Goal: Task Accomplishment & Management: Manage account settings

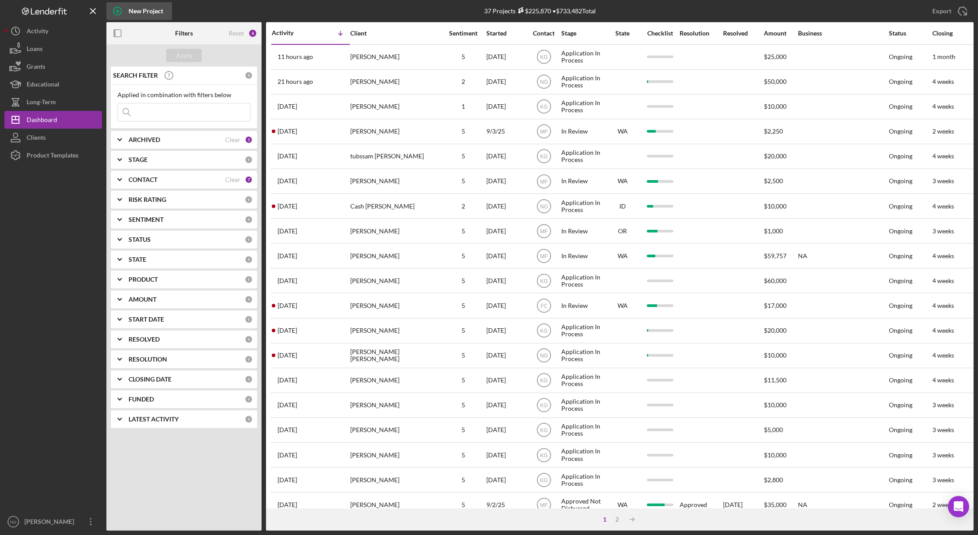
click at [117, 12] on icon "button" at bounding box center [117, 11] width 22 height 22
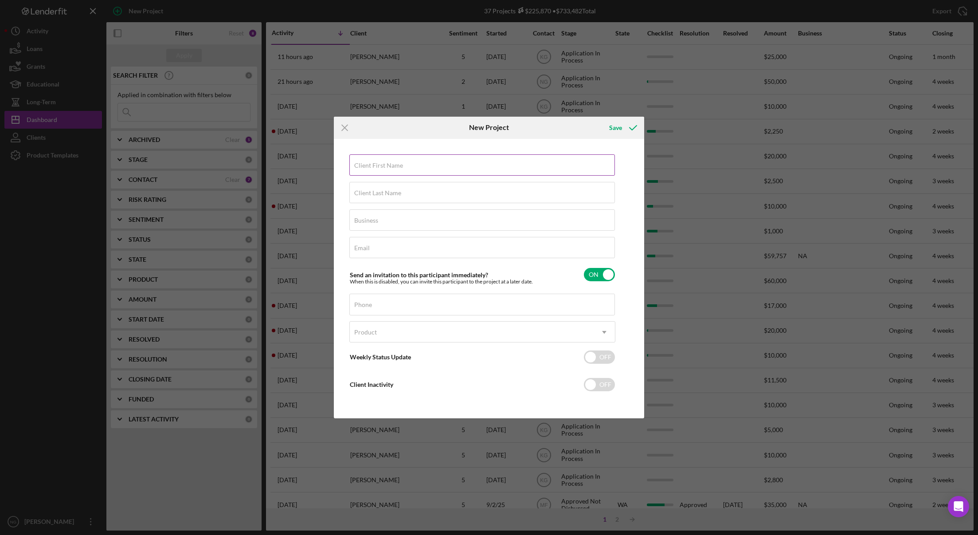
click at [396, 164] on label "Client First Name" at bounding box center [378, 165] width 49 height 7
click at [396, 164] on input "Client First Name" at bounding box center [482, 164] width 266 height 21
type input "Darrell"
type input "Miklethun"
type input "NA"
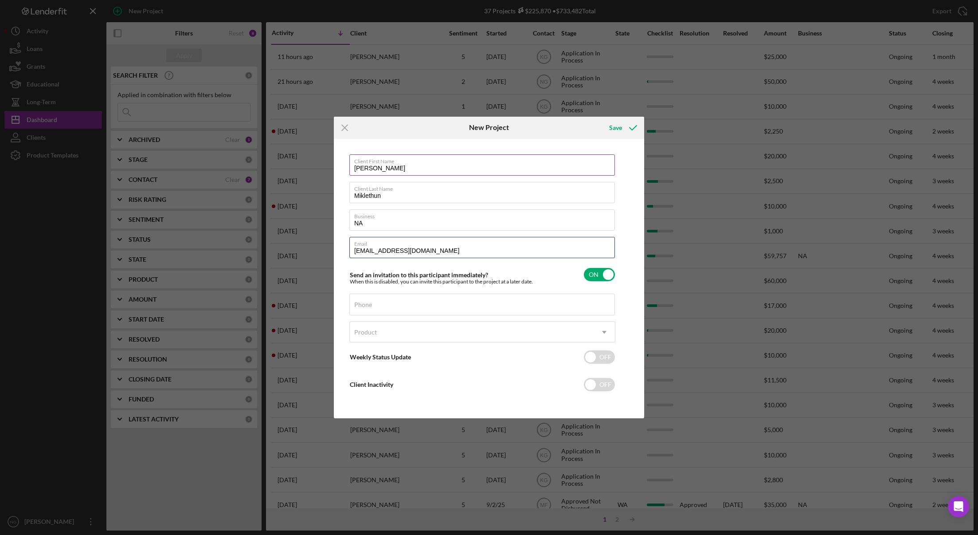
type input "my55olds@aol.com"
type input "(360) 427-5659"
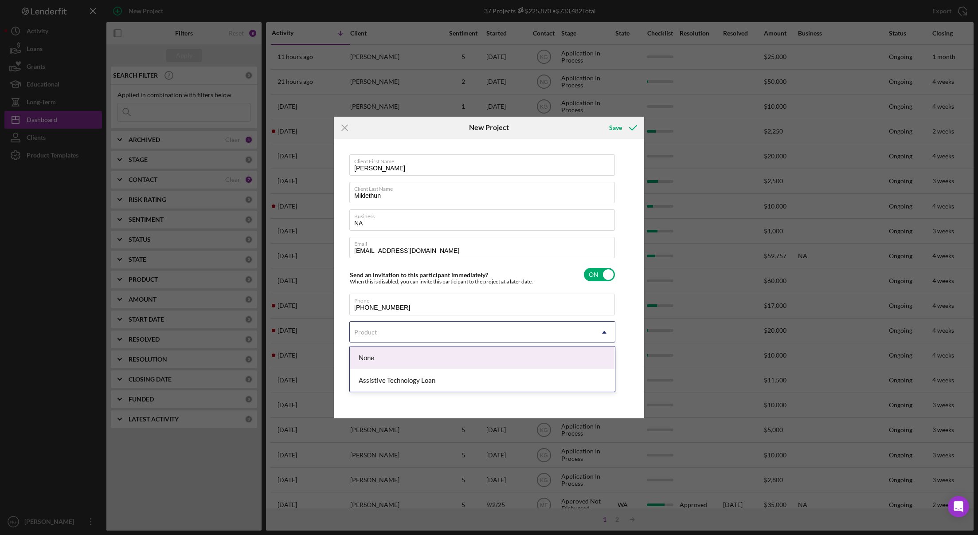
click at [373, 327] on div "Product" at bounding box center [472, 332] width 244 height 20
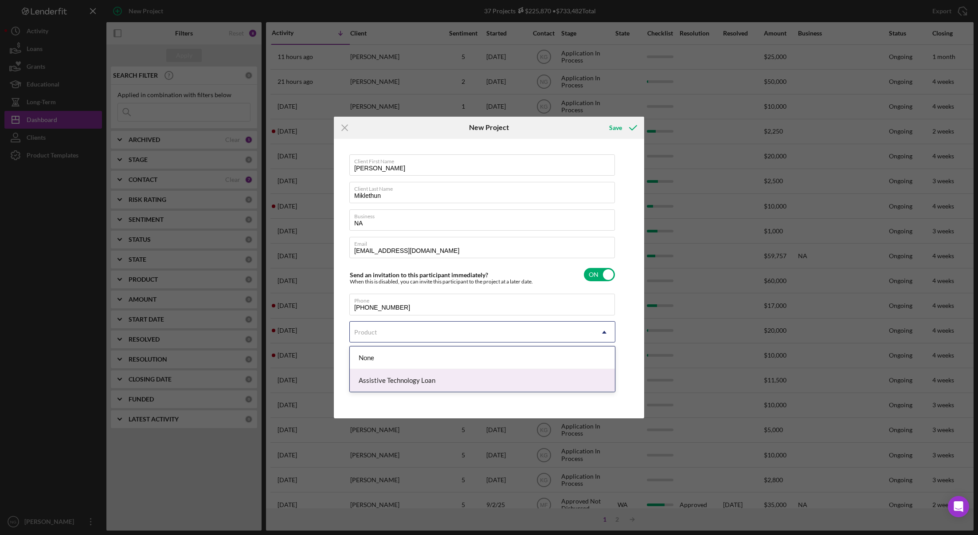
click at [382, 386] on div "Assistive Technology Loan" at bounding box center [482, 380] width 265 height 23
checkbox input "true"
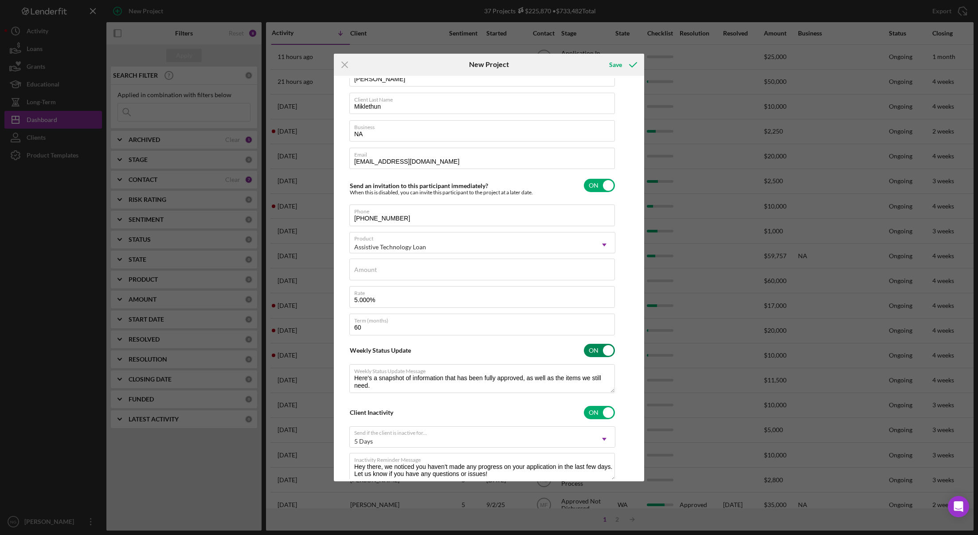
scroll to position [51, 0]
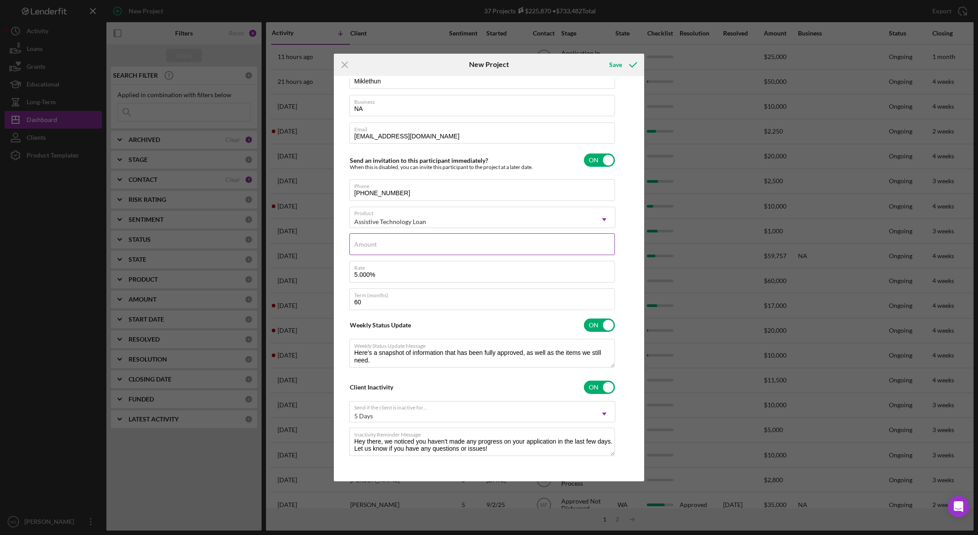
click at [400, 246] on input "Amount" at bounding box center [482, 243] width 266 height 21
type input "$2"
type textarea "Here's a snapshot of information that has been fully approved, as well as the i…"
type input "$25"
type textarea "Here's a snapshot of information that has been fully approved, as well as the i…"
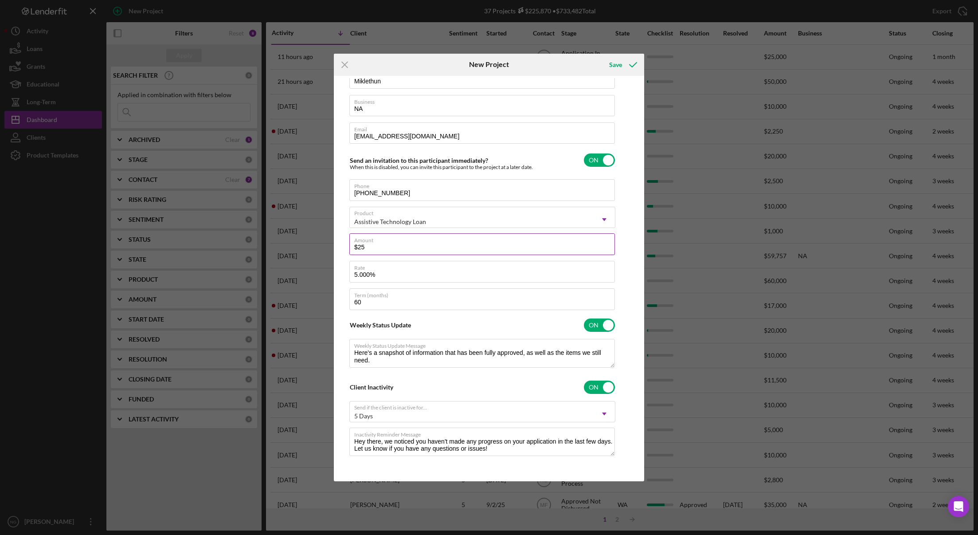
type input "$250"
type textarea "Here's a snapshot of information that has been fully approved, as well as the i…"
type input "$2,500"
type textarea "Here's a snapshot of information that has been fully approved, as well as the i…"
type input "$25,000"
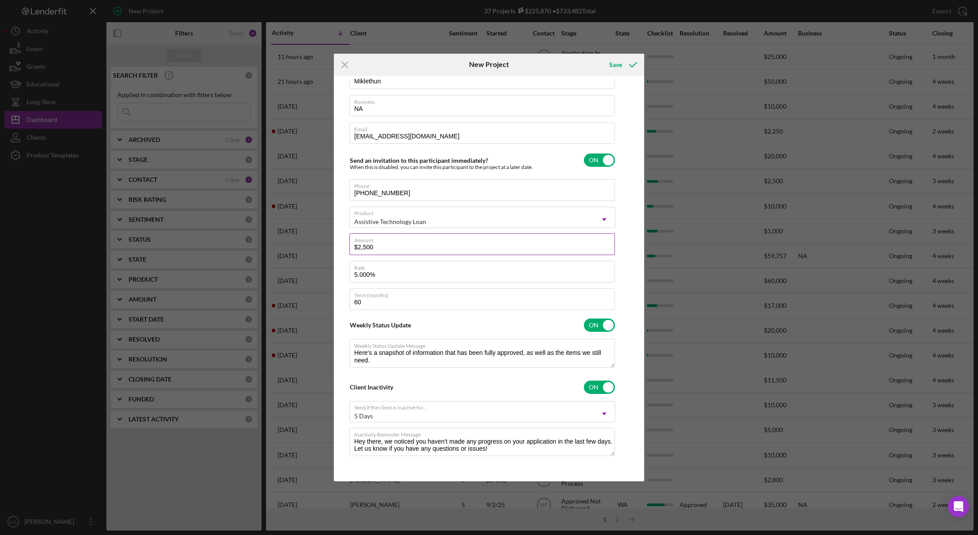
type textarea "Here's a snapshot of information that has been fully approved, as well as the i…"
type input "$25,000."
type textarea "Here's a snapshot of information that has been fully approved, as well as the i…"
type input "$25,000.0"
type textarea "Here's a snapshot of information that has been fully approved, as well as the i…"
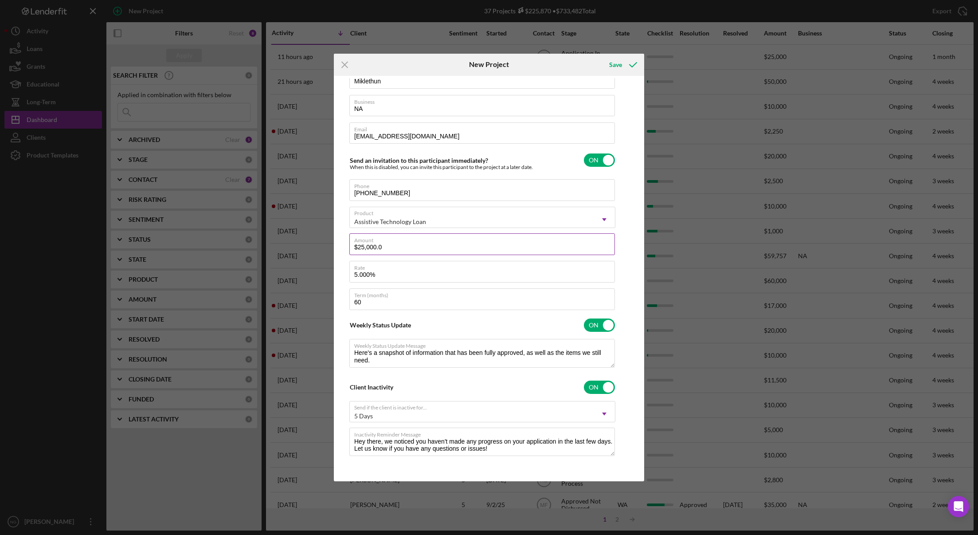
type input "$25,000.00"
type textarea "Here's a snapshot of information that has been fully approved, as well as the i…"
type input "$25,000.00"
type textarea "Here's a snapshot of information that has been fully approved, as well as the i…"
click at [607, 161] on input "checkbox" at bounding box center [599, 159] width 31 height 13
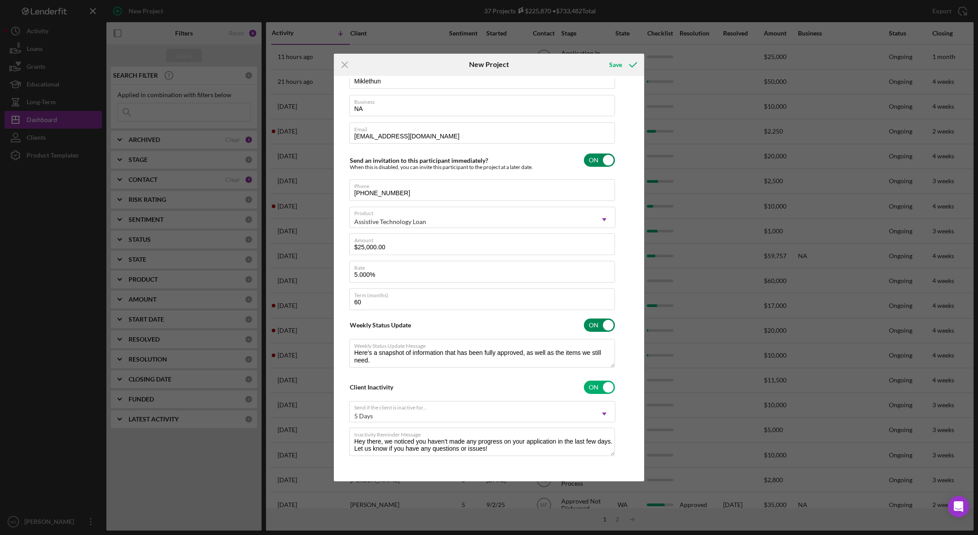
checkbox input "false"
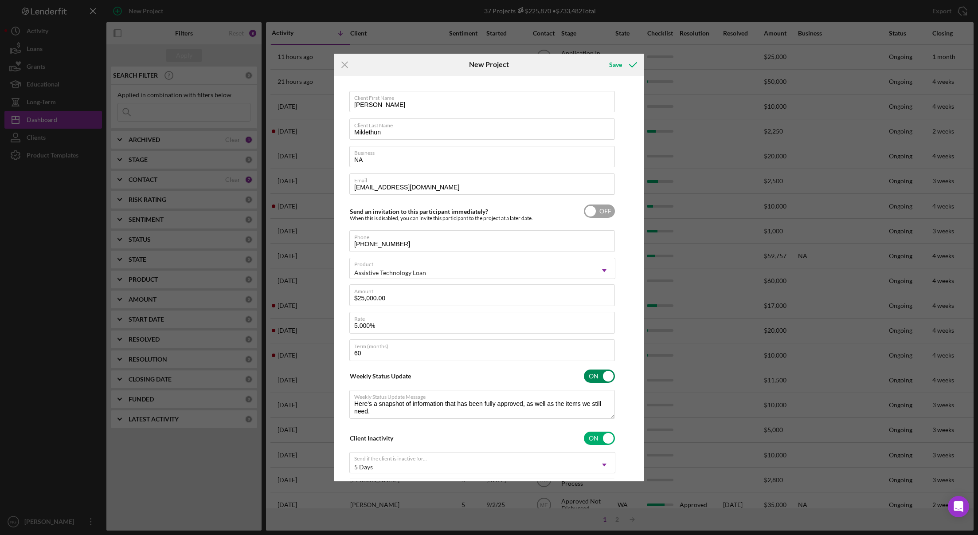
scroll to position [0, 0]
click at [631, 66] on polyline "submit" at bounding box center [633, 65] width 7 height 4
type textarea "Here's a snapshot of information that has been fully approved, as well as the i…"
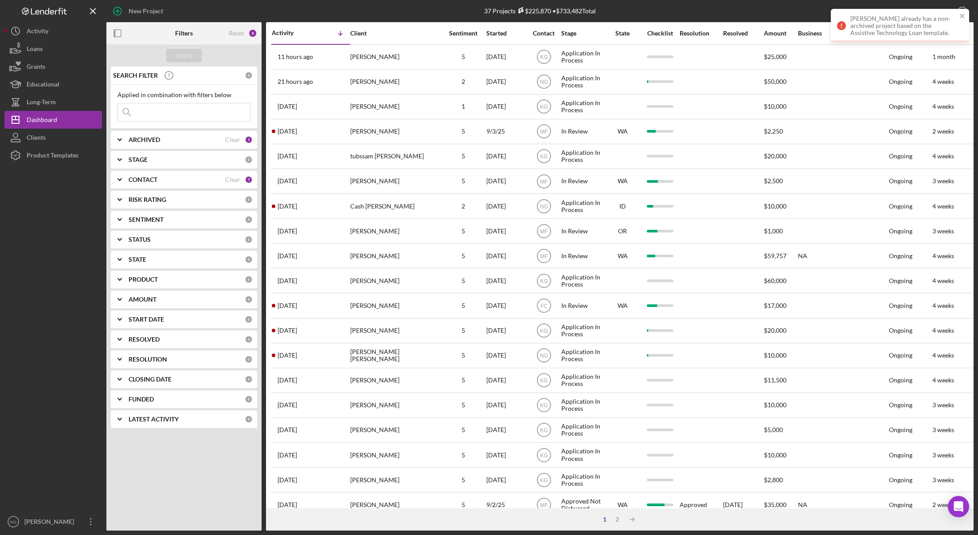
click at [844, 26] on icon at bounding box center [841, 25] width 9 height 9
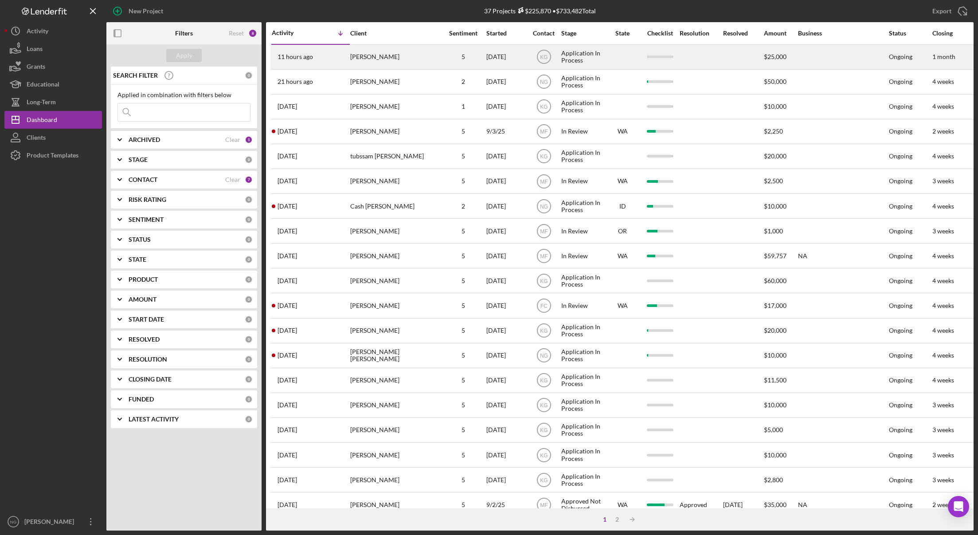
click at [374, 63] on div "[PERSON_NAME]" at bounding box center [394, 57] width 89 height 24
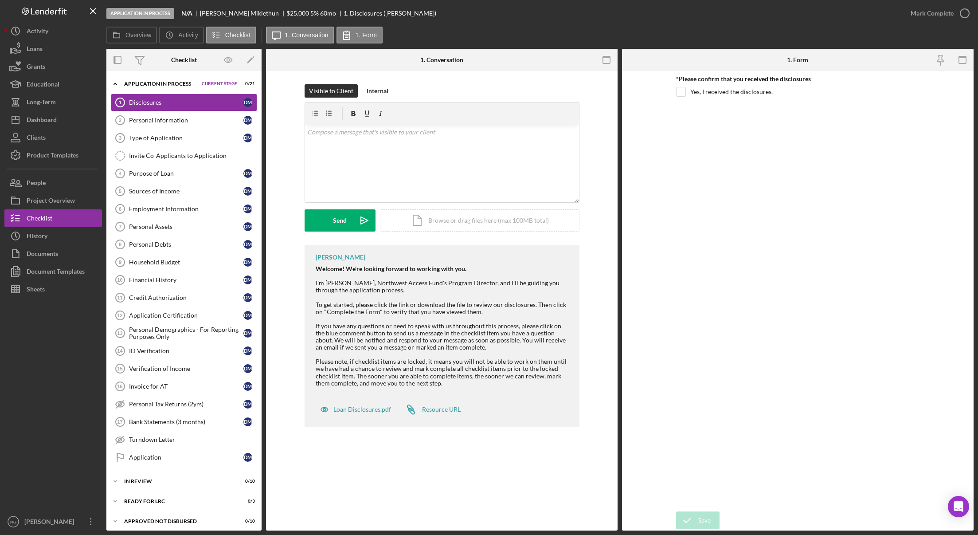
click at [65, 345] on div at bounding box center [53, 405] width 98 height 215
click at [171, 116] on link "Personal Information 2 Personal Information D M" at bounding box center [184, 120] width 146 height 18
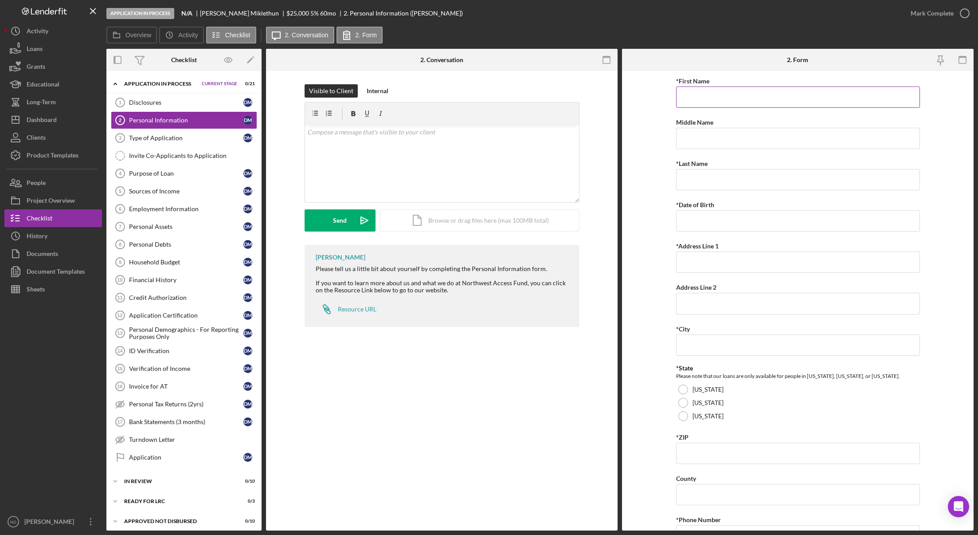
click at [717, 98] on input "*First Name" at bounding box center [798, 96] width 244 height 21
type input "Darrell"
type input "Miklethun"
type input "06/16/1943"
type input "460 E Agate Beach Dr."
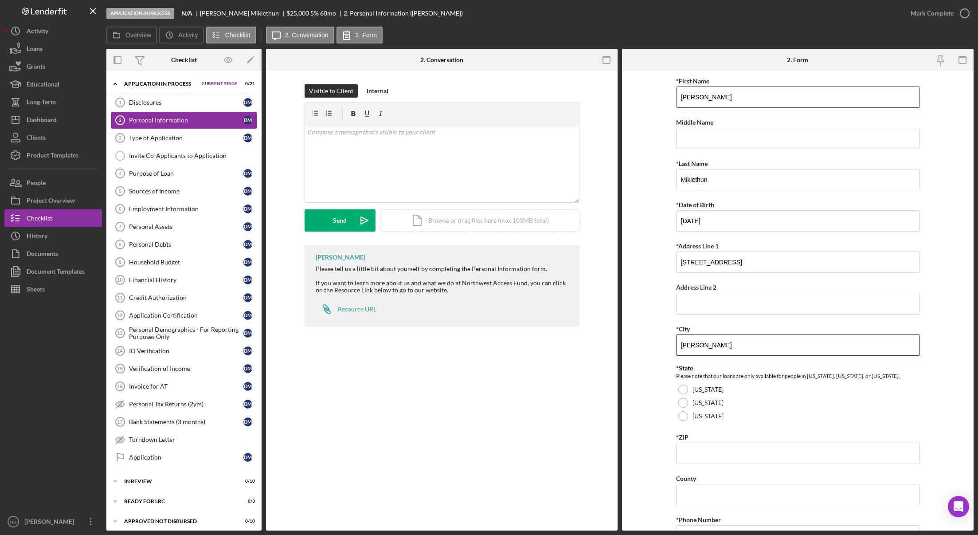
type input "Shelton"
click at [682, 416] on div at bounding box center [684, 416] width 10 height 10
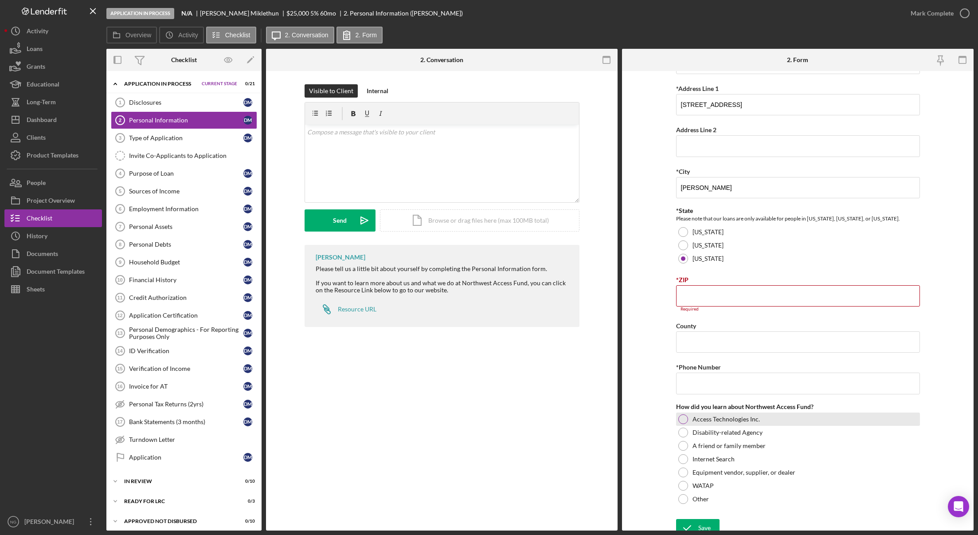
scroll to position [165, 0]
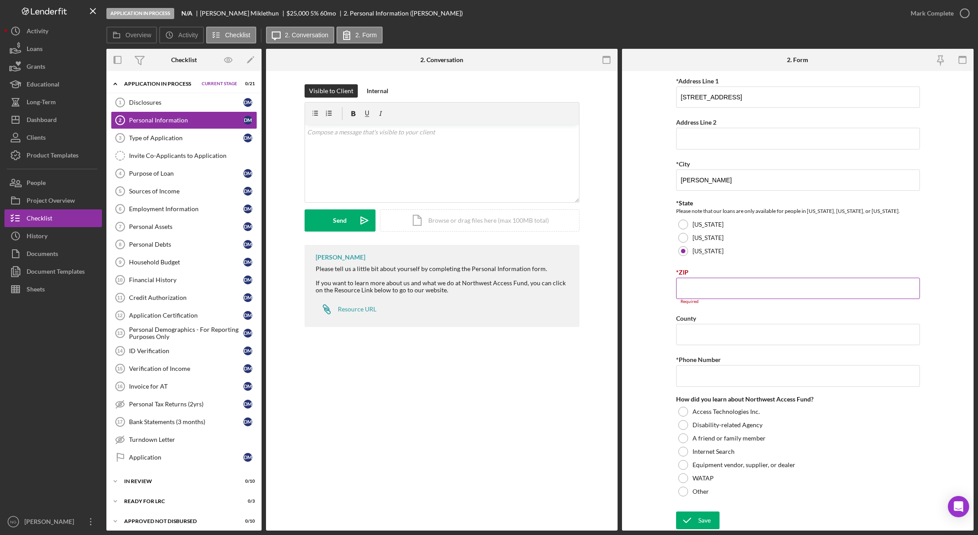
click at [711, 287] on input "*ZIP" at bounding box center [798, 288] width 244 height 21
type input "98584"
click at [737, 336] on input "County" at bounding box center [798, 334] width 244 height 21
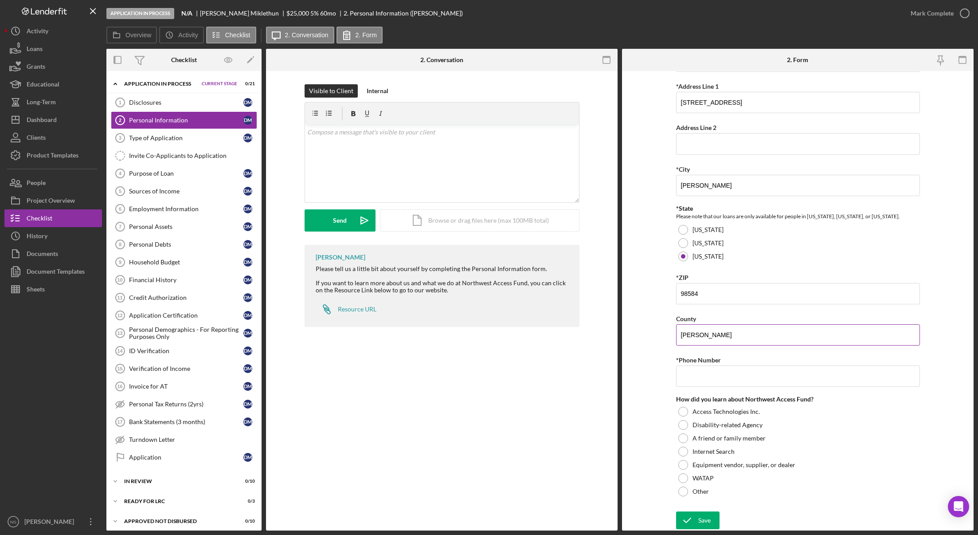
type input "Mason"
type input "(360) 427-5659"
click at [686, 491] on div at bounding box center [684, 492] width 10 height 10
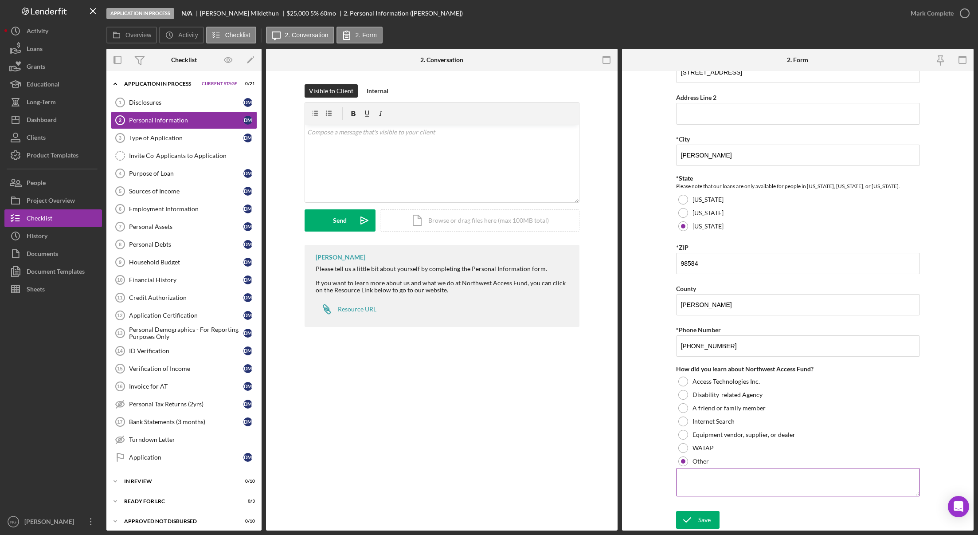
click at [706, 480] on textarea at bounding box center [798, 482] width 244 height 28
type textarea "P"
type textarea "A"
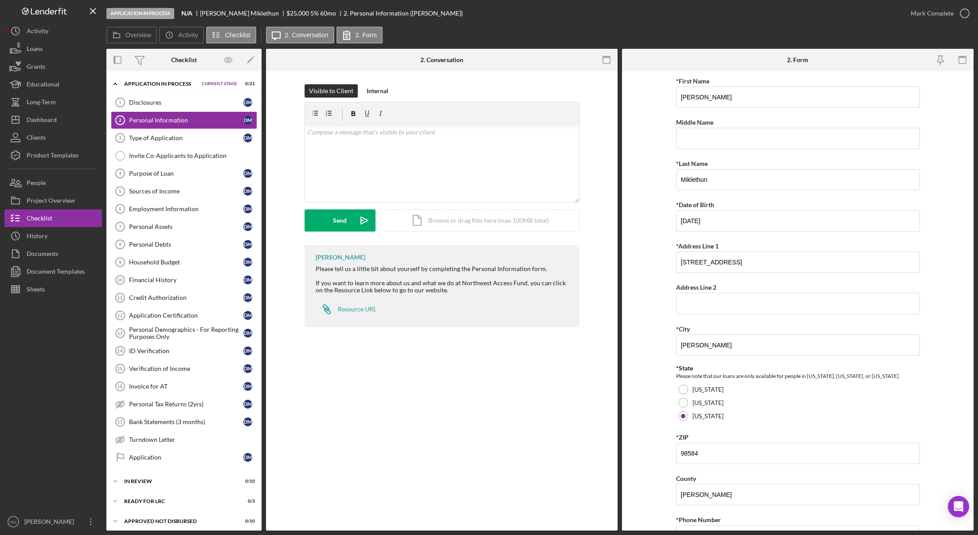
scroll to position [177, 0]
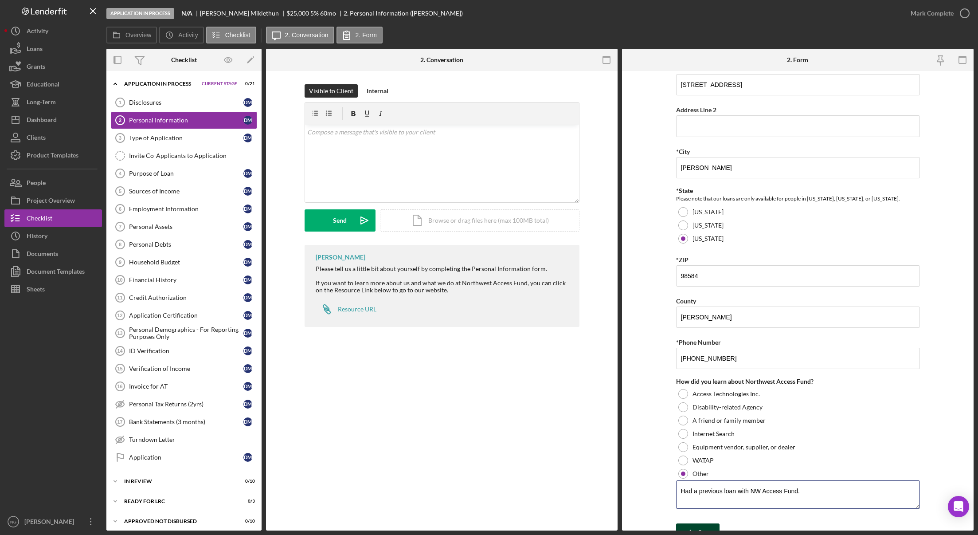
type textarea "Had a previous loan with NW Access Fund."
click at [695, 526] on icon "submit" at bounding box center [687, 532] width 22 height 22
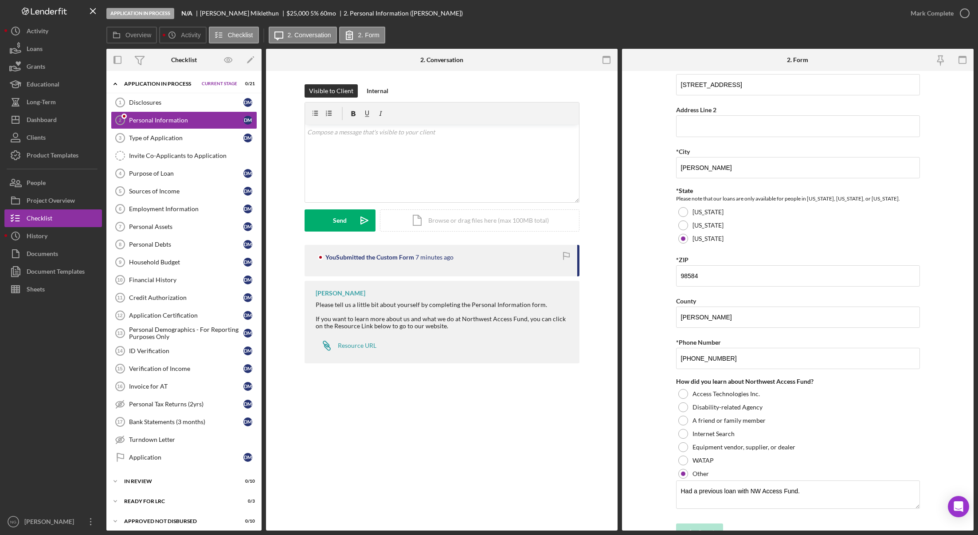
click at [380, 446] on div "Personal Information 2 Personal Information Visible to Client Internal v Color …" at bounding box center [442, 300] width 352 height 459
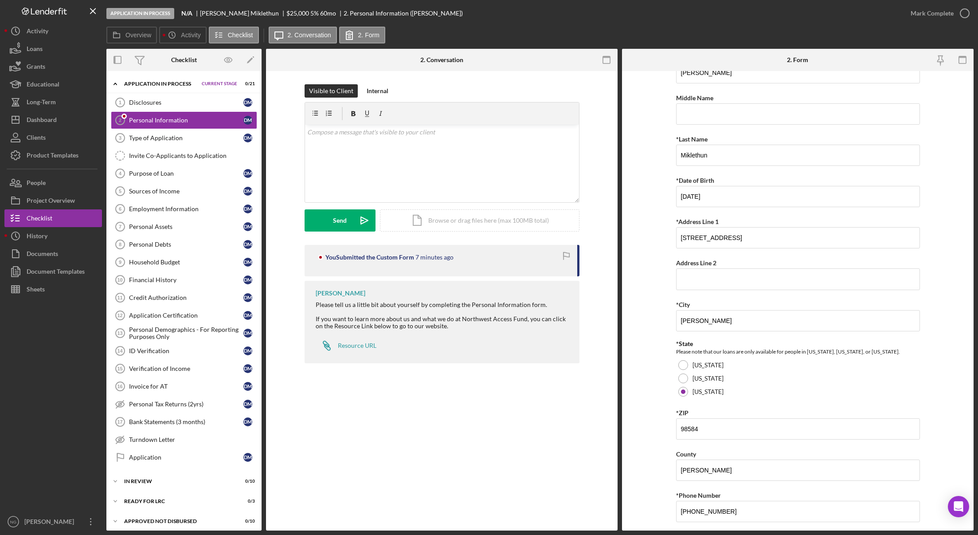
scroll to position [0, 0]
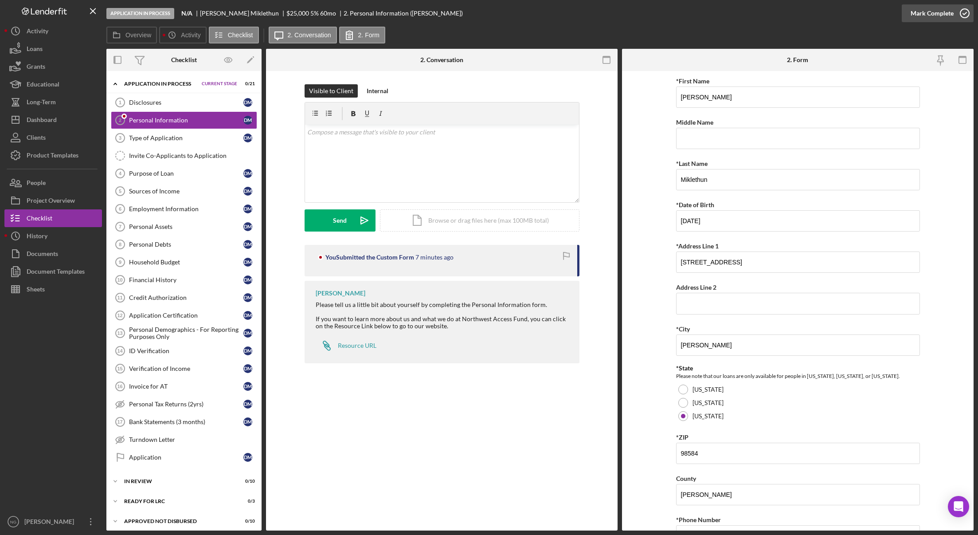
click at [963, 12] on icon "button" at bounding box center [965, 13] width 22 height 22
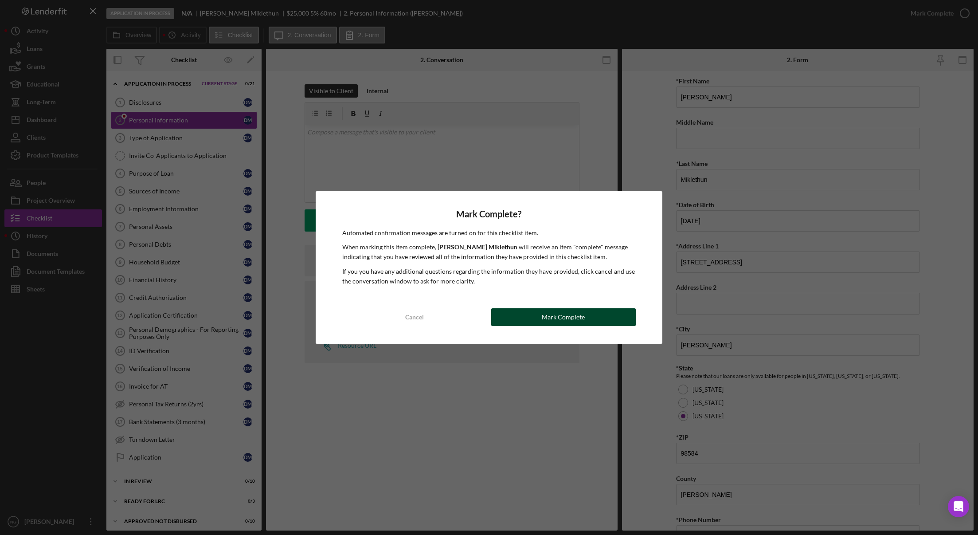
click at [583, 316] on div "Mark Complete" at bounding box center [563, 317] width 43 height 18
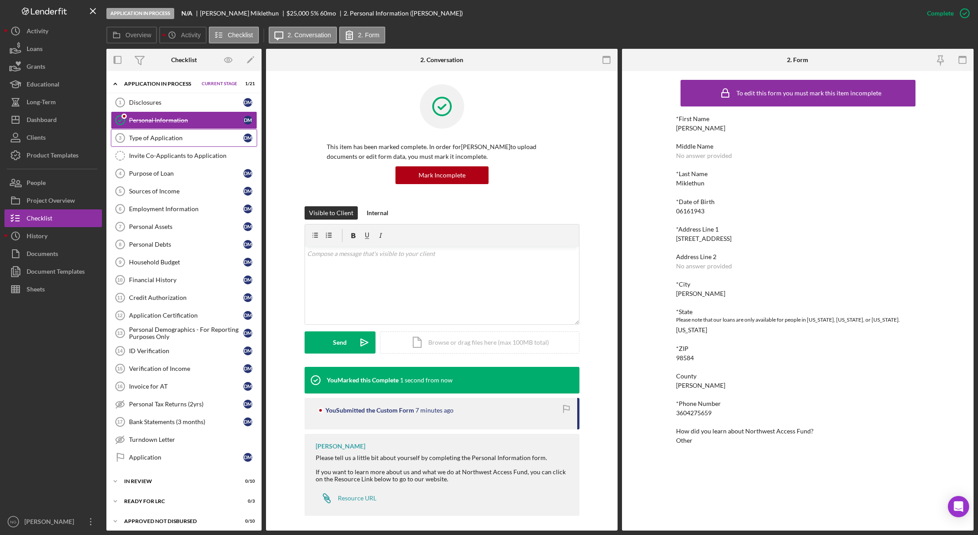
click at [182, 138] on div "Type of Application" at bounding box center [186, 137] width 114 height 7
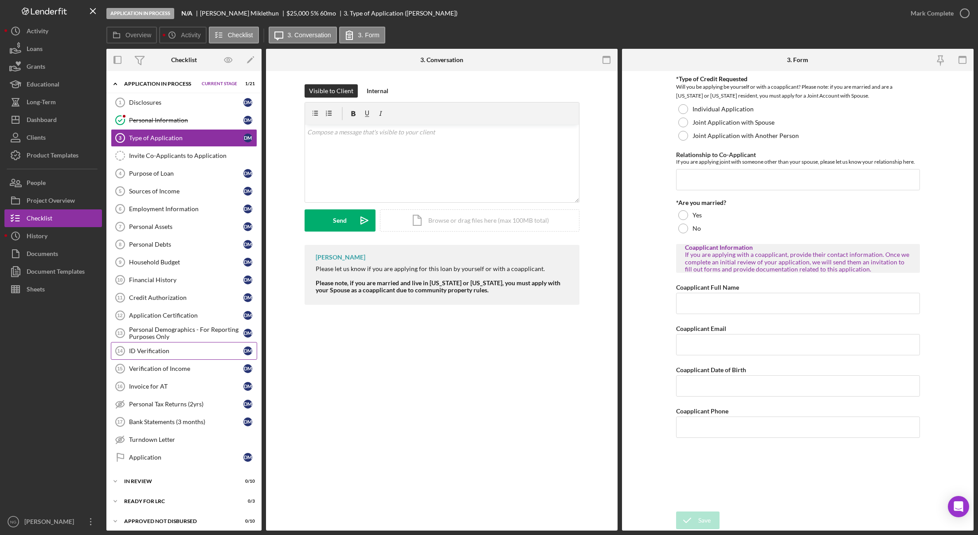
drag, startPoint x: 176, startPoint y: 336, endPoint x: 171, endPoint y: 345, distance: 10.9
click at [176, 335] on div "Personal Demographics - For Reporting Purposes Only" at bounding box center [186, 333] width 114 height 14
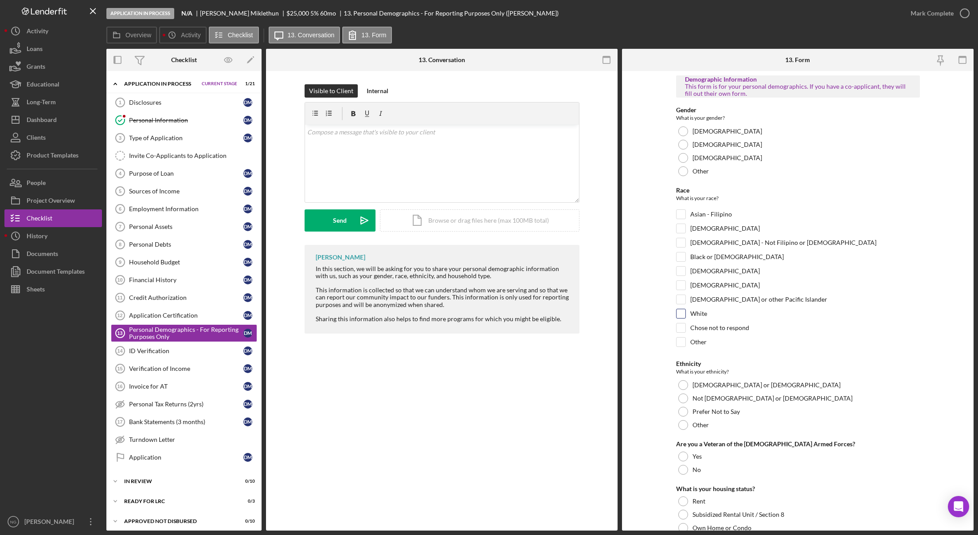
click at [684, 314] on div at bounding box center [681, 314] width 10 height 10
click at [684, 316] on input "White" at bounding box center [681, 313] width 9 height 9
checkbox input "true"
click at [680, 396] on div at bounding box center [684, 398] width 10 height 10
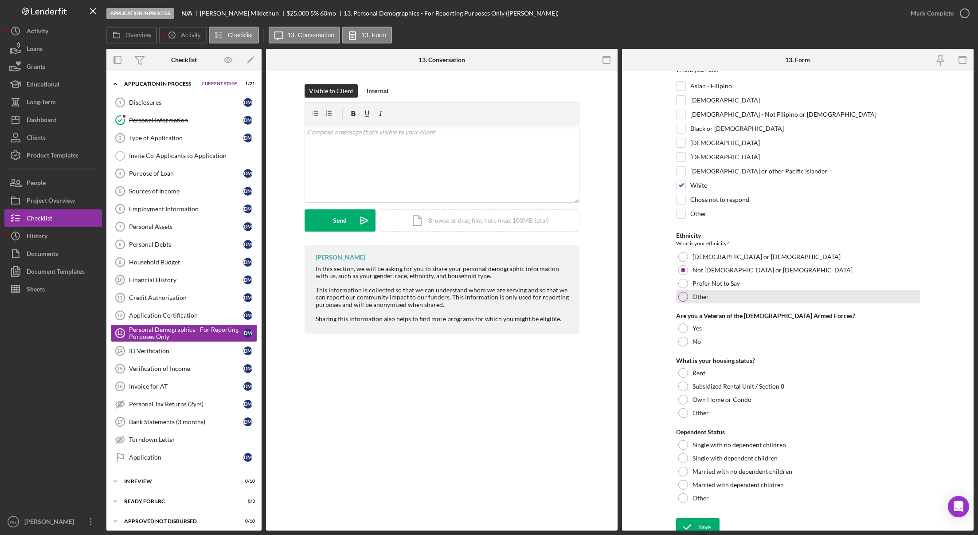
scroll to position [135, 0]
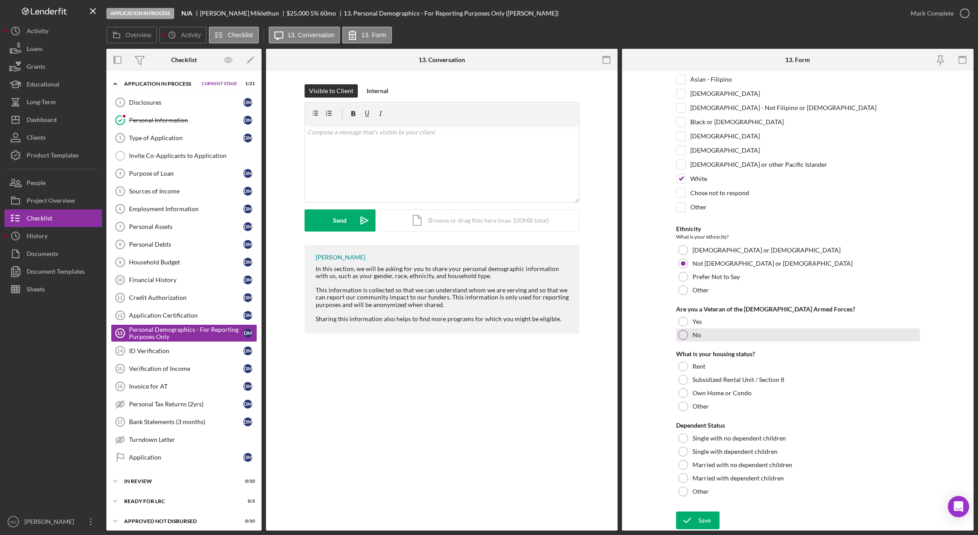
click at [682, 338] on div at bounding box center [684, 335] width 10 height 10
click at [684, 366] on div at bounding box center [684, 366] width 10 height 10
click at [705, 518] on div "Save" at bounding box center [705, 520] width 12 height 18
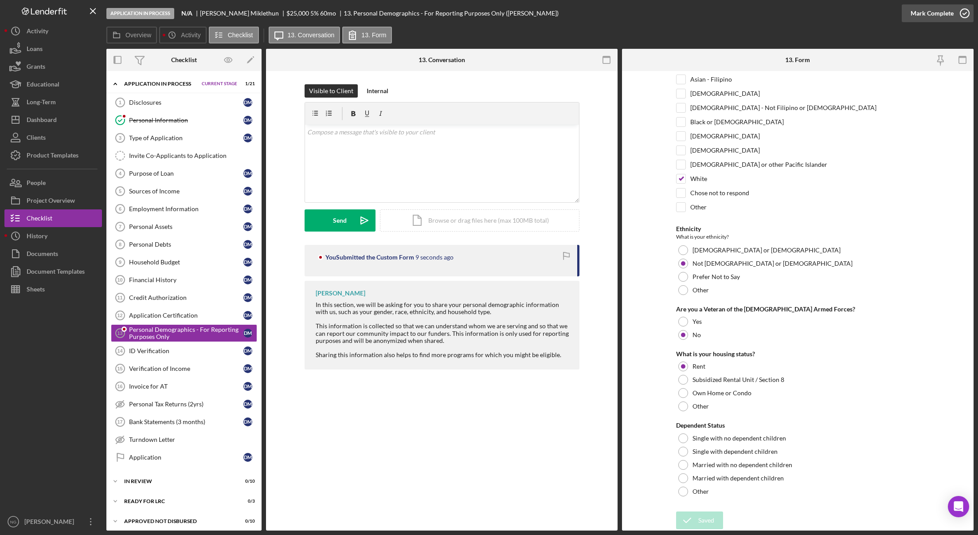
click at [965, 14] on icon "button" at bounding box center [965, 13] width 22 height 22
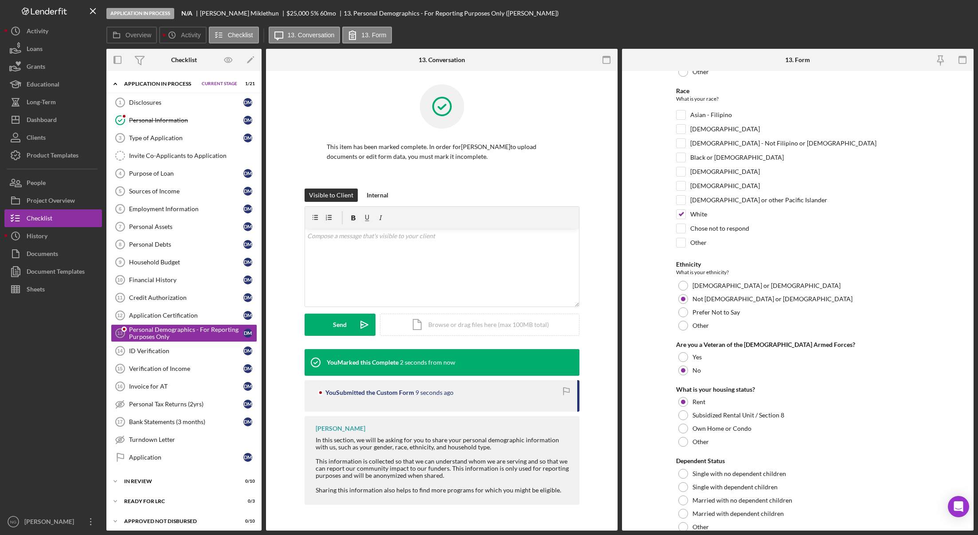
scroll to position [170, 0]
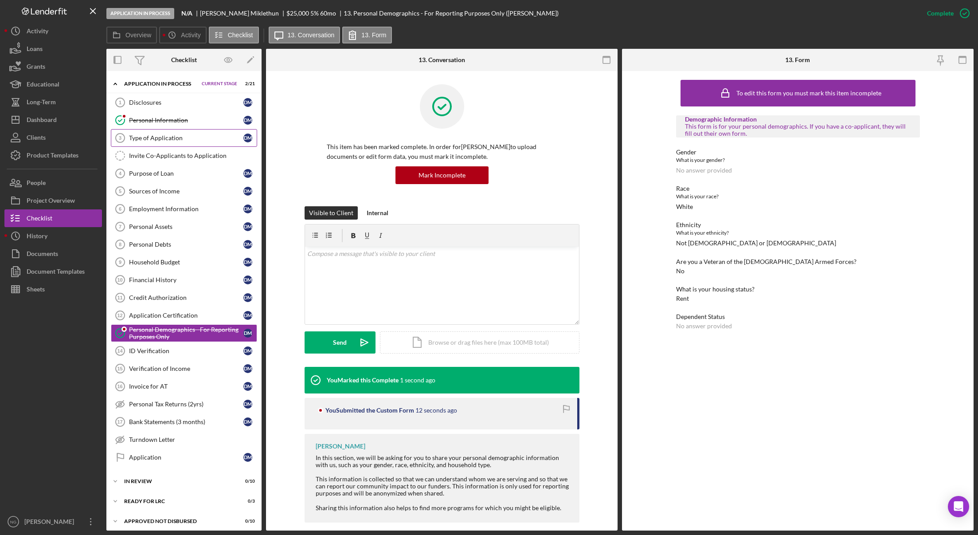
click at [163, 135] on div "Type of Application" at bounding box center [186, 137] width 114 height 7
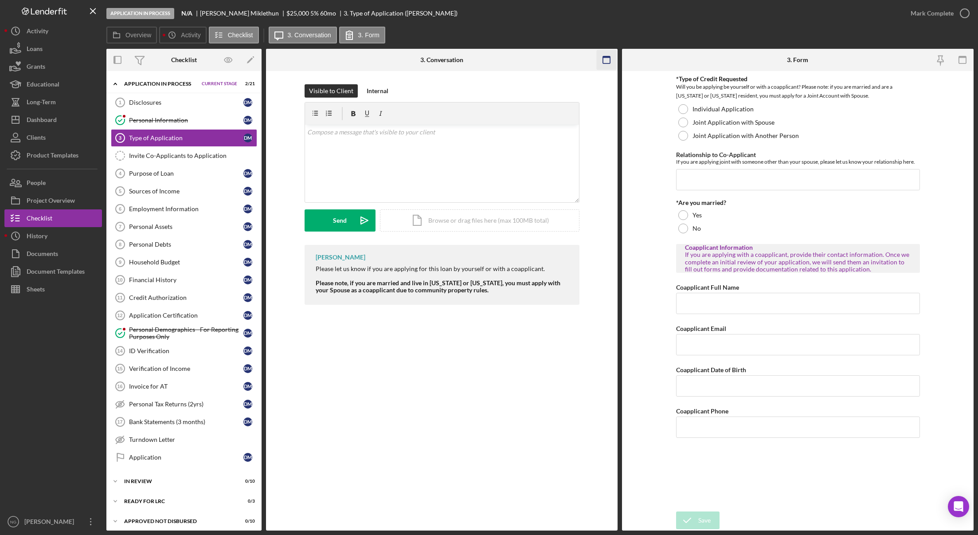
click at [608, 61] on icon "button" at bounding box center [607, 60] width 20 height 20
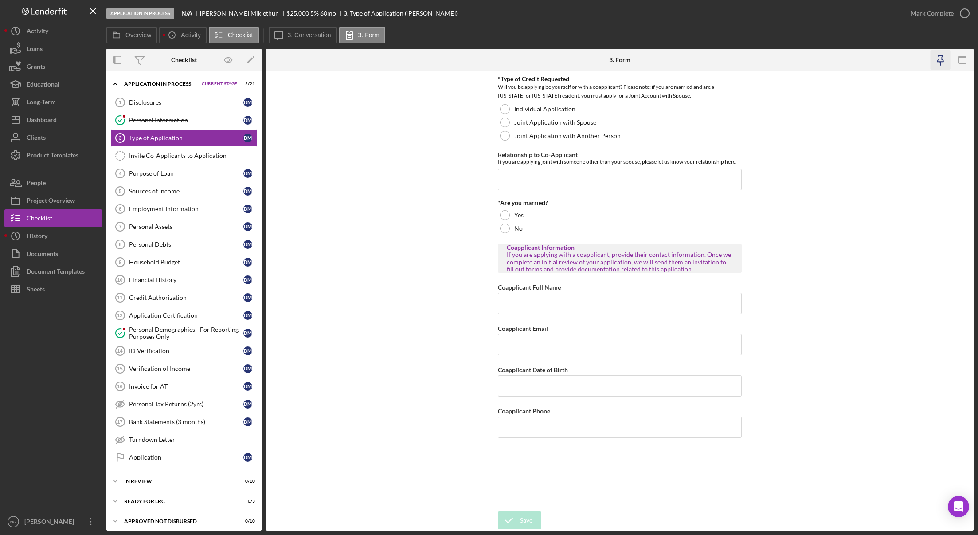
click at [943, 60] on icon "button" at bounding box center [941, 59] width 6 height 6
click at [196, 174] on div "Purpose of Loan" at bounding box center [186, 173] width 114 height 7
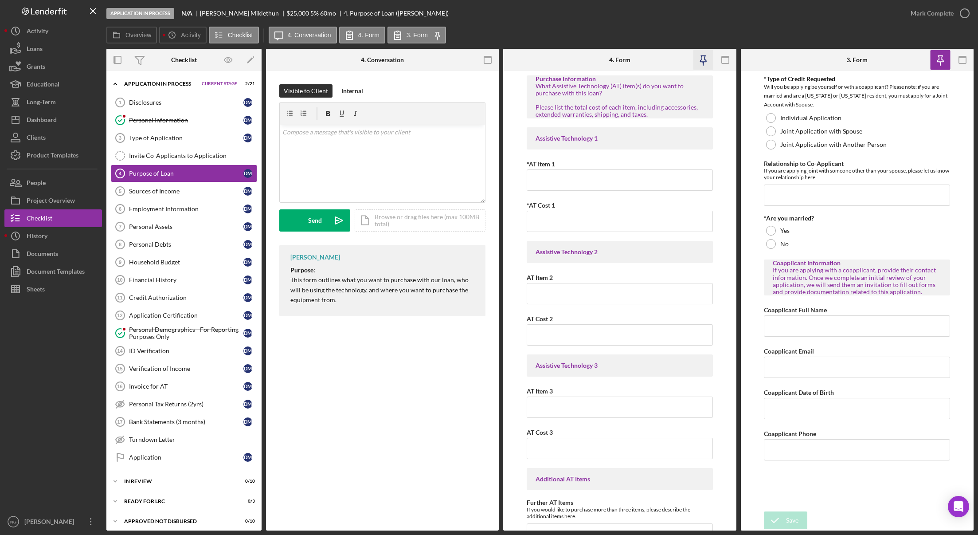
click at [703, 60] on icon "button" at bounding box center [703, 60] width 20 height 20
click at [484, 59] on rect "button" at bounding box center [487, 59] width 7 height 7
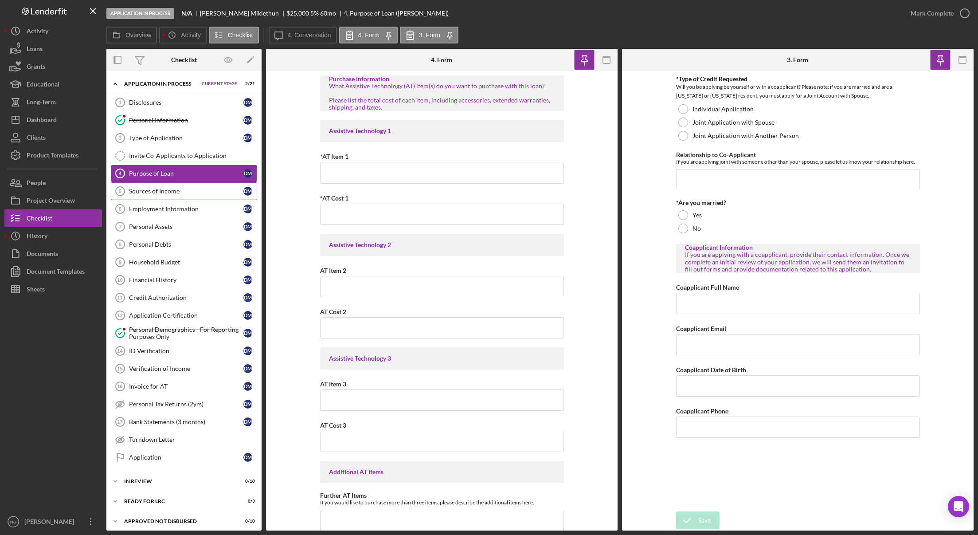
click at [210, 190] on div "Sources of Income" at bounding box center [186, 191] width 114 height 7
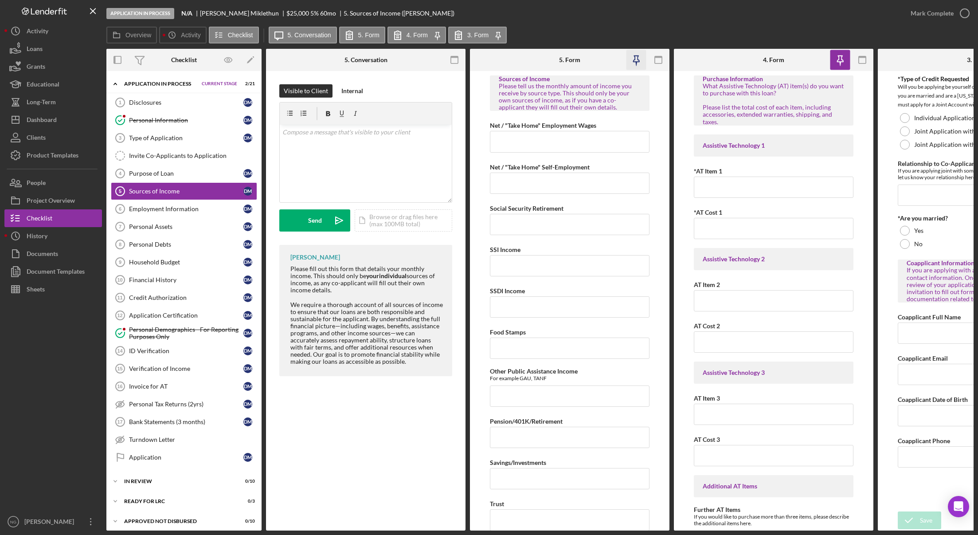
click at [639, 61] on icon "button" at bounding box center [637, 60] width 20 height 20
click at [457, 60] on icon "button" at bounding box center [455, 60] width 20 height 20
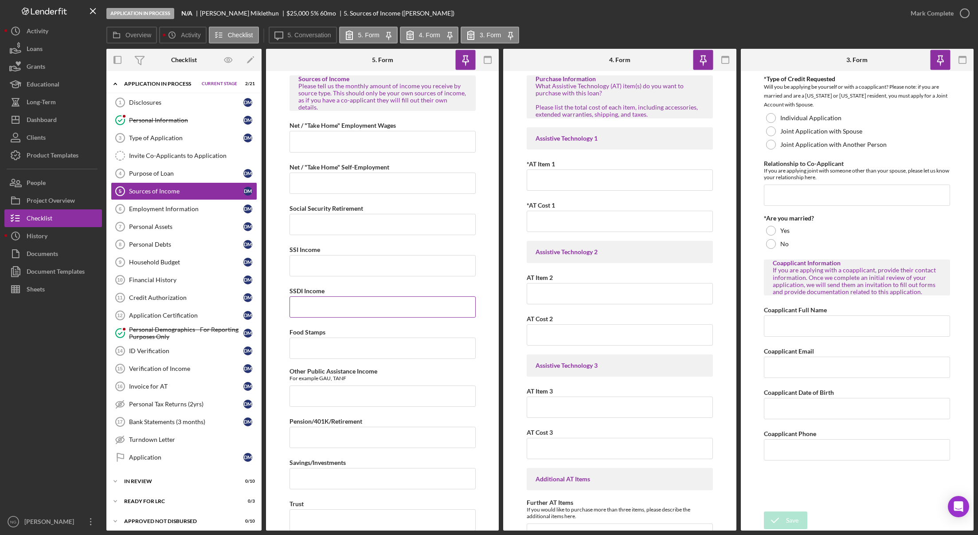
click at [319, 296] on input "SSDI Income" at bounding box center [383, 306] width 186 height 21
type input "$23,740.00"
type input "$25.00"
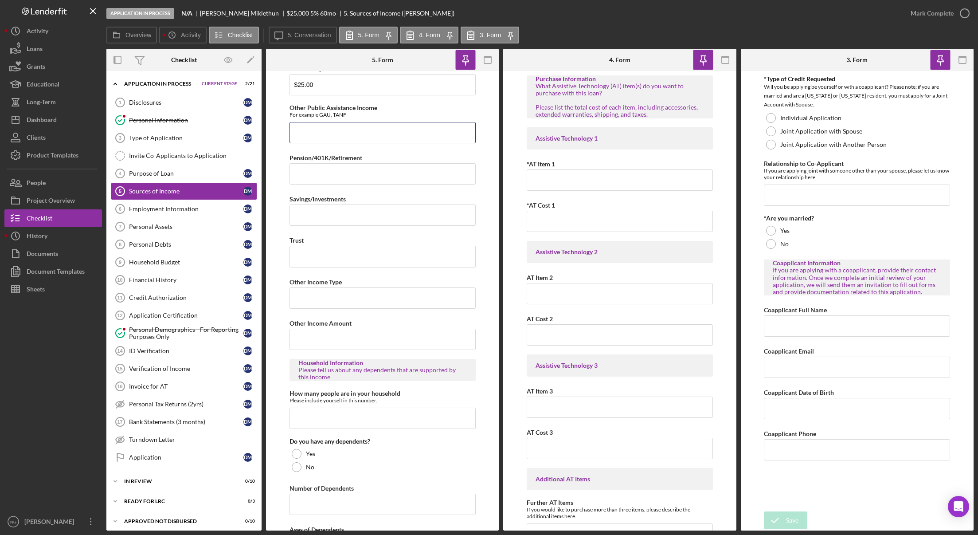
scroll to position [266, 0]
click at [203, 281] on div "Financial History" at bounding box center [186, 279] width 114 height 7
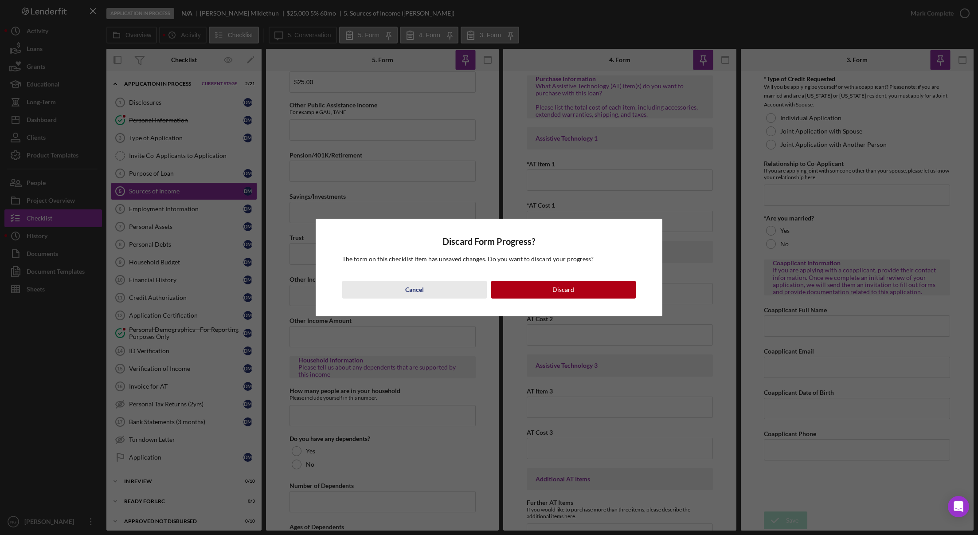
click at [439, 291] on button "Cancel" at bounding box center [414, 290] width 145 height 18
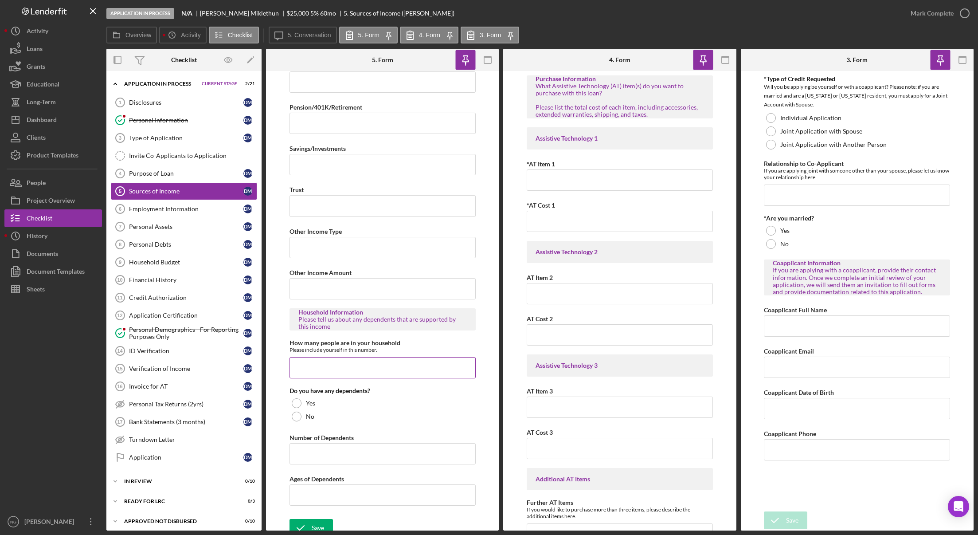
scroll to position [314, 0]
click at [318, 520] on div "Save" at bounding box center [318, 527] width 12 height 18
click at [487, 60] on icon "button" at bounding box center [488, 60] width 20 height 20
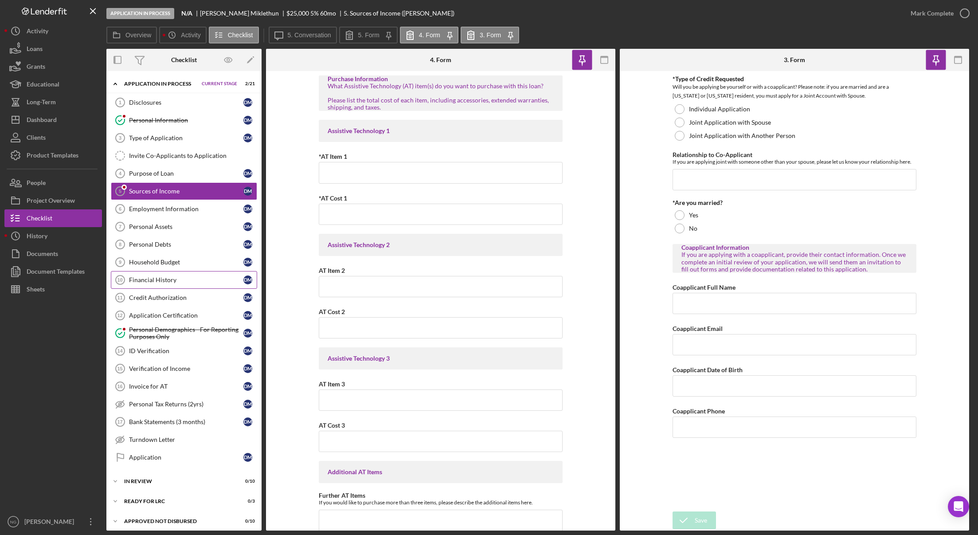
click at [162, 278] on div "Financial History" at bounding box center [186, 279] width 114 height 7
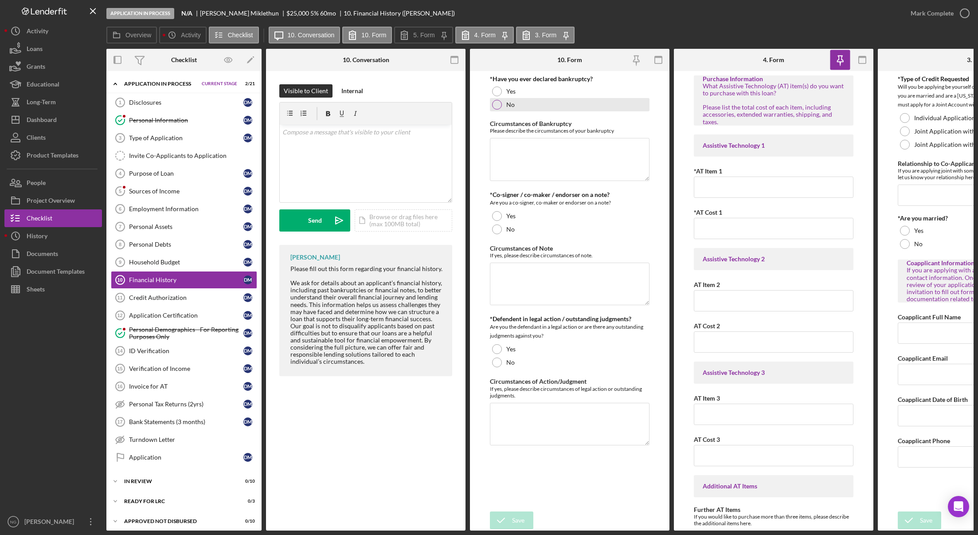
click at [499, 107] on div at bounding box center [497, 105] width 10 height 10
click at [496, 233] on div at bounding box center [497, 229] width 10 height 10
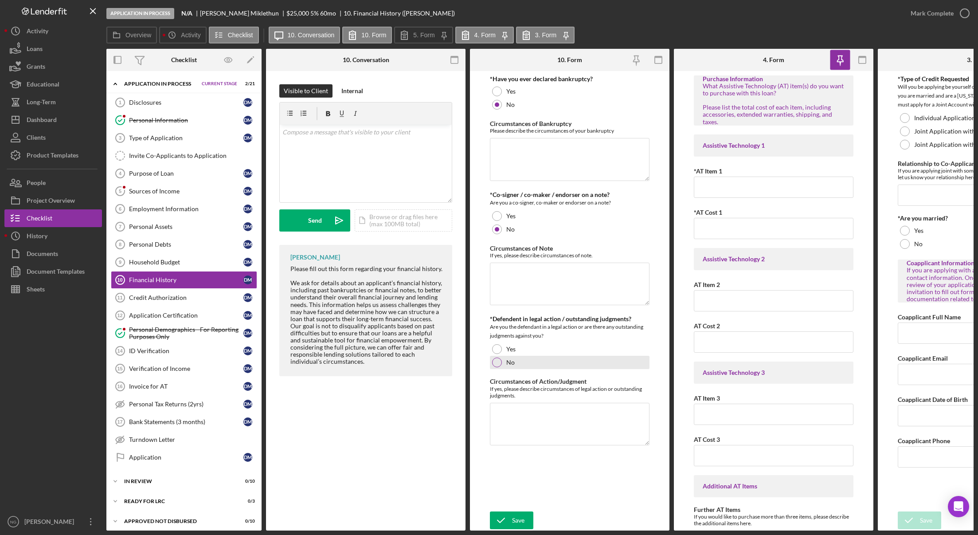
click at [497, 362] on div at bounding box center [497, 362] width 10 height 10
click at [520, 516] on div "Save" at bounding box center [518, 520] width 12 height 18
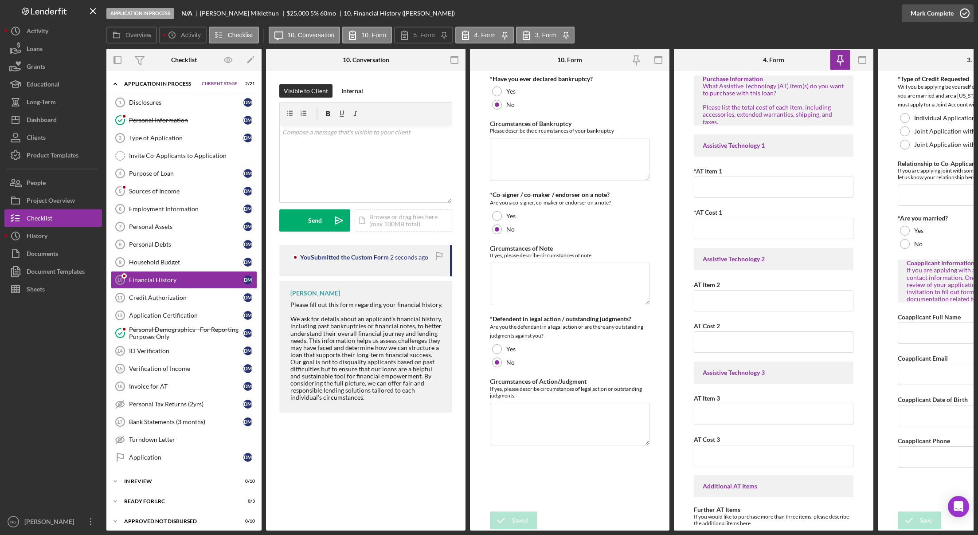
click at [955, 12] on icon "button" at bounding box center [965, 13] width 22 height 22
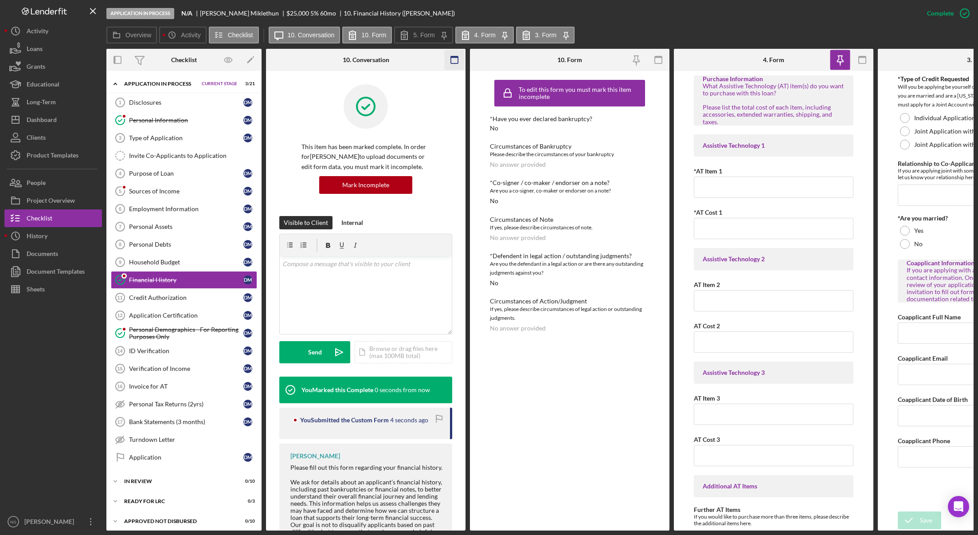
click at [452, 61] on icon "button" at bounding box center [455, 60] width 20 height 20
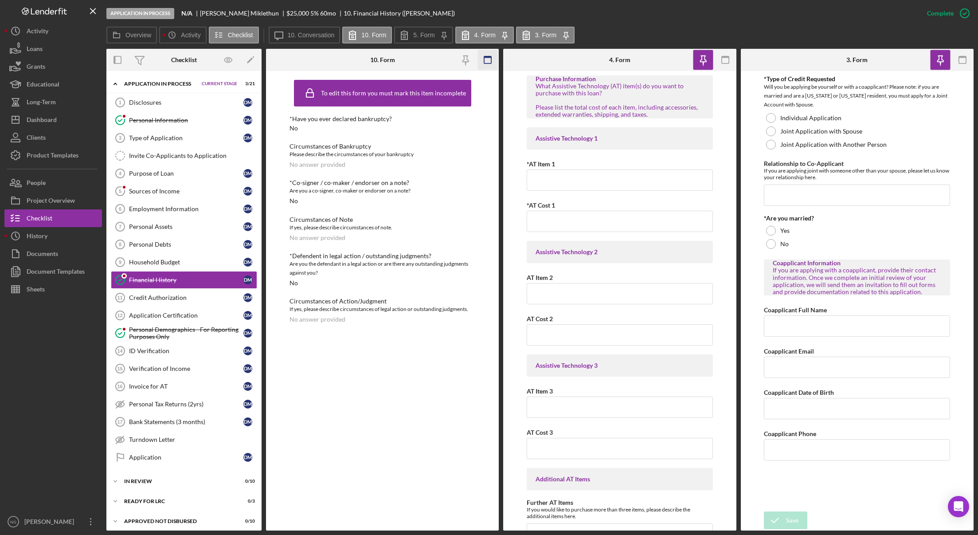
click at [489, 58] on rect "button" at bounding box center [487, 57] width 7 height 2
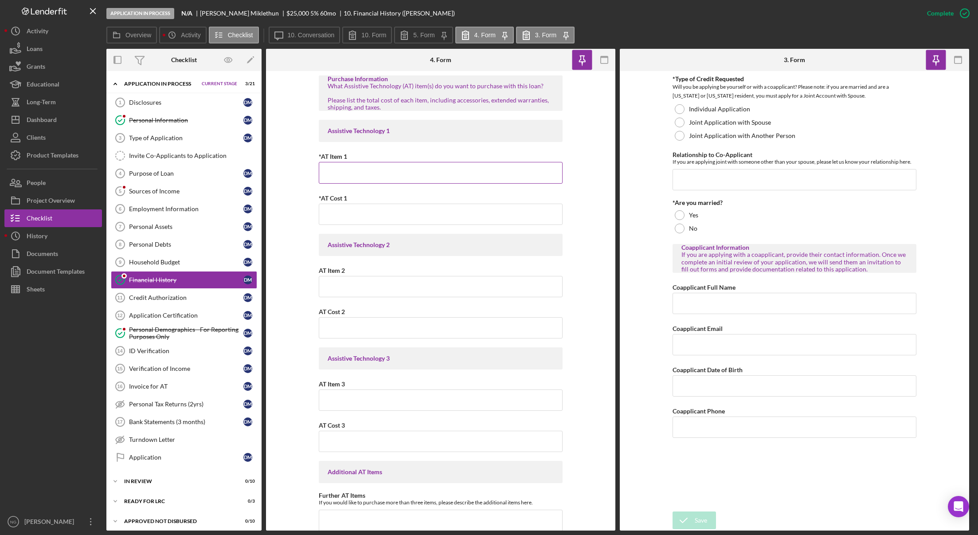
click at [391, 177] on input "*AT Item 1" at bounding box center [441, 172] width 244 height 21
type input "Mobility Van"
type input "$25,000.00"
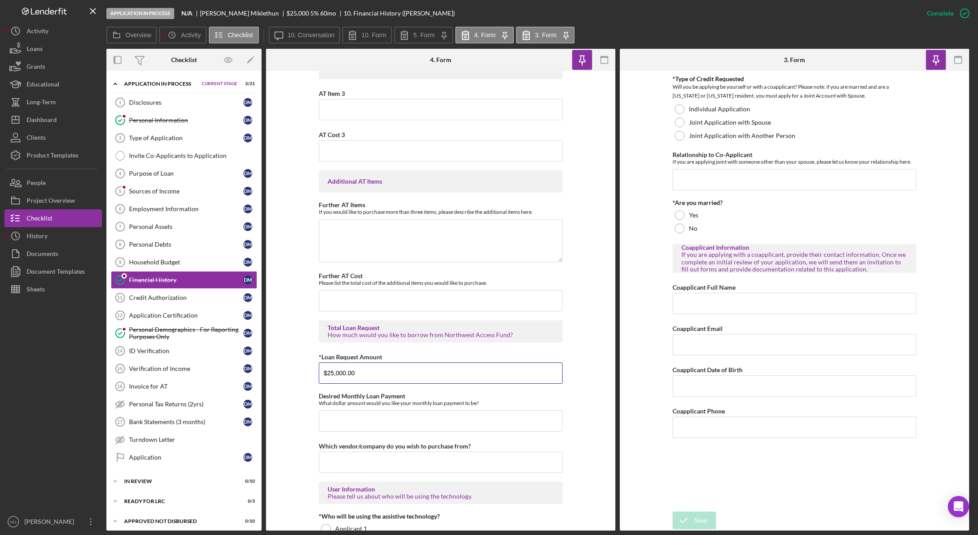
type input "$25,000.00"
type input "$300.00"
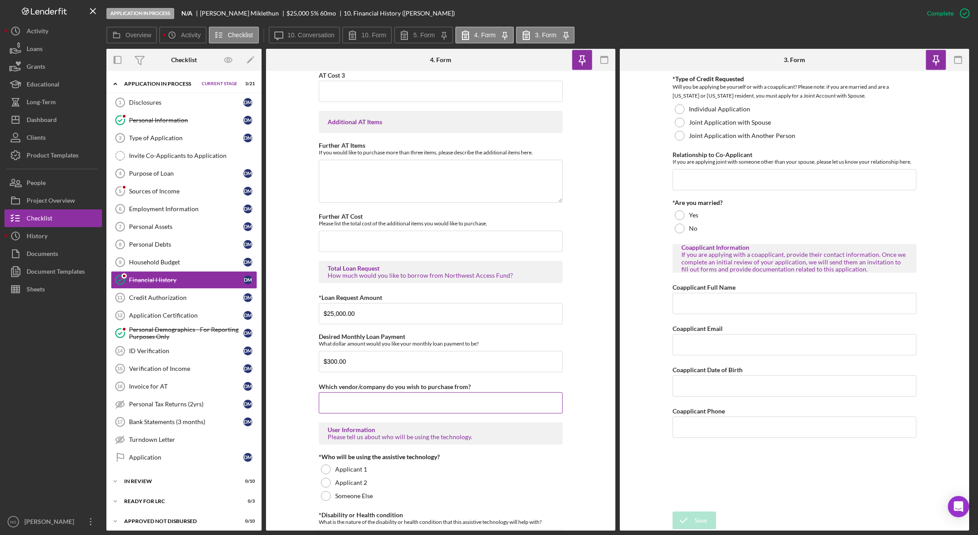
scroll to position [512, 0]
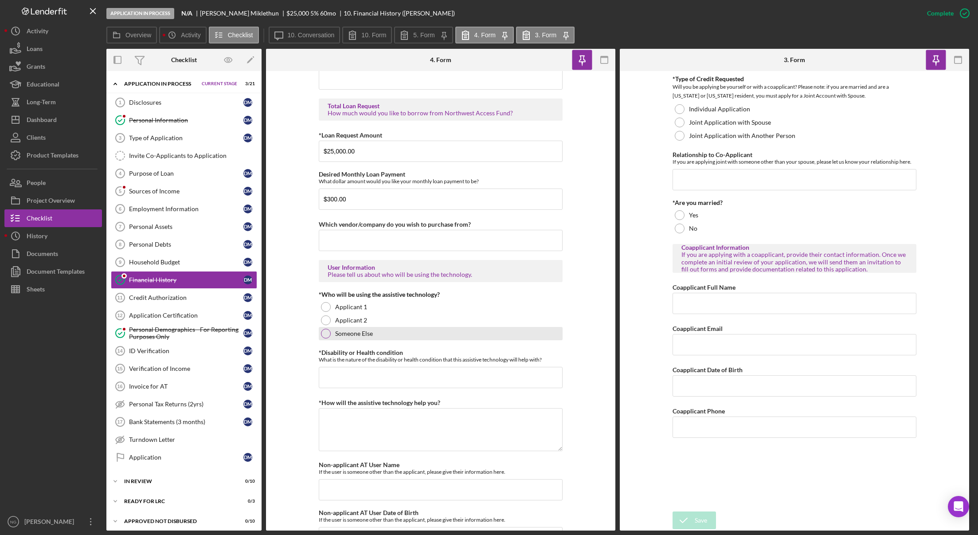
click at [322, 334] on div at bounding box center [326, 334] width 10 height 10
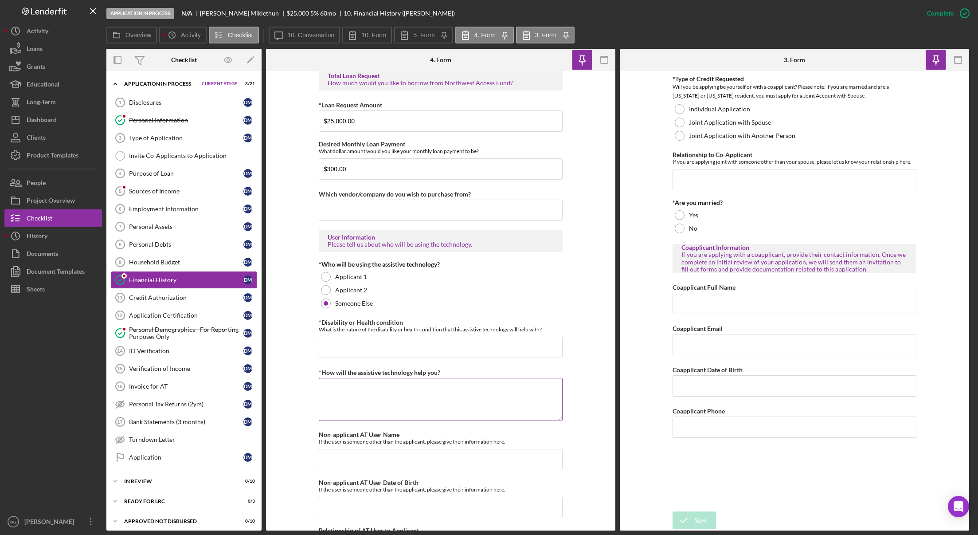
scroll to position [557, 0]
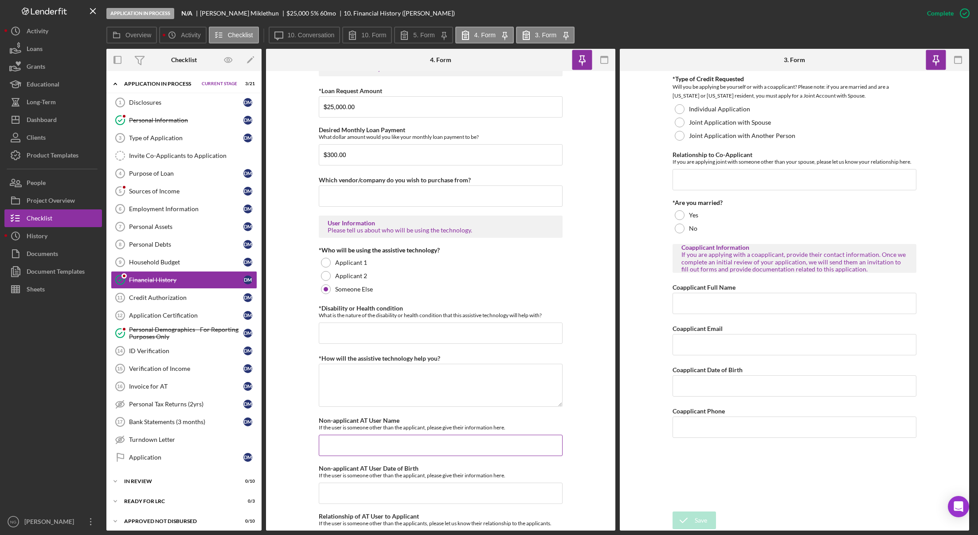
click at [342, 444] on input "Non-applicant AT User Name" at bounding box center [441, 445] width 244 height 21
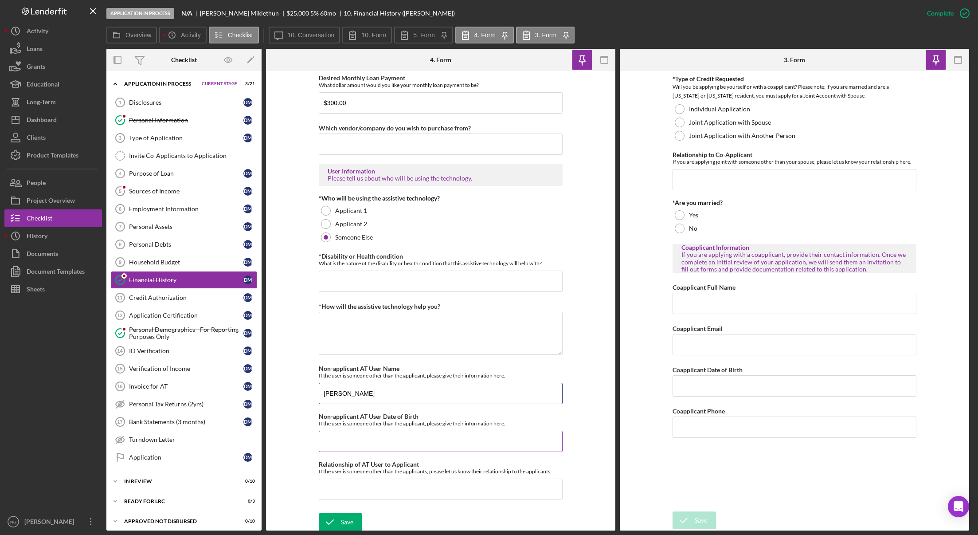
scroll to position [611, 0]
type input "Shannon Miklethun"
click at [360, 485] on input "Relationship of AT User to Applicant" at bounding box center [441, 486] width 244 height 21
type input "Child"
click at [362, 443] on input "Non-applicant AT User Date of Birth" at bounding box center [441, 438] width 244 height 21
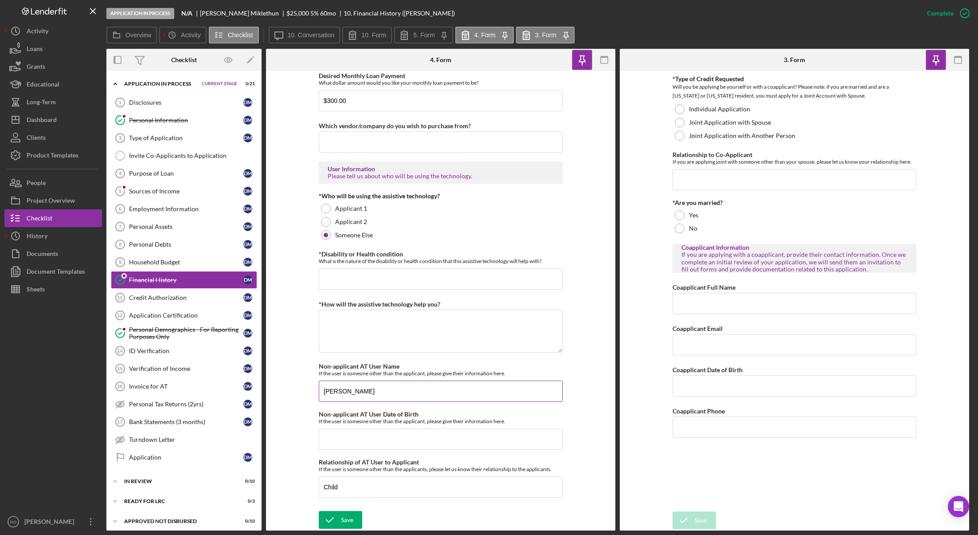
click at [396, 391] on input "Shannon Miklethun" at bounding box center [441, 391] width 244 height 21
type input "Shannon Miklethun 62"
click at [361, 283] on input "*Disability or Health condition" at bounding box center [441, 278] width 244 height 21
type input "Paraplegic"
click at [355, 320] on textarea "*How will the assistive technology help you?" at bounding box center [441, 331] width 244 height 43
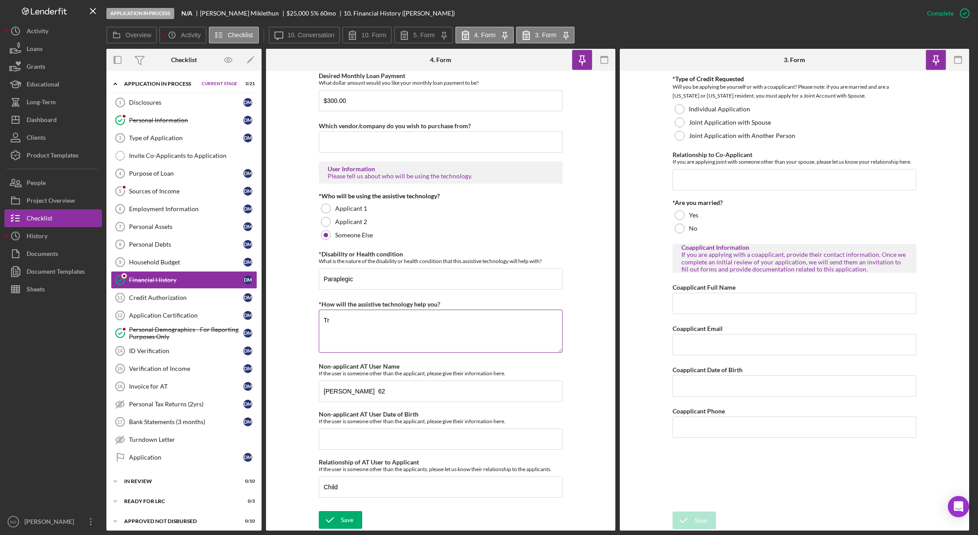
type textarea "T"
type textarea "I'm needing to go to several apps weekly and having my personel transportation …"
click at [346, 521] on div "Save" at bounding box center [347, 520] width 12 height 18
click at [164, 180] on link "Purpose of Loan 4 Purpose of Loan D M" at bounding box center [184, 174] width 146 height 18
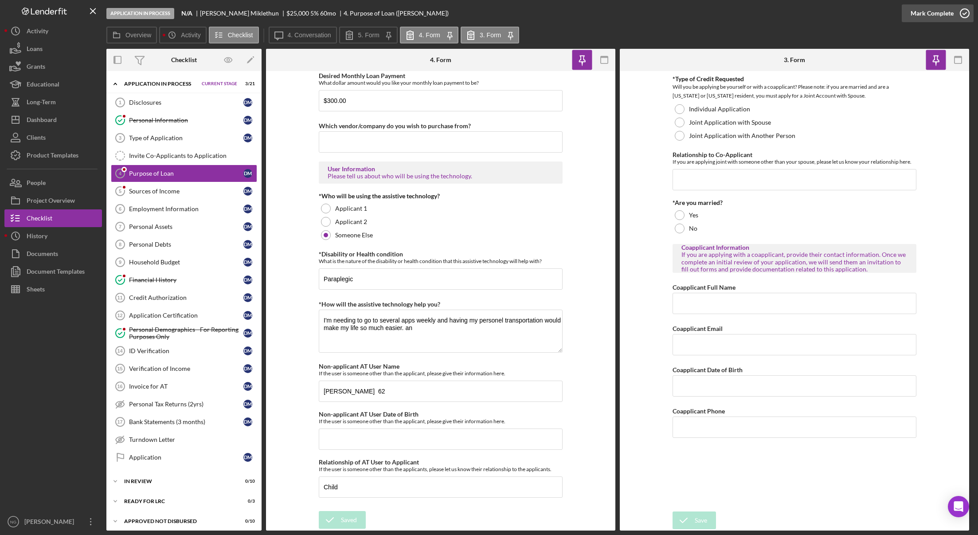
click at [962, 13] on icon "button" at bounding box center [965, 13] width 22 height 22
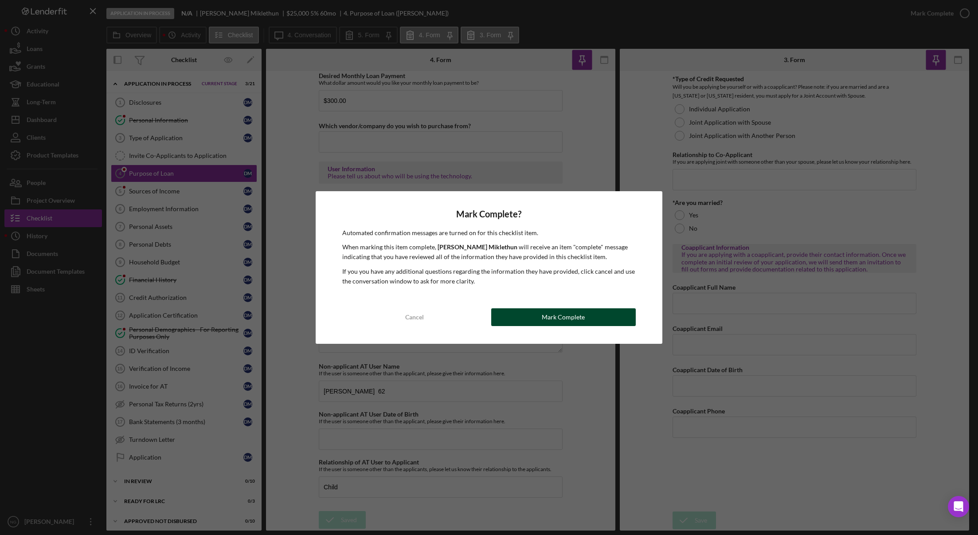
click at [547, 316] on div "Mark Complete" at bounding box center [563, 317] width 43 height 18
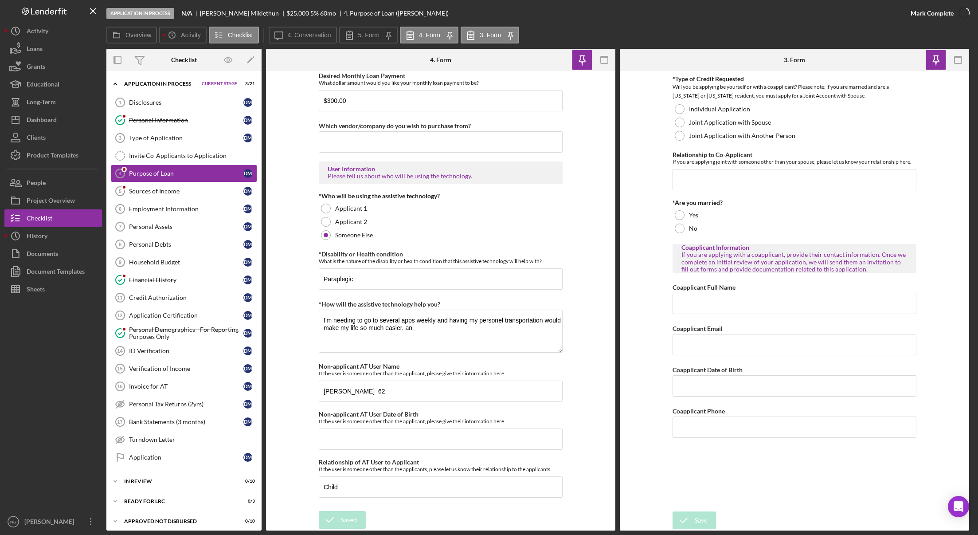
scroll to position [646, 0]
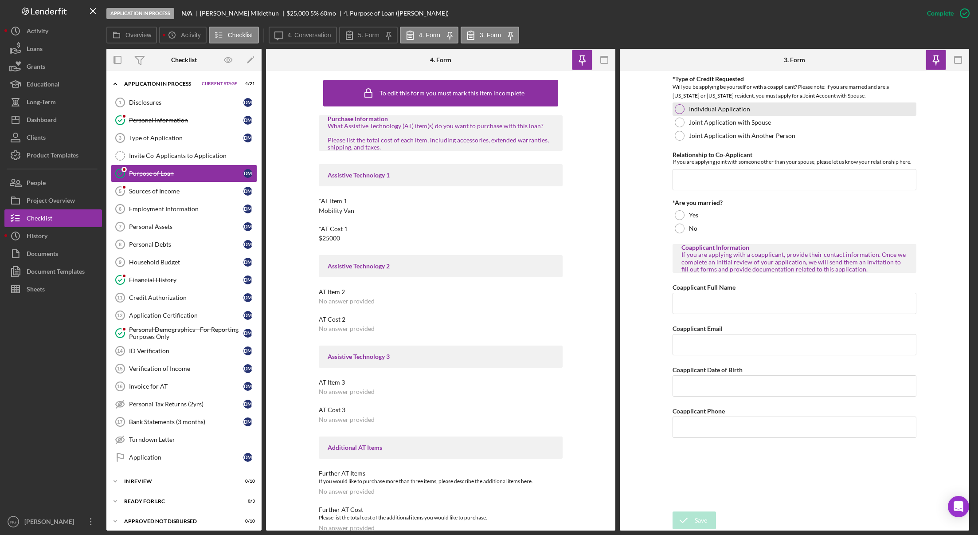
click at [682, 106] on div at bounding box center [680, 109] width 10 height 10
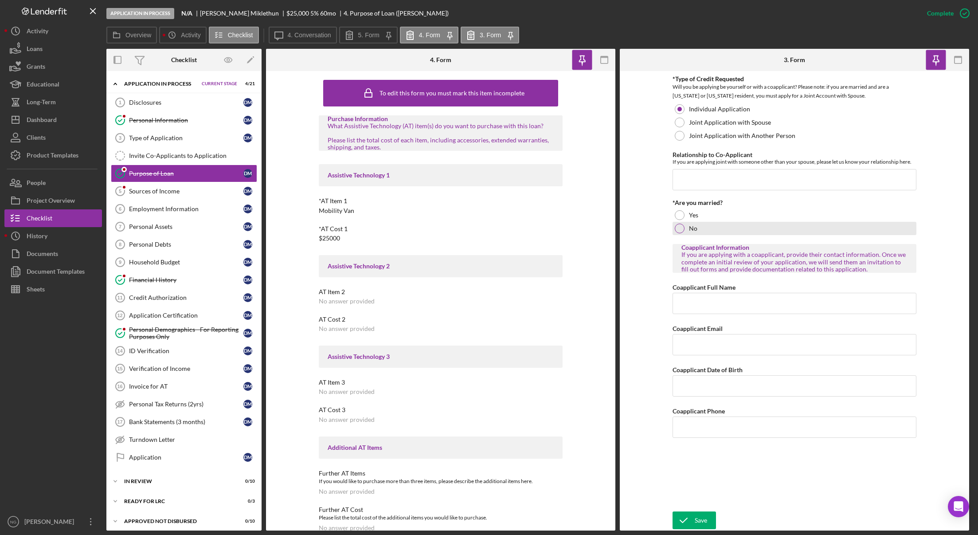
click at [685, 229] on div "No" at bounding box center [795, 228] width 244 height 13
click at [964, 58] on icon "button" at bounding box center [959, 60] width 20 height 20
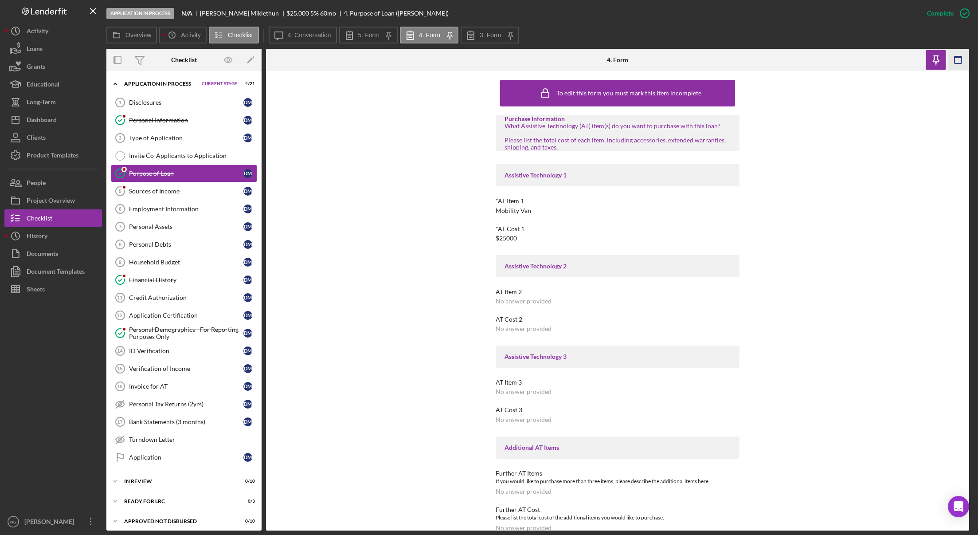
click at [959, 61] on icon "button" at bounding box center [959, 60] width 20 height 20
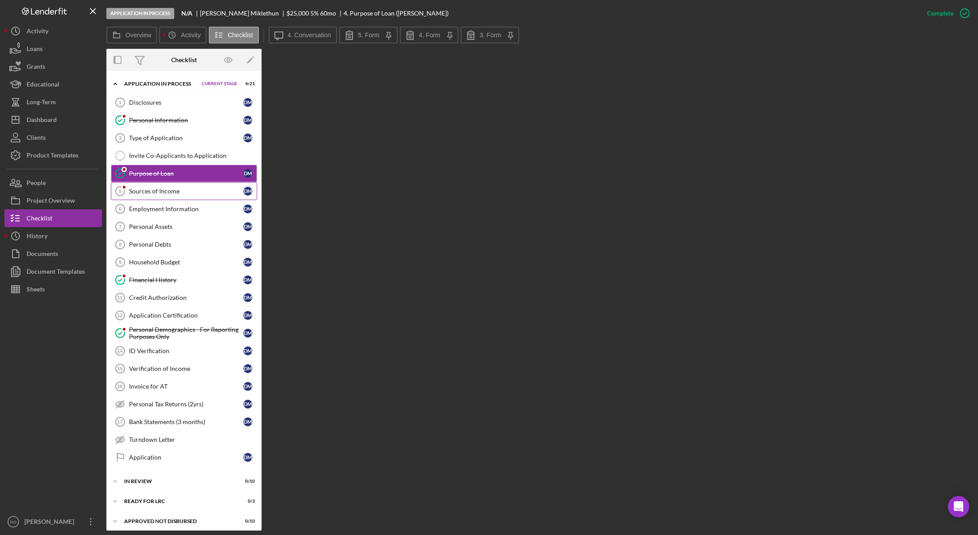
click at [154, 188] on div "Sources of Income" at bounding box center [186, 191] width 114 height 7
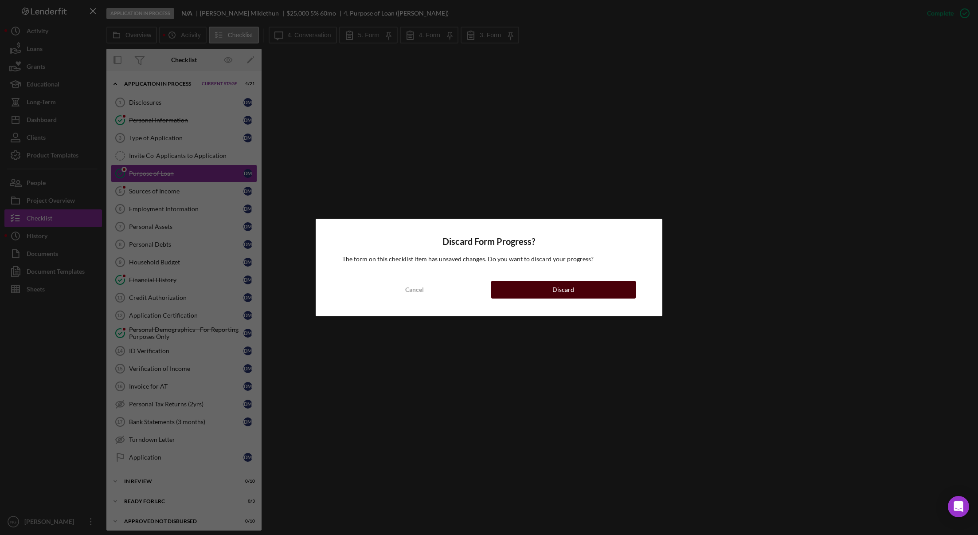
click at [550, 291] on button "Discard" at bounding box center [563, 290] width 145 height 18
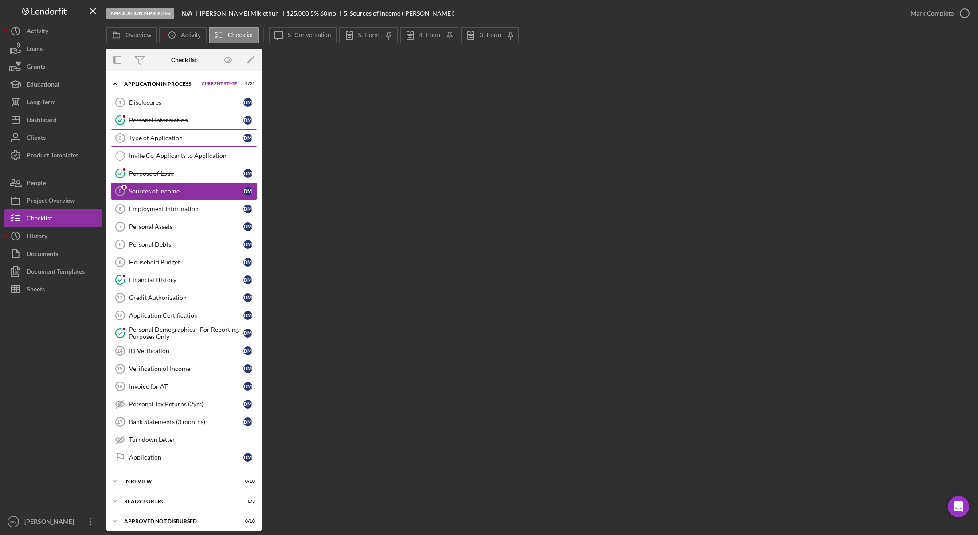
click at [176, 141] on div "Type of Application" at bounding box center [186, 137] width 114 height 7
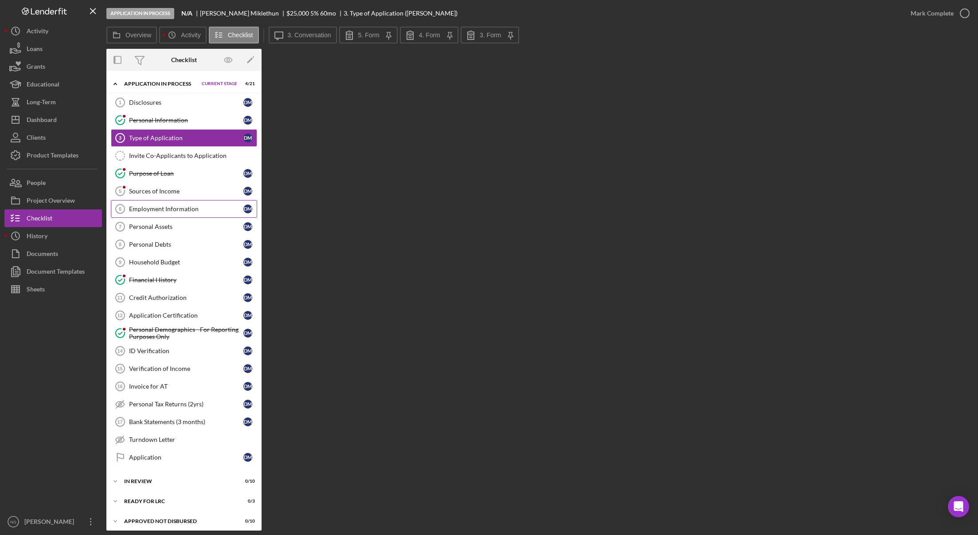
click at [172, 209] on div "Employment Information" at bounding box center [186, 208] width 114 height 7
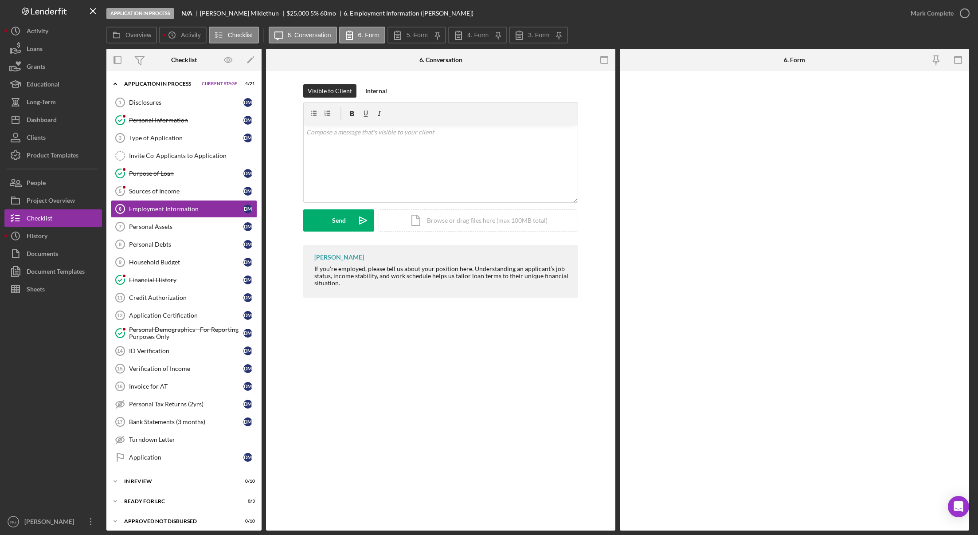
click at [413, 420] on div "Employment Information 6 Employment Information Visible to Client Internal v Co…" at bounding box center [440, 300] width 349 height 459
click at [842, 371] on div at bounding box center [794, 300] width 349 height 459
click at [552, 34] on icon at bounding box center [559, 35] width 16 height 22
click at [553, 34] on button "3. Form" at bounding box center [532, 35] width 46 height 17
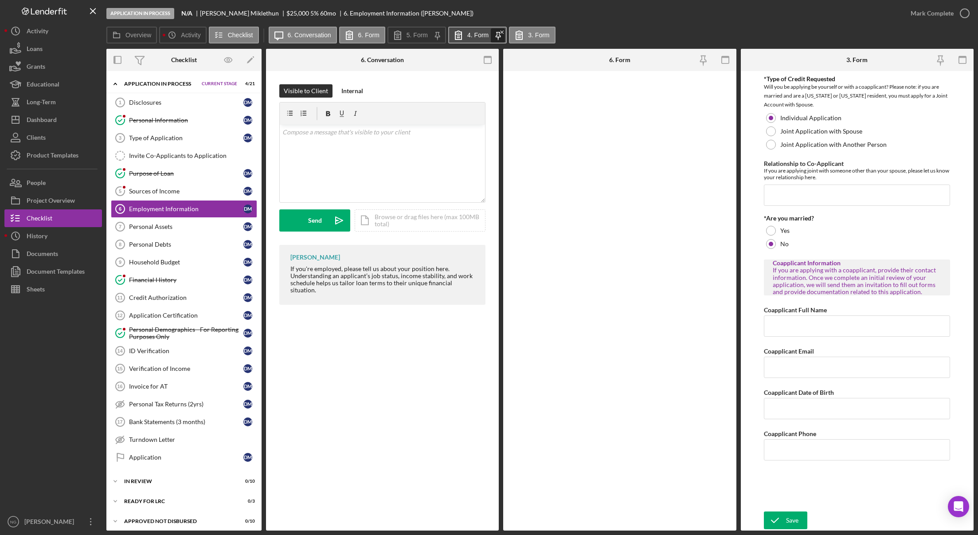
click at [498, 35] on icon "Icon/Menu Close" at bounding box center [502, 32] width 11 height 11
click at [724, 60] on icon "button" at bounding box center [725, 60] width 20 height 20
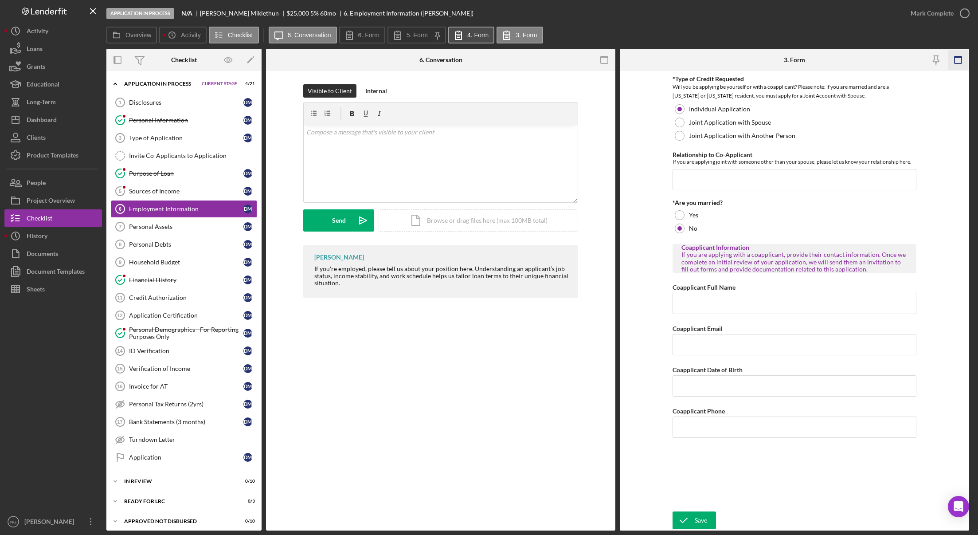
click at [956, 62] on icon "button" at bounding box center [959, 60] width 20 height 20
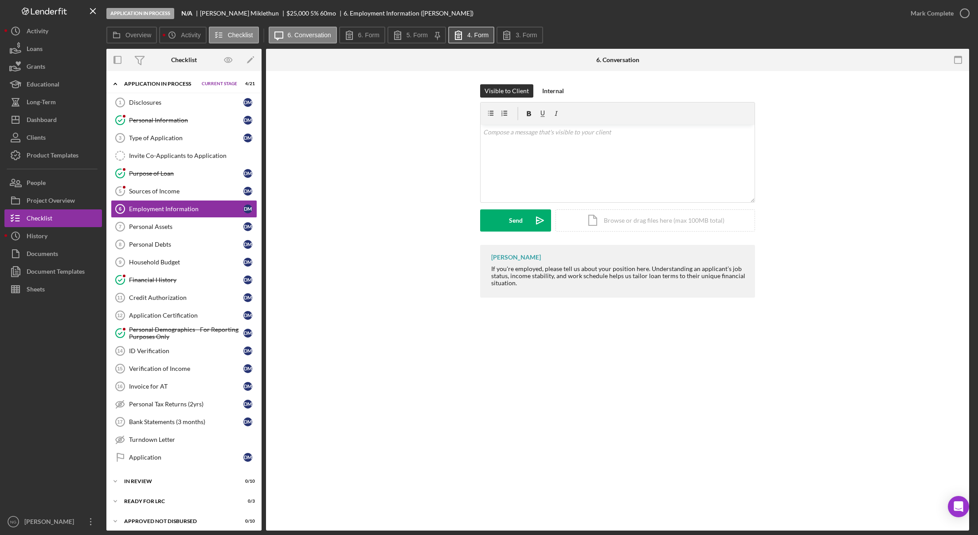
click at [956, 59] on icon "button" at bounding box center [959, 60] width 20 height 20
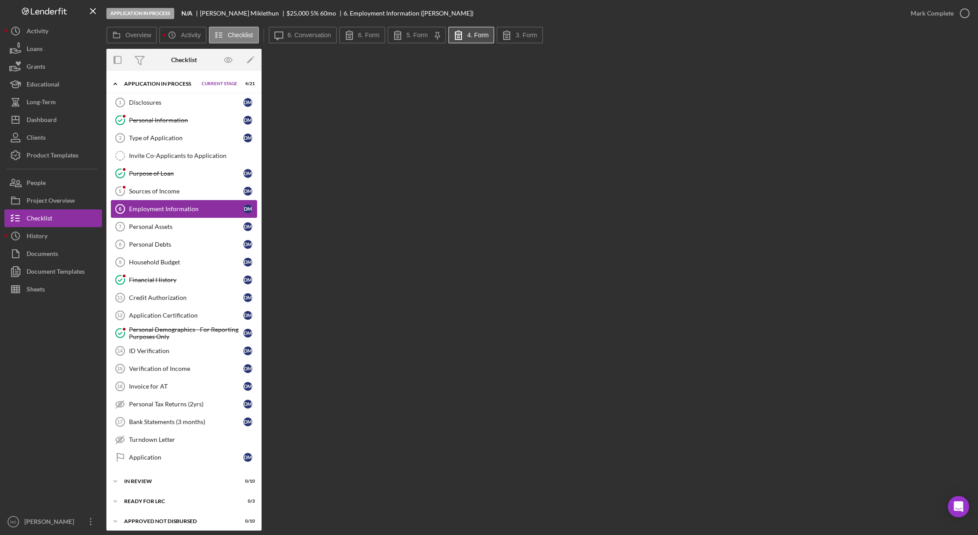
click at [163, 206] on div "Employment Information" at bounding box center [186, 208] width 114 height 7
click at [353, 35] on icon at bounding box center [349, 35] width 22 height 22
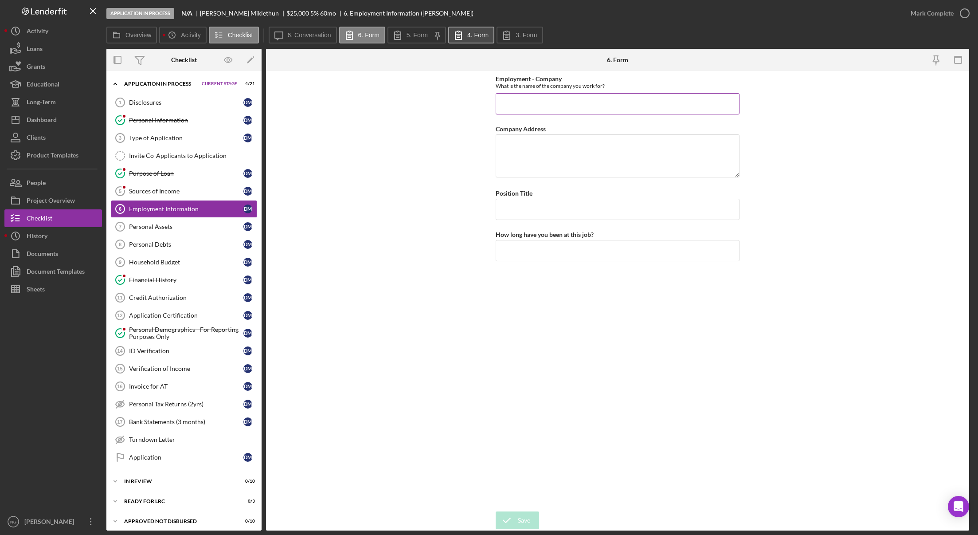
click at [583, 99] on input "Employment - Company" at bounding box center [618, 103] width 244 height 21
type input "NA"
click at [522, 518] on div "Save" at bounding box center [524, 520] width 12 height 18
click at [969, 15] on icon "button" at bounding box center [965, 13] width 22 height 22
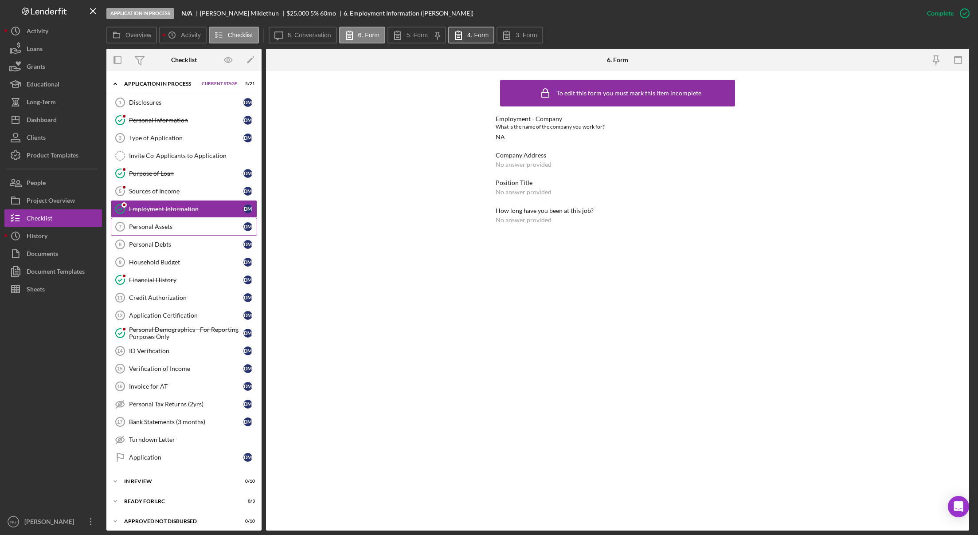
click at [163, 232] on link "Personal Assets 7 Personal Assets D M" at bounding box center [184, 227] width 146 height 18
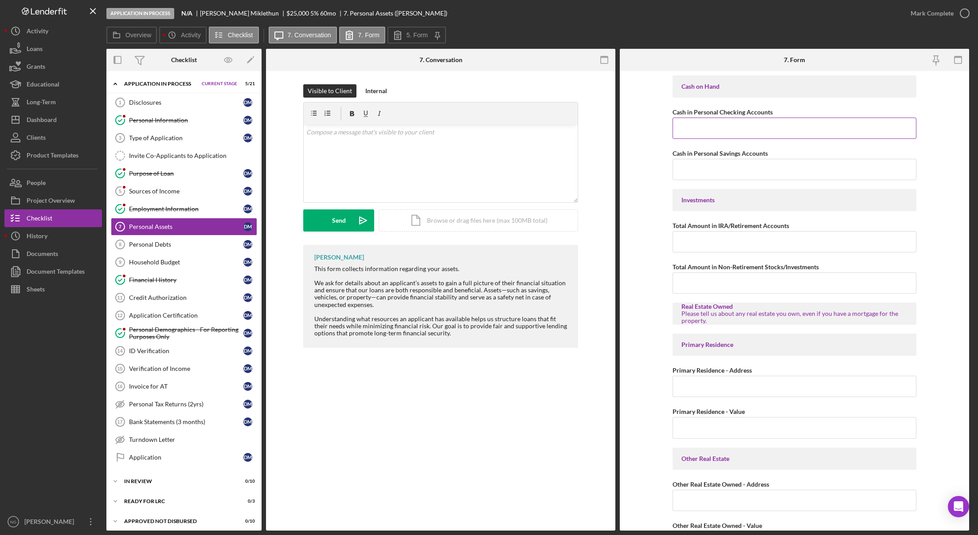
click at [707, 127] on input "Cash in Personal Checking Accounts" at bounding box center [795, 128] width 244 height 21
type input "$1,300.0"
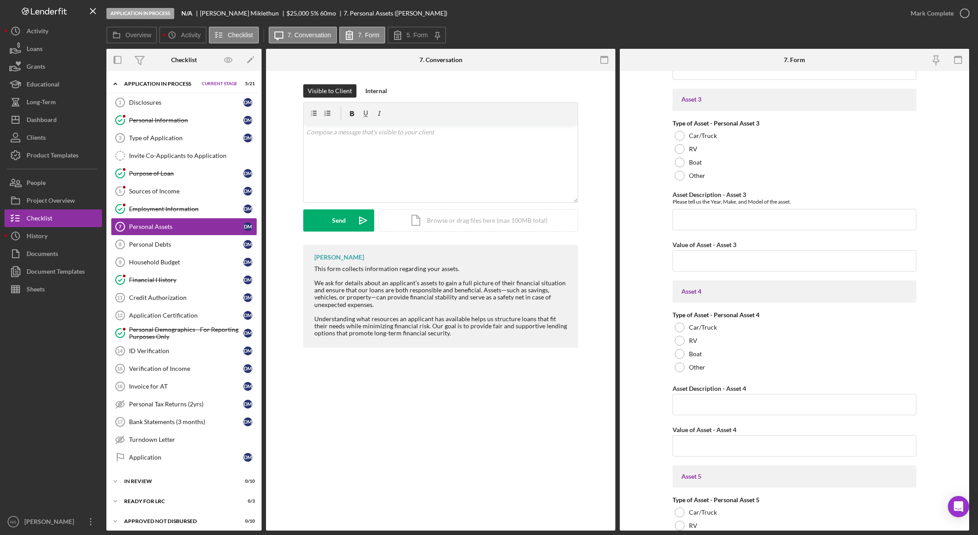
scroll to position [1144, 0]
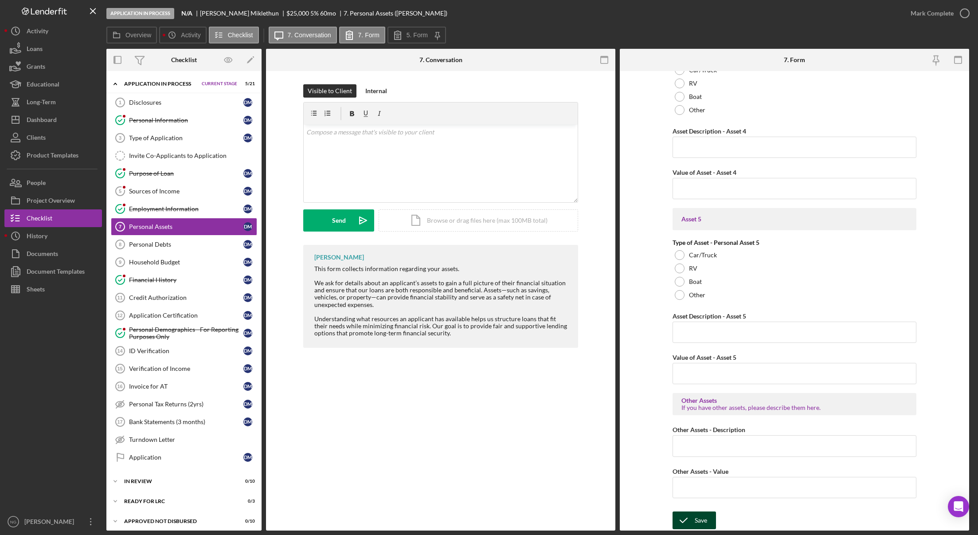
click at [705, 519] on div "Save" at bounding box center [701, 520] width 12 height 18
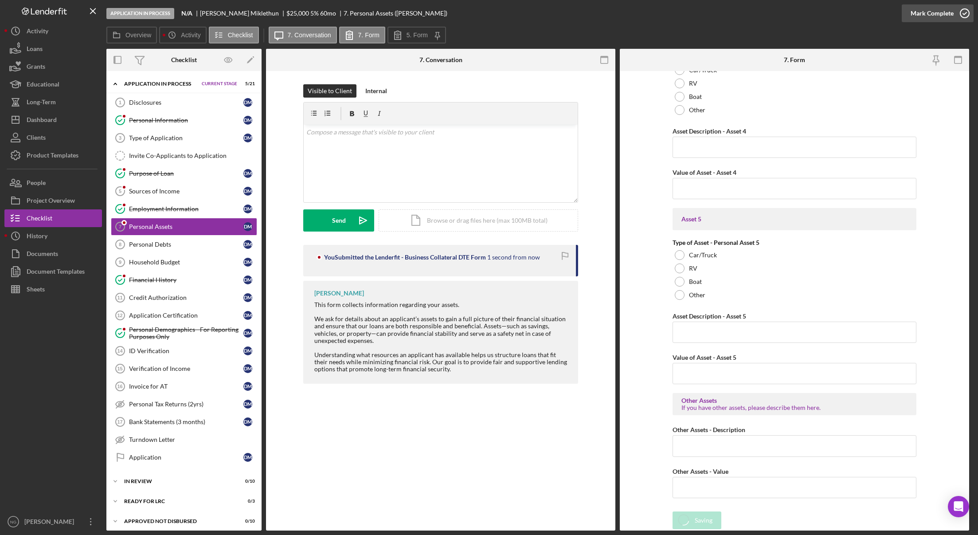
click at [965, 15] on icon "button" at bounding box center [965, 13] width 22 height 22
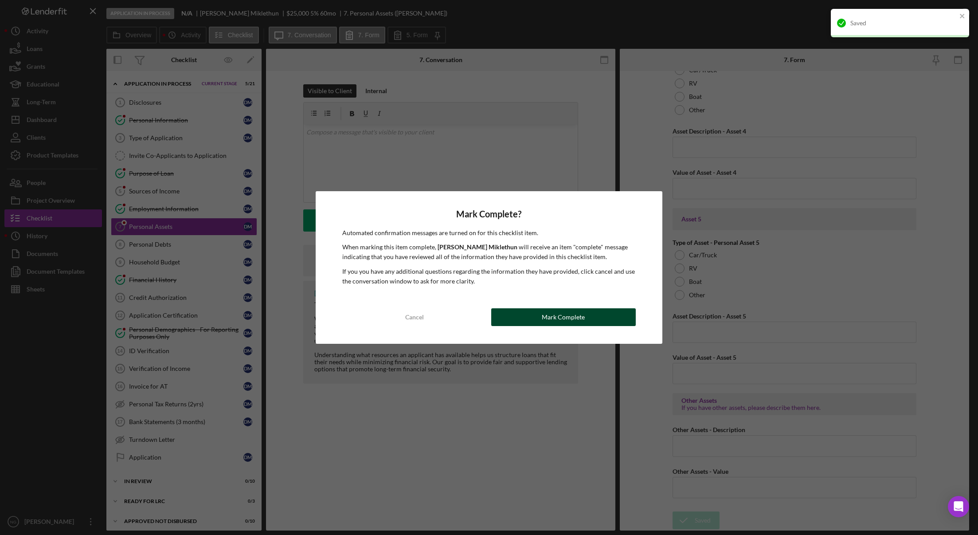
click at [579, 318] on div "Mark Complete" at bounding box center [563, 317] width 43 height 18
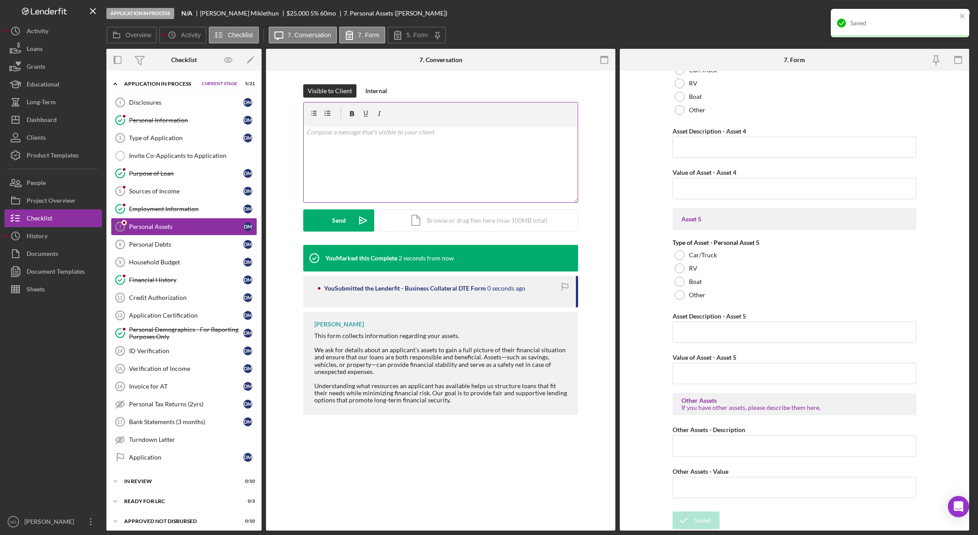
scroll to position [1180, 0]
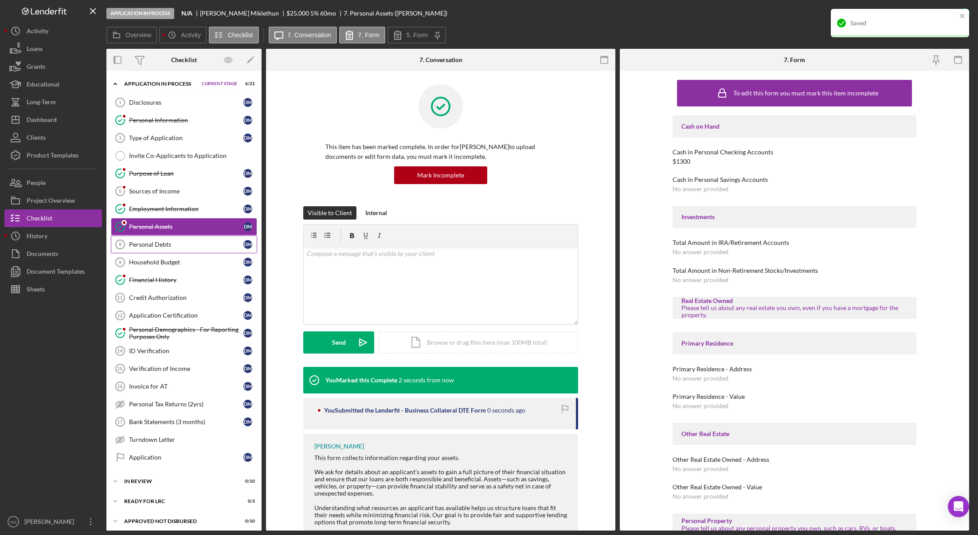
click at [189, 245] on div "Personal Debts" at bounding box center [186, 244] width 114 height 7
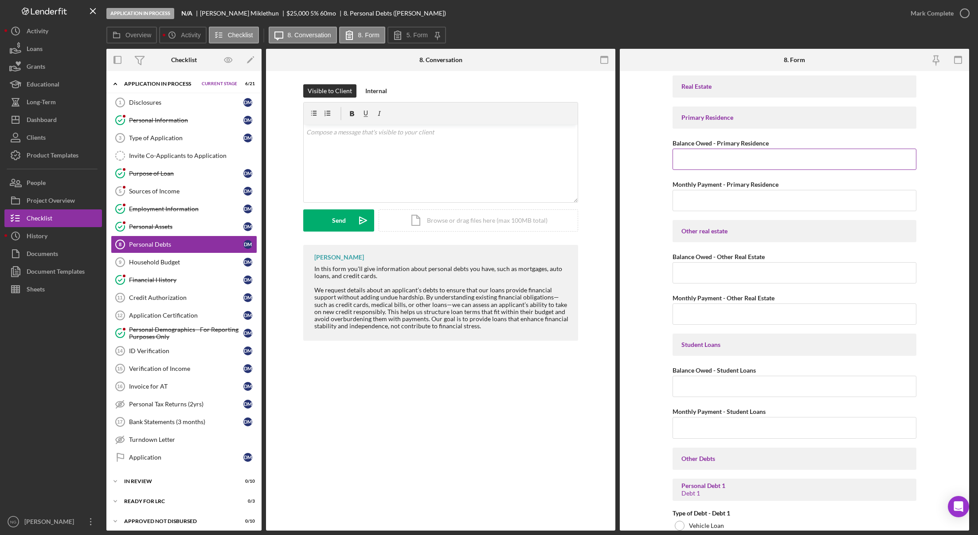
click at [703, 162] on input "Balance Owed - Primary Residence" at bounding box center [795, 159] width 244 height 21
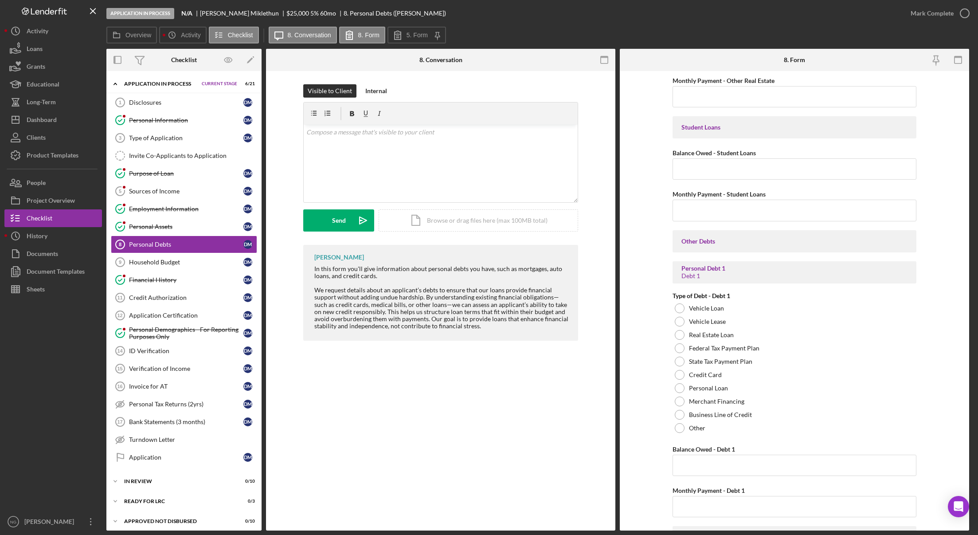
scroll to position [266, 0]
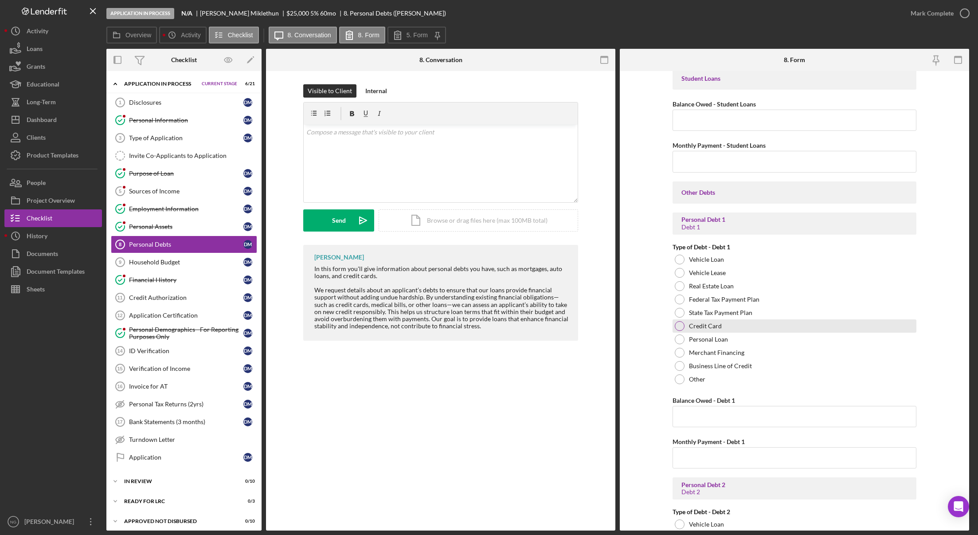
click at [682, 326] on div at bounding box center [680, 326] width 10 height 10
click at [683, 413] on input "Balance Owed - Debt 1" at bounding box center [795, 416] width 244 height 21
type input "$1,200.00"
type input "$29.00"
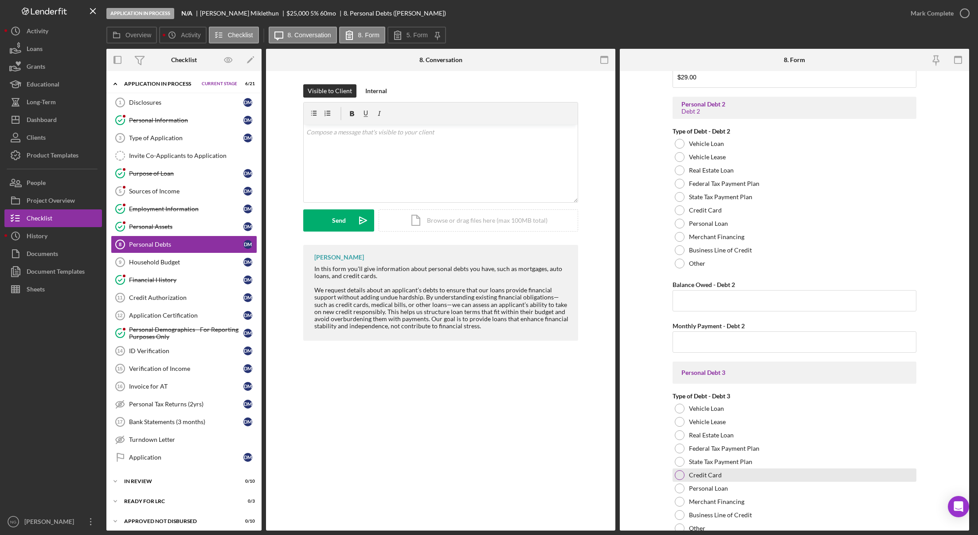
click at [678, 475] on div at bounding box center [680, 475] width 10 height 10
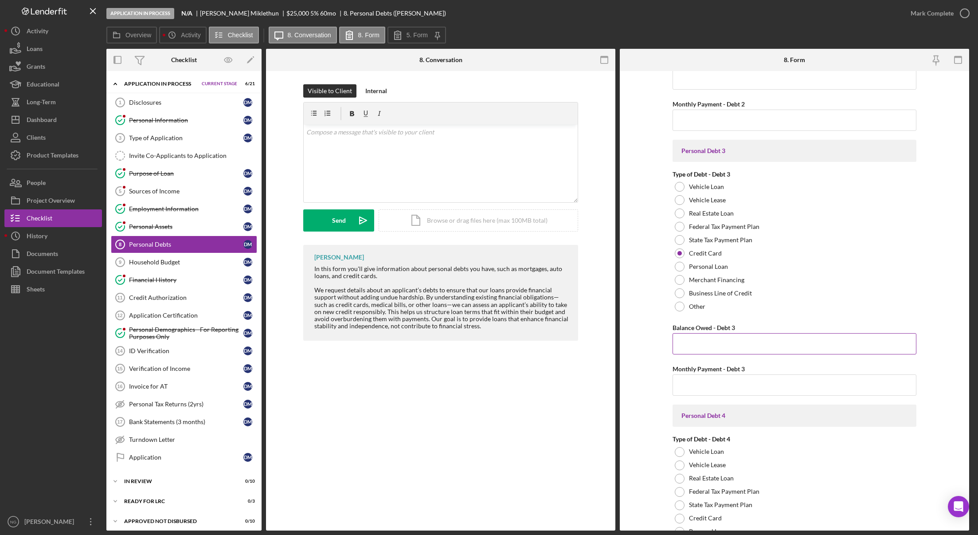
click at [698, 340] on input "Balance Owed - Debt 3" at bounding box center [795, 343] width 244 height 21
type input "$838.00"
type input "$29.00"
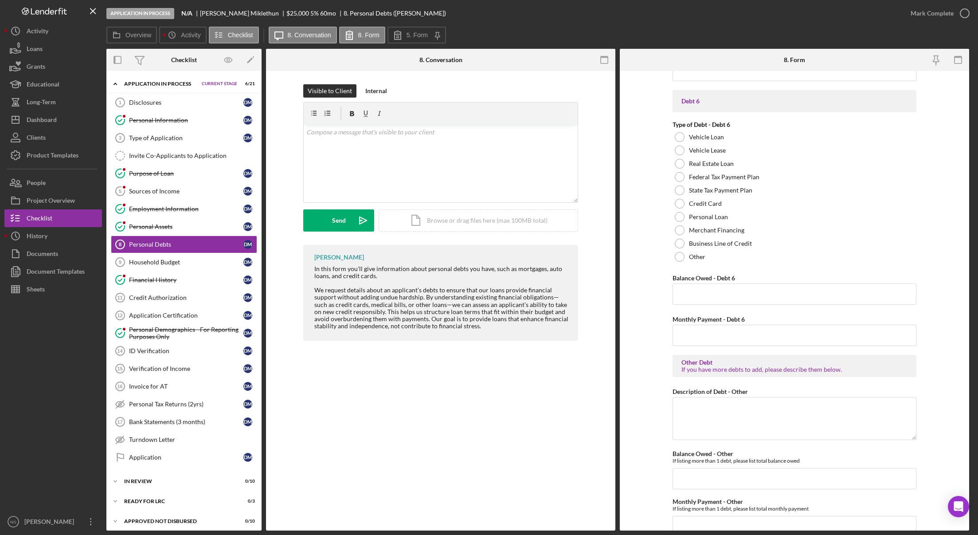
scroll to position [1752, 0]
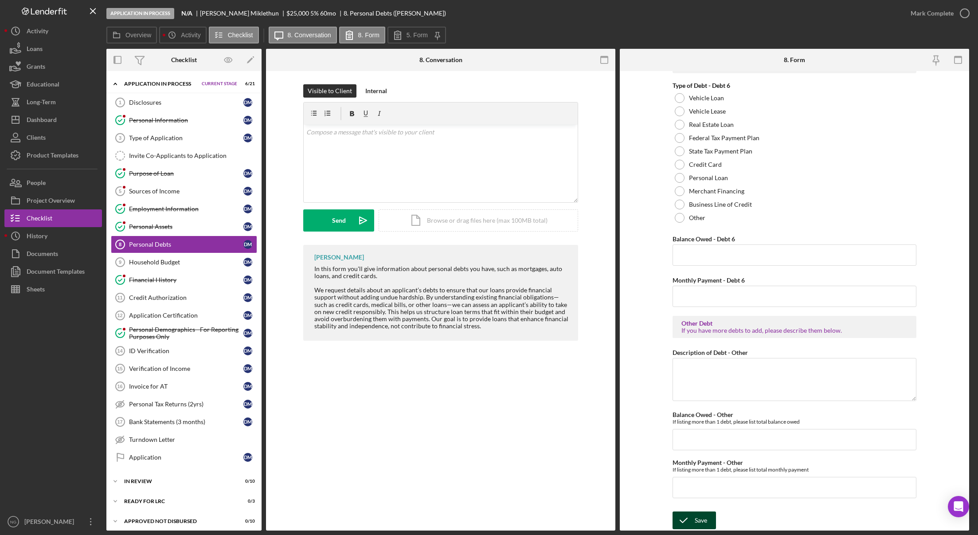
click at [701, 520] on div "Save" at bounding box center [701, 520] width 12 height 18
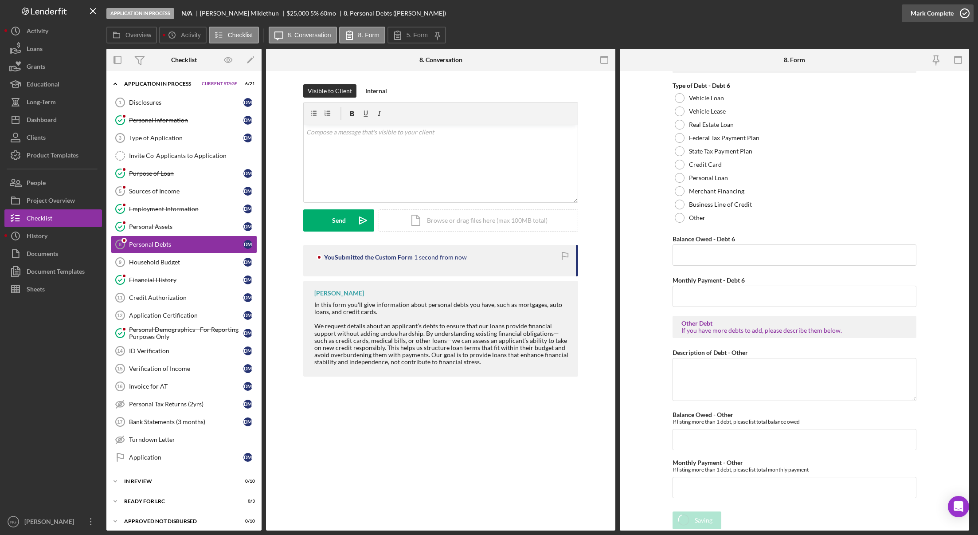
click at [965, 15] on icon "button" at bounding box center [965, 13] width 22 height 22
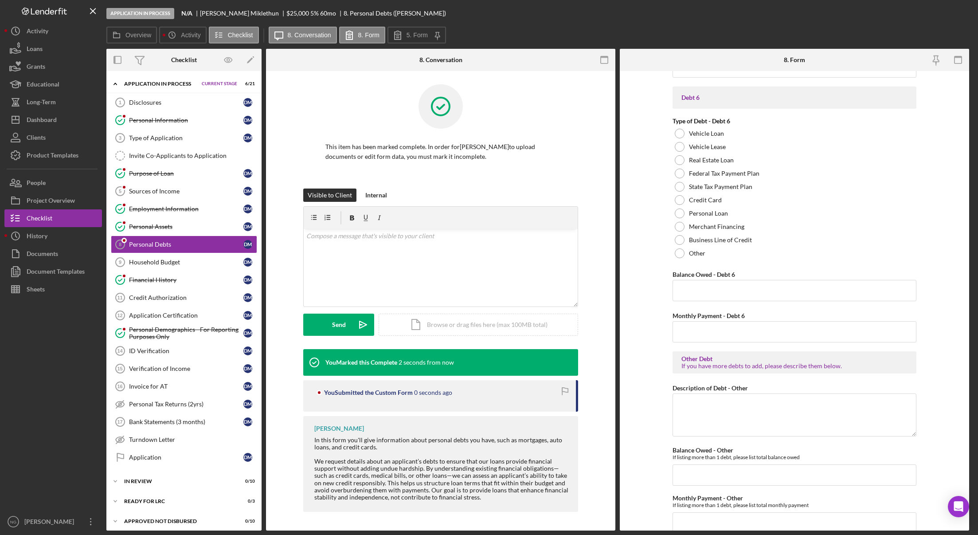
scroll to position [1787, 0]
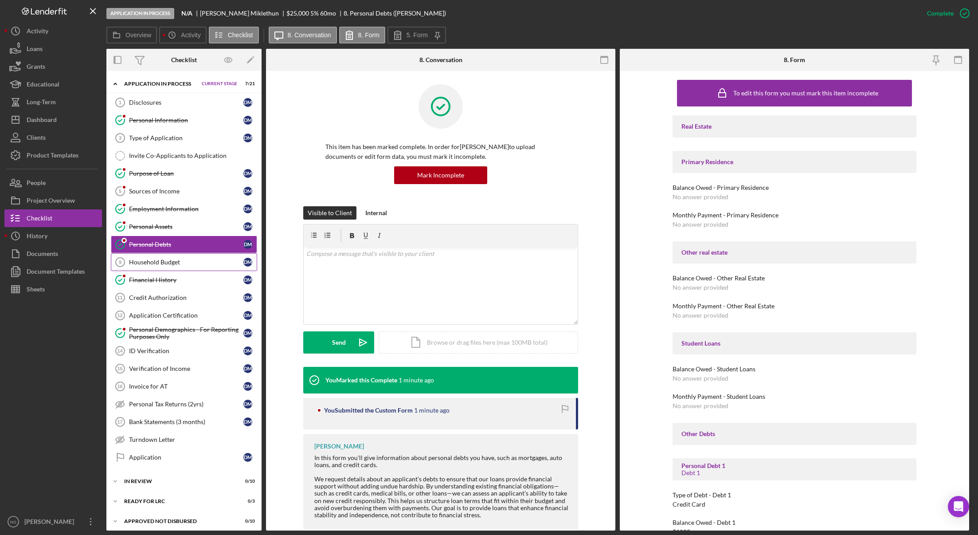
click at [176, 266] on div "Household Budget" at bounding box center [186, 262] width 114 height 7
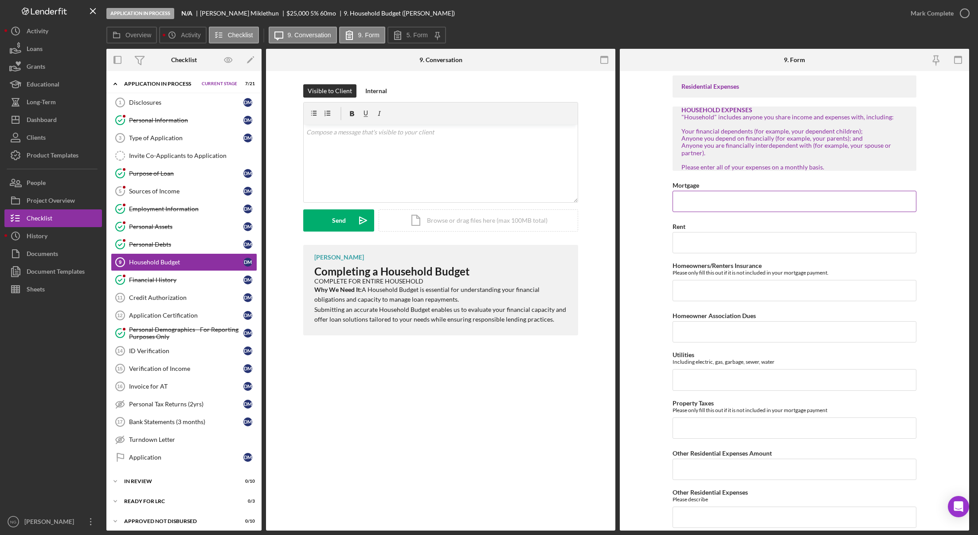
click at [703, 204] on input "Mortgage" at bounding box center [795, 201] width 244 height 21
click at [380, 91] on div "Internal" at bounding box center [376, 90] width 22 height 13
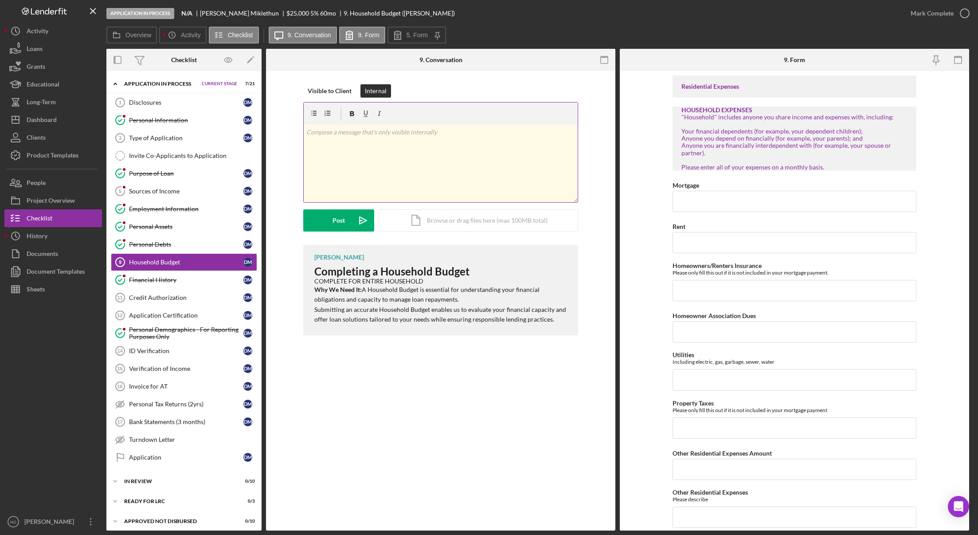
click at [370, 136] on p at bounding box center [440, 132] width 269 height 10
click at [338, 218] on div "Post" at bounding box center [339, 220] width 12 height 22
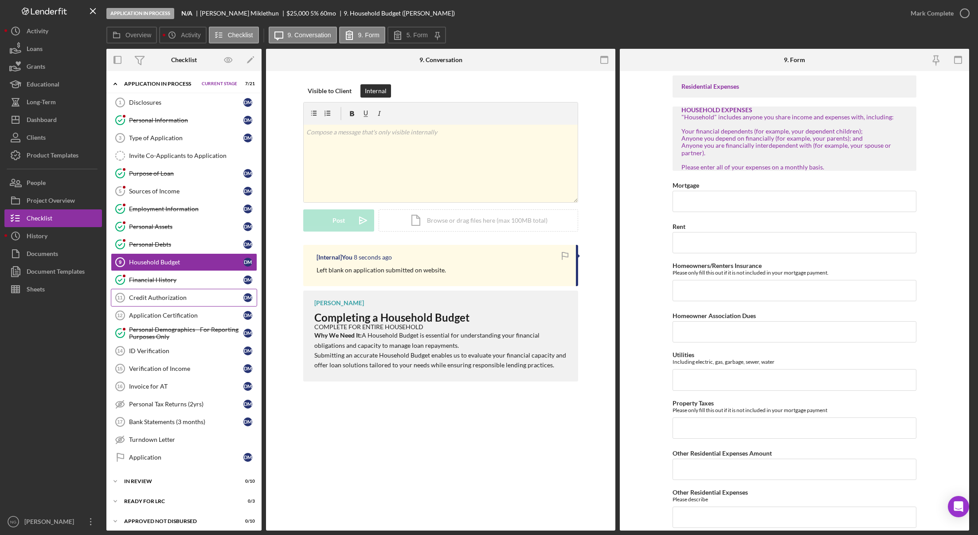
click at [212, 296] on div "Credit Authorization" at bounding box center [186, 297] width 114 height 7
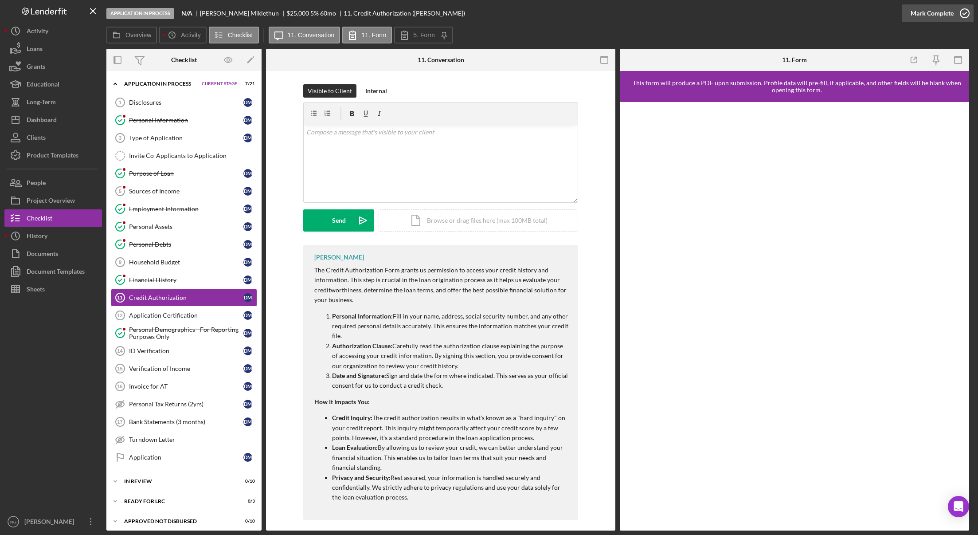
click at [966, 13] on icon "button" at bounding box center [965, 13] width 22 height 22
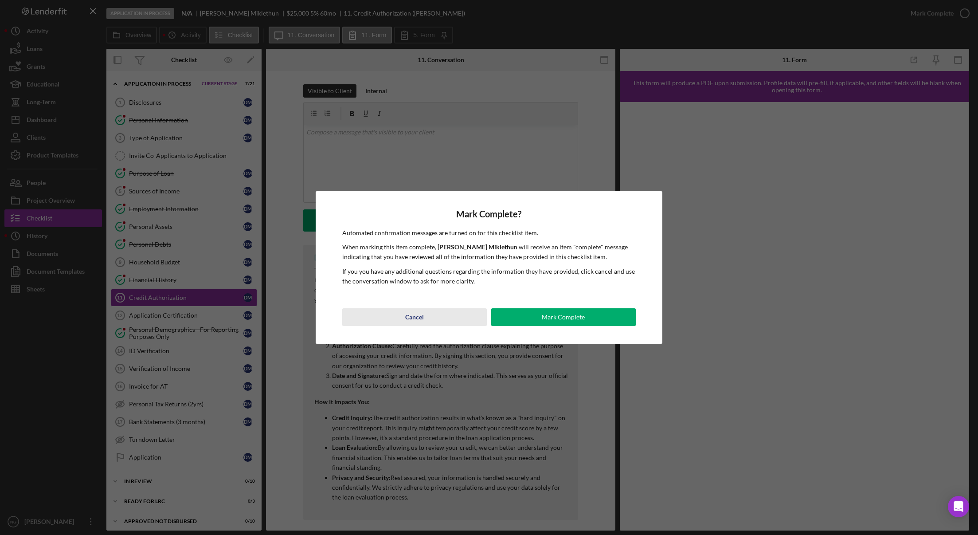
click at [417, 314] on div "Cancel" at bounding box center [414, 317] width 19 height 18
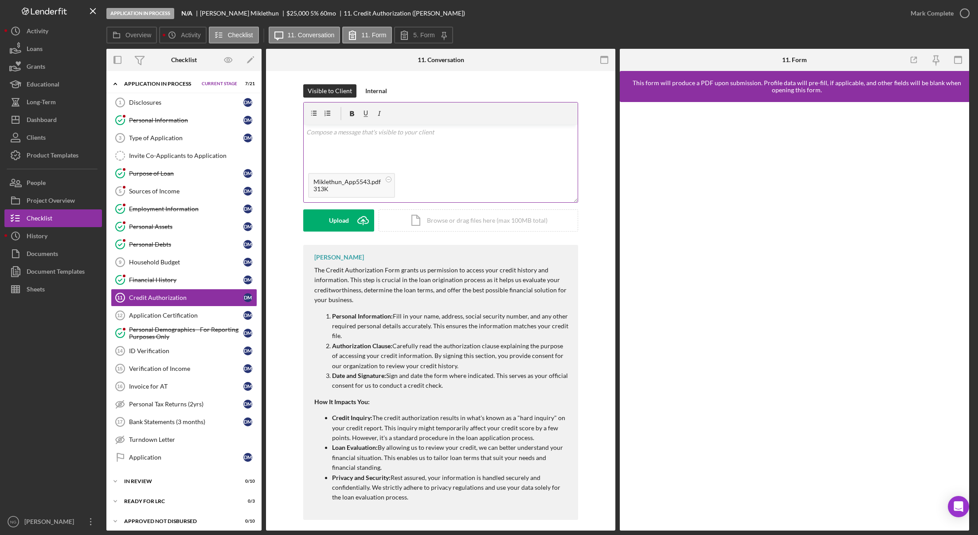
click at [356, 133] on p at bounding box center [440, 132] width 269 height 10
drag, startPoint x: 404, startPoint y: 135, endPoint x: 301, endPoint y: 135, distance: 103.3
click at [301, 135] on div "Visible to Client Internal v Color teal Color pink Remove color Add row above A…" at bounding box center [440, 164] width 323 height 161
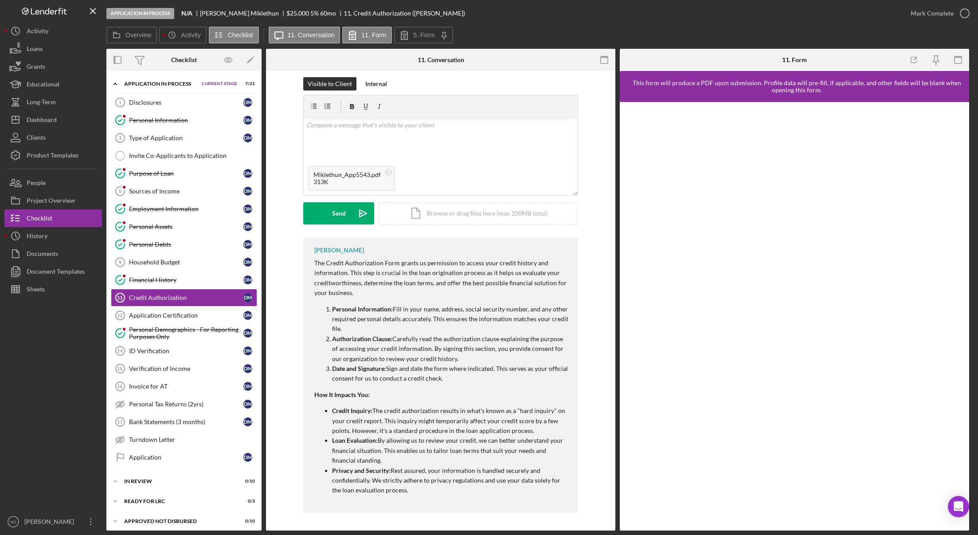
click at [364, 349] on p "Authorization Clause: Carefully read the authorization clause explaining the pu…" at bounding box center [450, 349] width 237 height 30
click at [53, 123] on div "Dashboard" at bounding box center [42, 121] width 30 height 20
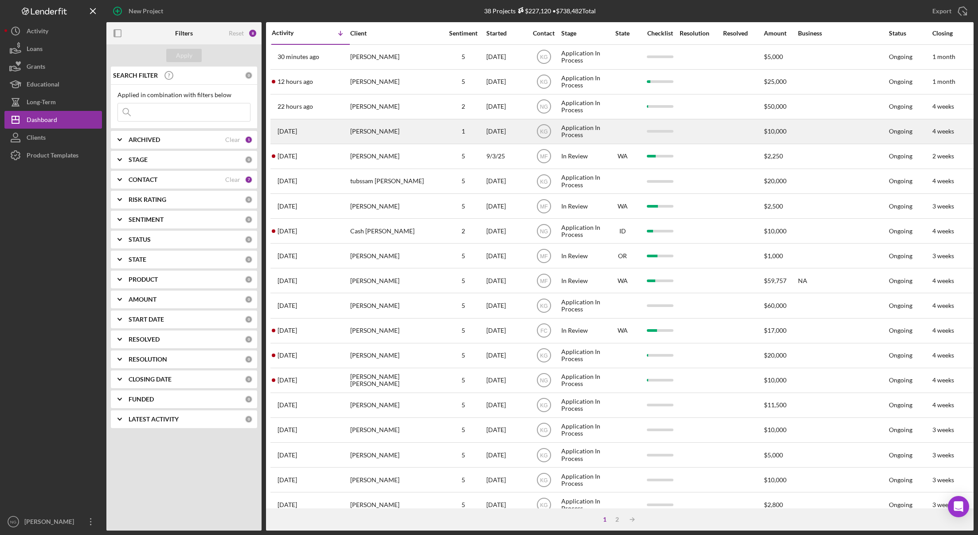
click at [432, 133] on div "[PERSON_NAME]" at bounding box center [394, 132] width 89 height 24
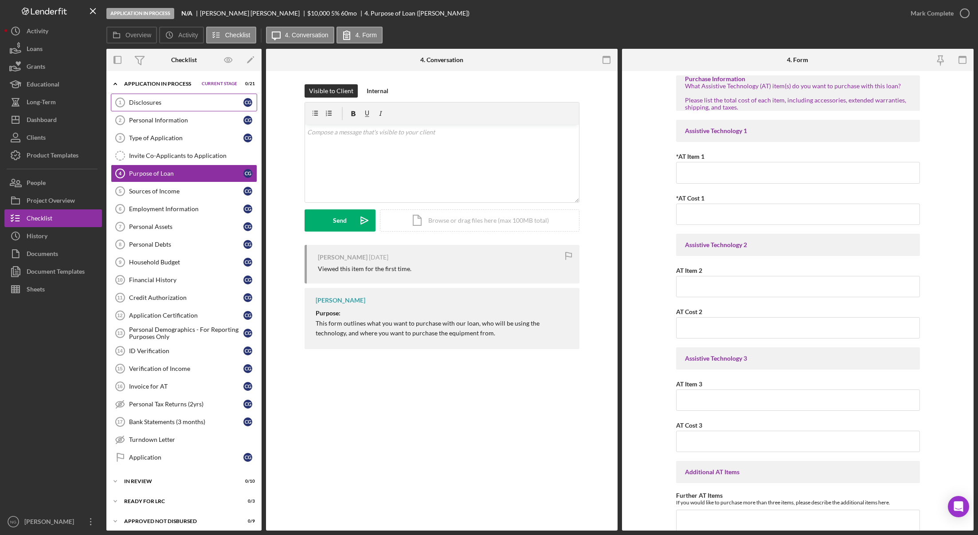
click at [177, 99] on div "Disclosures" at bounding box center [186, 102] width 114 height 7
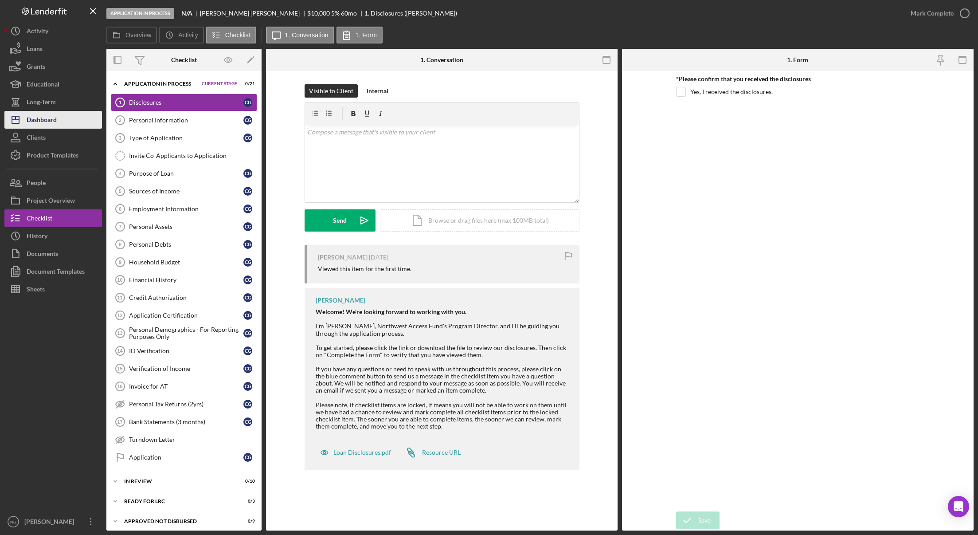
click at [51, 126] on div "Dashboard" at bounding box center [42, 121] width 30 height 20
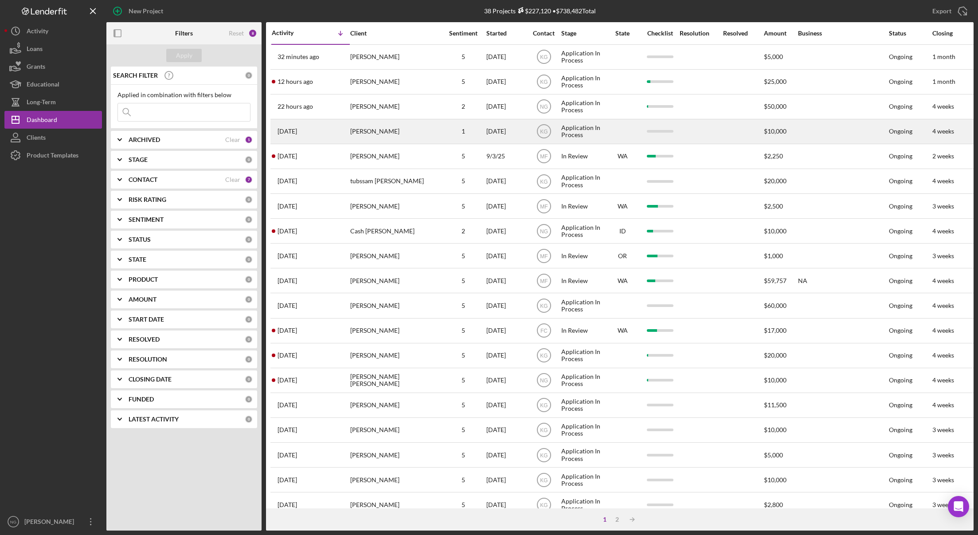
click at [414, 131] on div "[PERSON_NAME]" at bounding box center [394, 132] width 89 height 24
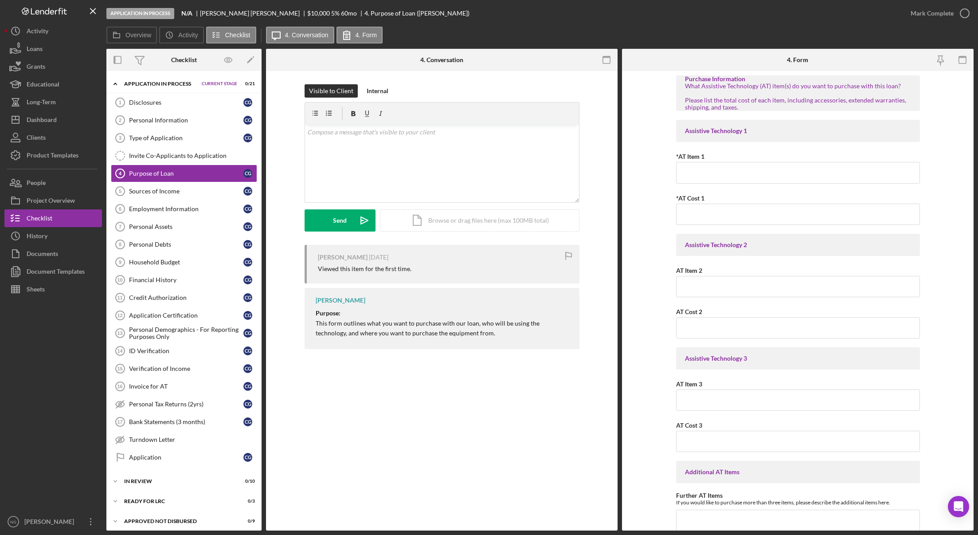
click at [61, 376] on div at bounding box center [53, 405] width 98 height 215
click at [71, 125] on button "Icon/Dashboard Dashboard" at bounding box center [53, 120] width 98 height 18
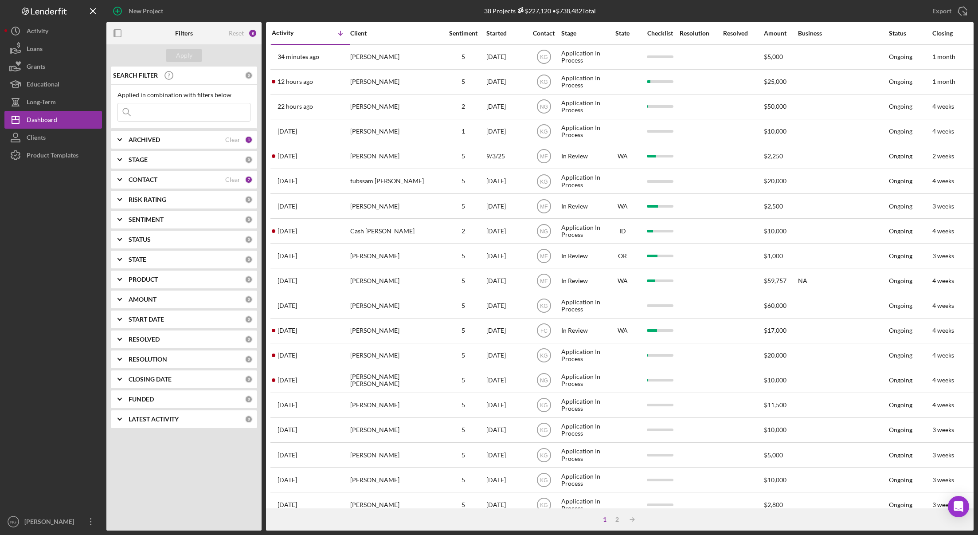
drag, startPoint x: 51, startPoint y: 155, endPoint x: 37, endPoint y: 283, distance: 128.9
click at [51, 155] on div "Product Templates" at bounding box center [53, 156] width 52 height 20
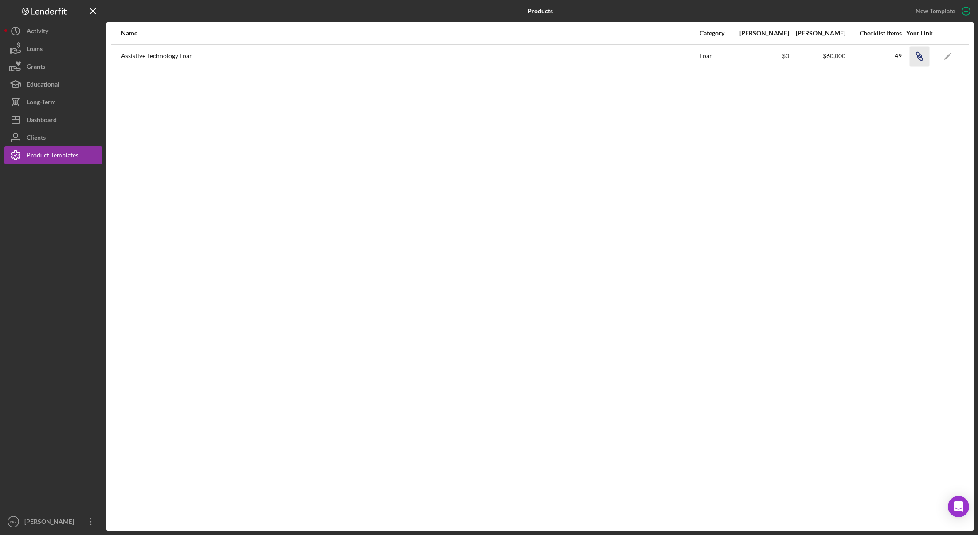
click at [920, 57] on icon "button" at bounding box center [918, 54] width 5 height 5
drag, startPoint x: 301, startPoint y: 414, endPoint x: 394, endPoint y: 488, distance: 118.7
click at [301, 414] on div "Name Category Min Amount Max Amount Checklist Items Your Link Assistive Technol…" at bounding box center [540, 276] width 868 height 508
click at [43, 118] on div "Dashboard" at bounding box center [42, 121] width 30 height 20
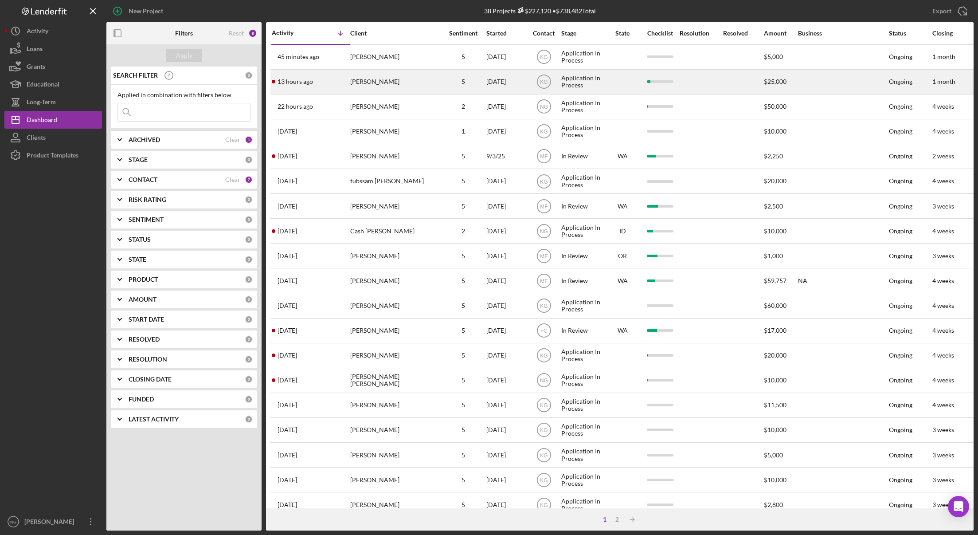
click at [403, 87] on div "[PERSON_NAME]" at bounding box center [394, 82] width 89 height 24
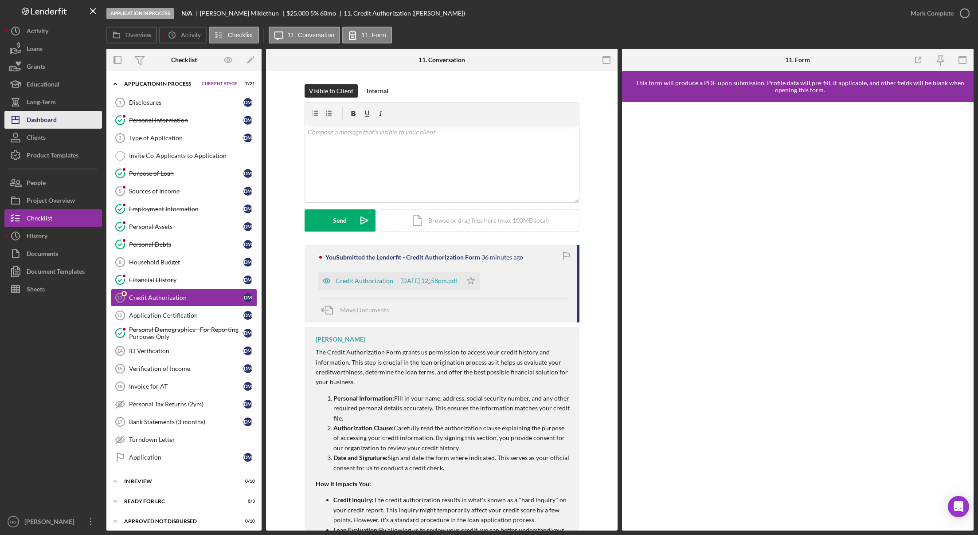
drag, startPoint x: 45, startPoint y: 120, endPoint x: 52, endPoint y: 117, distance: 8.2
click at [45, 120] on div "Dashboard" at bounding box center [42, 121] width 30 height 20
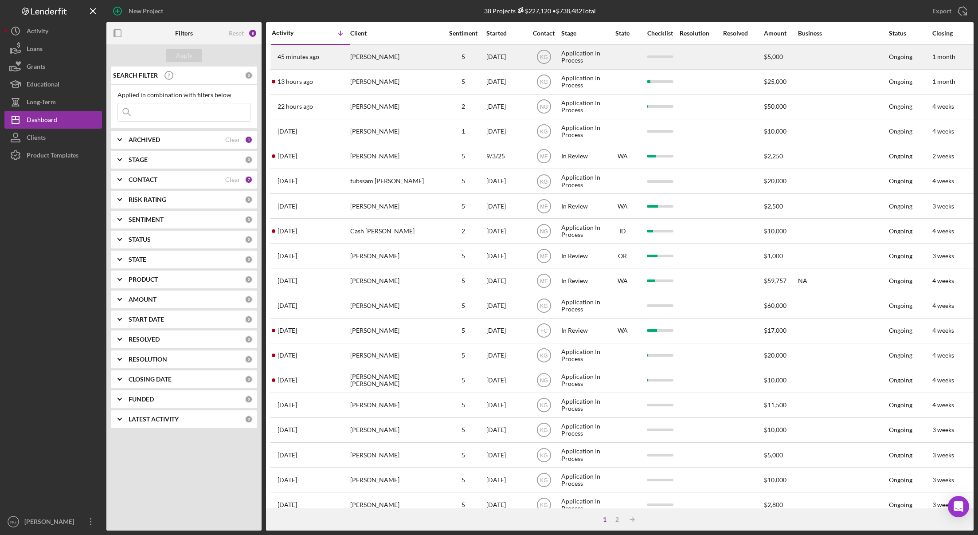
click at [403, 58] on div "[PERSON_NAME]" at bounding box center [394, 57] width 89 height 24
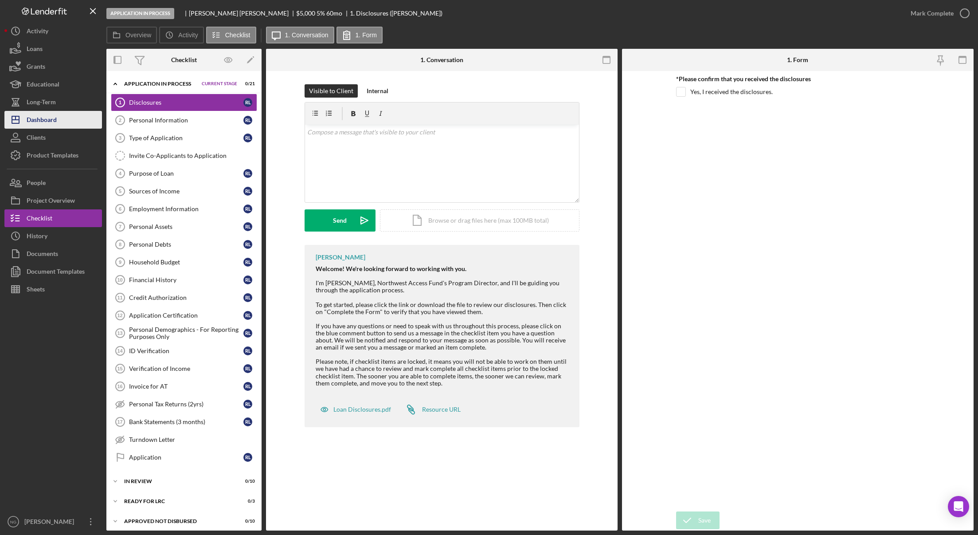
click at [62, 123] on button "Icon/Dashboard Dashboard" at bounding box center [53, 120] width 98 height 18
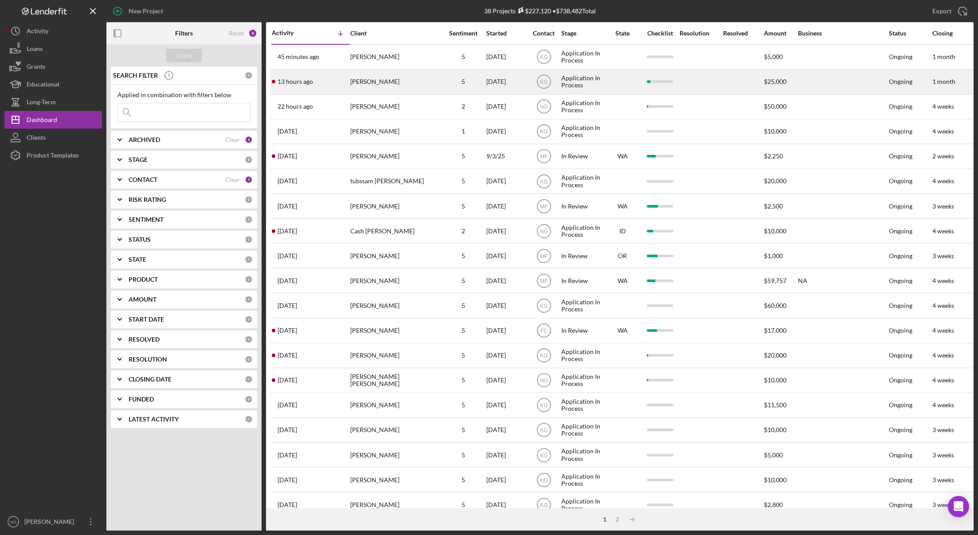
click at [431, 82] on div "[PERSON_NAME]" at bounding box center [394, 82] width 89 height 24
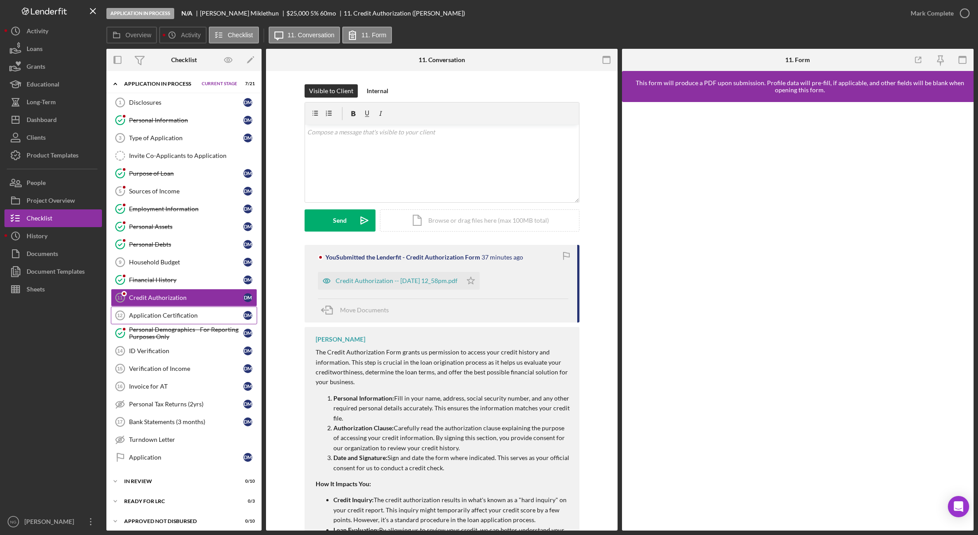
click at [171, 317] on div "Application Certification" at bounding box center [186, 315] width 114 height 7
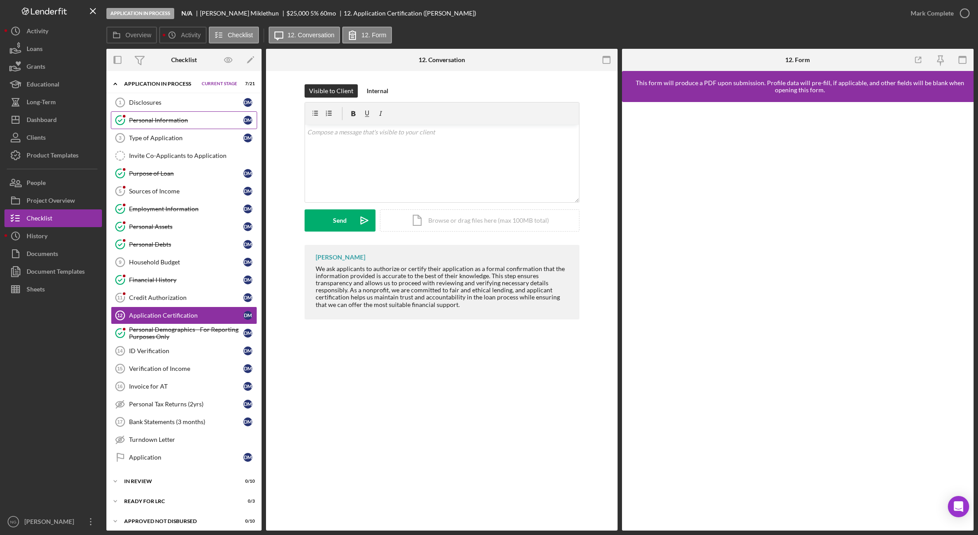
click at [177, 126] on link "Personal Information Personal Information D M" at bounding box center [184, 120] width 146 height 18
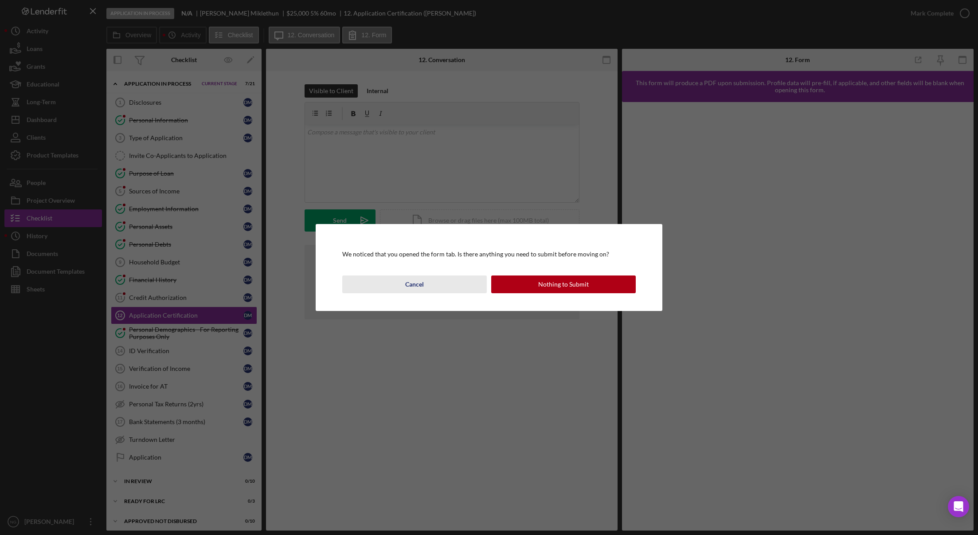
click at [406, 284] on div "Cancel" at bounding box center [414, 284] width 19 height 18
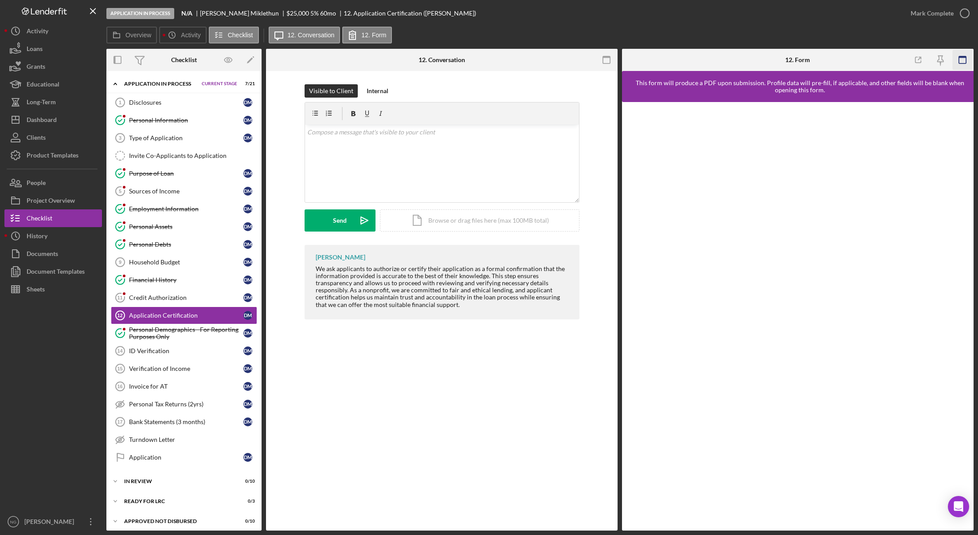
click at [960, 63] on icon "button" at bounding box center [963, 60] width 20 height 20
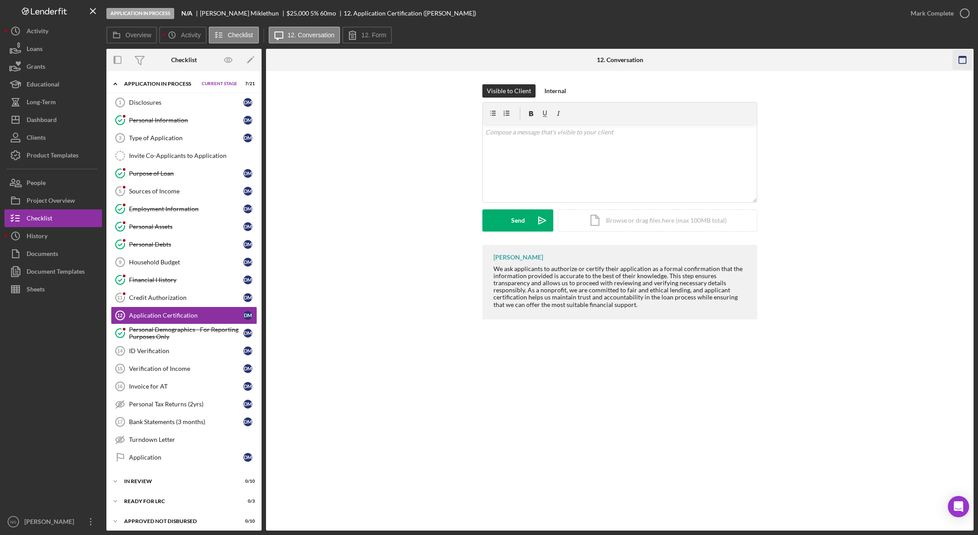
click at [962, 62] on icon "button" at bounding box center [963, 60] width 20 height 20
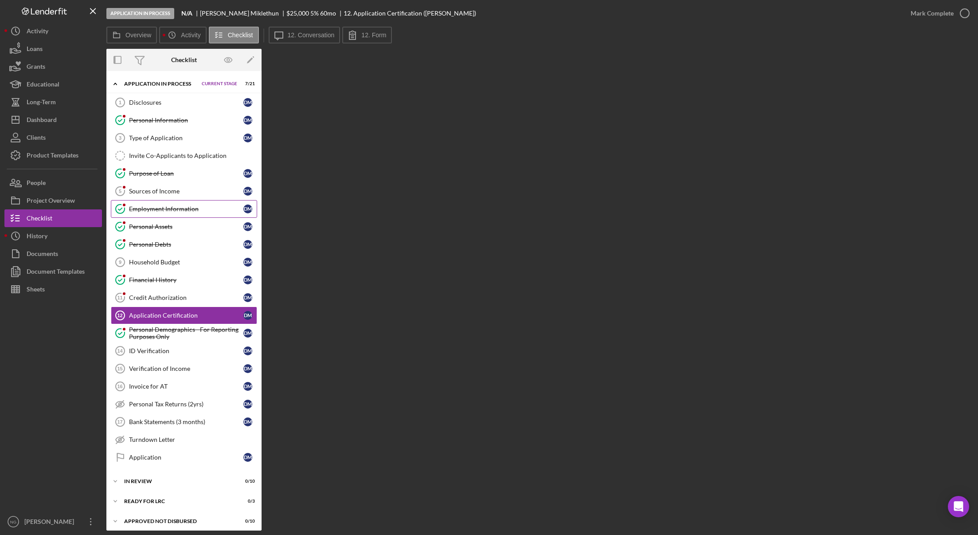
click at [182, 208] on div "Employment Information" at bounding box center [186, 208] width 114 height 7
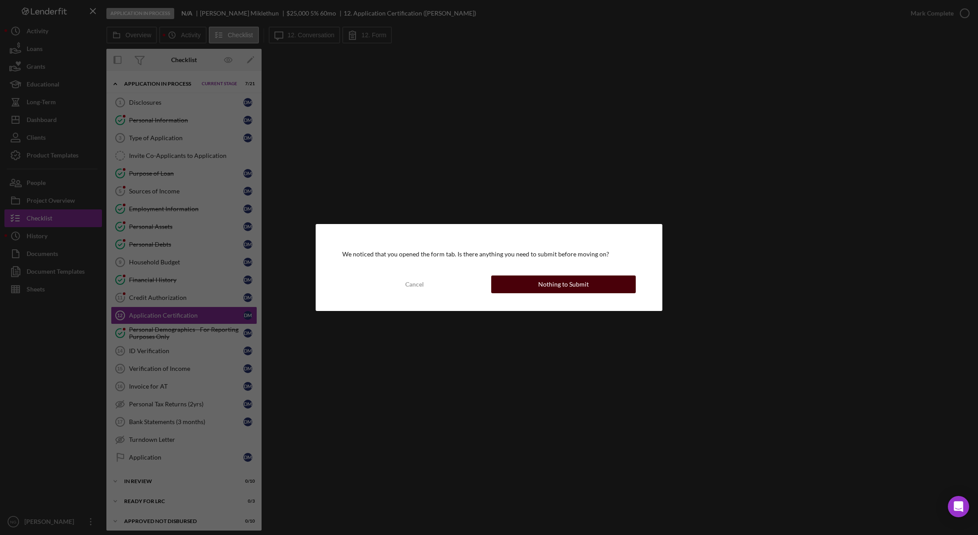
click at [581, 286] on div "Nothing to Submit" at bounding box center [563, 284] width 51 height 18
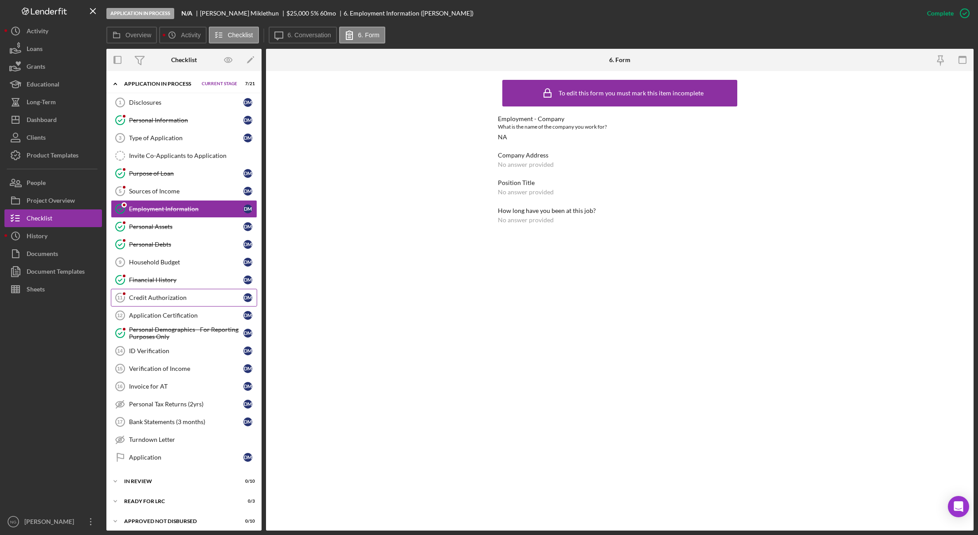
click at [187, 300] on div "Credit Authorization" at bounding box center [186, 297] width 114 height 7
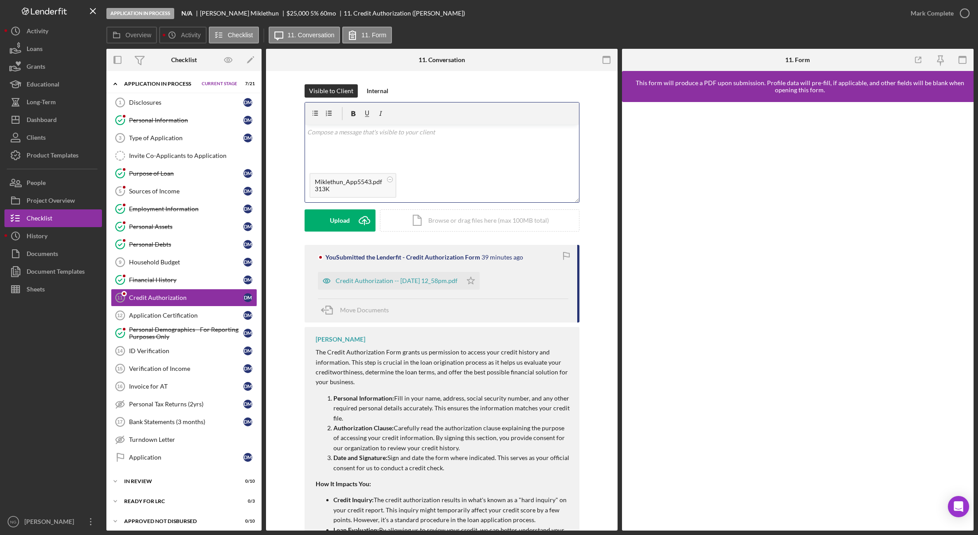
click at [328, 143] on div "v Color teal Color pink Remove color Add row above Add row below Add column bef…" at bounding box center [442, 147] width 274 height 44
click at [338, 220] on div "Send" at bounding box center [340, 220] width 14 height 22
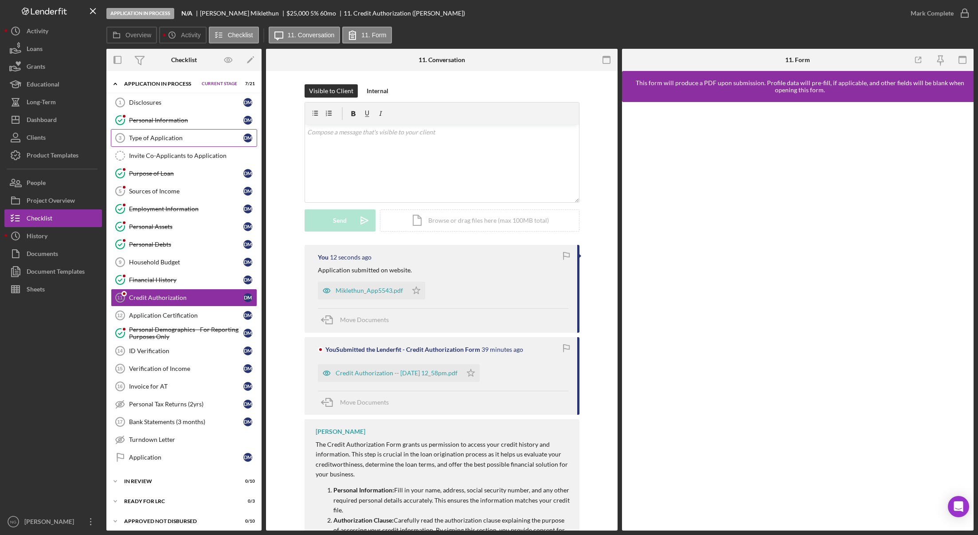
click at [188, 133] on link "Type of Application 3 Type of Application D M" at bounding box center [184, 138] width 146 height 18
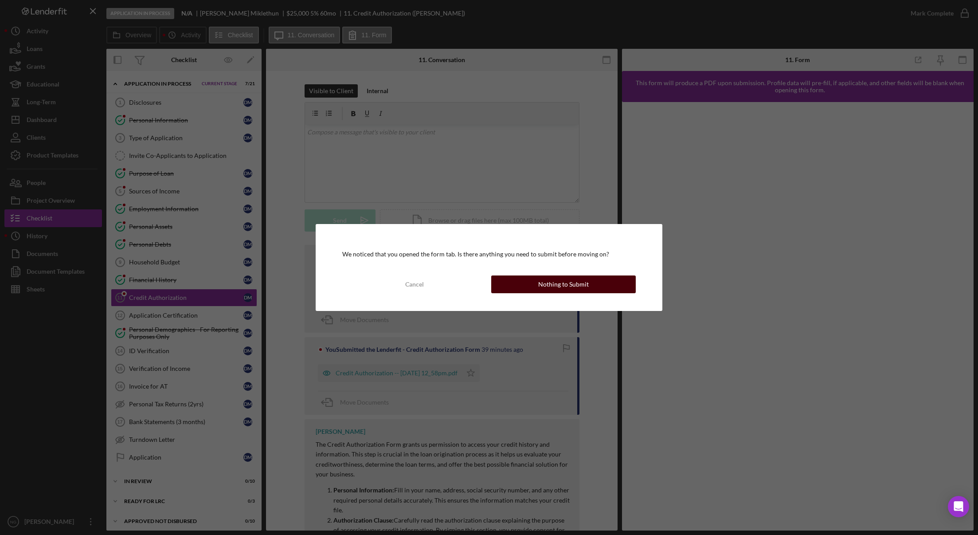
click at [582, 286] on div "Nothing to Submit" at bounding box center [563, 284] width 51 height 18
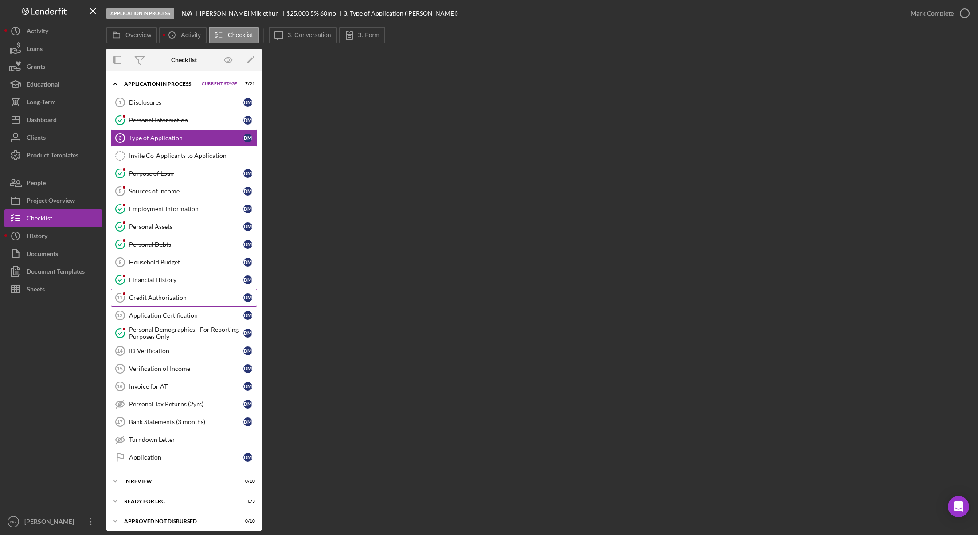
click at [171, 300] on div "Credit Authorization" at bounding box center [186, 297] width 114 height 7
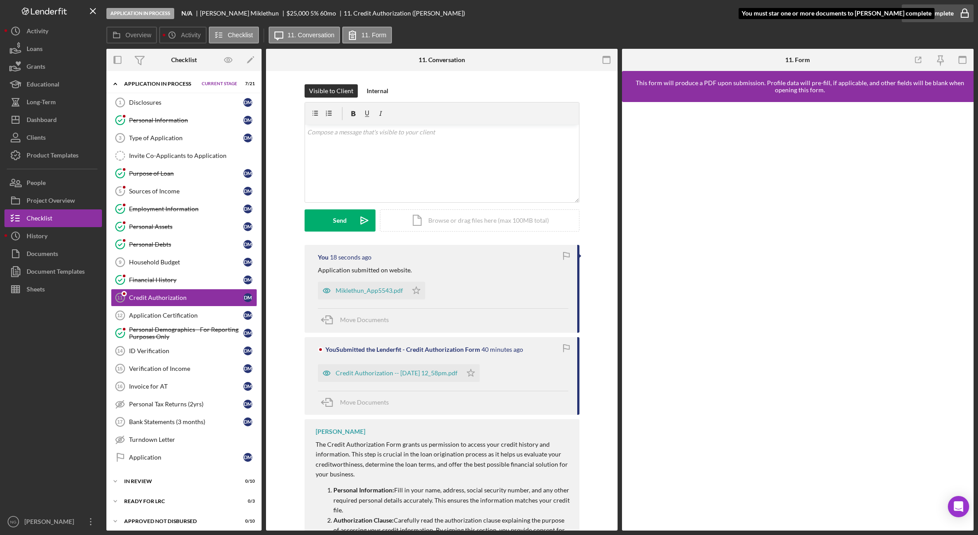
click at [969, 13] on rect "button" at bounding box center [965, 15] width 7 height 4
click at [168, 142] on link "Type of Application 3 Type of Application D M" at bounding box center [184, 138] width 146 height 18
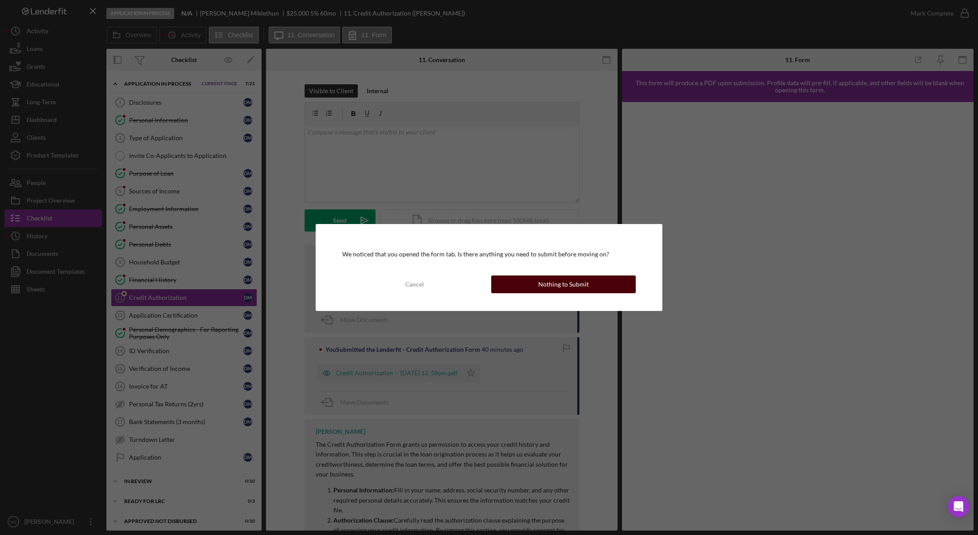
click at [540, 286] on div "Nothing to Submit" at bounding box center [563, 284] width 51 height 18
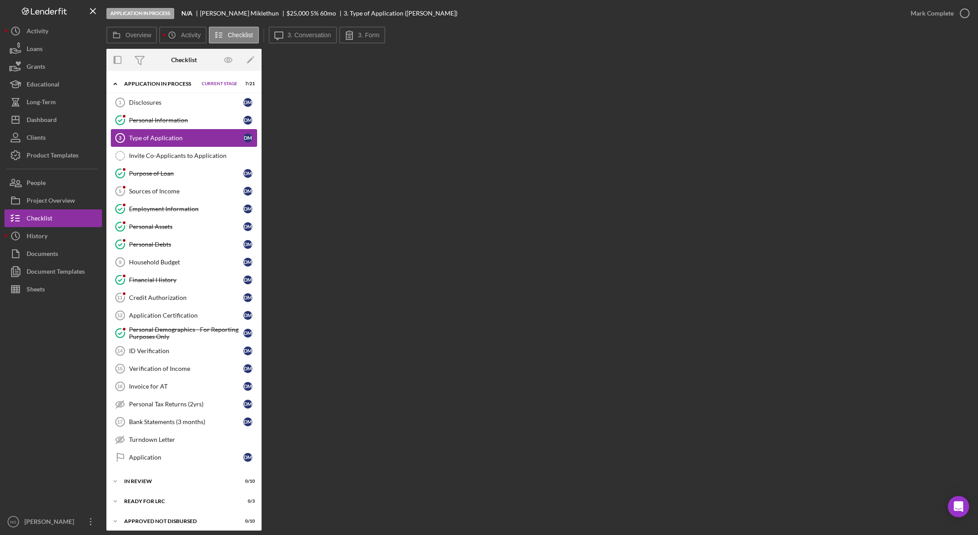
click at [184, 139] on div "Type of Application" at bounding box center [186, 137] width 114 height 7
click at [365, 36] on label "3. Form" at bounding box center [368, 34] width 21 height 7
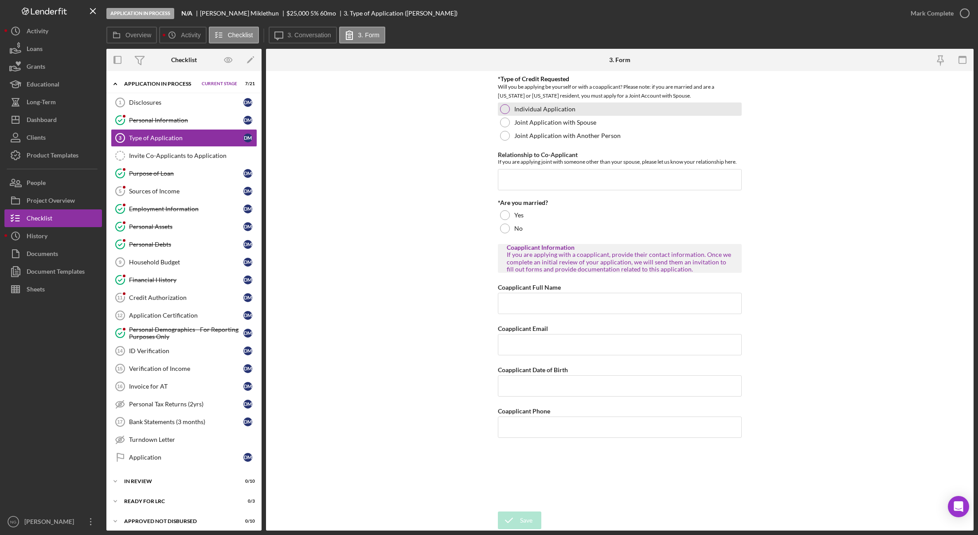
click at [506, 107] on div at bounding box center [505, 109] width 10 height 10
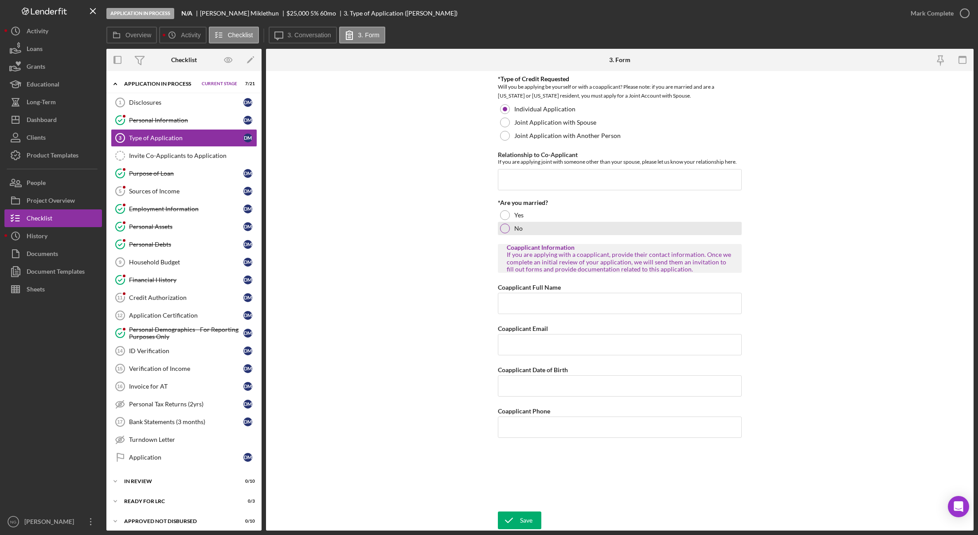
click at [504, 229] on div at bounding box center [505, 229] width 10 height 10
click at [518, 519] on icon "submit" at bounding box center [509, 520] width 22 height 22
click at [960, 12] on div "Application In Process N/A Darrell Miklethun $25,000 $6,250 5 % 60 mo 3. Type o…" at bounding box center [489, 267] width 978 height 535
click at [184, 98] on link "Disclosures 1 Disclosures D M" at bounding box center [184, 103] width 146 height 18
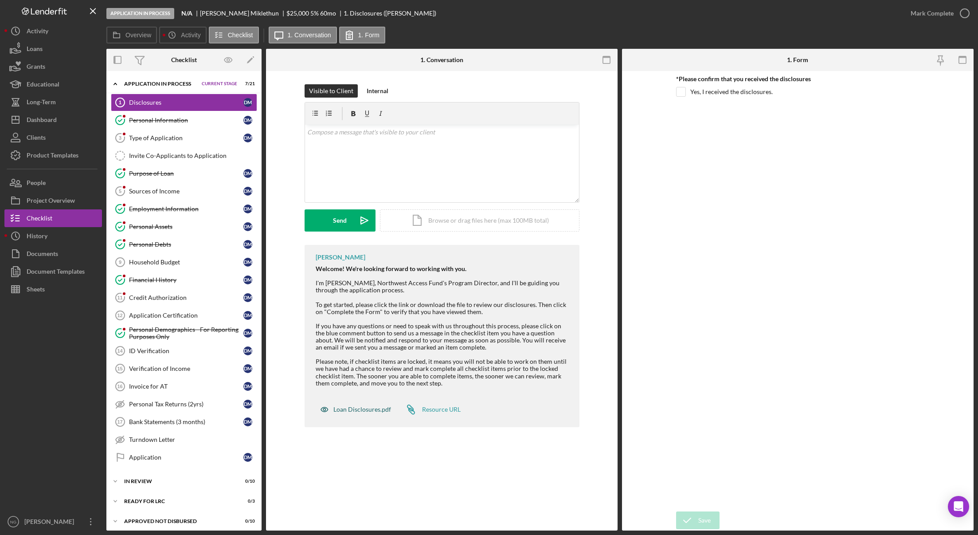
click at [373, 407] on div "Loan Disclosures.pdf" at bounding box center [363, 409] width 58 height 7
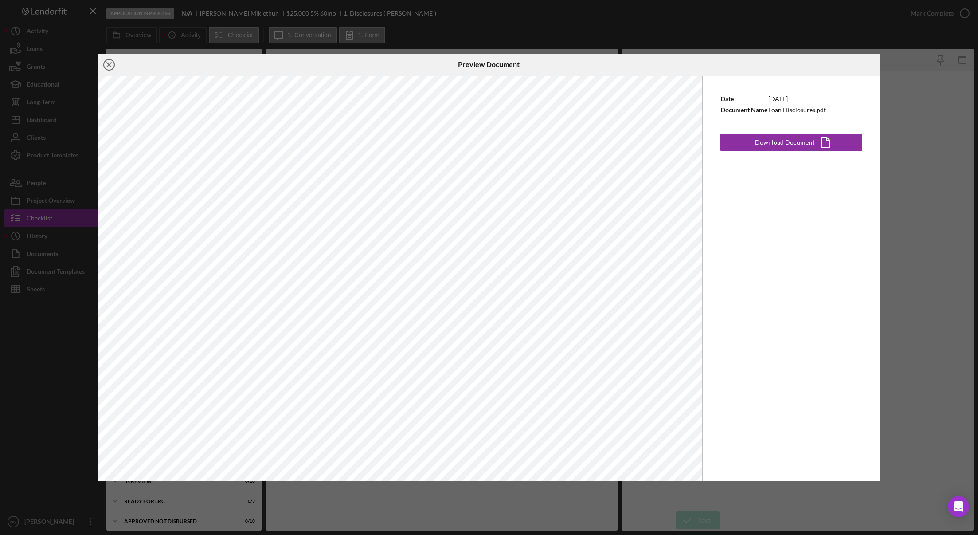
click at [108, 61] on icon "Icon/Close" at bounding box center [109, 65] width 22 height 22
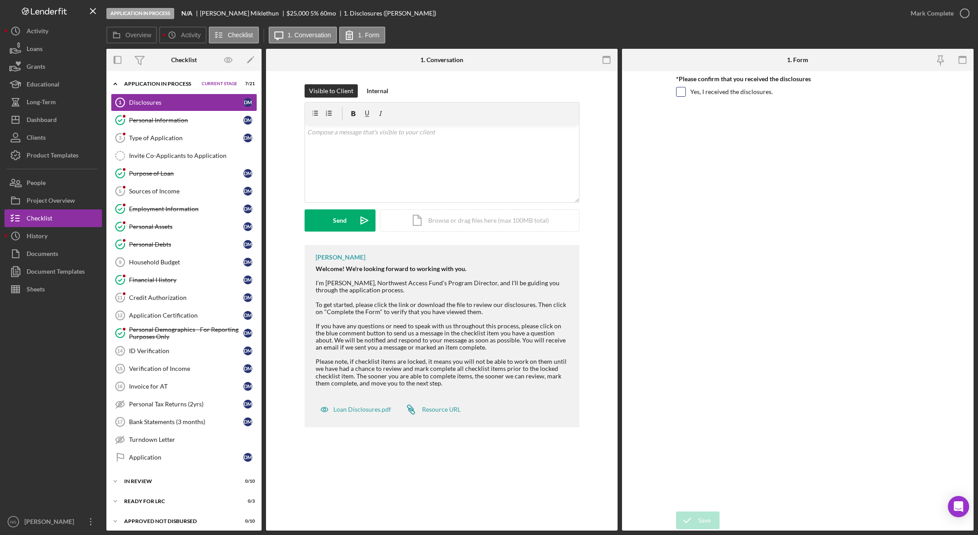
click at [687, 94] on div "Yes, I received the disclosures." at bounding box center [798, 94] width 244 height 14
click at [686, 89] on div at bounding box center [681, 92] width 10 height 10
click at [679, 90] on input "Yes, I received the disclosures." at bounding box center [681, 91] width 9 height 9
checkbox input "true"
click at [697, 518] on icon "submit" at bounding box center [687, 520] width 22 height 22
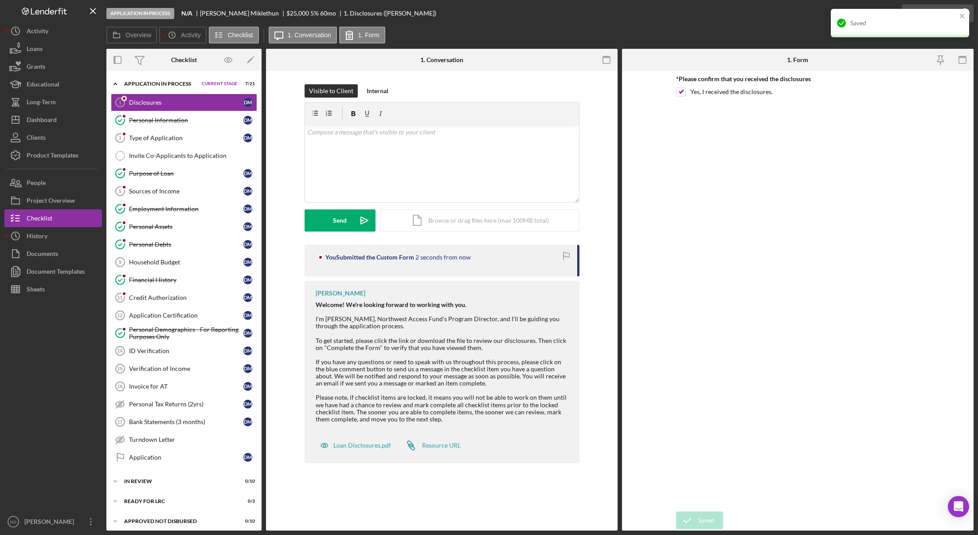
click at [957, 14] on div "Saved" at bounding box center [900, 26] width 142 height 39
click at [958, 9] on icon "button" at bounding box center [965, 13] width 22 height 22
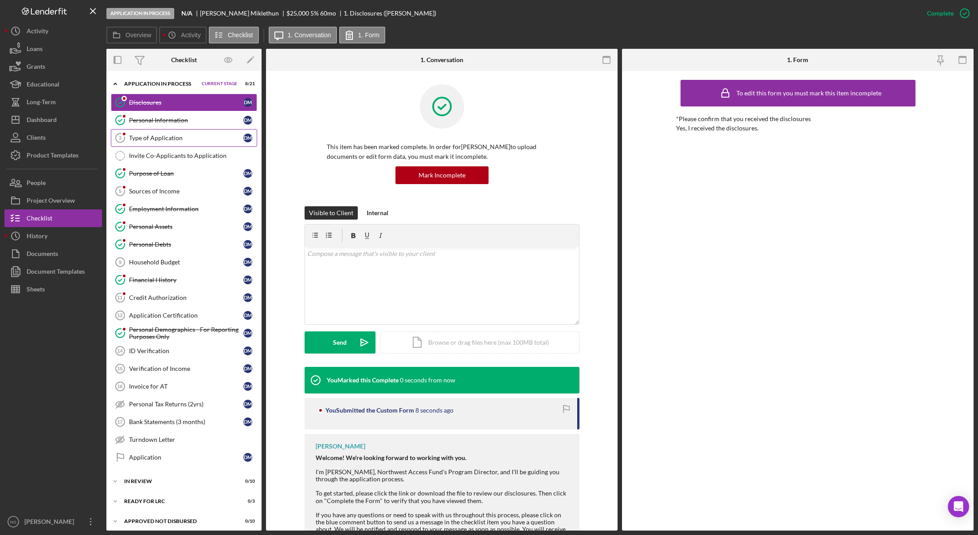
click at [165, 140] on div "Type of Application" at bounding box center [186, 137] width 114 height 7
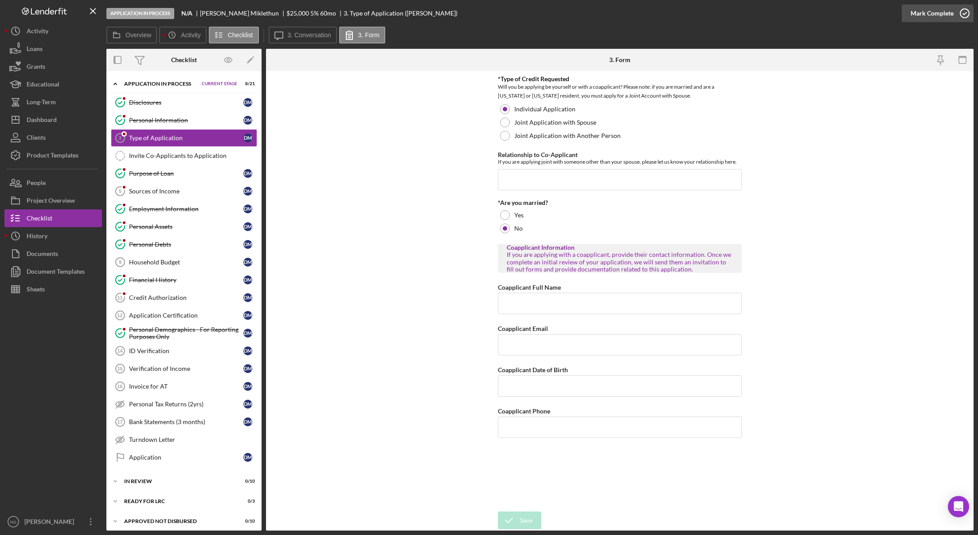
click at [966, 10] on circle "button" at bounding box center [965, 13] width 9 height 9
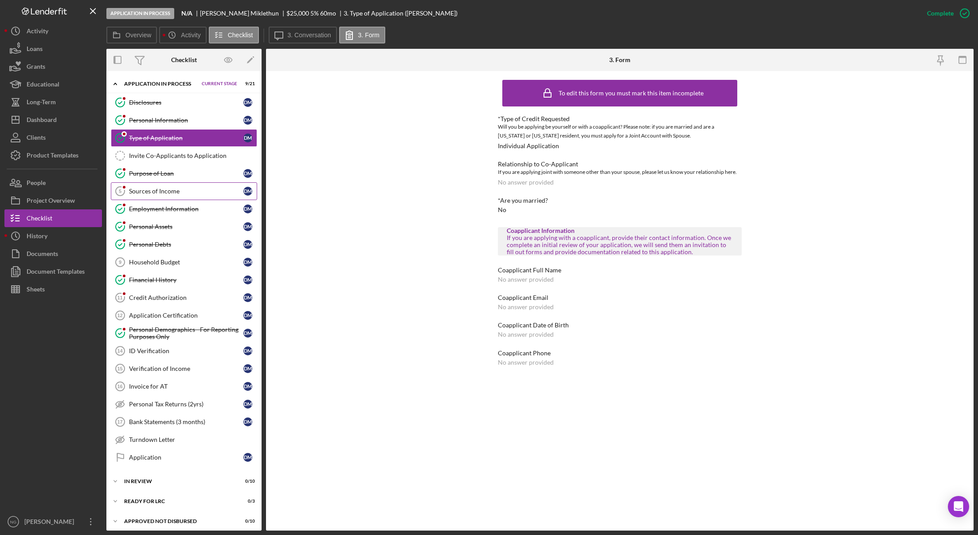
click at [213, 193] on div "Sources of Income" at bounding box center [186, 191] width 114 height 7
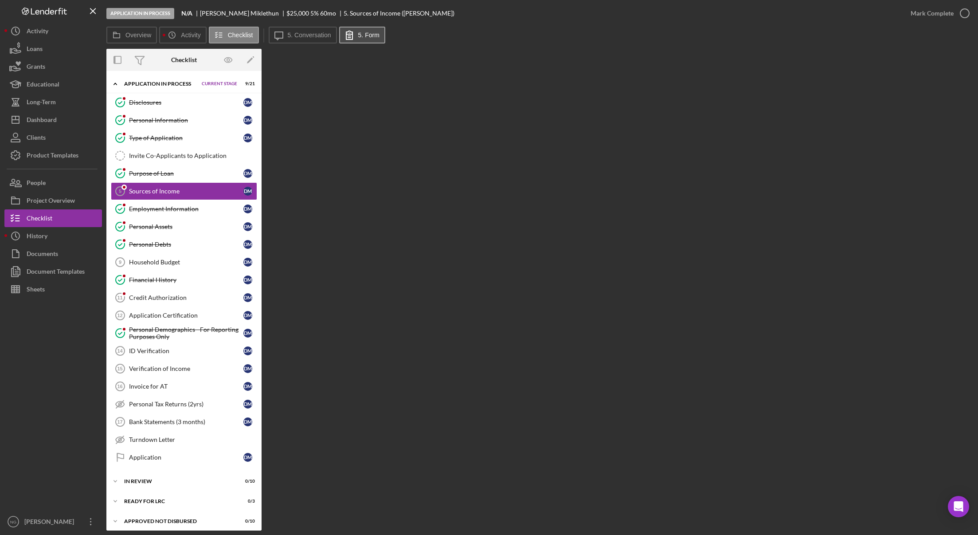
click at [354, 33] on icon at bounding box center [349, 35] width 22 height 22
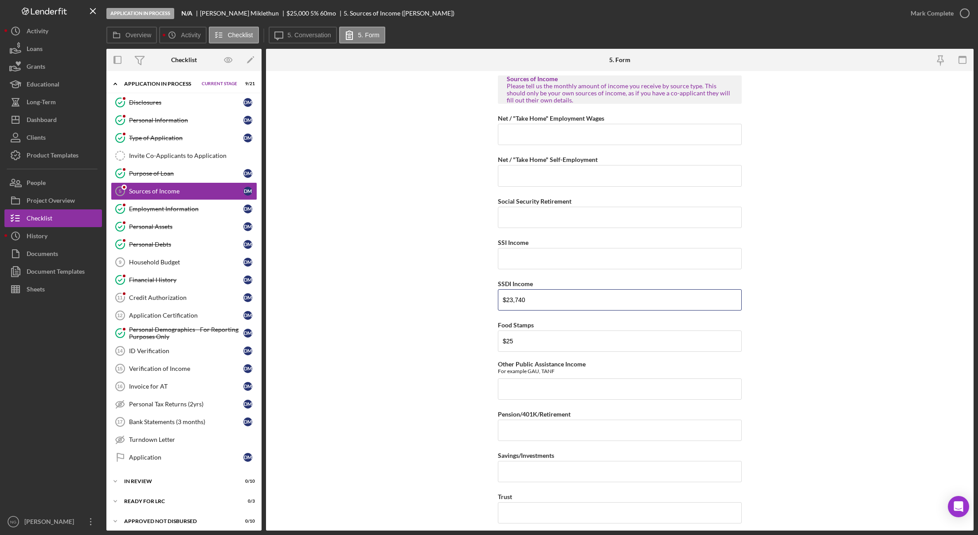
drag, startPoint x: 542, startPoint y: 298, endPoint x: 450, endPoint y: 290, distance: 93.0
click at [450, 290] on form "Sources of Income Please tell us the monthly amount of income you receive by so…" at bounding box center [620, 300] width 708 height 459
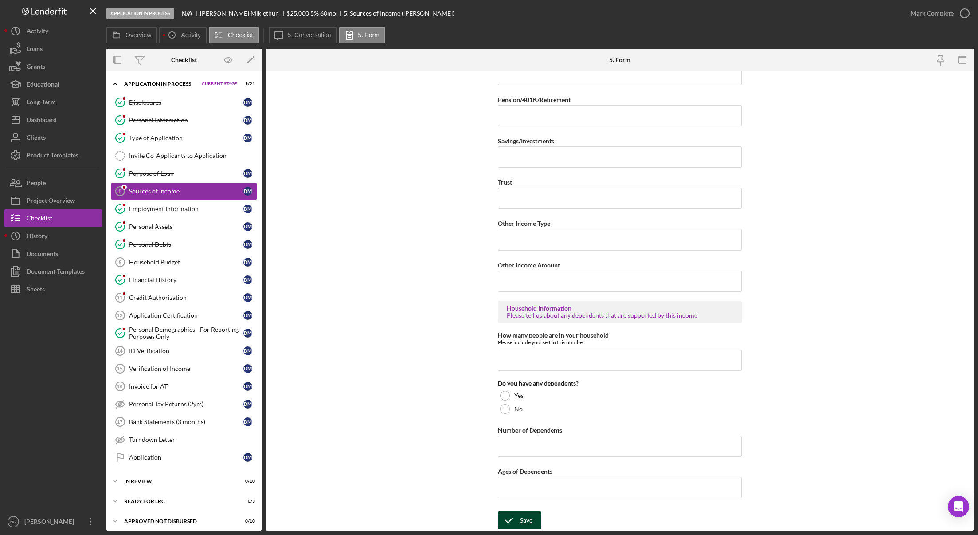
type input "$2,370.00"
click at [533, 517] on button "Save" at bounding box center [519, 520] width 43 height 18
click at [958, 13] on icon "button" at bounding box center [965, 13] width 22 height 22
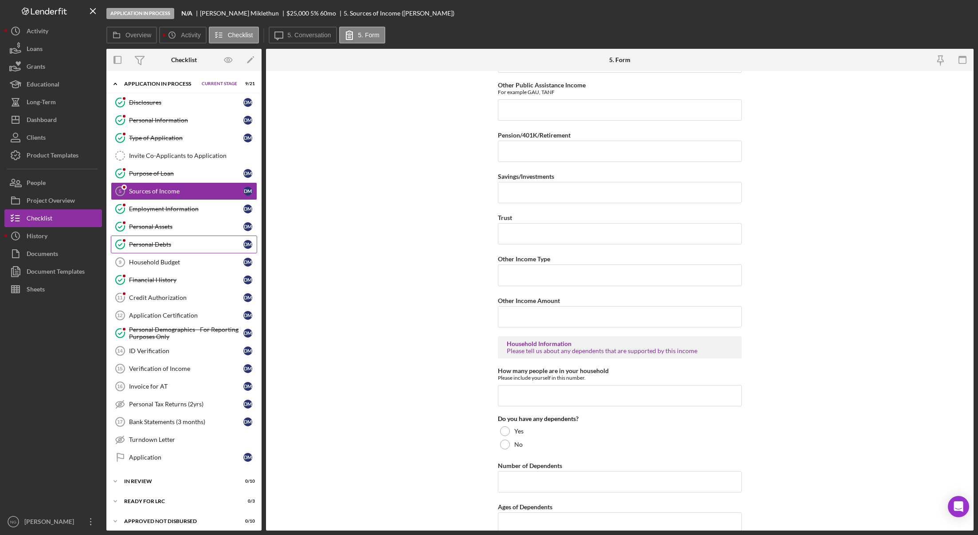
scroll to position [350, 0]
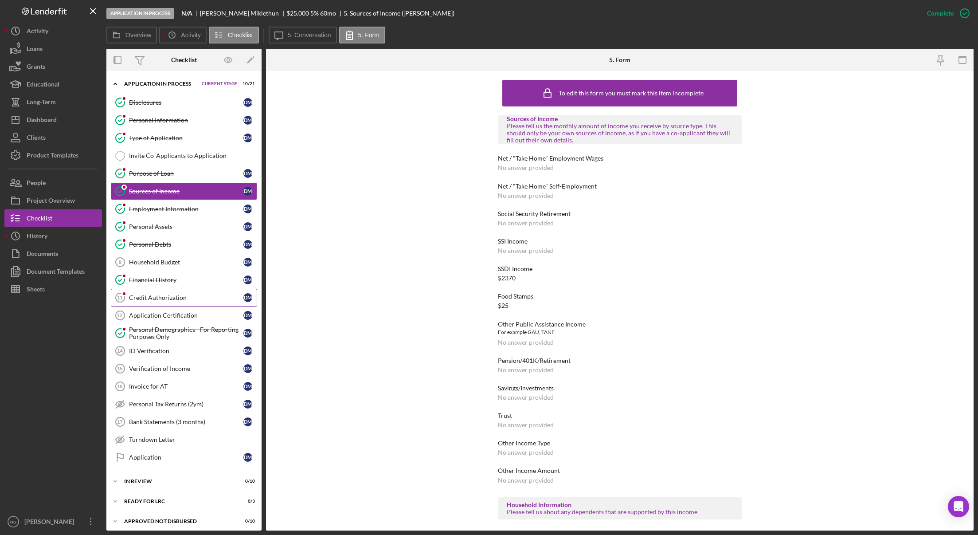
click at [189, 302] on link "Credit Authorization 11 Credit Authorization D M" at bounding box center [184, 298] width 146 height 18
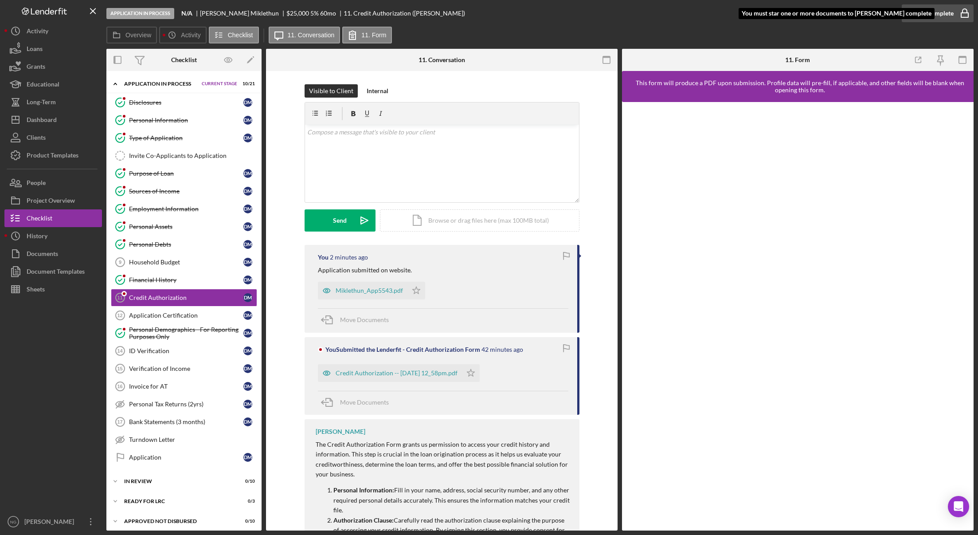
click at [966, 13] on rect "button" at bounding box center [965, 15] width 7 height 4
click at [413, 293] on polygon "button" at bounding box center [416, 290] width 8 height 7
click at [480, 374] on icon "Icon/Star" at bounding box center [471, 373] width 18 height 18
click at [967, 10] on icon "button" at bounding box center [965, 13] width 22 height 22
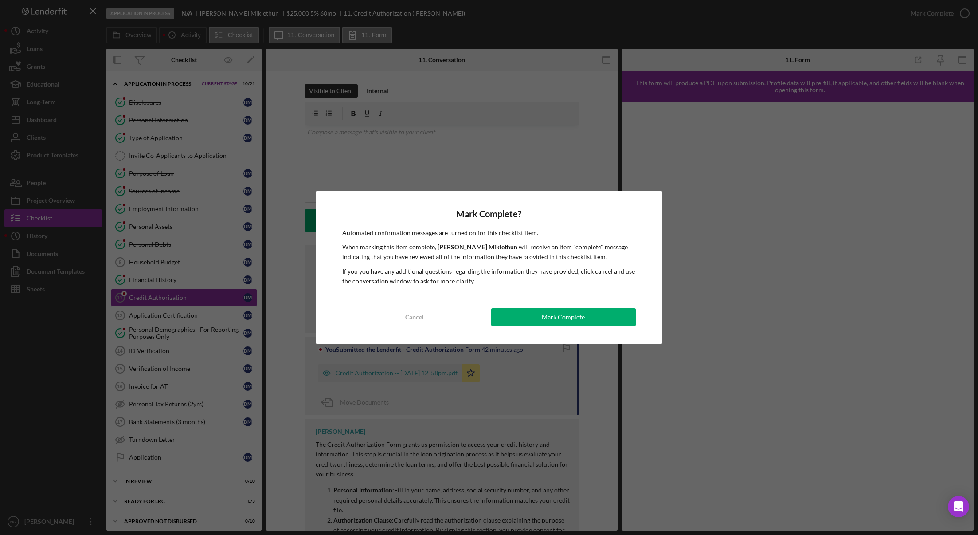
click at [584, 314] on div "Mark Complete" at bounding box center [563, 317] width 43 height 18
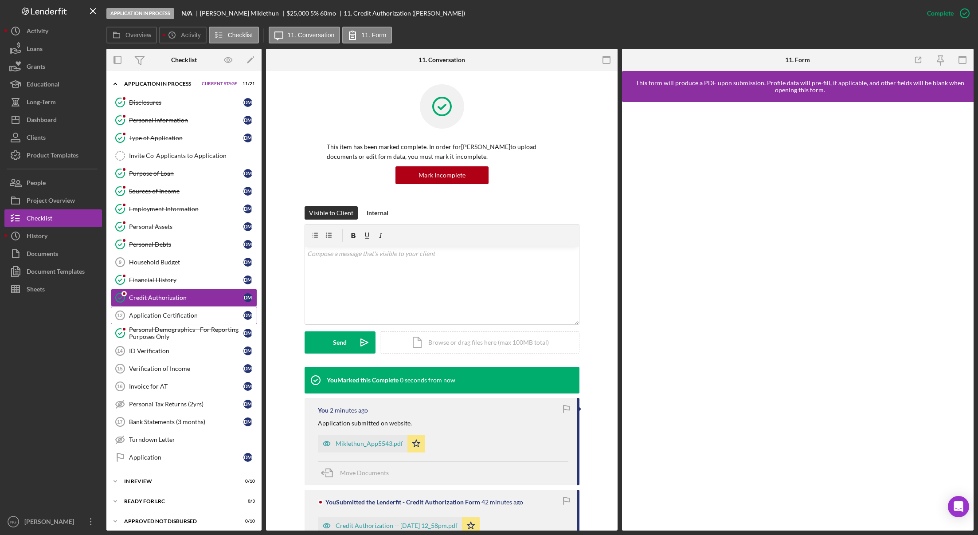
click at [198, 318] on div "Application Certification" at bounding box center [186, 315] width 114 height 7
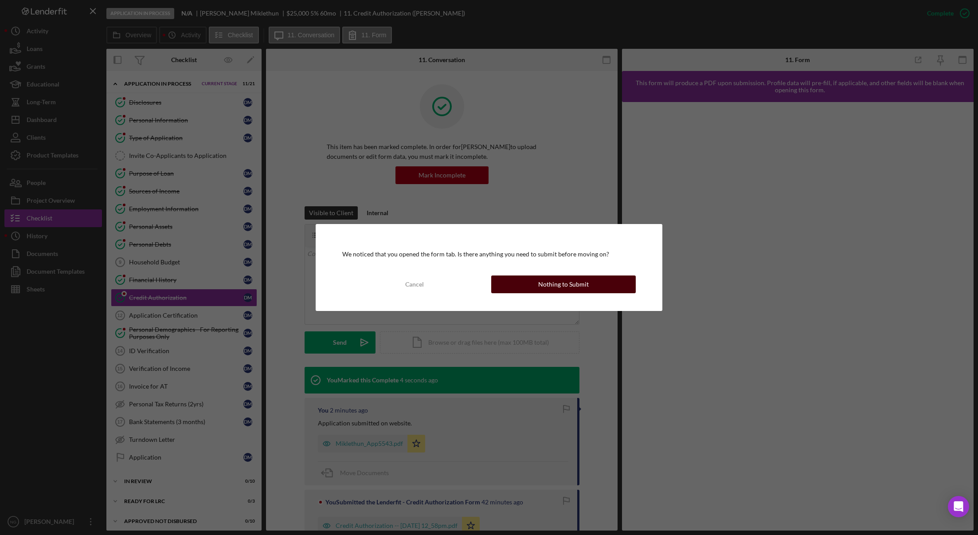
click at [547, 290] on div "Nothing to Submit" at bounding box center [563, 284] width 51 height 18
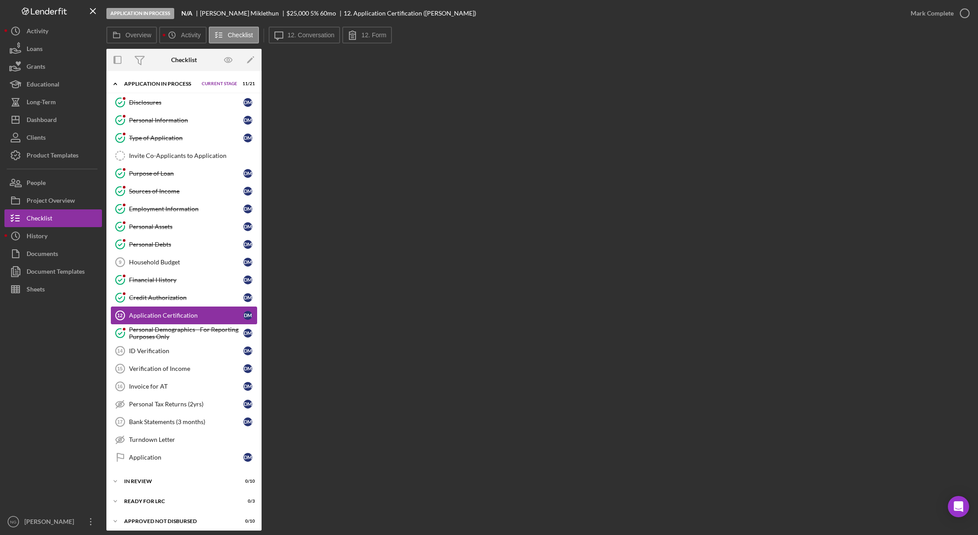
click at [199, 317] on div "Application Certification" at bounding box center [186, 315] width 114 height 7
click at [367, 35] on label "12. Form" at bounding box center [373, 34] width 25 height 7
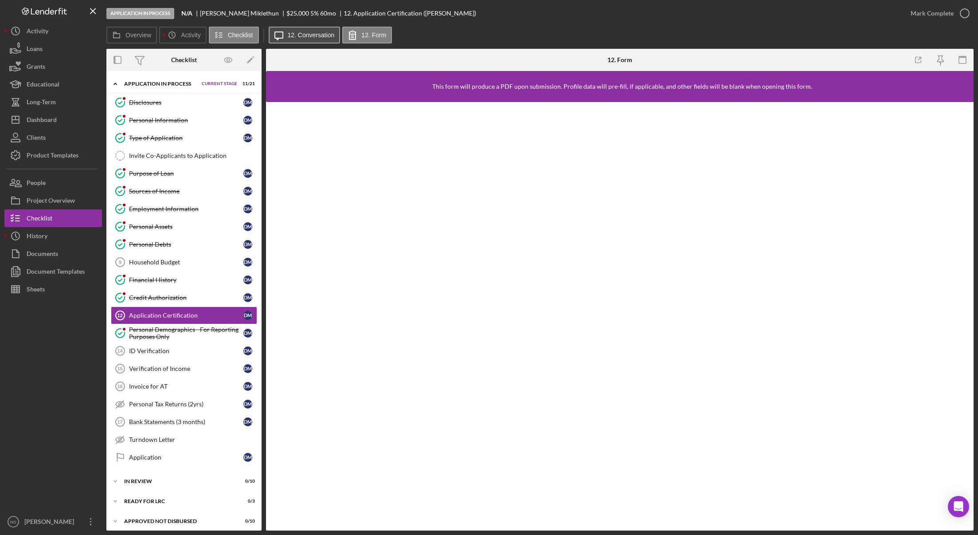
click at [305, 40] on button "Icon/Message 12. Conversation" at bounding box center [305, 35] width 72 height 17
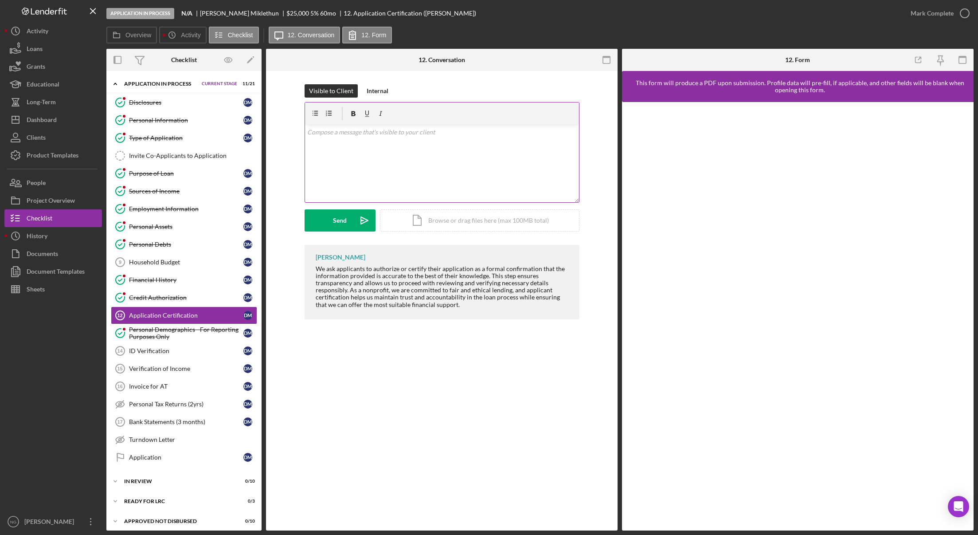
click at [334, 168] on div "v Color teal Color pink Remove color Add row above Add row below Add column bef…" at bounding box center [442, 164] width 274 height 78
click at [353, 229] on icon "Icon/icon-invite-send" at bounding box center [364, 220] width 22 height 22
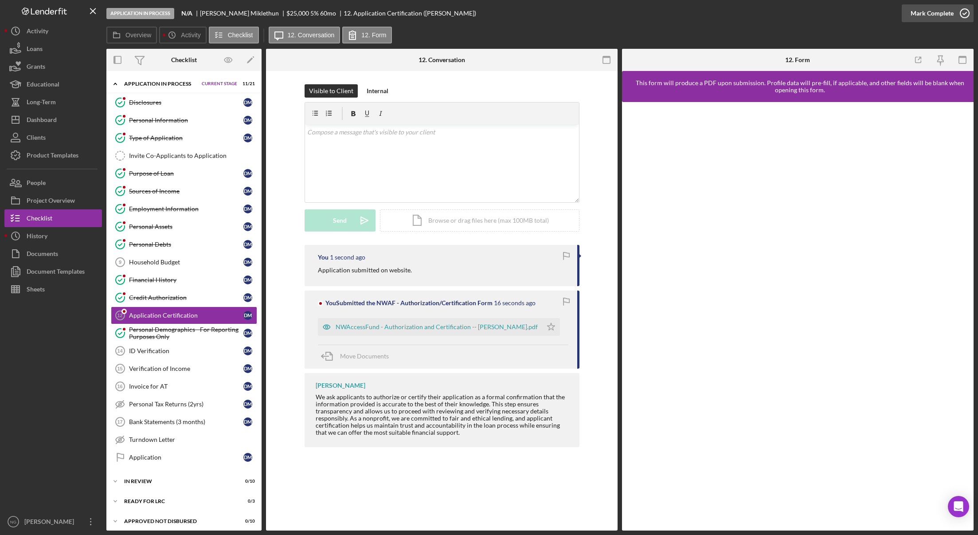
click at [962, 13] on icon "button" at bounding box center [965, 13] width 22 height 22
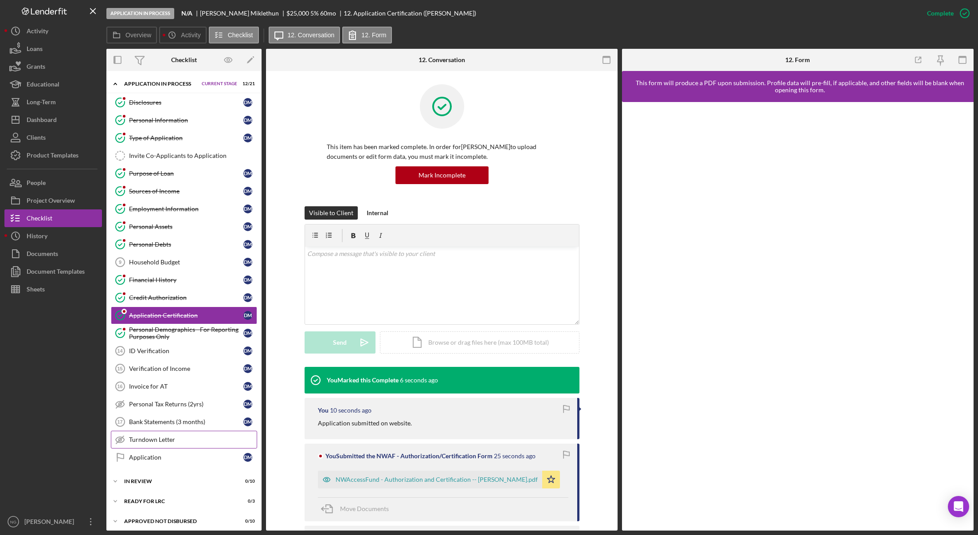
scroll to position [24, 0]
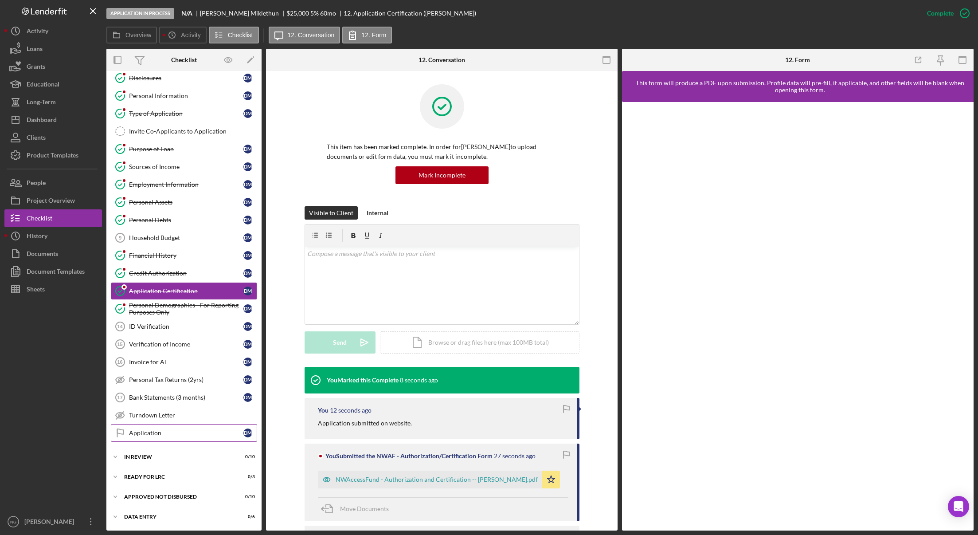
click at [174, 431] on div "Application" at bounding box center [186, 432] width 114 height 7
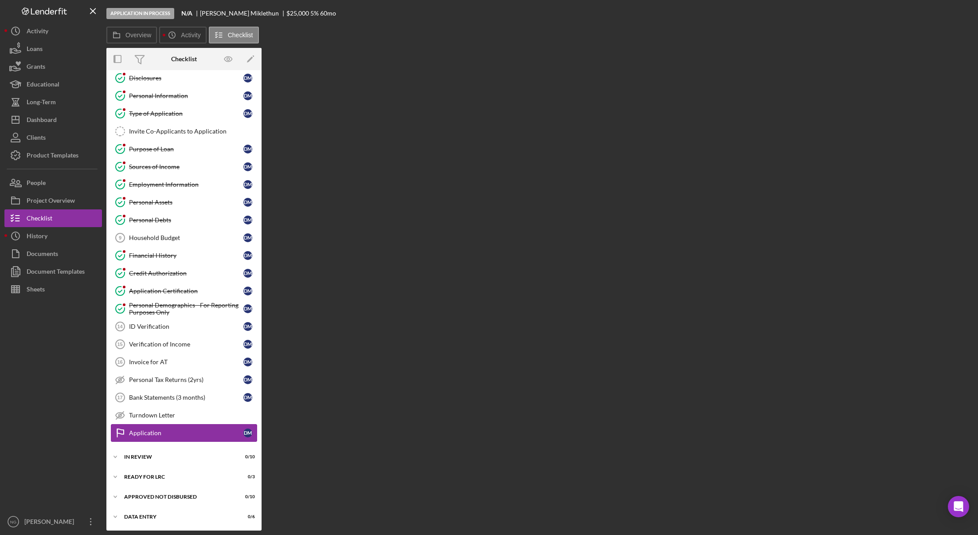
scroll to position [24, 0]
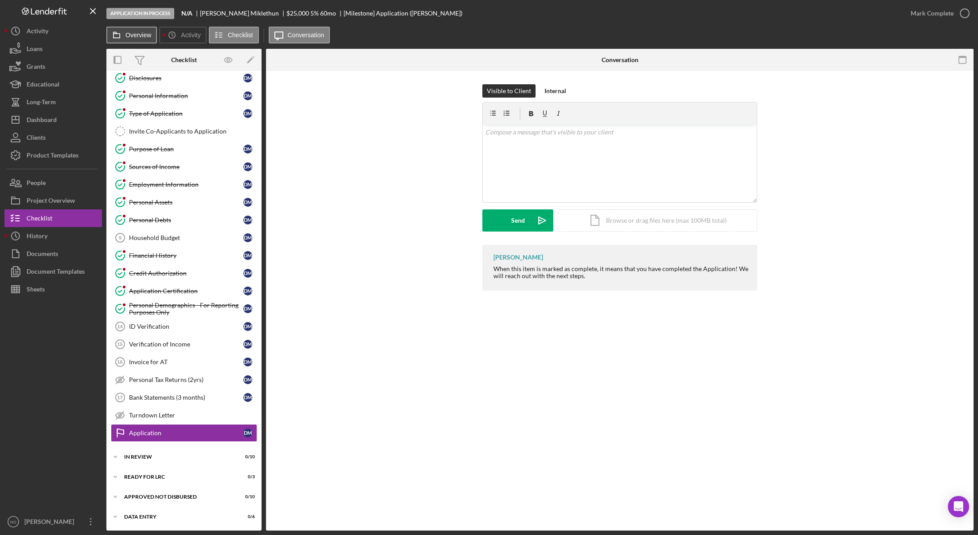
click at [142, 37] on label "Overview" at bounding box center [139, 34] width 26 height 7
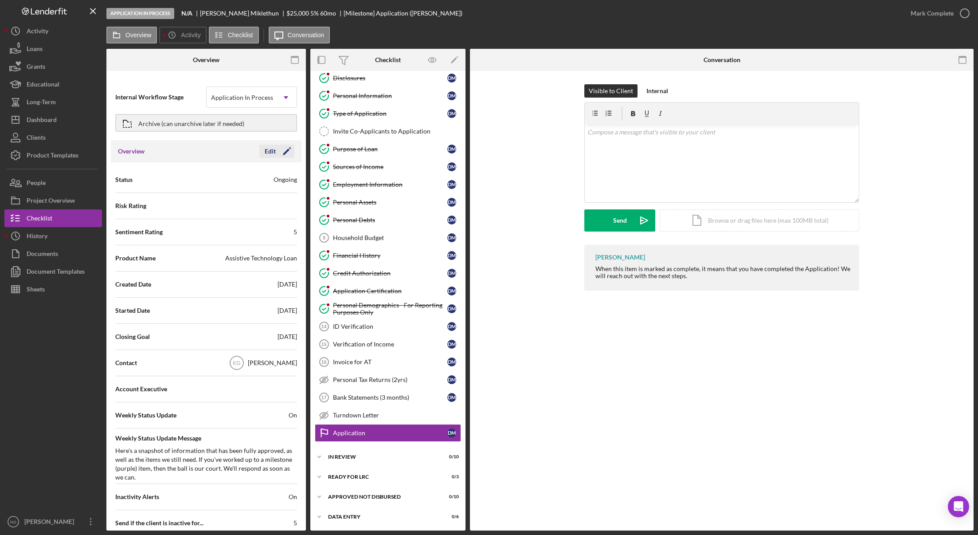
click at [284, 150] on icon "Icon/Edit" at bounding box center [287, 151] width 22 height 22
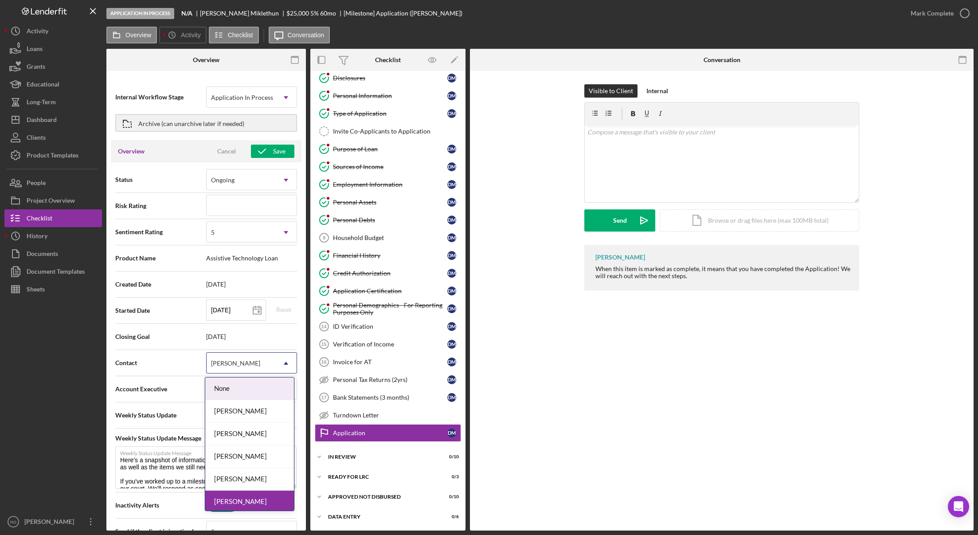
click at [280, 365] on icon "Icon/Dropdown Arrow" at bounding box center [285, 363] width 21 height 21
click at [248, 454] on div "[PERSON_NAME]" at bounding box center [249, 456] width 89 height 23
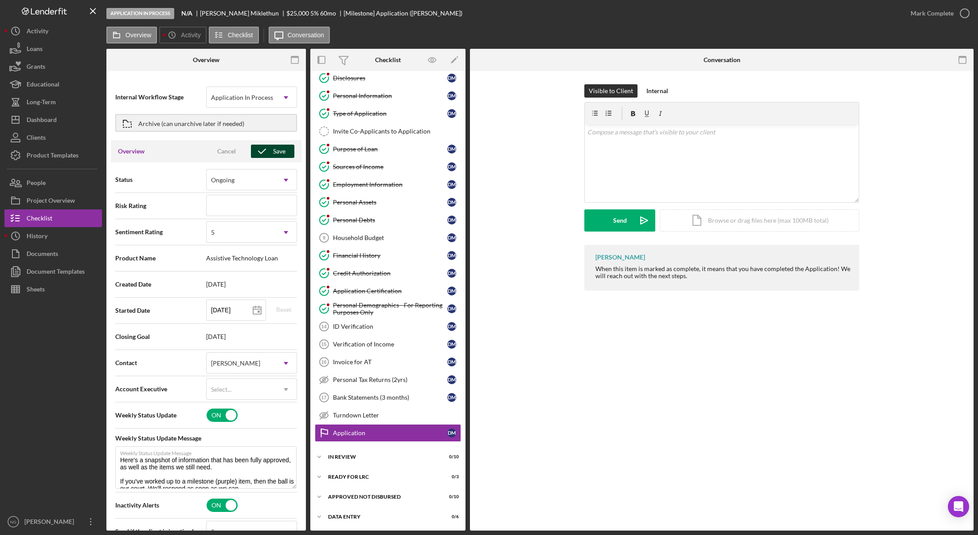
click at [281, 149] on div "Save" at bounding box center [279, 151] width 12 height 13
type textarea "Here's a snapshot of information that has been fully approved, as well as the i…"
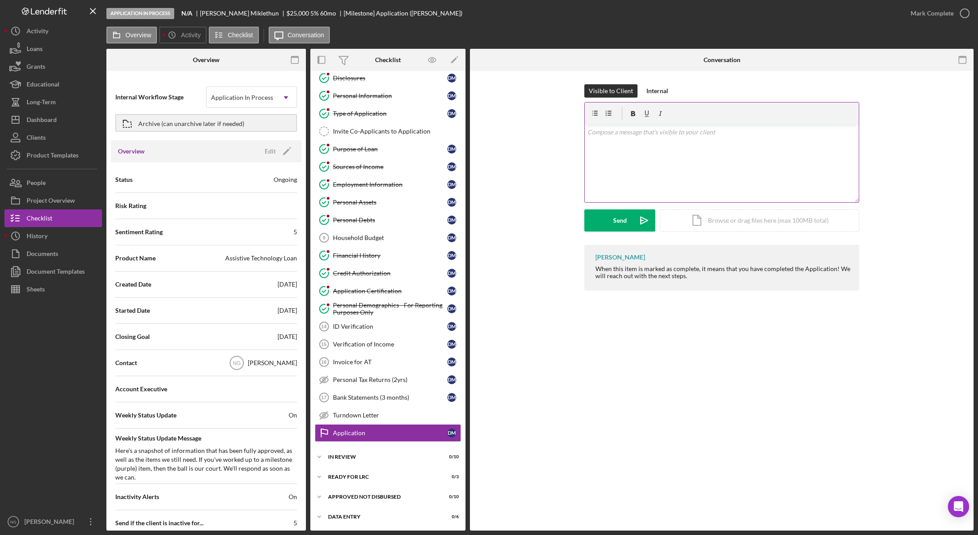
click at [596, 135] on p at bounding box center [722, 132] width 269 height 10
drag, startPoint x: 596, startPoint y: 135, endPoint x: 78, endPoint y: 190, distance: 520.9
click at [78, 190] on button "People" at bounding box center [53, 183] width 98 height 18
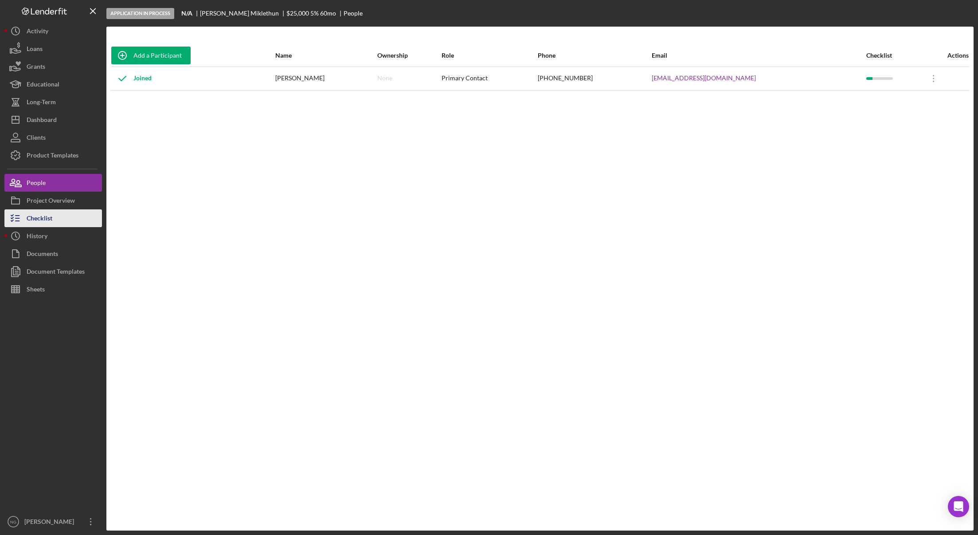
click at [46, 217] on div "Checklist" at bounding box center [40, 219] width 26 height 20
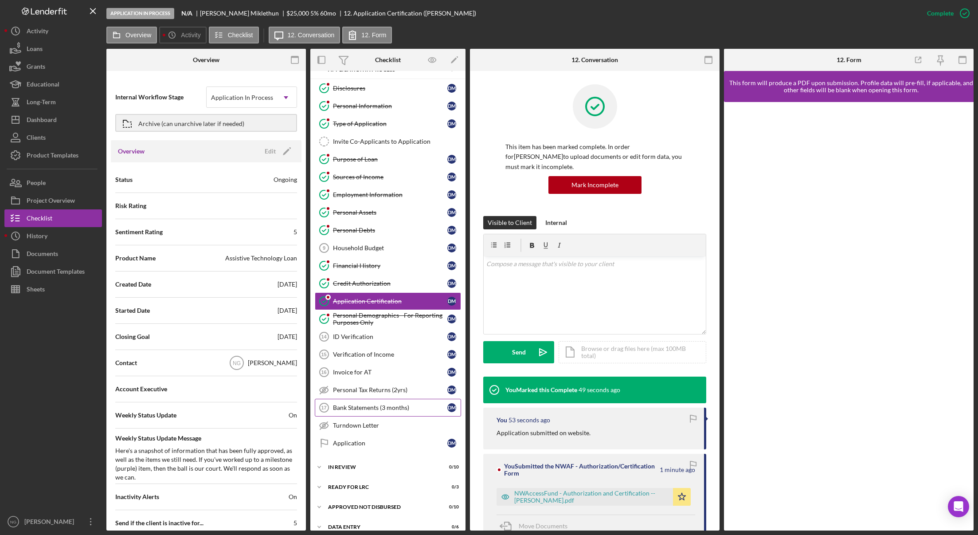
scroll to position [24, 0]
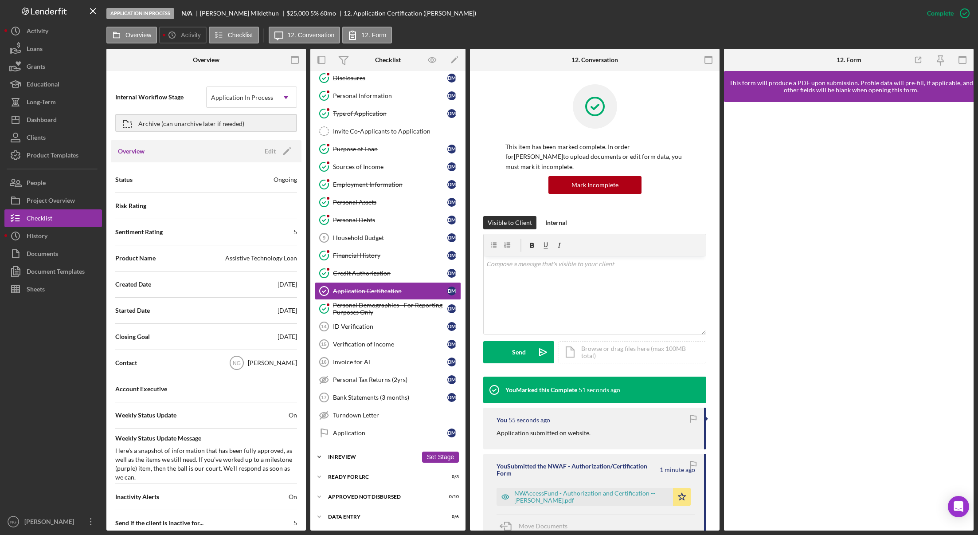
click at [355, 457] on div "In Review" at bounding box center [373, 456] width 90 height 5
click at [393, 479] on link "Assign Application Number Assign Application Number" at bounding box center [388, 476] width 146 height 18
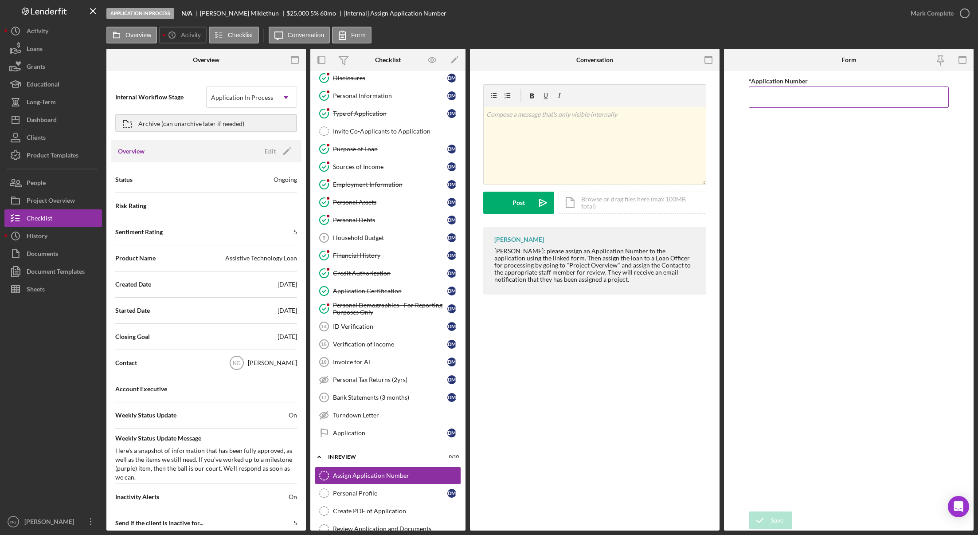
click at [771, 101] on input "*Application Number" at bounding box center [849, 96] width 200 height 21
type input "5543"
click at [786, 522] on button "Save" at bounding box center [770, 520] width 43 height 18
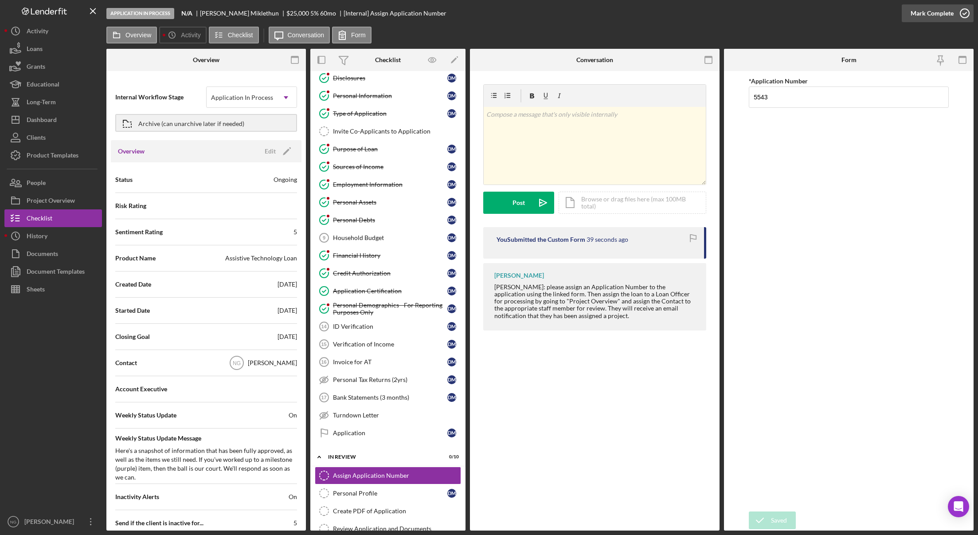
click at [960, 12] on icon "button" at bounding box center [965, 13] width 22 height 22
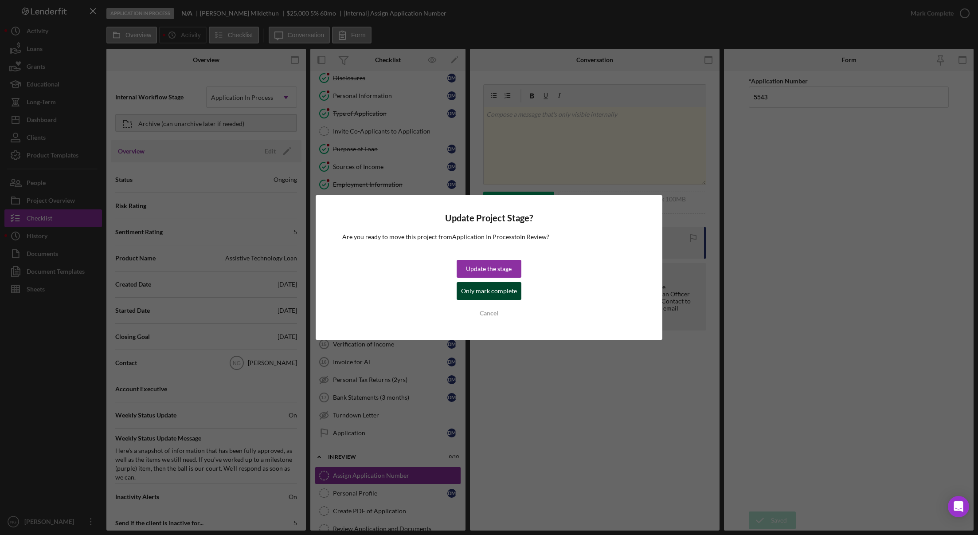
click at [497, 290] on div "Only mark complete" at bounding box center [489, 291] width 56 height 18
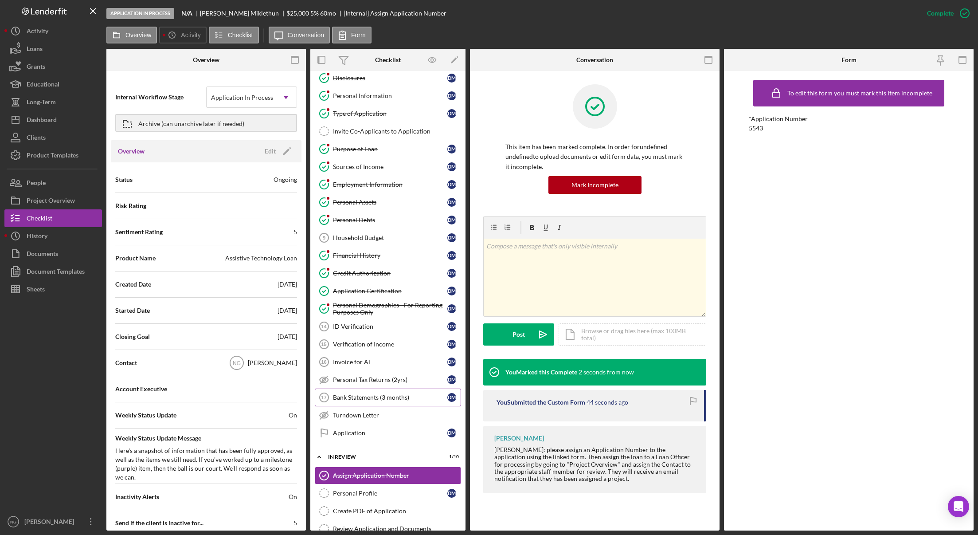
scroll to position [207, 0]
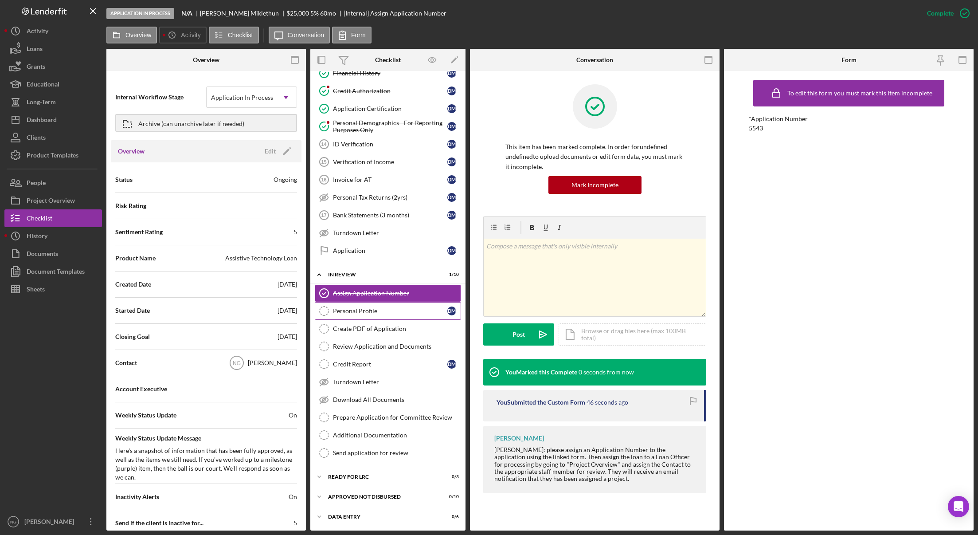
click at [383, 311] on div "Personal Profile" at bounding box center [390, 310] width 114 height 7
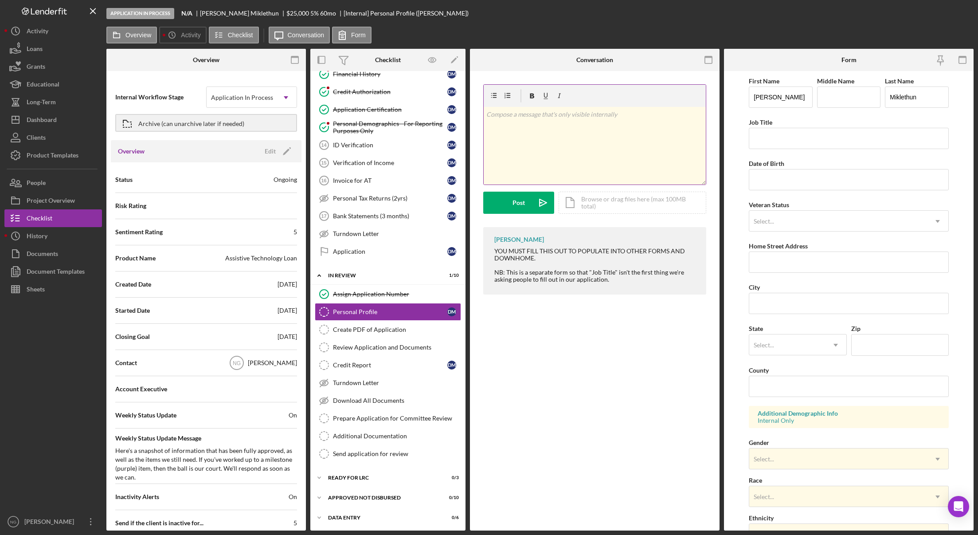
scroll to position [207, 0]
click at [938, 60] on icon "button" at bounding box center [941, 60] width 20 height 20
click at [705, 60] on rect "button" at bounding box center [708, 59] width 7 height 7
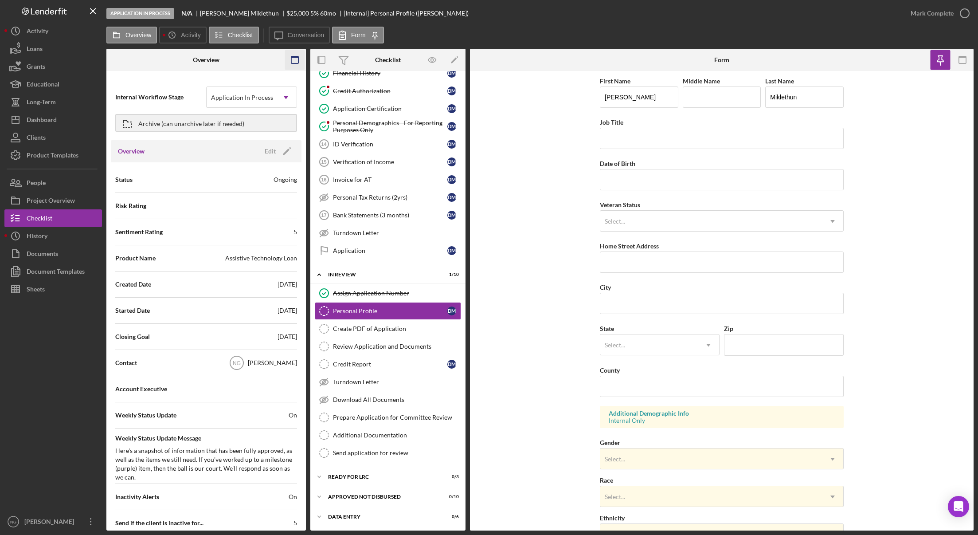
click at [294, 61] on icon "button" at bounding box center [295, 60] width 20 height 20
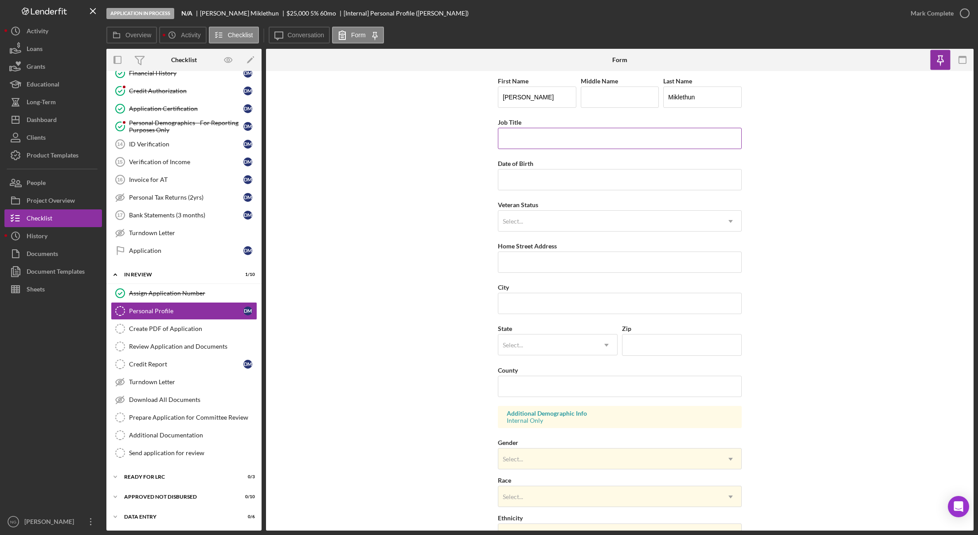
click at [511, 146] on input "Job Title" at bounding box center [620, 138] width 244 height 21
type input "n"
type input "NA"
click at [547, 178] on input "Date of Birth" at bounding box center [620, 179] width 244 height 21
type input "06/16/1943"
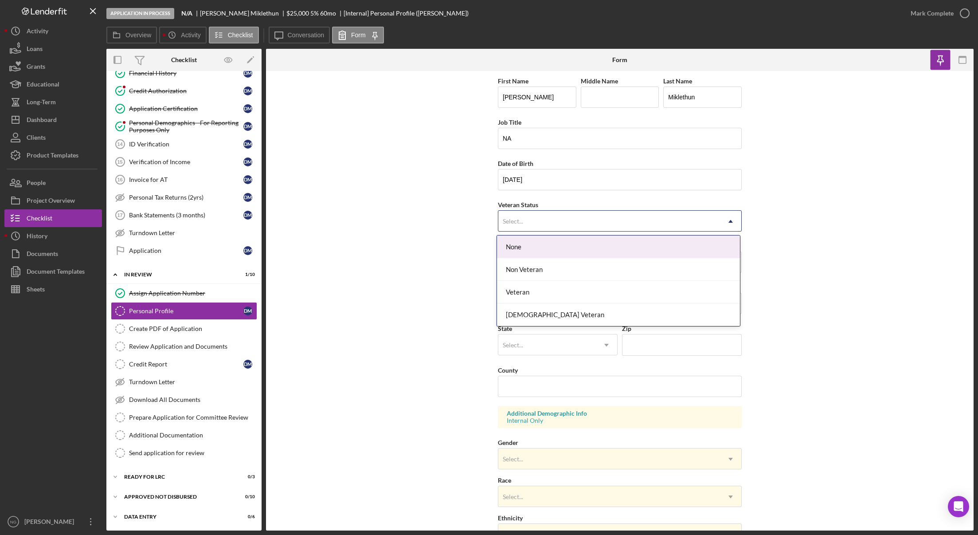
click at [548, 226] on div "Select..." at bounding box center [610, 221] width 222 height 20
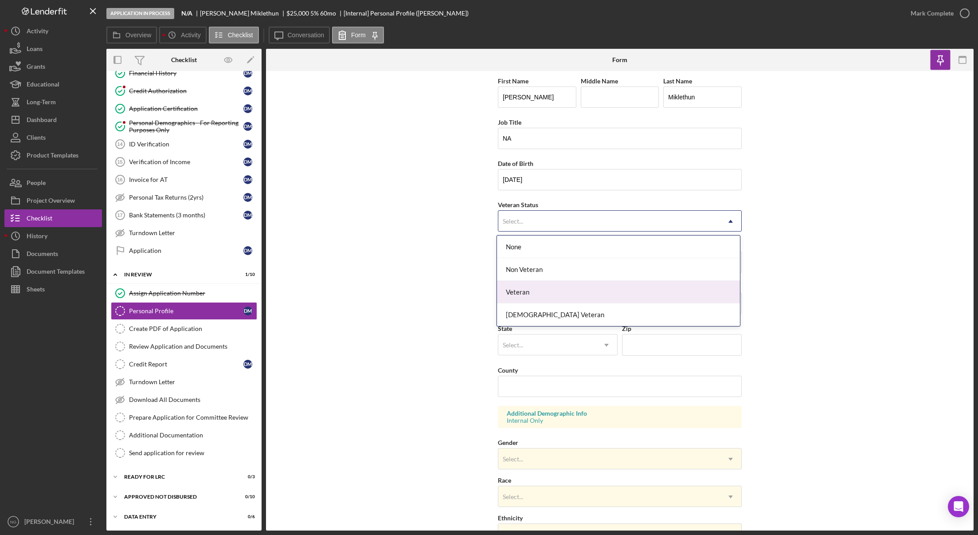
click at [545, 272] on div "Non Veteran" at bounding box center [618, 269] width 243 height 23
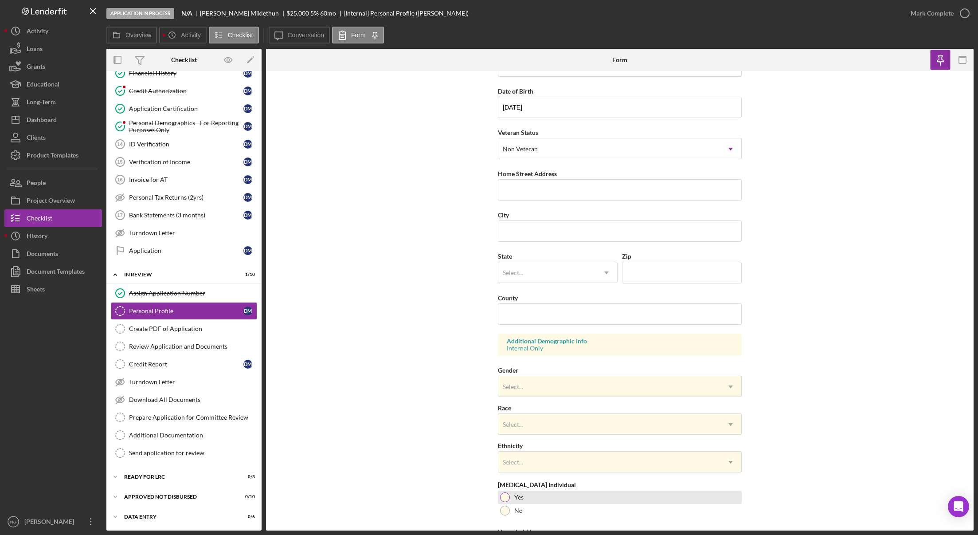
scroll to position [133, 0]
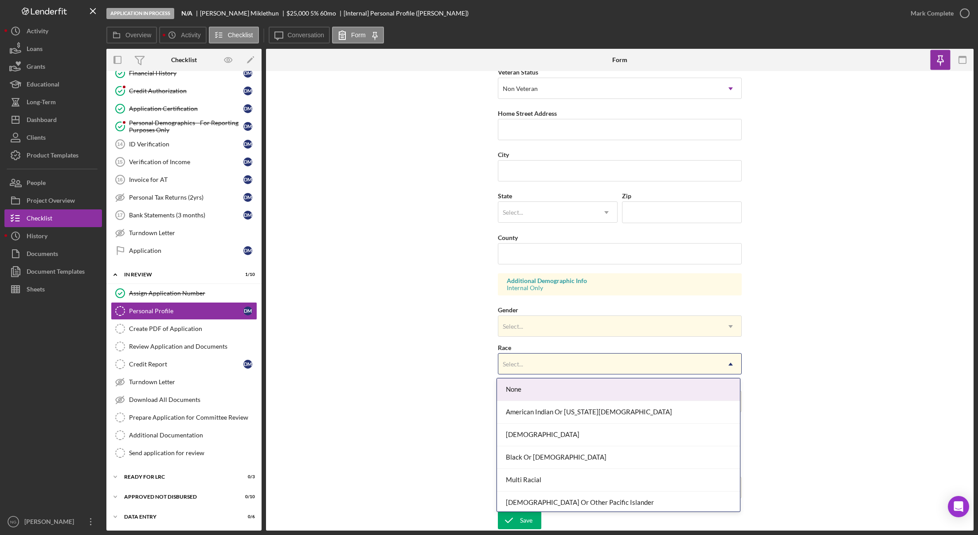
click at [539, 364] on div "Select..." at bounding box center [610, 364] width 222 height 20
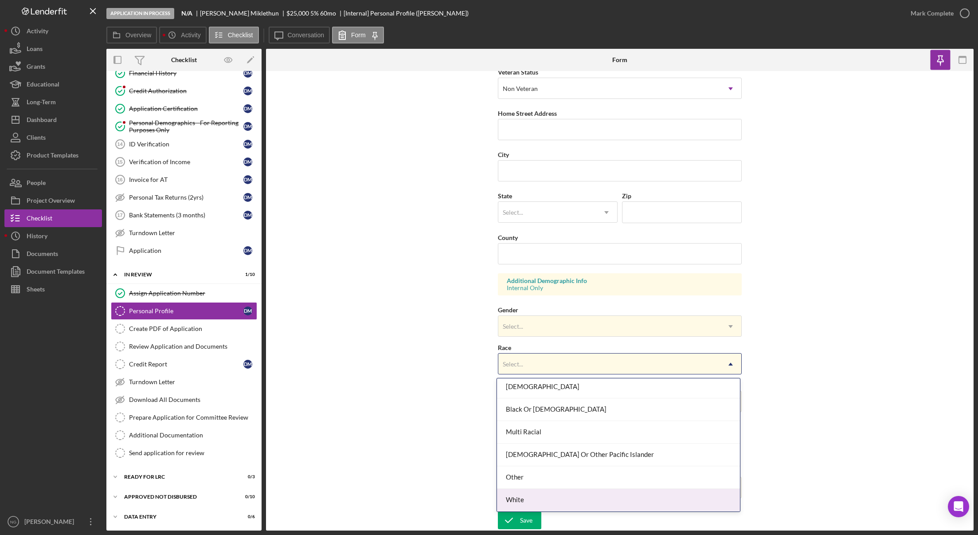
click at [528, 497] on div "White" at bounding box center [618, 500] width 243 height 23
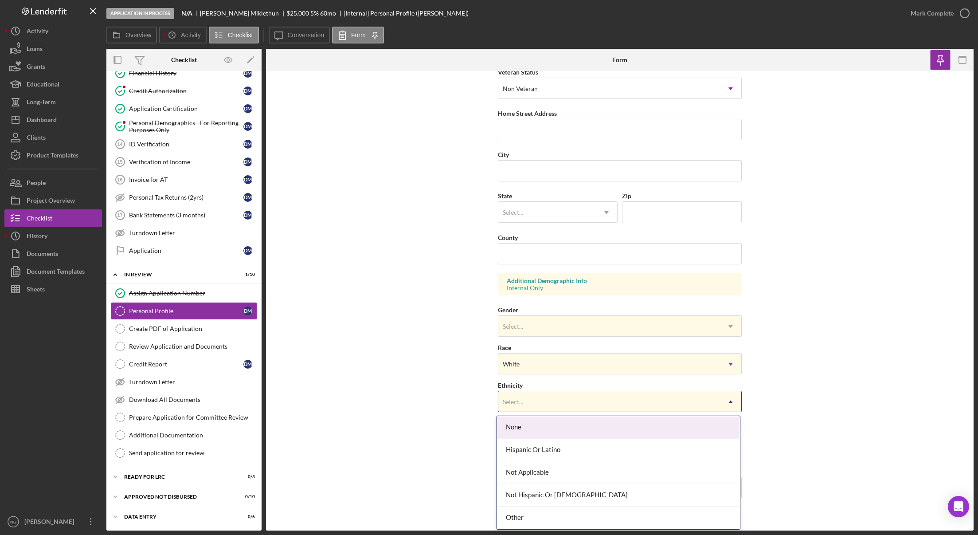
click at [531, 405] on div "Select..." at bounding box center [610, 402] width 222 height 20
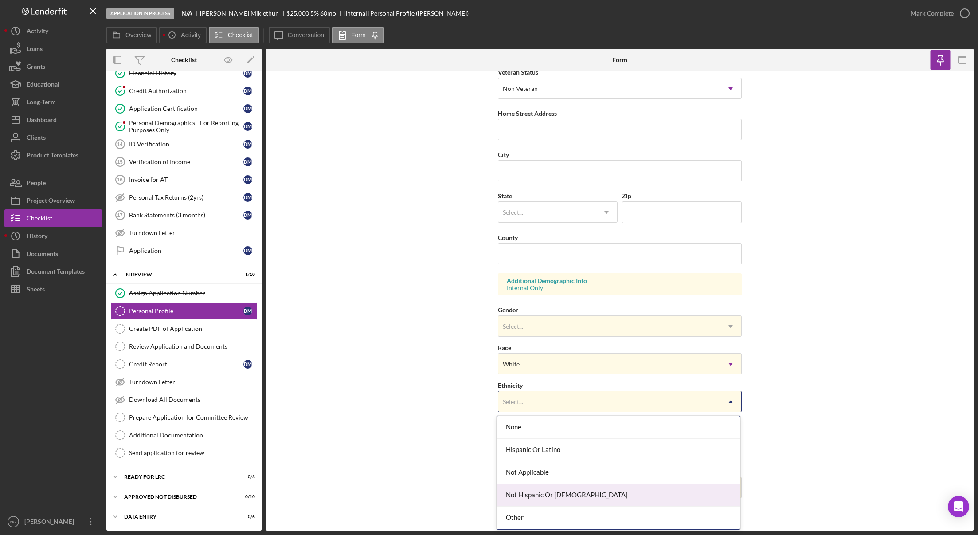
click at [546, 497] on div "Not Hispanic Or Latino" at bounding box center [618, 495] width 243 height 23
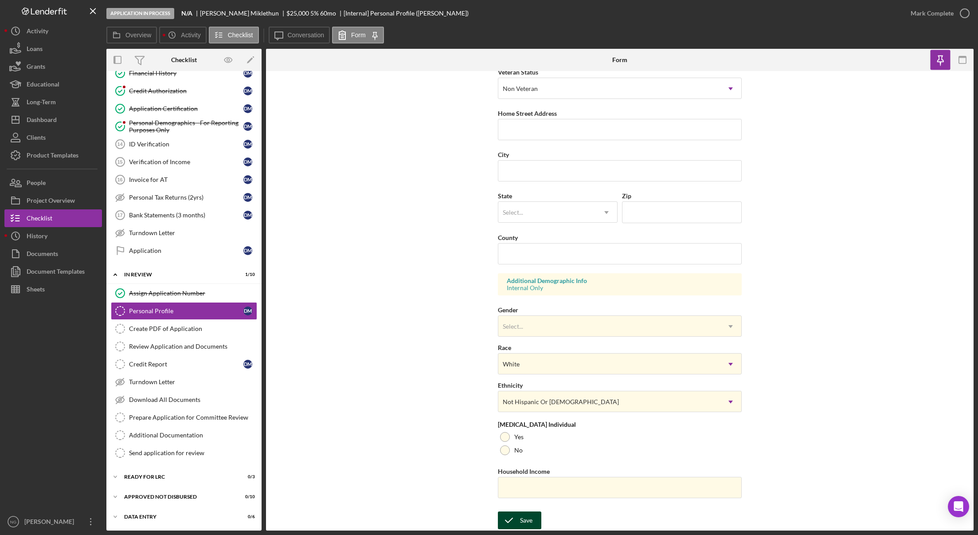
click at [516, 521] on icon "submit" at bounding box center [509, 520] width 22 height 22
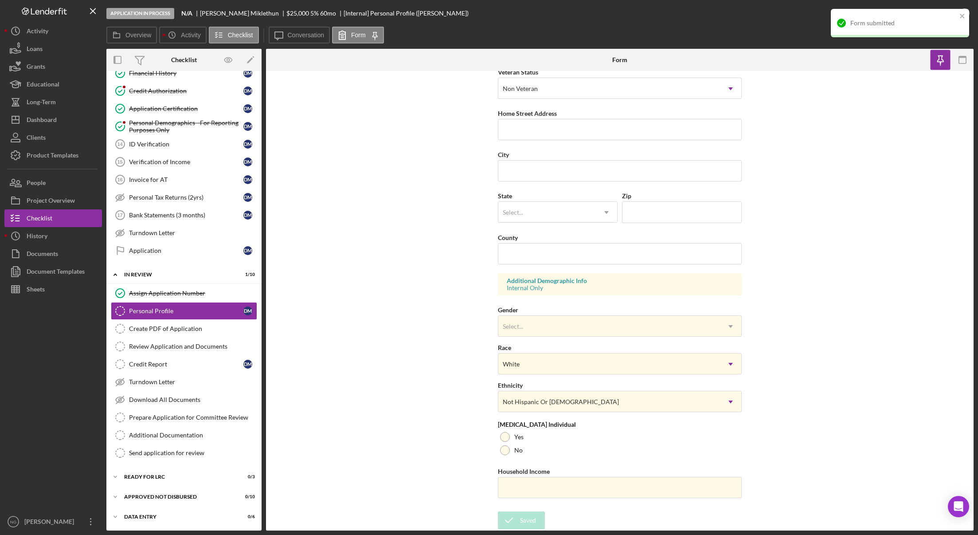
scroll to position [88, 0]
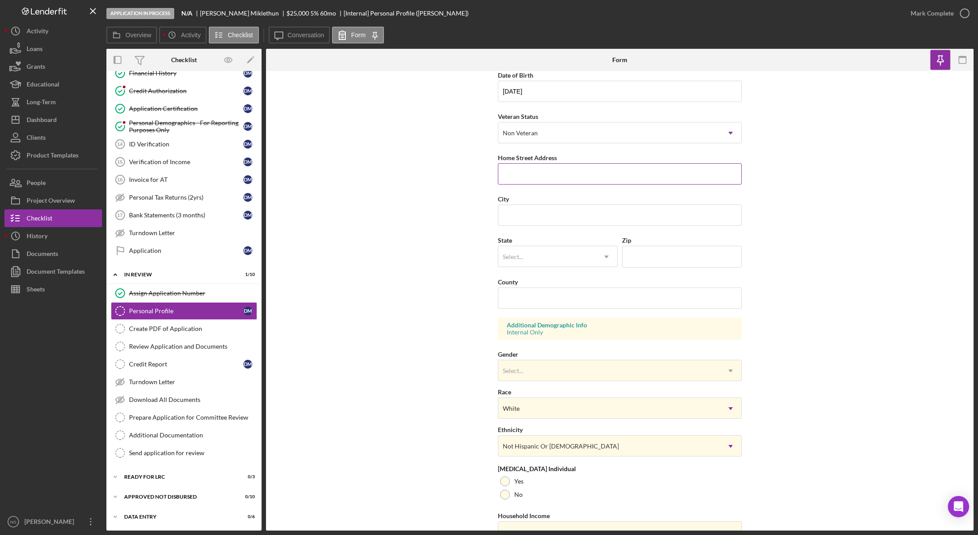
click at [538, 175] on input "Home Street Address" at bounding box center [620, 173] width 244 height 21
click at [544, 180] on input "Home Street Address" at bounding box center [620, 173] width 244 height 21
type input "460 E Agate Beach Dr."
type input "Shelton"
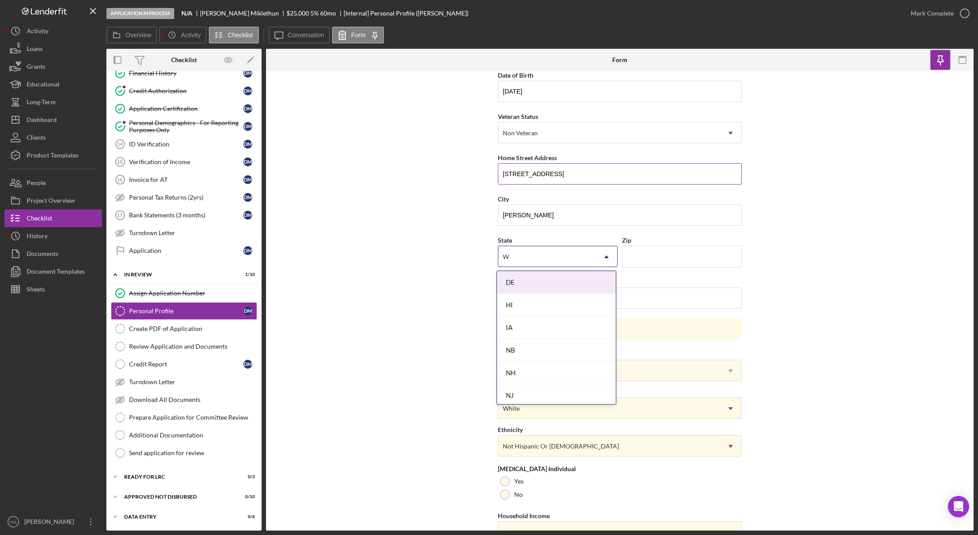
type input "WA"
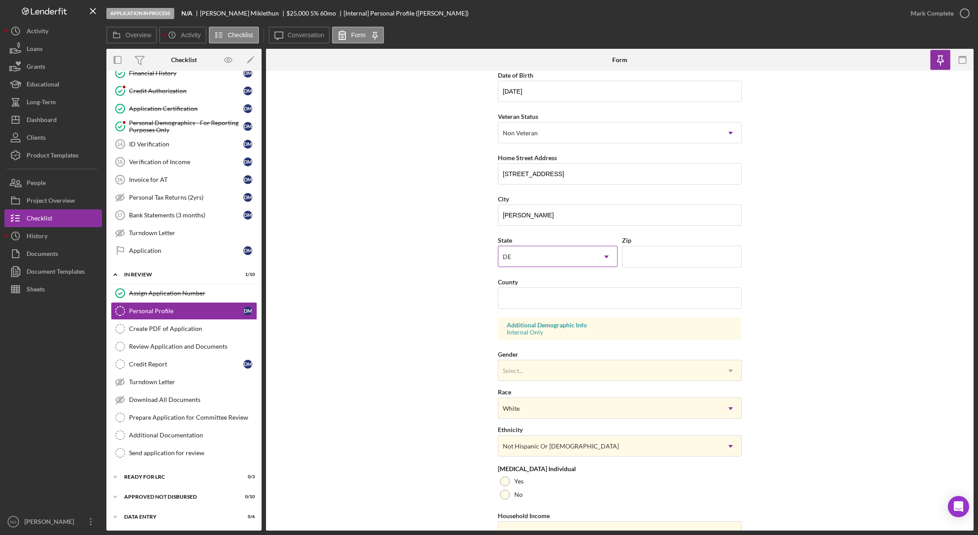
click at [588, 263] on div "DE" at bounding box center [548, 257] width 98 height 20
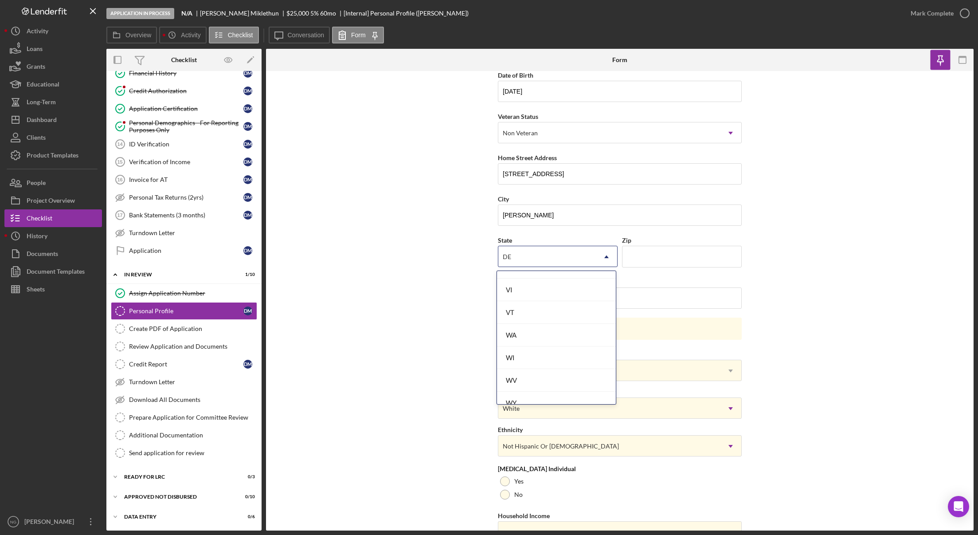
scroll to position [1586, 0]
click at [544, 304] on div "WA" at bounding box center [556, 302] width 119 height 23
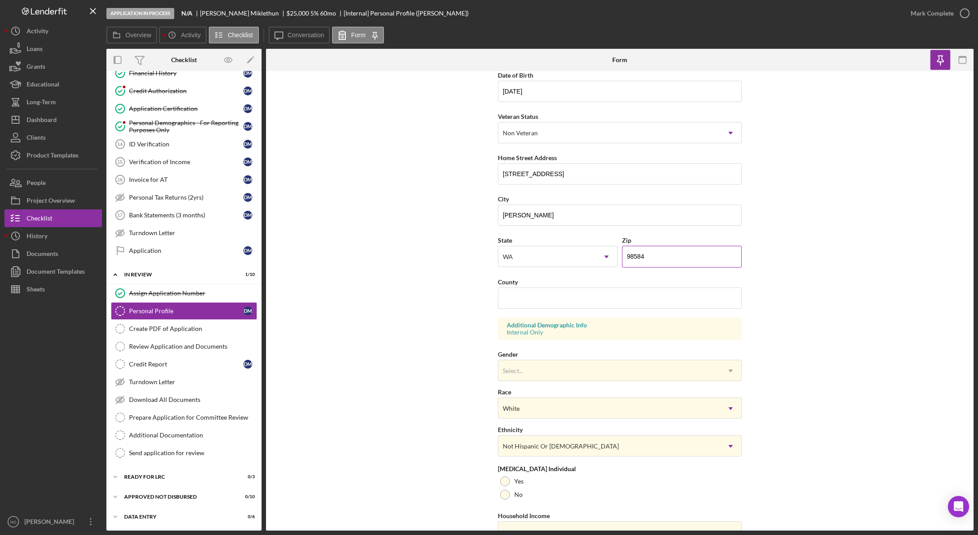
type input "98584"
type input "Mason"
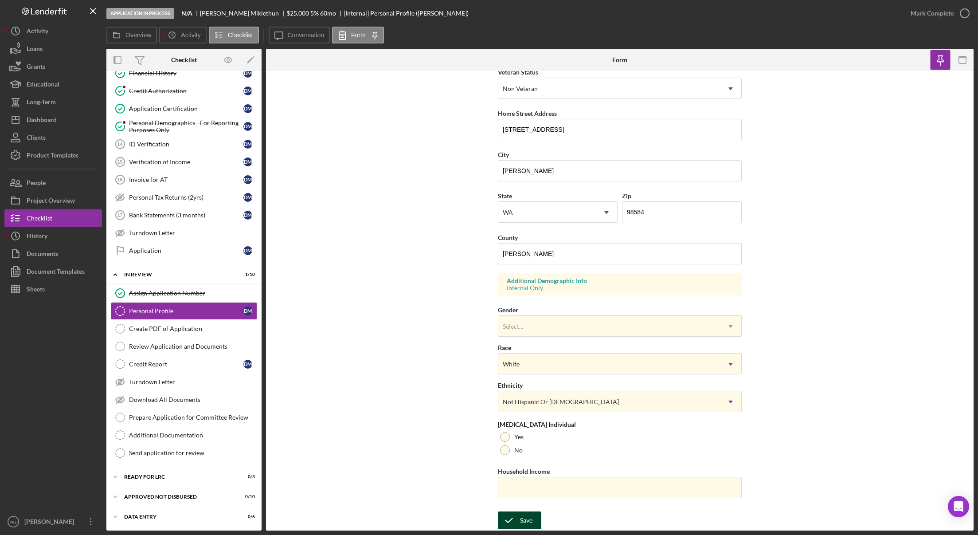
click at [514, 522] on icon "submit" at bounding box center [509, 520] width 22 height 22
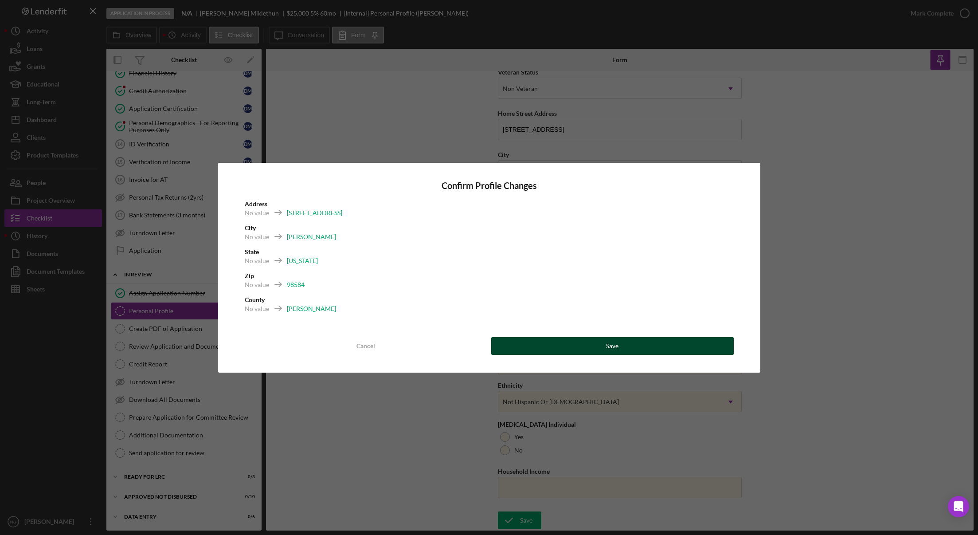
click at [641, 351] on button "Save" at bounding box center [612, 346] width 243 height 18
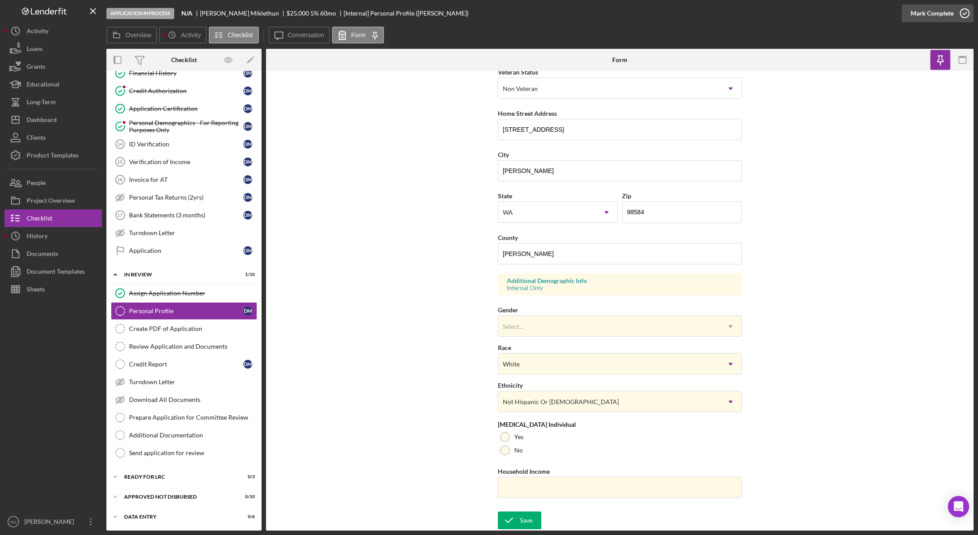
click at [964, 12] on icon "button" at bounding box center [965, 13] width 22 height 22
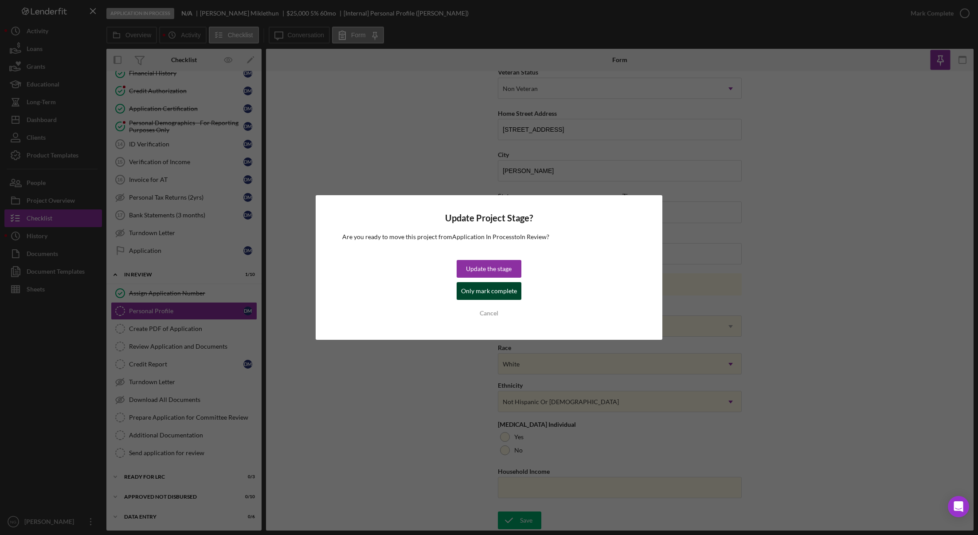
click at [475, 293] on div "Only mark complete" at bounding box center [489, 291] width 56 height 18
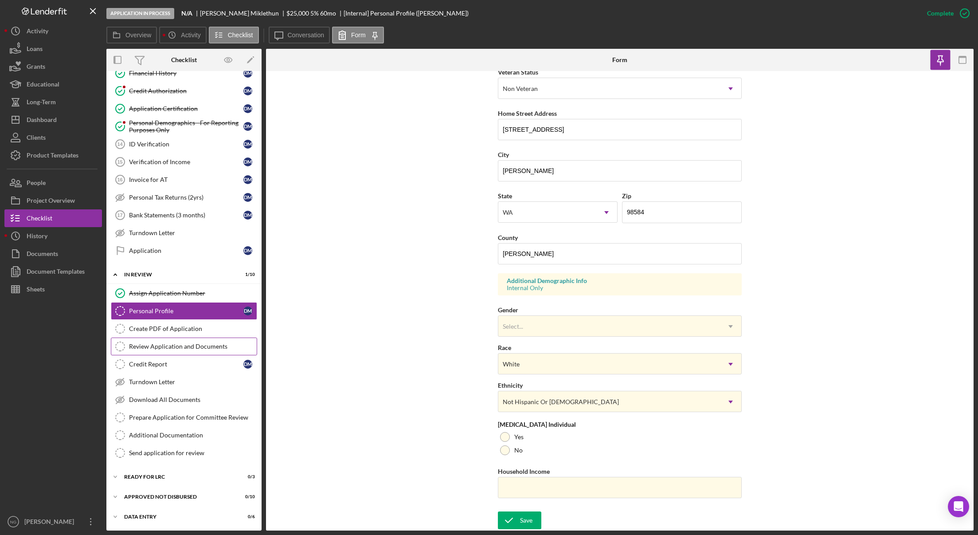
scroll to position [0, 0]
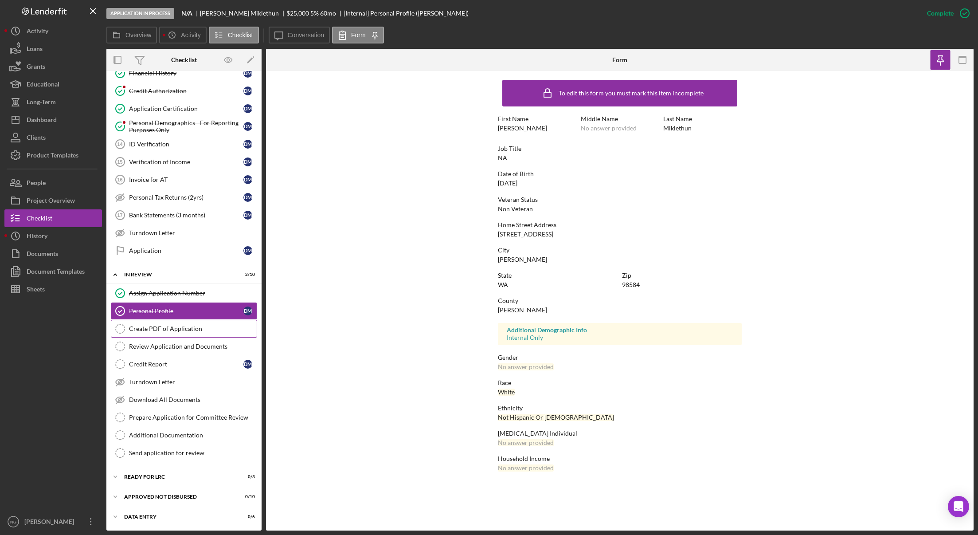
click at [180, 332] on div "Create PDF of Application" at bounding box center [193, 328] width 128 height 7
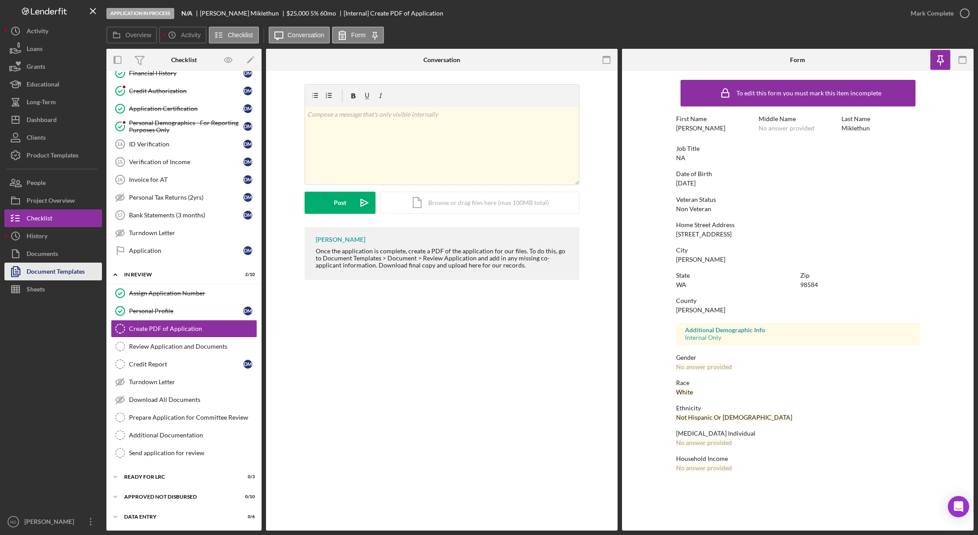
click at [38, 266] on div "Document Templates" at bounding box center [56, 273] width 58 height 20
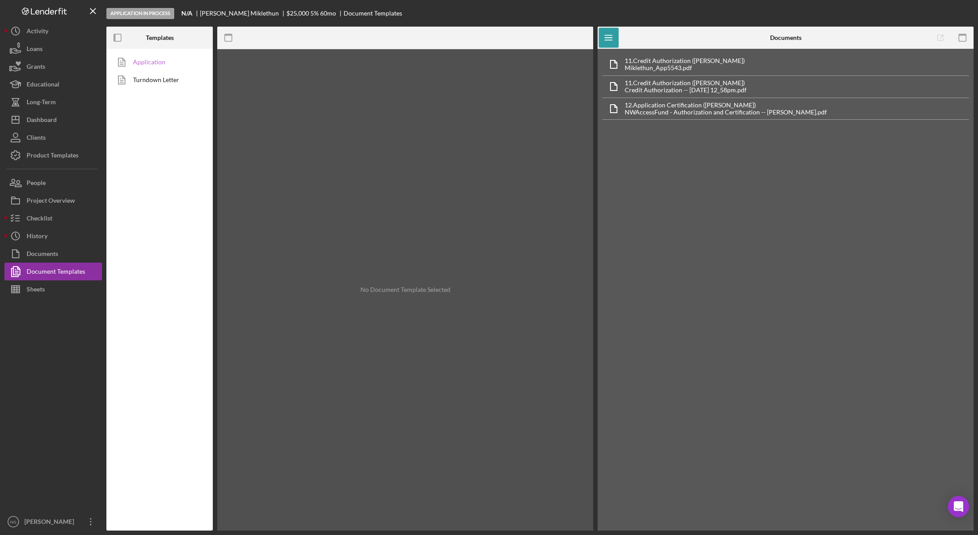
click at [166, 63] on link "Application" at bounding box center [157, 62] width 93 height 18
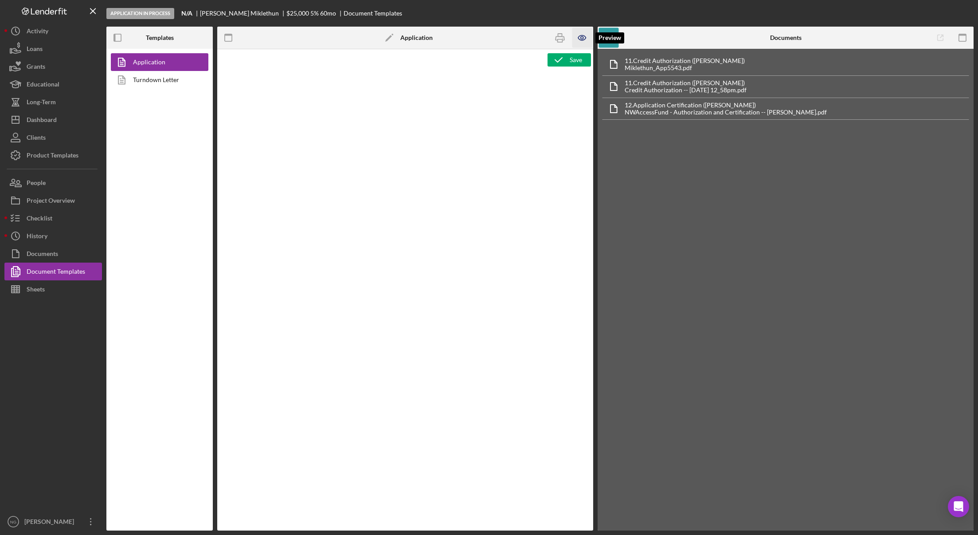
click at [575, 42] on icon "button" at bounding box center [583, 38] width 20 height 20
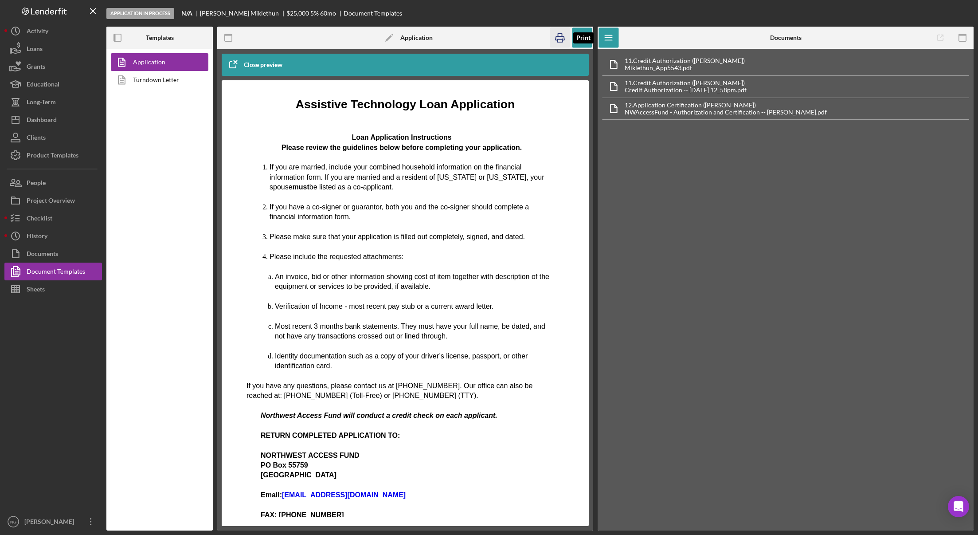
click at [559, 38] on icon "button" at bounding box center [560, 38] width 20 height 20
drag, startPoint x: 49, startPoint y: 220, endPoint x: 59, endPoint y: 238, distance: 20.2
click at [49, 220] on div "Checklist" at bounding box center [40, 219] width 26 height 20
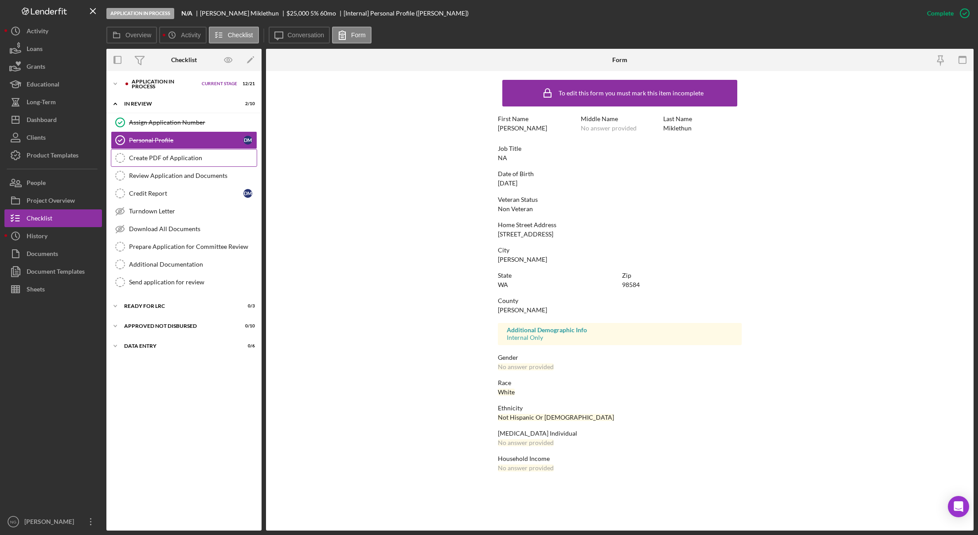
click at [151, 156] on div "Create PDF of Application" at bounding box center [193, 157] width 128 height 7
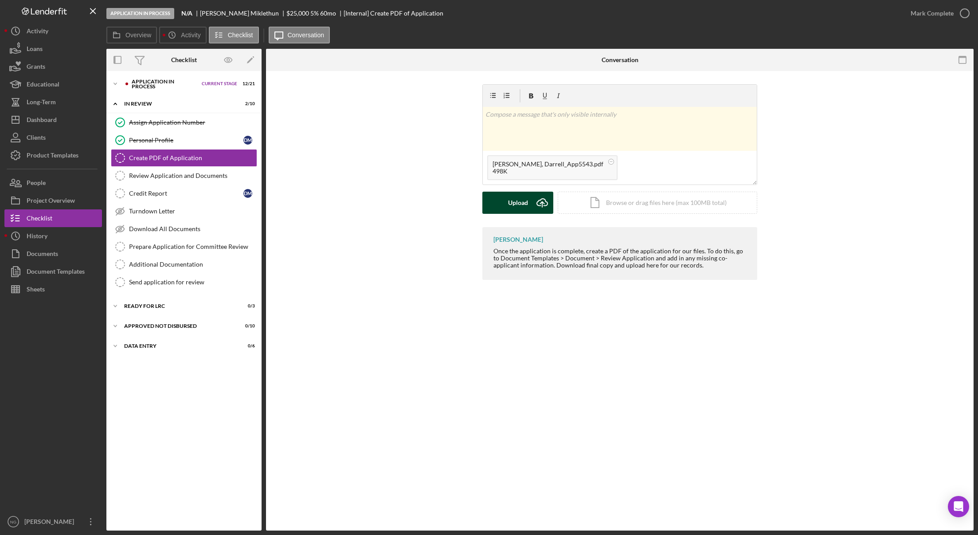
click at [529, 203] on button "Upload Icon/Upload" at bounding box center [518, 203] width 71 height 22
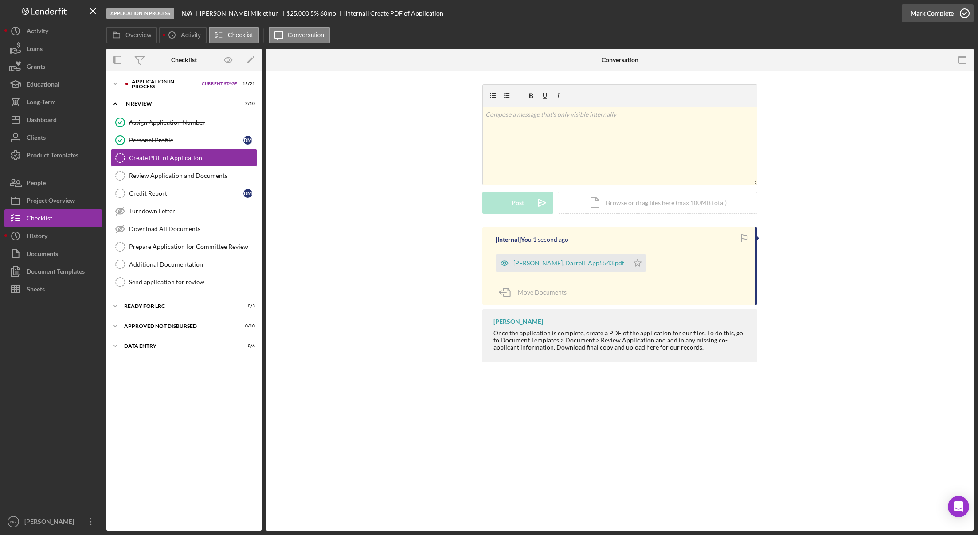
click at [961, 12] on icon "button" at bounding box center [965, 13] width 22 height 22
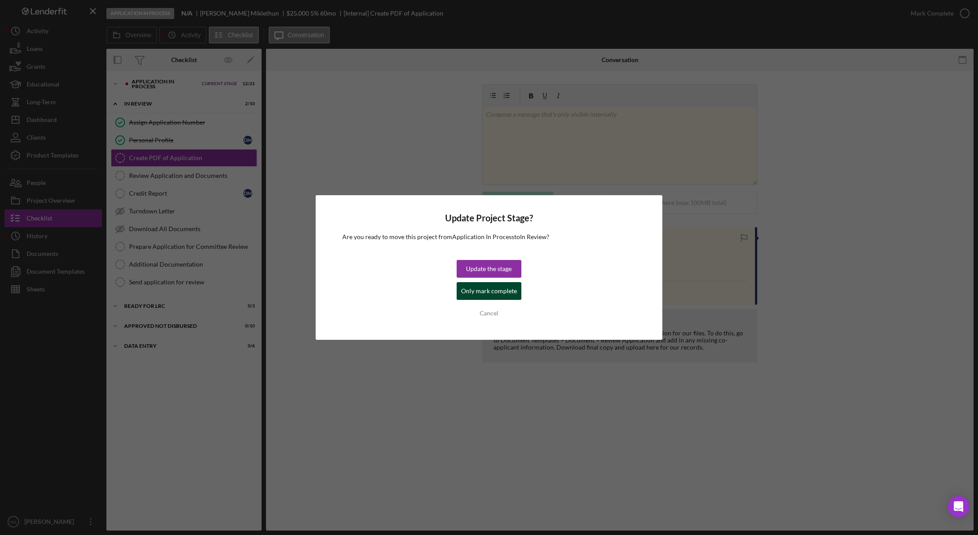
click at [492, 294] on div "Only mark complete" at bounding box center [489, 291] width 56 height 18
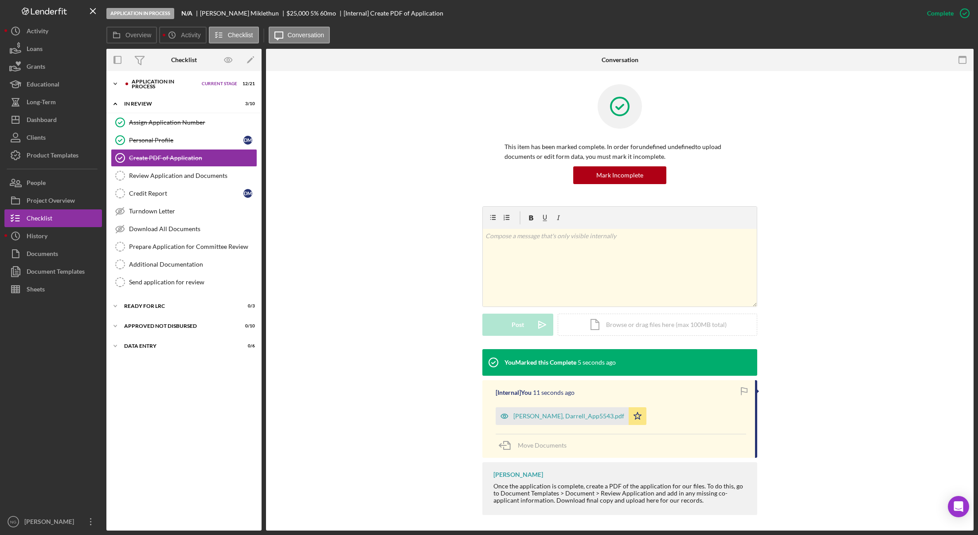
drag, startPoint x: 175, startPoint y: 82, endPoint x: 170, endPoint y: 84, distance: 5.4
click at [175, 82] on div "Application In Process" at bounding box center [165, 84] width 66 height 10
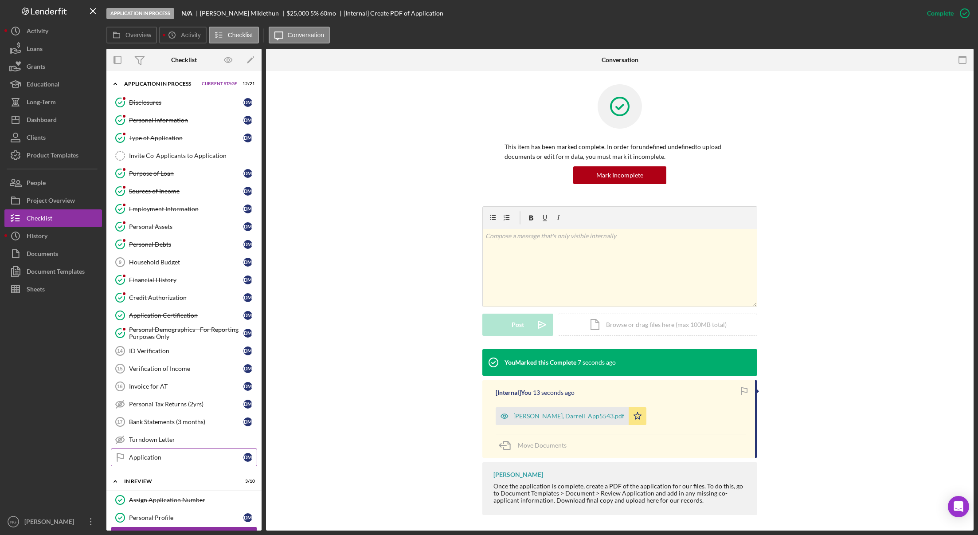
click at [152, 459] on div "Application" at bounding box center [186, 457] width 114 height 7
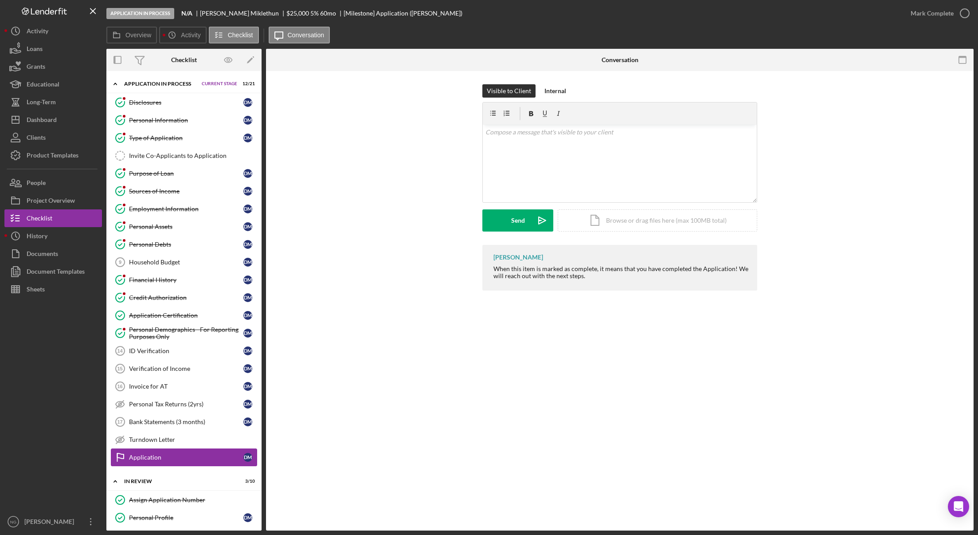
click at [175, 461] on link "Application Application D M" at bounding box center [184, 457] width 146 height 18
click at [520, 178] on div "v Color teal Color pink Remove color Add row above Add row below Add column bef…" at bounding box center [620, 164] width 274 height 78
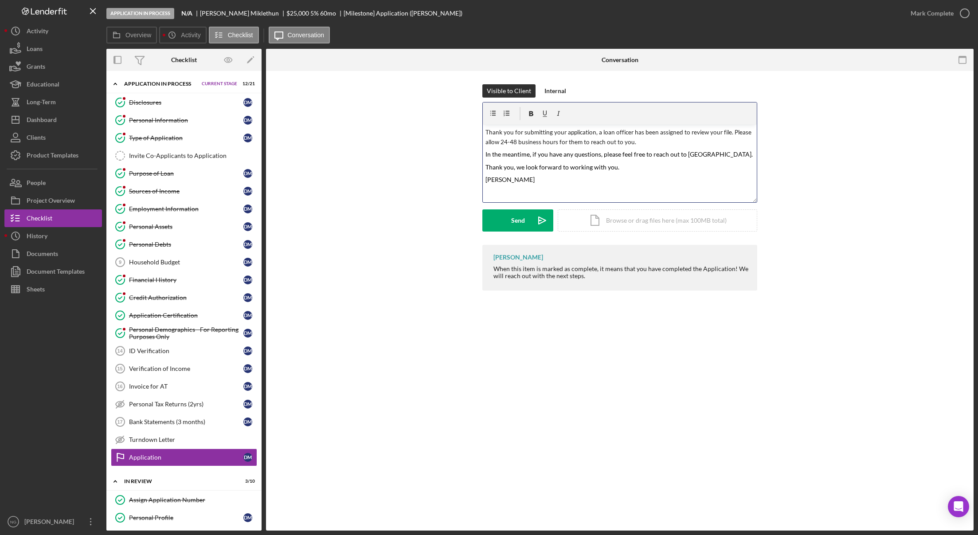
click at [484, 133] on div "v Color teal Color pink Remove color Add row above Add row below Add column bef…" at bounding box center [620, 164] width 274 height 78
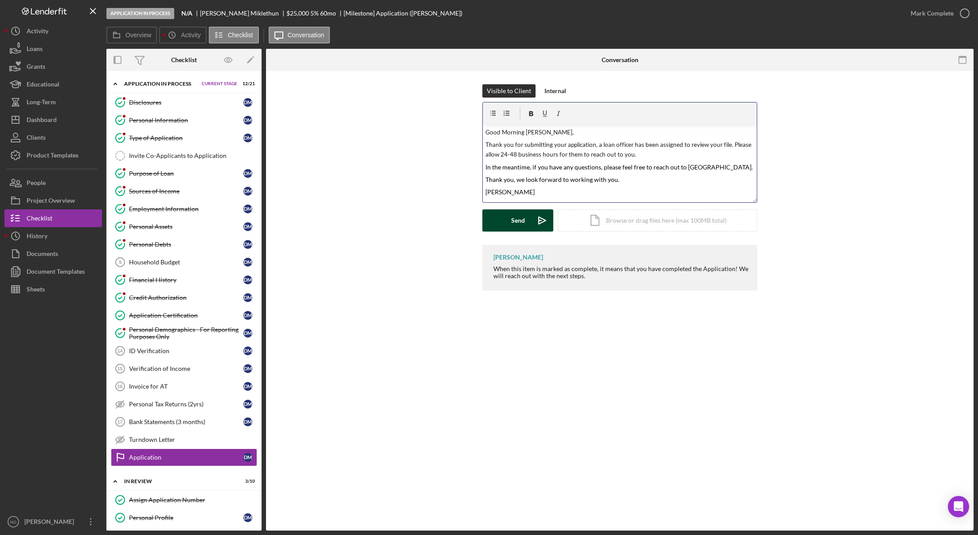
click at [515, 219] on div "Send" at bounding box center [518, 220] width 14 height 22
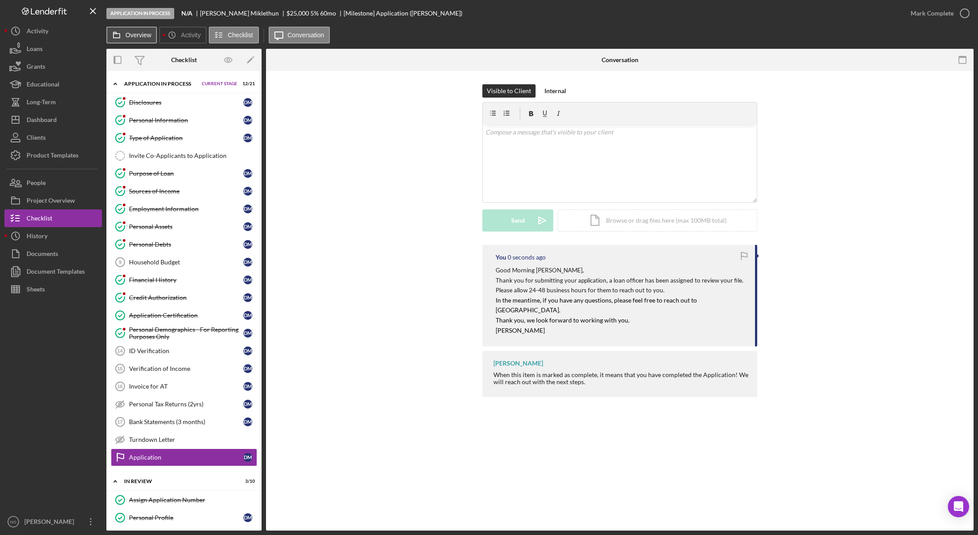
click at [135, 36] on label "Overview" at bounding box center [139, 34] width 26 height 7
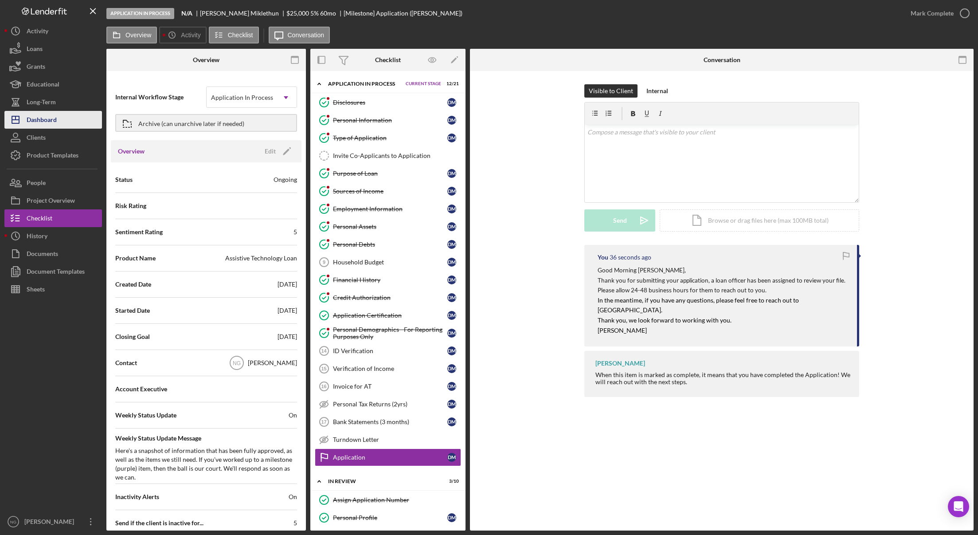
click at [65, 120] on button "Icon/Dashboard Dashboard" at bounding box center [53, 120] width 98 height 18
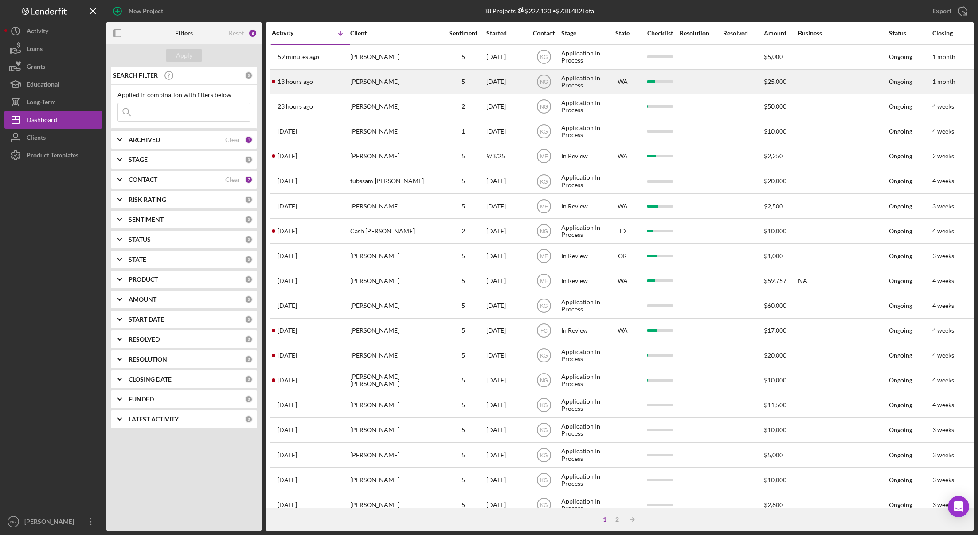
click at [397, 80] on div "[PERSON_NAME]" at bounding box center [394, 82] width 89 height 24
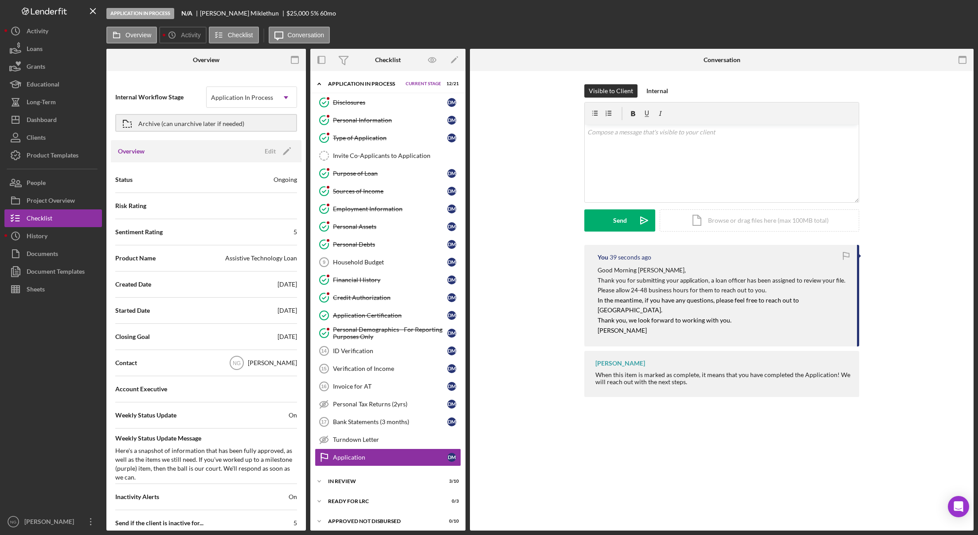
scroll to position [24, 0]
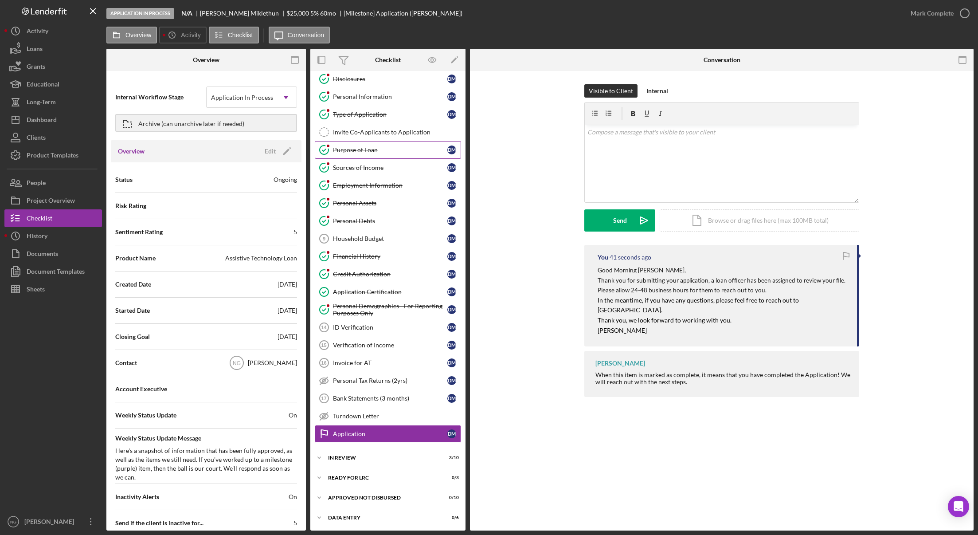
click at [384, 147] on div "Purpose of Loan" at bounding box center [390, 149] width 114 height 7
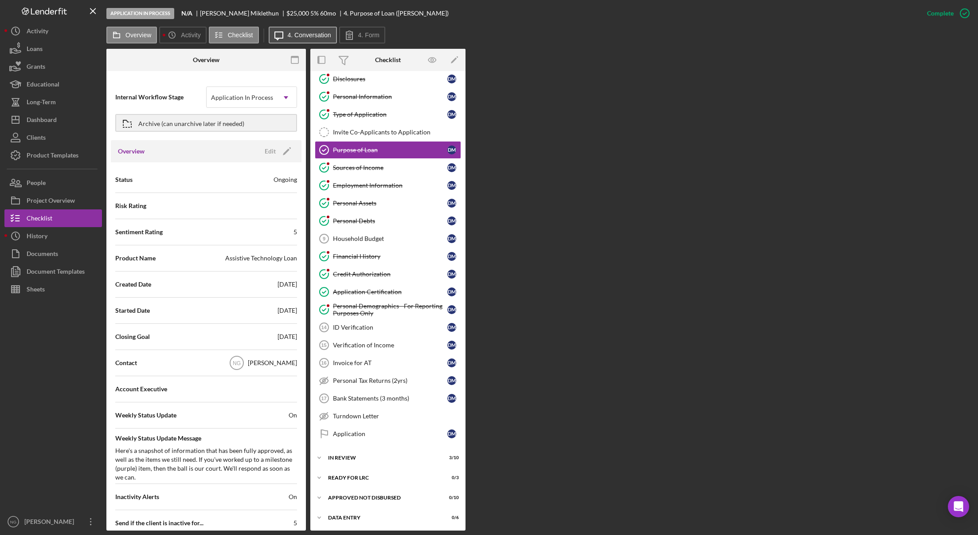
click at [328, 31] on button "Icon/Message 4. Conversation" at bounding box center [303, 35] width 68 height 17
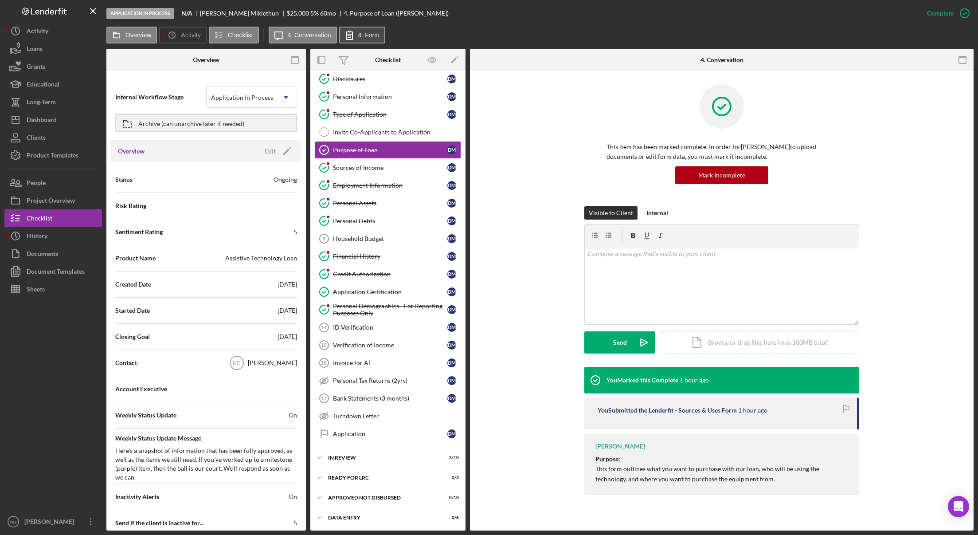
click at [362, 35] on label "4. Form" at bounding box center [368, 34] width 21 height 7
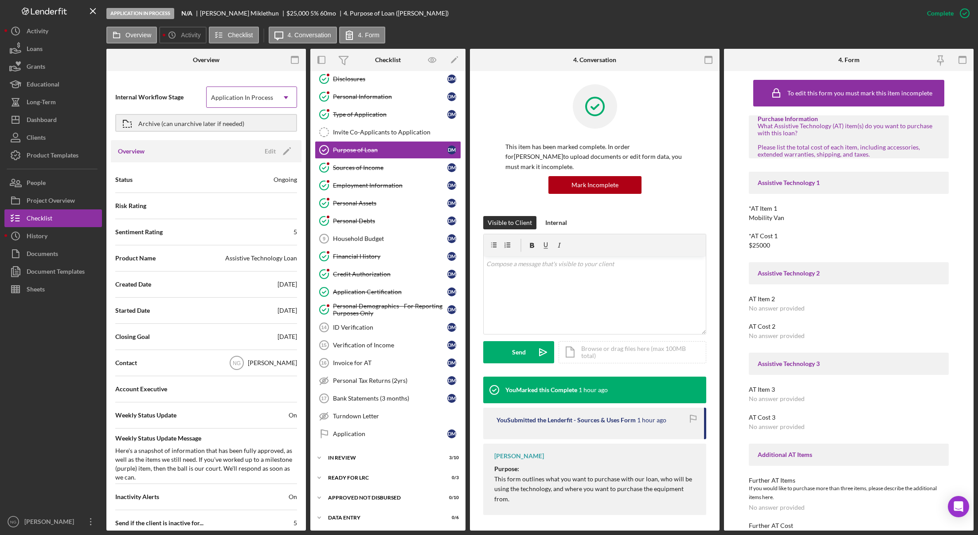
click at [261, 93] on div "Application In Process" at bounding box center [241, 97] width 69 height 20
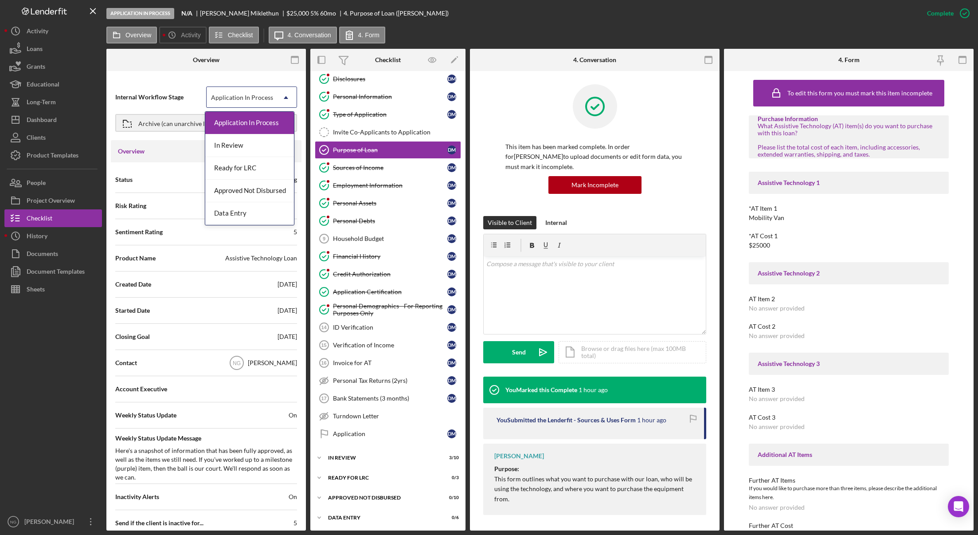
click at [240, 94] on div "Application In Process" at bounding box center [242, 97] width 62 height 7
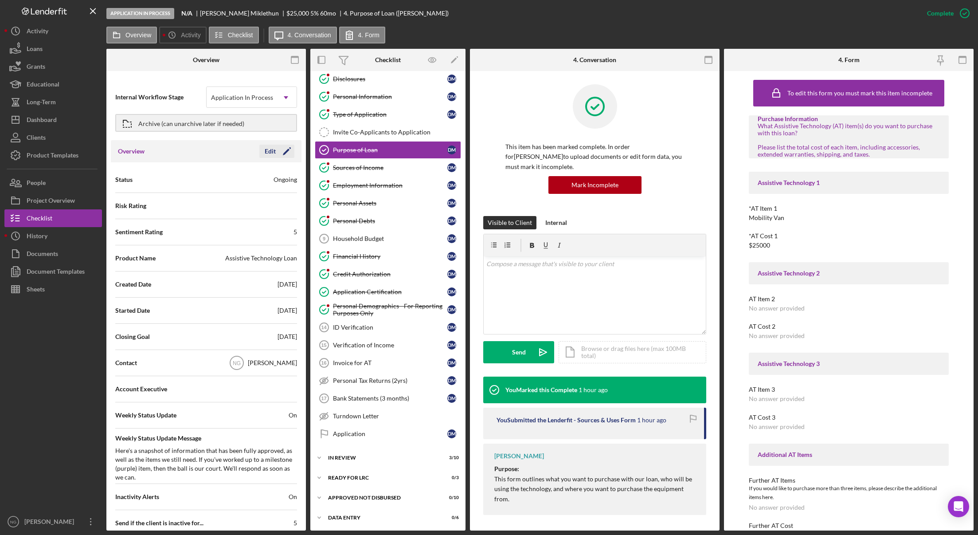
click at [272, 149] on div "Edit" at bounding box center [270, 151] width 11 height 13
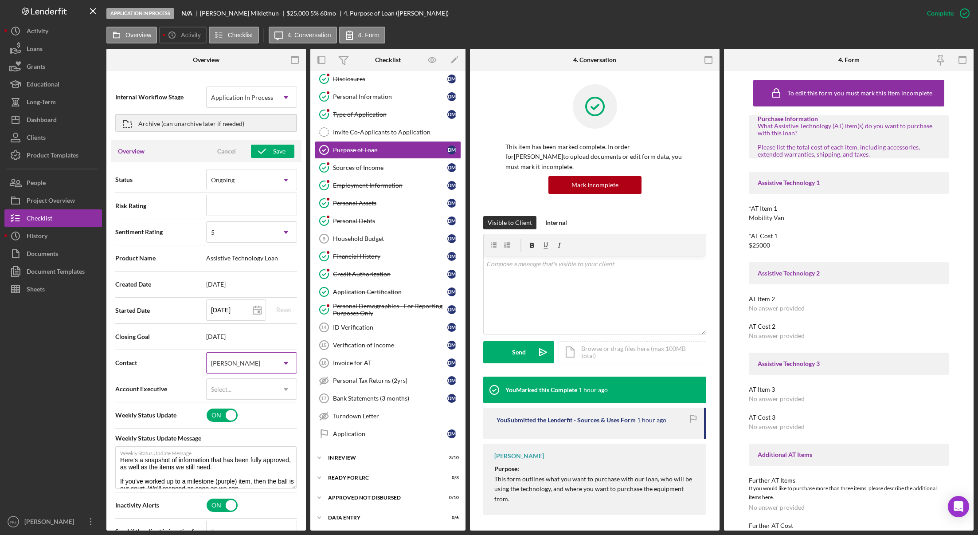
click at [243, 365] on div "[PERSON_NAME]" at bounding box center [235, 363] width 51 height 7
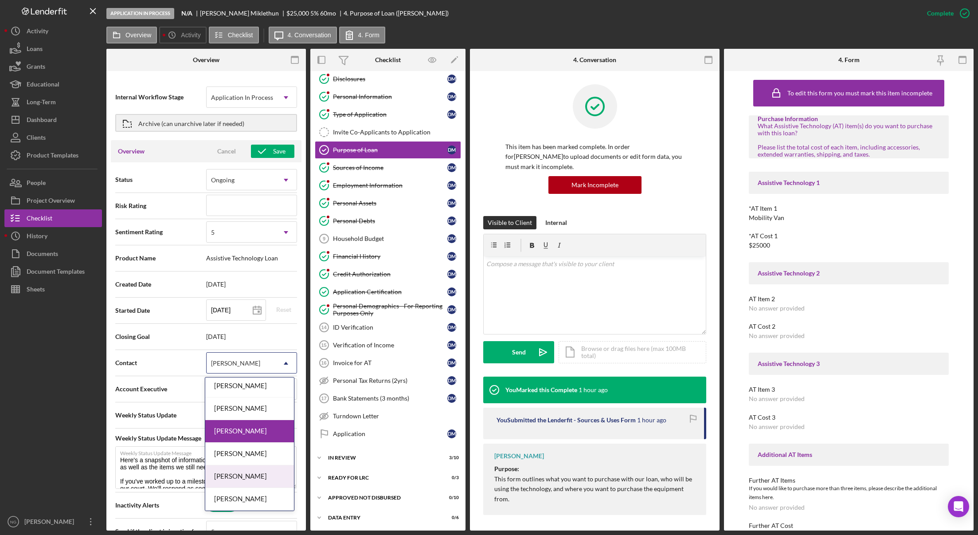
scroll to position [48, 0]
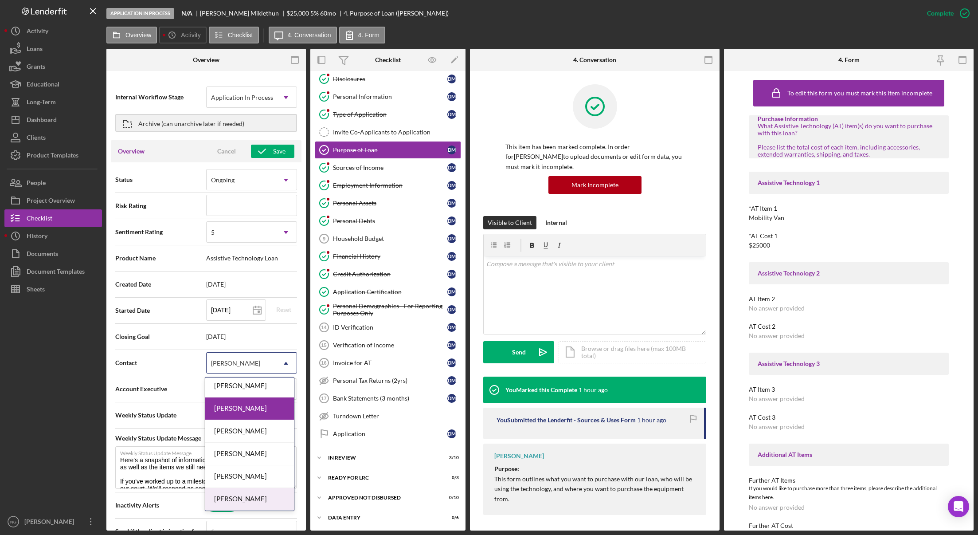
click at [239, 495] on div "[PERSON_NAME]" at bounding box center [249, 499] width 89 height 23
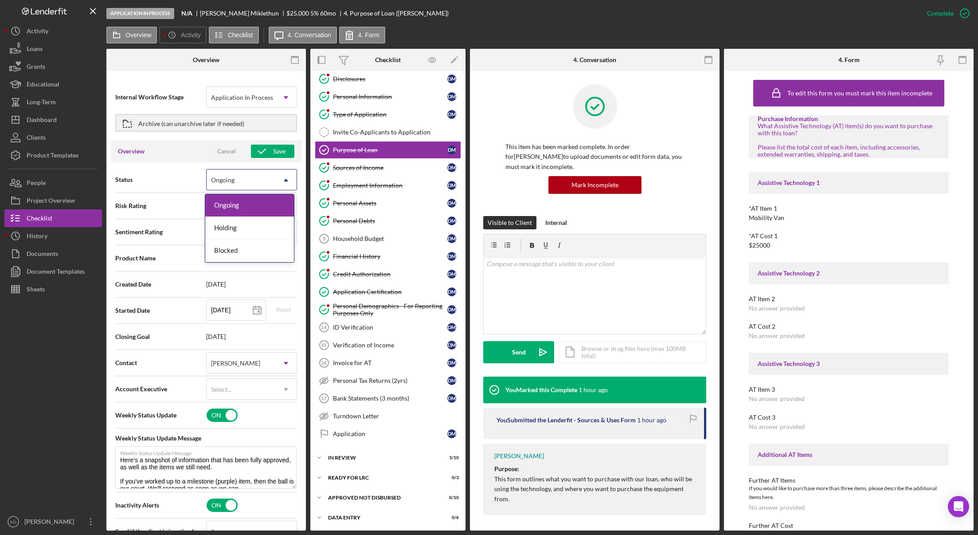
click at [251, 181] on div "Ongoing" at bounding box center [241, 180] width 69 height 20
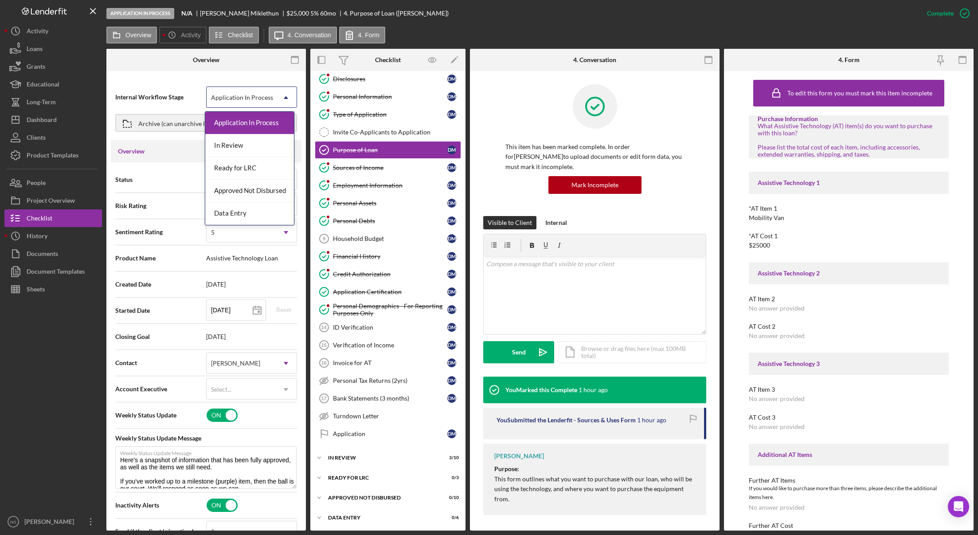
click at [252, 97] on div "Application In Process" at bounding box center [242, 97] width 62 height 7
click at [252, 144] on div "In Review" at bounding box center [249, 145] width 89 height 23
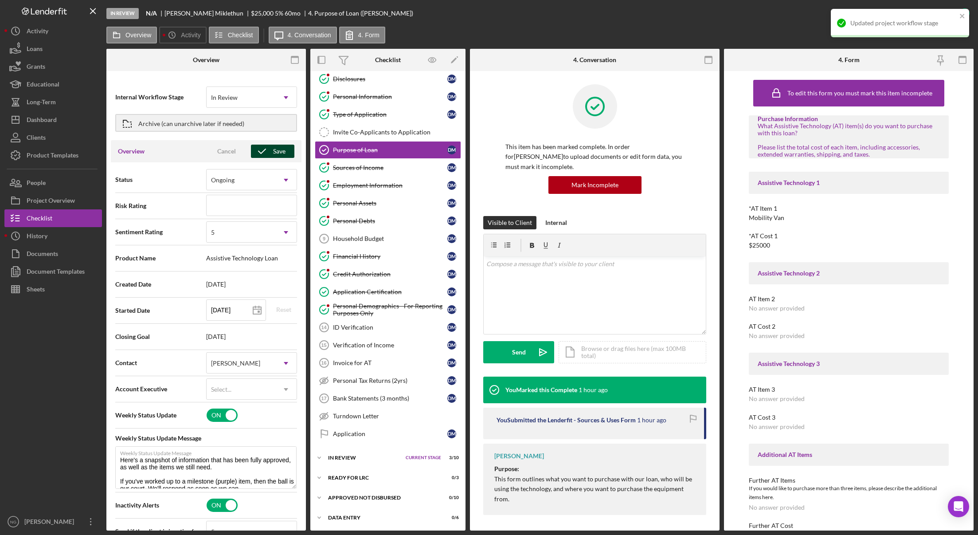
click at [265, 151] on icon "button" at bounding box center [262, 151] width 22 height 22
type textarea "Here's a snapshot of information that has been fully approved, as well as the i…"
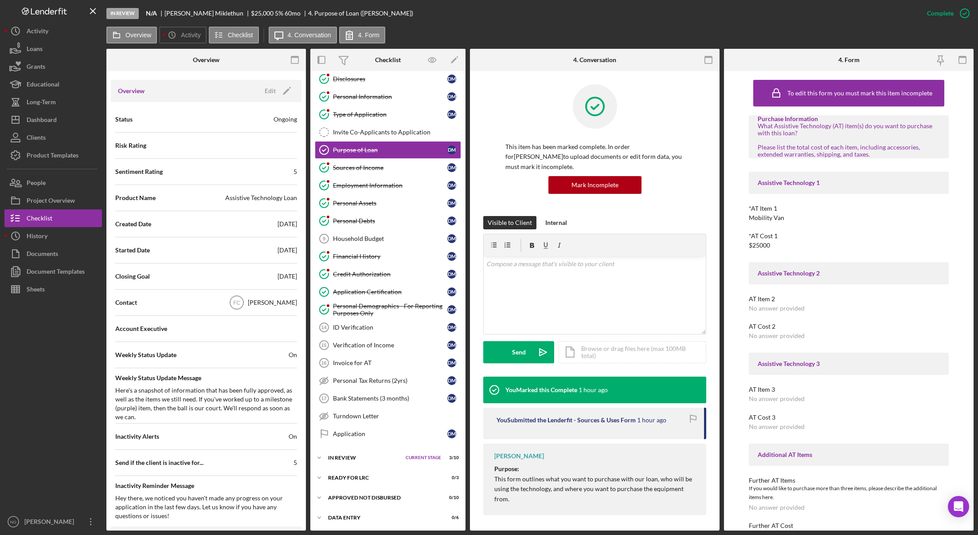
scroll to position [0, 0]
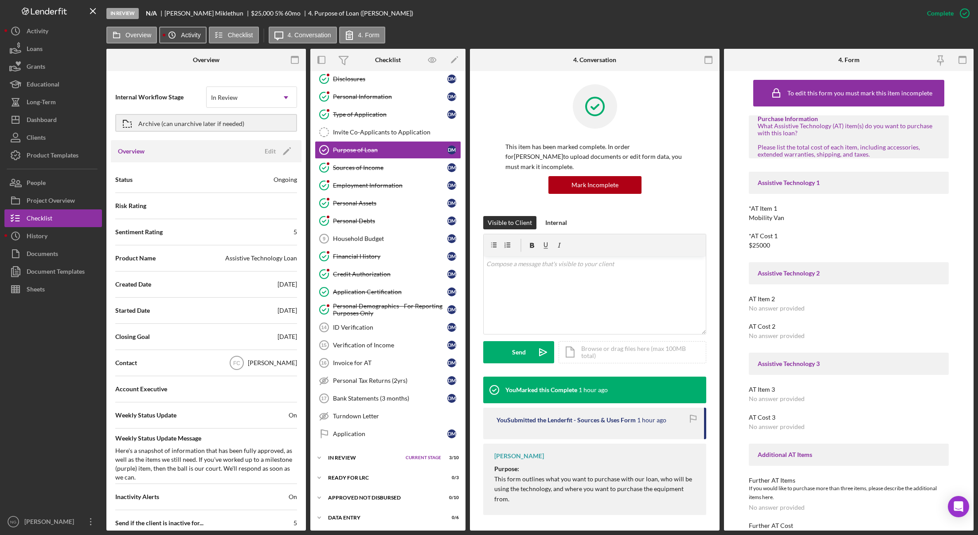
click at [180, 31] on icon "Icon/History" at bounding box center [172, 35] width 18 height 18
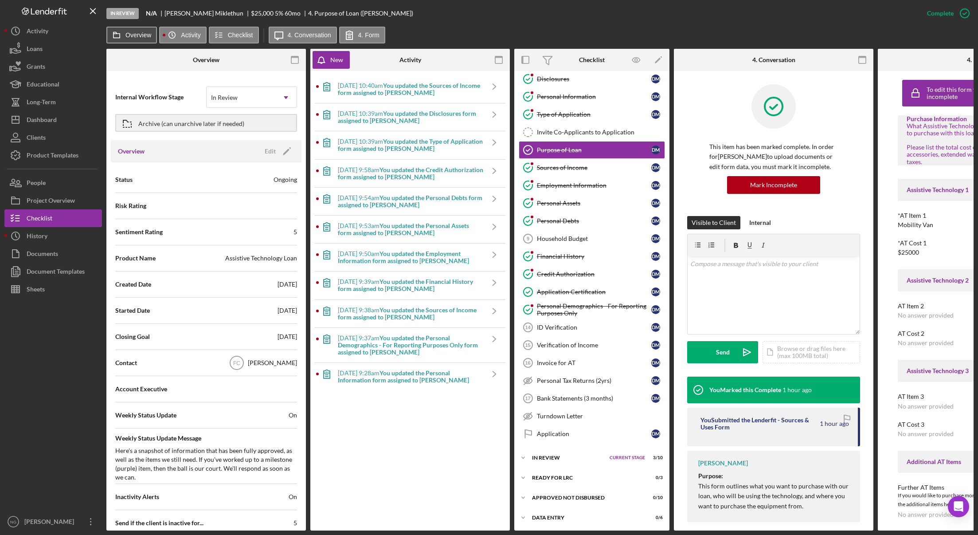
click at [144, 36] on label "Overview" at bounding box center [139, 34] width 26 height 7
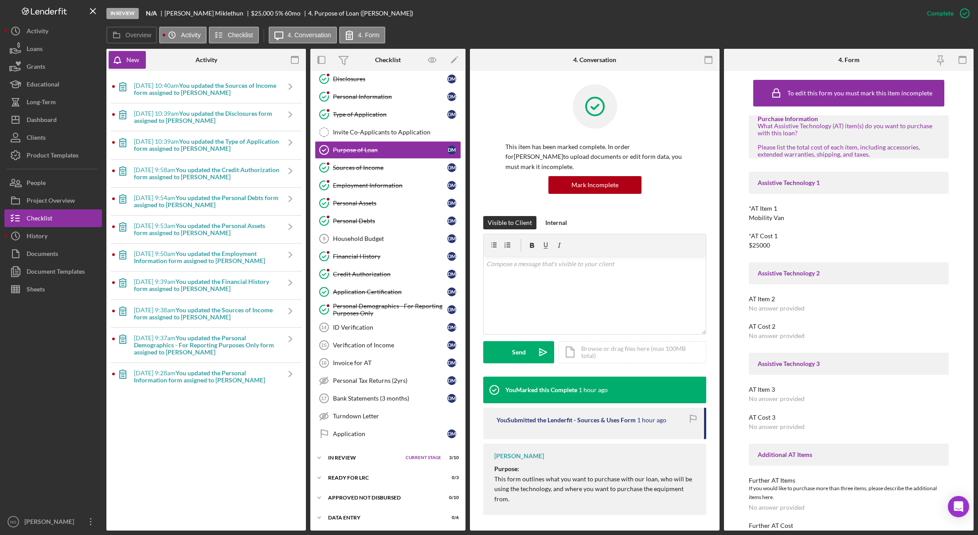
click at [164, 440] on div "9/18/2025 at 10:40am You updated the Sources of Income form assigned to Darrell…" at bounding box center [206, 300] width 191 height 451
click at [42, 119] on div "Dashboard" at bounding box center [42, 121] width 30 height 20
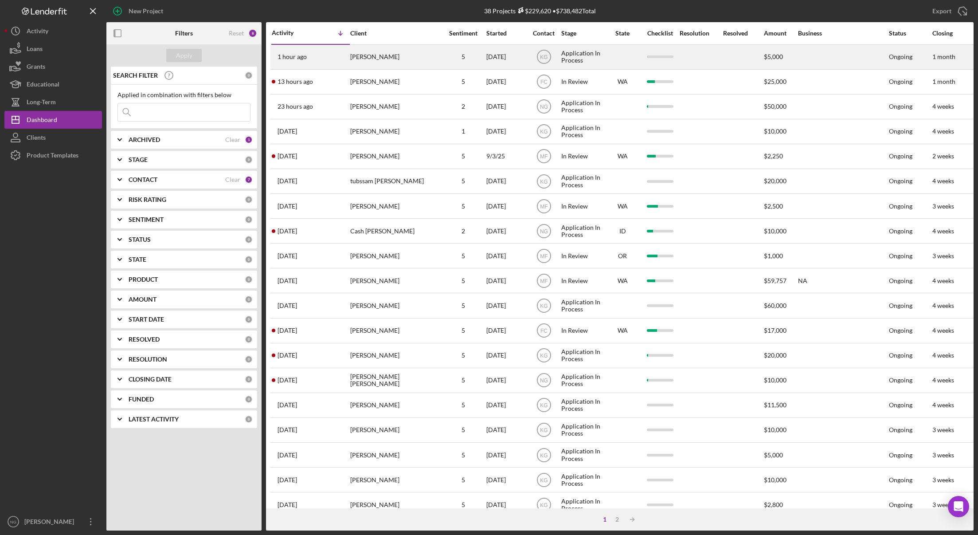
click at [375, 60] on div "[PERSON_NAME]" at bounding box center [394, 57] width 89 height 24
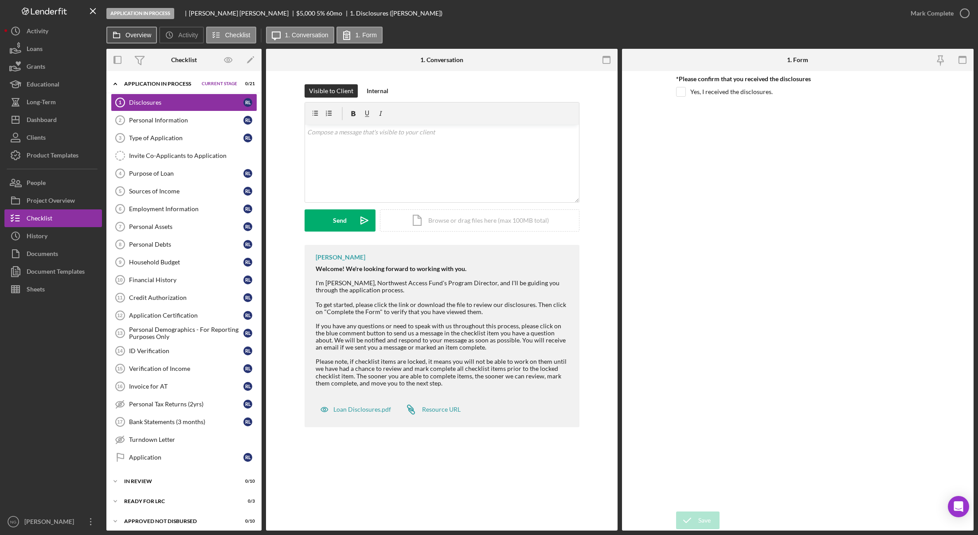
click at [145, 39] on button "Overview" at bounding box center [131, 35] width 51 height 17
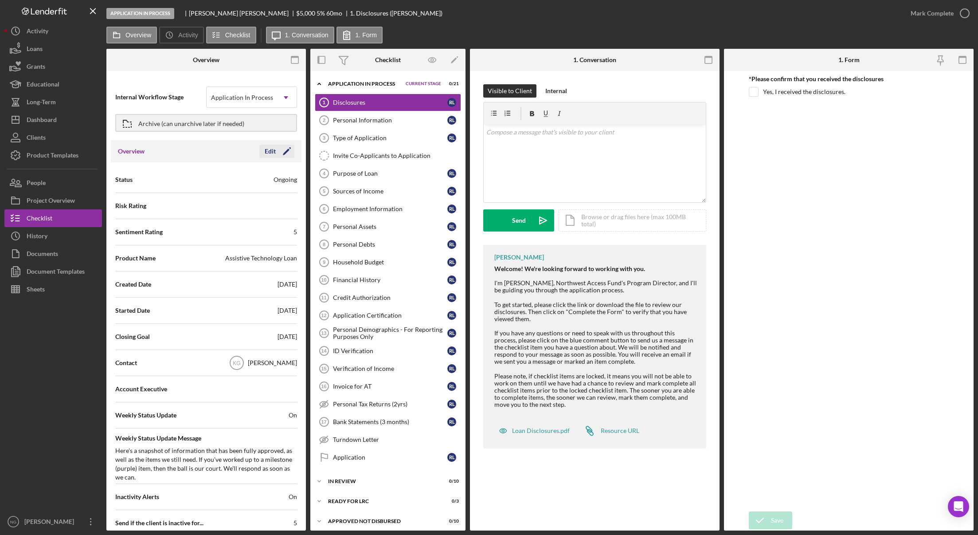
click at [287, 150] on icon "Icon/Edit" at bounding box center [287, 151] width 22 height 22
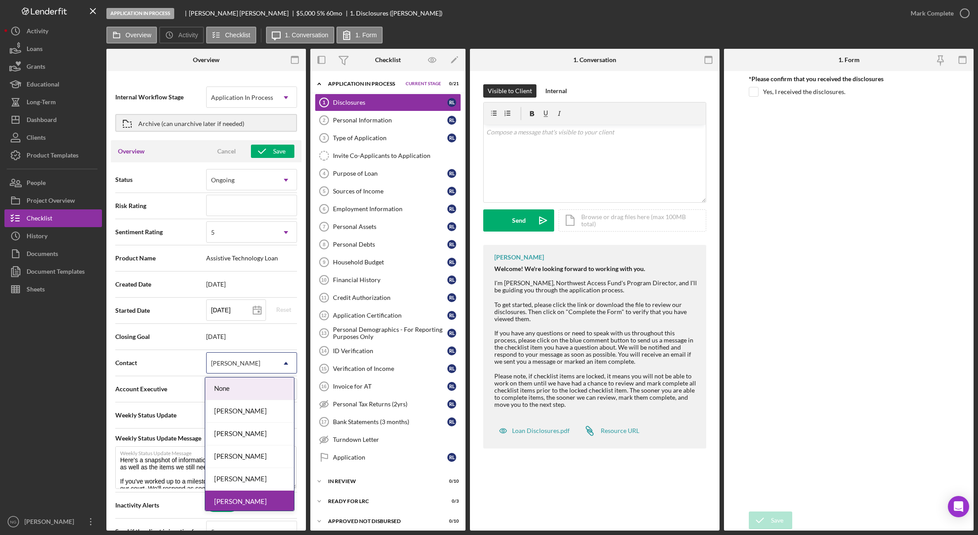
click at [250, 367] on div "[PERSON_NAME]" at bounding box center [241, 363] width 69 height 20
click at [232, 456] on div "[PERSON_NAME]" at bounding box center [249, 456] width 89 height 23
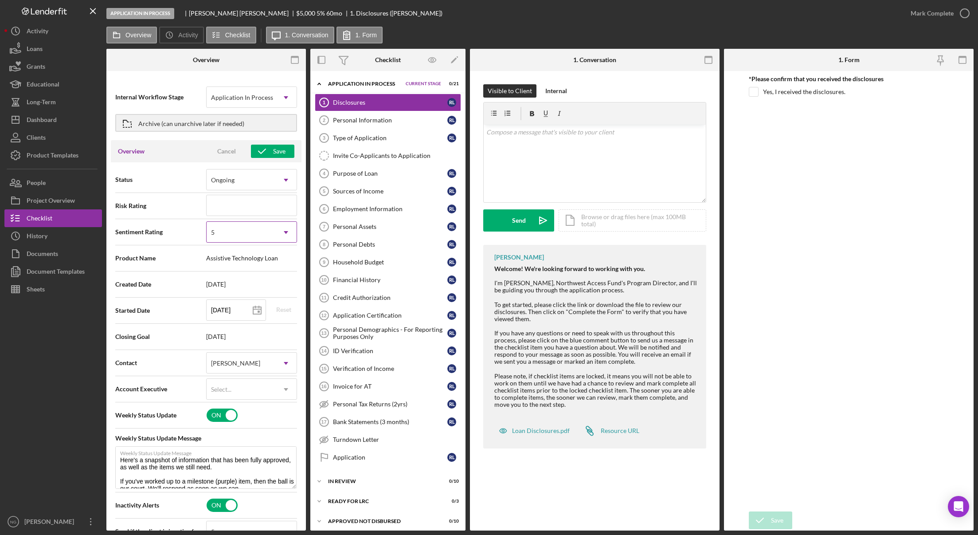
click at [228, 234] on div "5" at bounding box center [241, 232] width 69 height 20
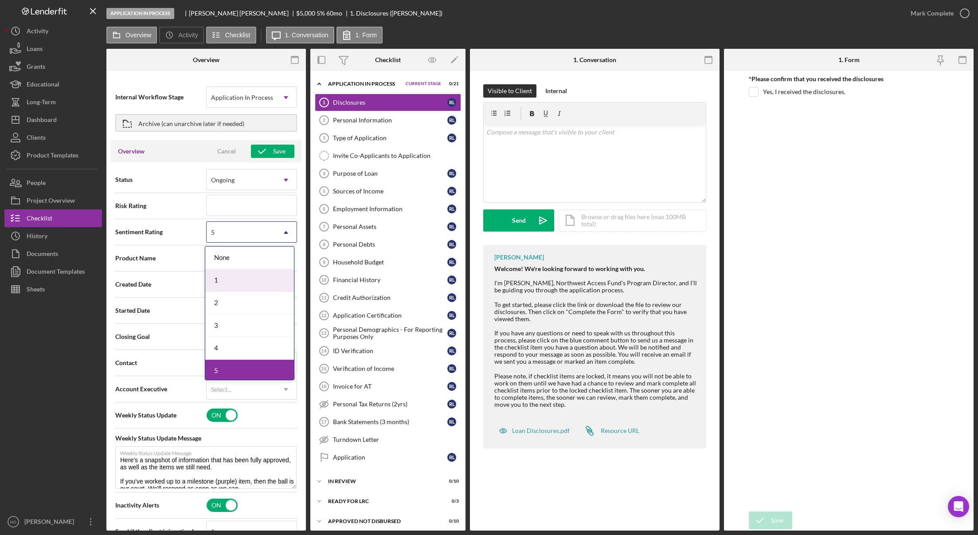
click at [229, 275] on div "1" at bounding box center [249, 280] width 89 height 23
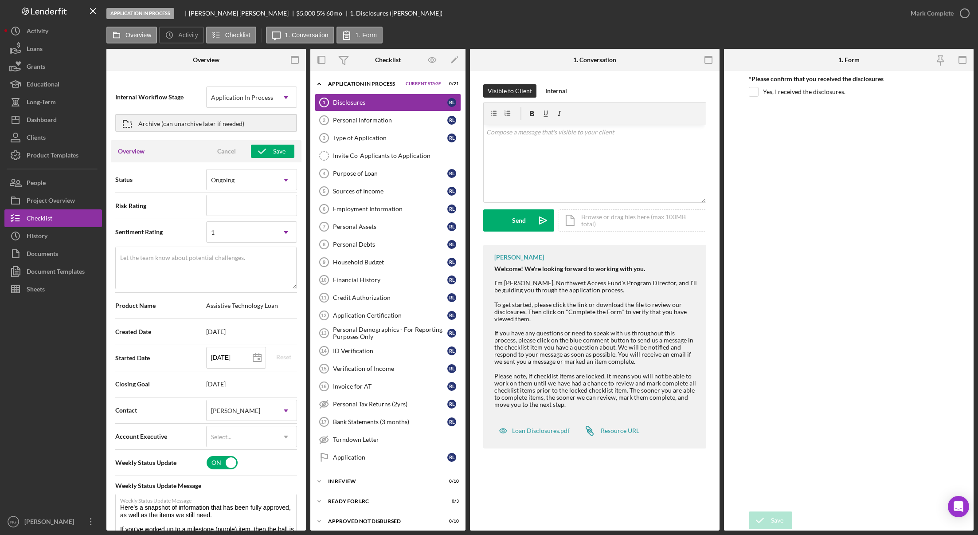
click at [265, 149] on icon "button" at bounding box center [262, 151] width 22 height 22
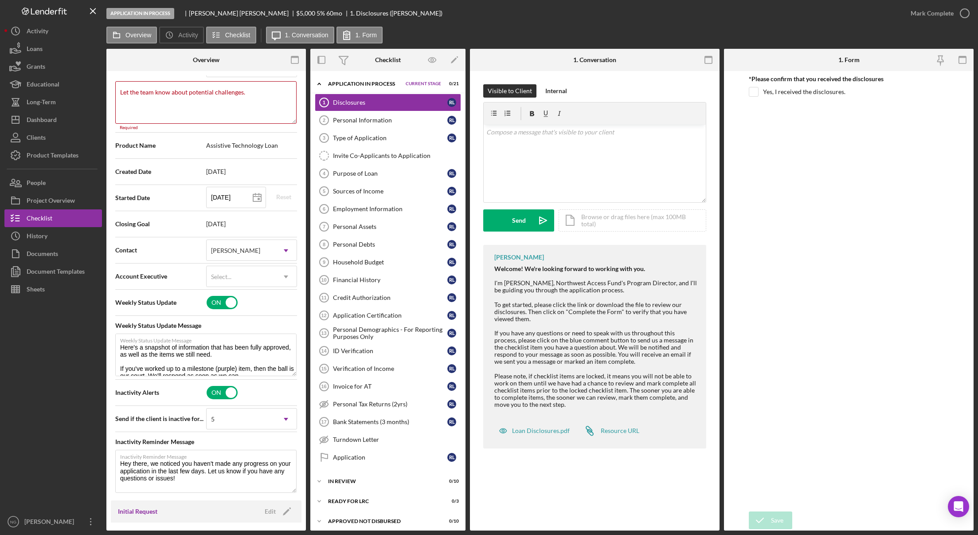
scroll to position [171, 0]
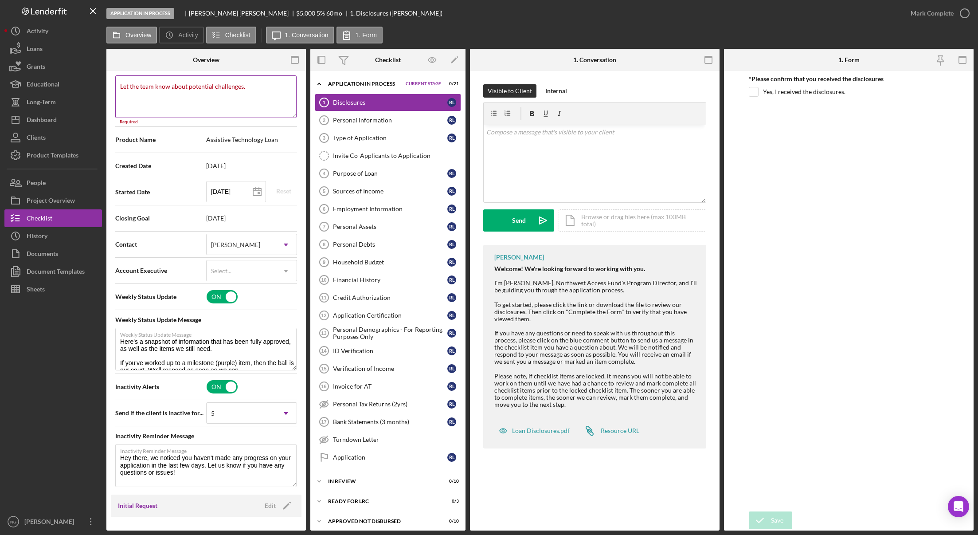
click at [179, 90] on label "Let the team know about potential challenges." at bounding box center [182, 86] width 125 height 7
click at [179, 90] on textarea "Let the team know about potential challenges." at bounding box center [205, 96] width 181 height 43
type textarea "Here's a snapshot of information that has been fully approved, as well as the i…"
type textarea "NO"
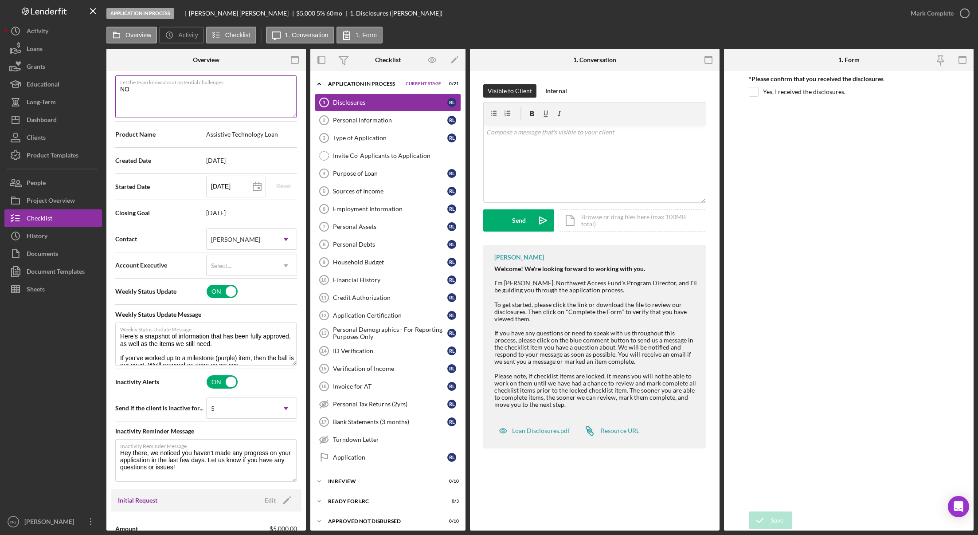
type textarea "Here's a snapshot of information that has been fully approved, as well as the i…"
type textarea "NO"
type textarea "Here's a snapshot of information that has been fully approved, as well as the i…"
type textarea "NO"
type textarea "Here's a snapshot of information that has been fully approved, as well as the i…"
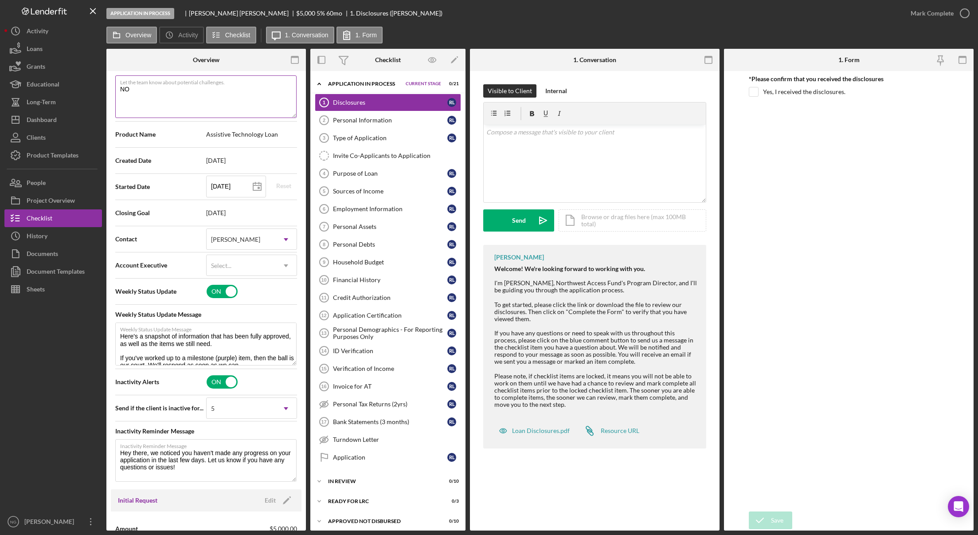
type textarea "N"
type textarea "Here's a snapshot of information that has been fully approved, as well as the i…"
type textarea "No"
type textarea "Here's a snapshot of information that has been fully approved, as well as the i…"
type textarea "No"
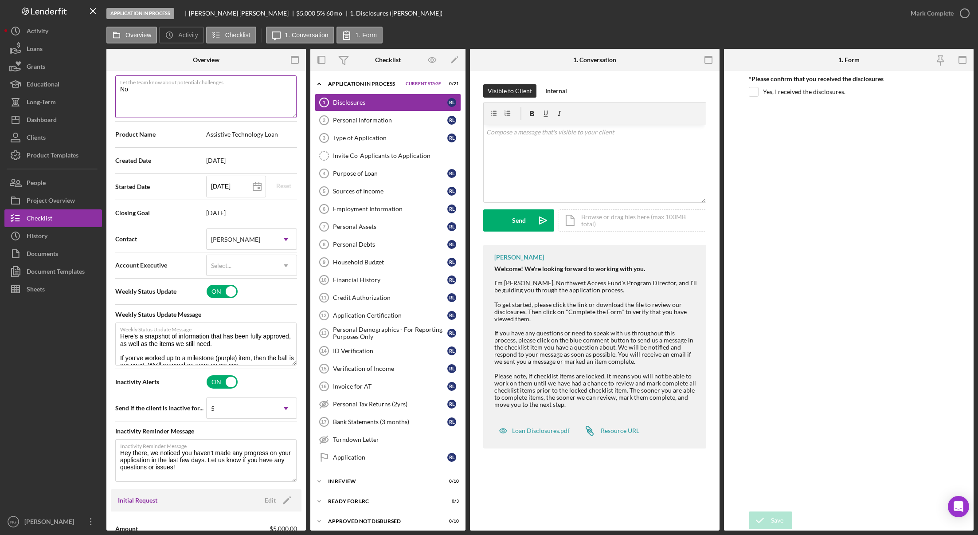
type textarea "Here's a snapshot of information that has been fully approved, as well as the i…"
type textarea "No C"
type textarea "Here's a snapshot of information that has been fully approved, as well as the i…"
type textarea "No Ch"
type textarea "Here's a snapshot of information that has been fully approved, as well as the i…"
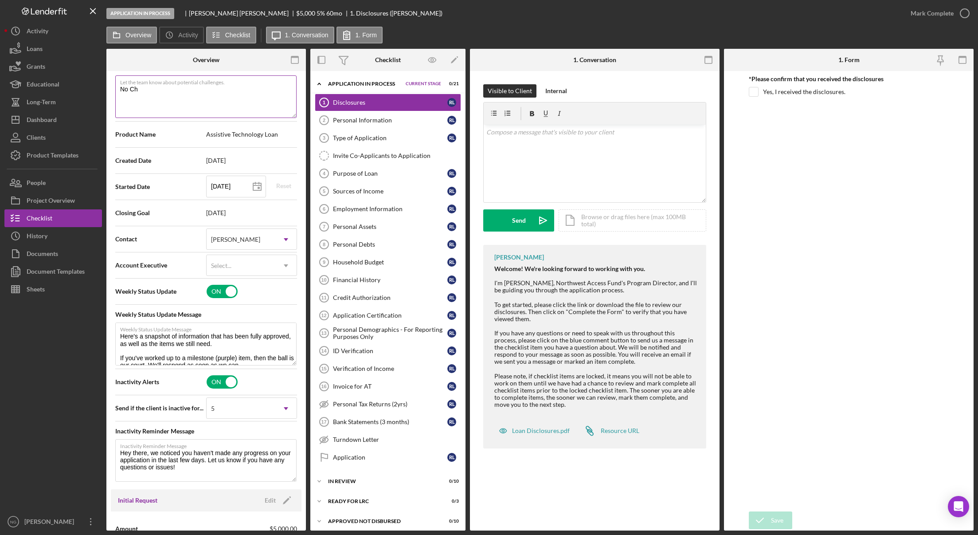
type textarea "No Che"
type textarea "Here's a snapshot of information that has been fully approved, as well as the i…"
type textarea "No Chec"
type textarea "Here's a snapshot of information that has been fully approved, as well as the i…"
type textarea "No Check"
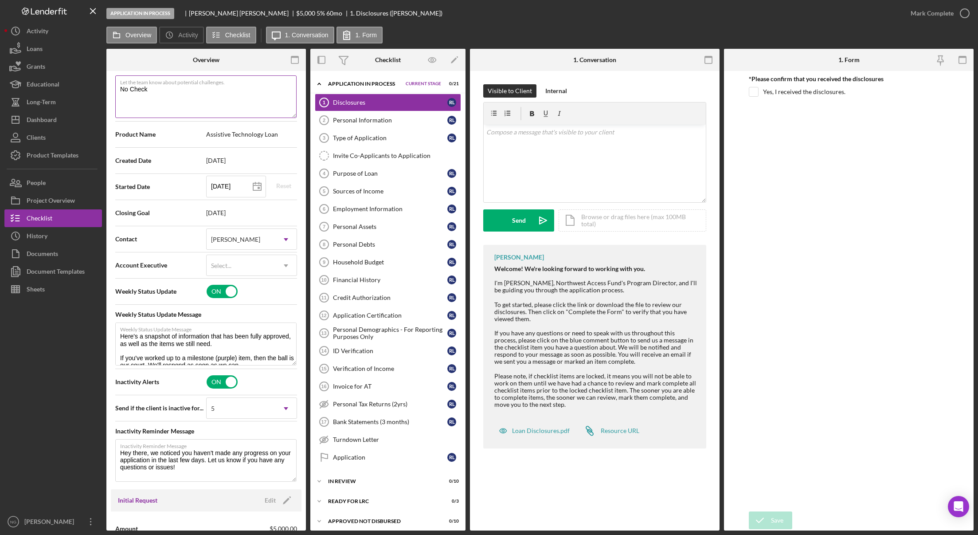
type textarea "Here's a snapshot of information that has been fully approved, as well as the i…"
type textarea "No Check"
type textarea "Here's a snapshot of information that has been fully approved, as well as the i…"
type textarea "No Check"
type textarea "Here's a snapshot of information that has been fully approved, as well as the i…"
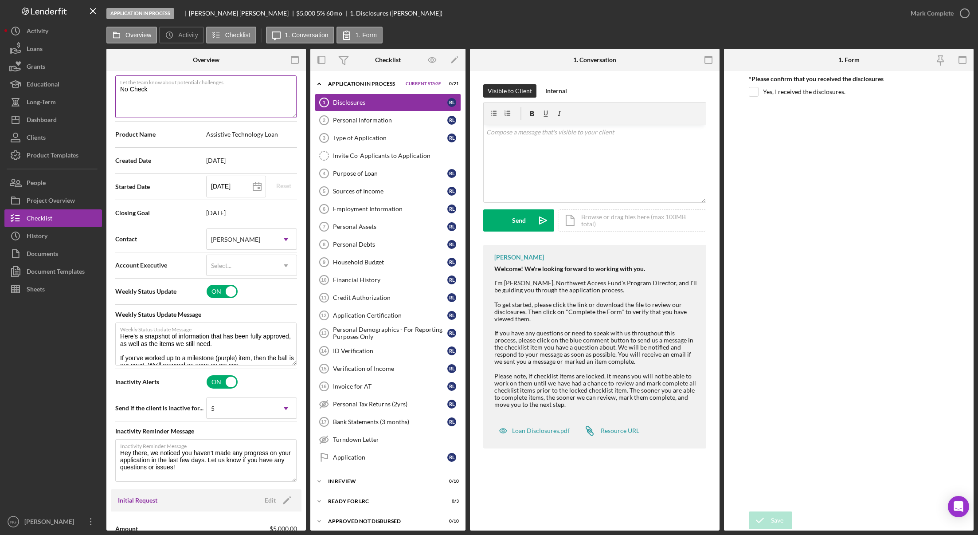
type textarea "No Chec"
type textarea "Here's a snapshot of information that has been fully approved, as well as the i…"
type textarea "No Che"
type textarea "Here's a snapshot of information that has been fully approved, as well as the i…"
type textarea "No Ch"
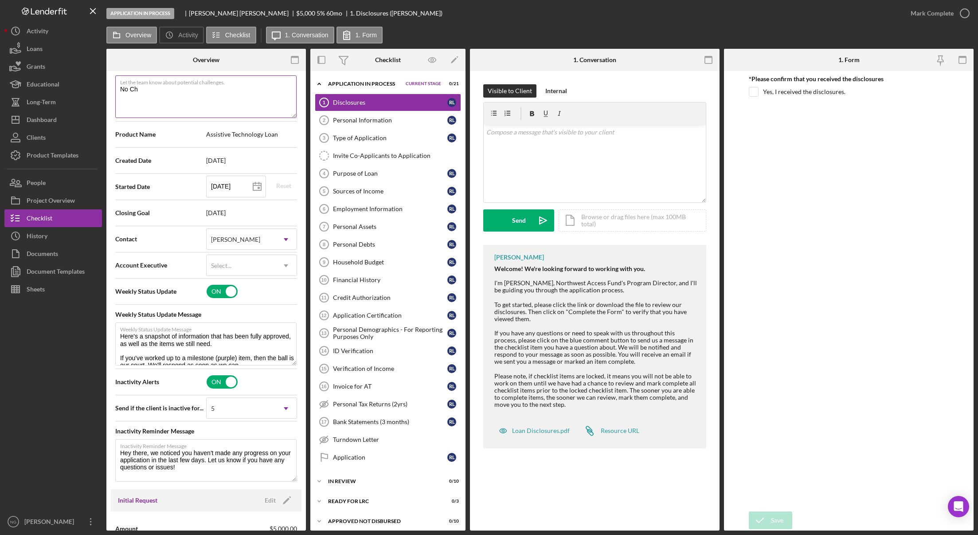
type textarea "Here's a snapshot of information that has been fully approved, as well as the i…"
type textarea "No C"
type textarea "Here's a snapshot of information that has been fully approved, as well as the i…"
type textarea "No"
type textarea "Here's a snapshot of information that has been fully approved, as well as the i…"
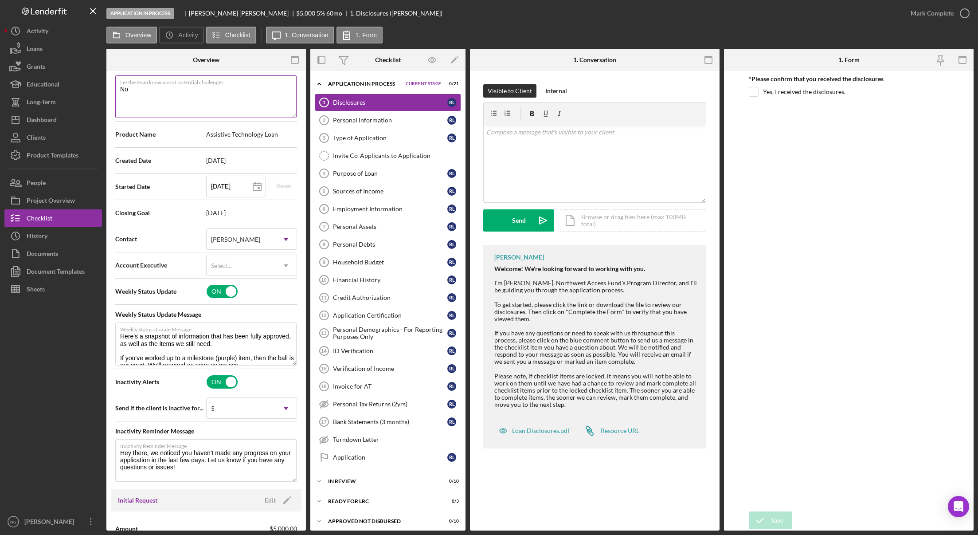
type textarea "No c"
type textarea "Here's a snapshot of information that has been fully approved, as well as the i…"
type textarea "No ch"
type textarea "Here's a snapshot of information that has been fully approved, as well as the i…"
type textarea "No che"
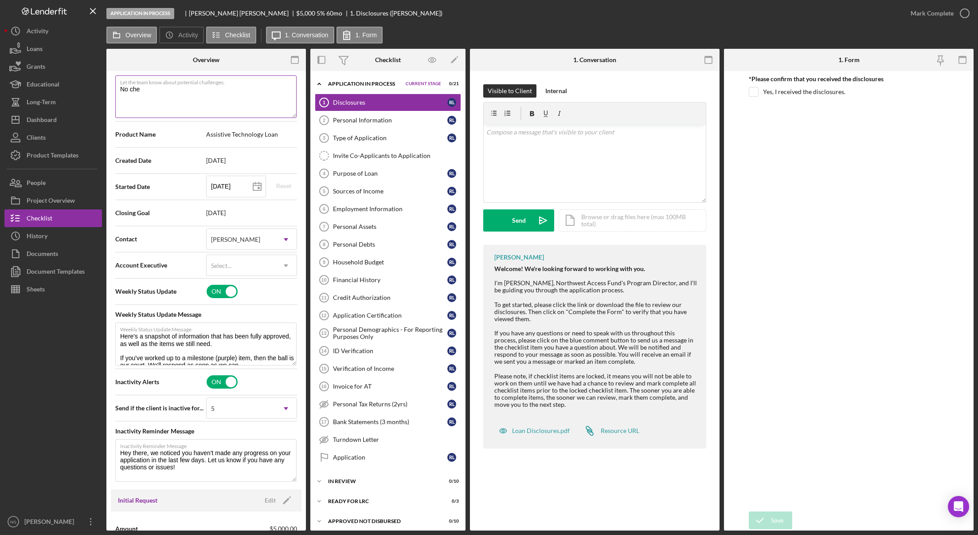
type textarea "Here's a snapshot of information that has been fully approved, as well as the i…"
type textarea "No chec"
type textarea "Here's a snapshot of information that has been fully approved, as well as the i…"
type textarea "No check"
type textarea "Here's a snapshot of information that has been fully approved, as well as the i…"
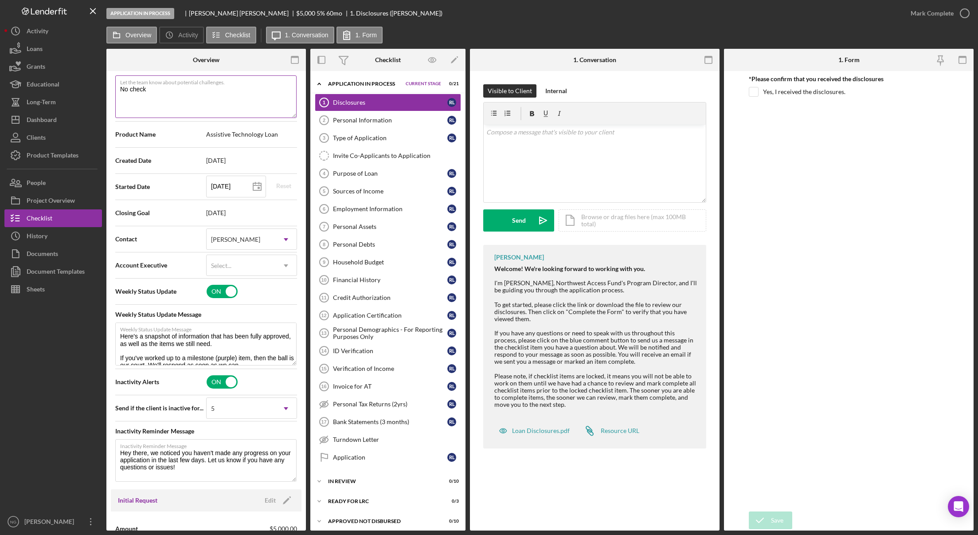
type textarea "No check"
type textarea "Here's a snapshot of information that has been fully approved, as well as the i…"
type textarea "No check l"
type textarea "Here's a snapshot of information that has been fully approved, as well as the i…"
type textarea "No check"
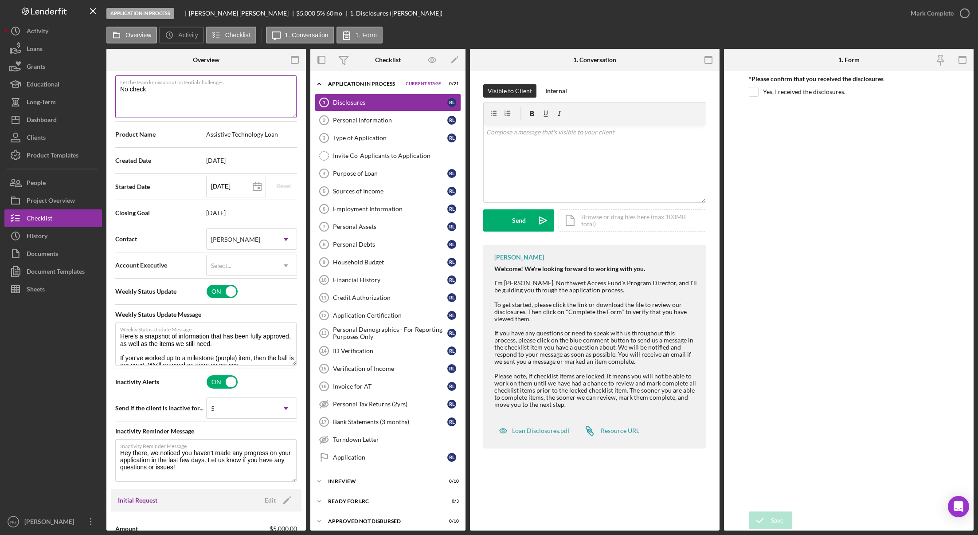
type textarea "Here's a snapshot of information that has been fully approved, as well as the i…"
type textarea "No check"
type textarea "Here's a snapshot of information that has been fully approved, as well as the i…"
type textarea "No checkl"
type textarea "Here's a snapshot of information that has been fully approved, as well as the i…"
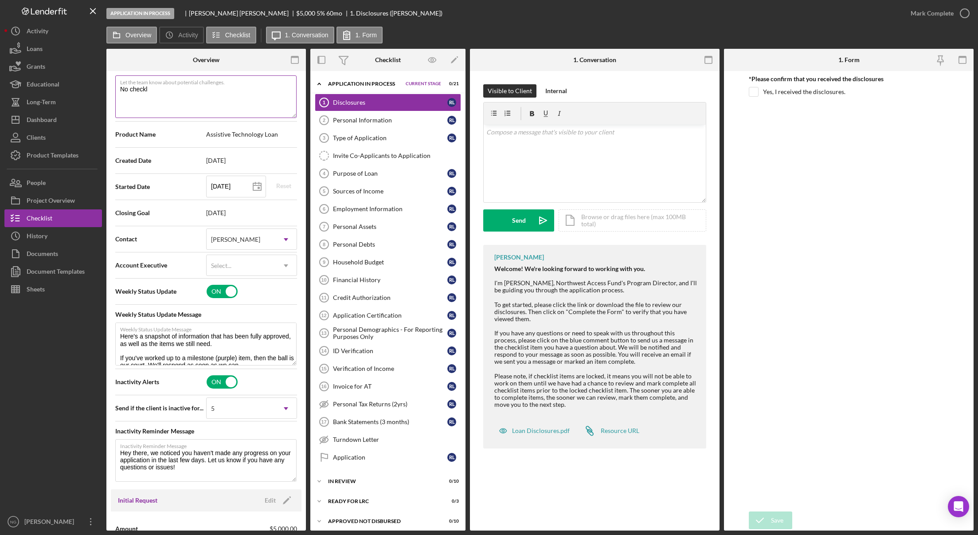
type textarea "No checkli"
type textarea "Here's a snapshot of information that has been fully approved, as well as the i…"
type textarea "No checklis"
type textarea "Here's a snapshot of information that has been fully approved, as well as the i…"
type textarea "No checklist"
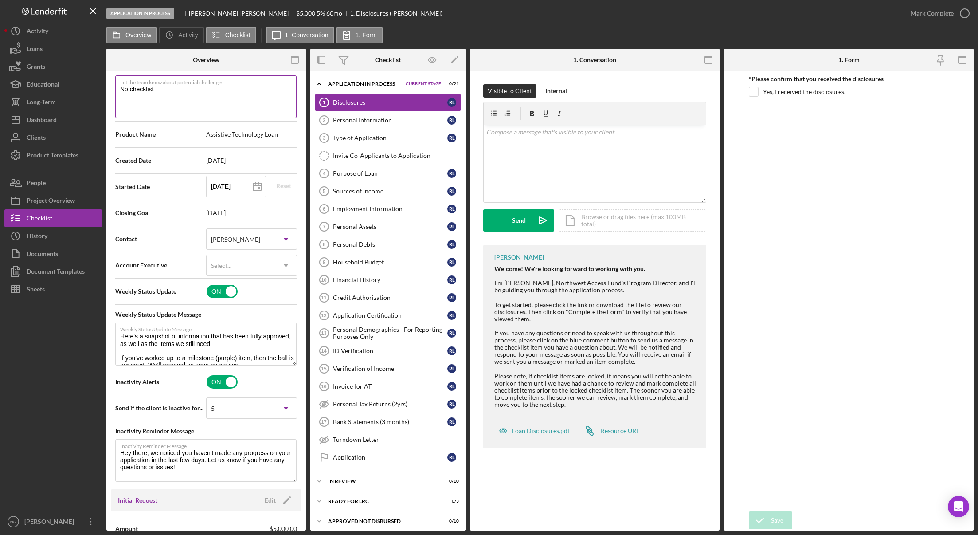
type textarea "Here's a snapshot of information that has been fully approved, as well as the i…"
type textarea "No checklist"
type textarea "Here's a snapshot of information that has been fully approved, as well as the i…"
type textarea "No checklist i"
type textarea "Here's a snapshot of information that has been fully approved, as well as the i…"
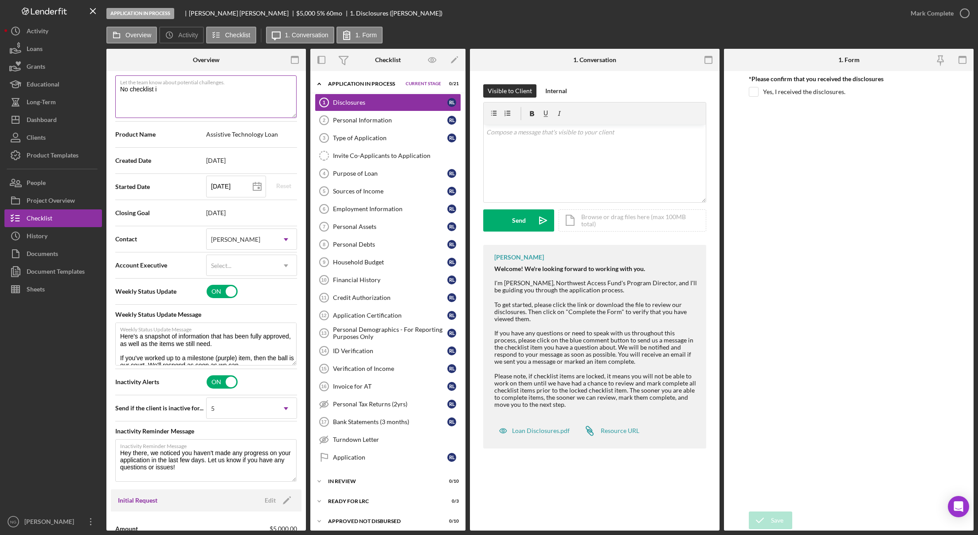
type textarea "No checklist it"
type textarea "Here's a snapshot of information that has been fully approved, as well as the i…"
type textarea "No checklist ite"
type textarea "Here's a snapshot of information that has been fully approved, as well as the i…"
type textarea "No checklist item"
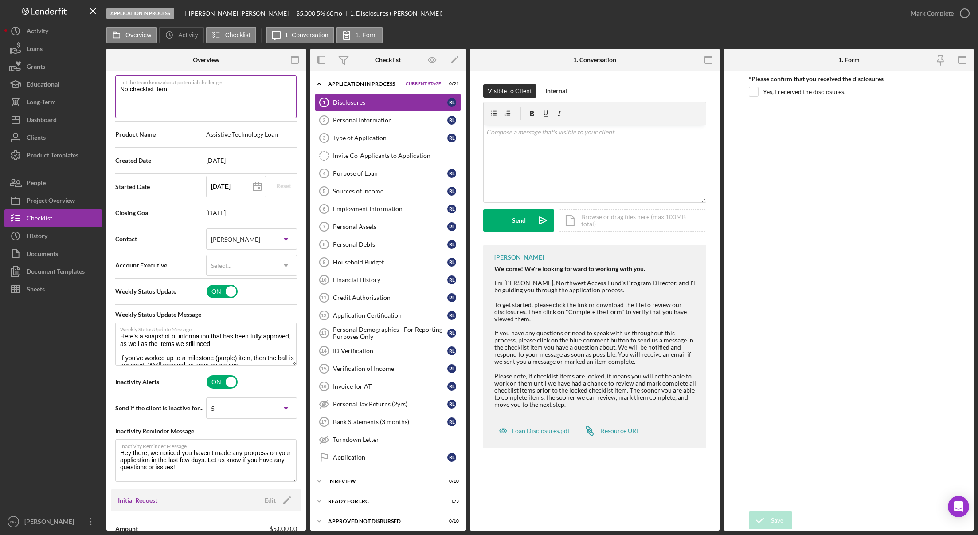
type textarea "Here's a snapshot of information that has been fully approved, as well as the i…"
type textarea "No checklist items"
type textarea "Here's a snapshot of information that has been fully approved, as well as the i…"
type textarea "No checklist items"
type textarea "Here's a snapshot of information that has been fully approved, as well as the i…"
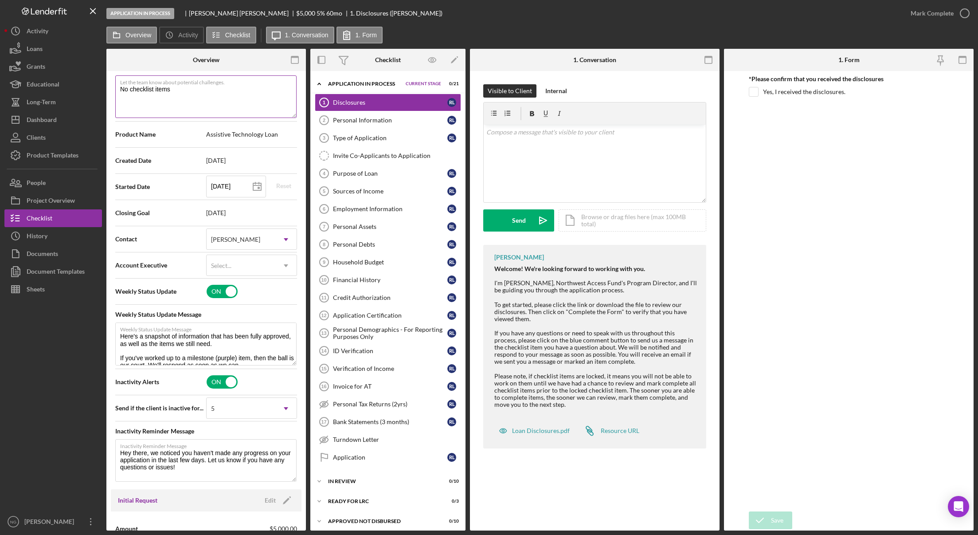
type textarea "No checklist items c"
type textarea "Here's a snapshot of information that has been fully approved, as well as the i…"
type textarea "No checklist items co"
type textarea "Here's a snapshot of information that has been fully approved, as well as the i…"
type textarea "No checklist items com"
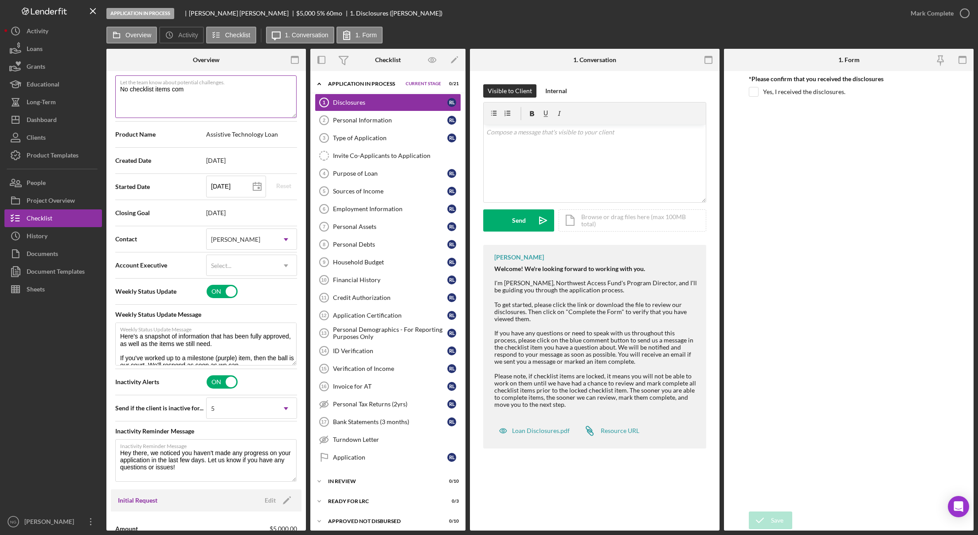
type textarea "Here's a snapshot of information that has been fully approved, as well as the i…"
type textarea "No checklist items comp"
type textarea "Here's a snapshot of information that has been fully approved, as well as the i…"
type textarea "No checklist items comple"
type textarea "Here's a snapshot of information that has been fully approved, as well as the i…"
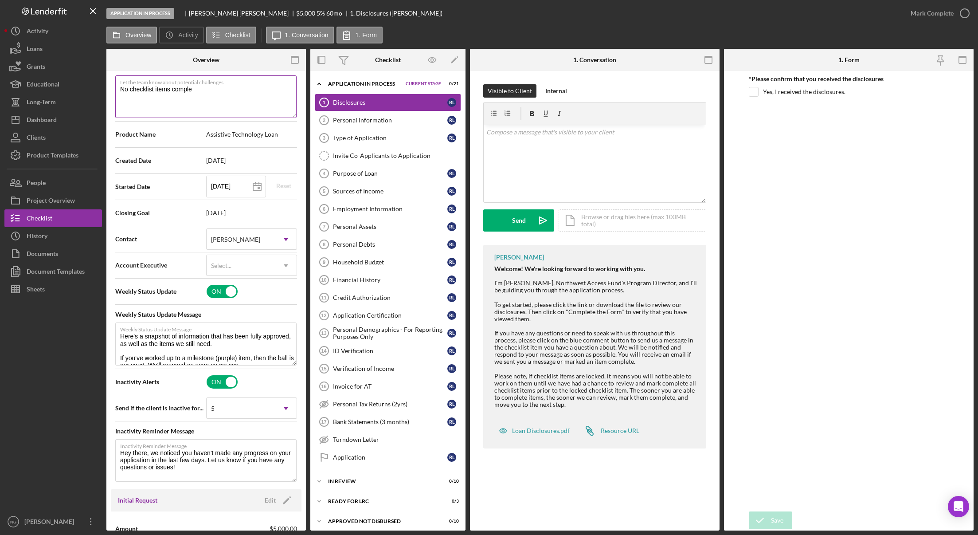
type textarea "No checklist items complet"
type textarea "Here's a snapshot of information that has been fully approved, as well as the i…"
type textarea "No checklist items complete"
type textarea "Here's a snapshot of information that has been fully approved, as well as the i…"
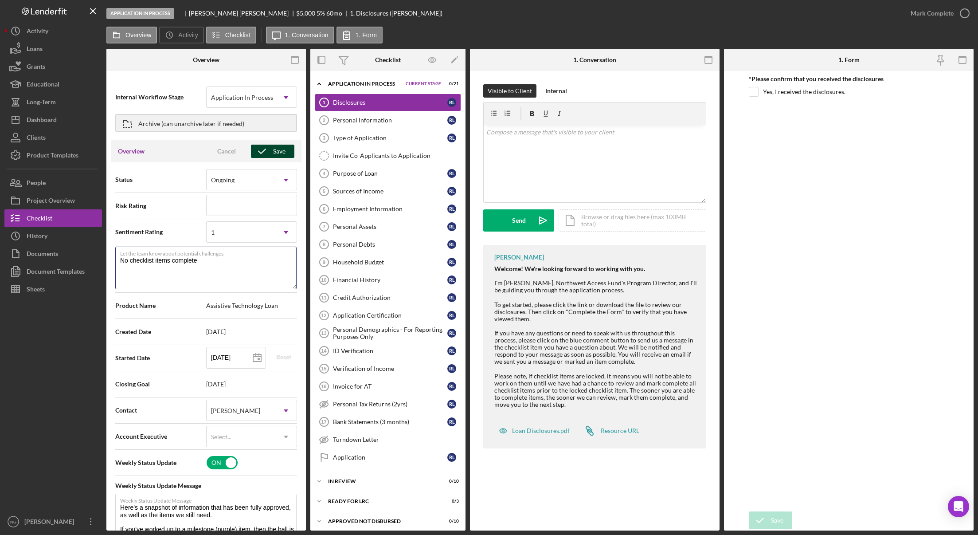
type textarea "No checklist items complete"
click at [269, 153] on icon "button" at bounding box center [262, 151] width 22 height 22
type textarea "Here's a snapshot of information that has been fully approved, as well as the i…"
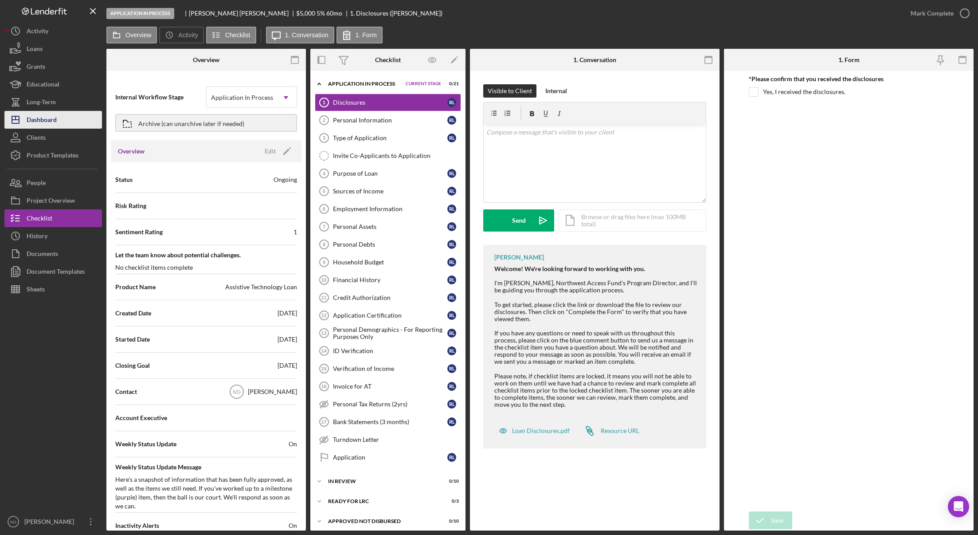
click at [61, 124] on button "Icon/Dashboard Dashboard" at bounding box center [53, 120] width 98 height 18
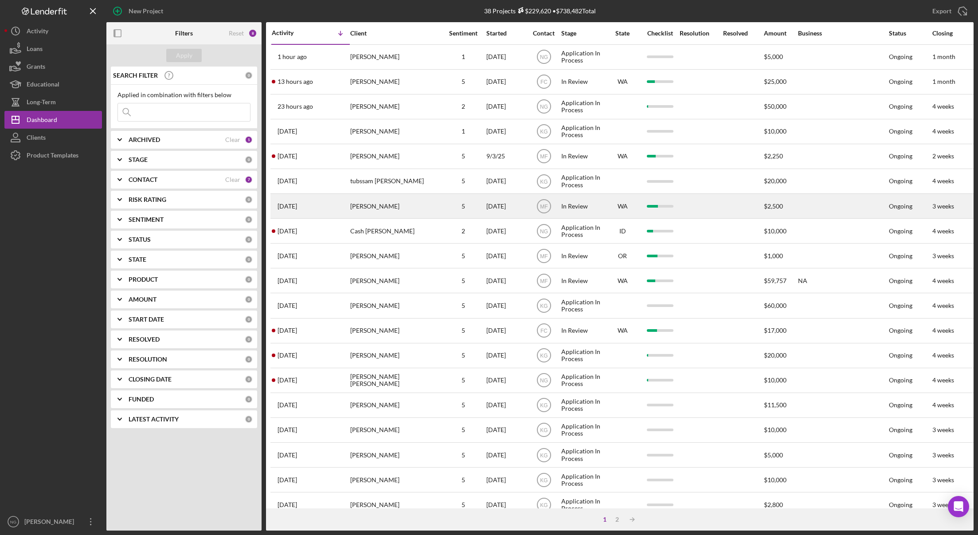
click at [377, 205] on div "[PERSON_NAME]" at bounding box center [394, 206] width 89 height 24
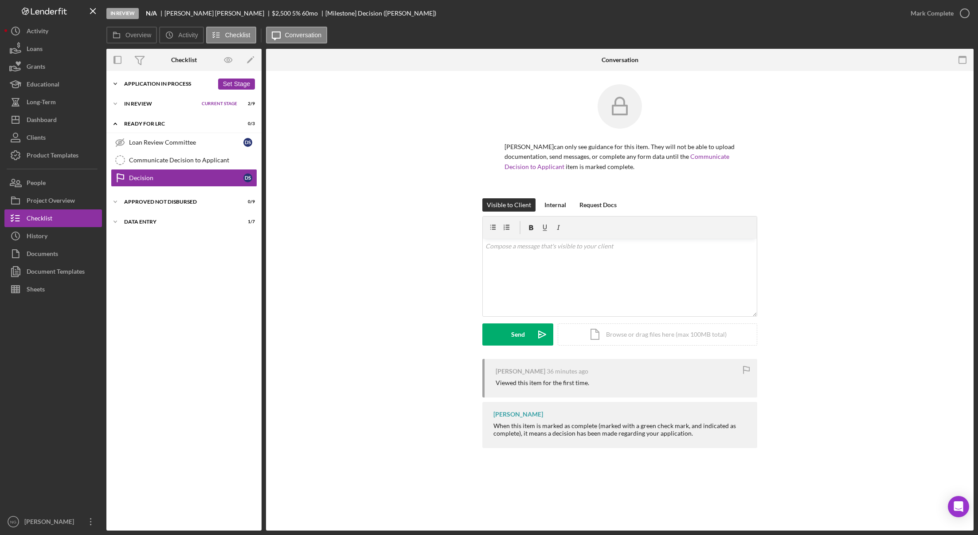
click at [169, 84] on div "Application In Process" at bounding box center [169, 83] width 90 height 5
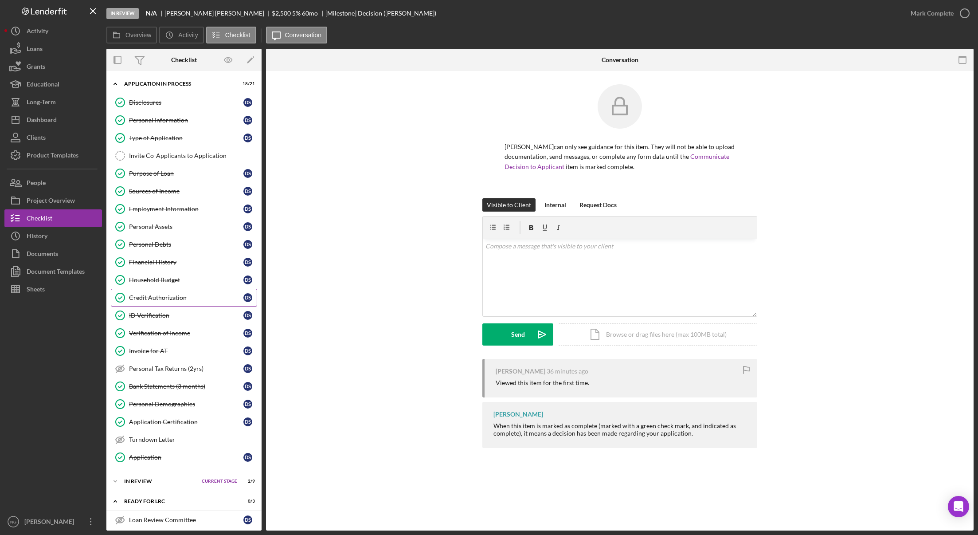
click at [172, 297] on div "Credit Authorization" at bounding box center [186, 297] width 114 height 7
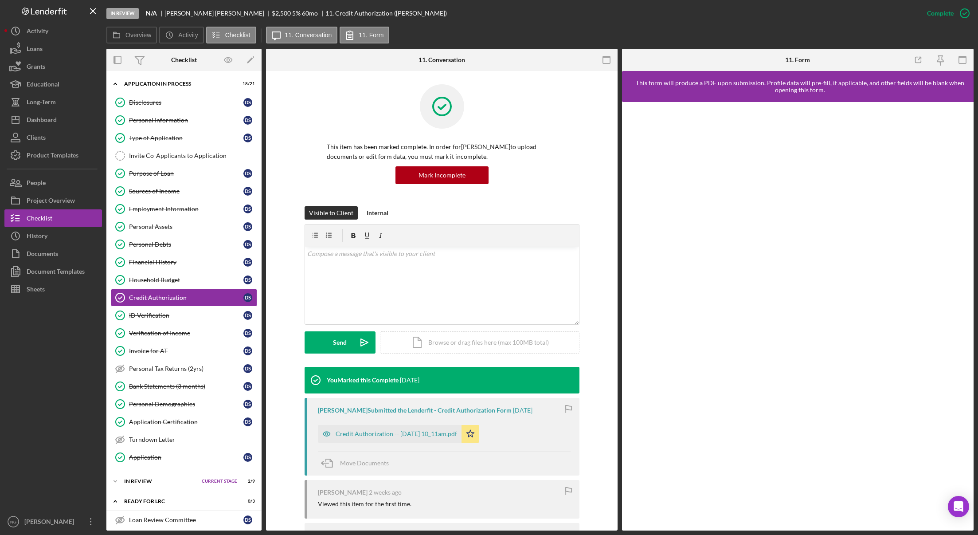
click at [739, 24] on div "In Review N/A David Schoonover $2,500 $875 5 % 60 mo 11. Credit Authorization (…" at bounding box center [512, 13] width 812 height 27
click at [423, 433] on div "Credit Authorization -- 2025-09-09 10_11am.pdf" at bounding box center [397, 433] width 122 height 7
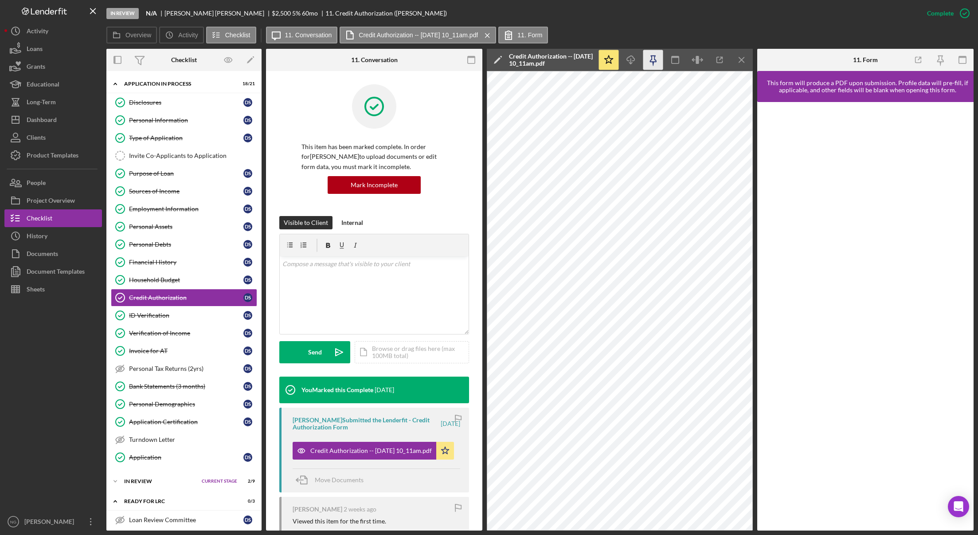
click at [656, 59] on icon "button" at bounding box center [654, 60] width 20 height 20
click at [471, 55] on icon "button" at bounding box center [472, 60] width 20 height 20
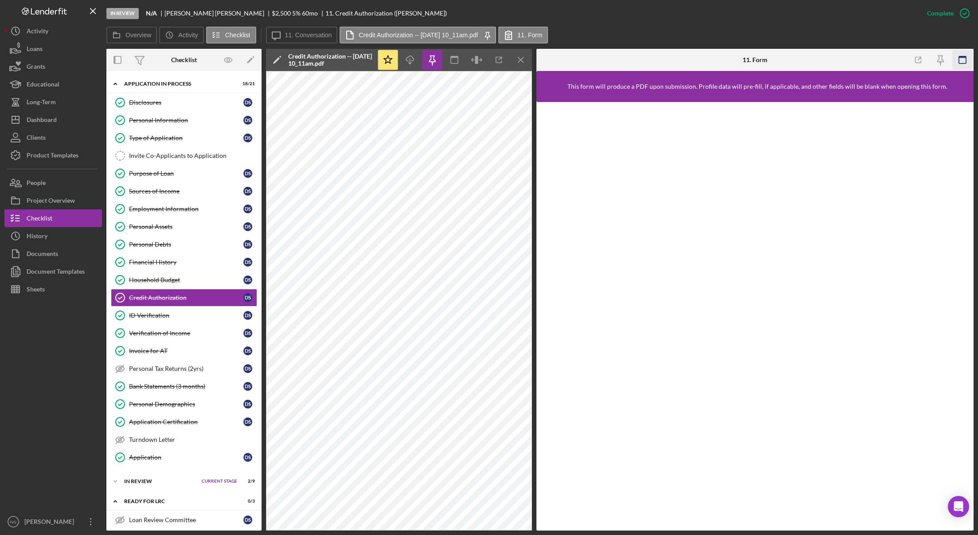
click at [961, 59] on icon "button" at bounding box center [963, 60] width 20 height 20
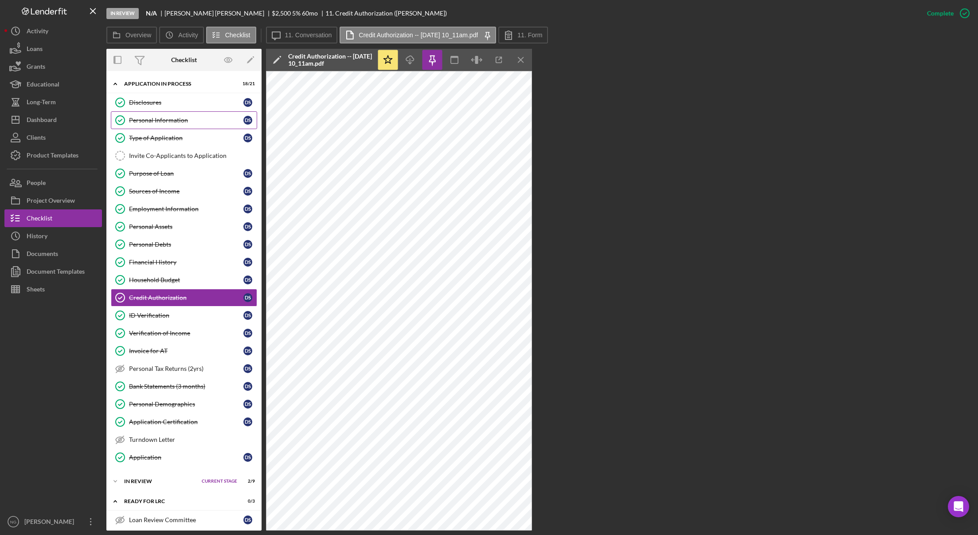
click at [168, 122] on div "Personal Information" at bounding box center [186, 120] width 114 height 7
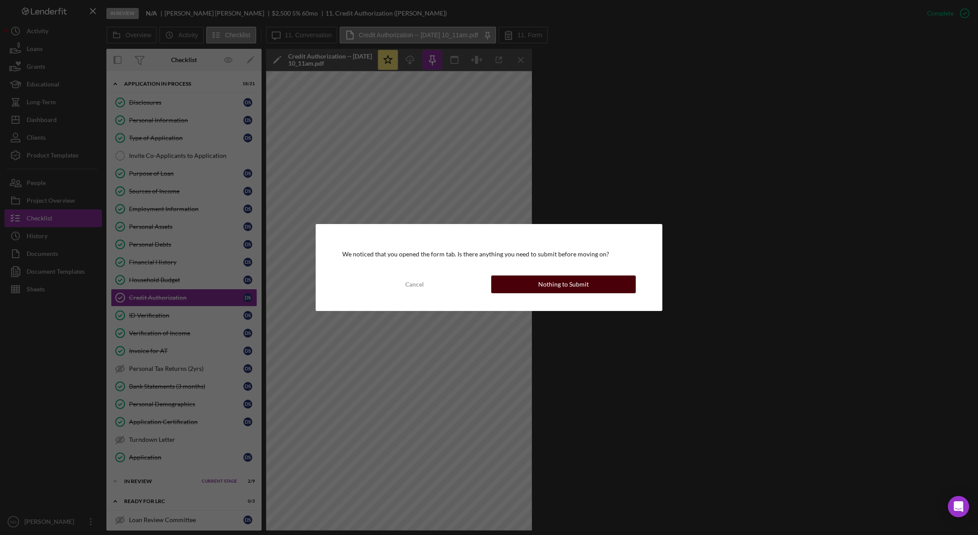
click at [560, 283] on div "Nothing to Submit" at bounding box center [563, 284] width 51 height 18
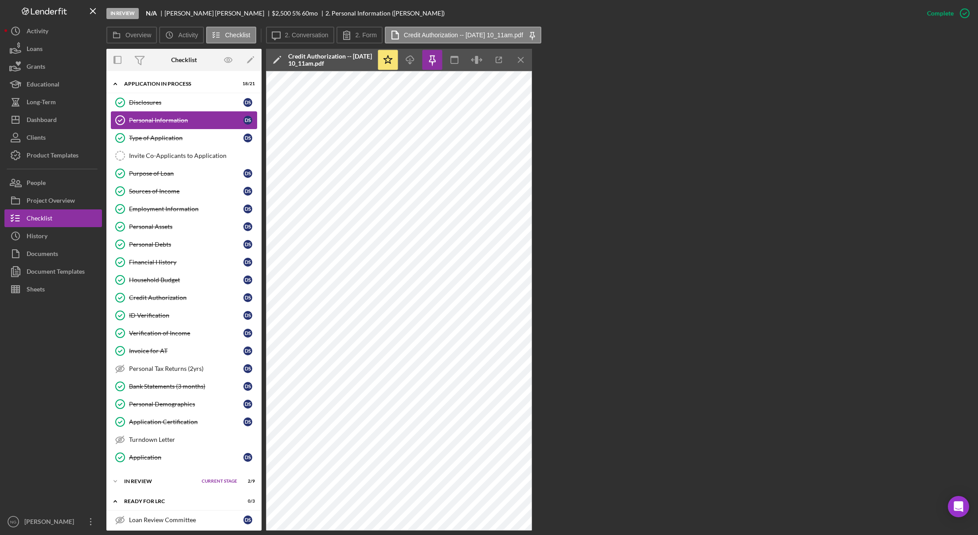
click at [141, 119] on div "Personal Information" at bounding box center [186, 120] width 114 height 7
click at [363, 37] on label "2. Form" at bounding box center [366, 34] width 21 height 7
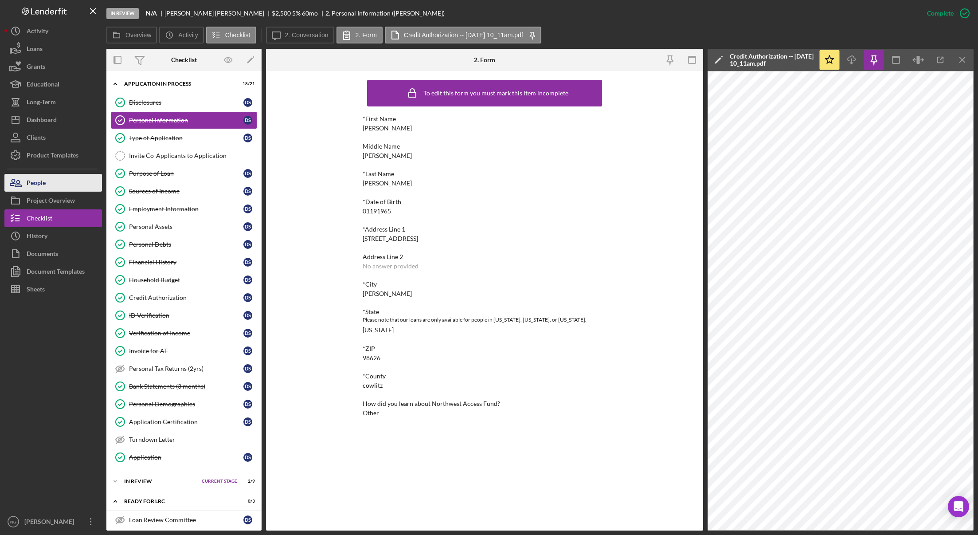
click at [39, 180] on div "People" at bounding box center [36, 184] width 19 height 20
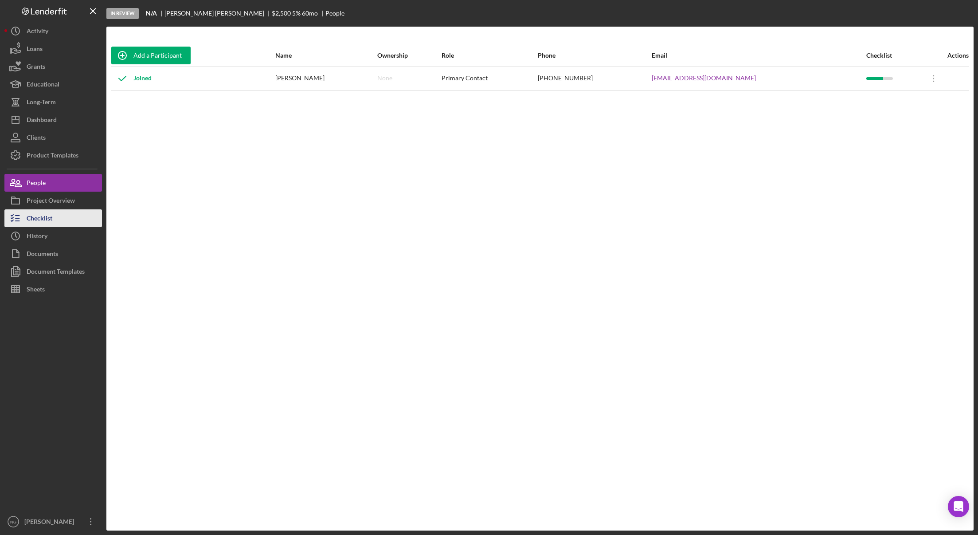
click at [52, 219] on div "Checklist" at bounding box center [40, 219] width 26 height 20
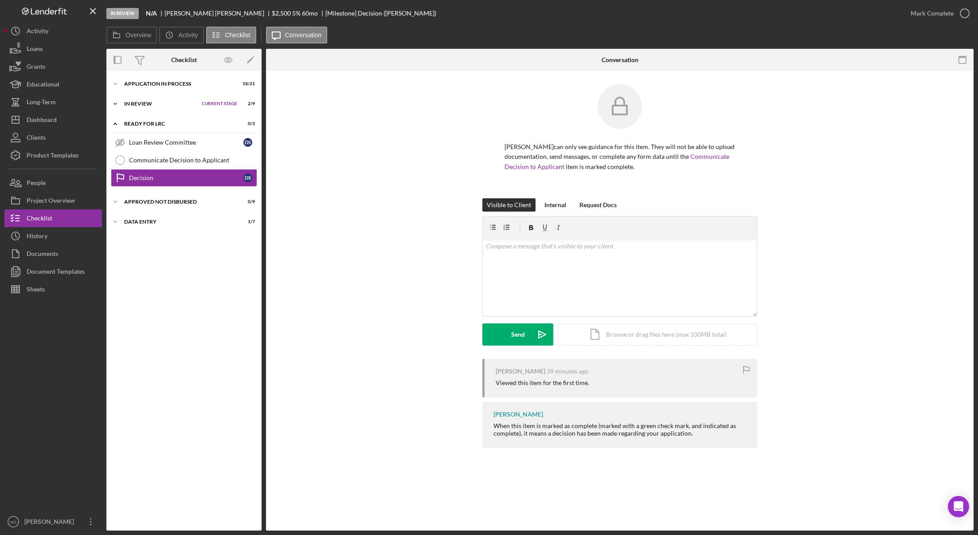
click at [154, 104] on div "In Review" at bounding box center [160, 103] width 73 height 5
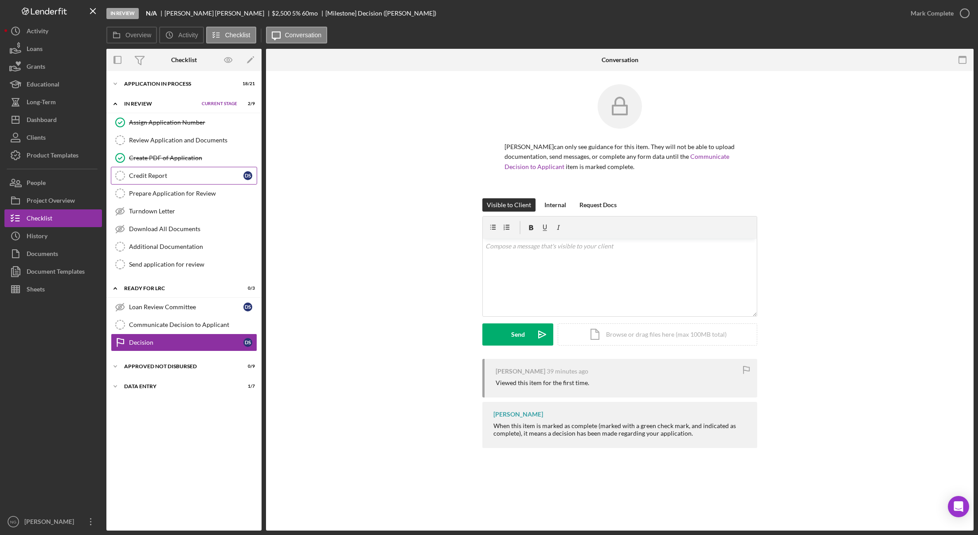
drag, startPoint x: 194, startPoint y: 176, endPoint x: 232, endPoint y: 180, distance: 37.9
click at [194, 176] on div "Credit Report" at bounding box center [186, 175] width 114 height 7
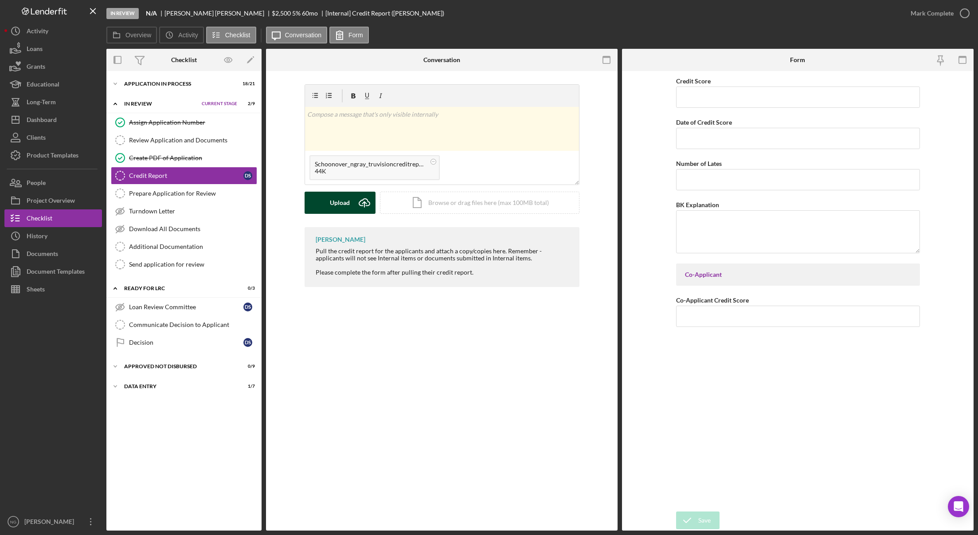
click at [353, 203] on icon "Icon/Upload" at bounding box center [364, 203] width 22 height 22
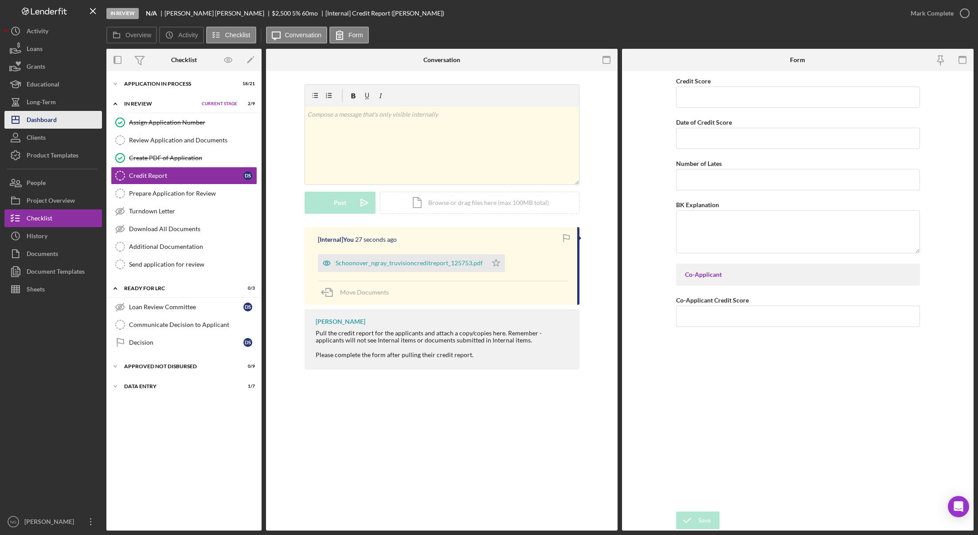
click at [57, 118] on div "Dashboard" at bounding box center [42, 121] width 30 height 20
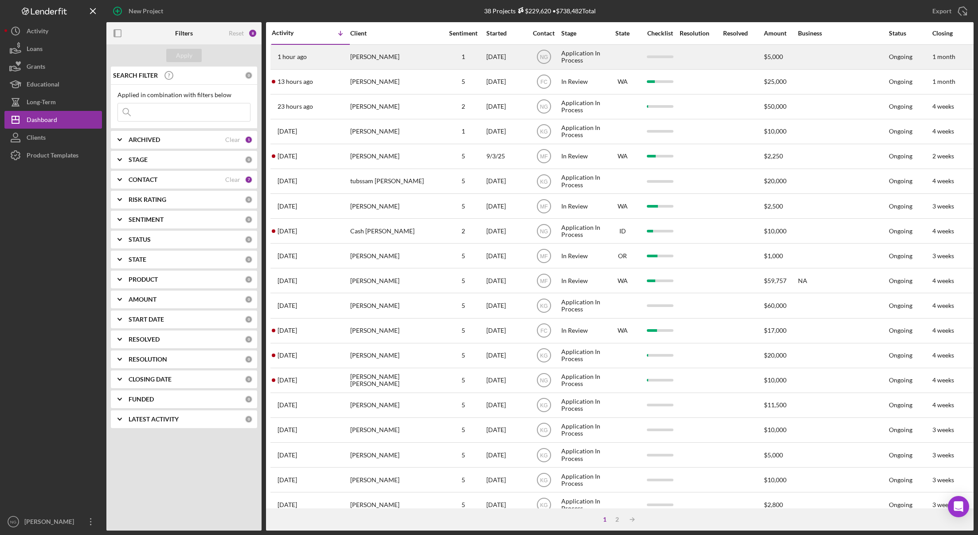
click at [351, 53] on div "[PERSON_NAME]" at bounding box center [394, 57] width 89 height 24
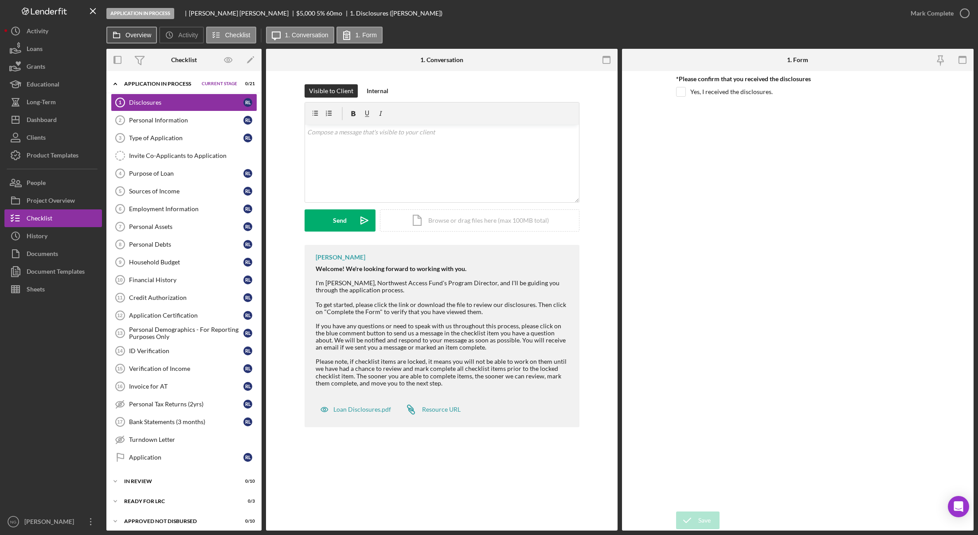
click at [149, 34] on label "Overview" at bounding box center [139, 34] width 26 height 7
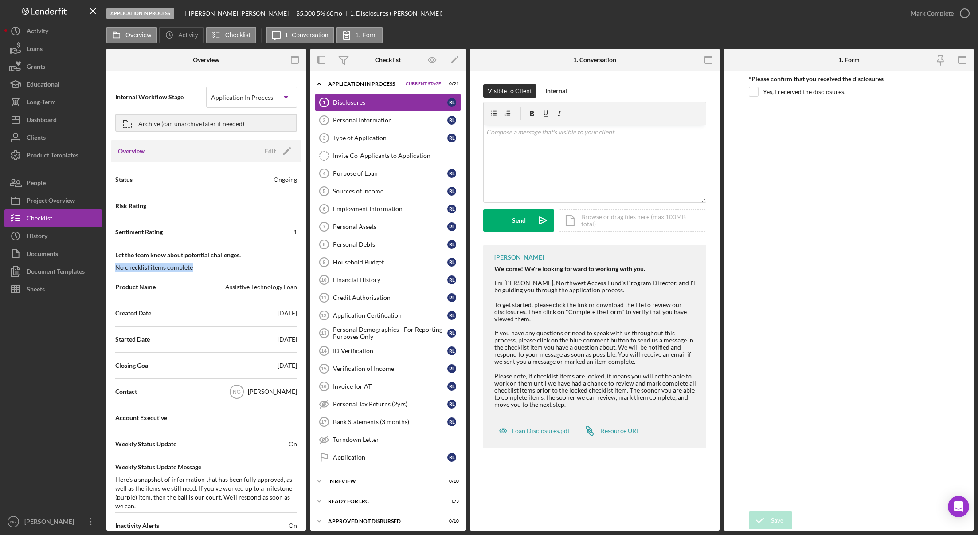
drag, startPoint x: 195, startPoint y: 267, endPoint x: 115, endPoint y: 268, distance: 79.9
click at [115, 268] on div "Let the team know about potential challenges. No checklist items complete" at bounding box center [206, 259] width 182 height 25
copy div "No checklist items complete"
click at [44, 117] on div "Dashboard" at bounding box center [42, 121] width 30 height 20
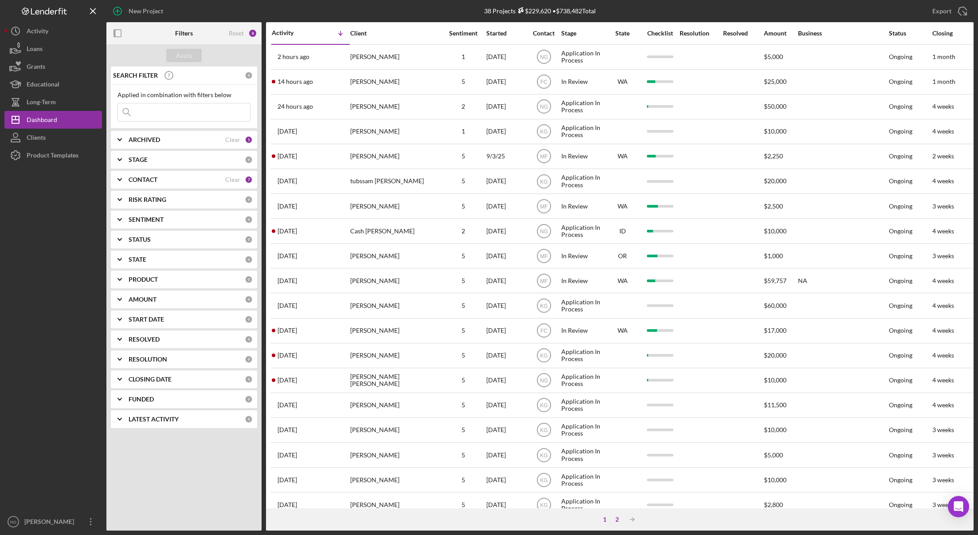
click at [619, 520] on div "2" at bounding box center [617, 519] width 12 height 7
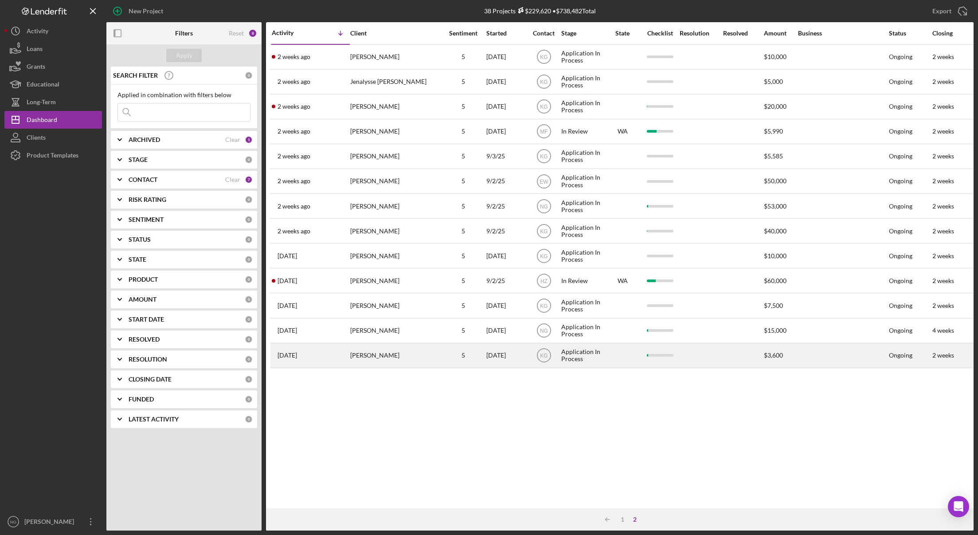
click at [373, 354] on div "[PERSON_NAME]" at bounding box center [394, 356] width 89 height 24
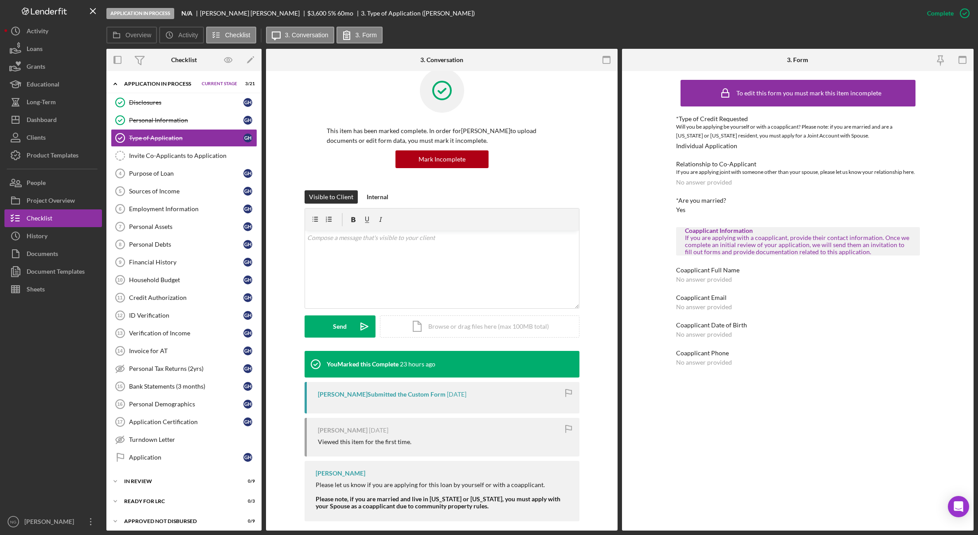
scroll to position [24, 0]
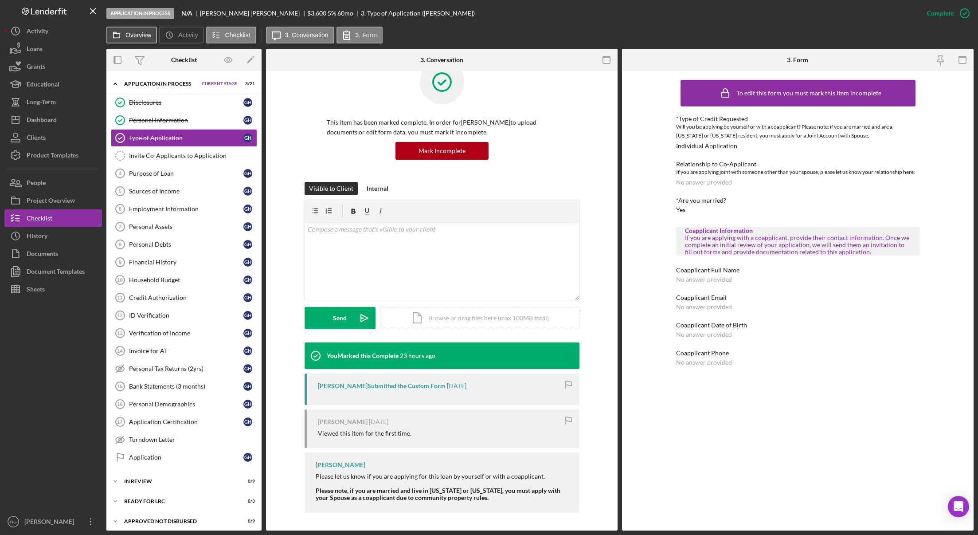
click at [142, 35] on label "Overview" at bounding box center [139, 34] width 26 height 7
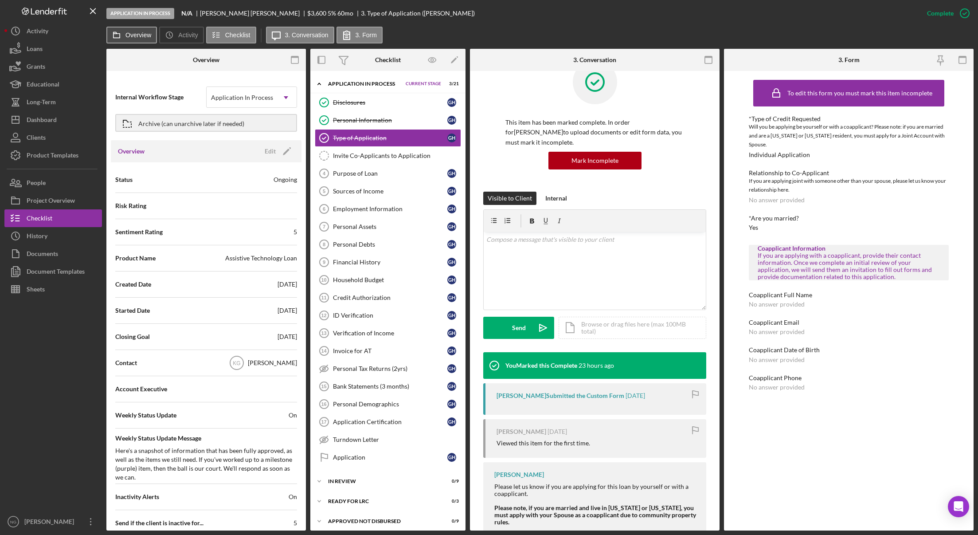
click at [142, 35] on label "Overview" at bounding box center [139, 34] width 26 height 7
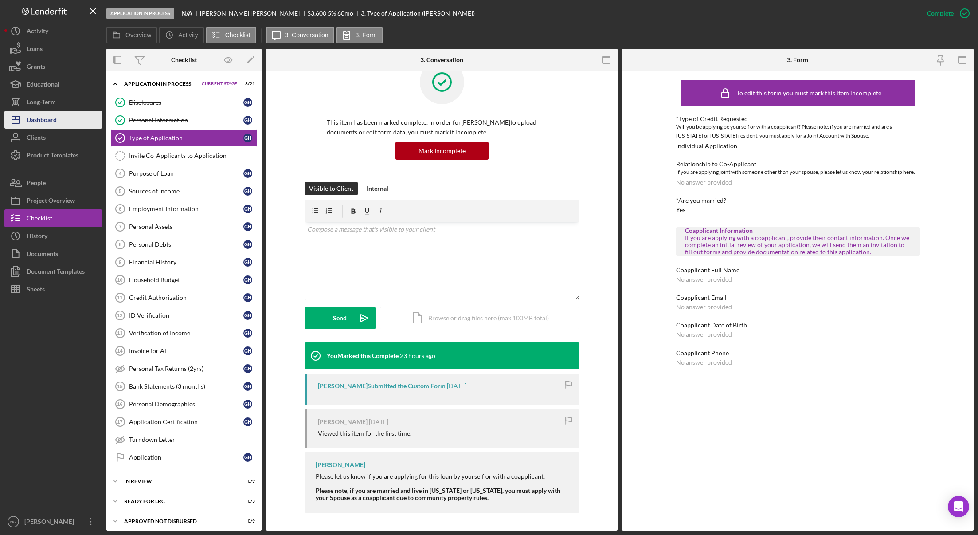
click at [57, 118] on button "Icon/Dashboard Dashboard" at bounding box center [53, 120] width 98 height 18
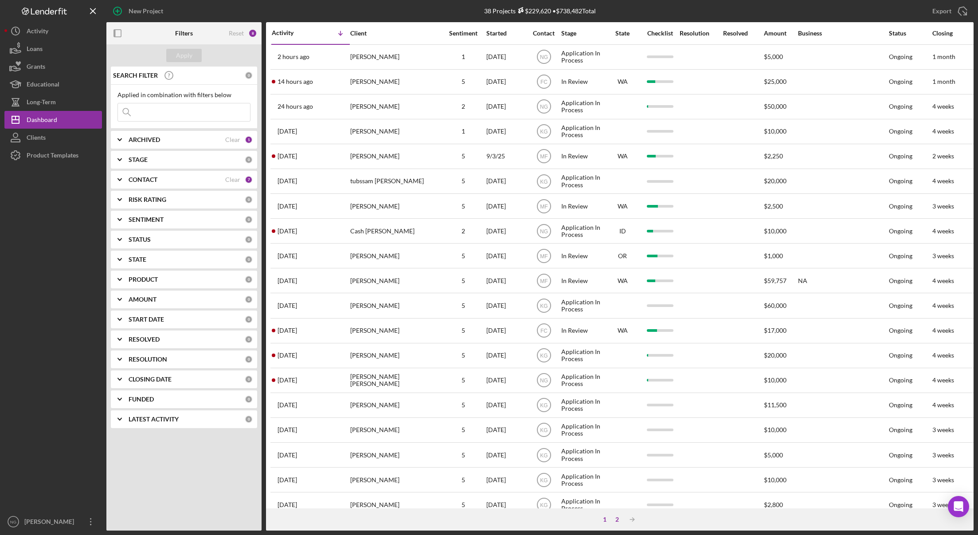
click at [617, 518] on div "2" at bounding box center [617, 519] width 12 height 7
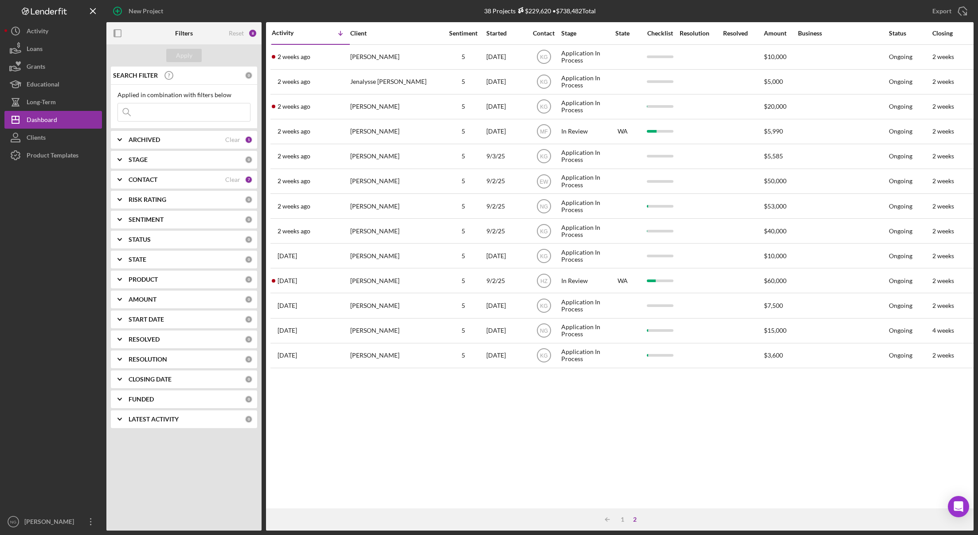
click at [248, 180] on div "7" at bounding box center [249, 180] width 8 height 8
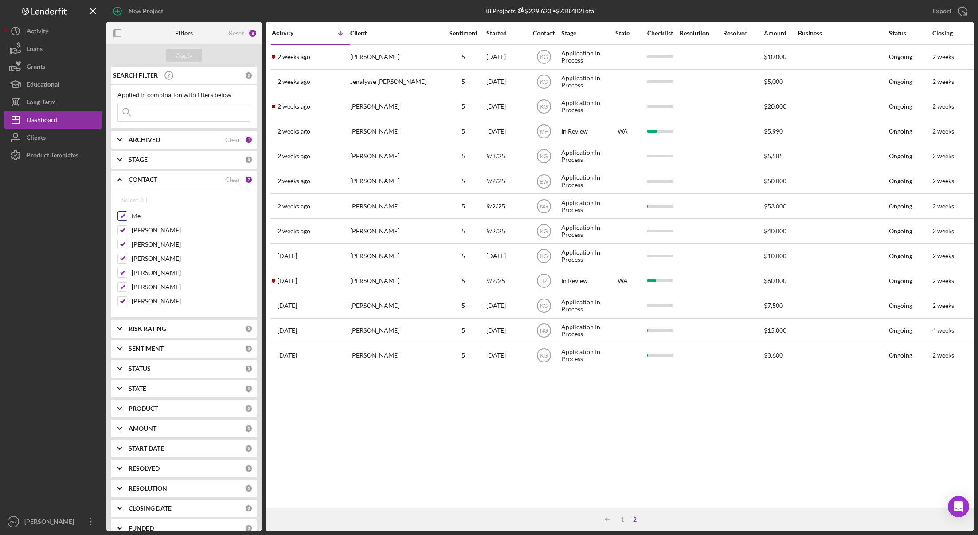
click at [121, 216] on input "Me" at bounding box center [122, 216] width 9 height 9
click at [132, 200] on div "Select All" at bounding box center [135, 200] width 26 height 18
checkbox input "true"
click at [245, 181] on div "7" at bounding box center [249, 180] width 8 height 8
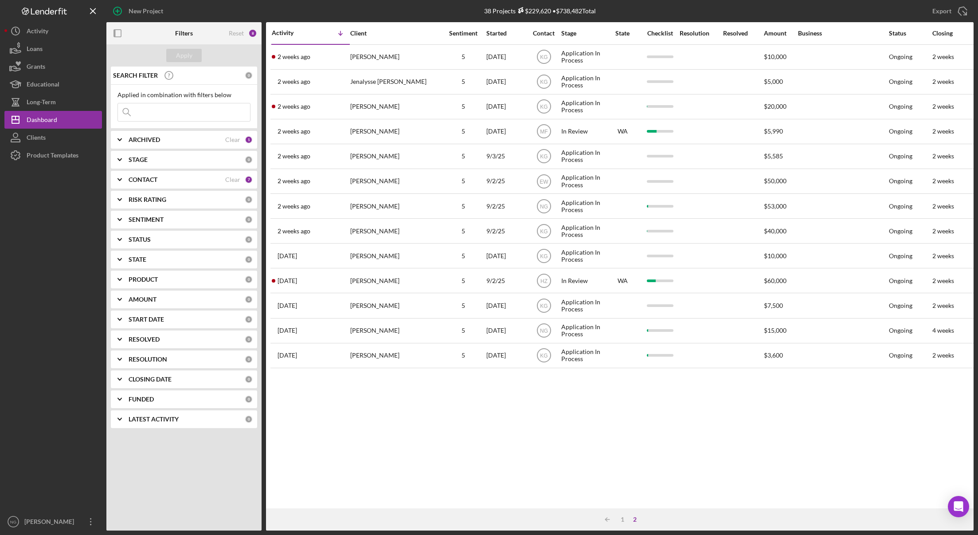
drag, startPoint x: 234, startPoint y: 180, endPoint x: 244, endPoint y: 178, distance: 10.4
click at [237, 180] on div "Clear" at bounding box center [232, 179] width 15 height 7
click at [246, 180] on div "0" at bounding box center [249, 180] width 8 height 8
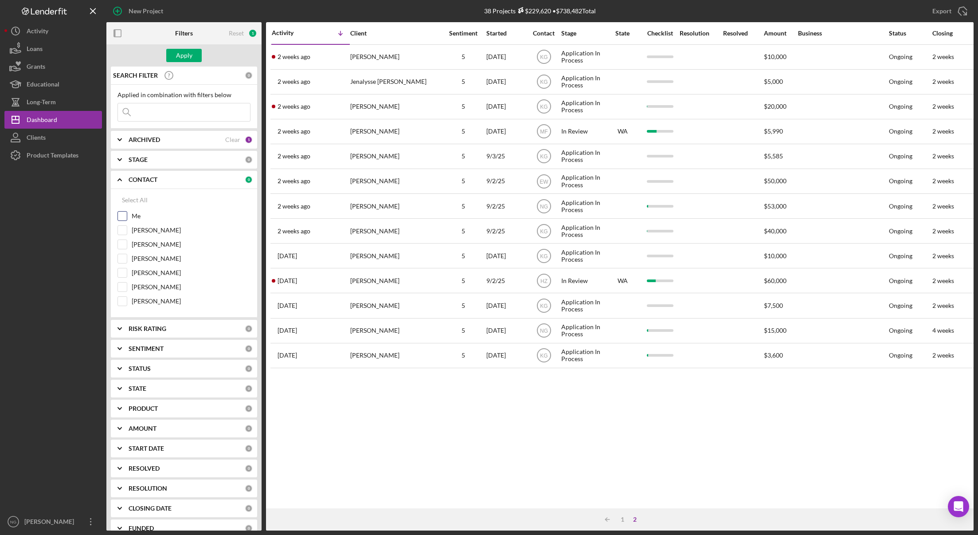
click at [122, 218] on input "Me" at bounding box center [122, 216] width 9 height 9
checkbox input "true"
click at [122, 275] on input "[PERSON_NAME]" at bounding box center [122, 272] width 9 height 9
checkbox input "true"
click at [127, 259] on div "[PERSON_NAME]" at bounding box center [184, 261] width 133 height 14
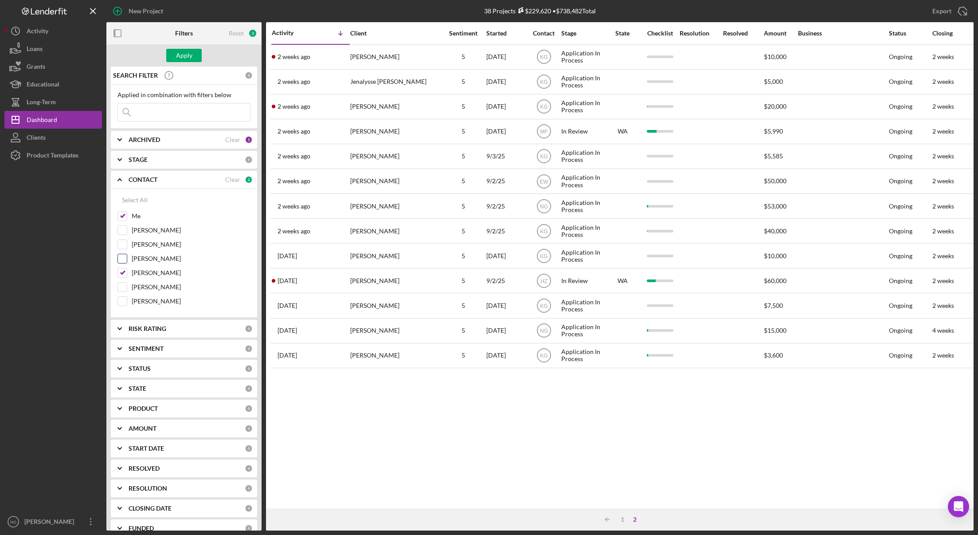
click at [122, 258] on input "[PERSON_NAME]" at bounding box center [122, 258] width 9 height 9
checkbox input "true"
click at [179, 54] on div "Apply" at bounding box center [184, 55] width 16 height 13
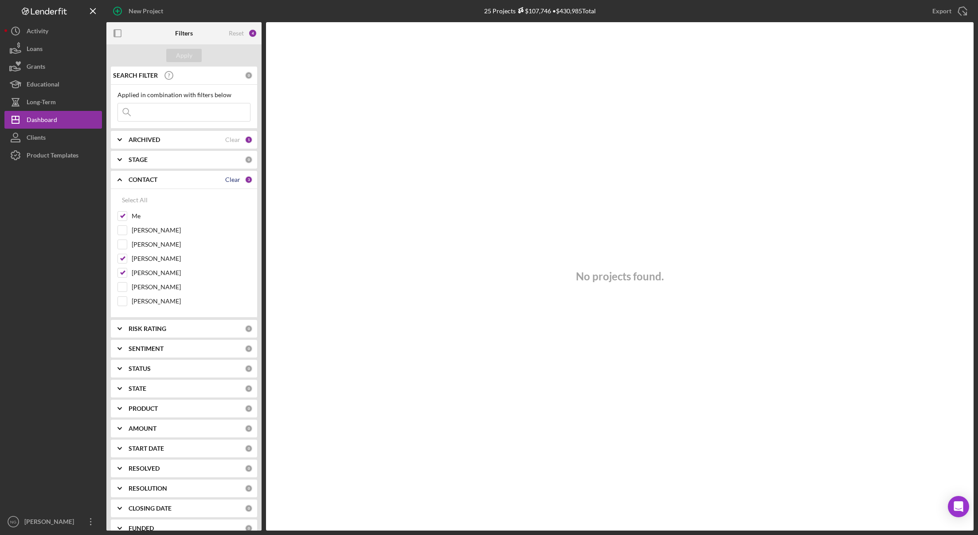
click at [235, 180] on div "Clear" at bounding box center [232, 179] width 15 height 7
checkbox input "false"
click at [128, 218] on div "Me" at bounding box center [184, 218] width 133 height 14
click at [126, 272] on input "[PERSON_NAME]" at bounding box center [122, 272] width 9 height 9
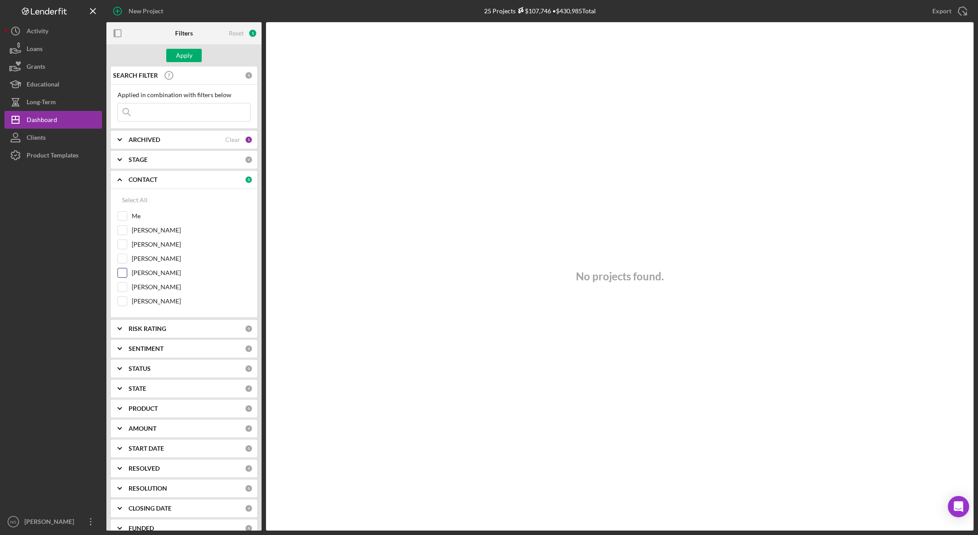
checkbox input "true"
click at [122, 215] on input "Me" at bounding box center [122, 216] width 9 height 9
click at [178, 48] on div "Apply" at bounding box center [183, 55] width 155 height 22
click at [180, 56] on div "Apply" at bounding box center [184, 55] width 16 height 13
click at [73, 122] on button "Icon/Dashboard Dashboard" at bounding box center [53, 120] width 98 height 18
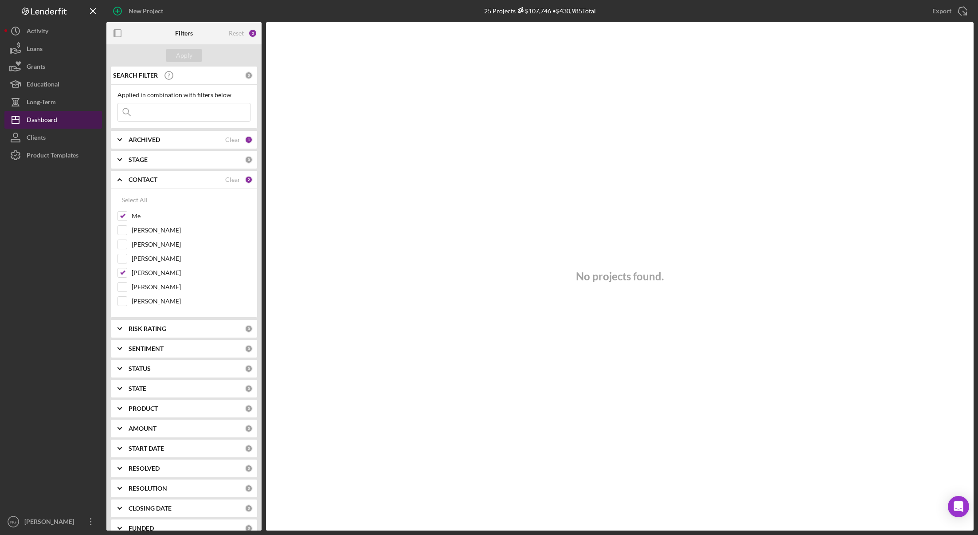
click at [48, 122] on div "Dashboard" at bounding box center [42, 121] width 31 height 20
click at [226, 180] on div "Clear" at bounding box center [232, 179] width 15 height 7
checkbox input "false"
click at [131, 198] on div "Select All" at bounding box center [135, 200] width 26 height 18
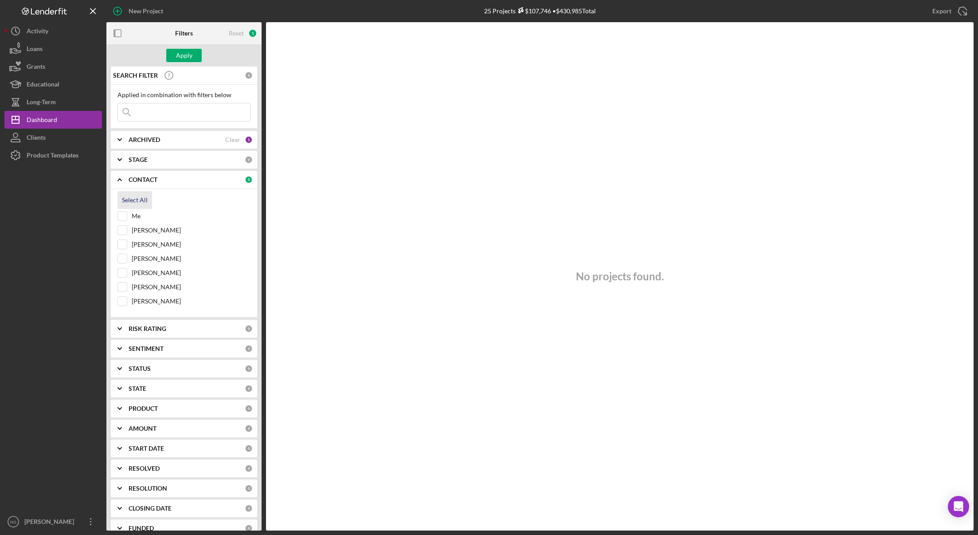
checkbox input "true"
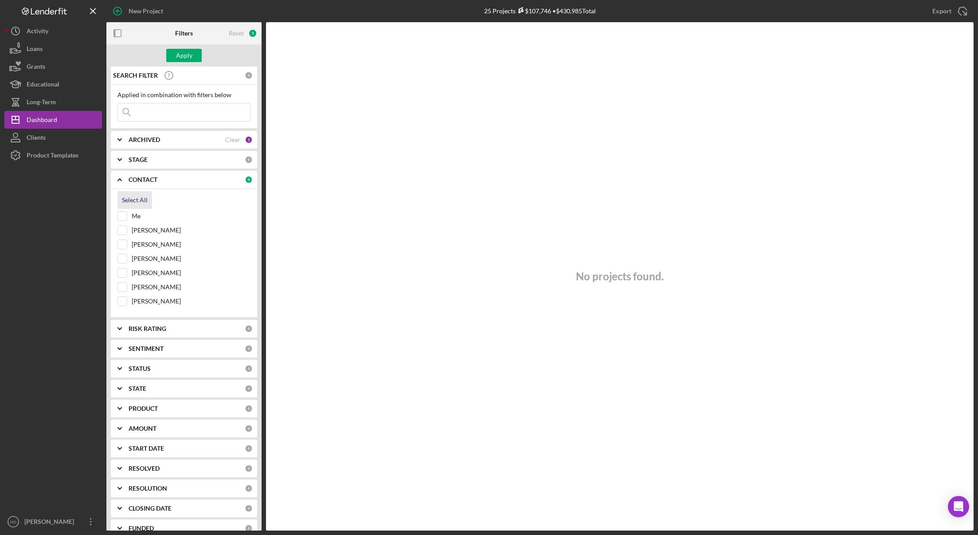
checkbox input "true"
click at [194, 57] on button "Apply" at bounding box center [183, 55] width 35 height 13
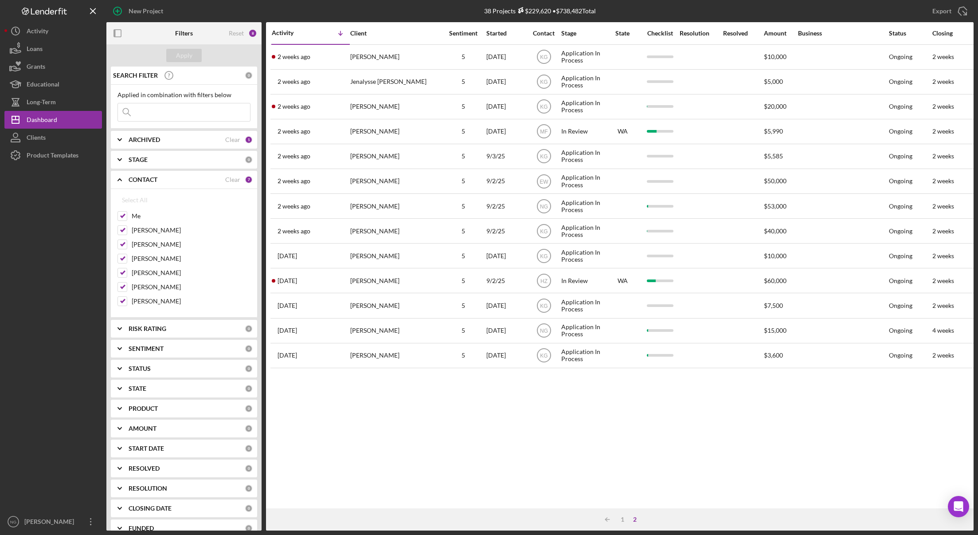
click at [245, 139] on div "1" at bounding box center [249, 140] width 8 height 8
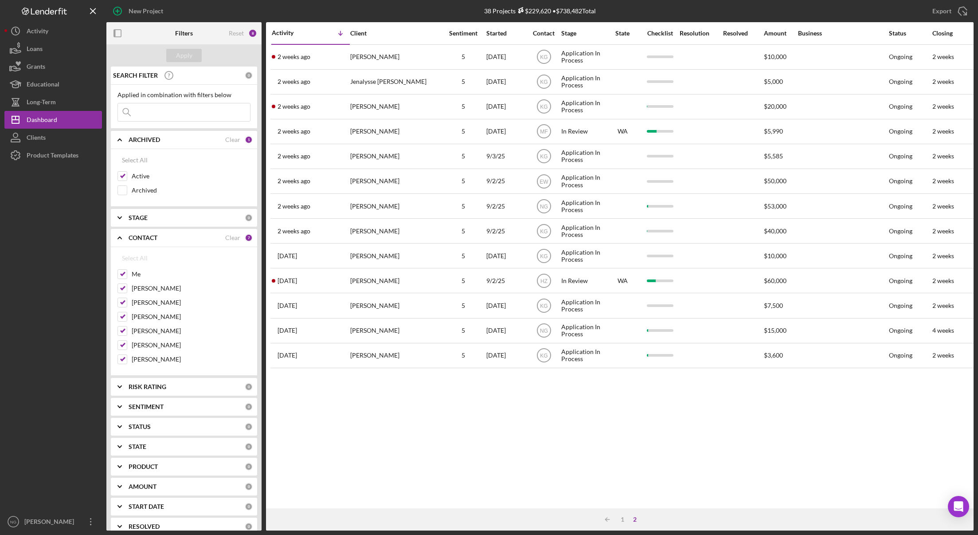
click at [245, 139] on div "1" at bounding box center [249, 140] width 8 height 8
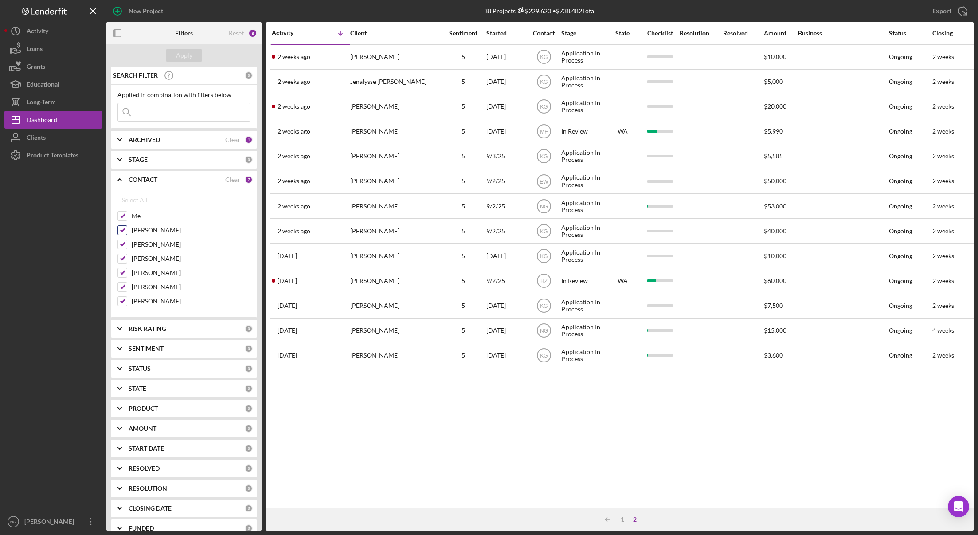
click at [120, 230] on input "[PERSON_NAME]" at bounding box center [122, 230] width 9 height 9
checkbox input "false"
click at [123, 243] on input "[PERSON_NAME]" at bounding box center [122, 244] width 9 height 9
checkbox input "false"
click at [122, 260] on input "[PERSON_NAME]" at bounding box center [122, 258] width 9 height 9
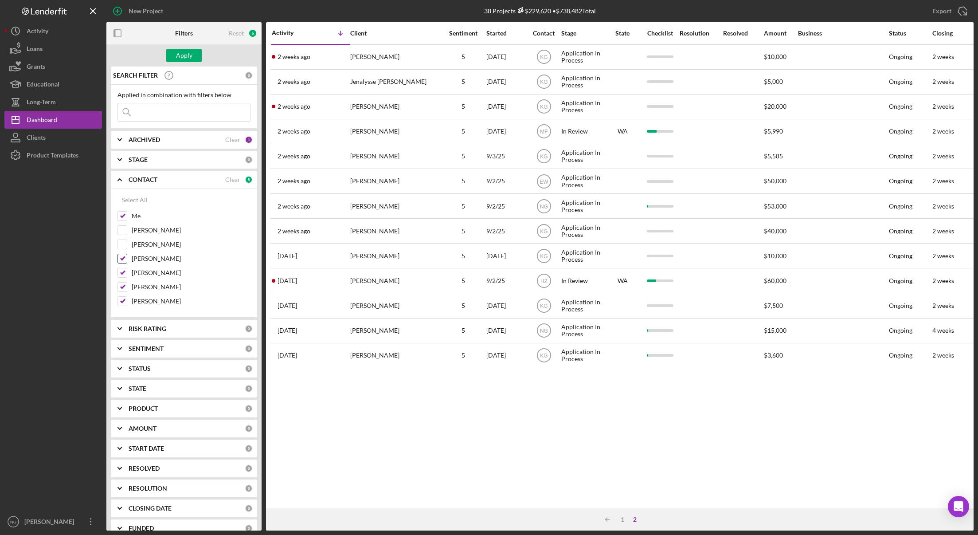
checkbox input "false"
click at [122, 283] on input "[PERSON_NAME]" at bounding box center [122, 287] width 9 height 9
checkbox input "false"
click at [122, 300] on input "[PERSON_NAME]" at bounding box center [122, 301] width 9 height 9
checkbox input "false"
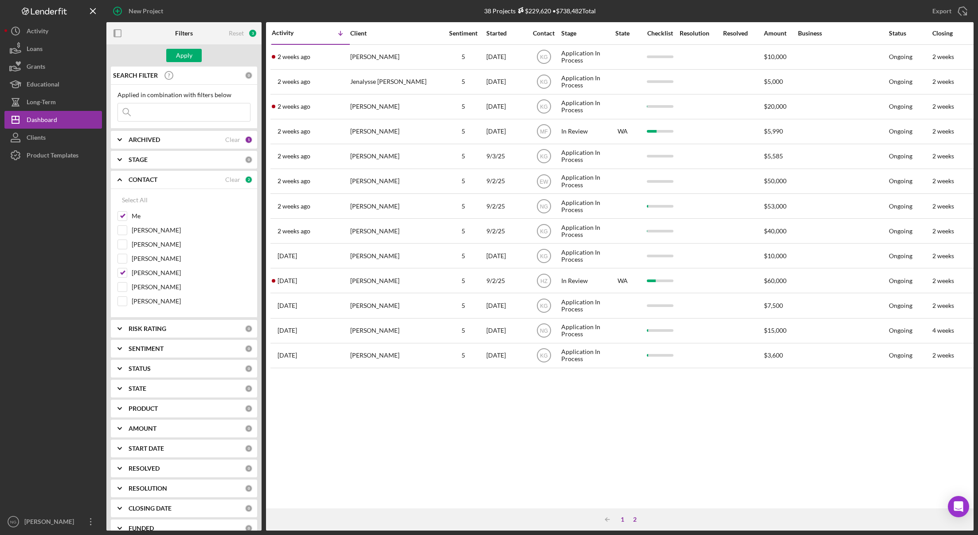
click at [627, 520] on div "1" at bounding box center [622, 519] width 12 height 7
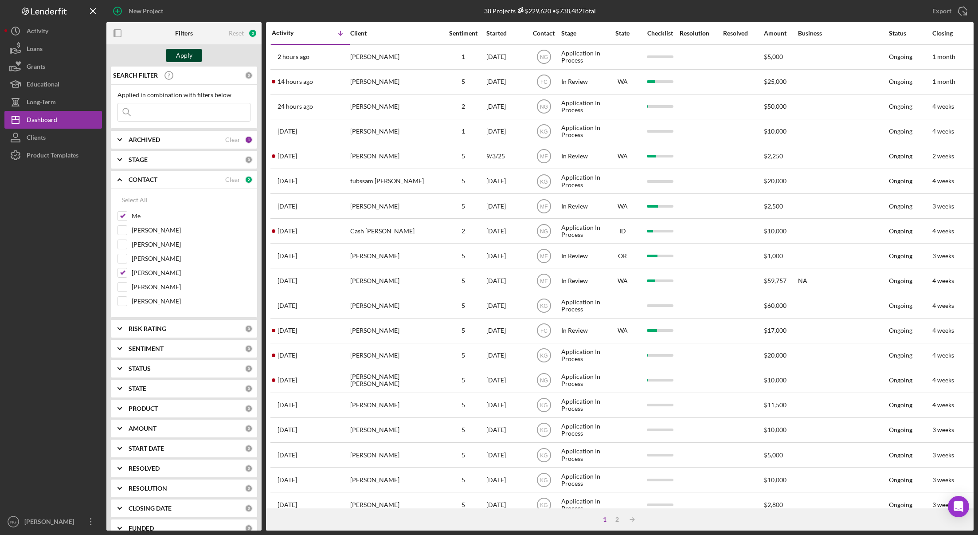
click at [190, 51] on div "Apply" at bounding box center [184, 55] width 16 height 13
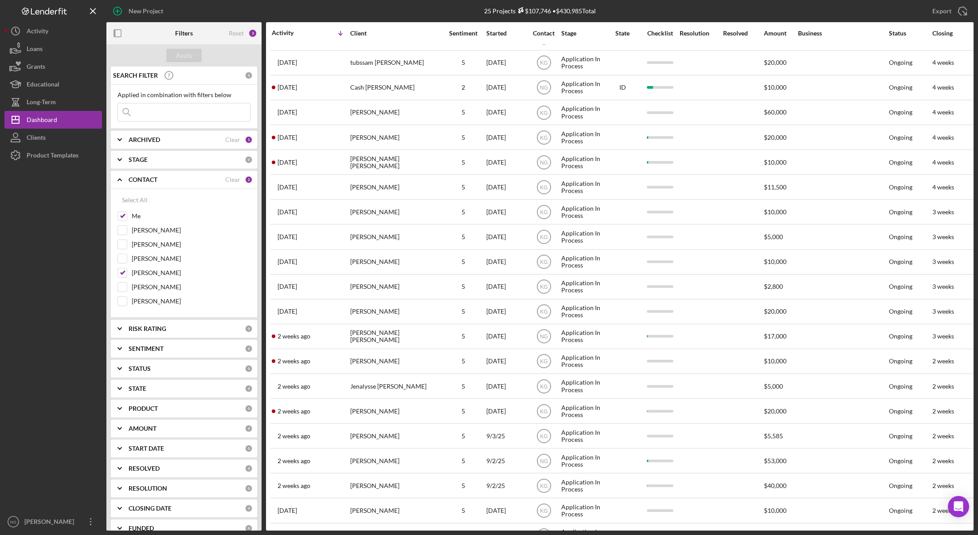
scroll to position [147, 0]
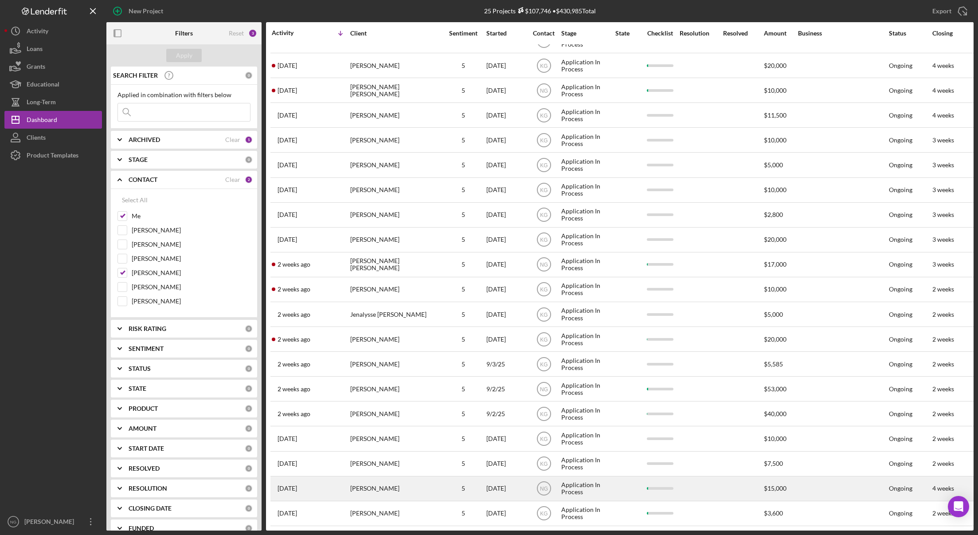
click at [388, 479] on div "[PERSON_NAME]" at bounding box center [394, 489] width 89 height 24
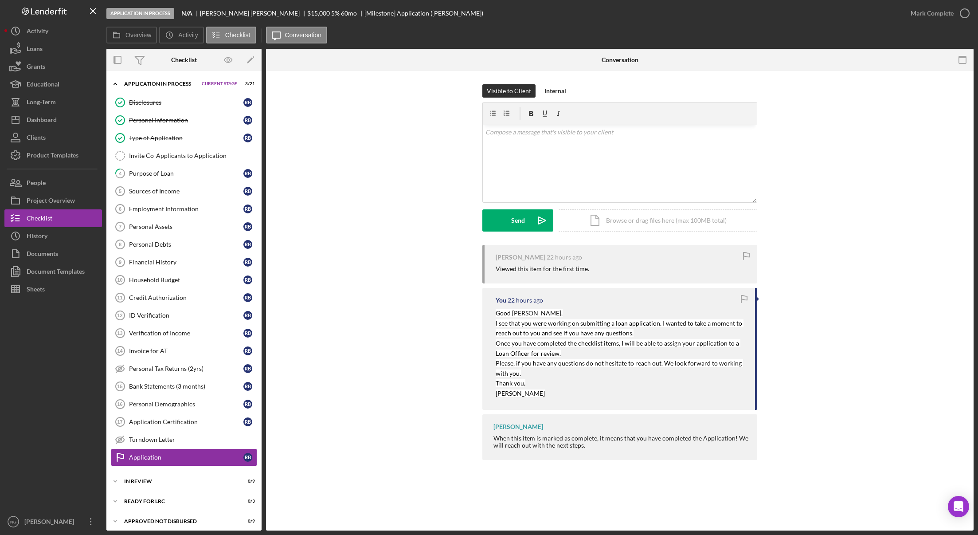
drag, startPoint x: 140, startPoint y: 38, endPoint x: 238, endPoint y: 167, distance: 162.3
click at [140, 38] on label "Overview" at bounding box center [139, 34] width 26 height 7
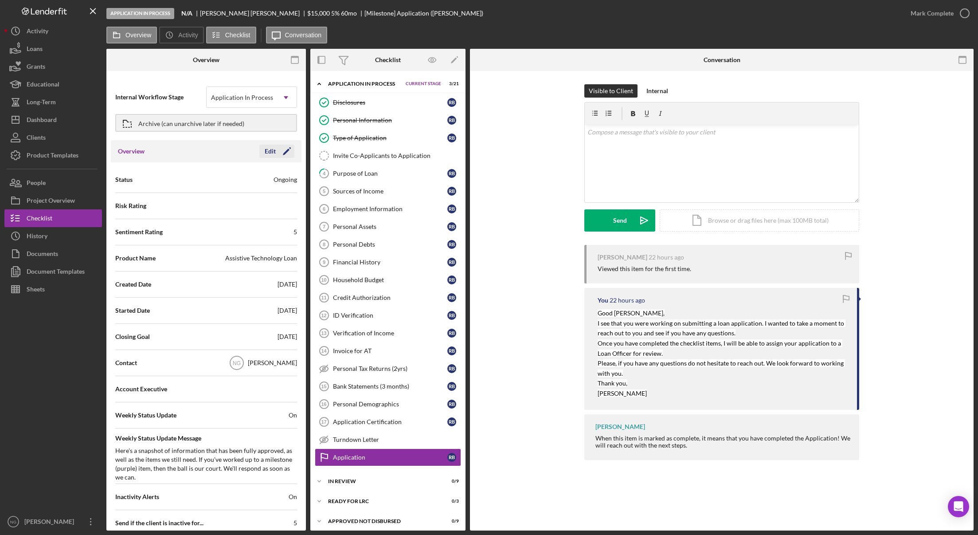
click at [272, 155] on div "Edit" at bounding box center [270, 151] width 11 height 13
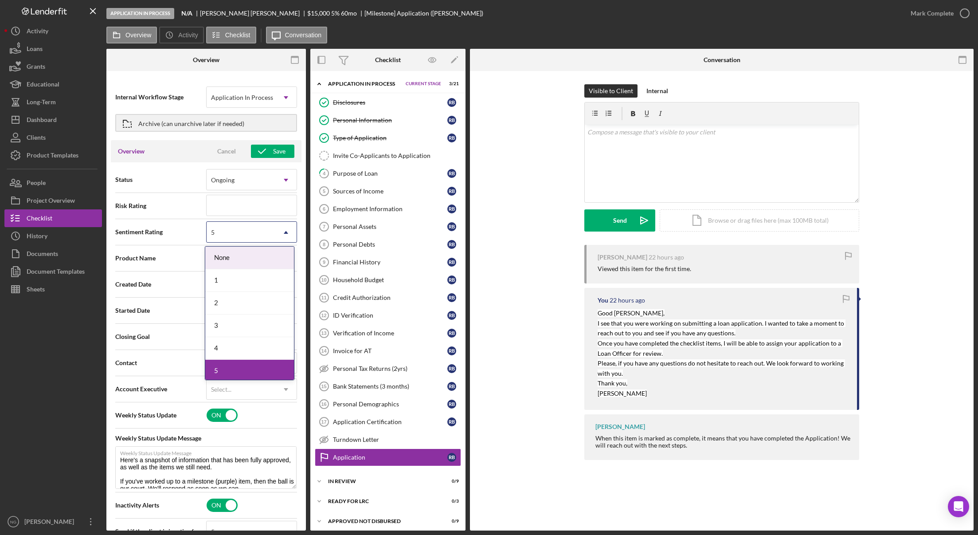
click at [234, 234] on div "5" at bounding box center [241, 232] width 69 height 20
click at [226, 305] on div "2" at bounding box center [249, 303] width 89 height 23
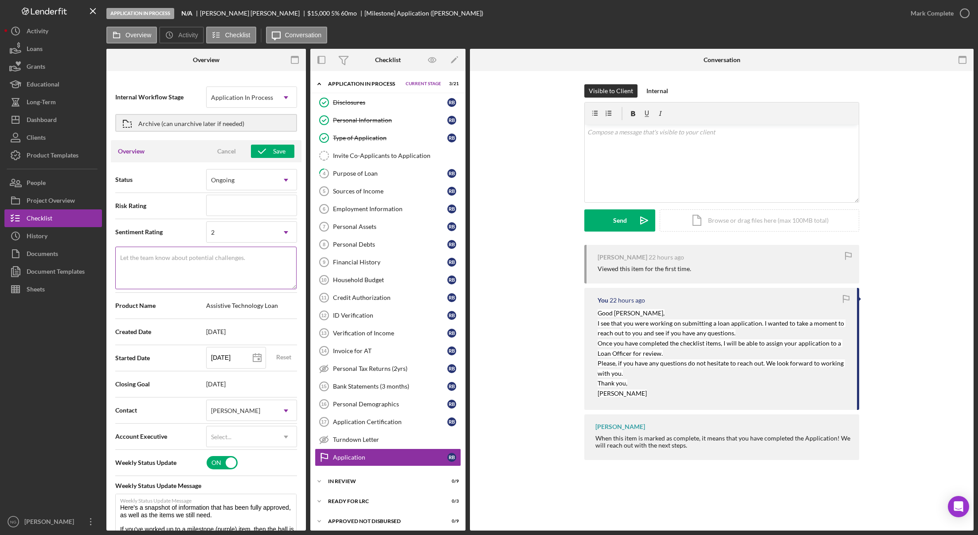
click at [251, 259] on textarea "Let the team know about potential challenges." at bounding box center [205, 268] width 181 height 43
type textarea "Here's a snapshot of information that has been fully approved, as well as the i…"
type textarea "P"
type textarea "Here's a snapshot of information that has been fully approved, as well as the i…"
type textarea "Pa"
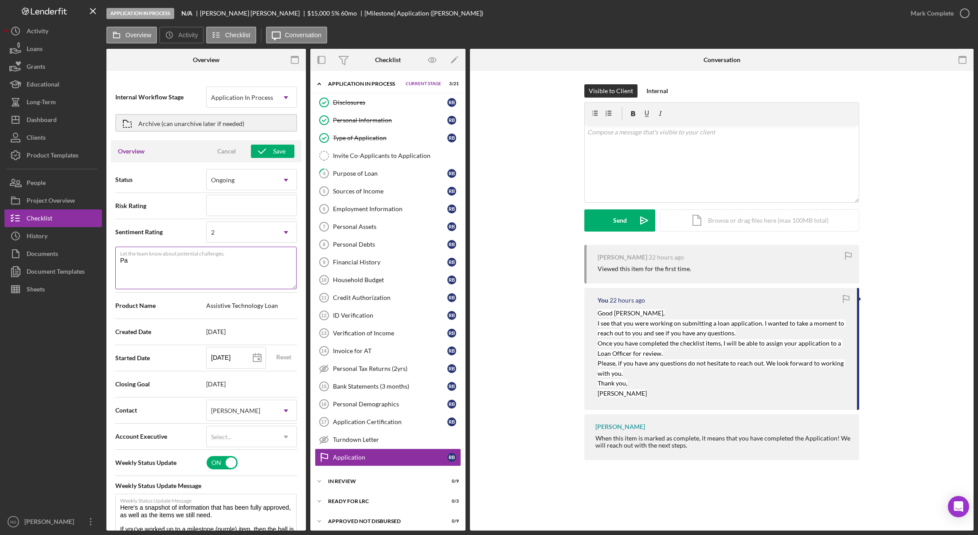
type textarea "Here's a snapshot of information that has been fully approved, as well as the i…"
type textarea "Par"
type textarea "Here's a snapshot of information that has been fully approved, as well as the i…"
type textarea "Part"
click at [265, 148] on icon "button" at bounding box center [262, 151] width 22 height 22
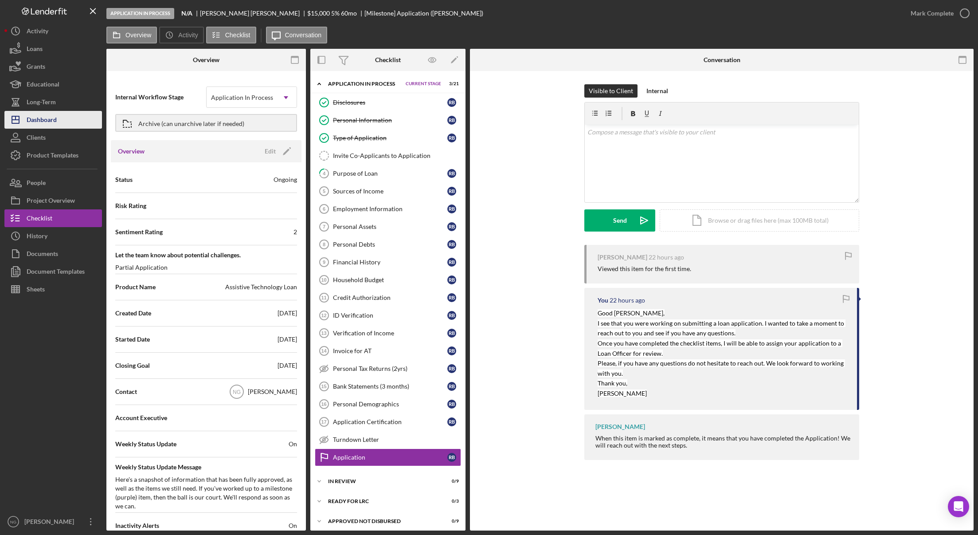
click at [39, 120] on div "Dashboard" at bounding box center [42, 121] width 30 height 20
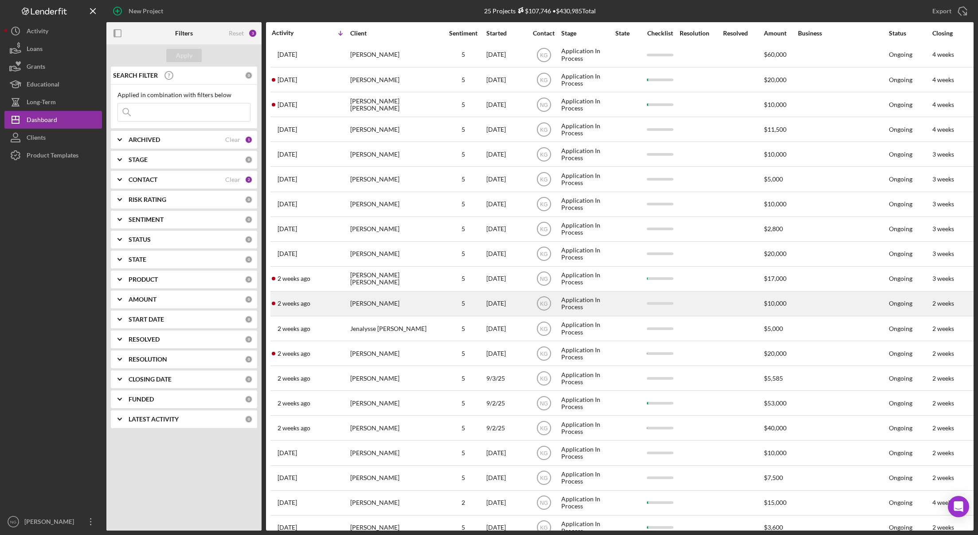
scroll to position [147, 0]
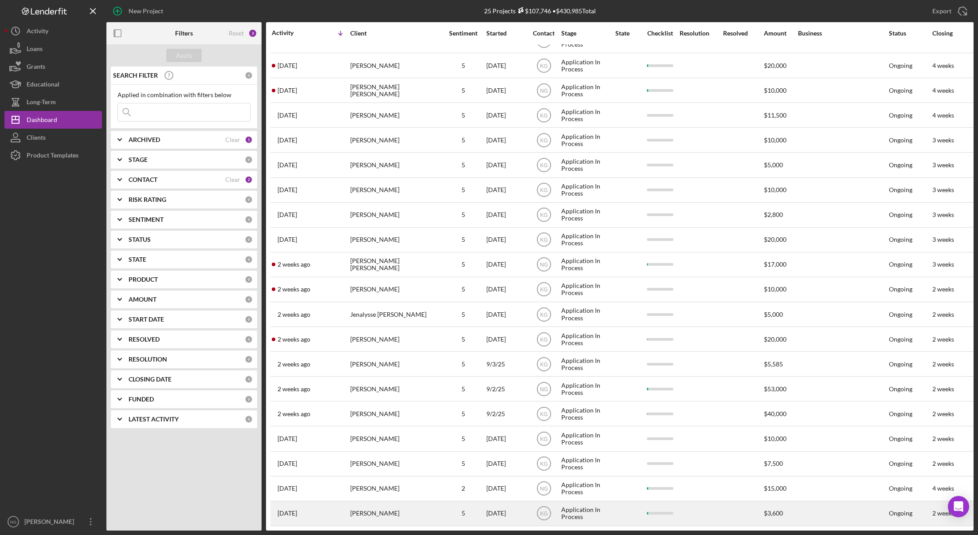
click at [501, 505] on div "[DATE]" at bounding box center [507, 514] width 40 height 24
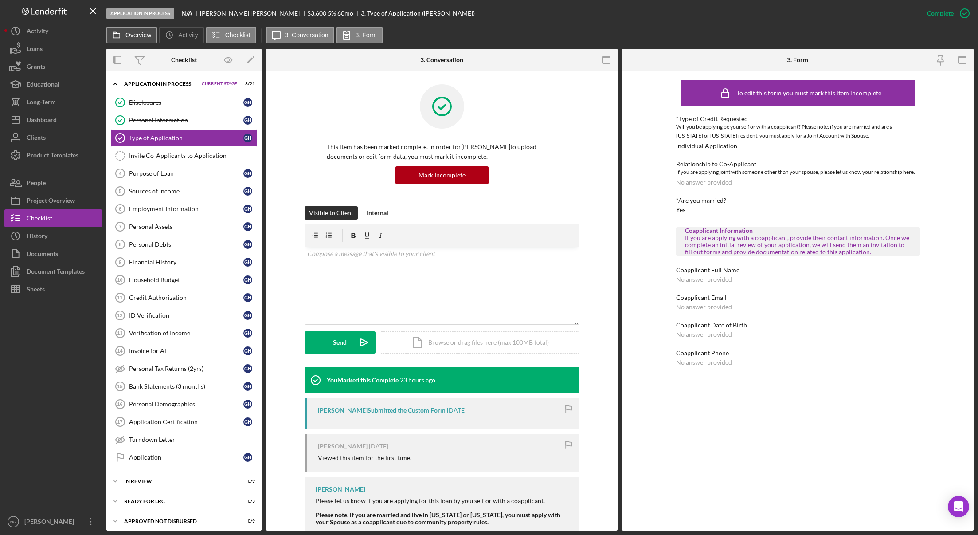
click at [143, 38] on label "Overview" at bounding box center [139, 34] width 26 height 7
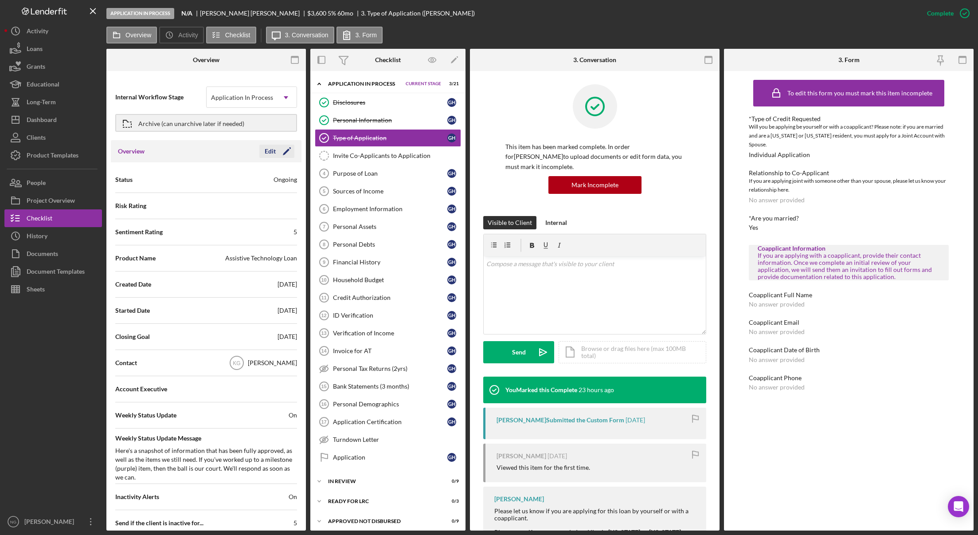
click at [287, 151] on icon "Icon/Edit" at bounding box center [287, 151] width 22 height 22
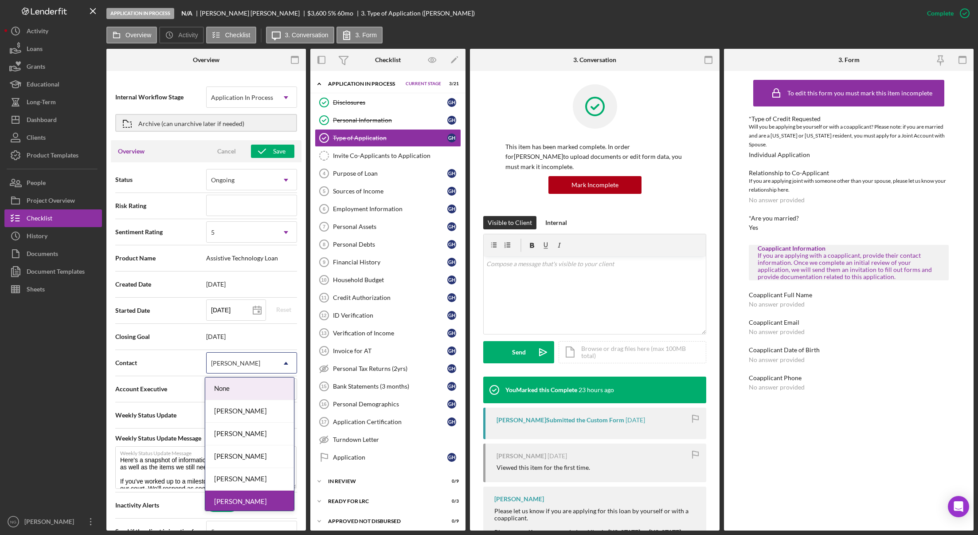
click at [242, 370] on div "[PERSON_NAME]" at bounding box center [241, 363] width 69 height 20
drag, startPoint x: 242, startPoint y: 457, endPoint x: 245, endPoint y: 452, distance: 5.2
click at [243, 455] on div "[PERSON_NAME]" at bounding box center [249, 456] width 89 height 23
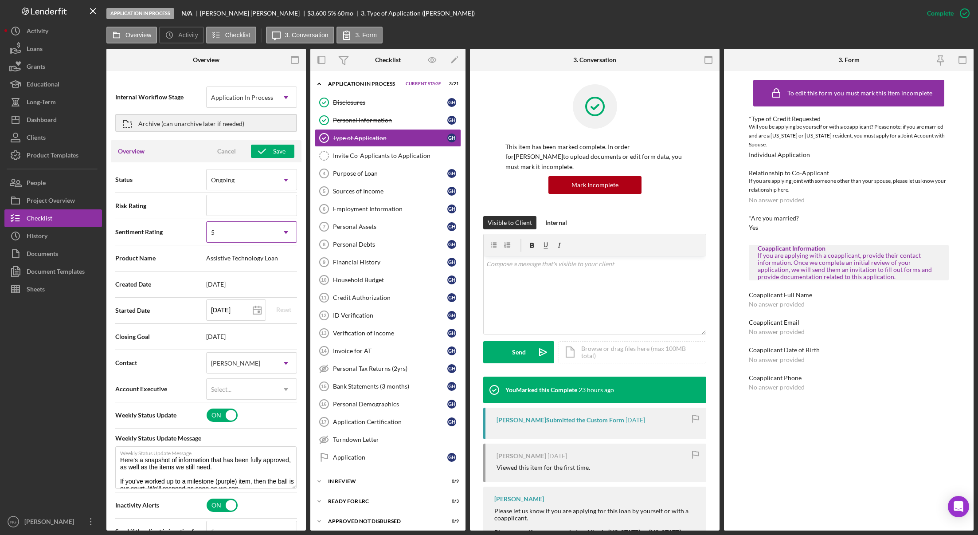
click at [242, 232] on div "5" at bounding box center [241, 232] width 69 height 20
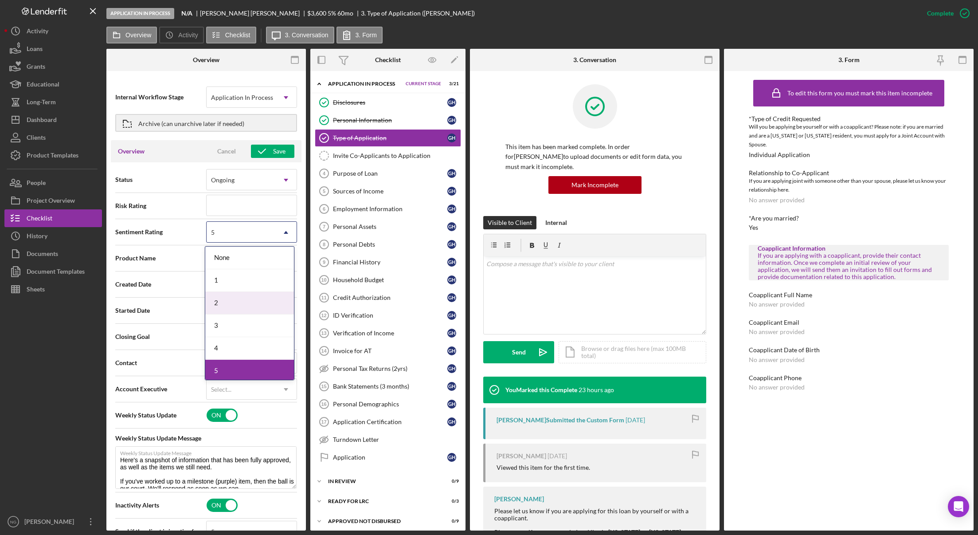
click at [230, 305] on div "2" at bounding box center [249, 303] width 89 height 23
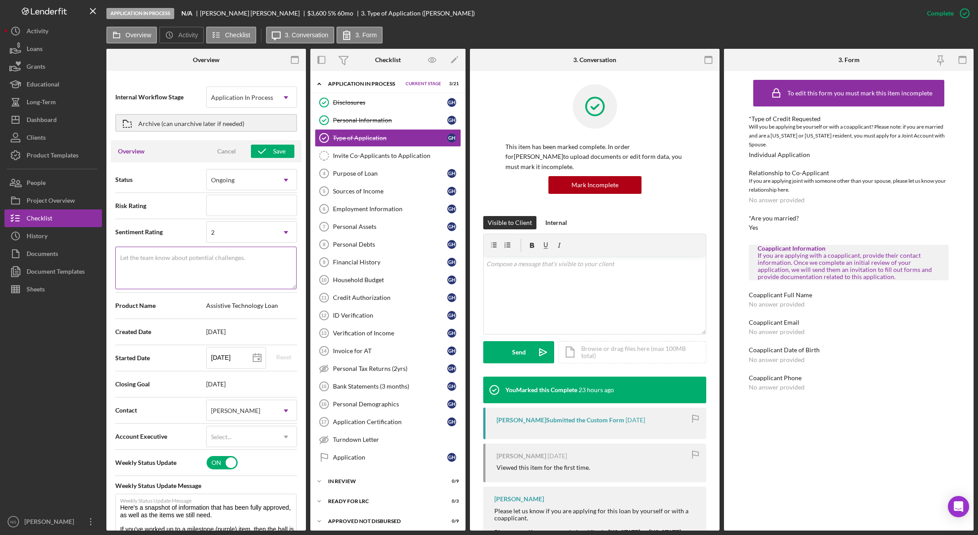
click at [236, 250] on div "Let the team know about potential challenges. Required" at bounding box center [206, 269] width 182 height 44
click at [273, 153] on div "Save" at bounding box center [279, 151] width 12 height 13
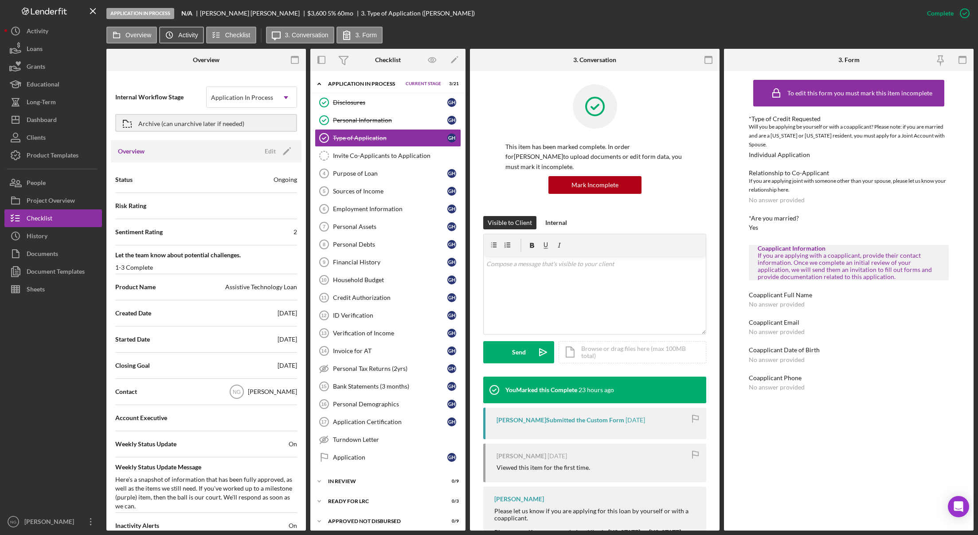
click at [183, 35] on label "Activity" at bounding box center [188, 34] width 20 height 7
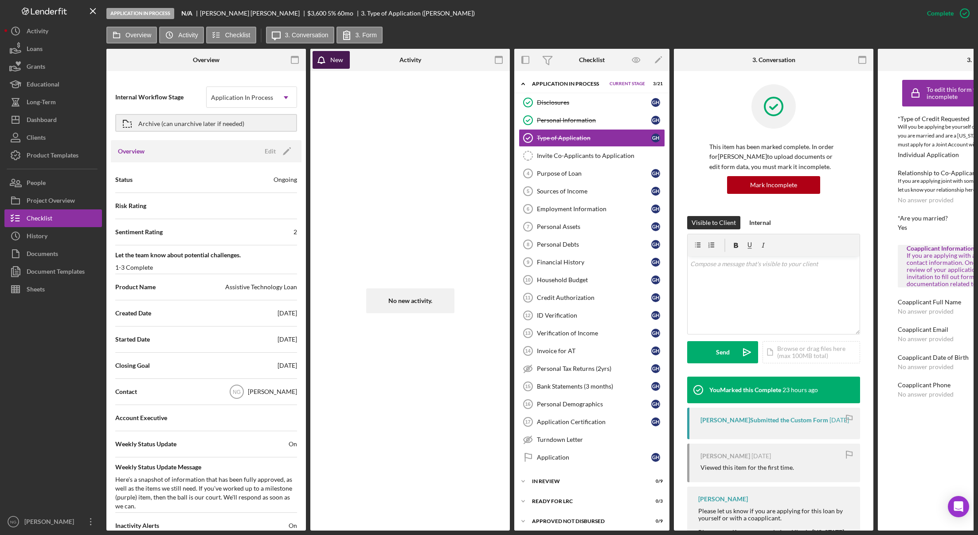
click at [322, 64] on icon "button" at bounding box center [324, 62] width 22 height 22
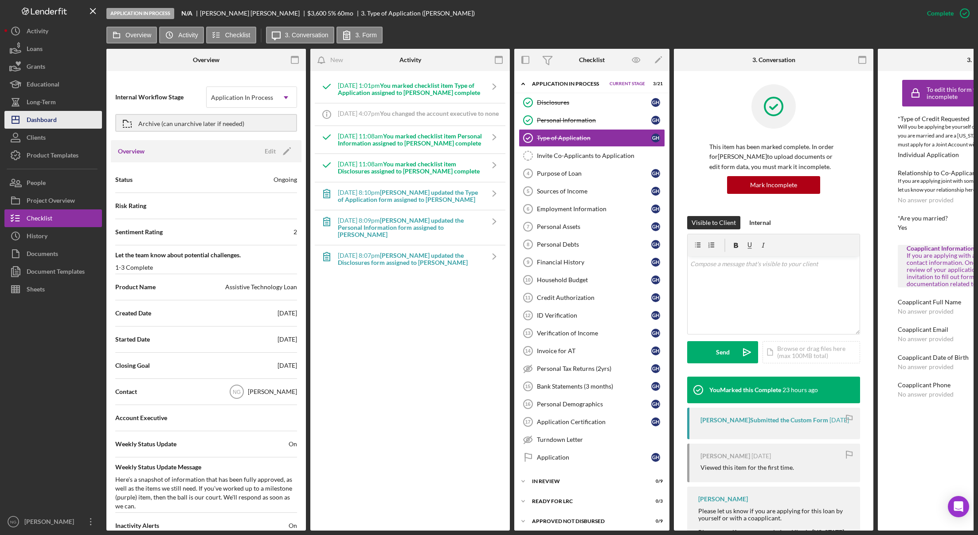
click at [44, 121] on div "Dashboard" at bounding box center [42, 121] width 30 height 20
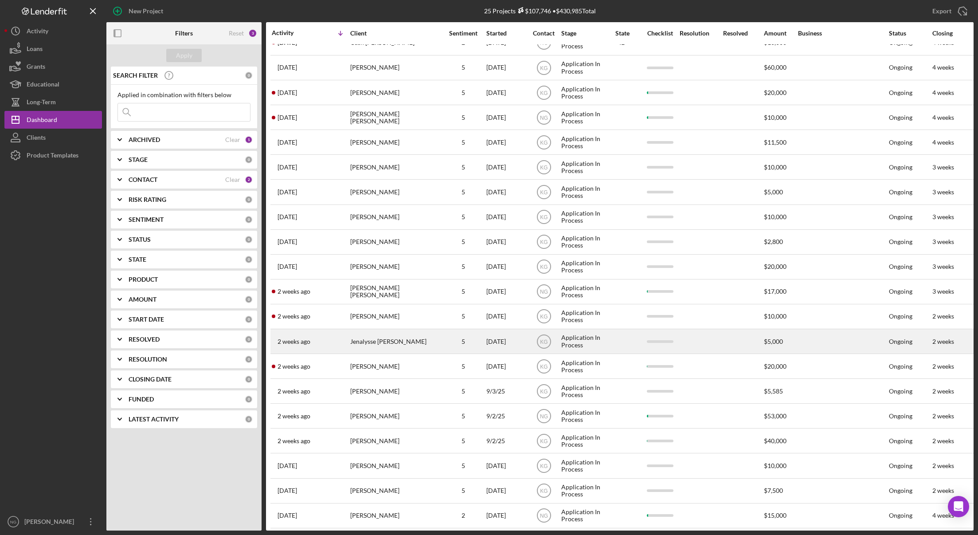
scroll to position [147, 0]
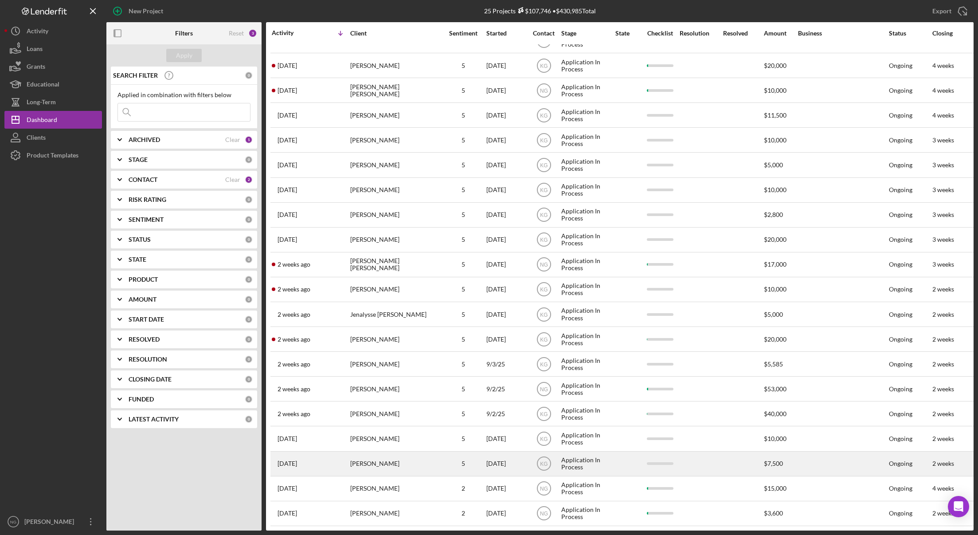
click at [438, 459] on div "[PERSON_NAME]" at bounding box center [394, 464] width 89 height 24
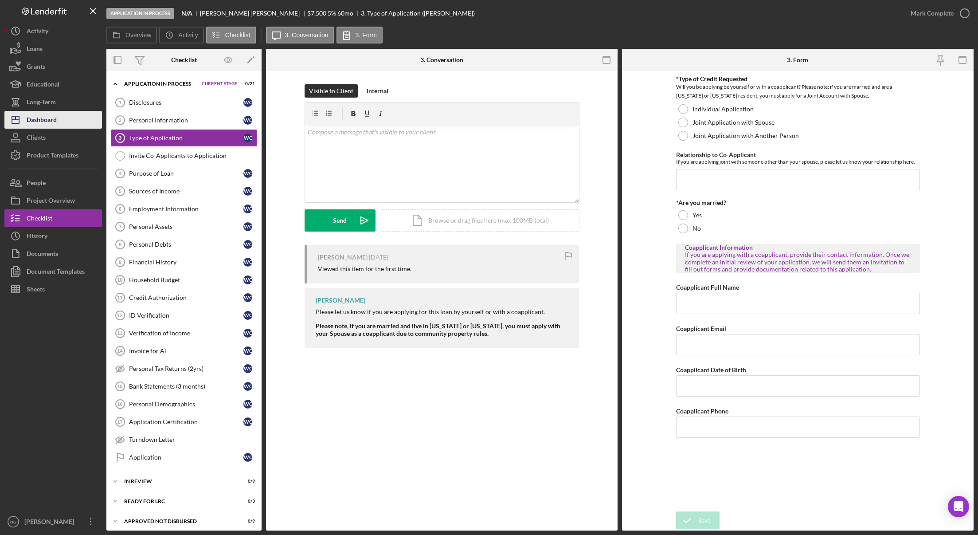
click at [54, 118] on div "Dashboard" at bounding box center [42, 121] width 30 height 20
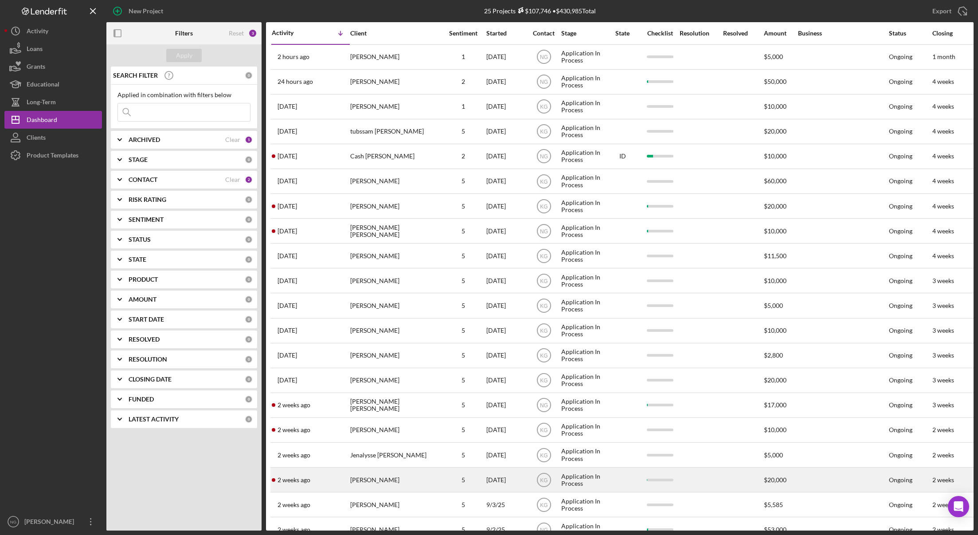
scroll to position [147, 0]
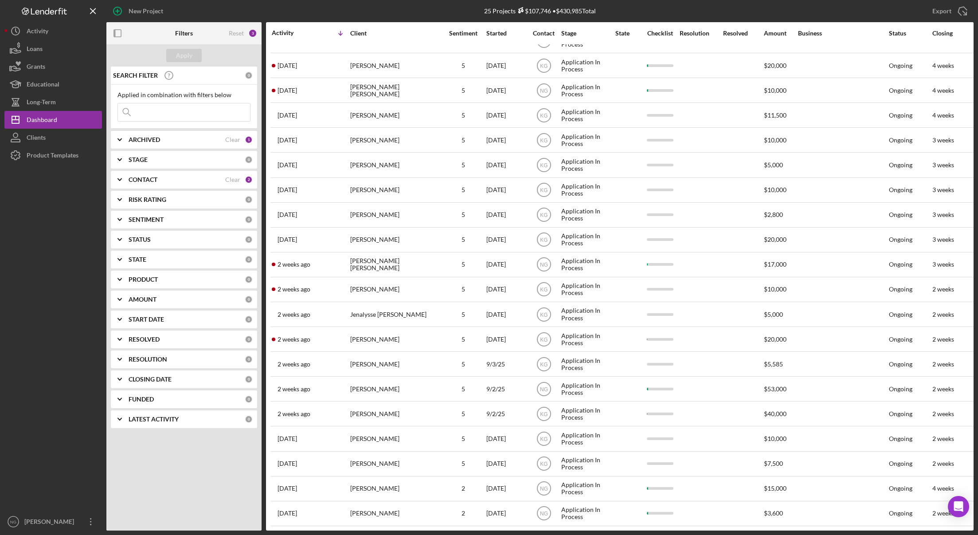
click at [207, 471] on div "Apply SEARCH FILTER 0 Applied in combination with filters below Icon/Menu Close…" at bounding box center [183, 287] width 155 height 486
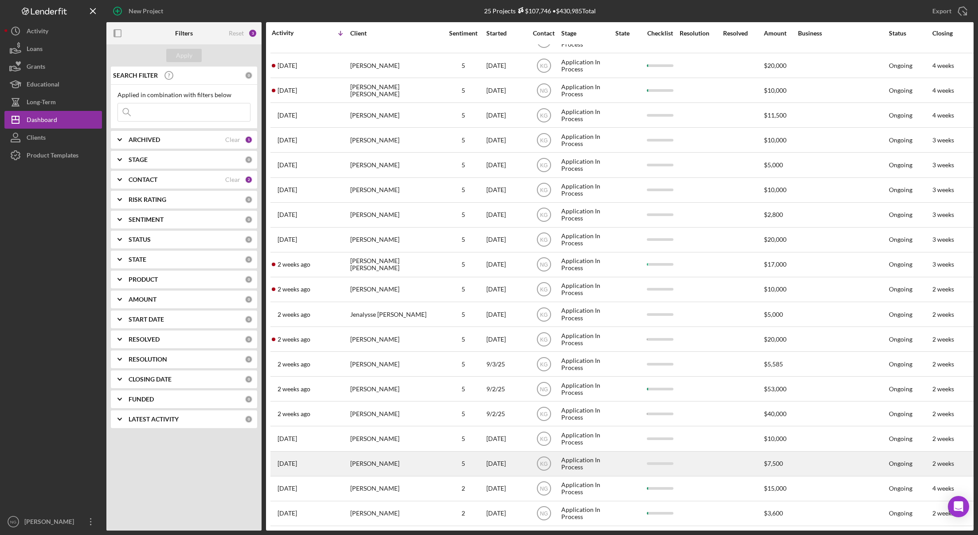
click at [404, 460] on div "[PERSON_NAME]" at bounding box center [394, 464] width 89 height 24
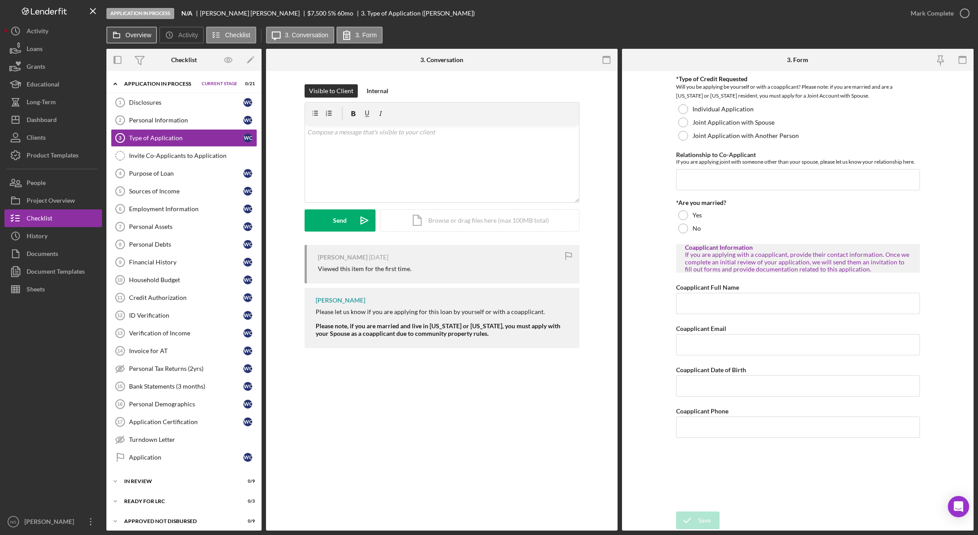
click at [130, 39] on button "Overview" at bounding box center [131, 35] width 51 height 17
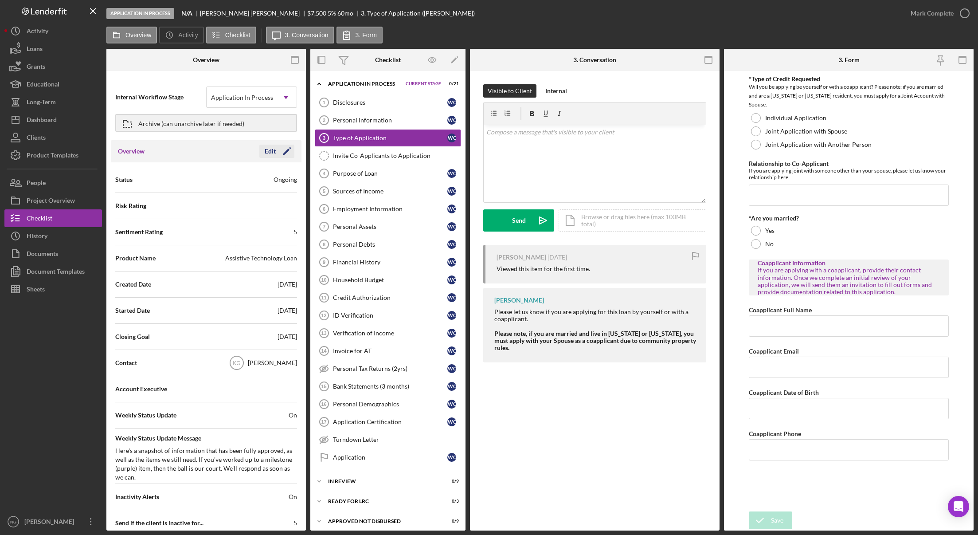
click at [265, 150] on div "Edit" at bounding box center [270, 151] width 11 height 13
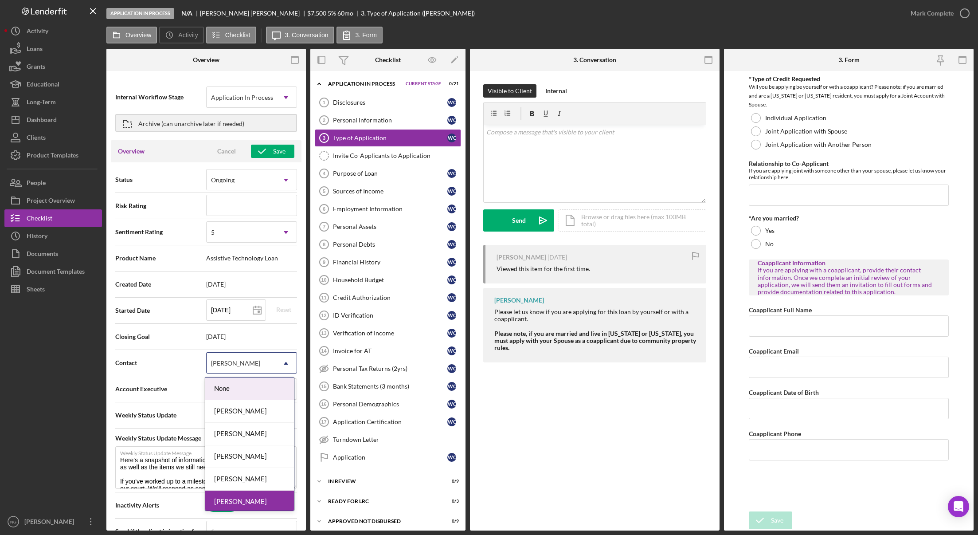
click at [236, 369] on div "[PERSON_NAME]" at bounding box center [241, 363] width 69 height 20
click at [244, 459] on div "[PERSON_NAME]" at bounding box center [249, 456] width 89 height 23
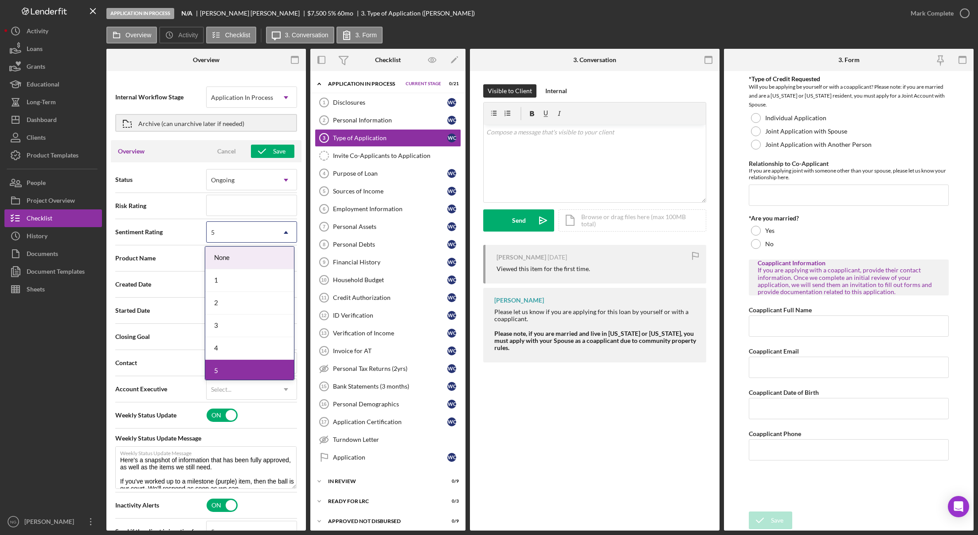
click at [224, 230] on div "5" at bounding box center [241, 232] width 69 height 20
click at [232, 279] on div "1" at bounding box center [249, 280] width 89 height 23
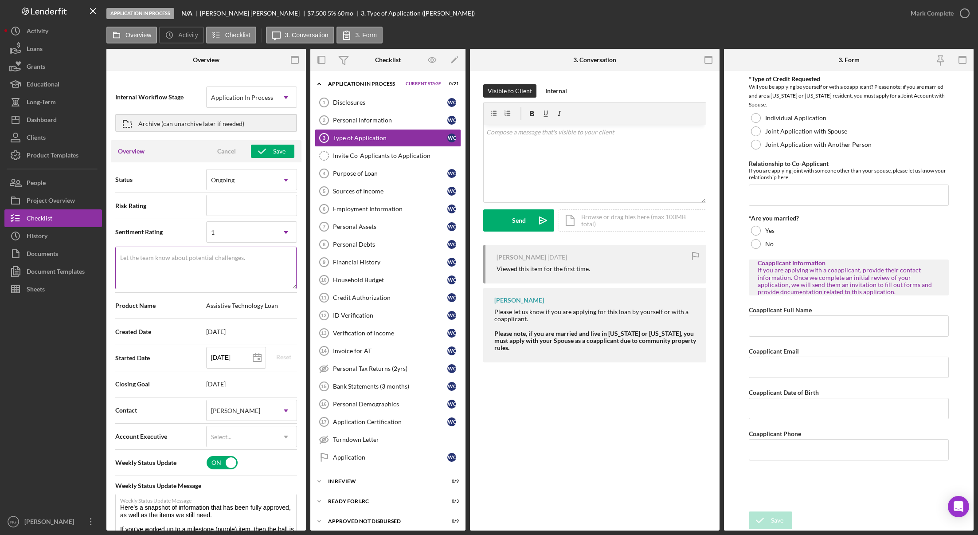
click at [164, 258] on label "Let the team know about potential challenges." at bounding box center [182, 257] width 125 height 7
click at [164, 258] on textarea "Let the team know about potential challenges." at bounding box center [205, 268] width 181 height 43
click at [265, 152] on icon "button" at bounding box center [262, 151] width 22 height 22
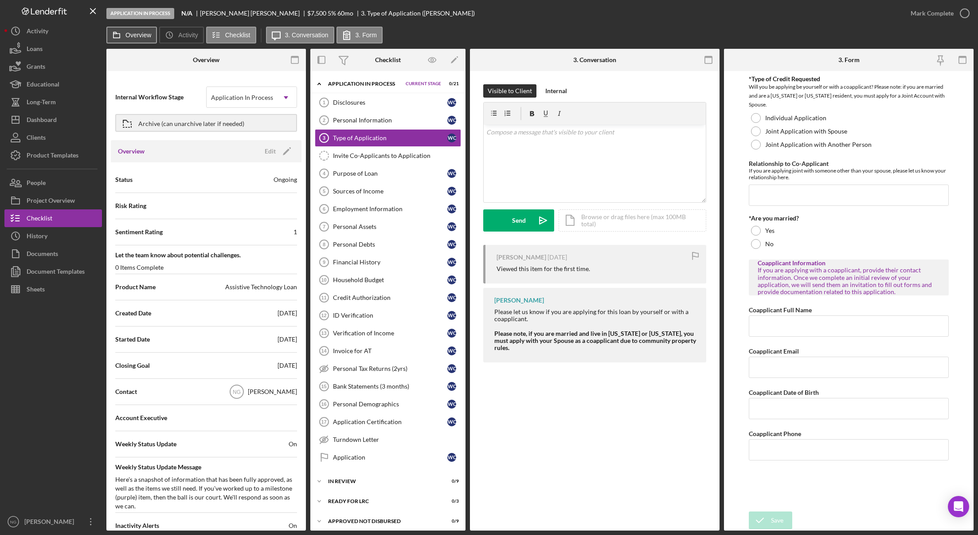
click at [125, 37] on icon at bounding box center [117, 35] width 18 height 18
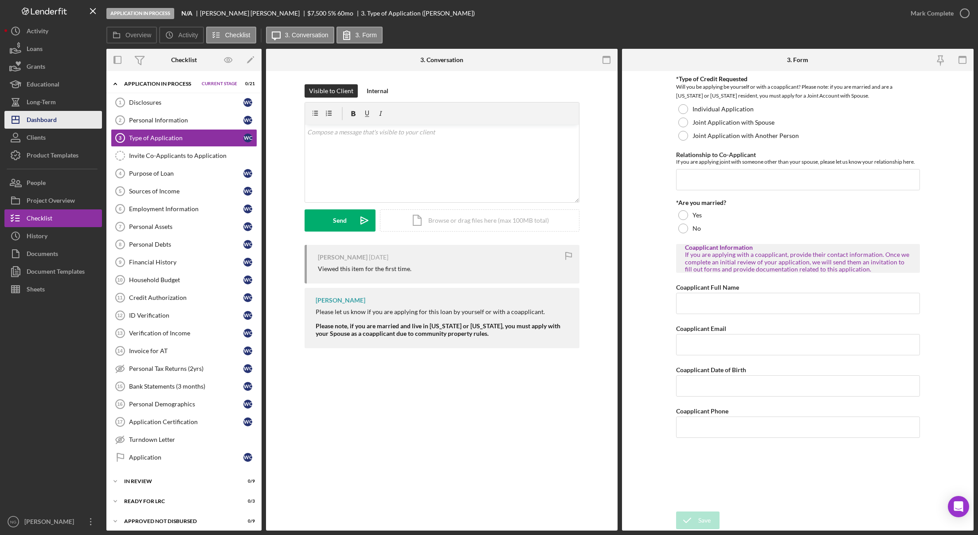
click at [53, 125] on div "Dashboard" at bounding box center [42, 121] width 30 height 20
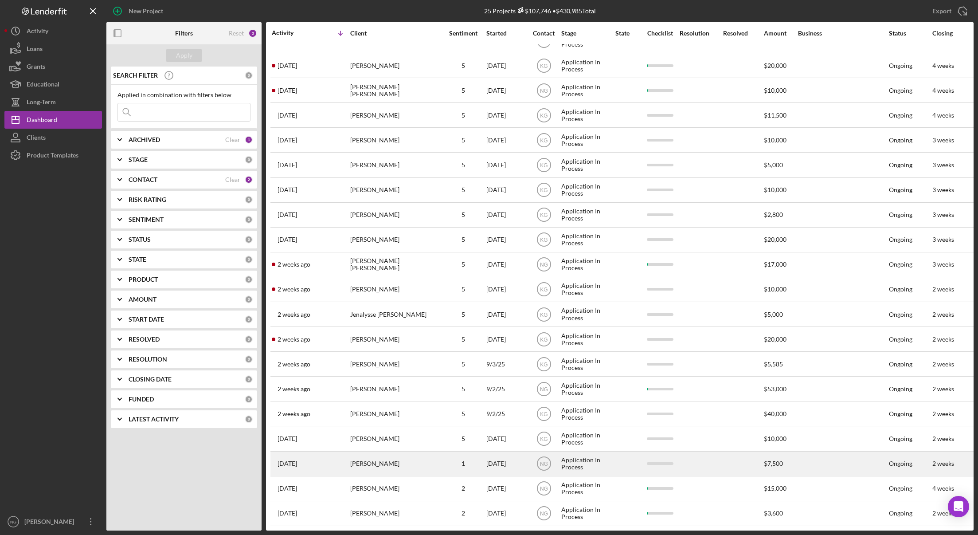
scroll to position [147, 0]
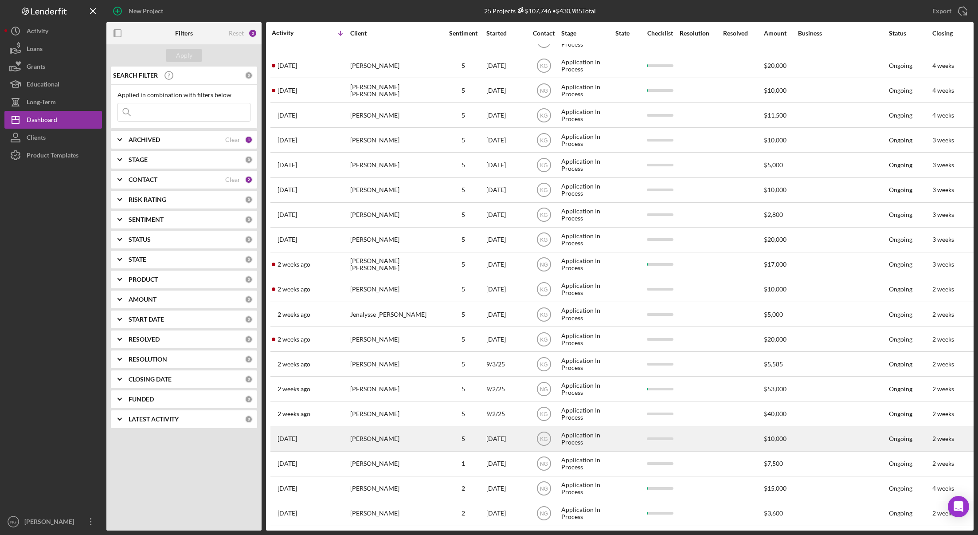
click at [387, 432] on div "[PERSON_NAME]" at bounding box center [394, 439] width 89 height 24
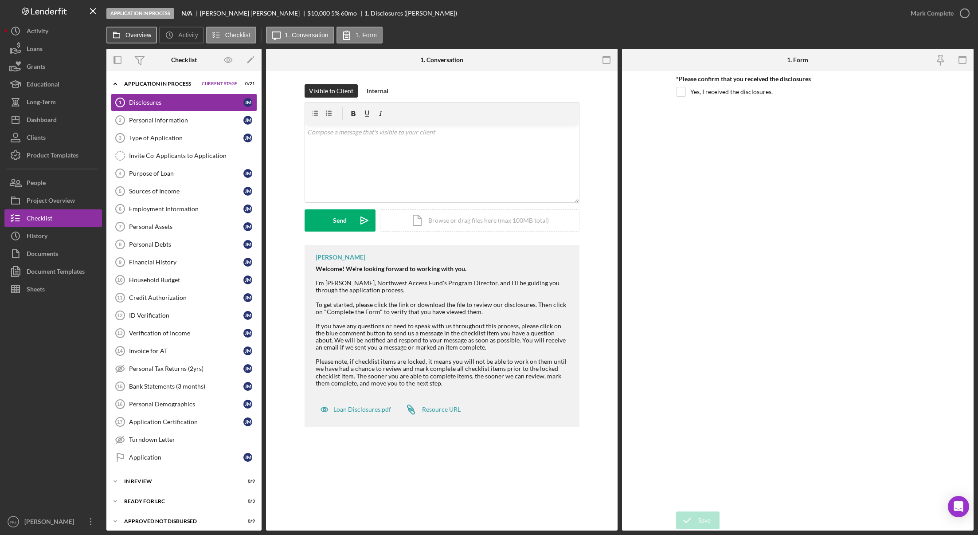
click at [133, 38] on label "Overview" at bounding box center [139, 34] width 26 height 7
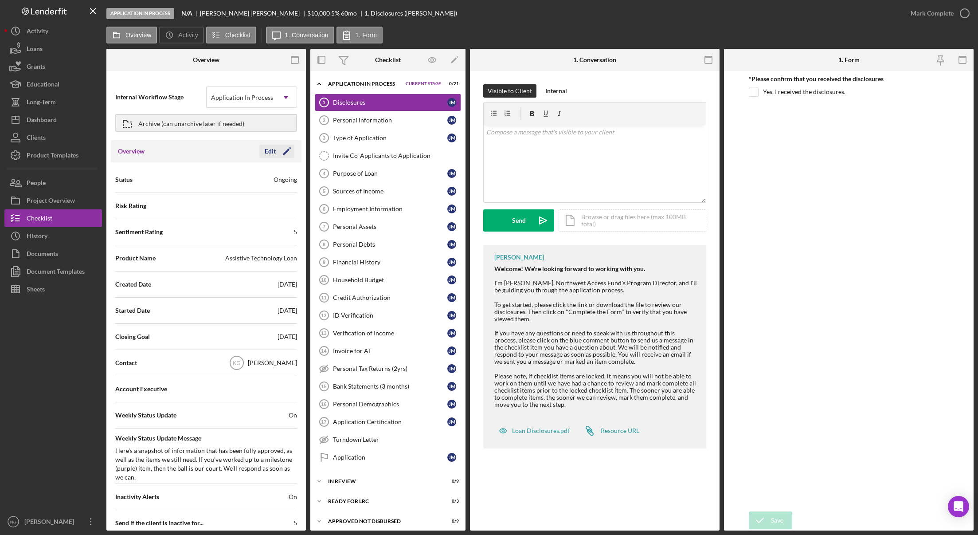
click at [265, 149] on div "Edit" at bounding box center [270, 151] width 11 height 13
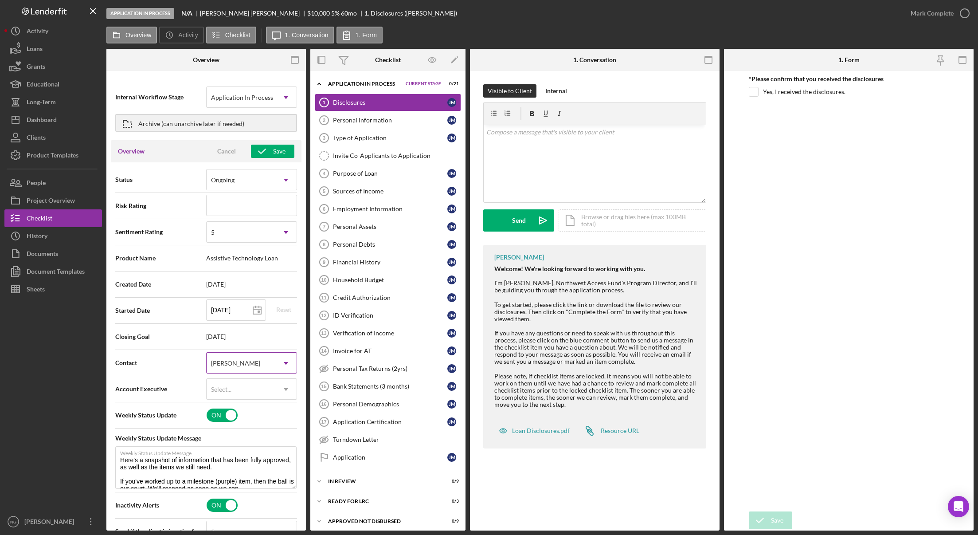
click at [236, 368] on div "[PERSON_NAME]" at bounding box center [241, 363] width 69 height 20
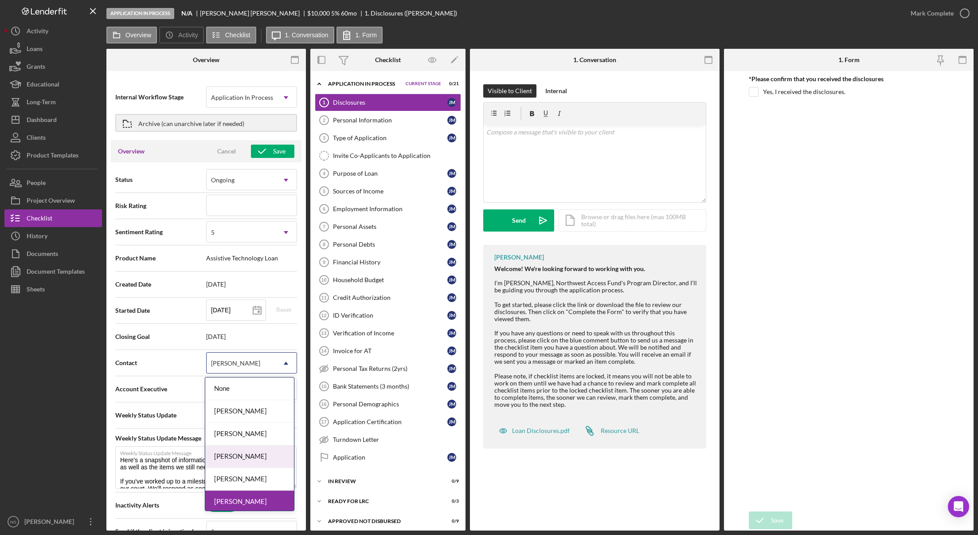
click at [238, 460] on div "[PERSON_NAME]" at bounding box center [249, 456] width 89 height 23
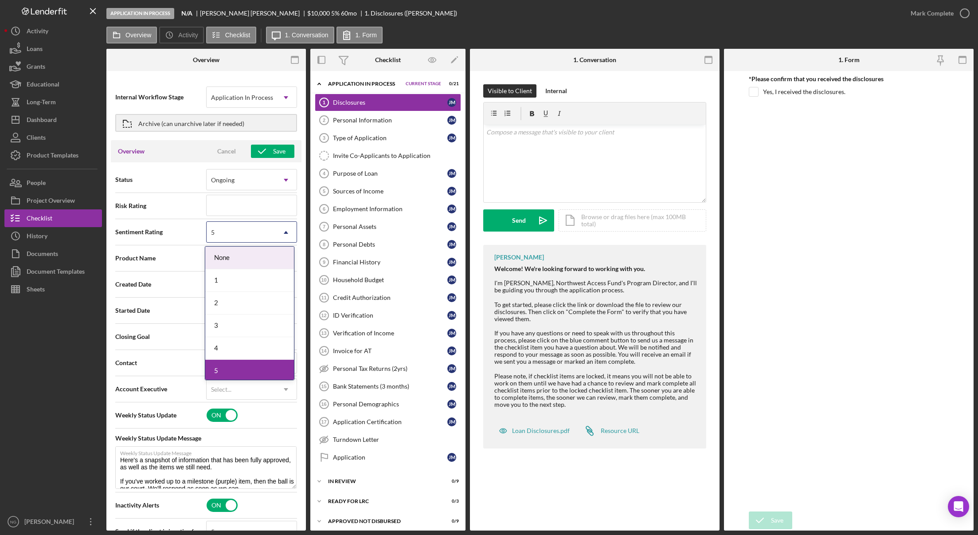
click at [256, 236] on div "5" at bounding box center [241, 232] width 69 height 20
click at [220, 278] on div "1" at bounding box center [249, 280] width 89 height 23
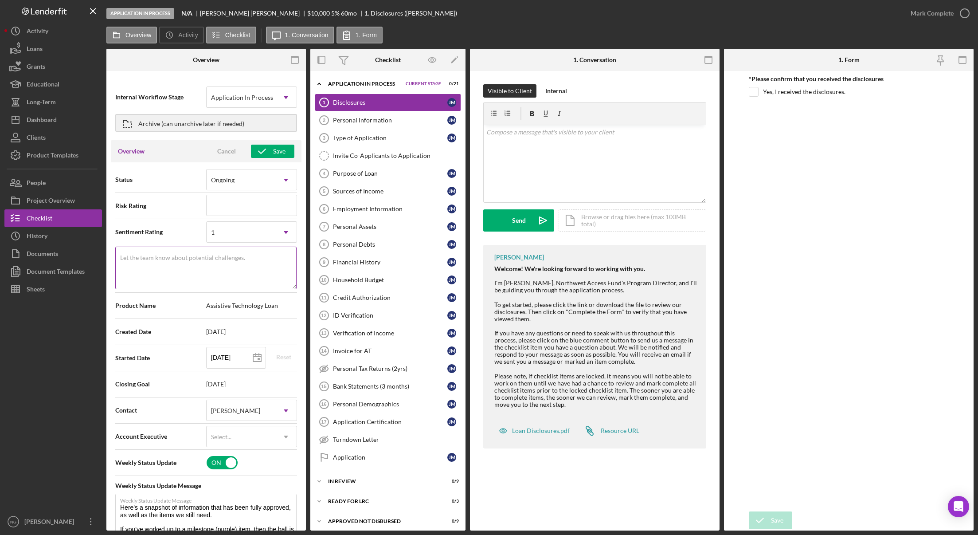
click at [197, 269] on textarea "Let the team know about potential challenges." at bounding box center [205, 268] width 181 height 43
click at [279, 148] on div "Save" at bounding box center [279, 151] width 12 height 13
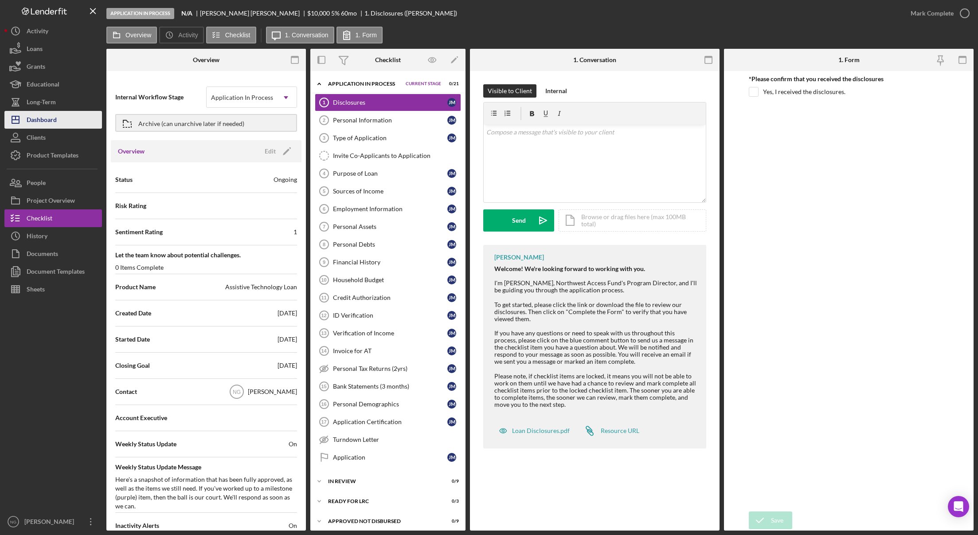
click at [58, 123] on button "Icon/Dashboard Dashboard" at bounding box center [53, 120] width 98 height 18
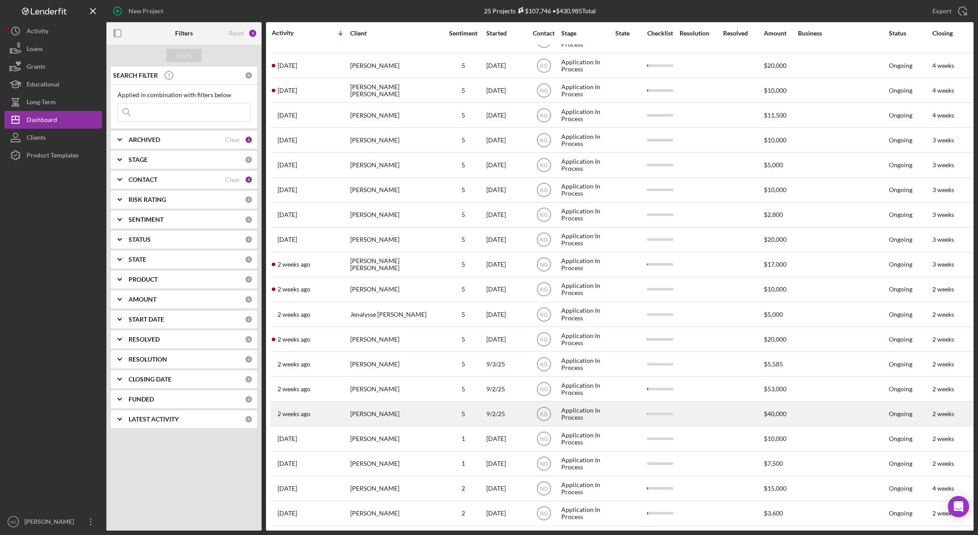
scroll to position [147, 0]
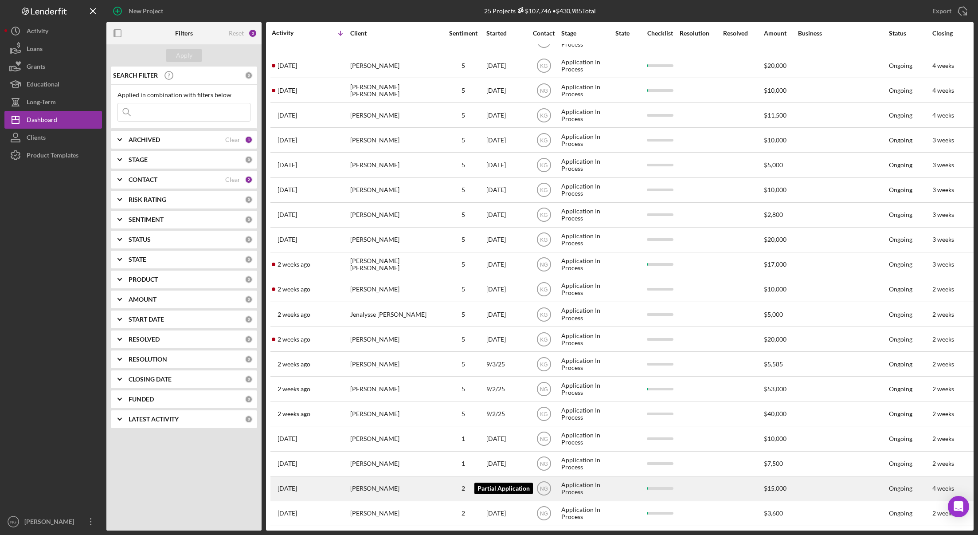
click at [452, 485] on div "2" at bounding box center [463, 488] width 44 height 7
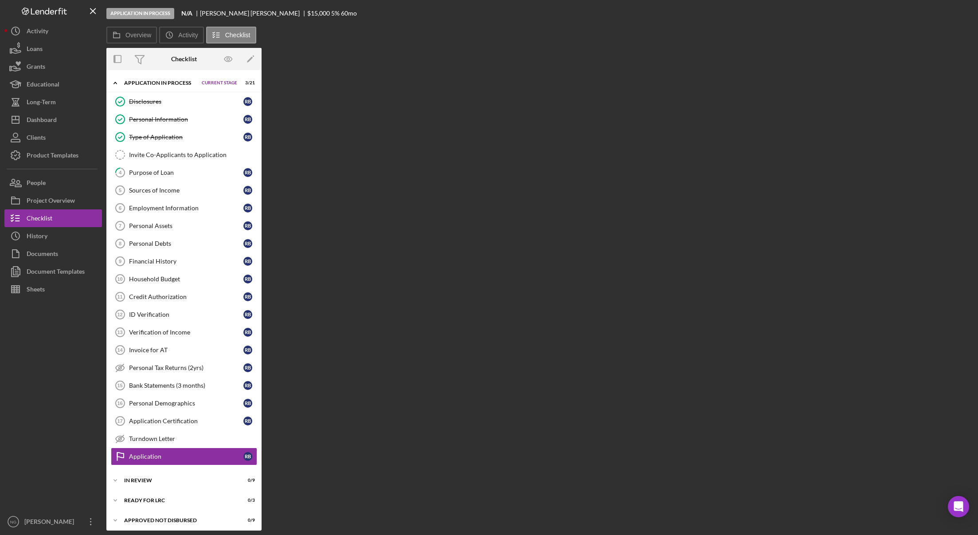
scroll to position [24, 0]
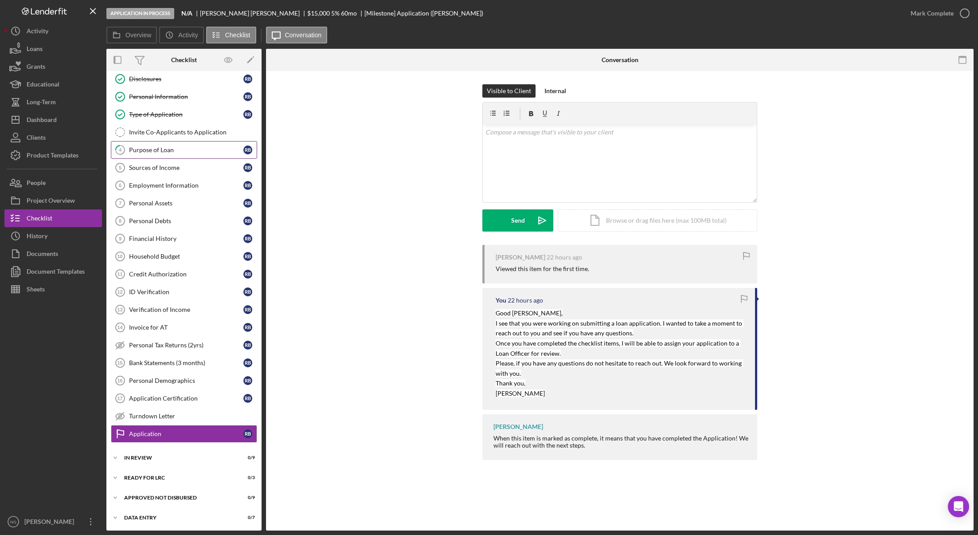
click at [188, 149] on div "Purpose of Loan" at bounding box center [186, 149] width 114 height 7
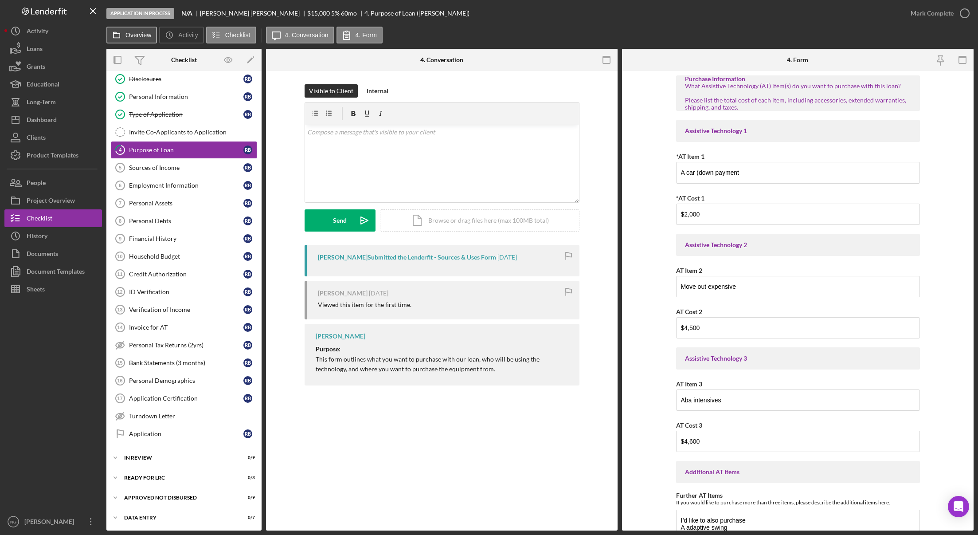
click at [130, 29] on button "Overview" at bounding box center [131, 35] width 51 height 17
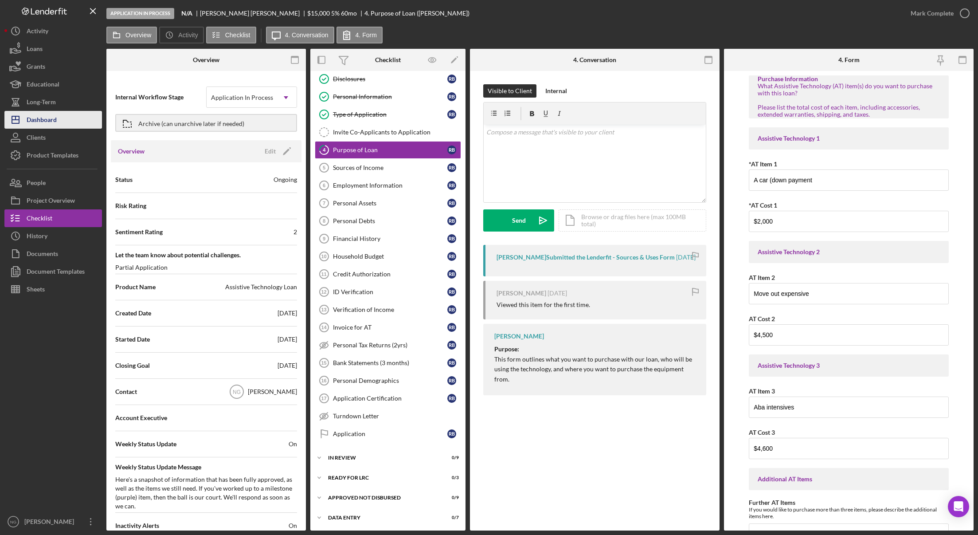
click at [75, 124] on button "Icon/Dashboard Dashboard" at bounding box center [53, 120] width 98 height 18
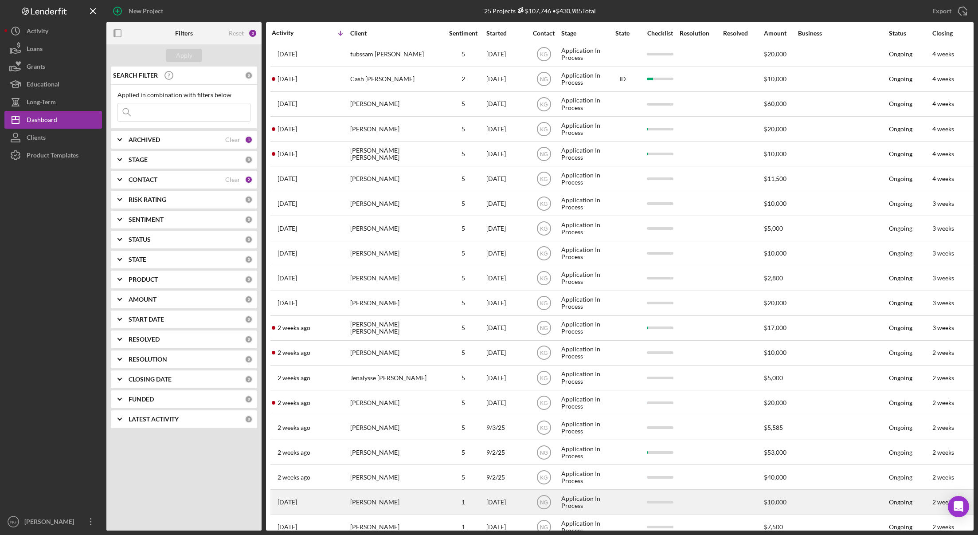
scroll to position [147, 0]
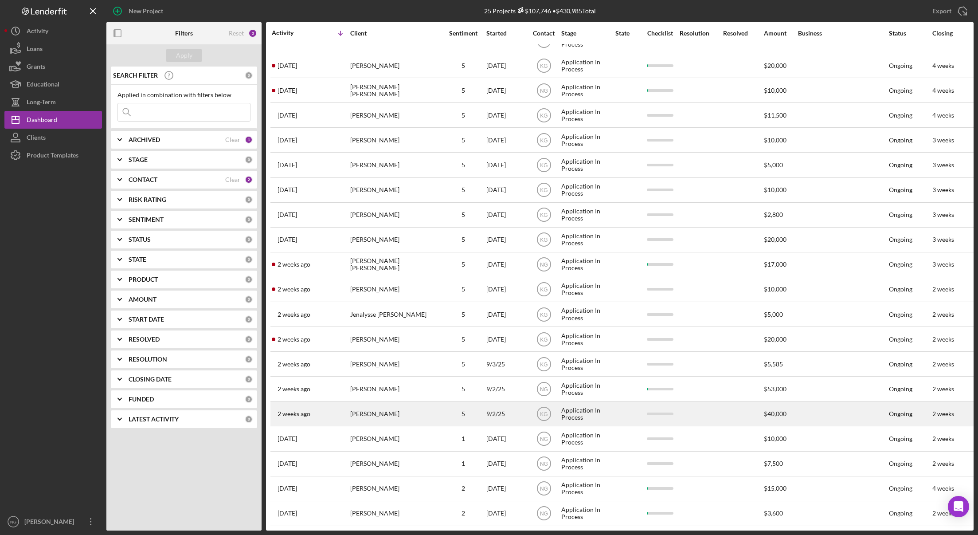
click at [423, 415] on div "[PERSON_NAME]" at bounding box center [394, 414] width 89 height 24
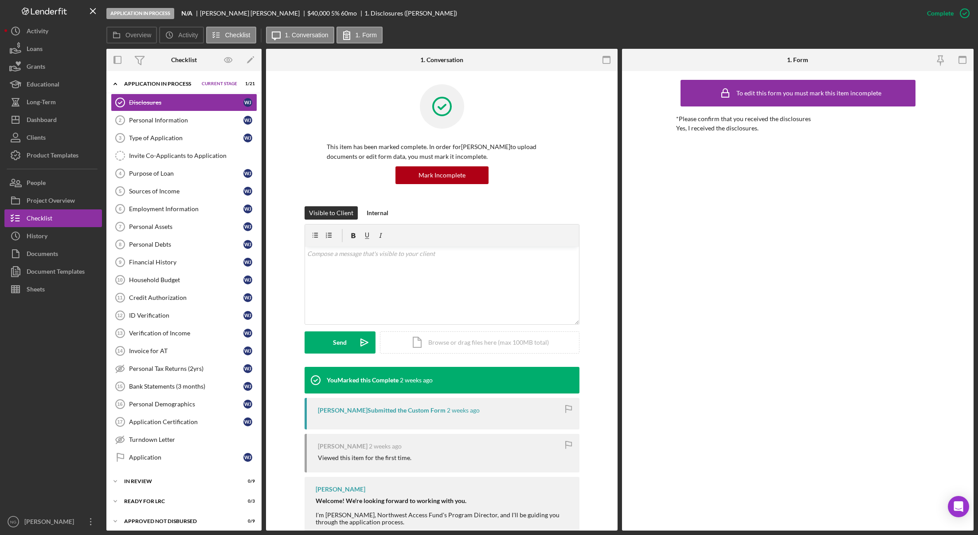
click at [62, 339] on div at bounding box center [53, 405] width 98 height 215
click at [120, 37] on rect at bounding box center [117, 36] width 6 height 4
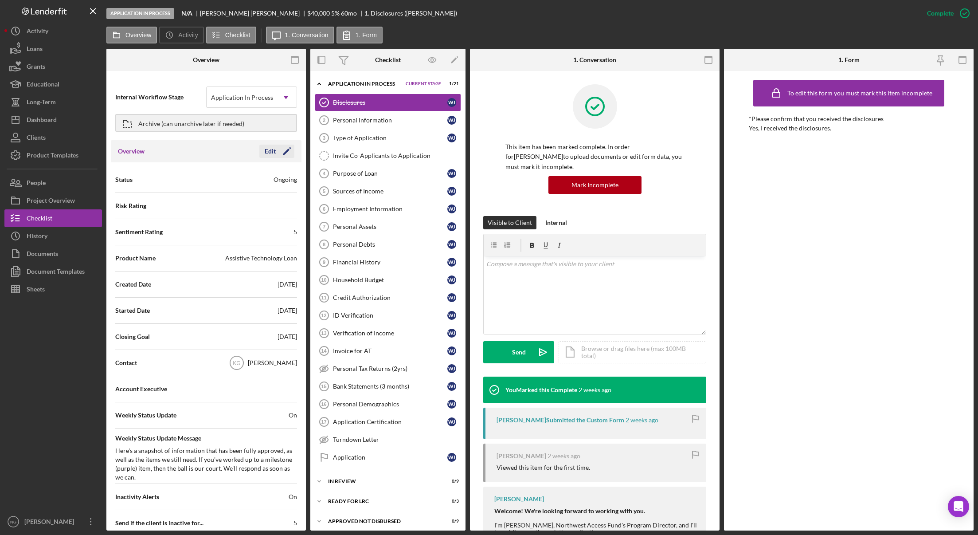
click at [282, 154] on icon "Icon/Edit" at bounding box center [287, 151] width 22 height 22
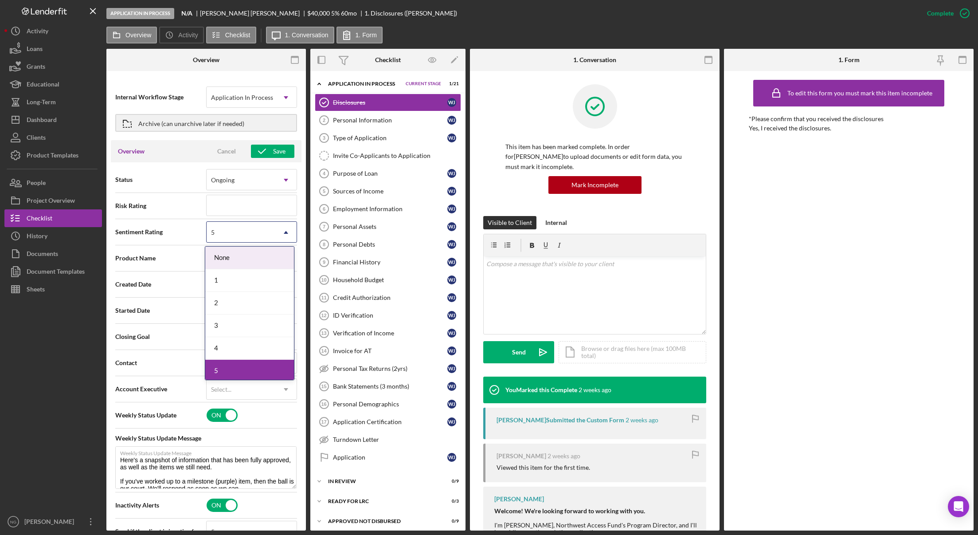
click at [267, 237] on div "5" at bounding box center [241, 232] width 69 height 20
click at [239, 279] on div "1" at bounding box center [249, 280] width 89 height 23
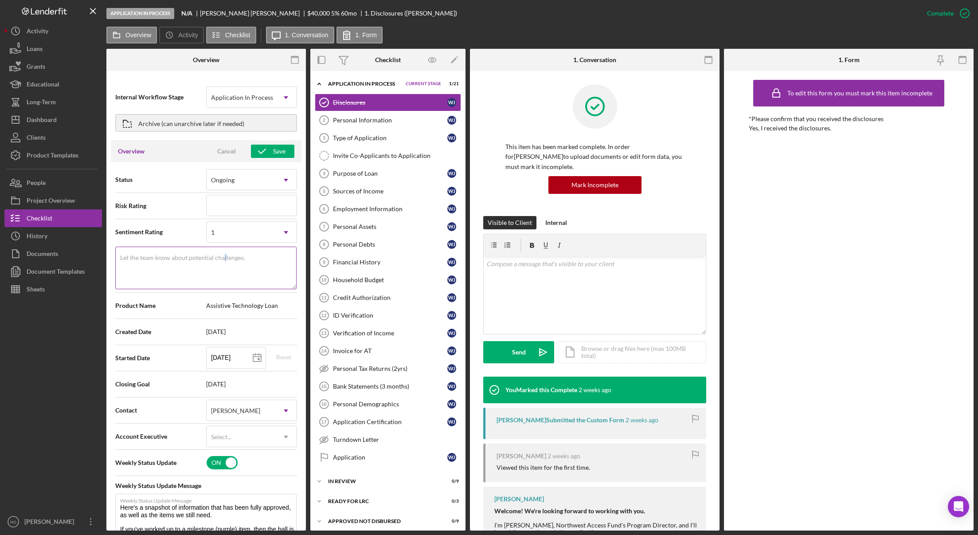
click at [225, 259] on label "Let the team know about potential challenges." at bounding box center [182, 257] width 125 height 7
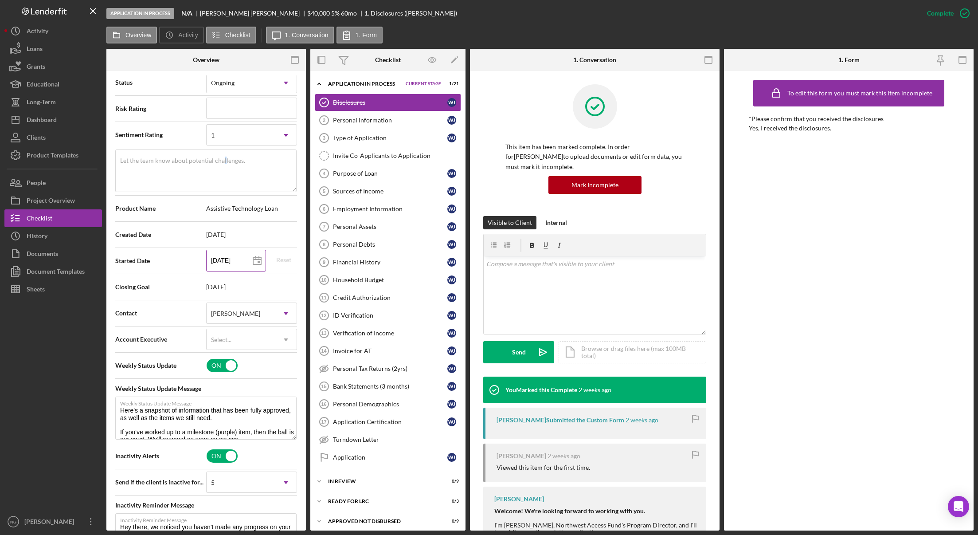
scroll to position [43, 0]
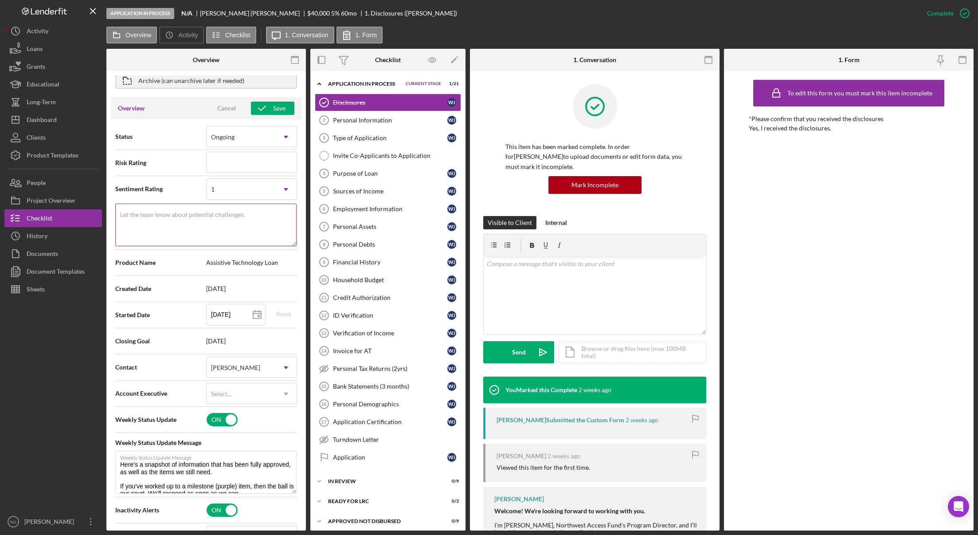
click at [256, 221] on textarea "Let the team know about potential challenges." at bounding box center [205, 225] width 181 height 43
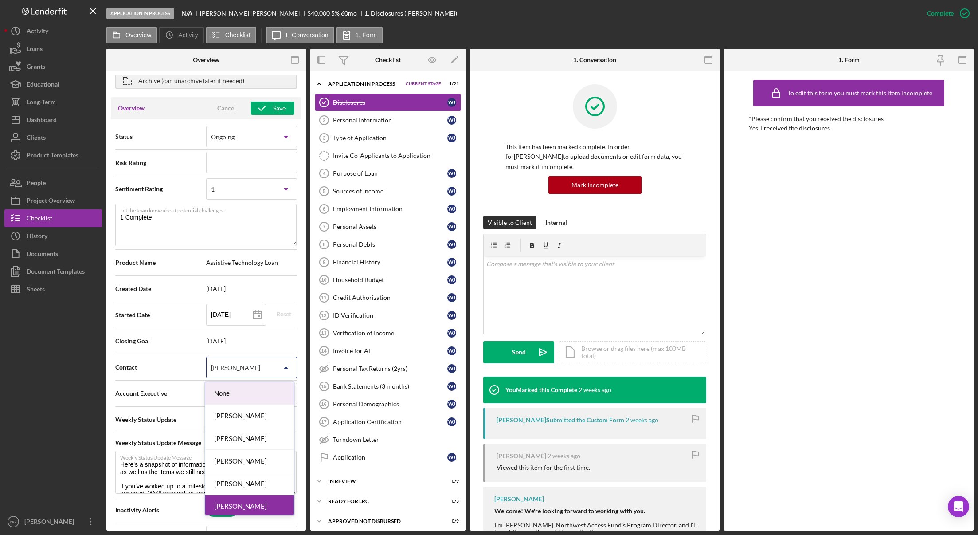
click at [243, 365] on div "[PERSON_NAME]" at bounding box center [235, 367] width 49 height 7
click at [250, 463] on div "[PERSON_NAME]" at bounding box center [249, 461] width 89 height 23
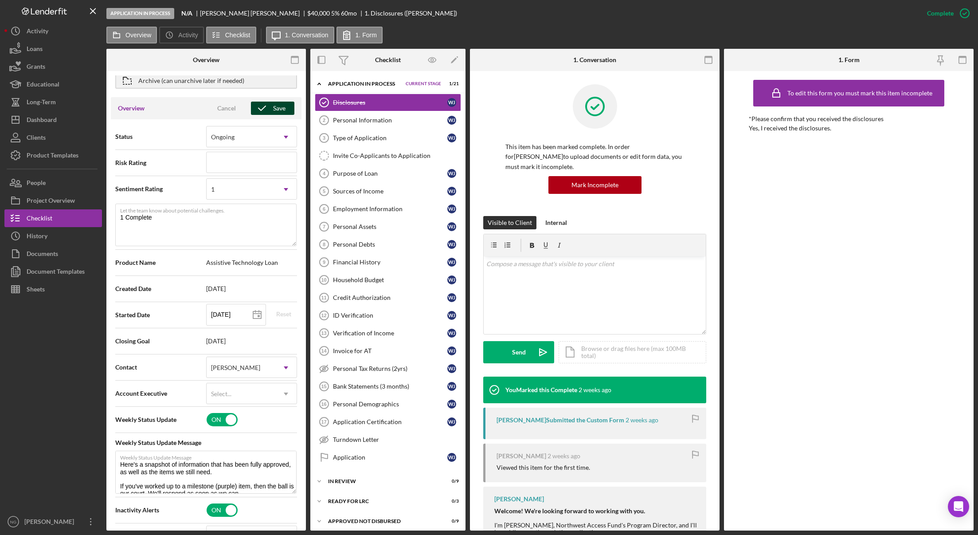
click at [273, 110] on div "Save" at bounding box center [279, 108] width 12 height 13
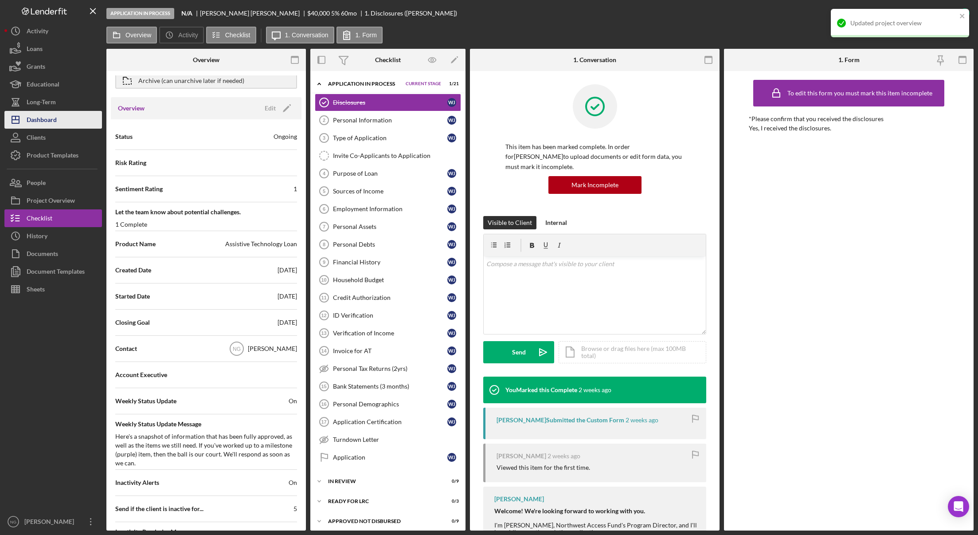
click at [51, 122] on div "Dashboard" at bounding box center [42, 121] width 30 height 20
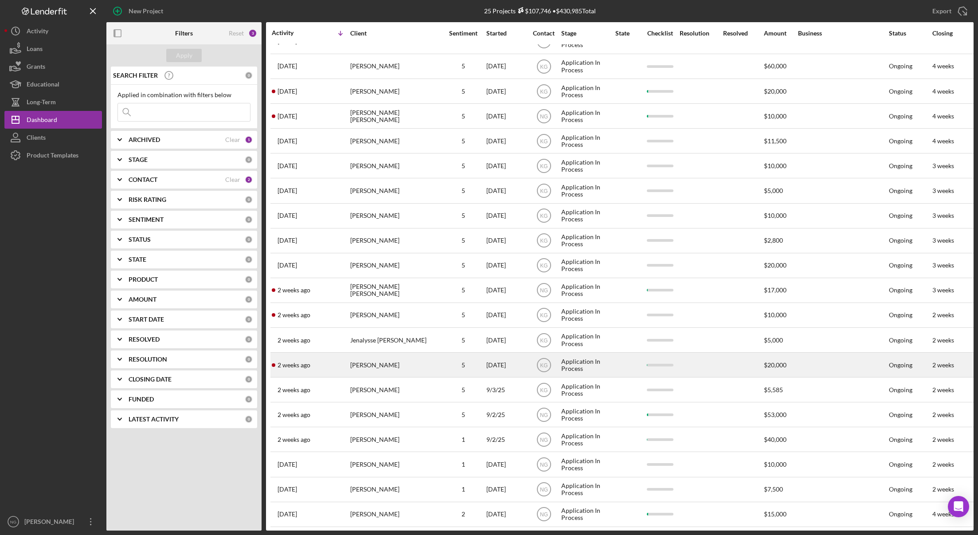
scroll to position [147, 0]
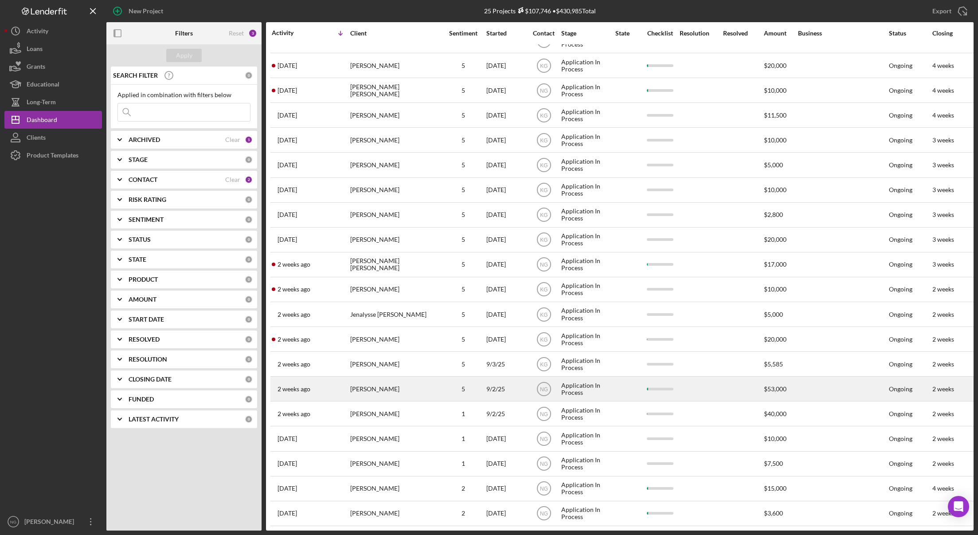
click at [407, 385] on div "[PERSON_NAME]" at bounding box center [394, 389] width 89 height 24
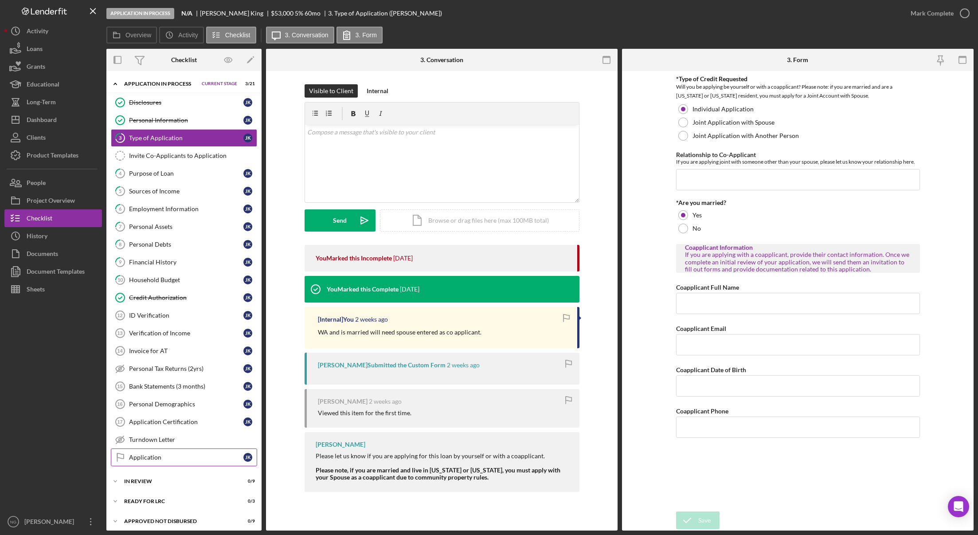
click at [141, 459] on div "Application" at bounding box center [186, 457] width 114 height 7
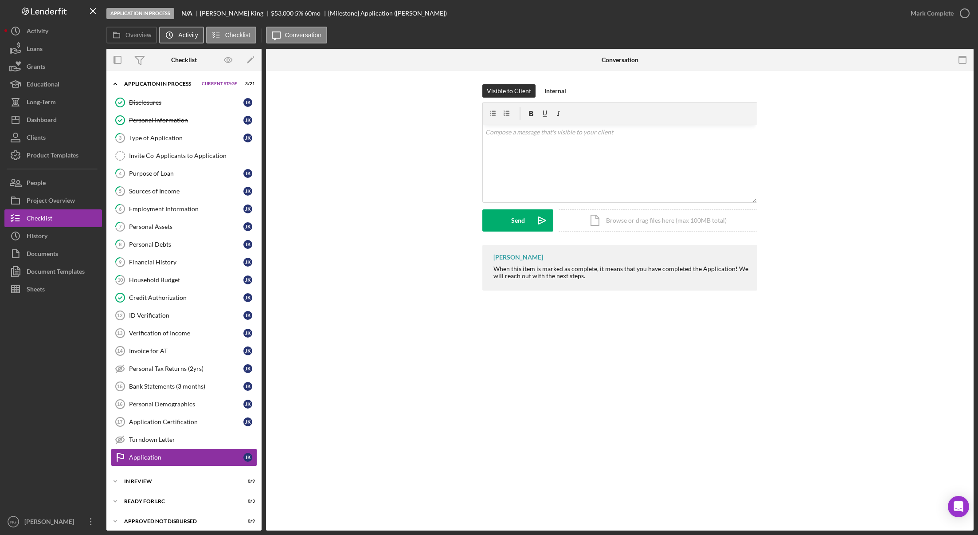
click at [172, 39] on icon "Icon/History" at bounding box center [170, 35] width 18 height 18
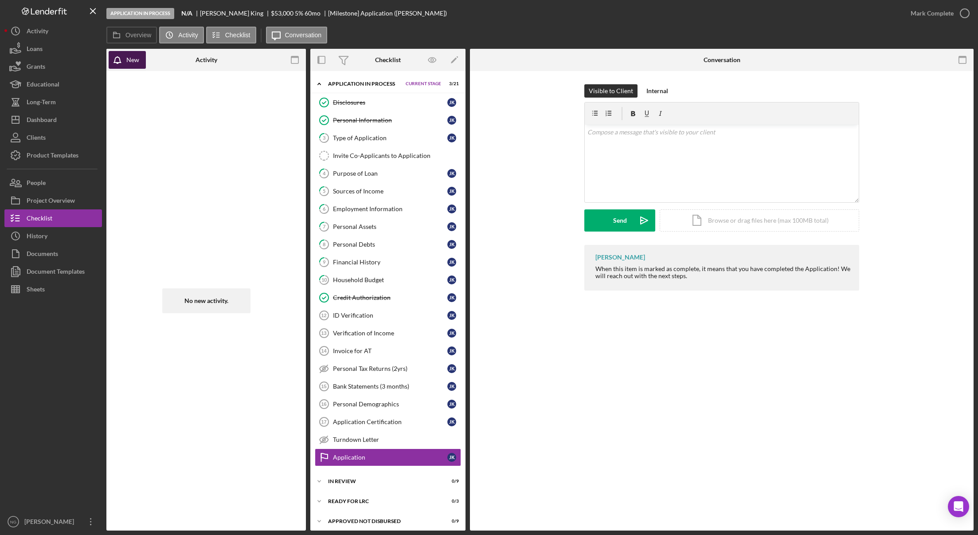
click at [145, 63] on button "New" at bounding box center [127, 60] width 37 height 18
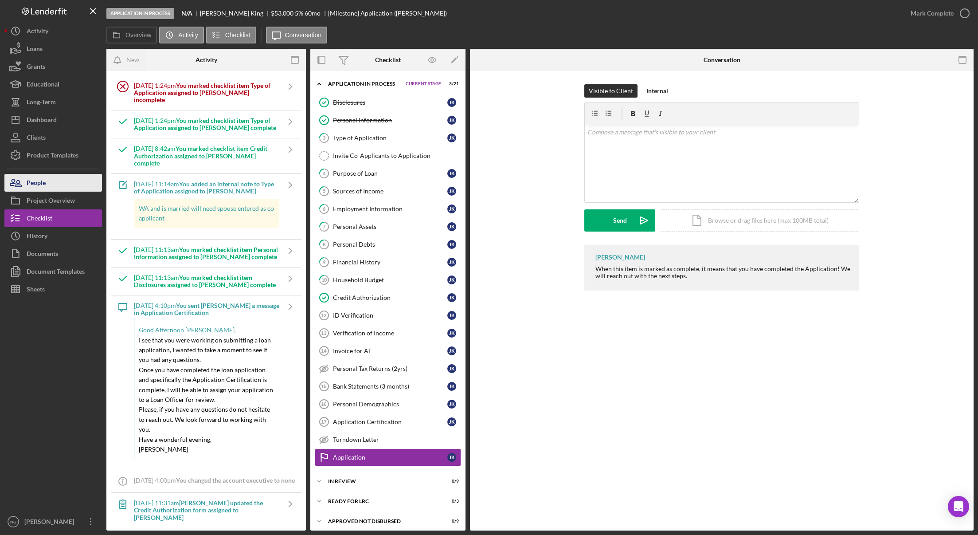
click at [60, 184] on button "People" at bounding box center [53, 183] width 98 height 18
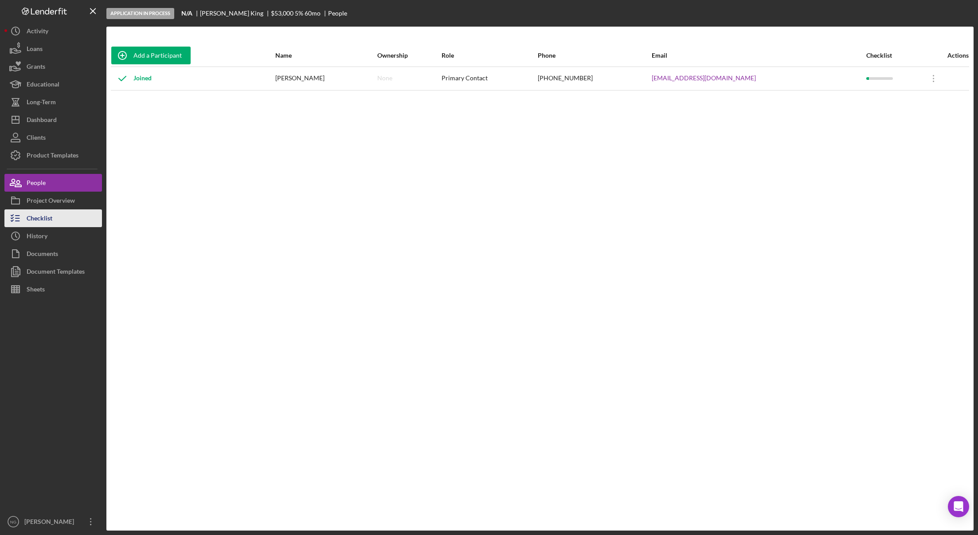
click at [59, 221] on button "Checklist" at bounding box center [53, 218] width 98 height 18
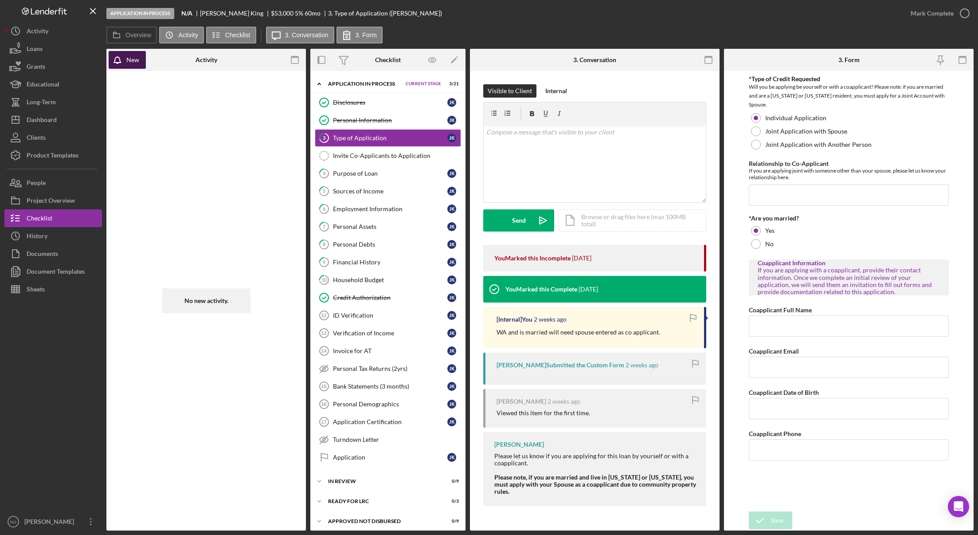
click at [141, 59] on button "New" at bounding box center [127, 60] width 37 height 18
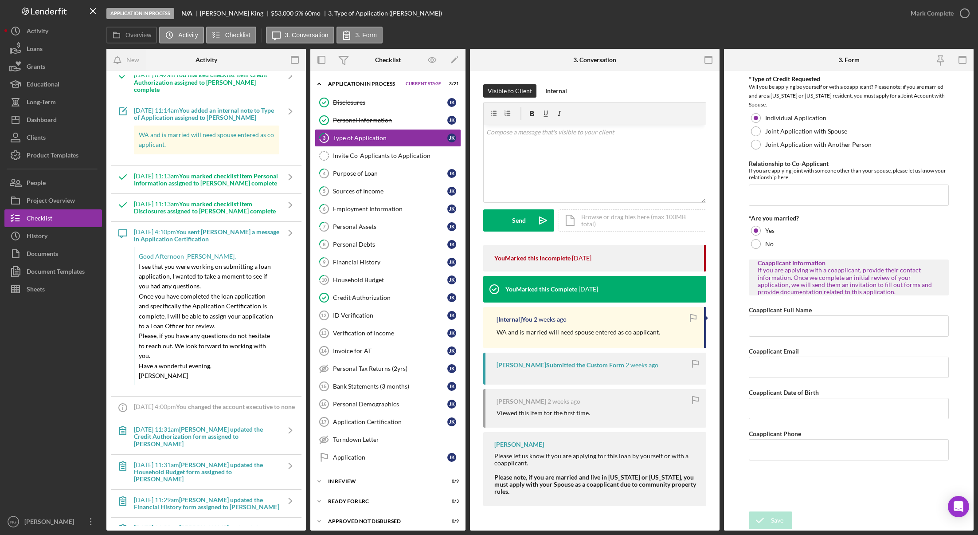
scroll to position [177, 0]
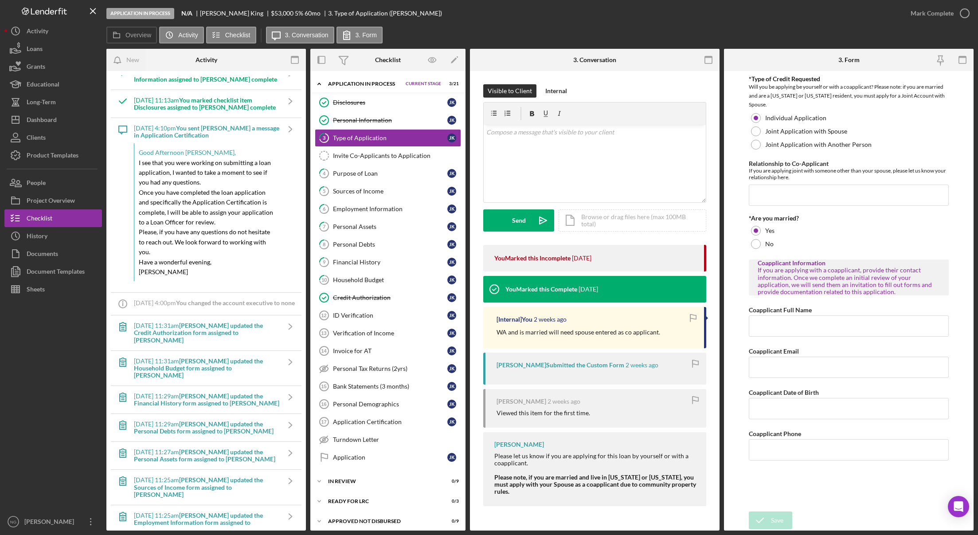
click at [74, 403] on div at bounding box center [53, 405] width 98 height 215
click at [59, 124] on button "Icon/Dashboard Dashboard" at bounding box center [53, 120] width 98 height 18
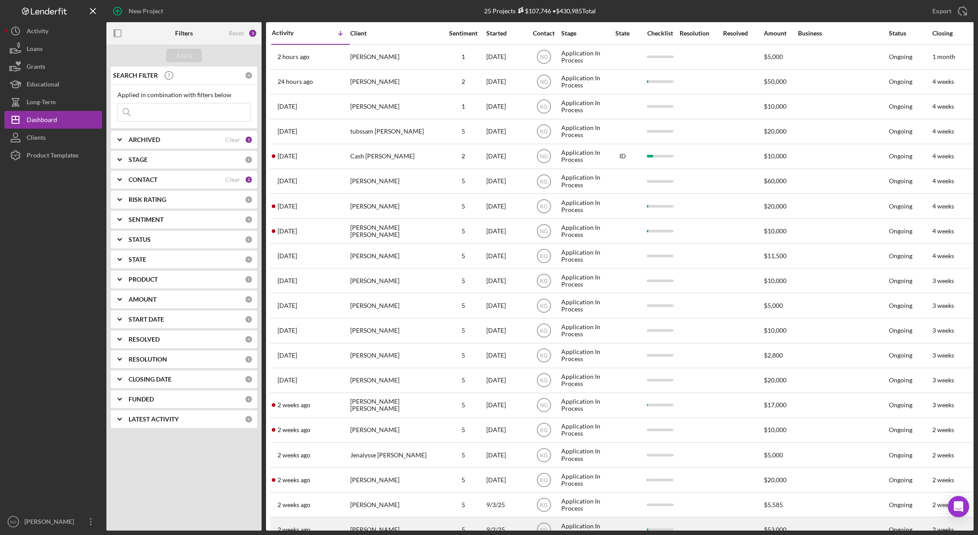
scroll to position [147, 0]
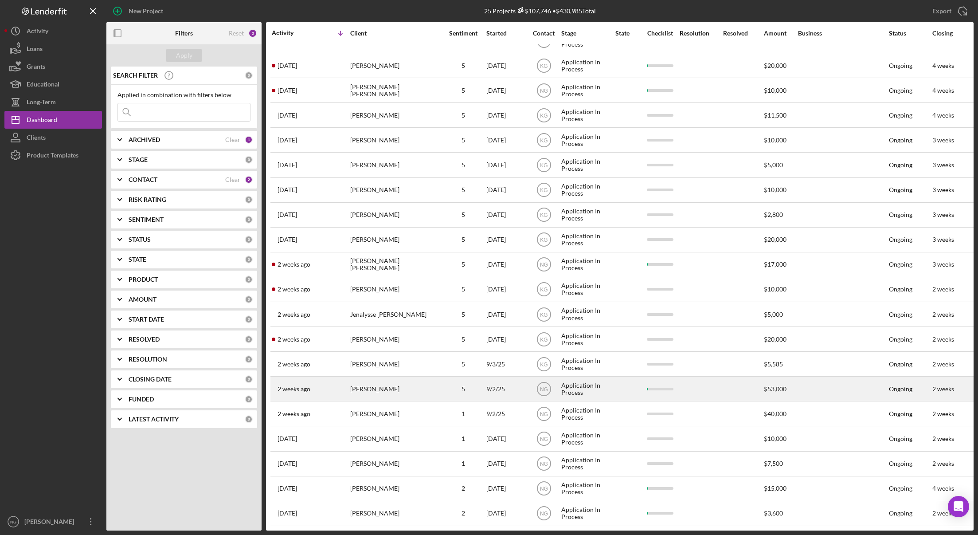
click at [441, 385] on td "5" at bounding box center [463, 389] width 45 height 25
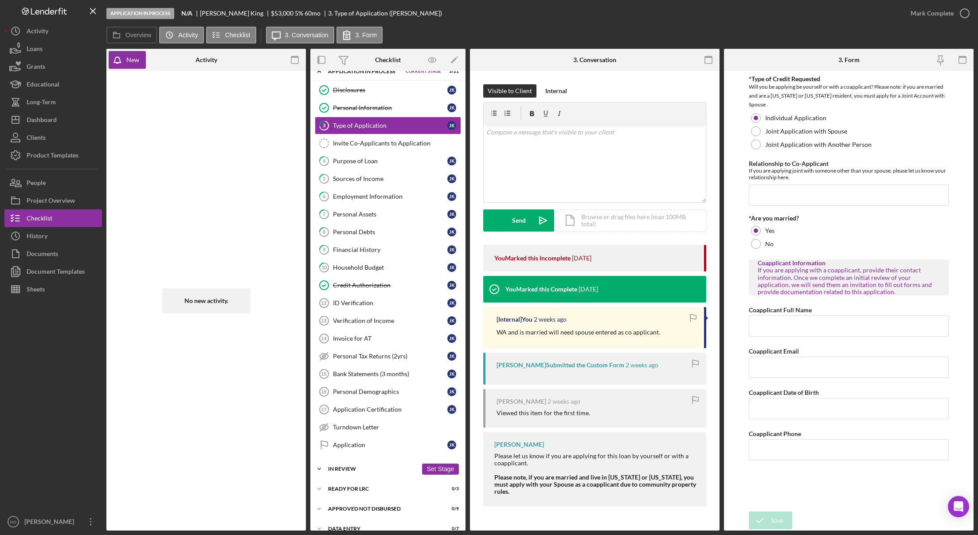
scroll to position [24, 0]
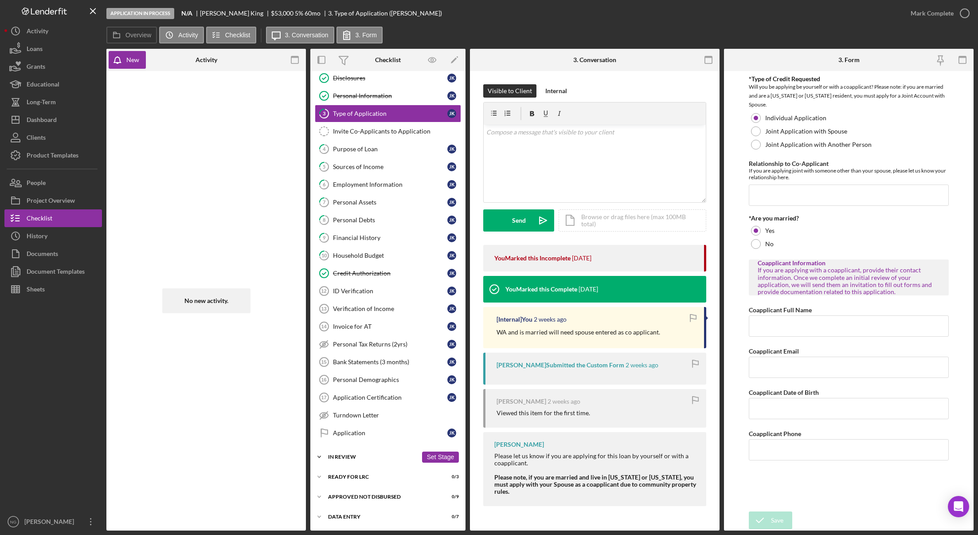
click at [319, 458] on icon "Icon/Expander" at bounding box center [319, 457] width 18 height 18
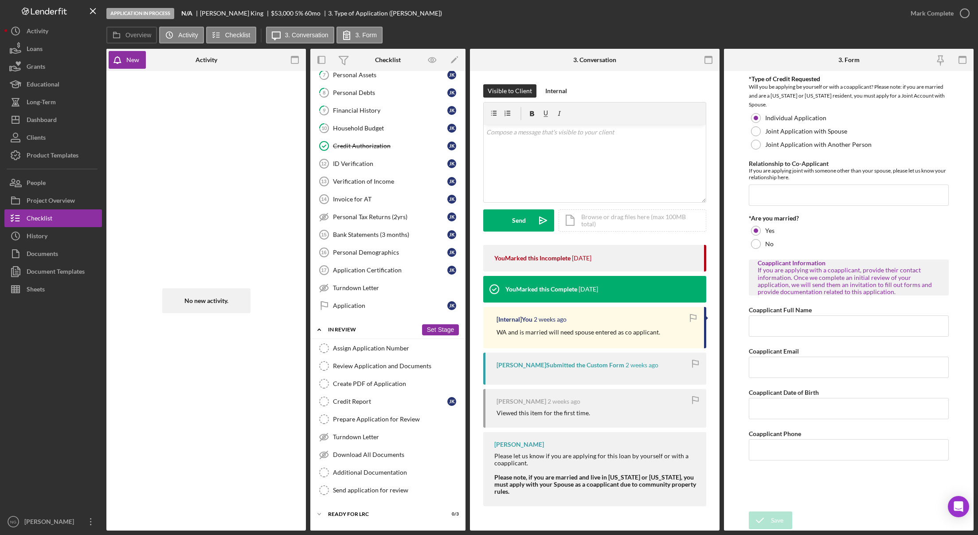
scroll to position [189, 0]
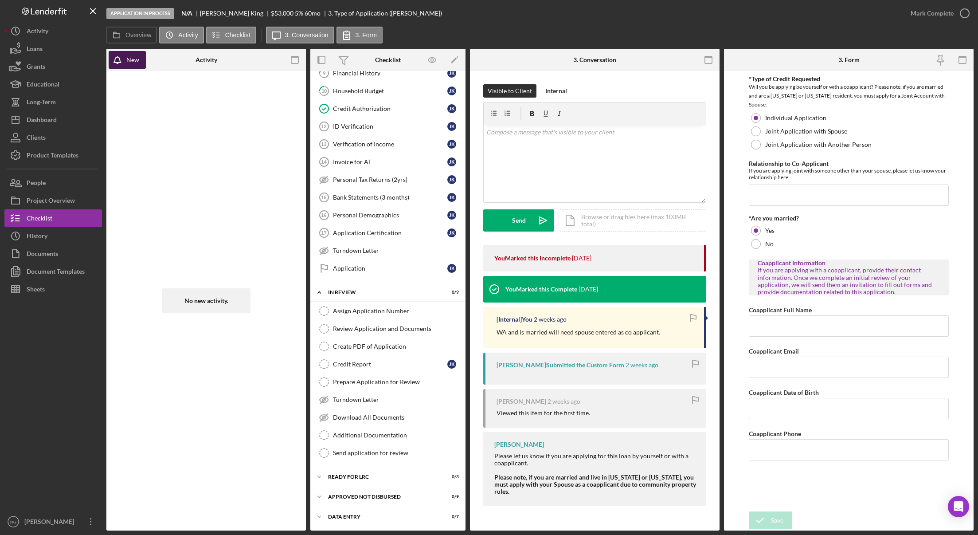
click at [141, 62] on button "New" at bounding box center [127, 60] width 37 height 18
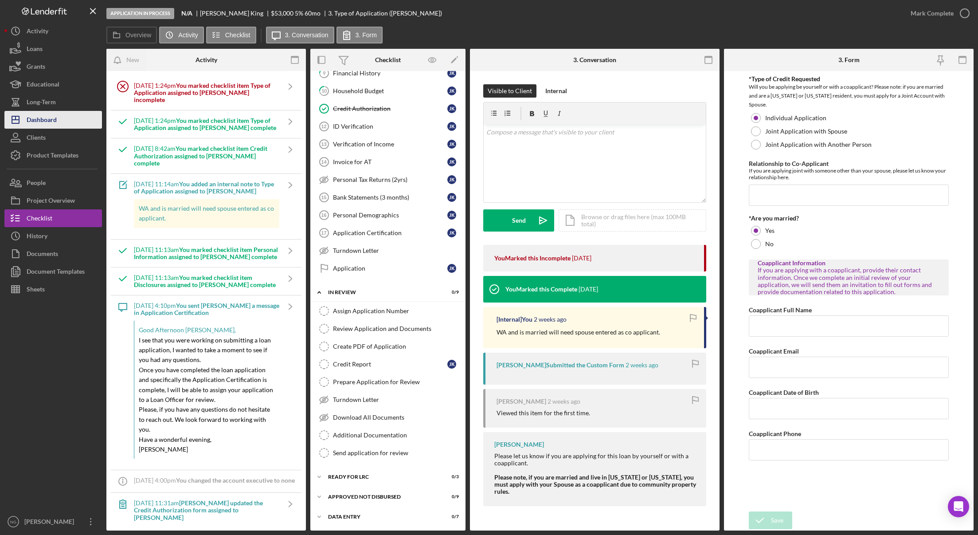
click at [63, 122] on button "Icon/Dashboard Dashboard" at bounding box center [53, 120] width 98 height 18
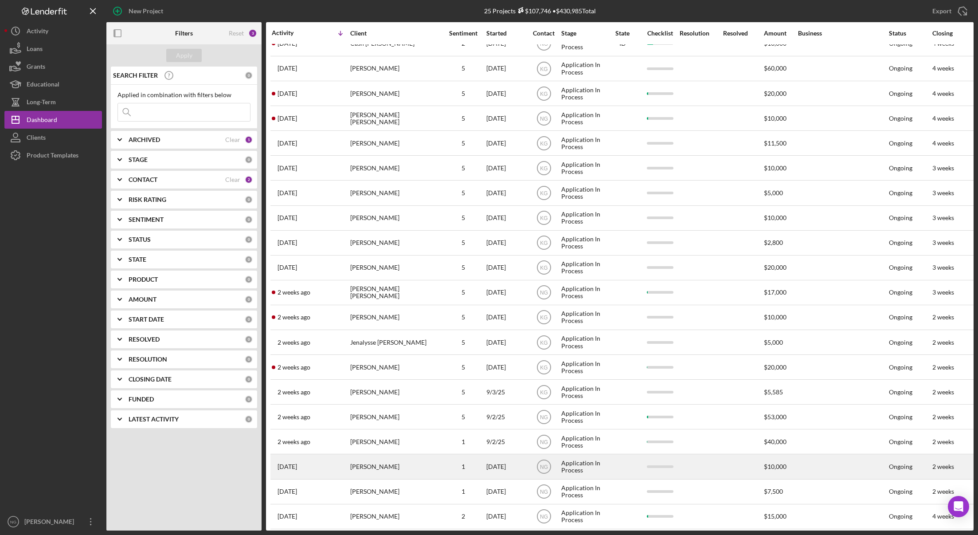
scroll to position [147, 0]
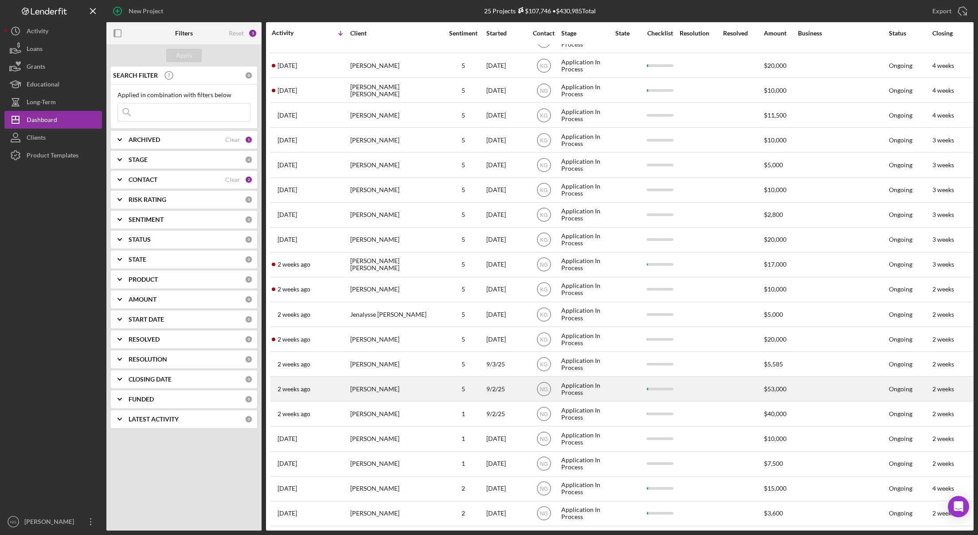
click at [402, 380] on div "[PERSON_NAME]" at bounding box center [394, 389] width 89 height 24
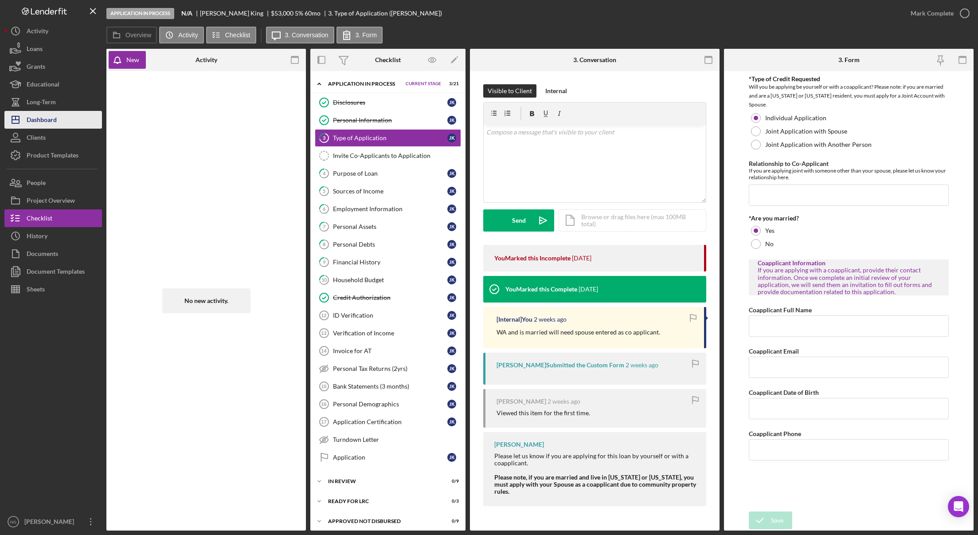
click at [62, 123] on button "Icon/Dashboard Dashboard" at bounding box center [53, 120] width 98 height 18
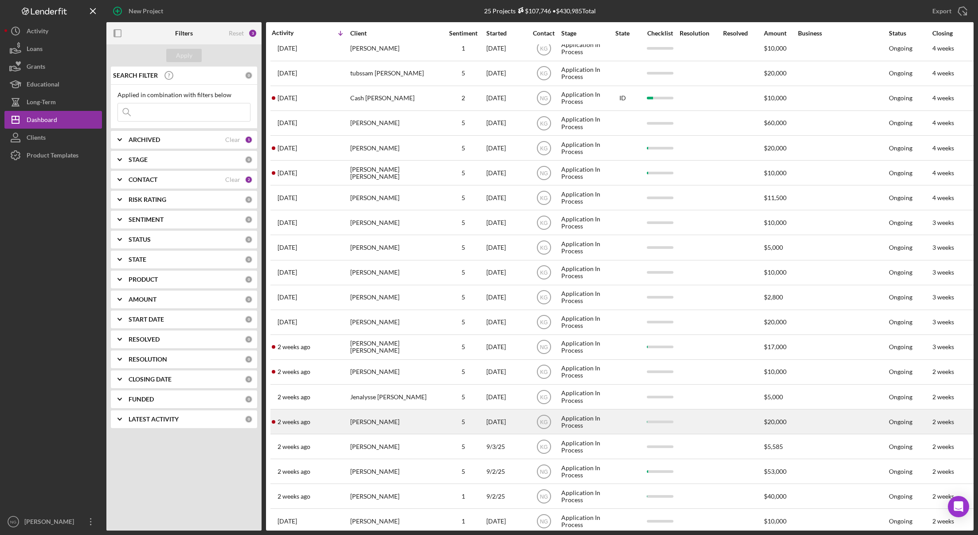
scroll to position [147, 0]
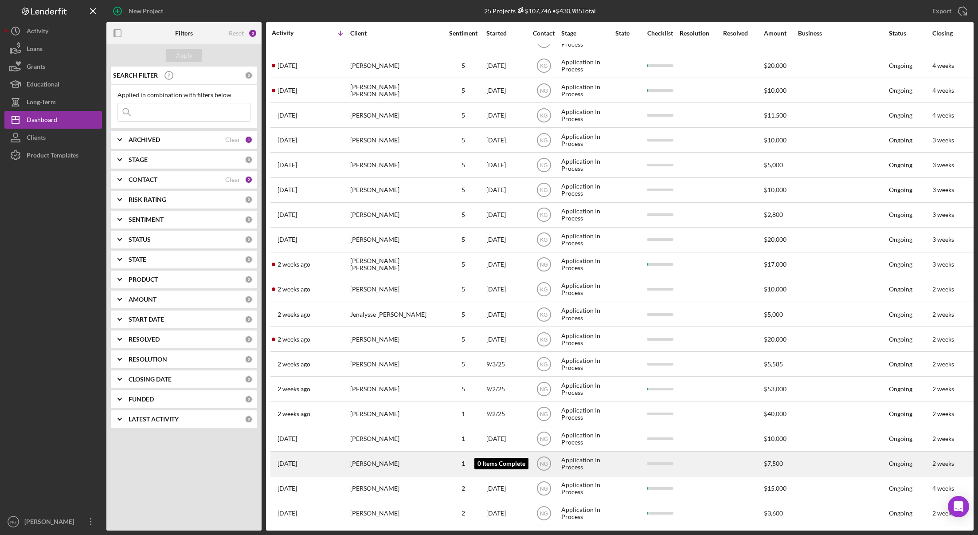
click at [448, 460] on div "1" at bounding box center [463, 463] width 44 height 7
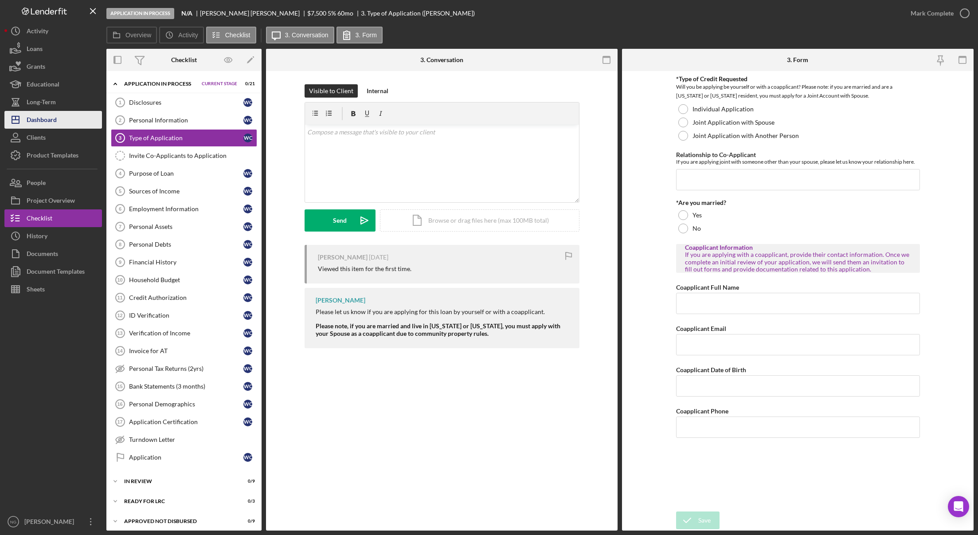
click at [27, 122] on div "Dashboard" at bounding box center [42, 121] width 30 height 20
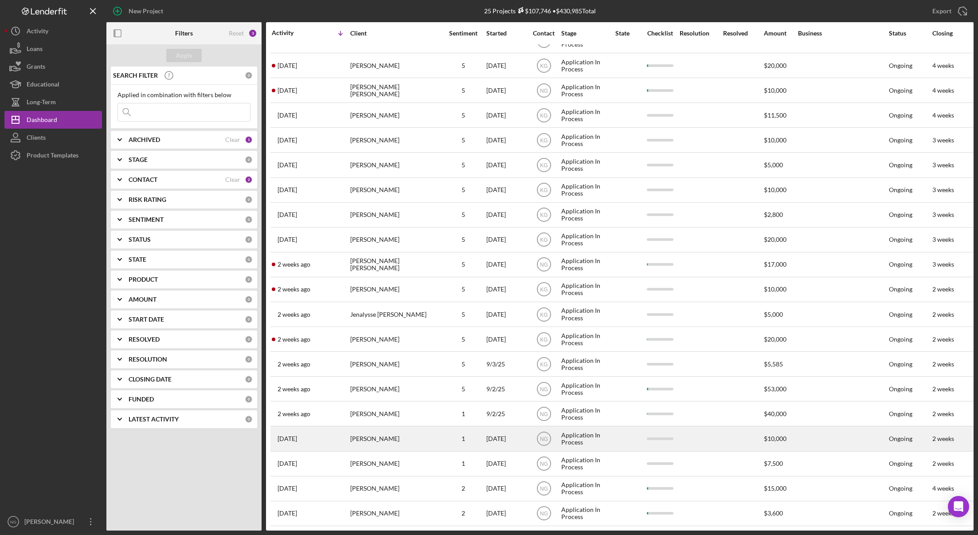
scroll to position [147, 0]
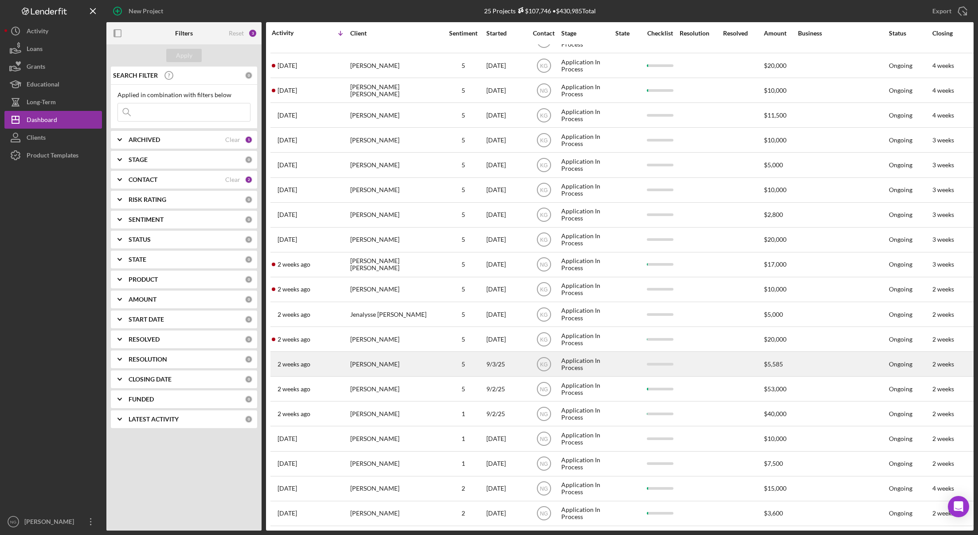
click at [463, 361] on div "5" at bounding box center [463, 364] width 44 height 7
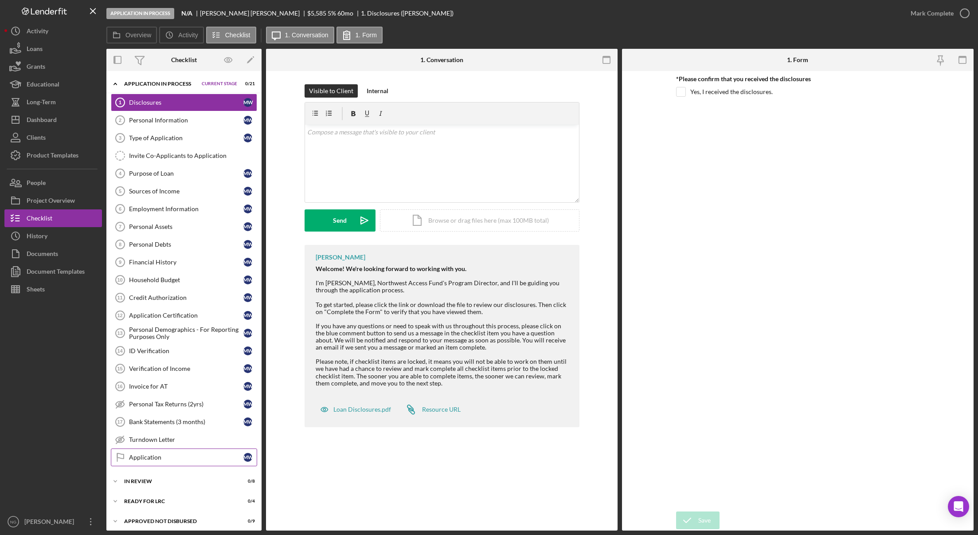
click at [145, 455] on div "Application" at bounding box center [186, 457] width 114 height 7
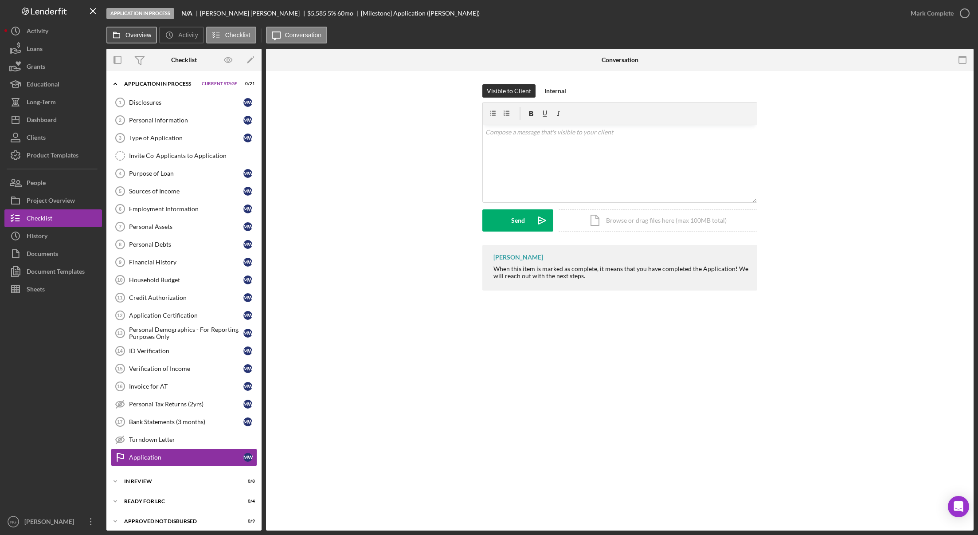
click at [137, 34] on label "Overview" at bounding box center [139, 34] width 26 height 7
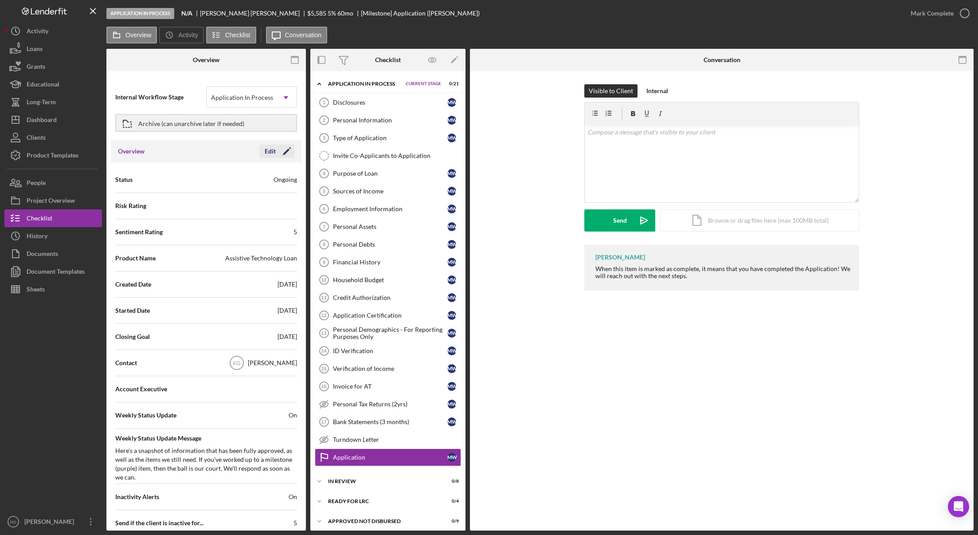
click at [285, 154] on icon "Icon/Edit" at bounding box center [287, 151] width 22 height 22
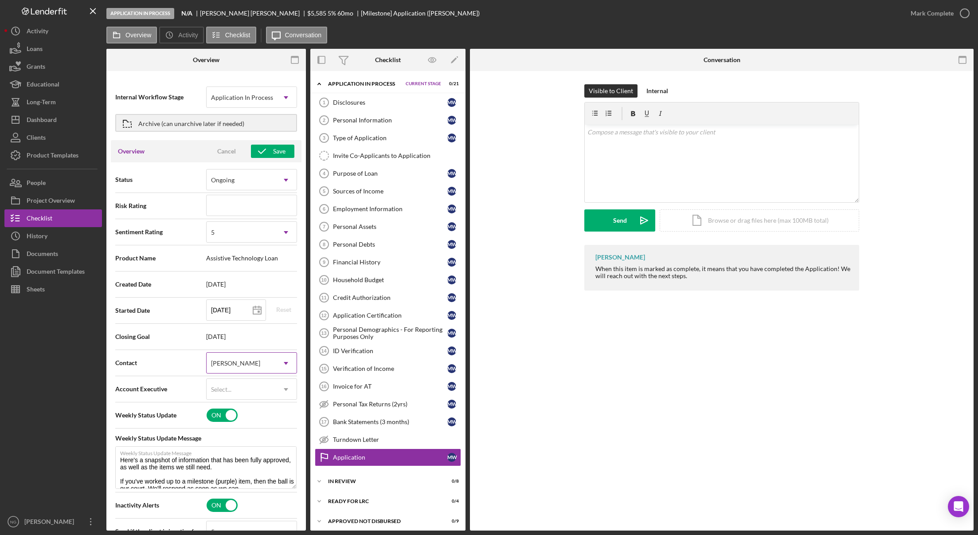
click at [255, 363] on div "[PERSON_NAME]" at bounding box center [241, 363] width 69 height 20
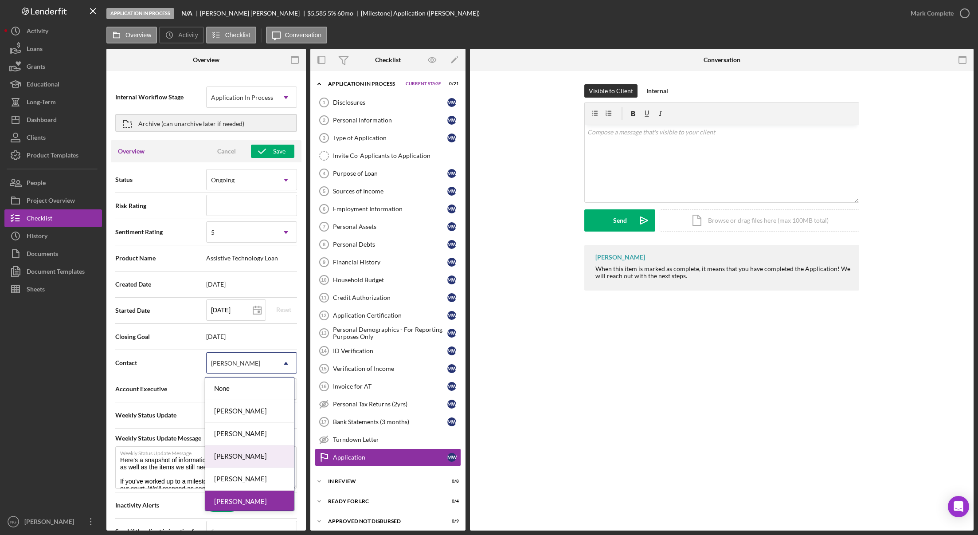
click at [240, 456] on div "[PERSON_NAME]" at bounding box center [249, 456] width 89 height 23
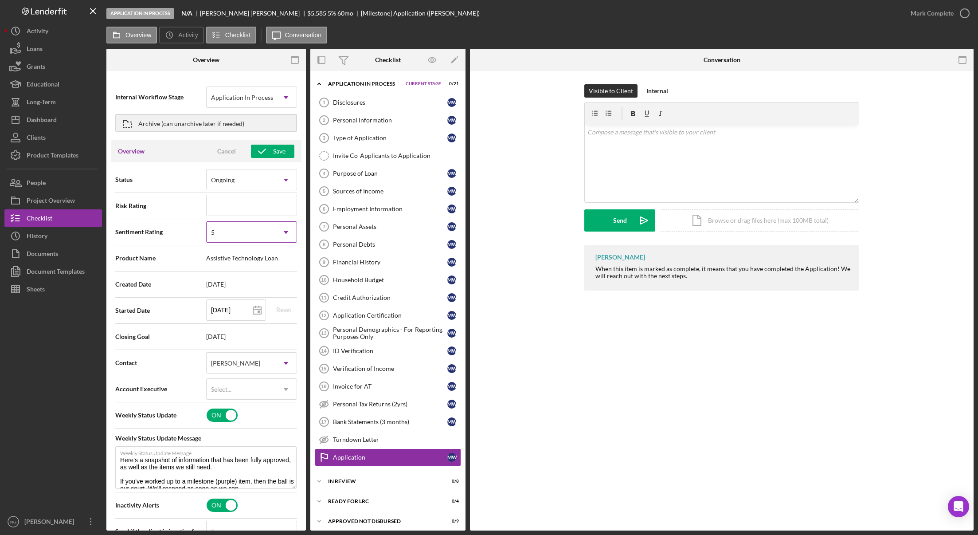
click at [236, 238] on div "5" at bounding box center [241, 232] width 69 height 20
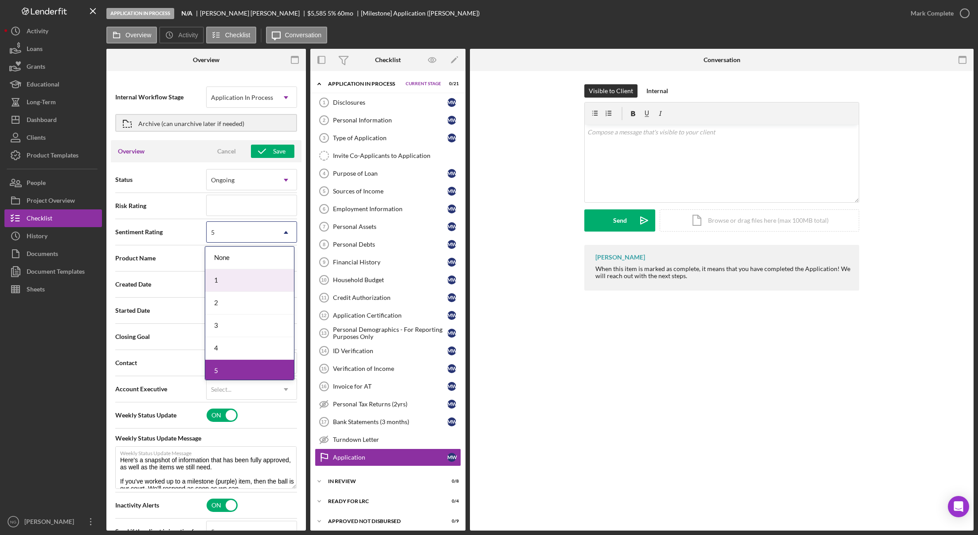
click at [222, 279] on div "1" at bounding box center [249, 280] width 89 height 23
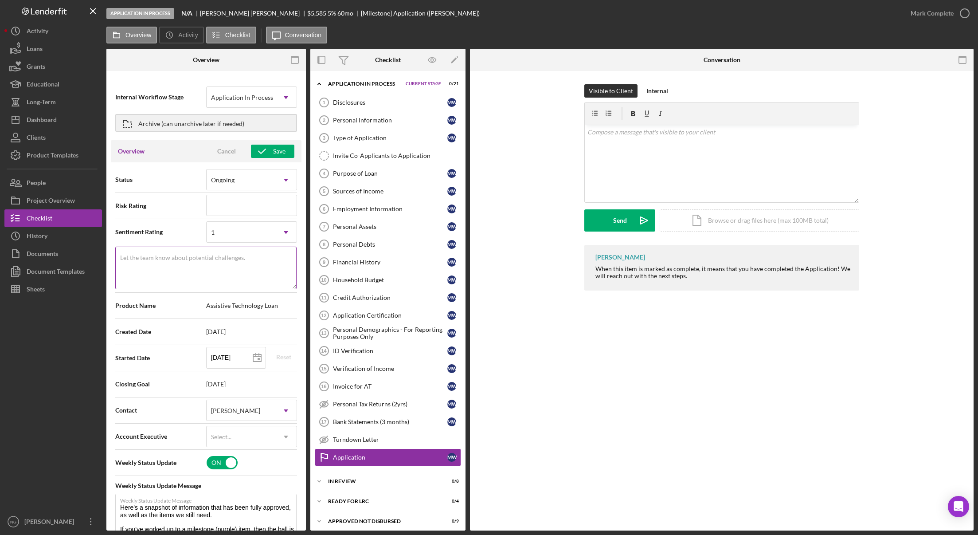
click at [166, 262] on textarea "Let the team know about potential challenges." at bounding box center [205, 268] width 181 height 43
paste textarea "0 Items Complete"
click at [279, 151] on div "Save" at bounding box center [279, 151] width 12 height 13
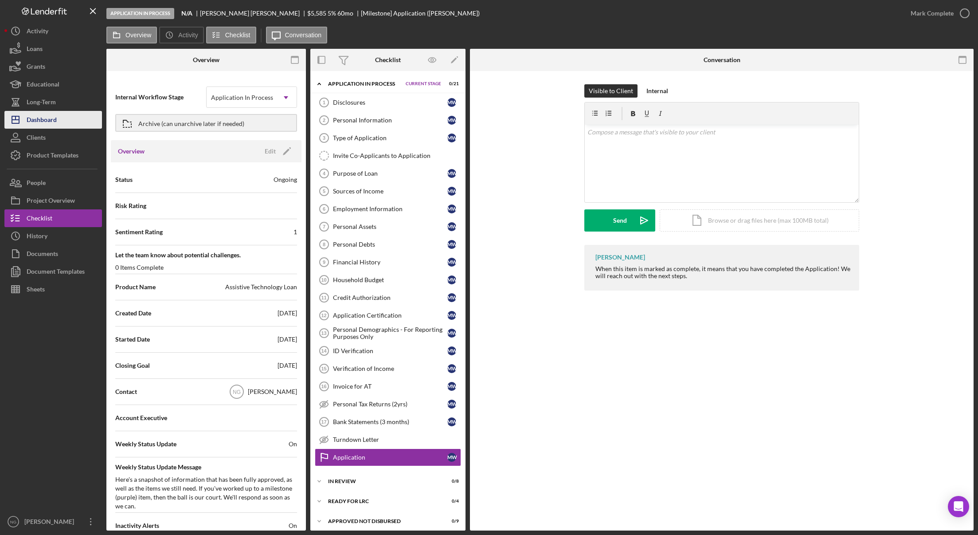
click at [51, 128] on div "Dashboard" at bounding box center [42, 121] width 30 height 20
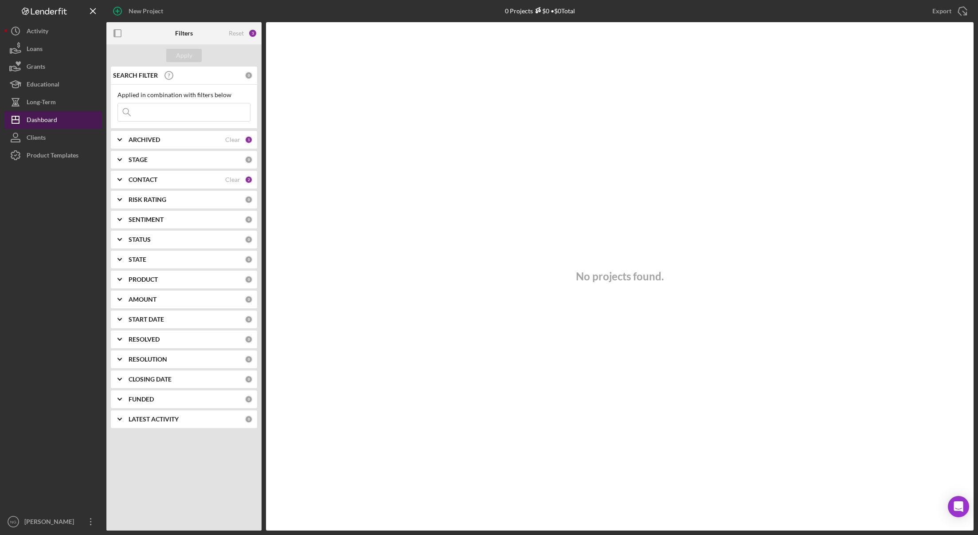
click at [51, 128] on div "Dashboard" at bounding box center [42, 121] width 31 height 20
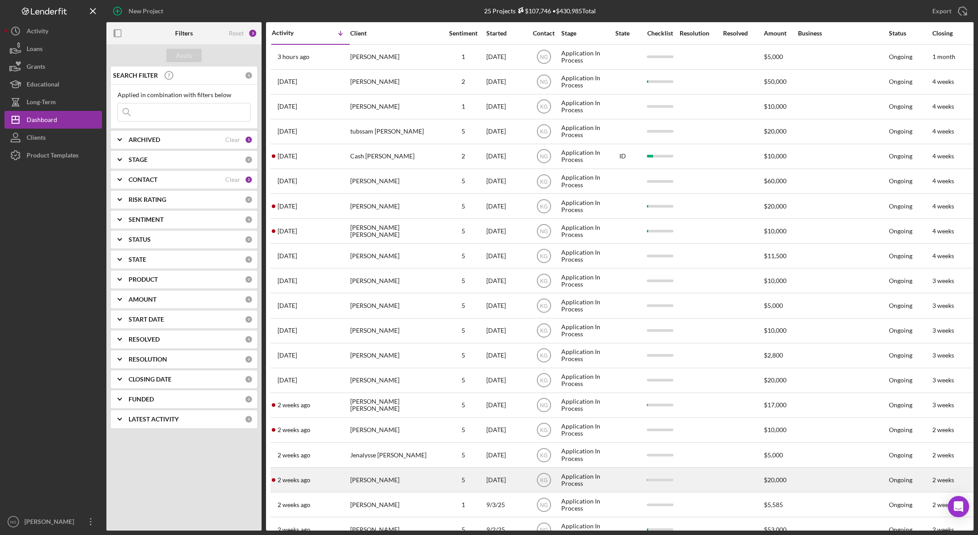
scroll to position [147, 0]
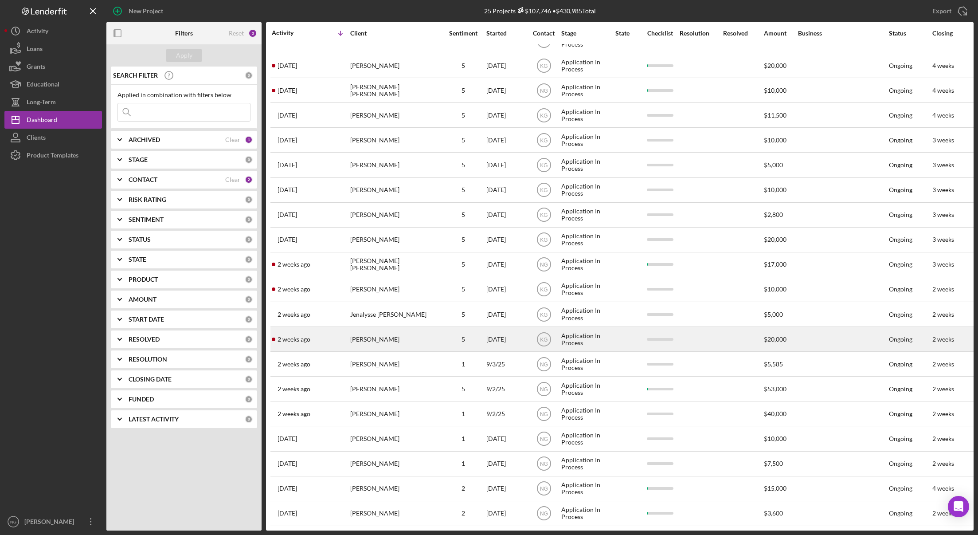
click at [384, 331] on div "[PERSON_NAME]" at bounding box center [394, 339] width 89 height 24
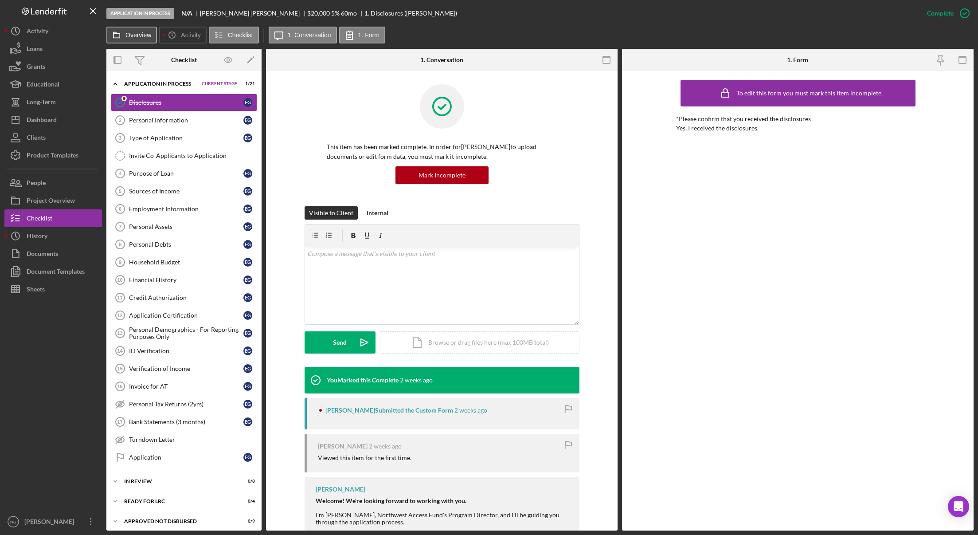
click at [136, 38] on label "Overview" at bounding box center [139, 34] width 26 height 7
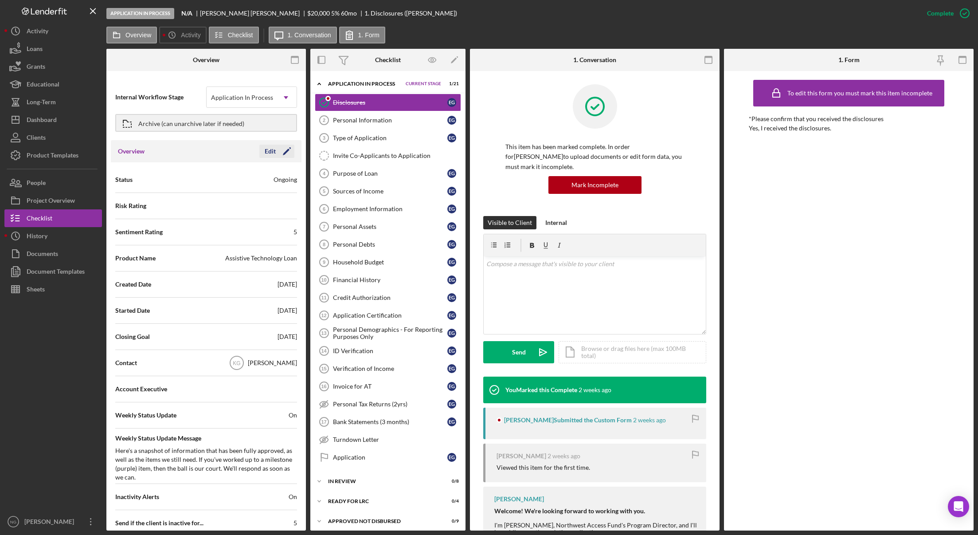
click at [280, 154] on icon "Icon/Edit" at bounding box center [287, 151] width 22 height 22
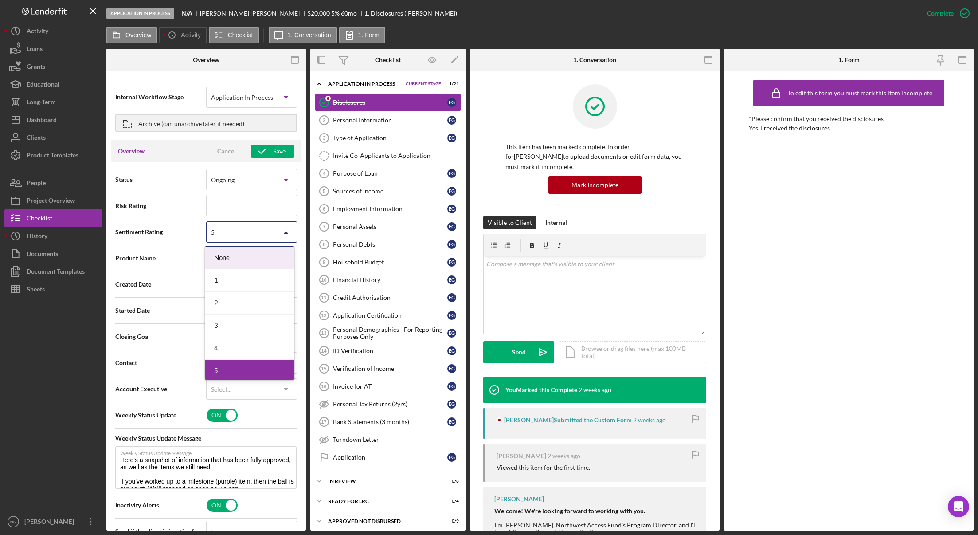
click at [236, 239] on div "5" at bounding box center [241, 232] width 69 height 20
click at [228, 278] on div "1" at bounding box center [249, 280] width 89 height 23
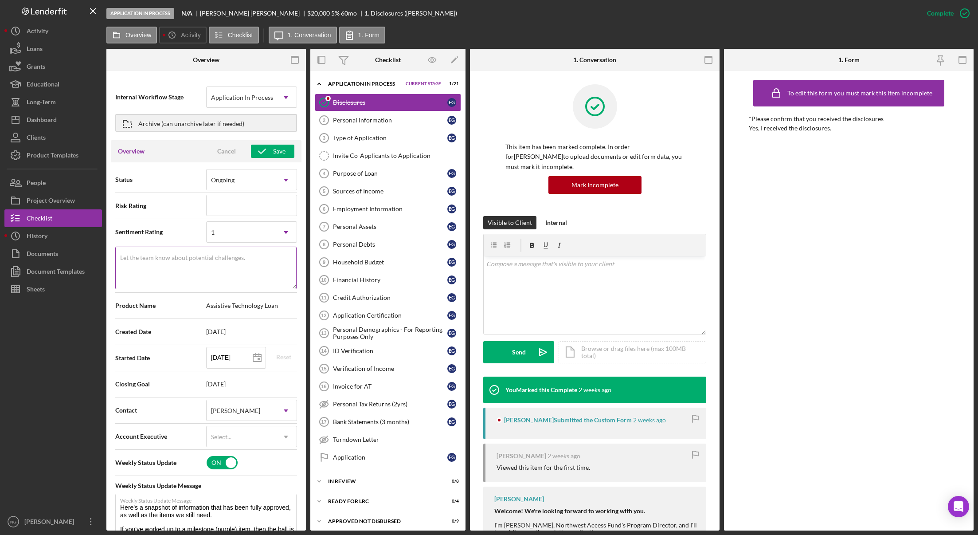
click at [230, 275] on textarea "Let the team know about potential challenges." at bounding box center [205, 268] width 181 height 43
click at [247, 412] on div "[PERSON_NAME]" at bounding box center [235, 410] width 51 height 7
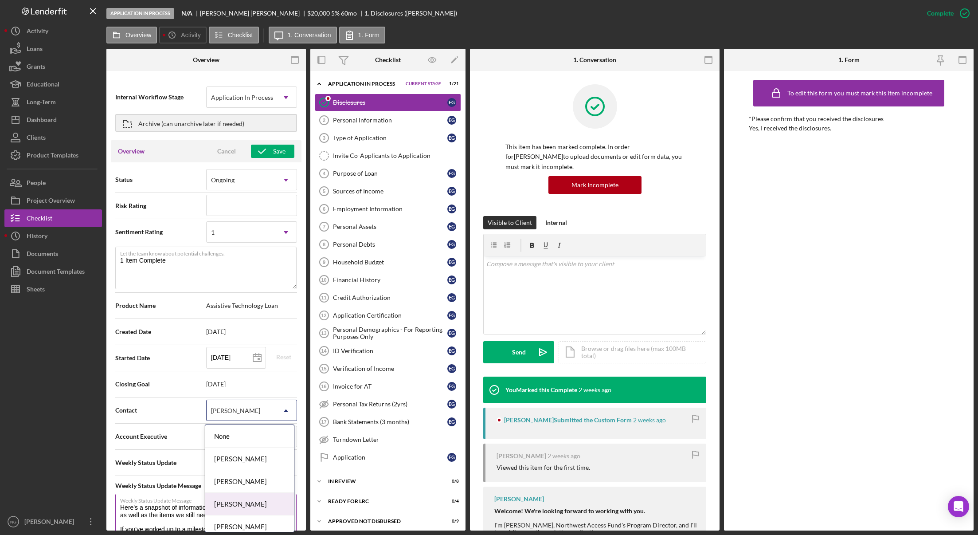
click at [247, 500] on div "[PERSON_NAME]" at bounding box center [249, 504] width 89 height 23
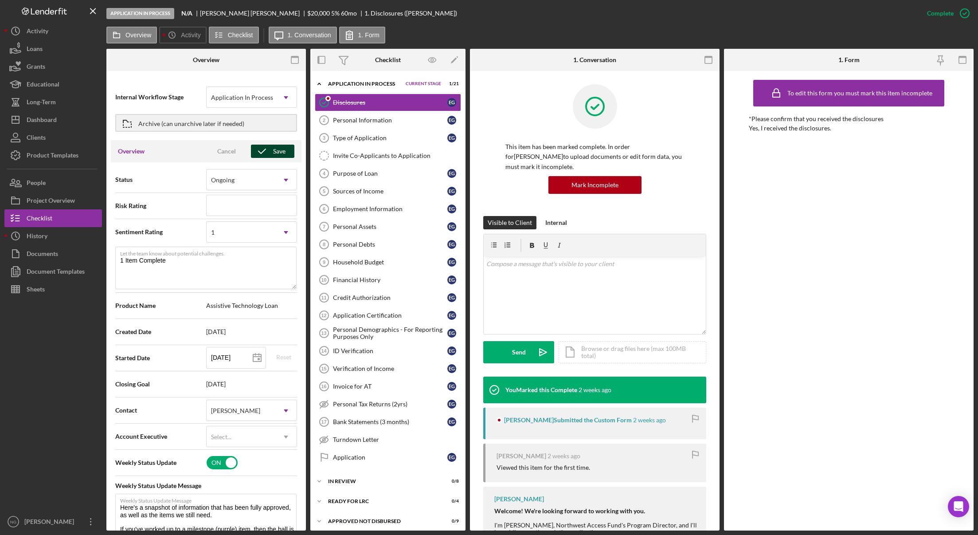
click at [279, 153] on div "Save" at bounding box center [279, 151] width 12 height 13
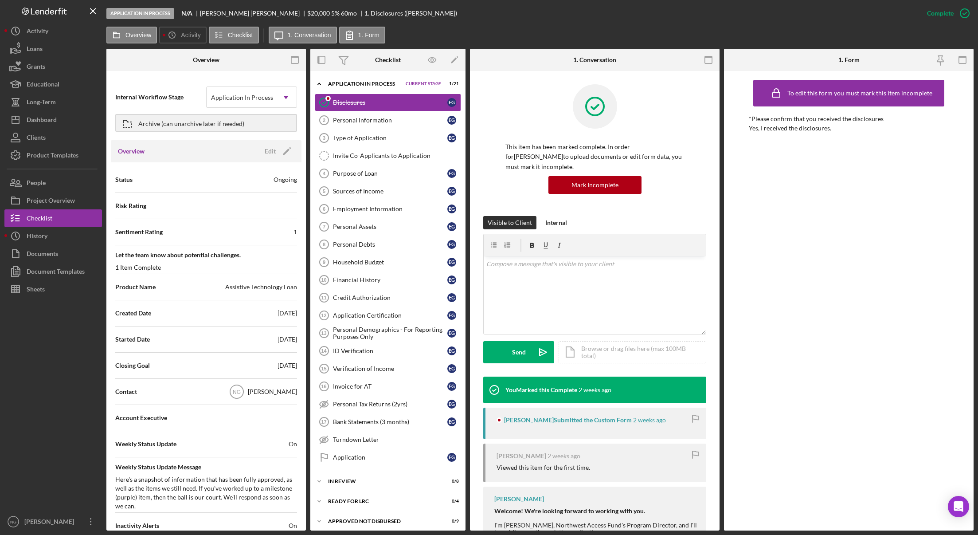
click at [479, 121] on div "This item has been marked complete. In order for Edith Gomez to upload document…" at bounding box center [595, 389] width 250 height 637
click at [61, 124] on button "Icon/Dashboard Dashboard" at bounding box center [53, 120] width 98 height 18
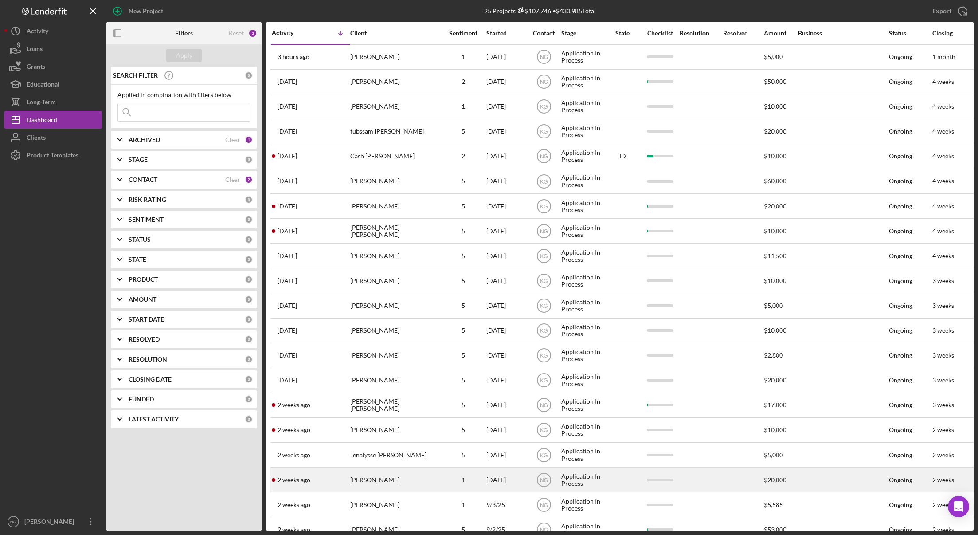
click at [520, 481] on div "[DATE]" at bounding box center [507, 480] width 40 height 24
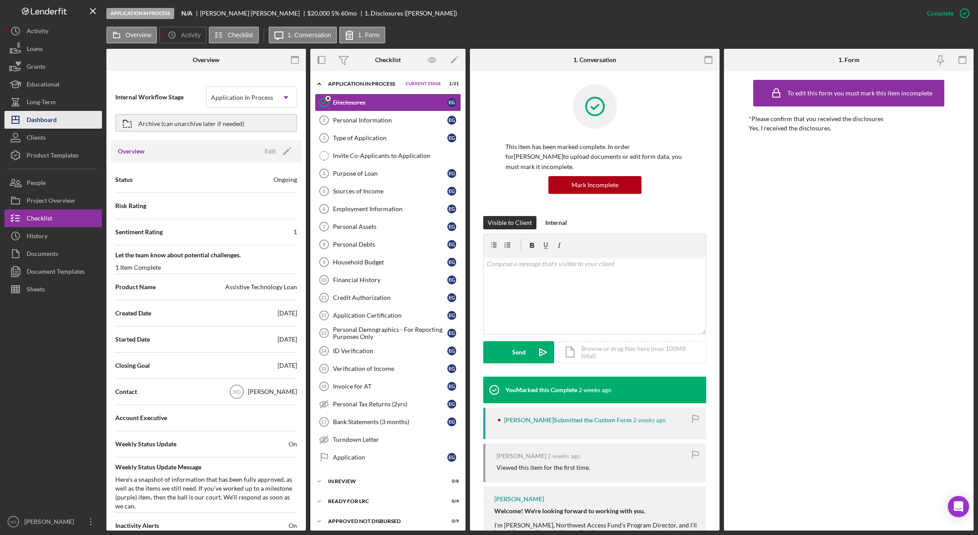
click at [44, 121] on div "Dashboard" at bounding box center [42, 121] width 30 height 20
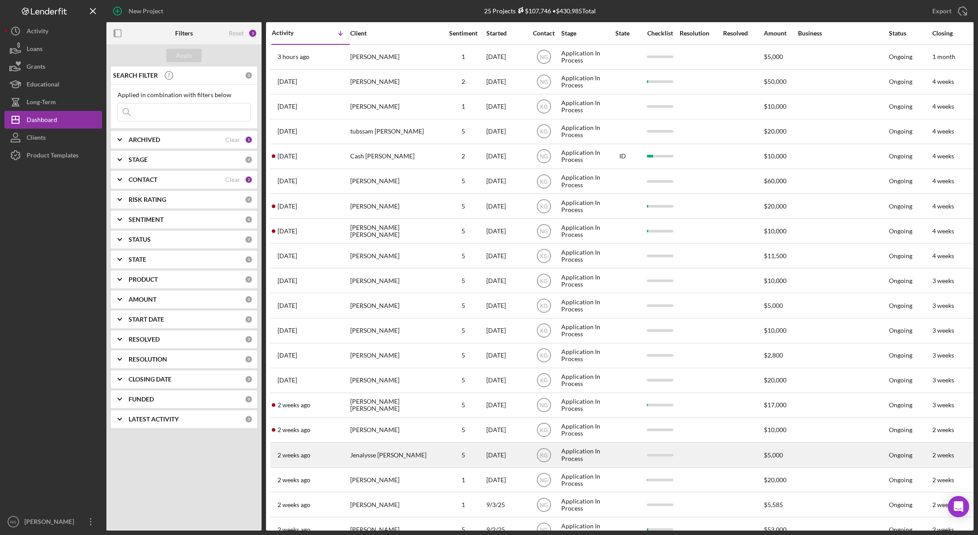
click at [412, 447] on div "Jenalysse [PERSON_NAME]" at bounding box center [394, 455] width 89 height 24
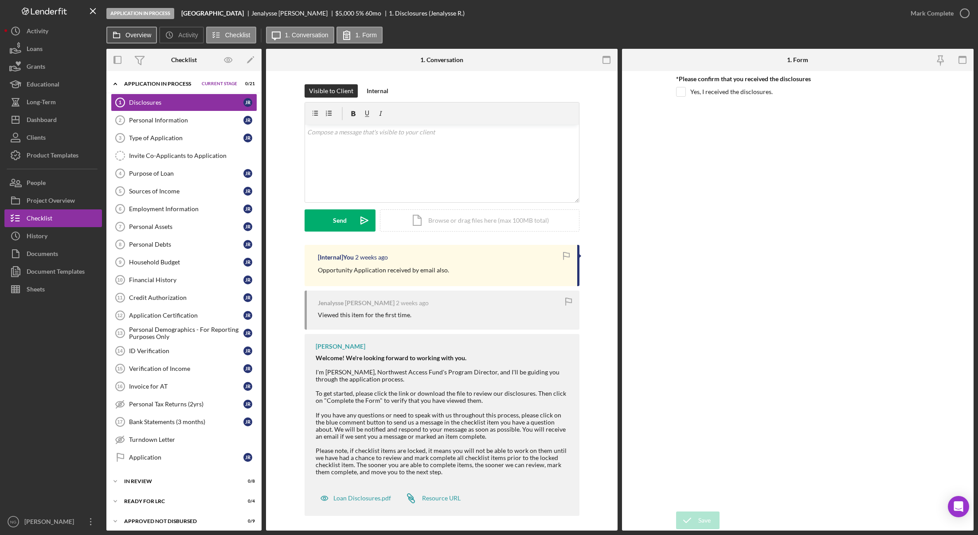
click at [137, 41] on button "Overview" at bounding box center [131, 35] width 51 height 17
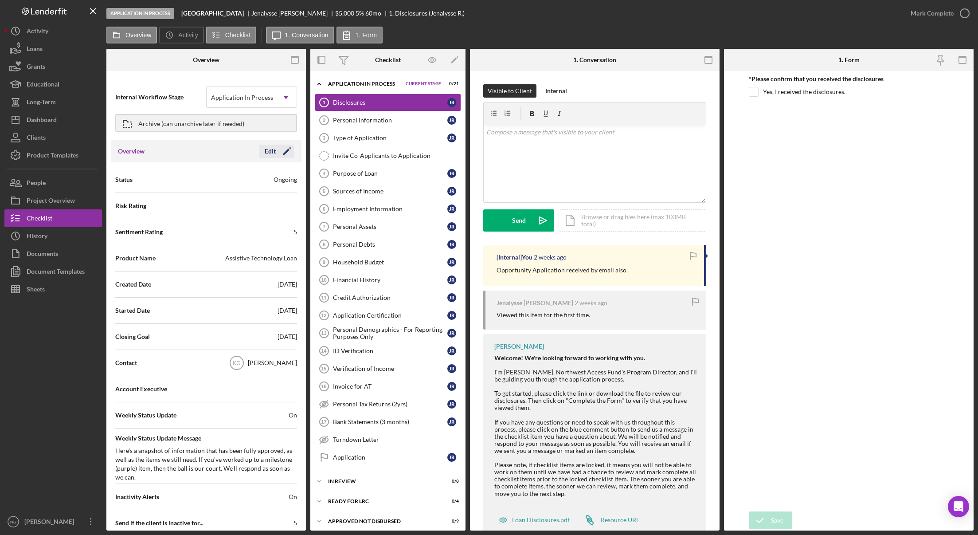
click at [270, 153] on div "Edit" at bounding box center [270, 151] width 11 height 13
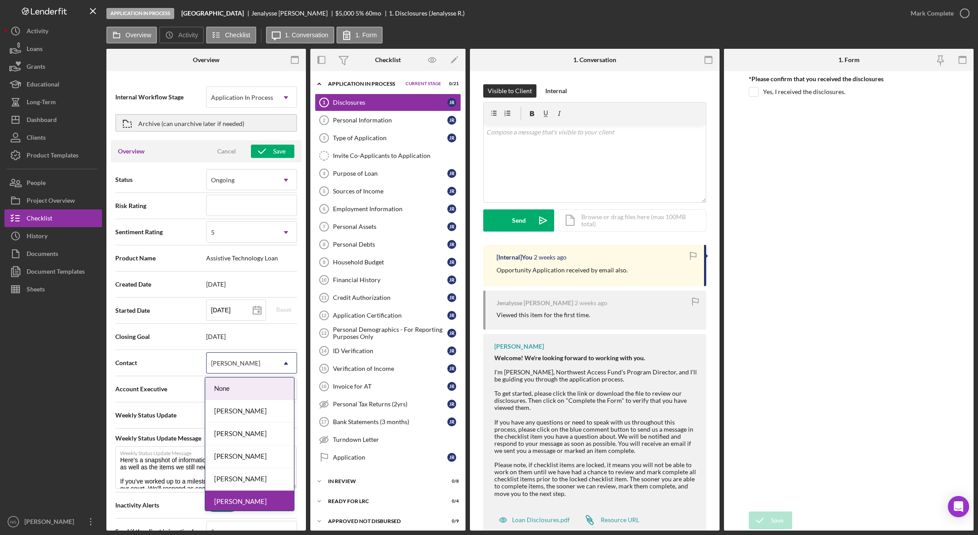
click at [248, 365] on div "[PERSON_NAME]" at bounding box center [241, 363] width 69 height 20
click at [240, 452] on div "[PERSON_NAME]" at bounding box center [249, 456] width 89 height 23
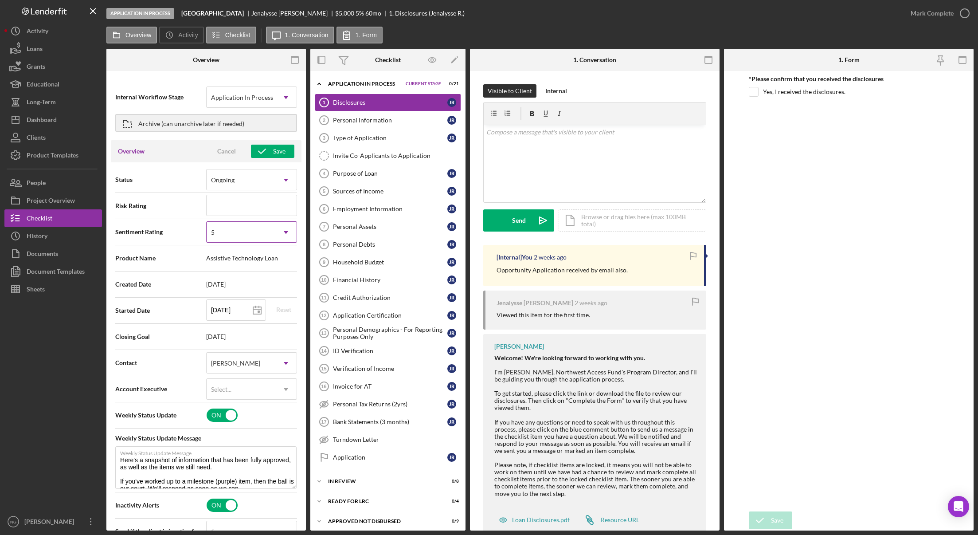
click at [238, 230] on div "5" at bounding box center [241, 232] width 69 height 20
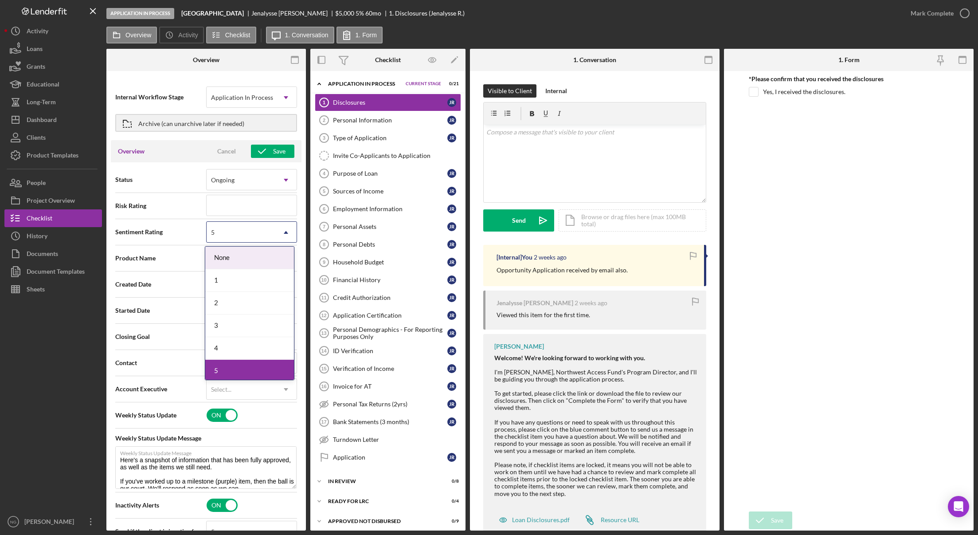
click at [233, 272] on div "1" at bounding box center [249, 280] width 89 height 23
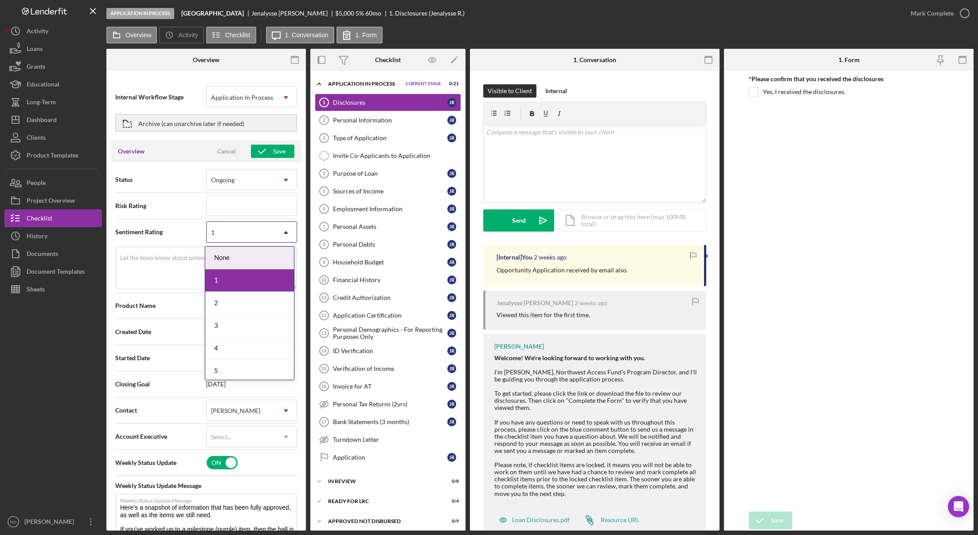
click at [234, 234] on div "1" at bounding box center [241, 232] width 69 height 20
click at [223, 364] on div "5" at bounding box center [249, 371] width 89 height 23
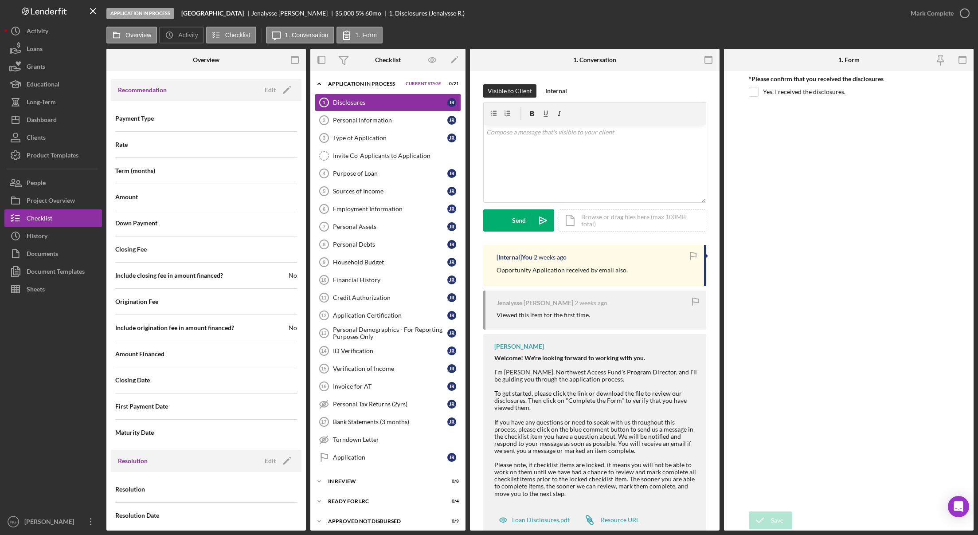
scroll to position [890, 0]
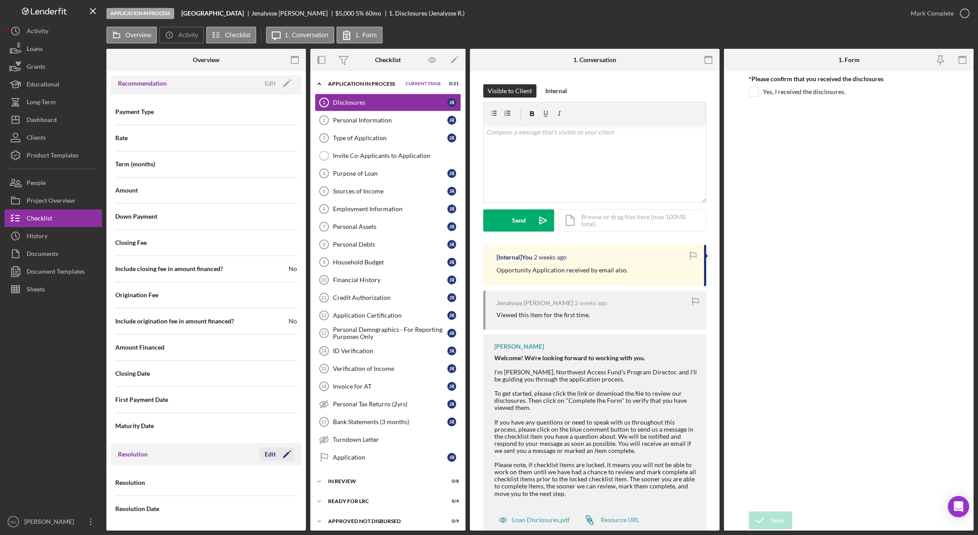
click at [278, 455] on icon "Icon/Edit" at bounding box center [287, 454] width 22 height 22
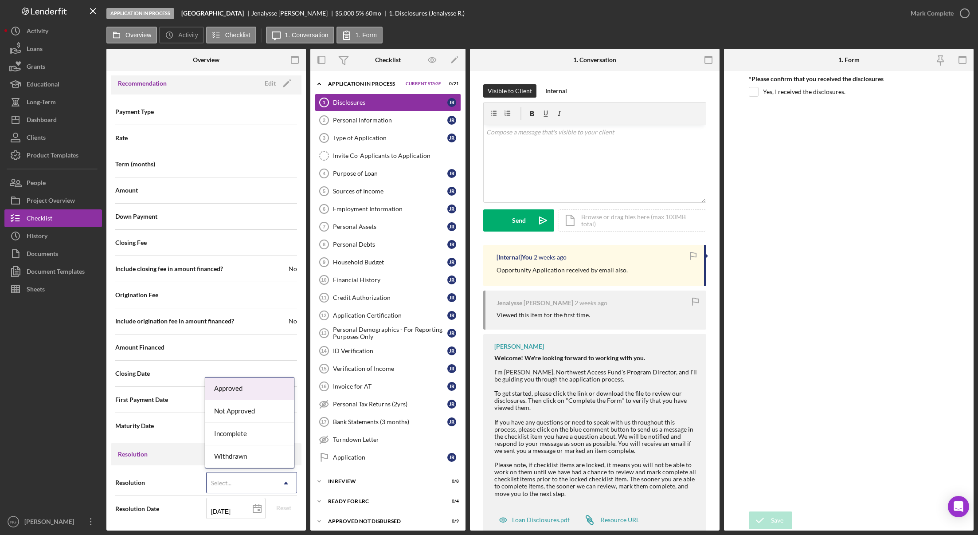
click at [265, 479] on div "Select..." at bounding box center [241, 483] width 69 height 20
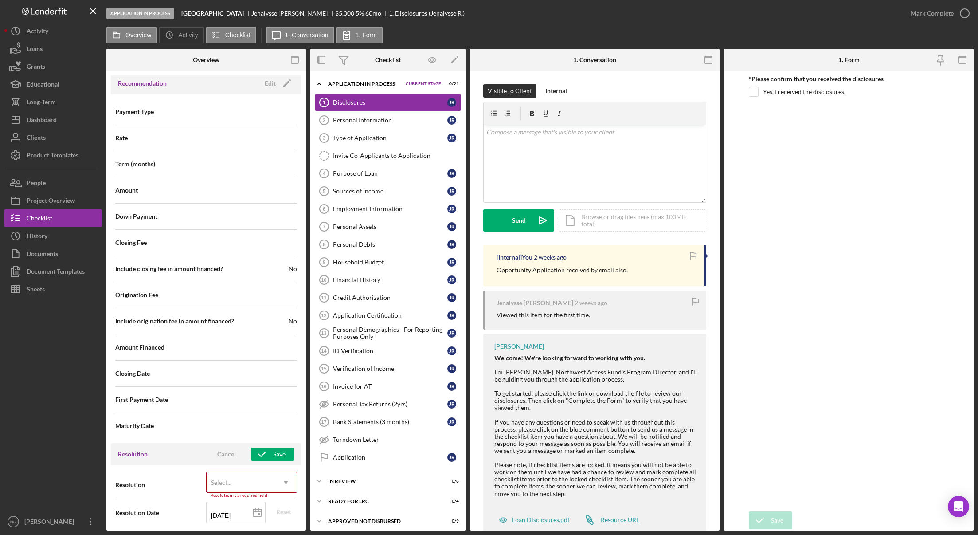
drag, startPoint x: 294, startPoint y: 480, endPoint x: 289, endPoint y: 482, distance: 5.5
click at [294, 480] on div "Select... Icon/Dropdown Arrow" at bounding box center [251, 481] width 91 height 21
click at [255, 438] on div "Incomplete" at bounding box center [249, 433] width 89 height 23
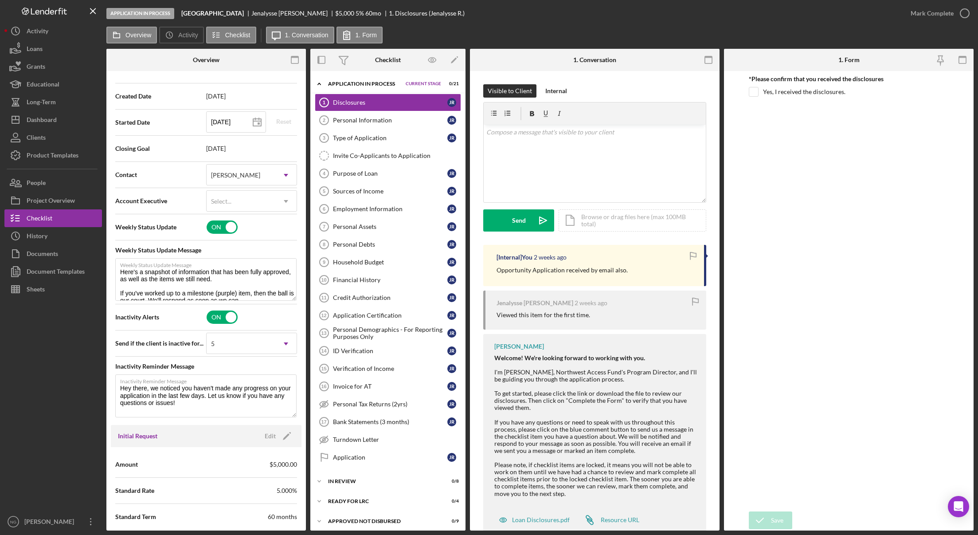
scroll to position [0, 0]
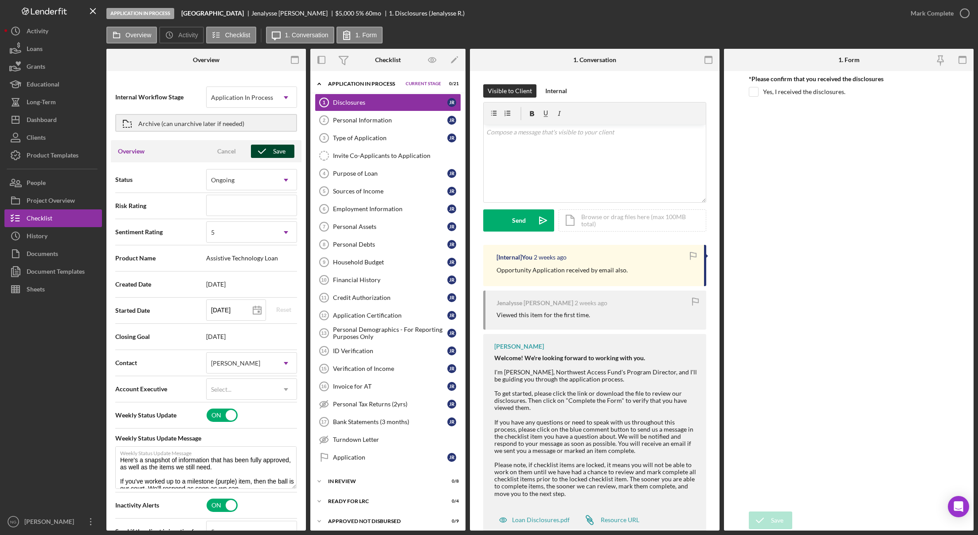
click at [274, 151] on div "Save" at bounding box center [279, 151] width 12 height 13
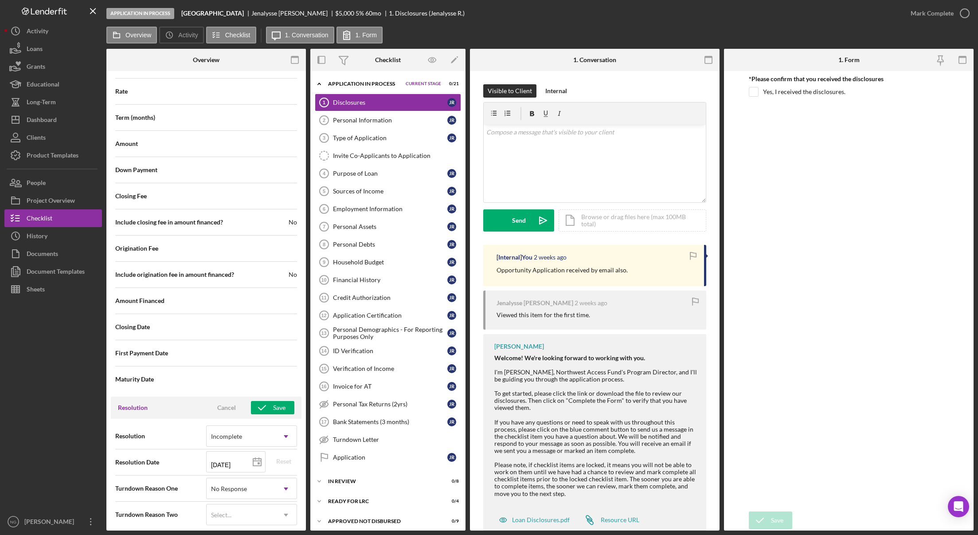
scroll to position [916, 0]
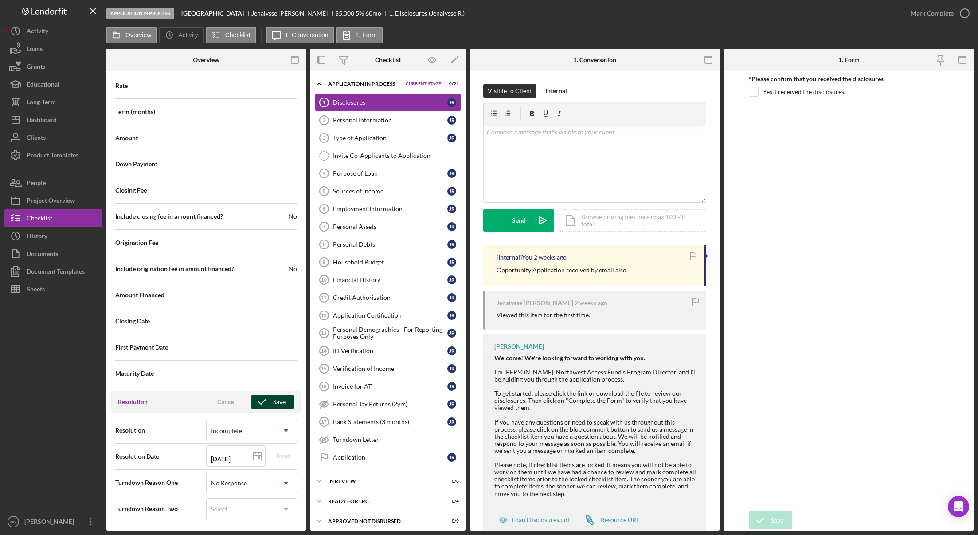
click at [265, 400] on icon "button" at bounding box center [262, 402] width 22 height 22
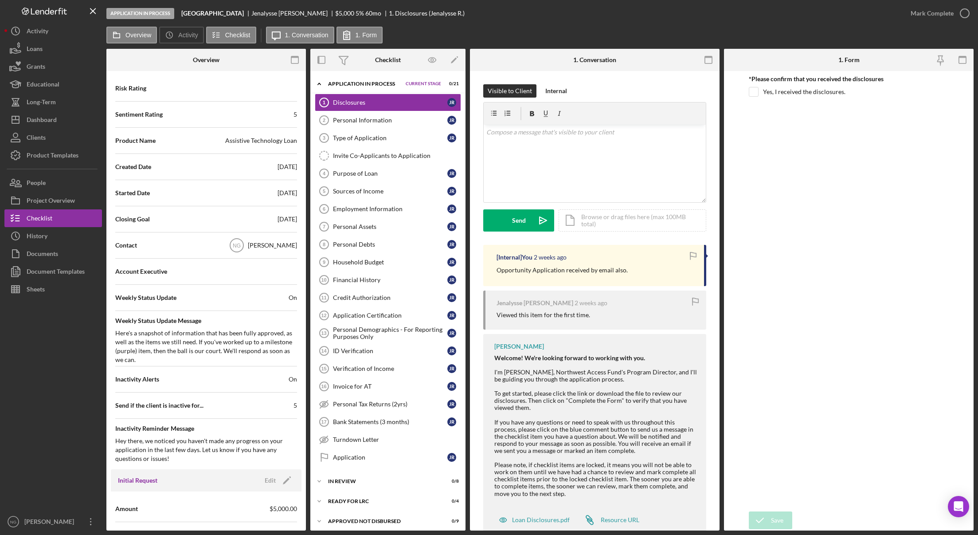
scroll to position [0, 0]
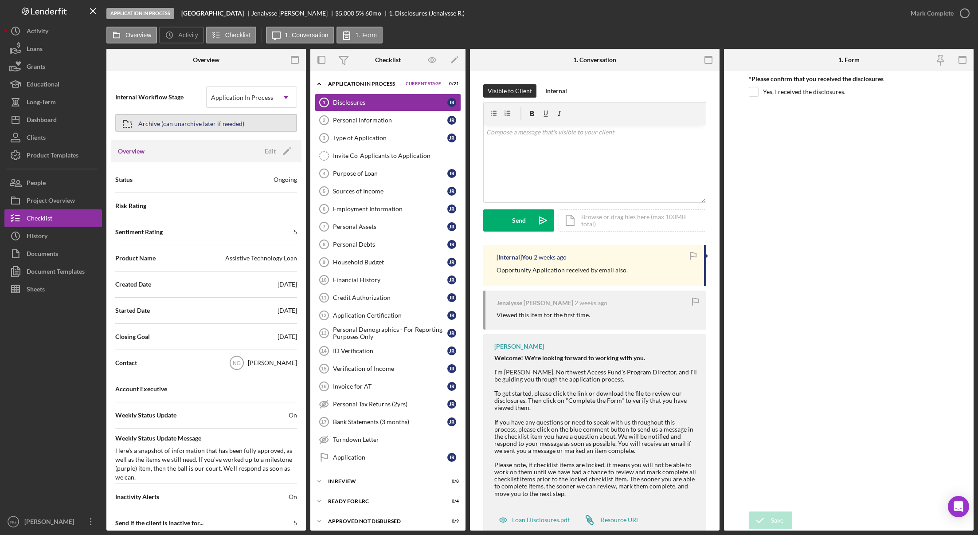
click at [223, 122] on div "Archive (can unarchive later if needed)" at bounding box center [191, 123] width 106 height 16
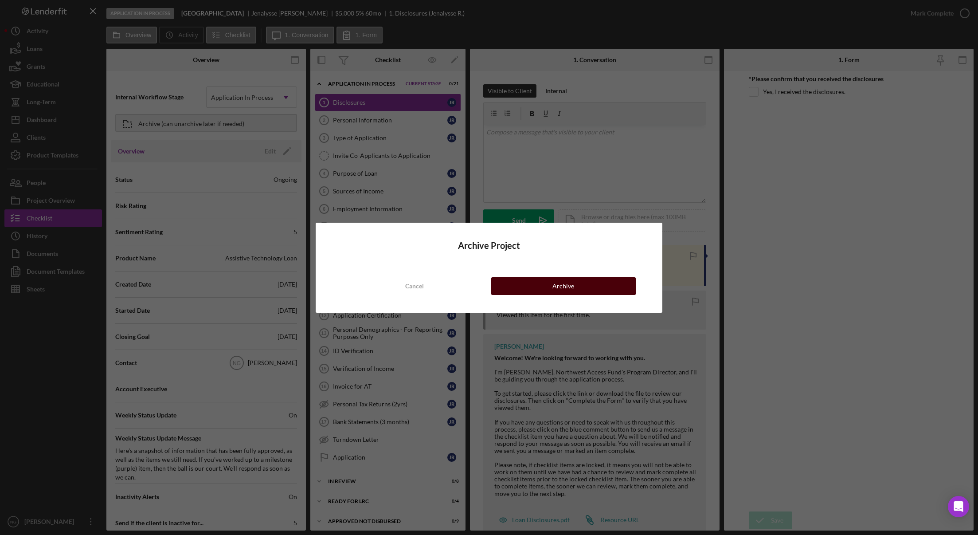
click at [571, 287] on div "Archive" at bounding box center [564, 286] width 22 height 18
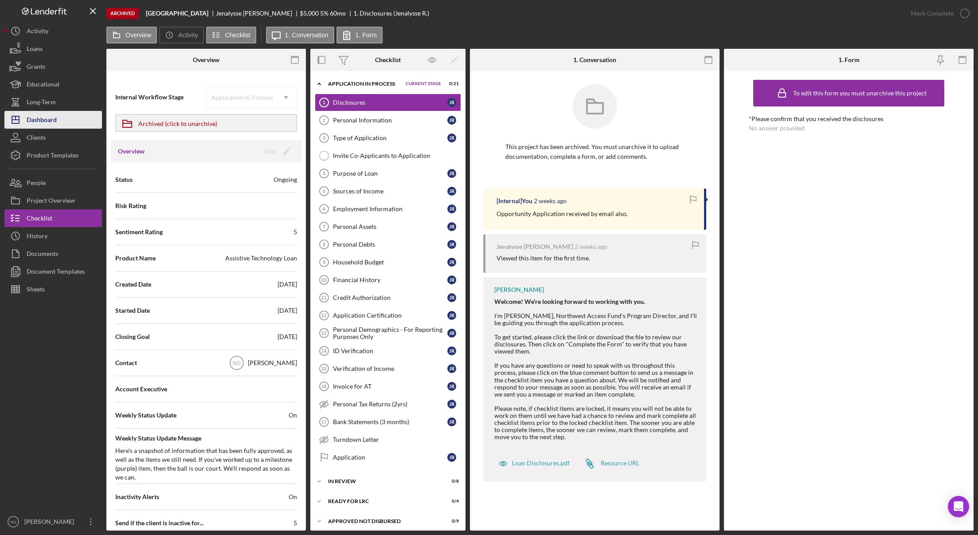
click at [52, 125] on div "Dashboard" at bounding box center [42, 121] width 30 height 20
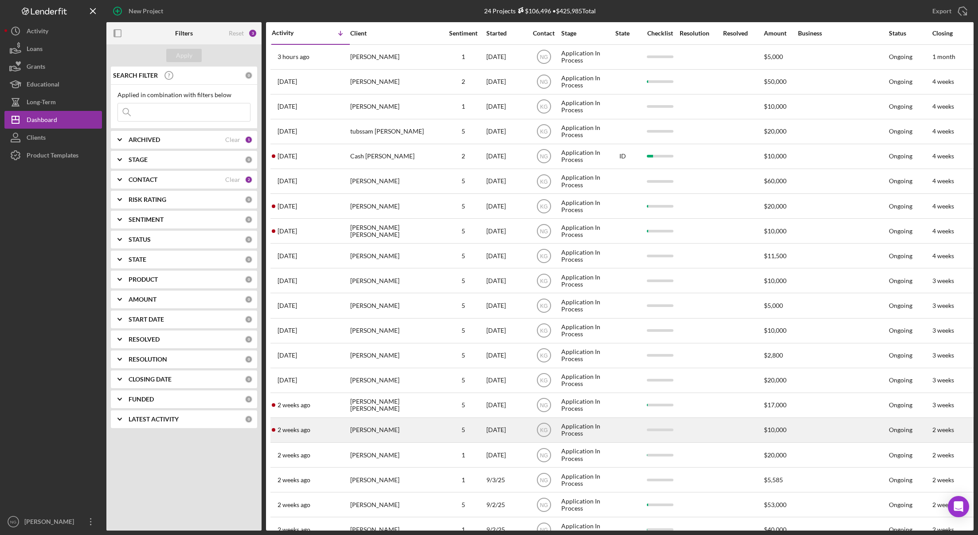
click at [459, 433] on div "5" at bounding box center [463, 429] width 44 height 7
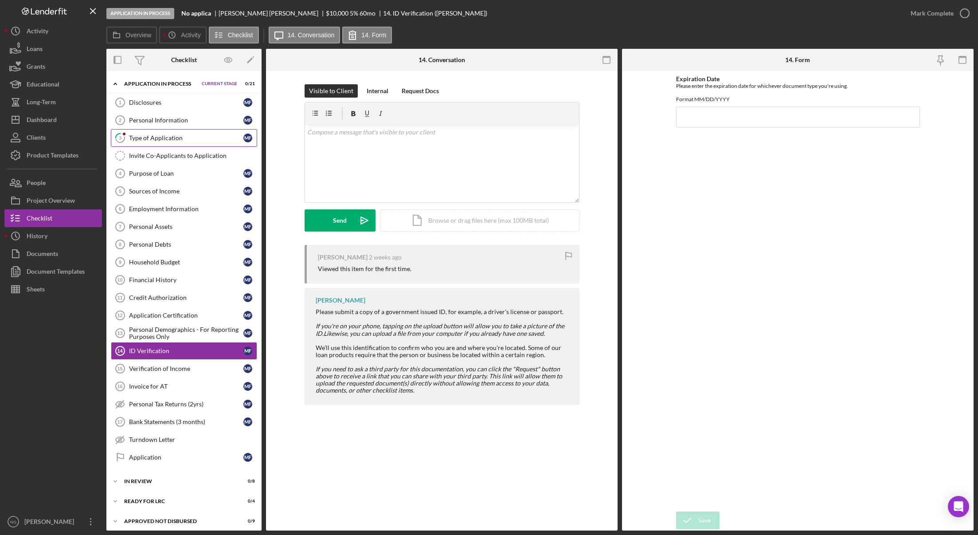
click at [170, 136] on div "Type of Application" at bounding box center [186, 137] width 114 height 7
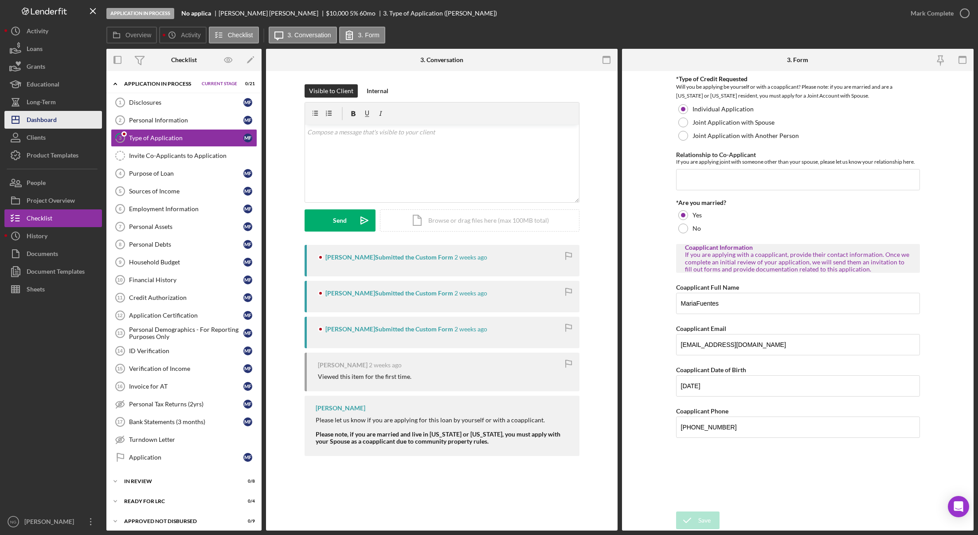
click at [52, 123] on div "Dashboard" at bounding box center [42, 121] width 30 height 20
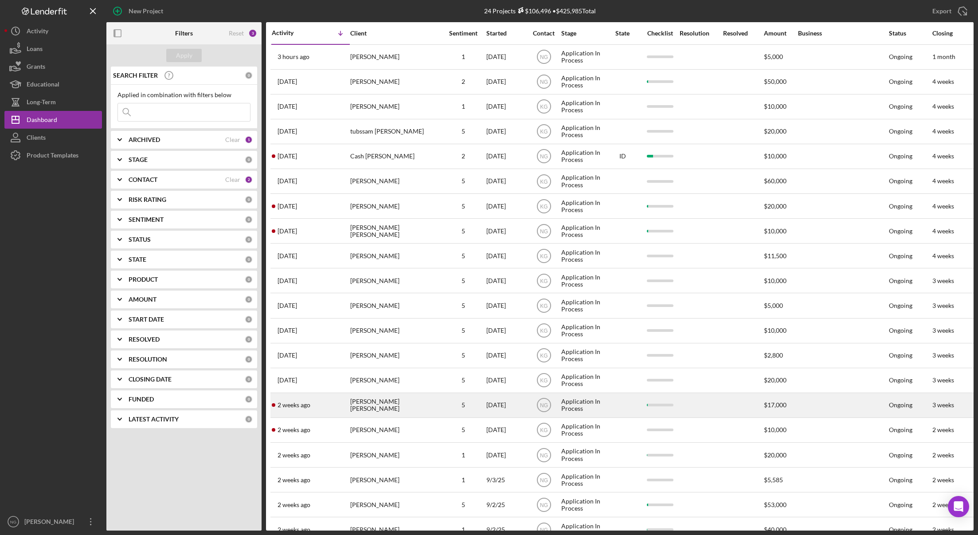
click at [357, 413] on div "[PERSON_NAME] [PERSON_NAME]" at bounding box center [394, 405] width 89 height 24
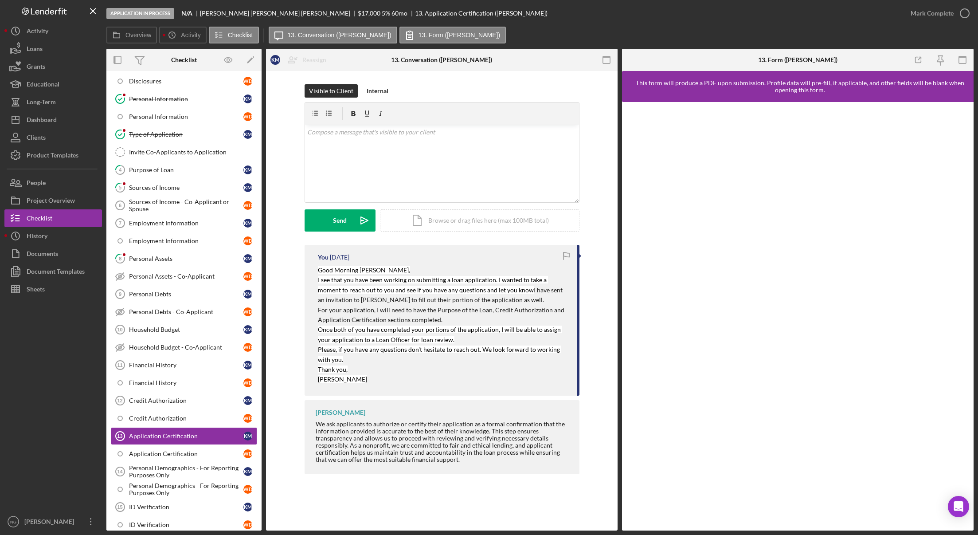
scroll to position [16, 0]
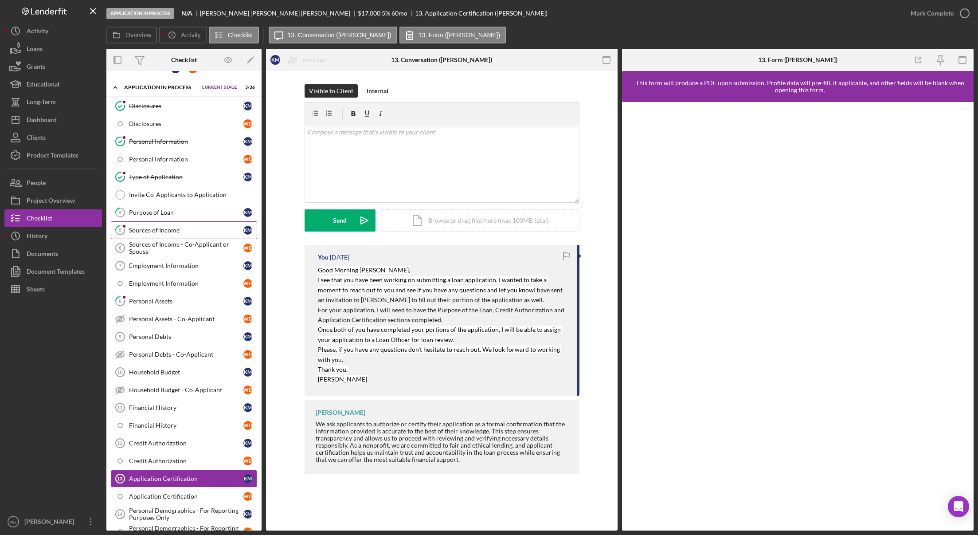
click at [180, 229] on div "Sources of Income" at bounding box center [186, 230] width 114 height 7
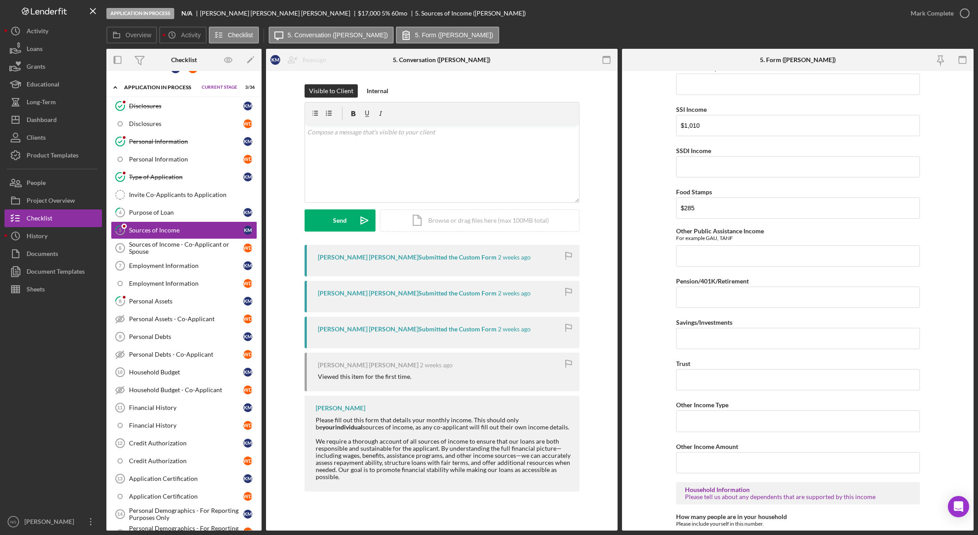
scroll to position [314, 0]
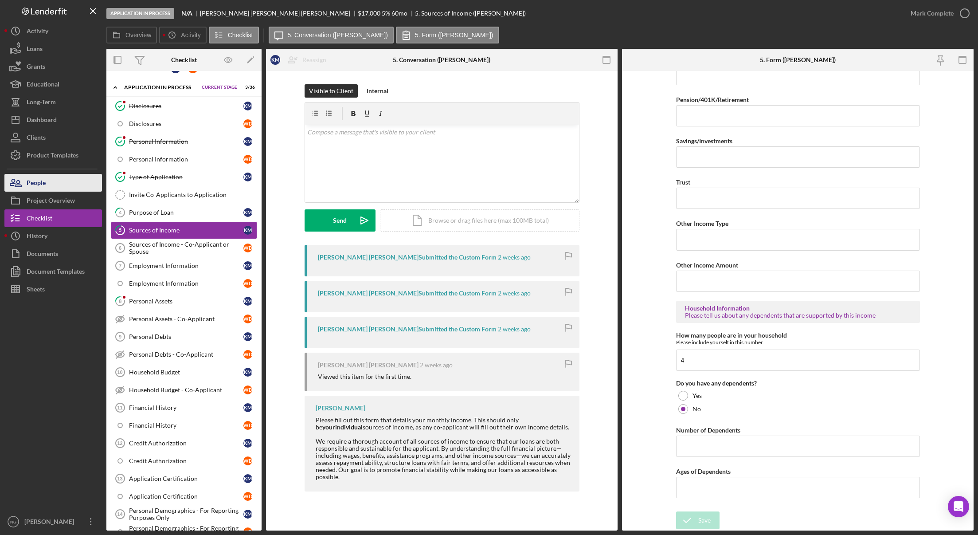
click at [48, 188] on button "People" at bounding box center [53, 183] width 98 height 18
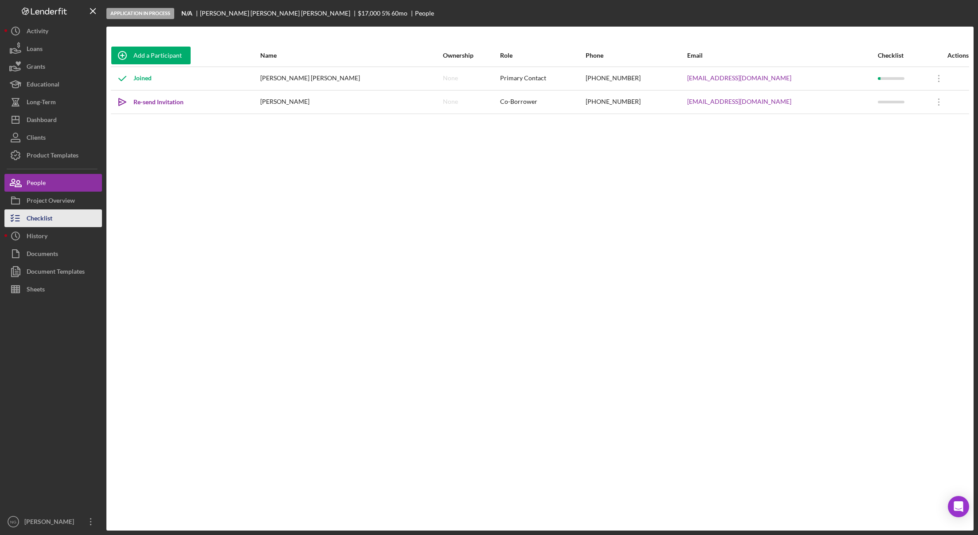
click at [43, 214] on div "Checklist" at bounding box center [40, 219] width 26 height 20
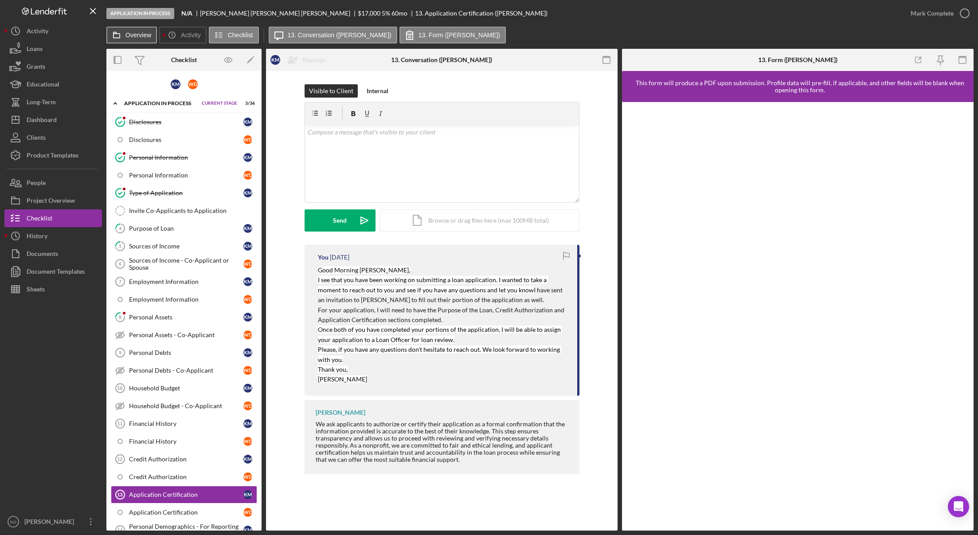
click at [137, 37] on label "Overview" at bounding box center [139, 34] width 26 height 7
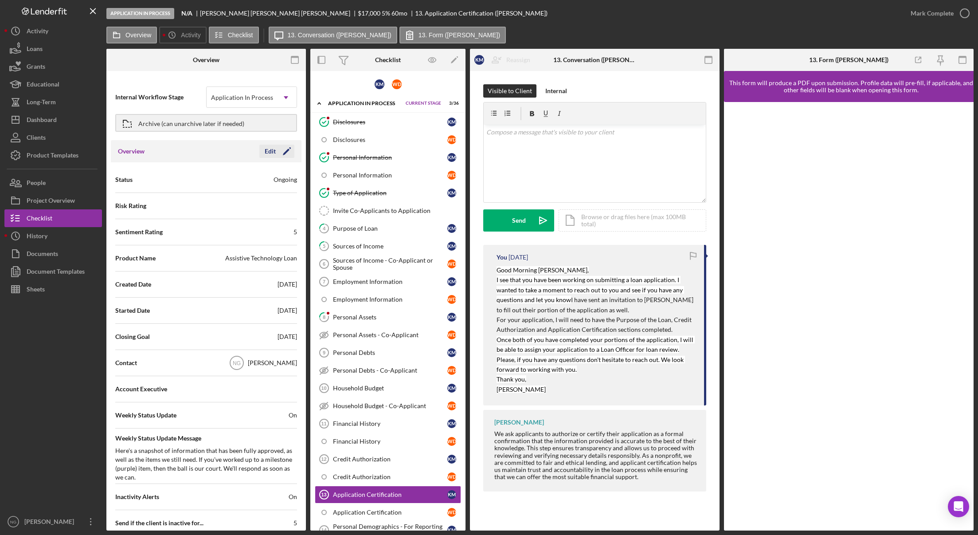
click at [276, 152] on icon "Icon/Edit" at bounding box center [287, 151] width 22 height 22
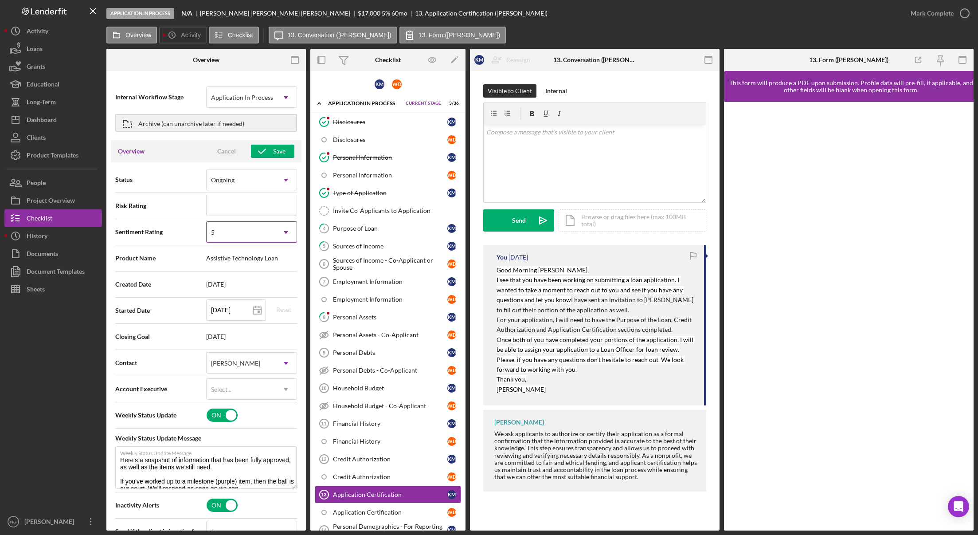
click at [238, 229] on div "5" at bounding box center [241, 232] width 69 height 20
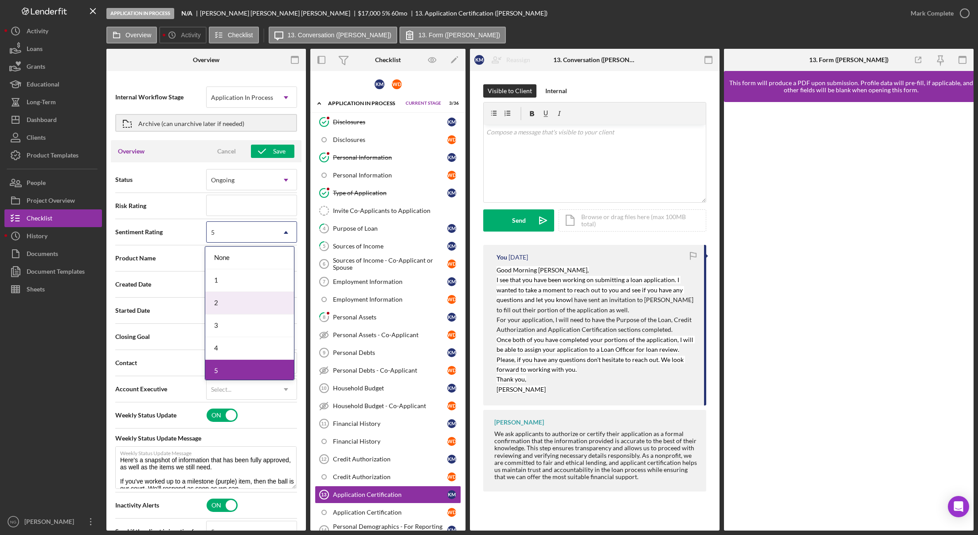
click at [224, 306] on div "2" at bounding box center [249, 303] width 89 height 23
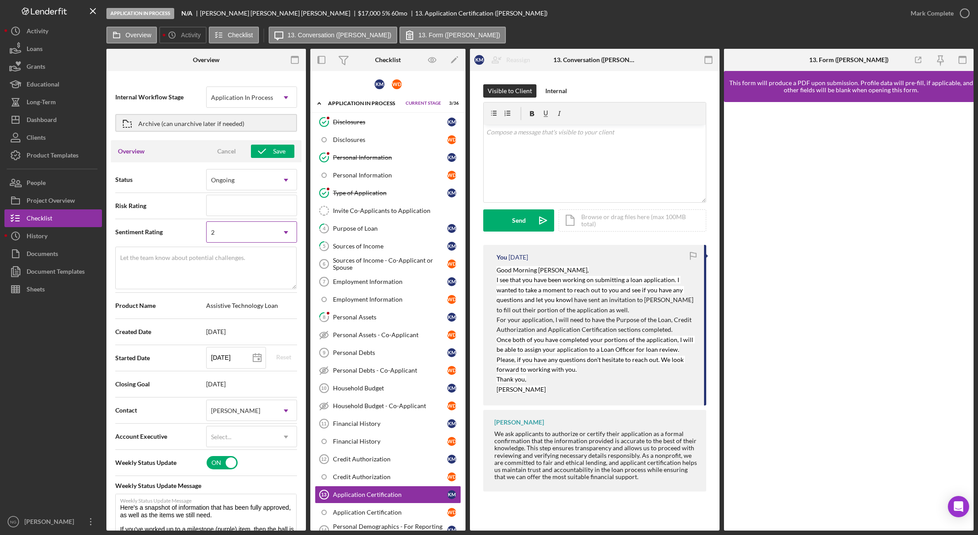
click at [241, 228] on div "2" at bounding box center [241, 232] width 69 height 20
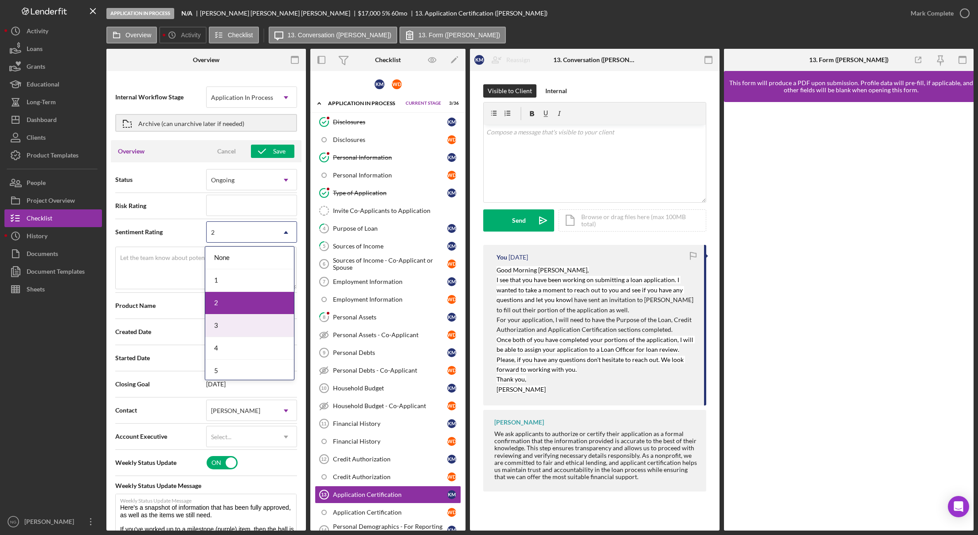
click at [236, 321] on div "3" at bounding box center [249, 325] width 89 height 23
click at [232, 278] on textarea "Let the team know about potential challenges." at bounding box center [205, 268] width 181 height 43
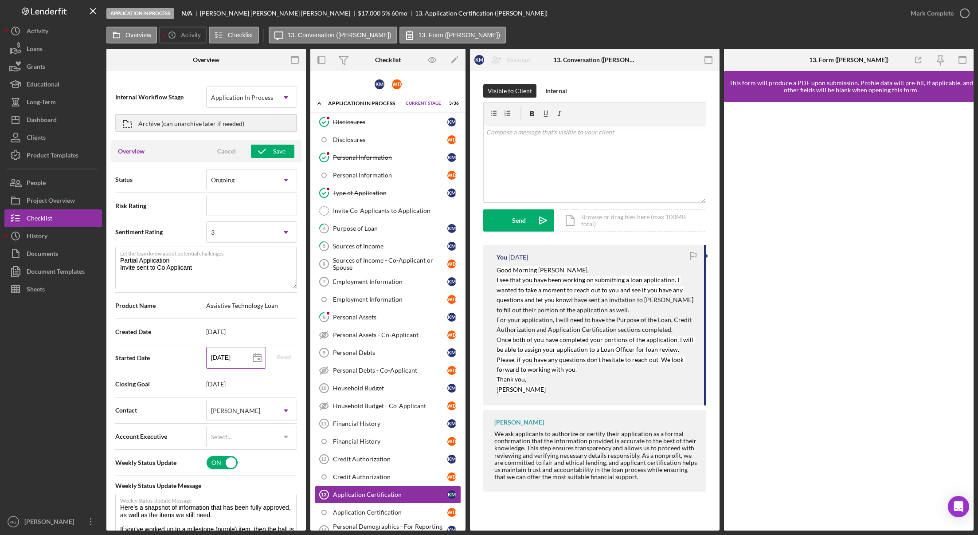
click at [259, 359] on polygon at bounding box center [257, 357] width 8 height 7
click at [169, 35] on icon "Icon/History" at bounding box center [172, 35] width 18 height 18
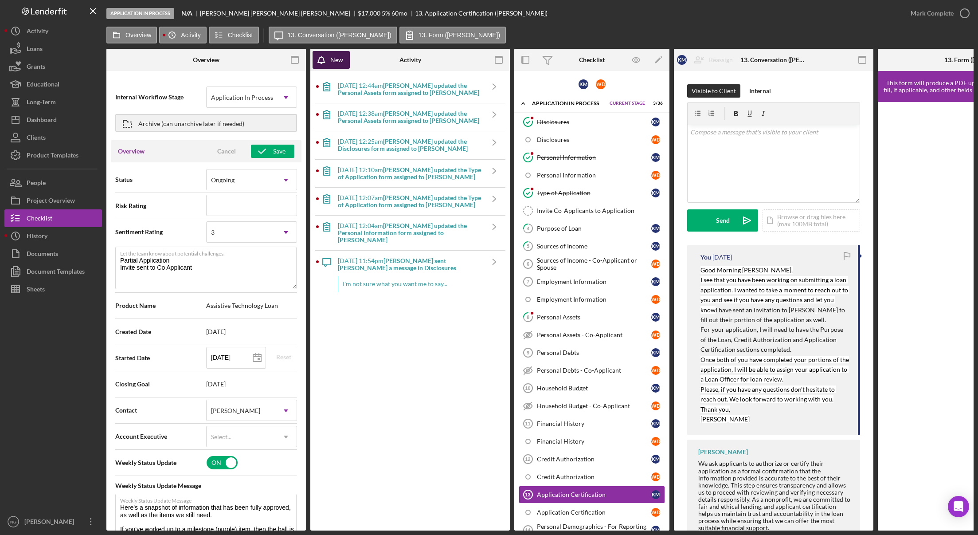
click at [332, 63] on div "New" at bounding box center [336, 60] width 13 height 18
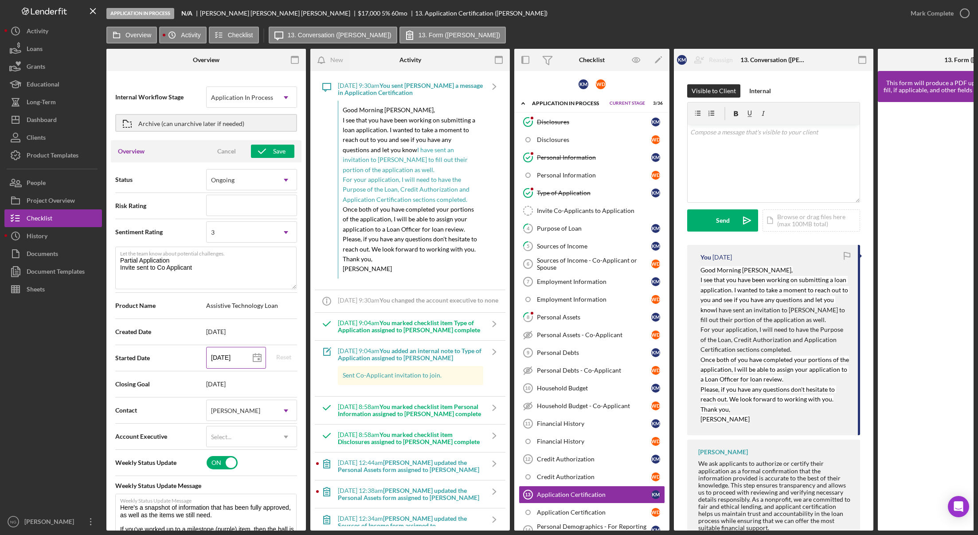
click at [247, 352] on icon at bounding box center [257, 358] width 22 height 22
click at [262, 156] on icon "button" at bounding box center [262, 151] width 22 height 22
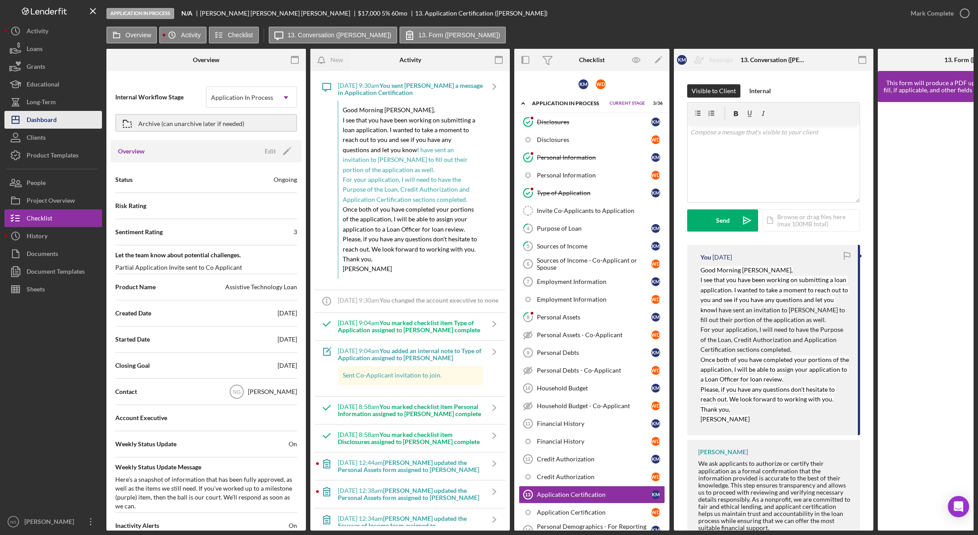
click at [56, 121] on div "Dashboard" at bounding box center [42, 121] width 30 height 20
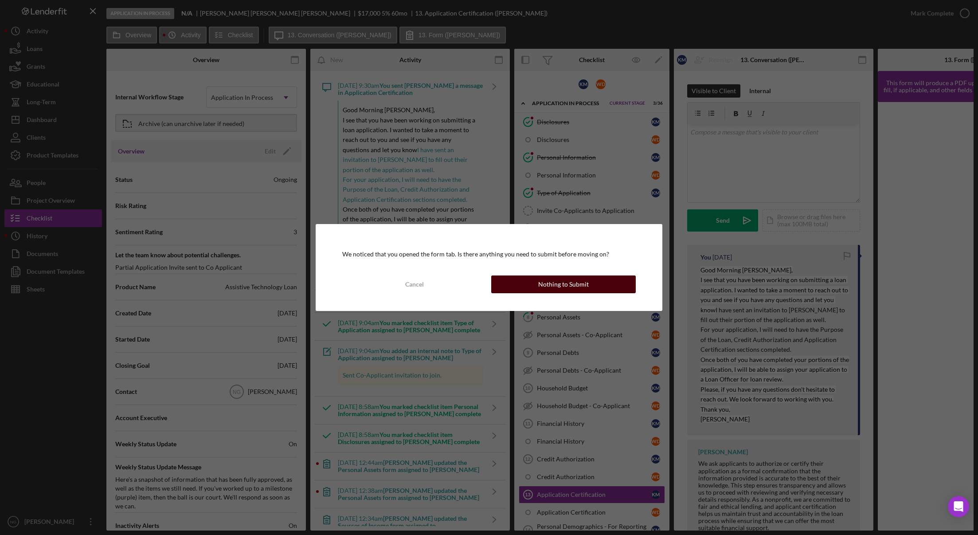
click at [579, 287] on div "Nothing to Submit" at bounding box center [563, 284] width 51 height 18
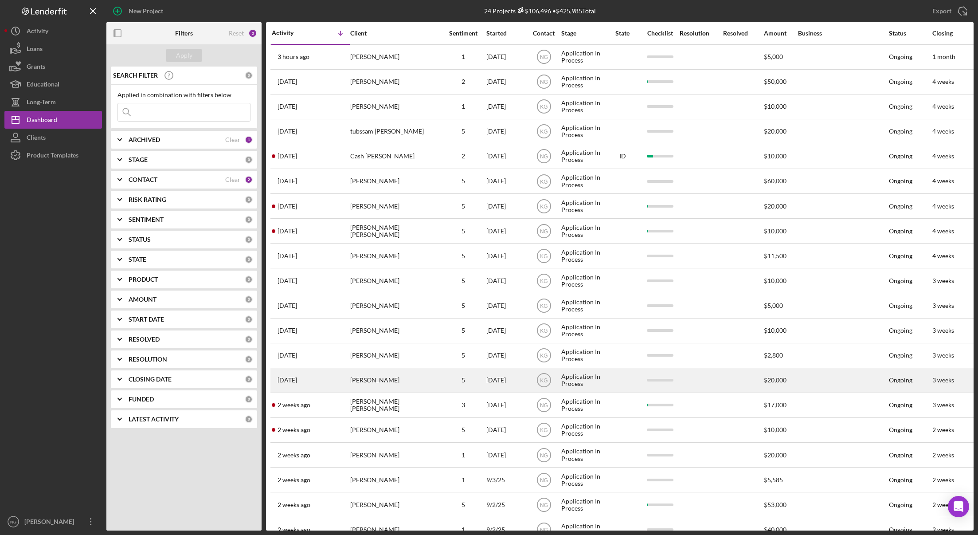
click at [390, 378] on div "[PERSON_NAME]" at bounding box center [394, 381] width 89 height 24
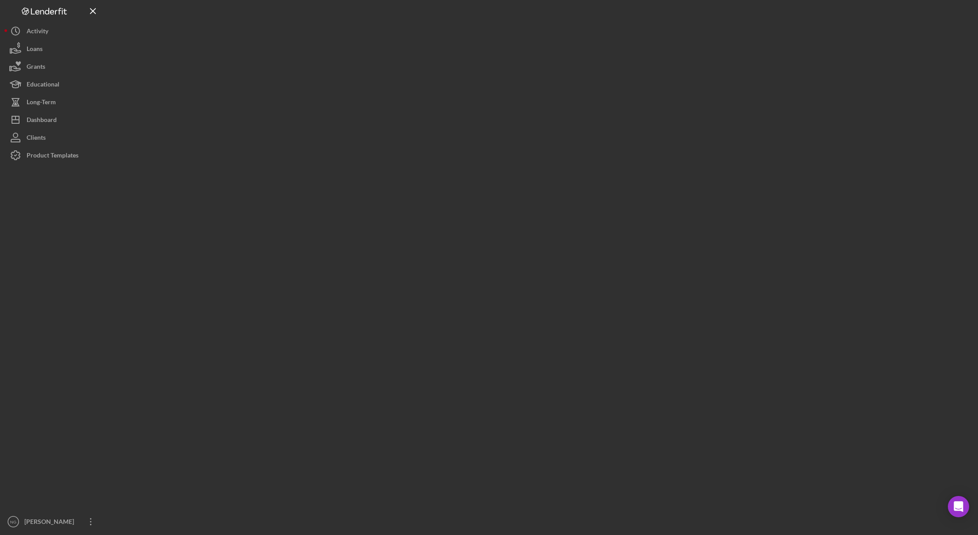
click at [390, 378] on div at bounding box center [540, 265] width 868 height 530
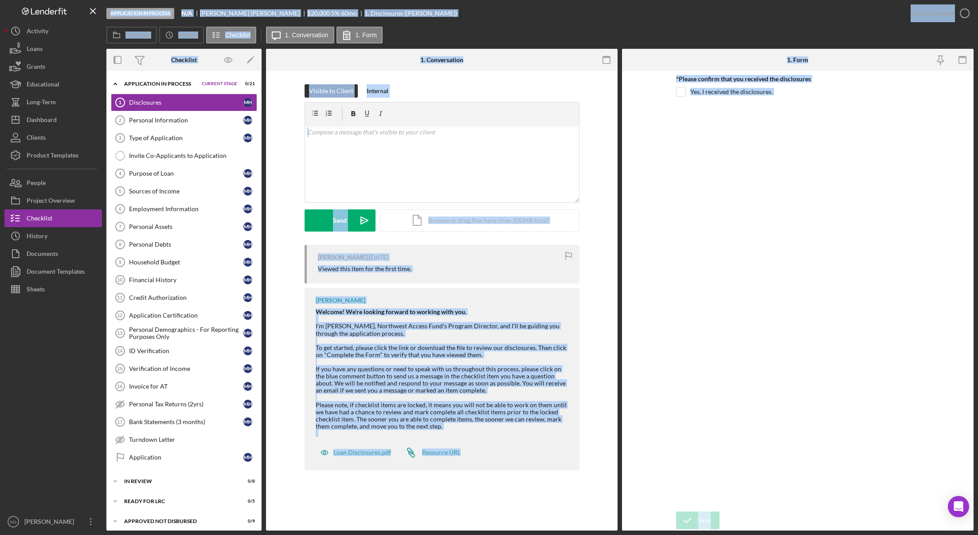
click at [390, 502] on div "Disclosures 1 Disclosures Visible to Client Internal v Color teal Color pink Re…" at bounding box center [442, 300] width 352 height 459
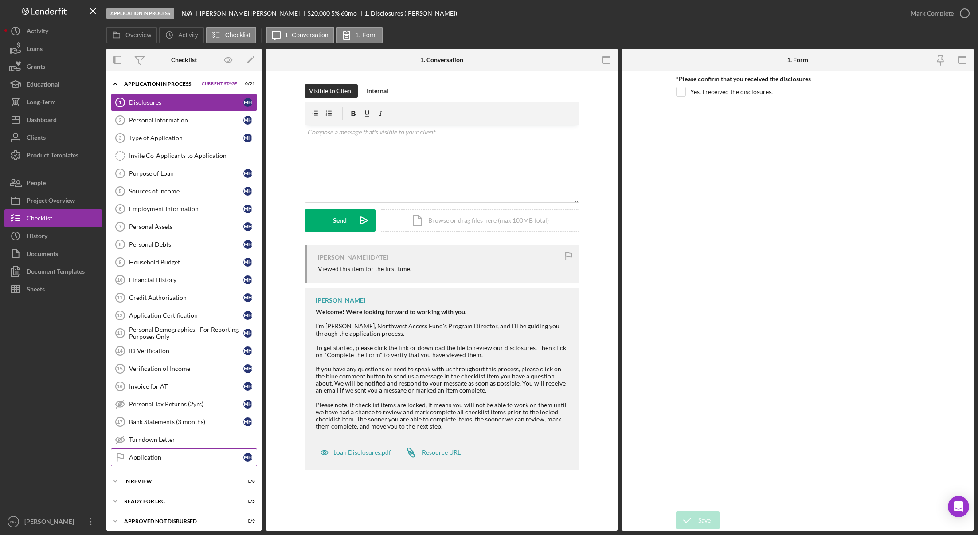
click at [163, 457] on div "Application" at bounding box center [186, 457] width 114 height 7
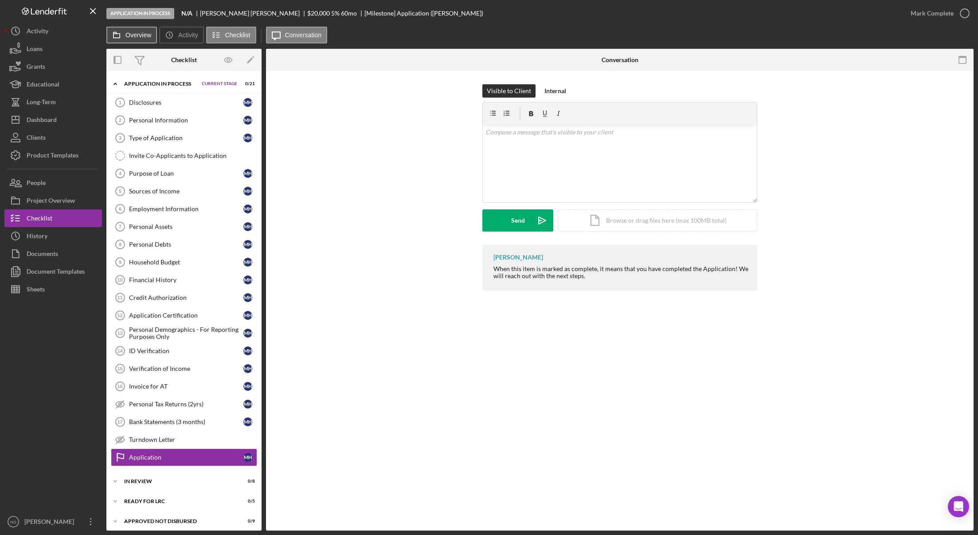
click at [139, 39] on button "Overview" at bounding box center [131, 35] width 51 height 17
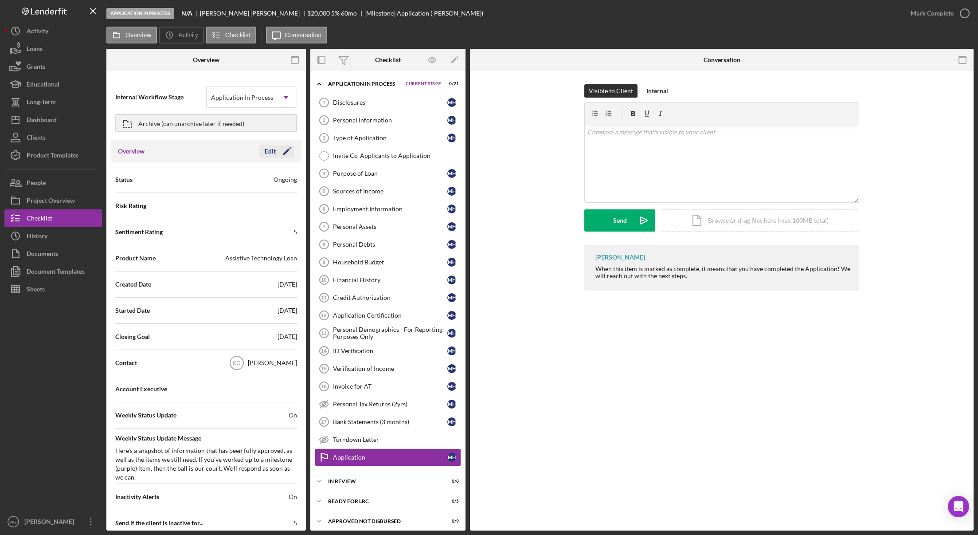
click at [276, 153] on icon "Icon/Edit" at bounding box center [287, 151] width 22 height 22
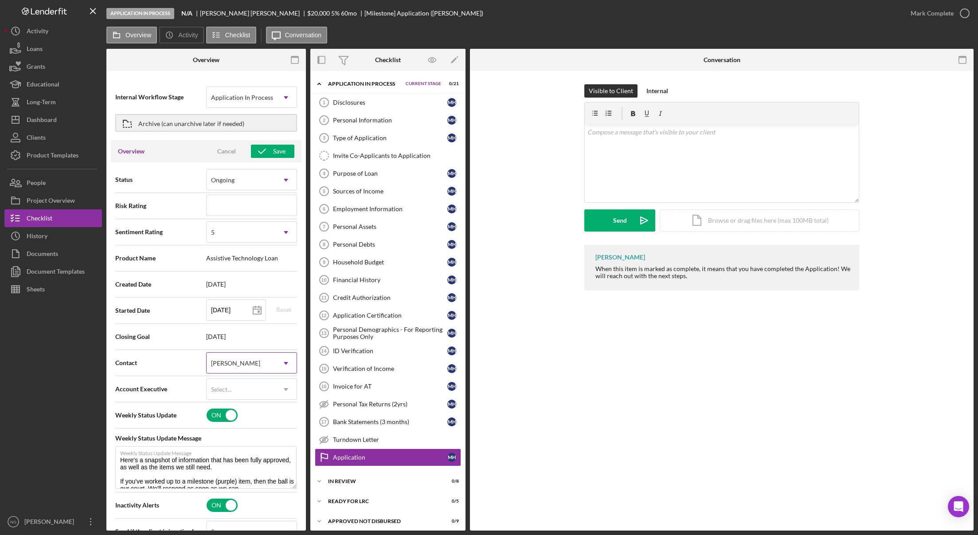
click at [227, 371] on div "[PERSON_NAME]" at bounding box center [241, 363] width 69 height 20
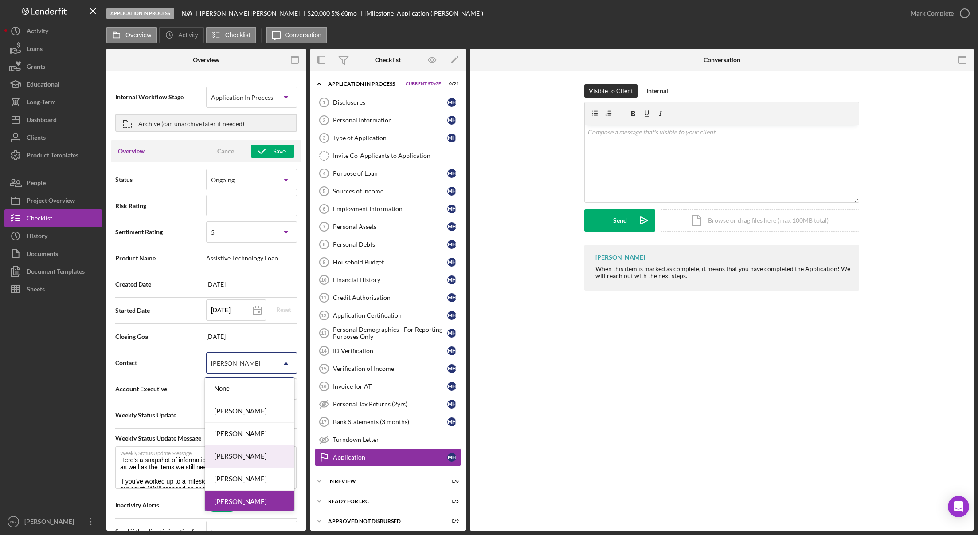
click at [230, 457] on div "[PERSON_NAME]" at bounding box center [249, 456] width 89 height 23
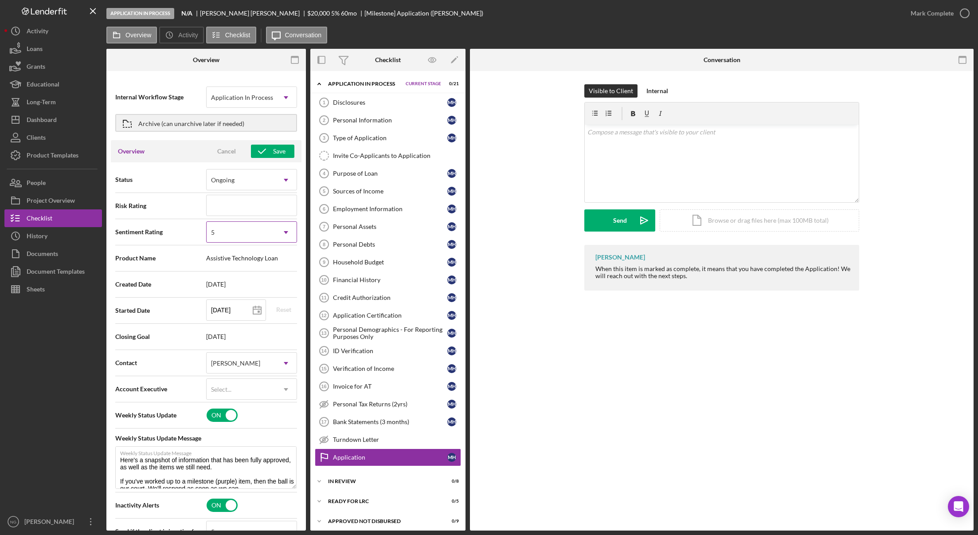
click at [235, 228] on div "5" at bounding box center [241, 232] width 69 height 20
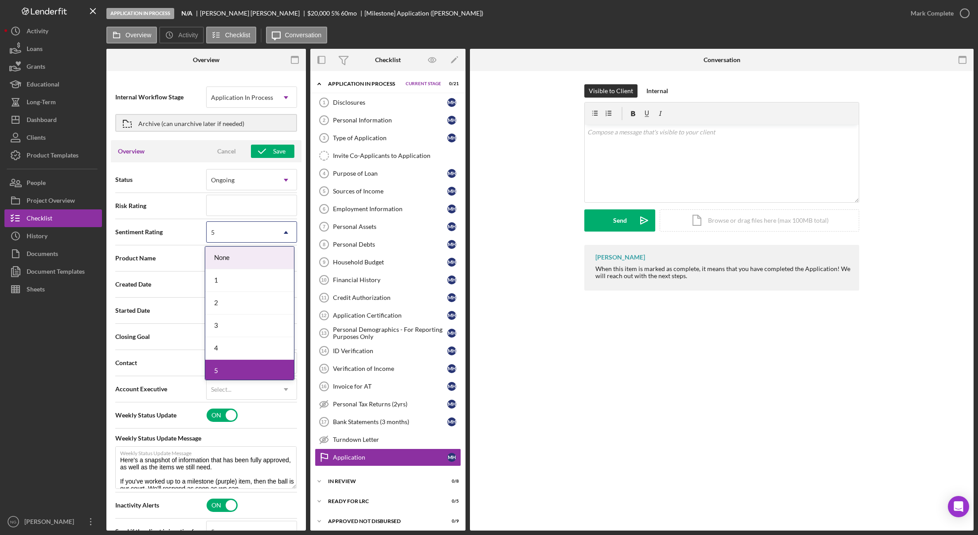
click at [225, 280] on div "1" at bounding box center [249, 280] width 89 height 23
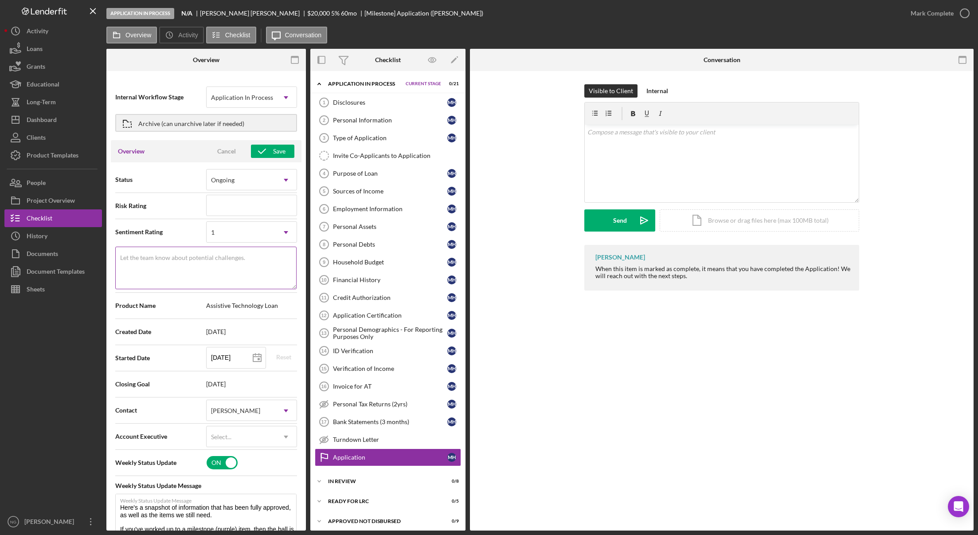
click at [159, 256] on label "Let the team know about potential challenges." at bounding box center [182, 257] width 125 height 7
click at [159, 256] on textarea "Let the team know about potential challenges." at bounding box center [205, 268] width 181 height 43
click at [273, 152] on div "Save" at bounding box center [279, 151] width 12 height 13
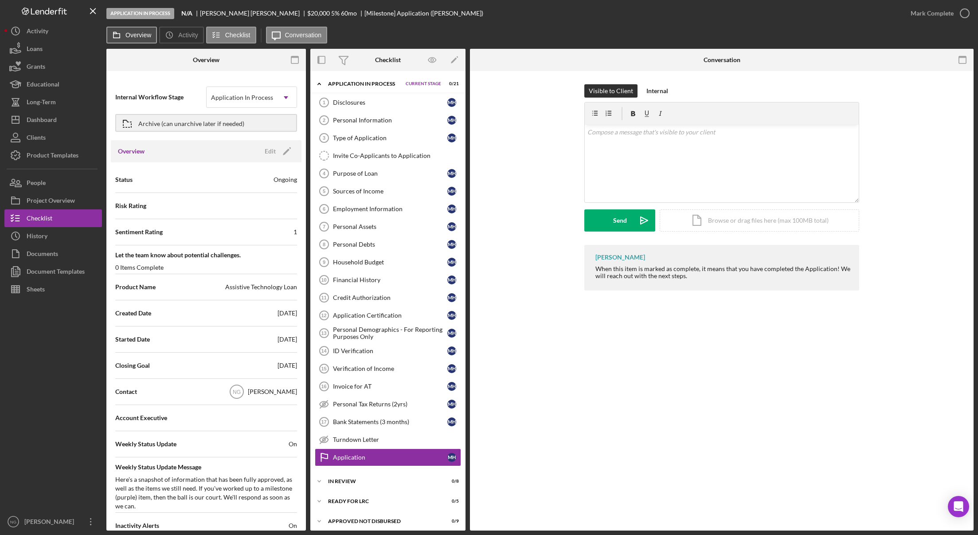
click at [125, 36] on icon at bounding box center [117, 35] width 18 height 18
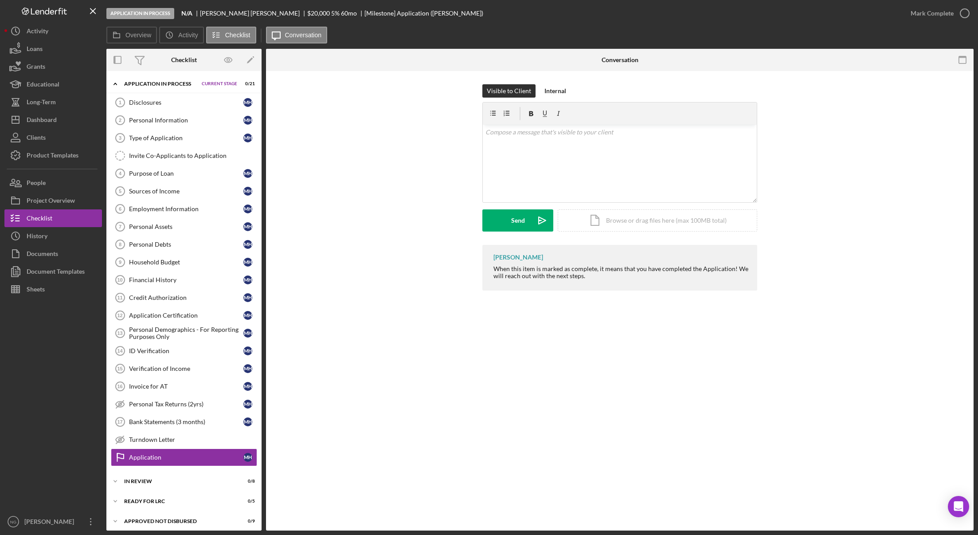
click at [355, 282] on div "Nicole Gray When this item is marked as complete, it means that you have comple…" at bounding box center [619, 270] width 681 height 50
click at [330, 197] on div "Visible to Client Internal v Color teal Color pink Remove color Add row above A…" at bounding box center [619, 164] width 681 height 161
click at [343, 443] on div "Application Application Visible to Client Internal v Color teal Color pink Remo…" at bounding box center [620, 300] width 708 height 459
click at [143, 34] on label "Overview" at bounding box center [139, 34] width 26 height 7
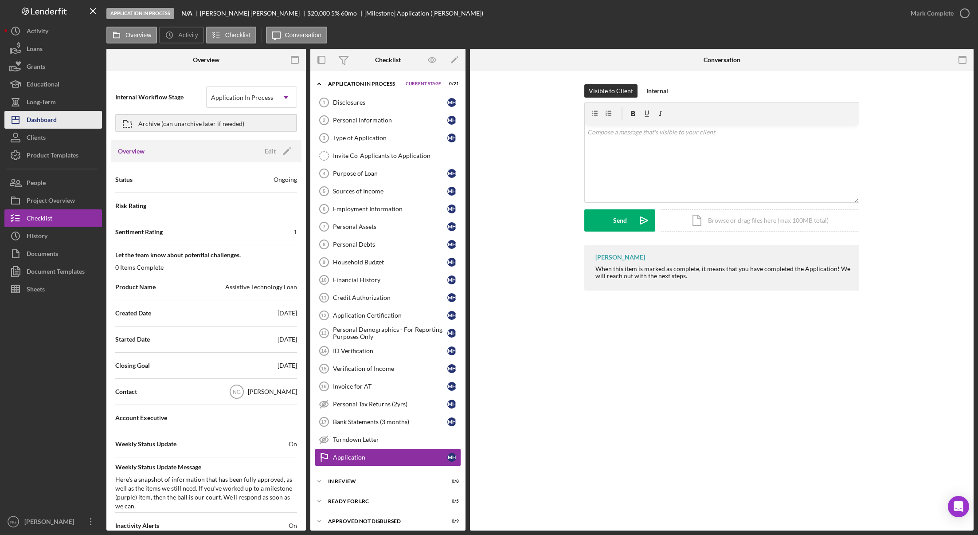
click at [39, 124] on div "Dashboard" at bounding box center [42, 121] width 30 height 20
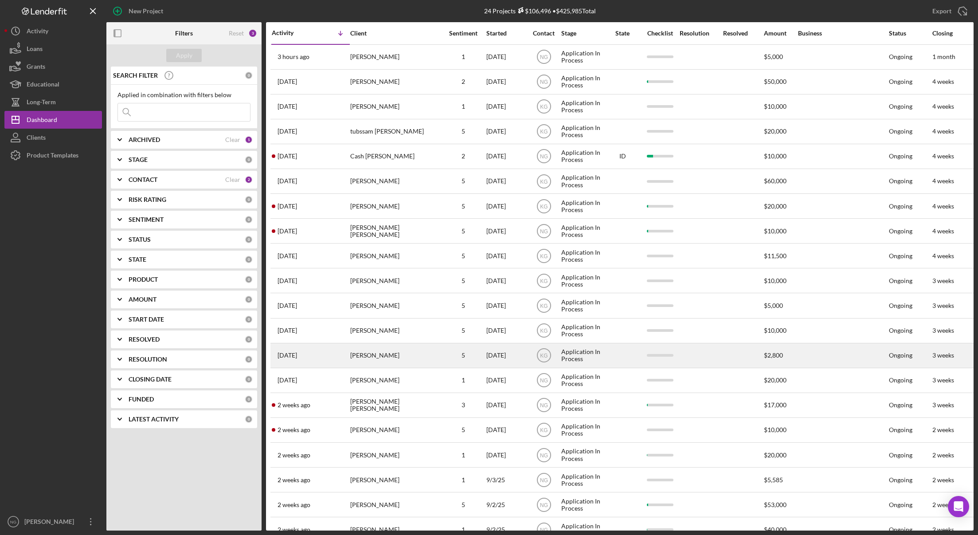
click at [355, 358] on div "[PERSON_NAME]" at bounding box center [394, 356] width 89 height 24
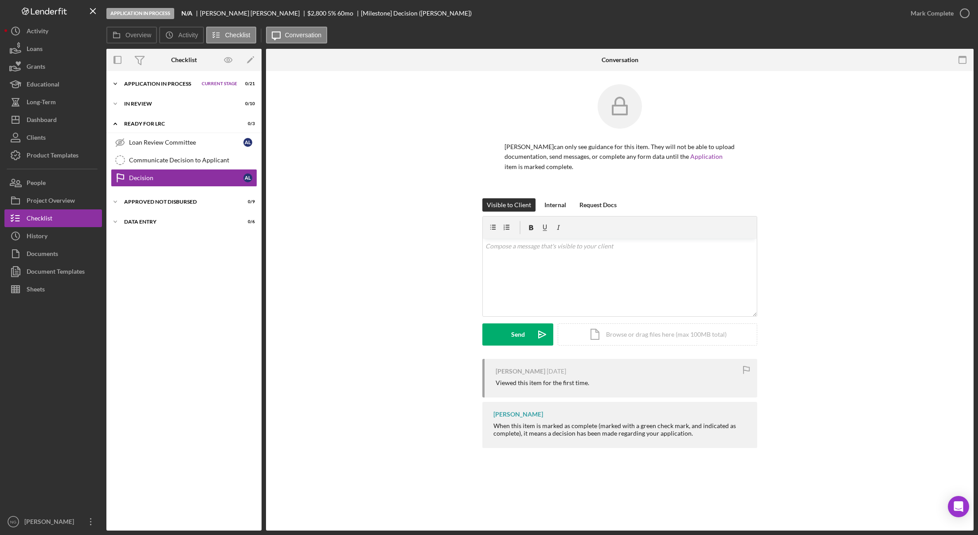
click at [160, 88] on div "Icon/Expander Application In Process Current Stage 0 / 21 Set Stage" at bounding box center [183, 84] width 155 height 18
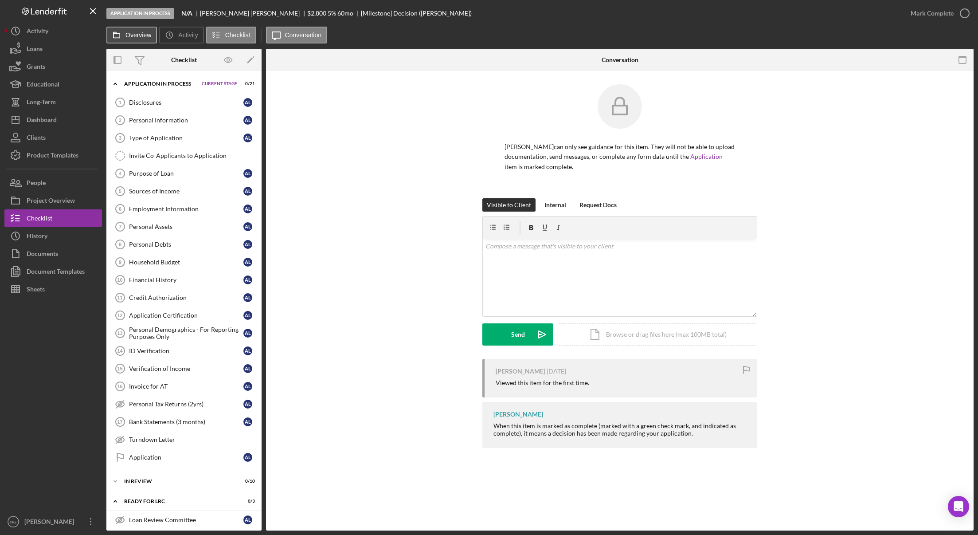
click at [134, 34] on label "Overview" at bounding box center [139, 34] width 26 height 7
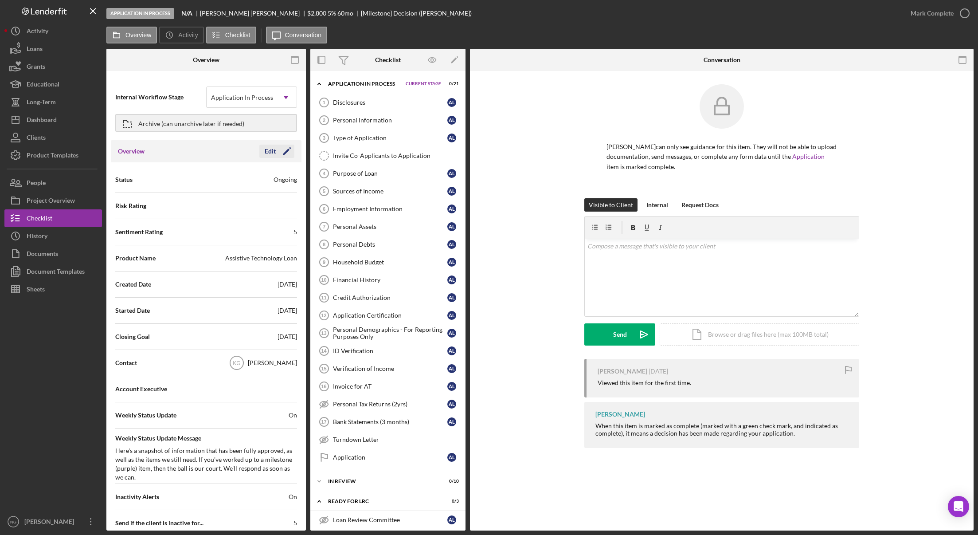
click at [284, 148] on icon "Icon/Edit" at bounding box center [287, 151] width 22 height 22
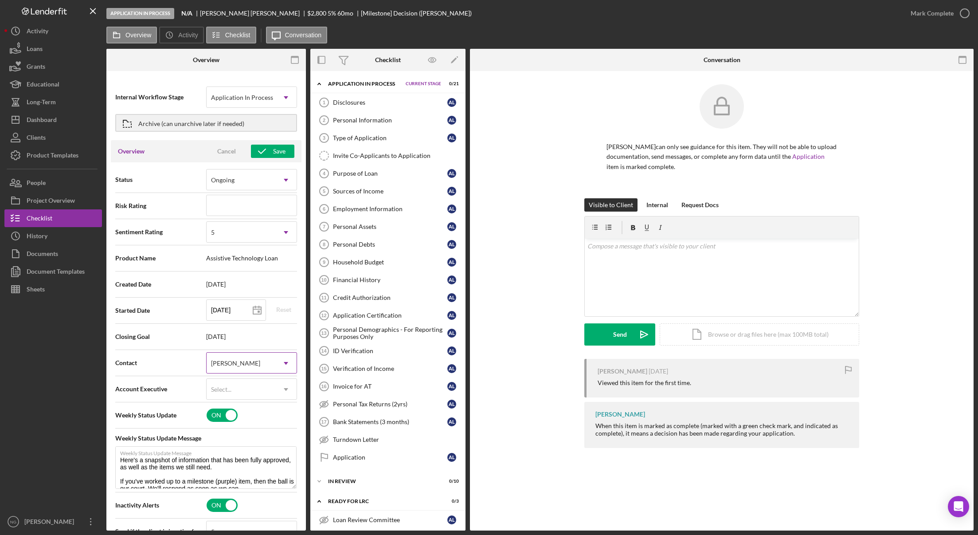
click at [252, 365] on div "[PERSON_NAME]" at bounding box center [241, 363] width 69 height 20
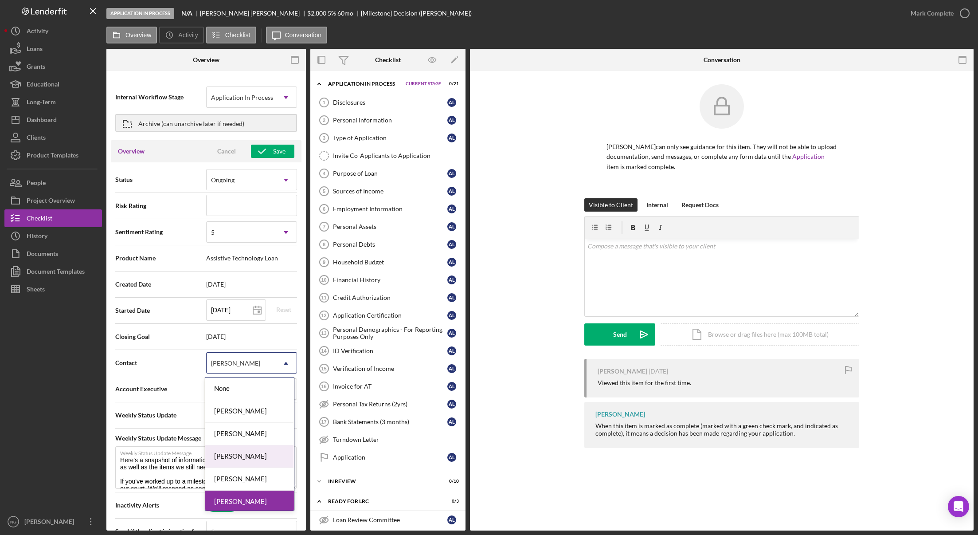
click at [245, 452] on div "[PERSON_NAME]" at bounding box center [249, 456] width 89 height 23
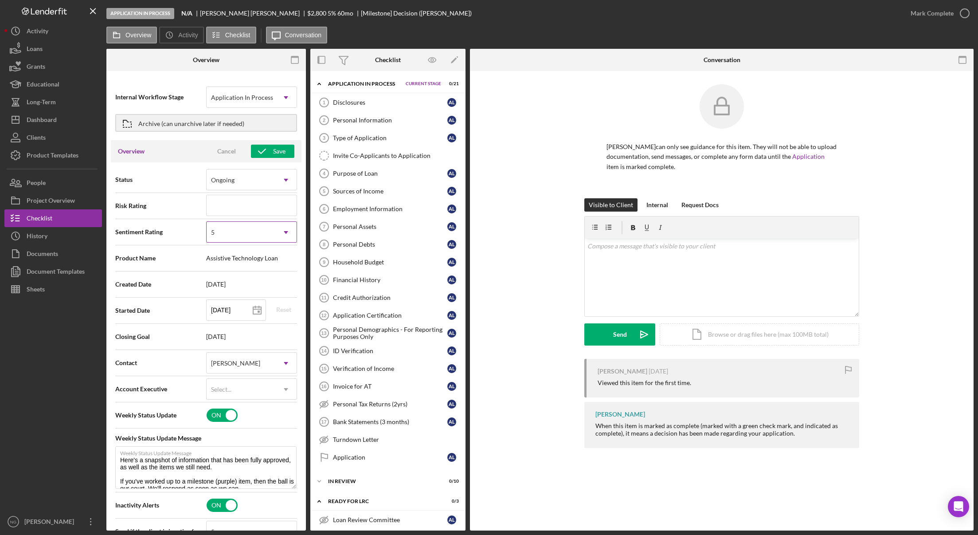
click at [245, 234] on div "5" at bounding box center [241, 232] width 69 height 20
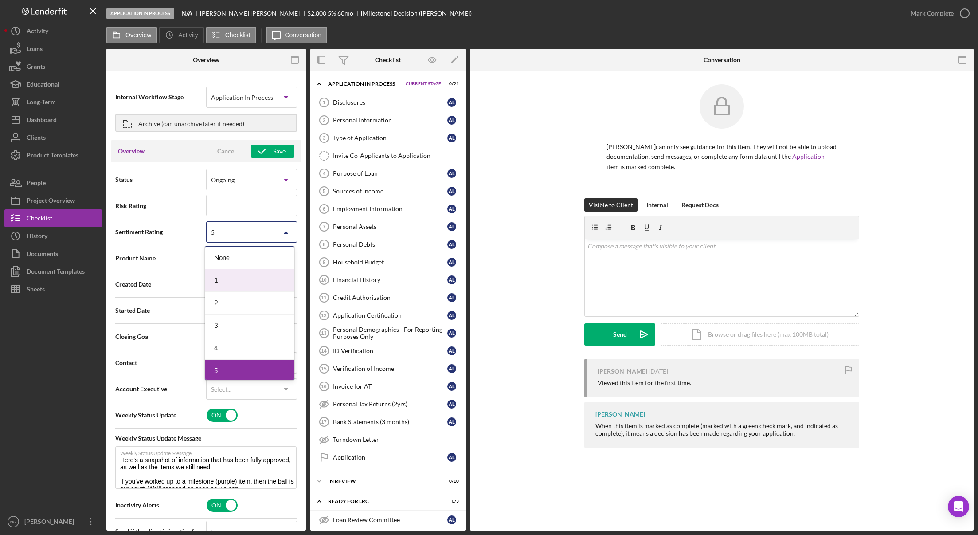
click at [233, 282] on div "1" at bounding box center [249, 280] width 89 height 23
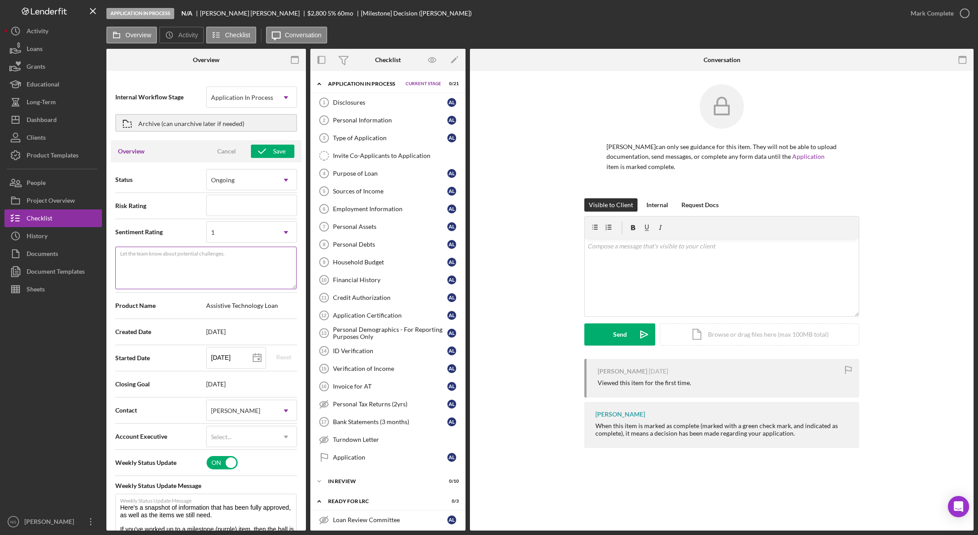
click at [241, 268] on textarea "Let the team know about potential challenges." at bounding box center [205, 268] width 181 height 43
click at [267, 152] on icon "button" at bounding box center [262, 151] width 22 height 22
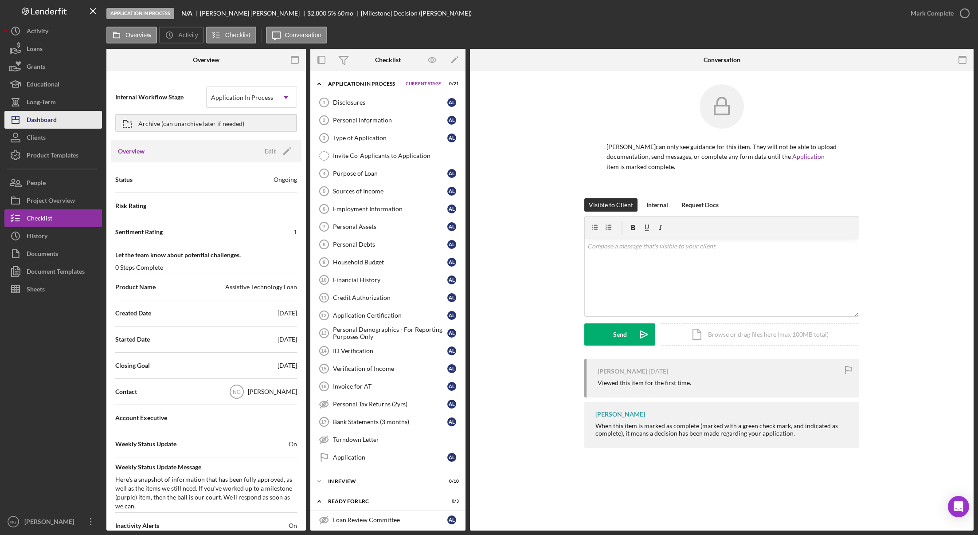
click at [58, 118] on button "Icon/Dashboard Dashboard" at bounding box center [53, 120] width 98 height 18
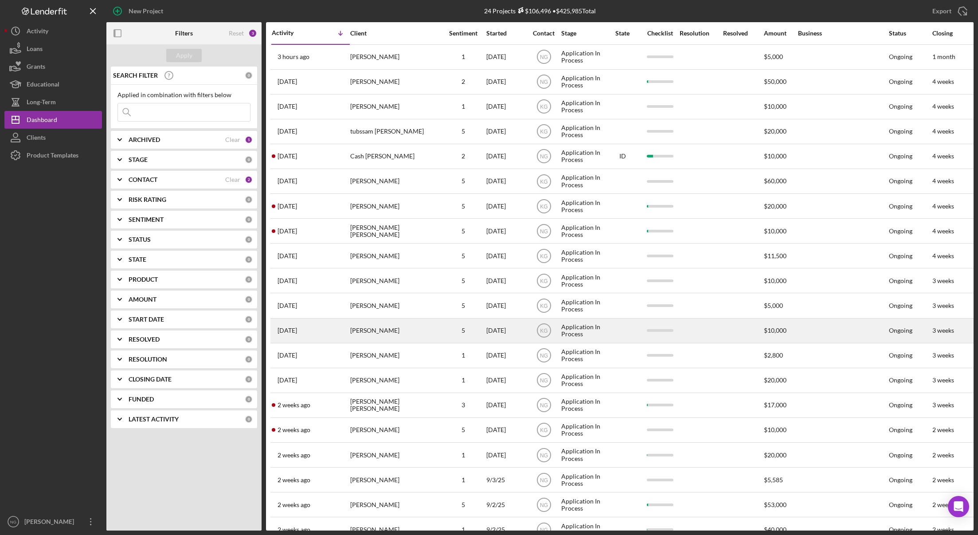
click at [402, 330] on div "[PERSON_NAME]" at bounding box center [394, 331] width 89 height 24
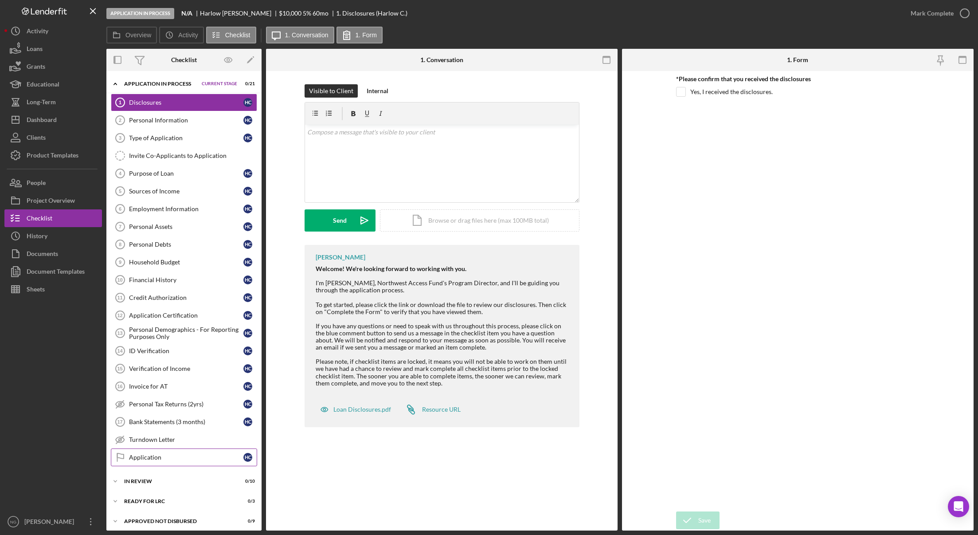
click at [153, 455] on div "Application" at bounding box center [186, 457] width 114 height 7
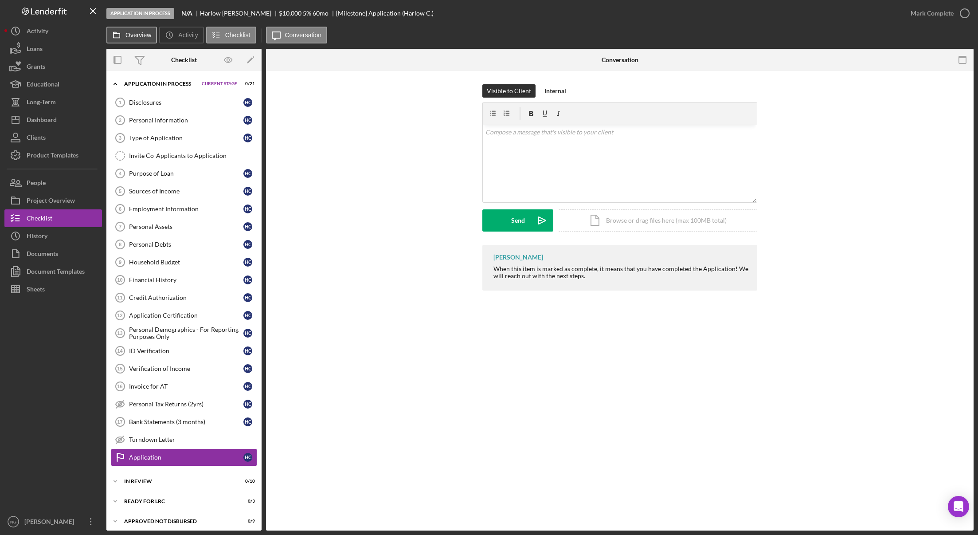
click at [132, 33] on label "Overview" at bounding box center [139, 34] width 26 height 7
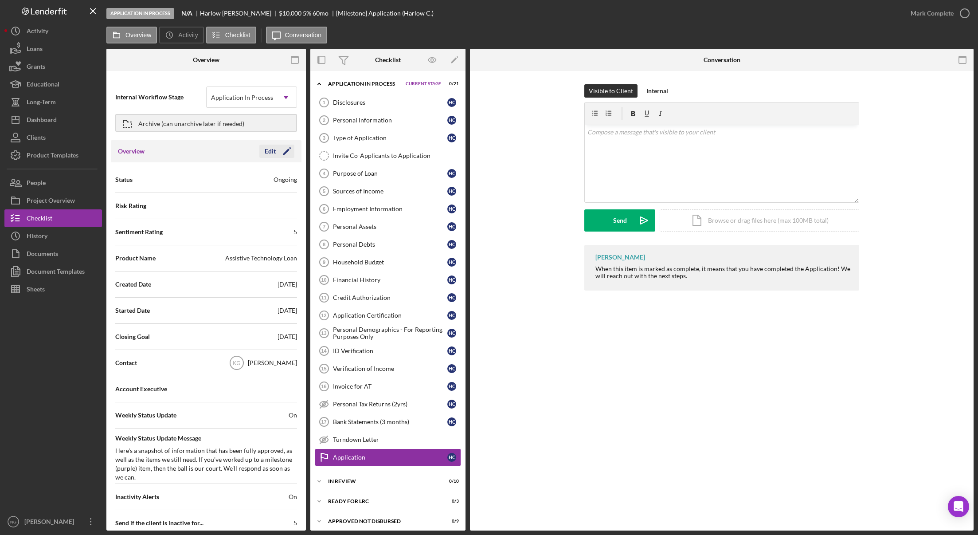
click at [278, 153] on icon "Icon/Edit" at bounding box center [287, 151] width 22 height 22
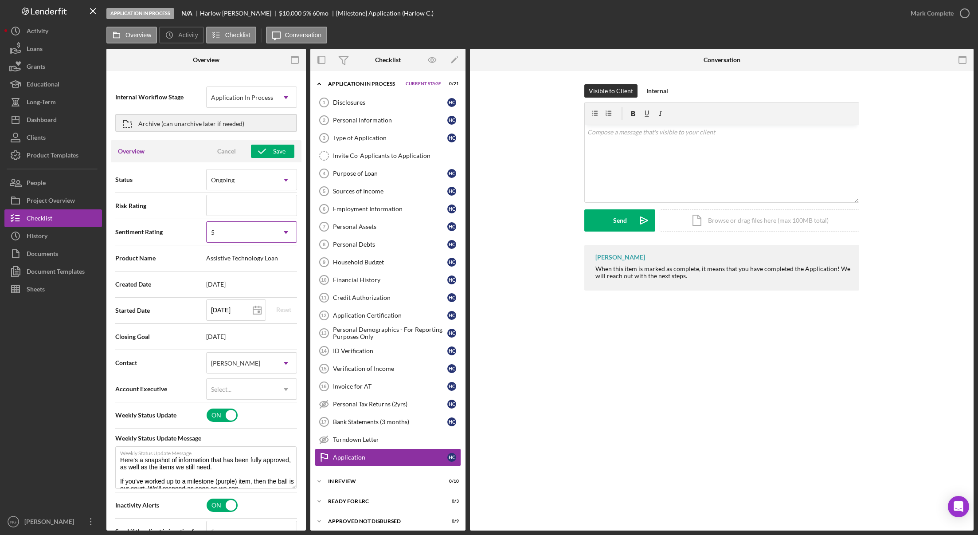
click at [239, 237] on div "5" at bounding box center [241, 232] width 69 height 20
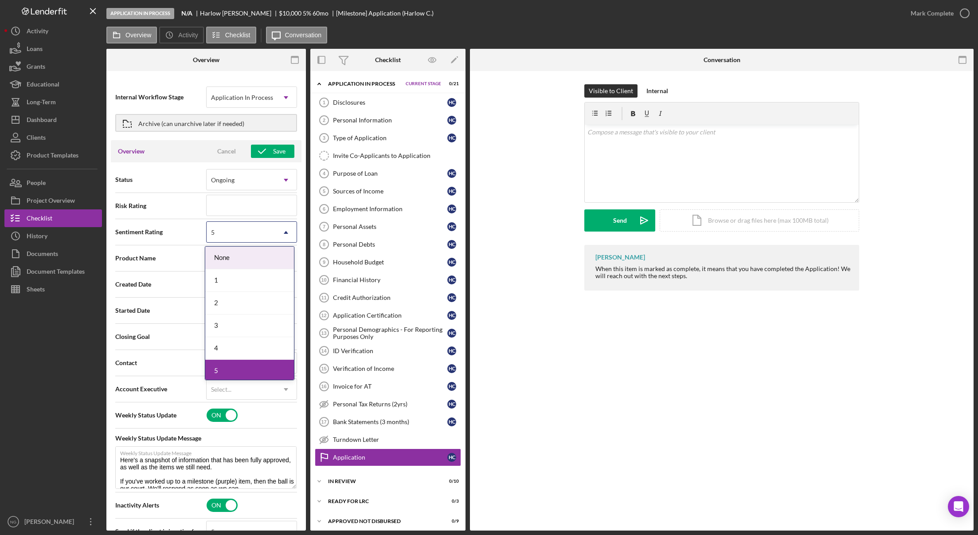
click at [232, 275] on div "1" at bounding box center [249, 280] width 89 height 23
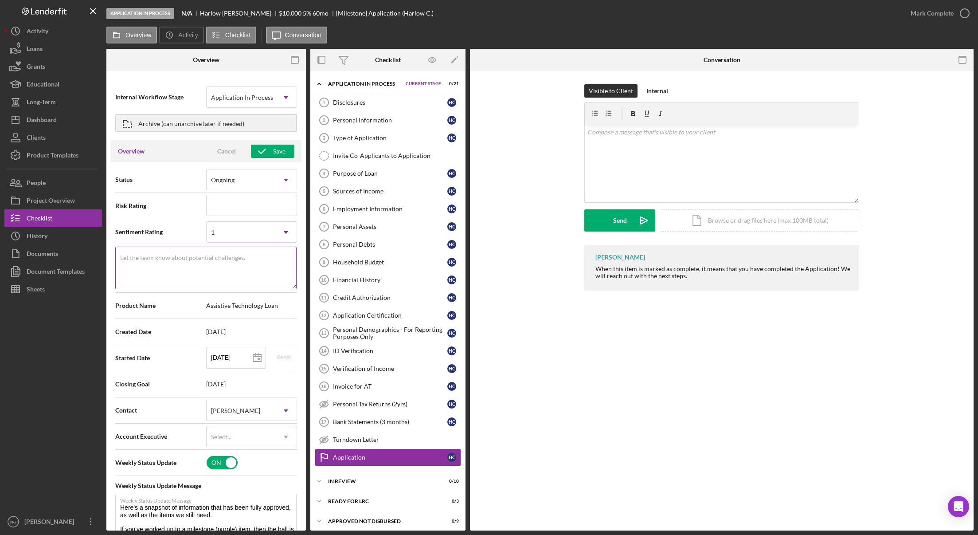
click at [207, 254] on label "Let the team know about potential challenges." at bounding box center [182, 257] width 125 height 7
click at [207, 254] on textarea "Let the team know about potential challenges." at bounding box center [205, 268] width 181 height 43
click at [251, 412] on div "[PERSON_NAME]" at bounding box center [241, 410] width 69 height 20
click at [234, 502] on div "[PERSON_NAME]" at bounding box center [249, 504] width 89 height 23
click at [273, 150] on div "Save" at bounding box center [279, 151] width 12 height 13
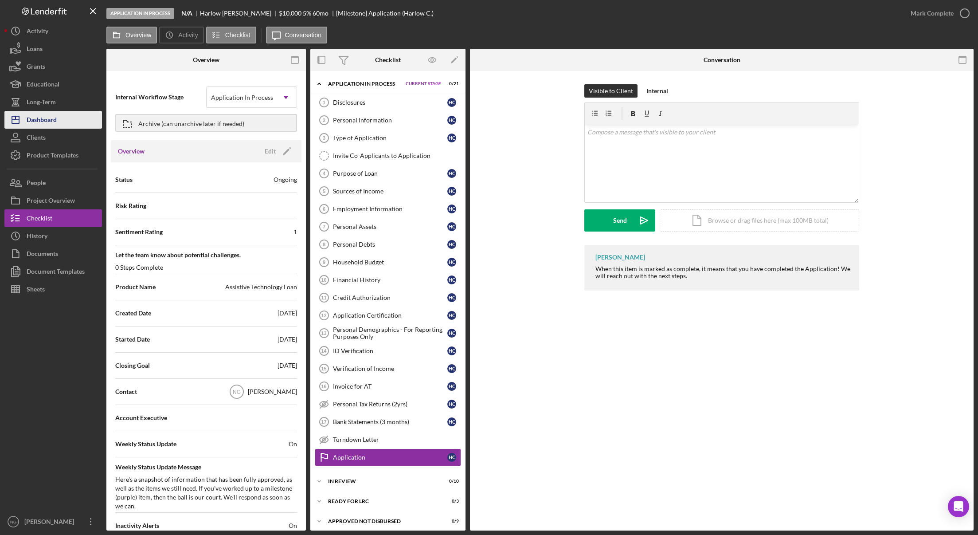
click at [58, 125] on button "Icon/Dashboard Dashboard" at bounding box center [53, 120] width 98 height 18
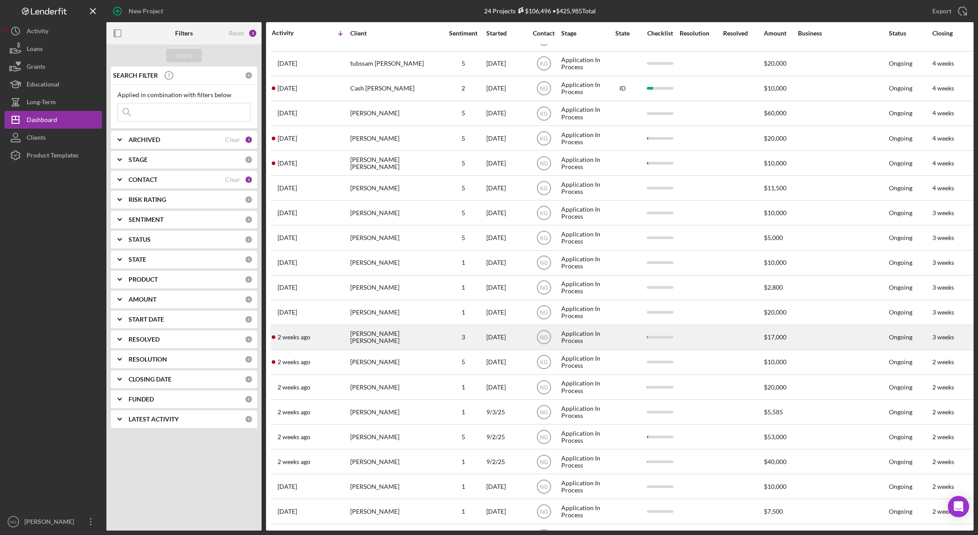
scroll to position [122, 0]
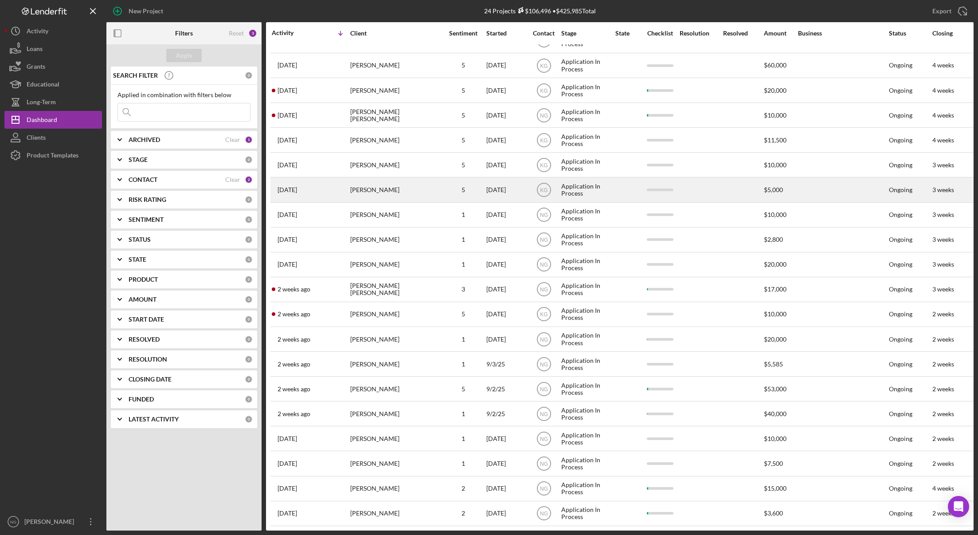
click at [414, 188] on div "[PERSON_NAME]" at bounding box center [394, 190] width 89 height 24
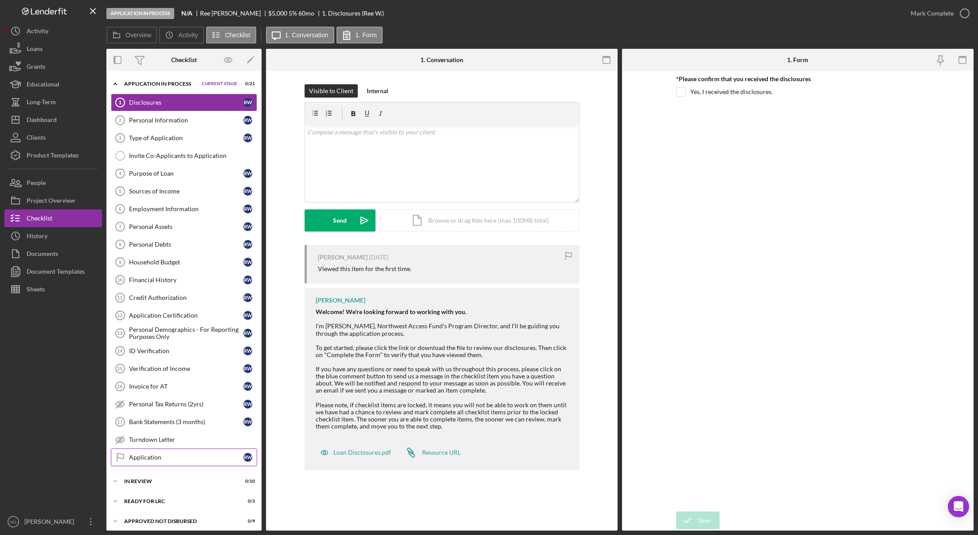
click at [192, 451] on link "Application Application R W" at bounding box center [184, 457] width 146 height 18
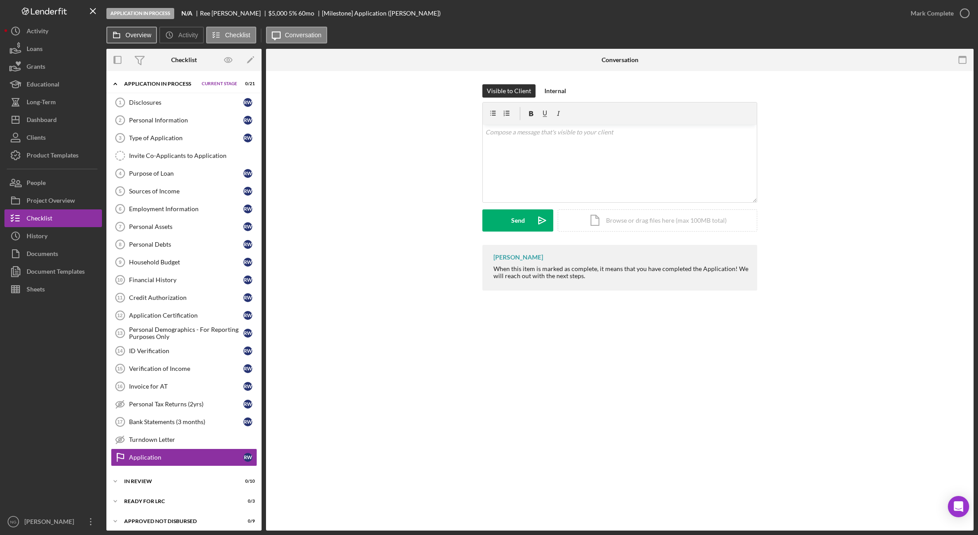
click at [141, 40] on button "Overview" at bounding box center [131, 35] width 51 height 17
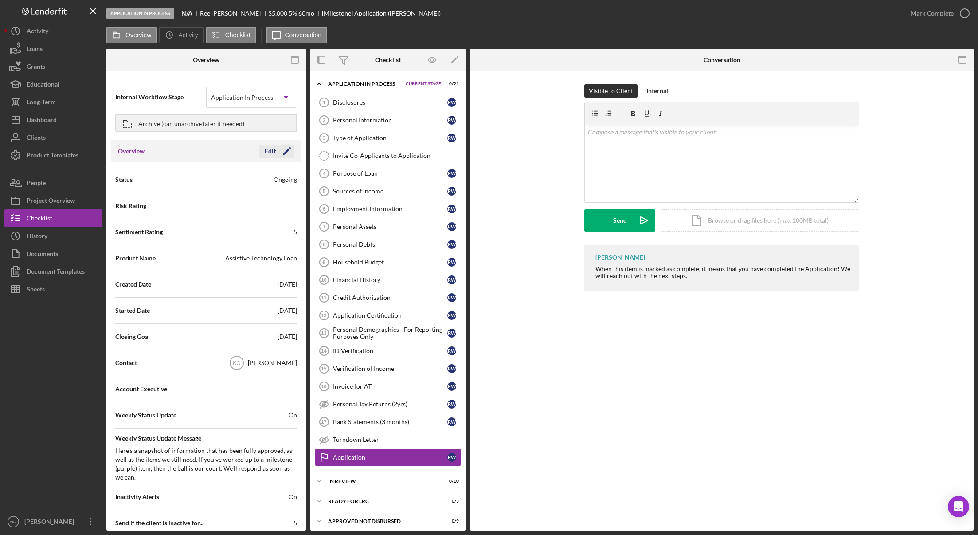
click at [286, 153] on icon "Icon/Edit" at bounding box center [287, 151] width 22 height 22
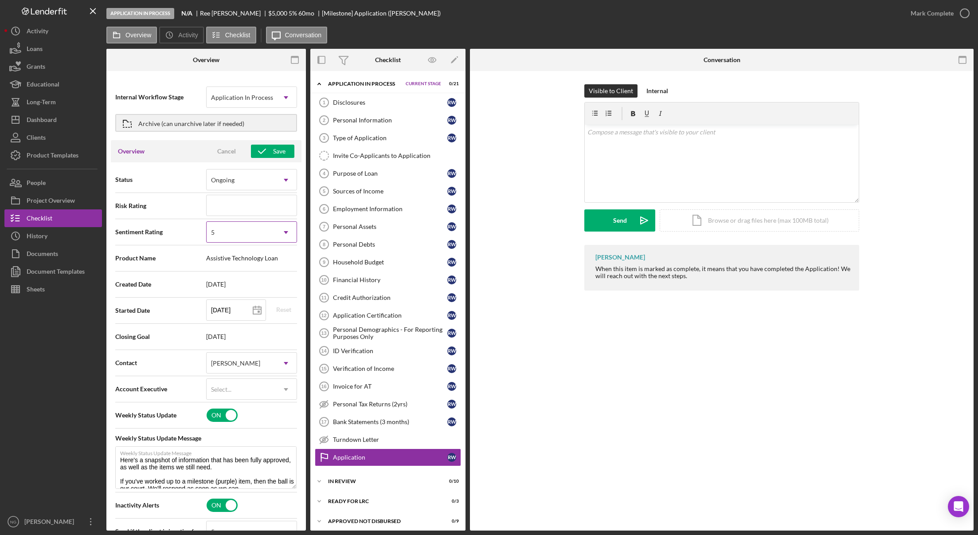
click at [284, 239] on icon "Icon/Dropdown Arrow" at bounding box center [285, 232] width 21 height 21
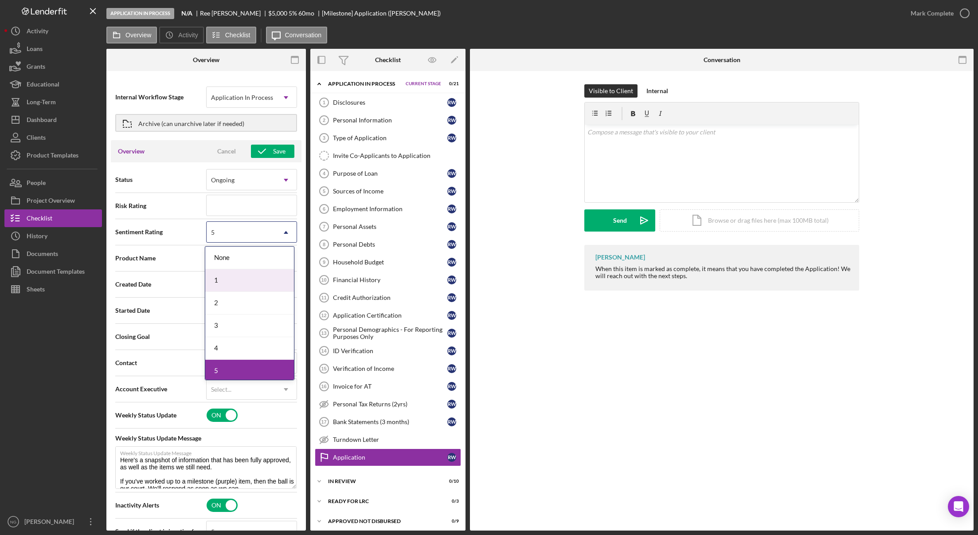
click at [236, 275] on div "1" at bounding box center [249, 280] width 89 height 23
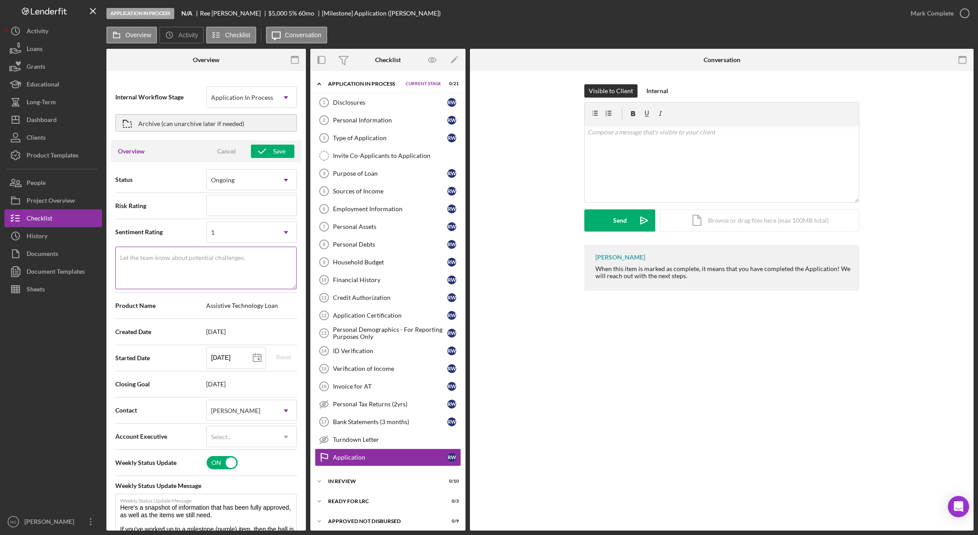
click at [212, 267] on textarea "Let the team know about potential challenges." at bounding box center [205, 268] width 181 height 43
click at [274, 153] on div "Save" at bounding box center [279, 151] width 12 height 13
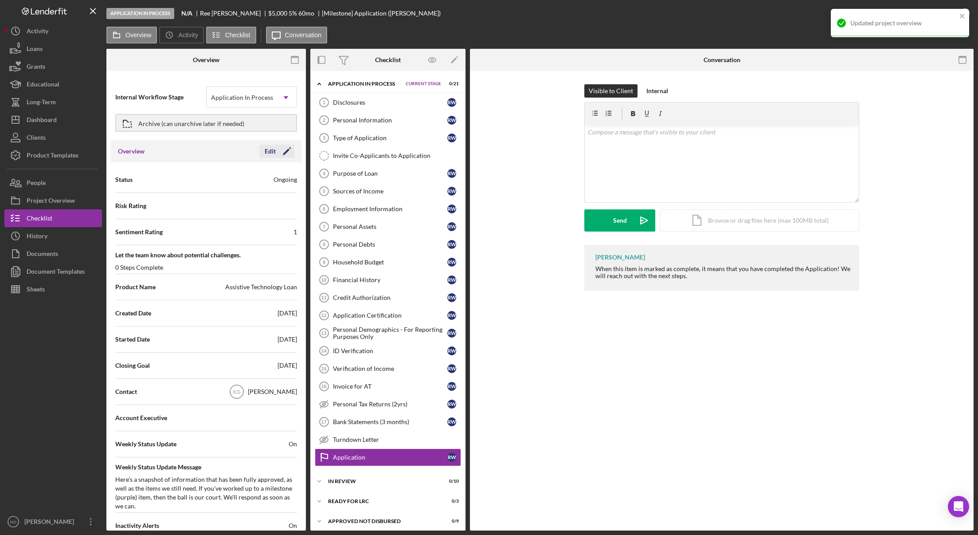
click at [276, 153] on icon "Icon/Edit" at bounding box center [287, 151] width 22 height 22
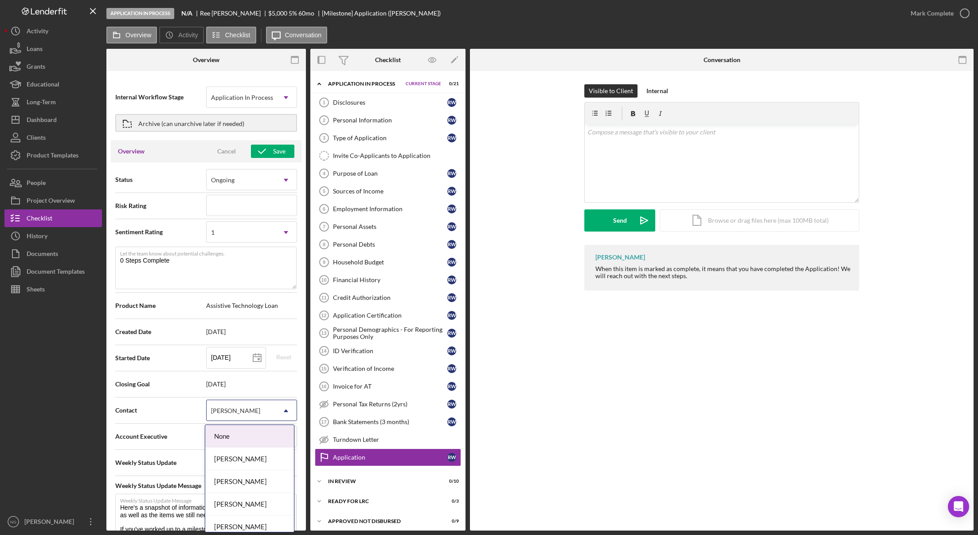
click at [248, 415] on div "[PERSON_NAME]" at bounding box center [241, 410] width 69 height 20
click at [251, 501] on div "[PERSON_NAME]" at bounding box center [249, 504] width 89 height 23
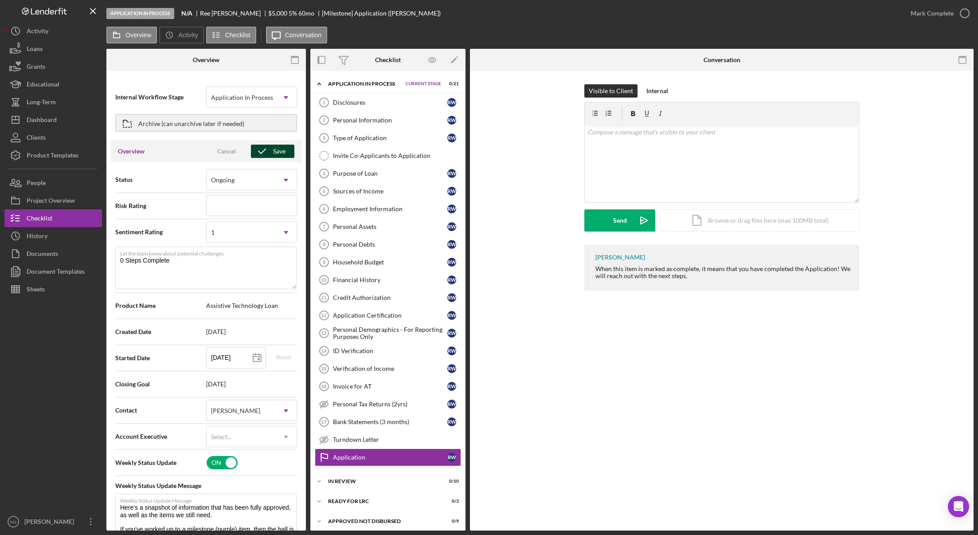
click at [273, 153] on div "Save" at bounding box center [279, 151] width 12 height 13
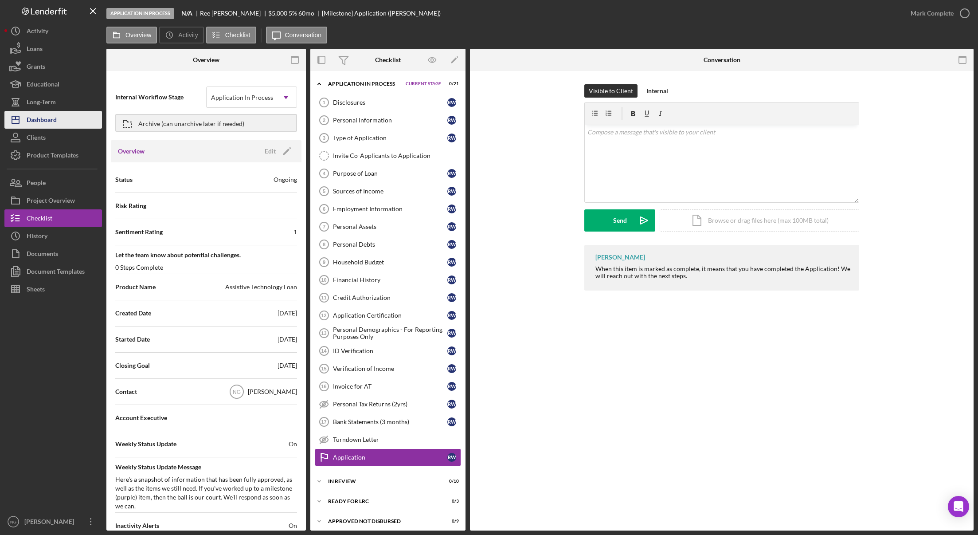
click at [69, 121] on button "Icon/Dashboard Dashboard" at bounding box center [53, 120] width 98 height 18
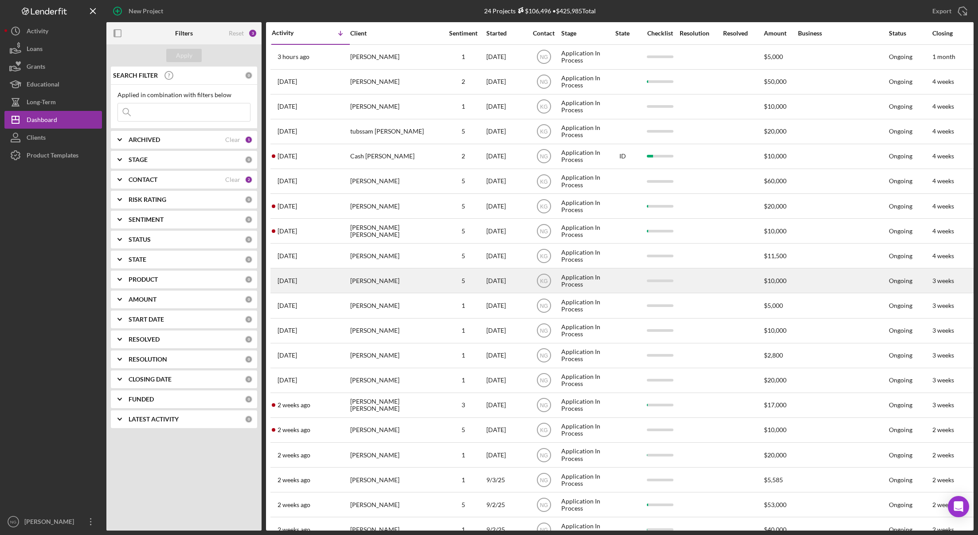
click at [460, 281] on div "5" at bounding box center [463, 280] width 44 height 7
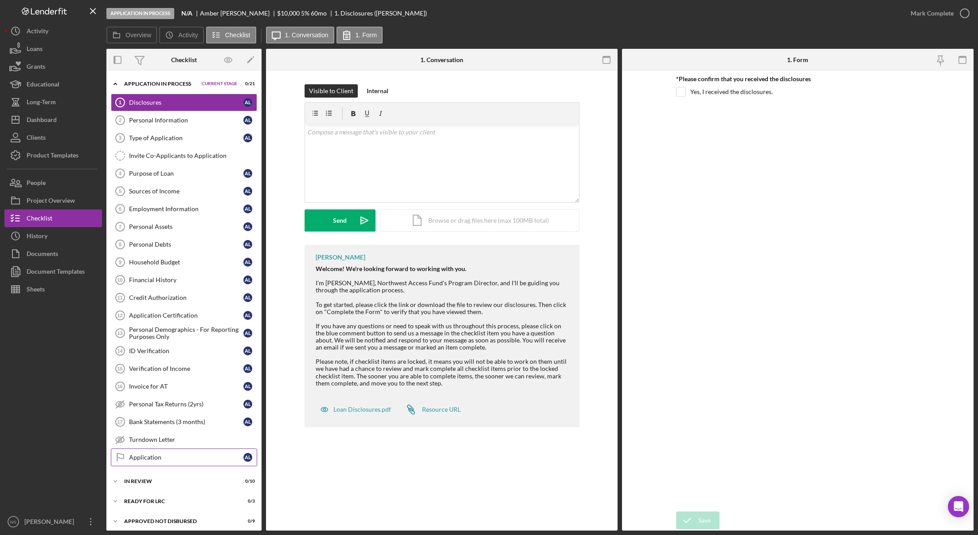
click at [159, 461] on div "Application" at bounding box center [186, 457] width 114 height 7
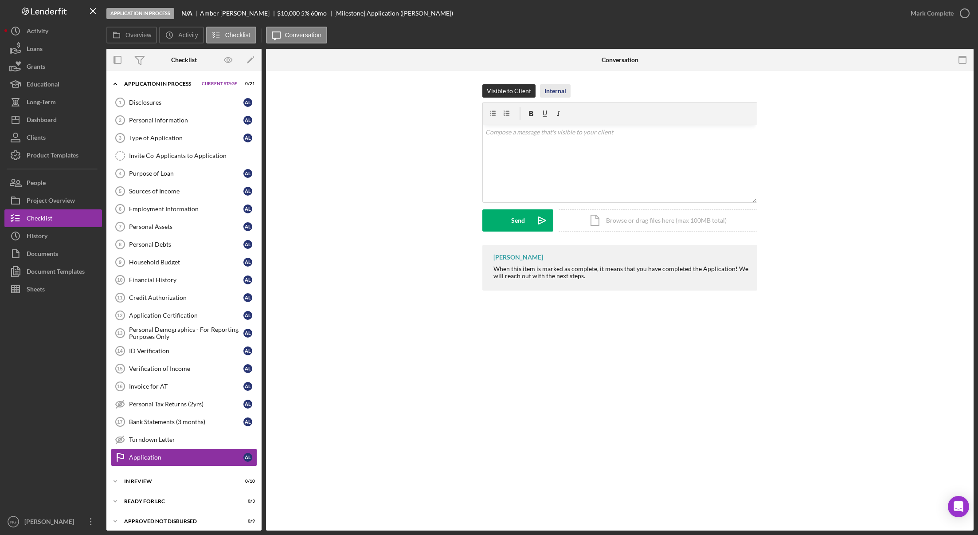
click at [559, 92] on div "Internal" at bounding box center [556, 90] width 22 height 13
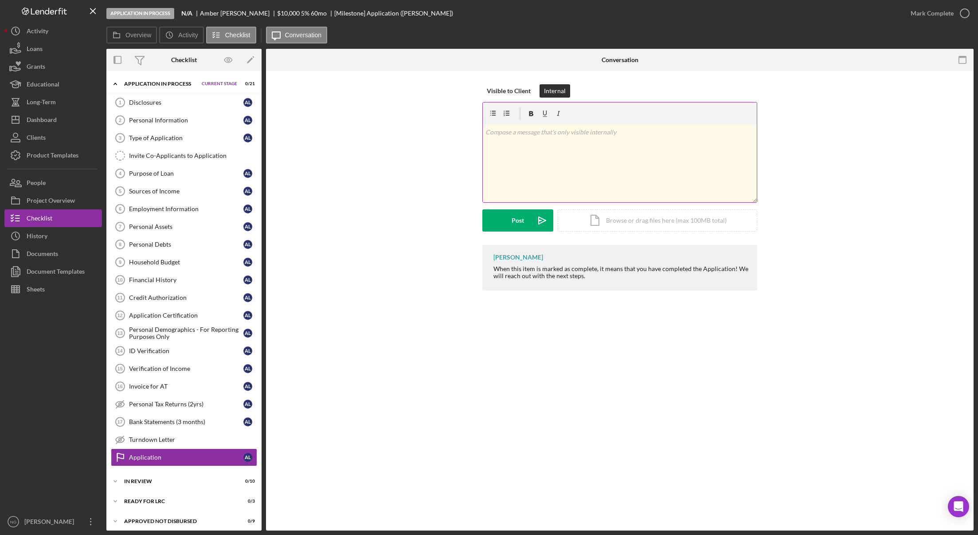
click at [562, 142] on div "v Color teal Color pink Remove color Add row above Add row below Add column bef…" at bounding box center [620, 164] width 274 height 78
click at [514, 217] on div "Post" at bounding box center [518, 220] width 12 height 22
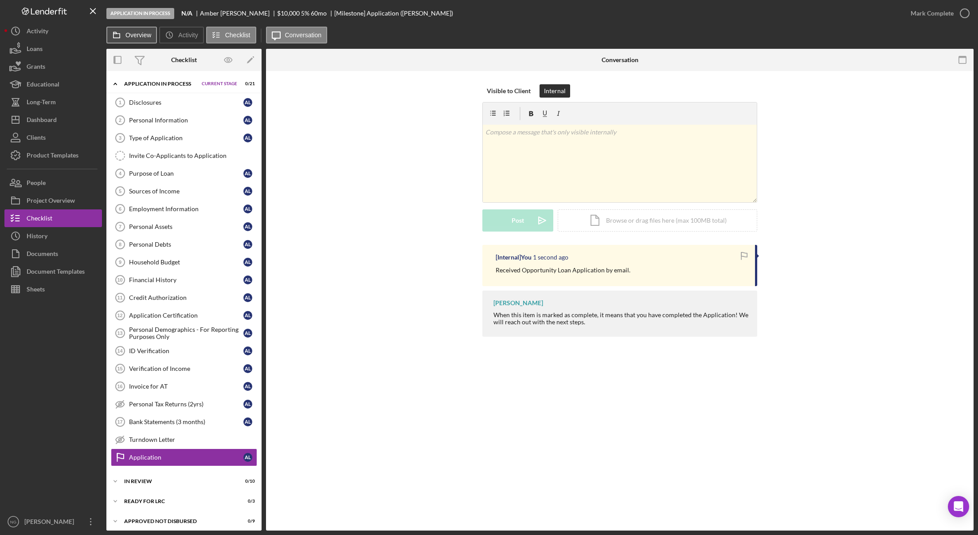
click at [143, 36] on label "Overview" at bounding box center [139, 34] width 26 height 7
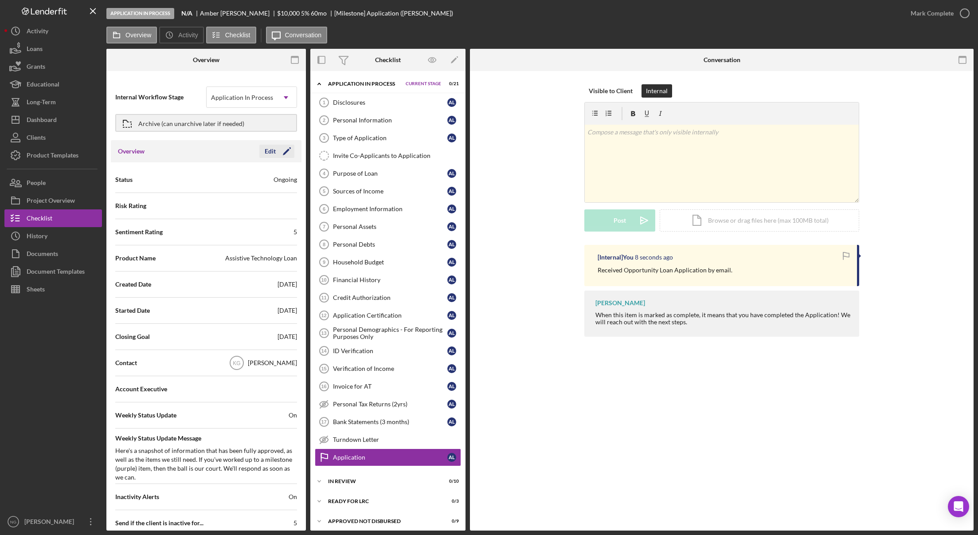
click at [283, 153] on polygon "button" at bounding box center [286, 152] width 7 height 7
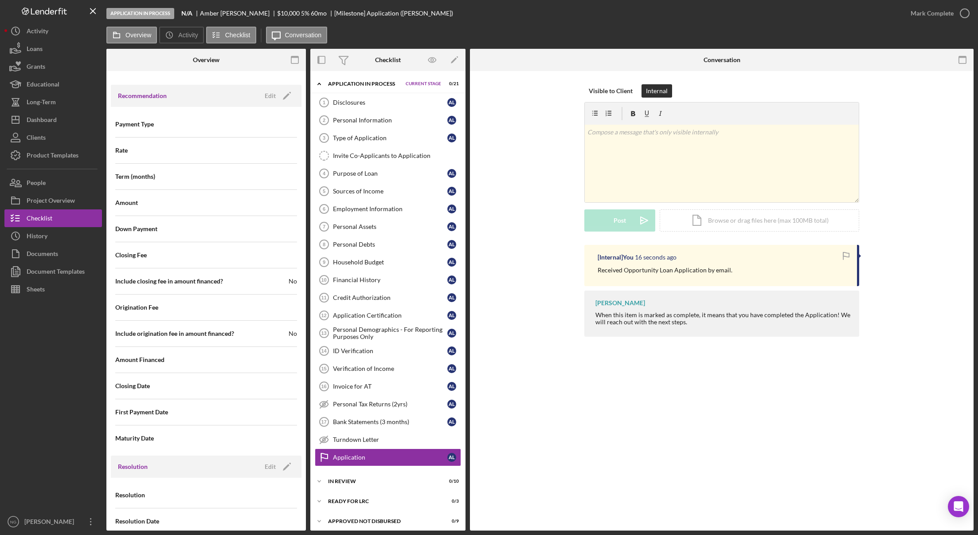
scroll to position [890, 0]
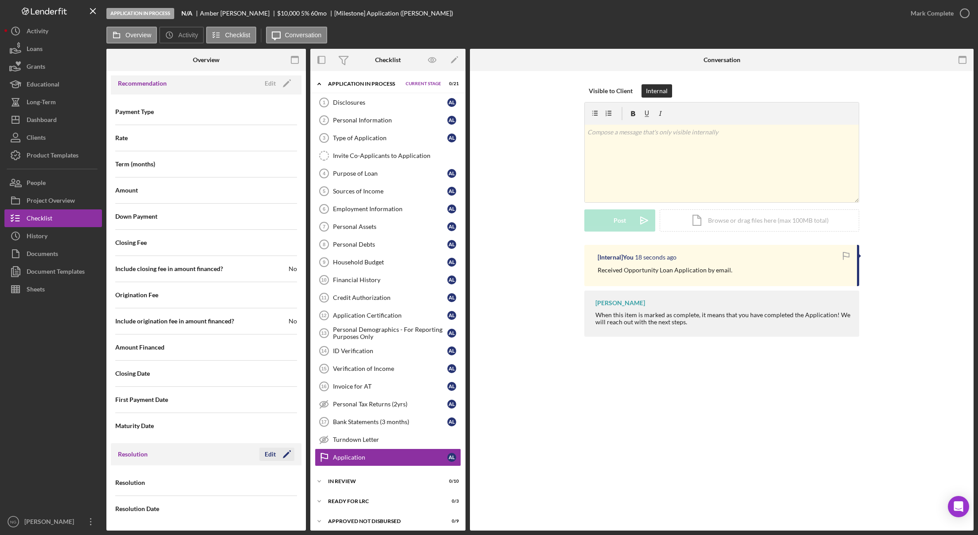
click at [270, 451] on div "Edit" at bounding box center [270, 453] width 11 height 13
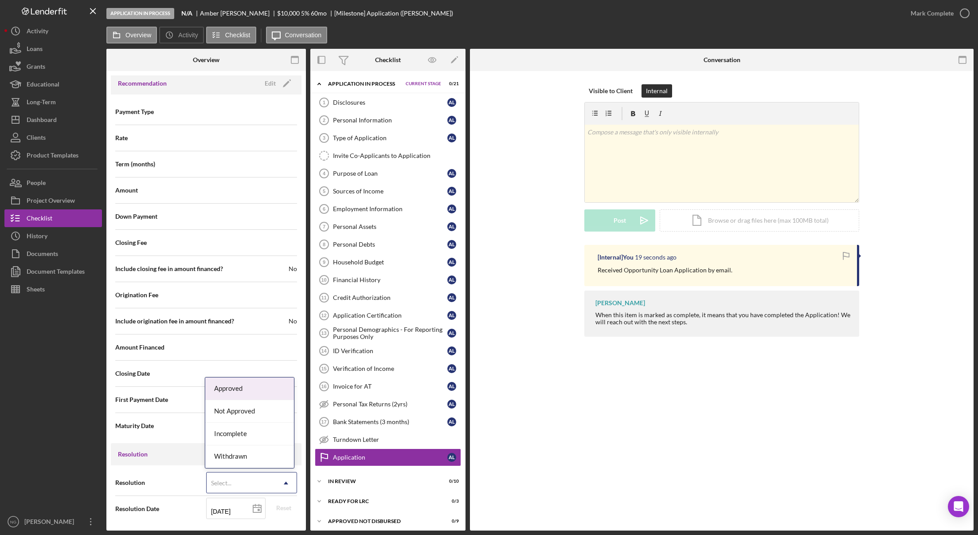
click at [263, 481] on div "Select..." at bounding box center [241, 483] width 69 height 20
click at [246, 439] on div "Incomplete" at bounding box center [249, 434] width 89 height 23
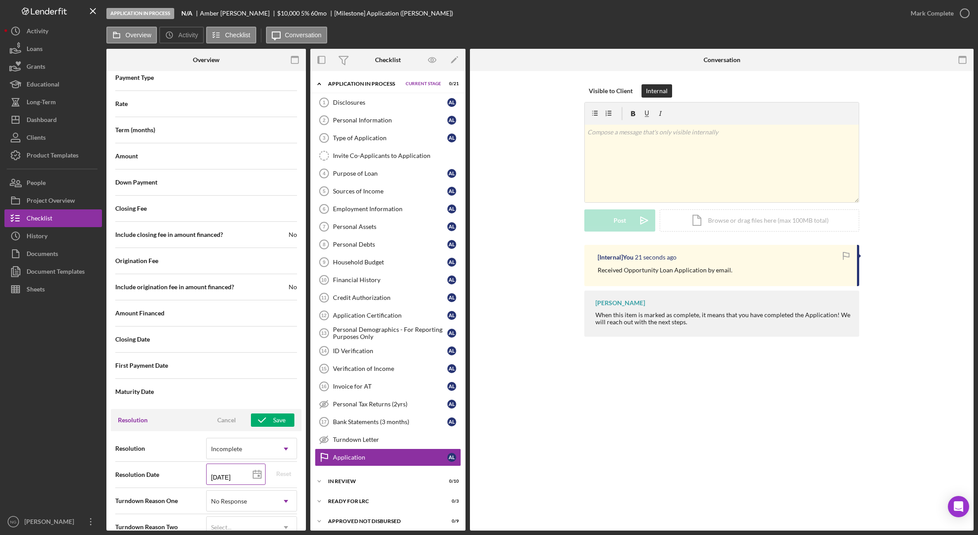
scroll to position [942, 0]
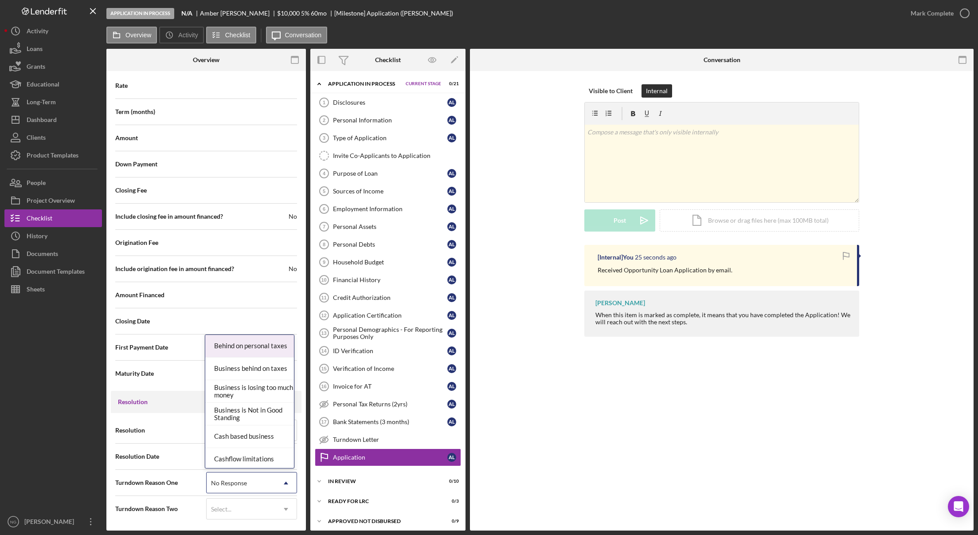
click at [246, 486] on div "No Response" at bounding box center [229, 482] width 38 height 7
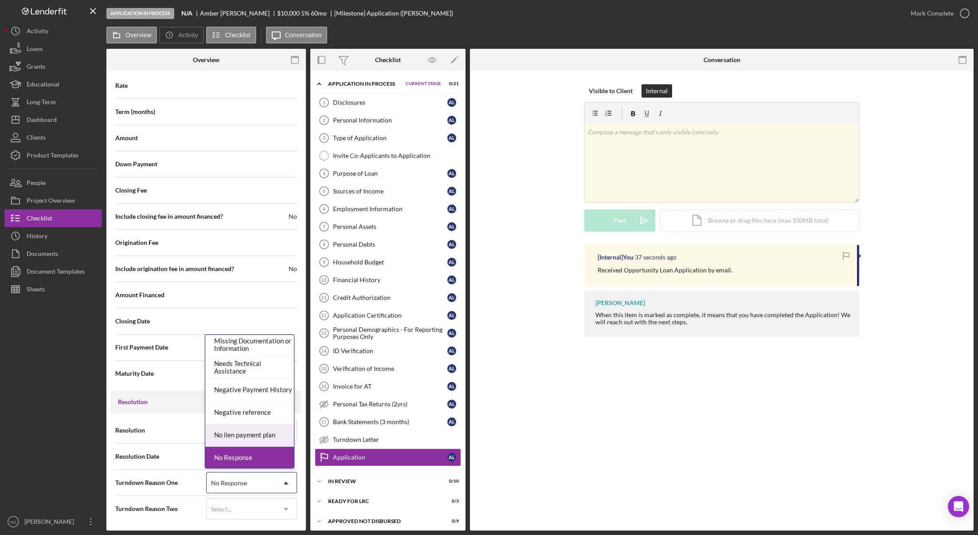
scroll to position [577, 0]
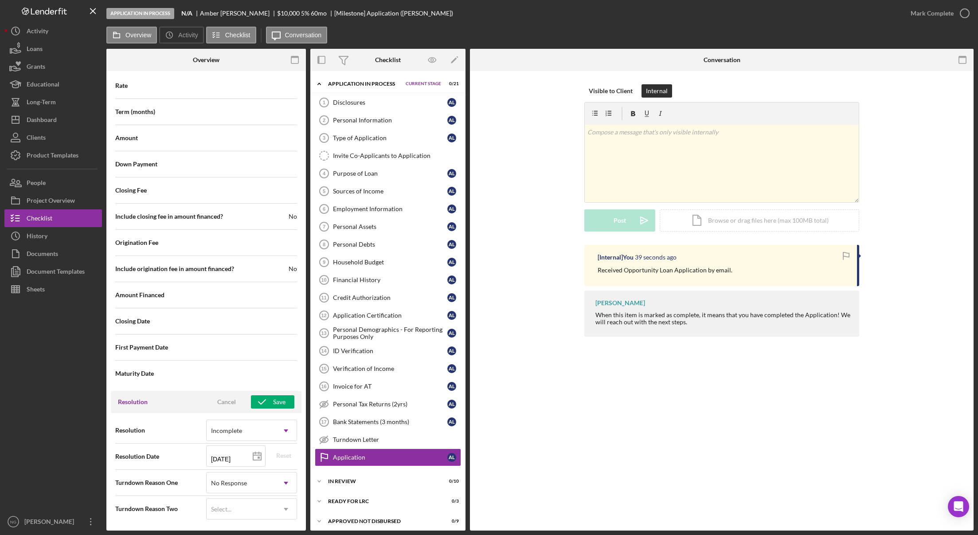
click at [32, 453] on div at bounding box center [53, 405] width 98 height 215
click at [237, 480] on div "No Response" at bounding box center [229, 482] width 36 height 7
click at [253, 479] on div "No Response" at bounding box center [241, 483] width 69 height 20
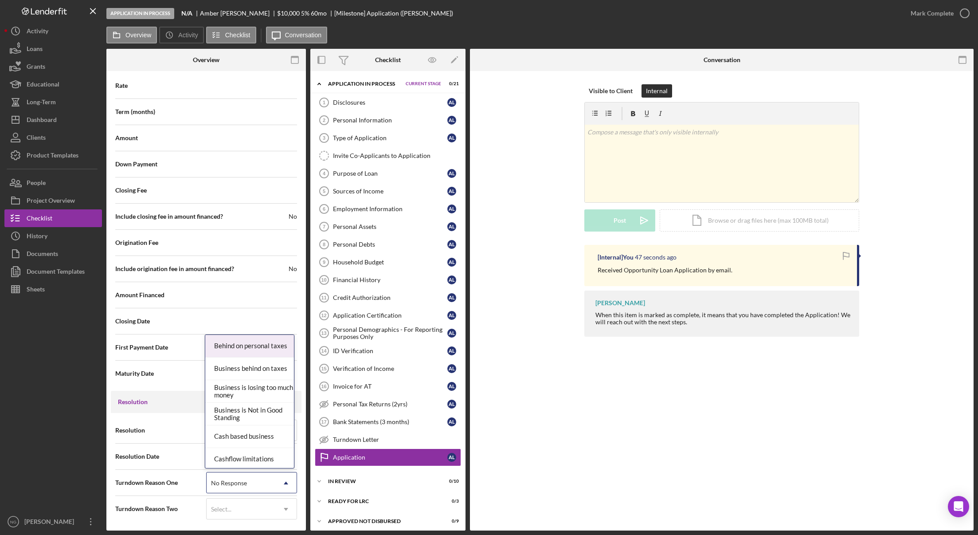
drag, startPoint x: 255, startPoint y: 482, endPoint x: 207, endPoint y: 487, distance: 48.1
click at [207, 487] on div "No Response" at bounding box center [241, 483] width 69 height 20
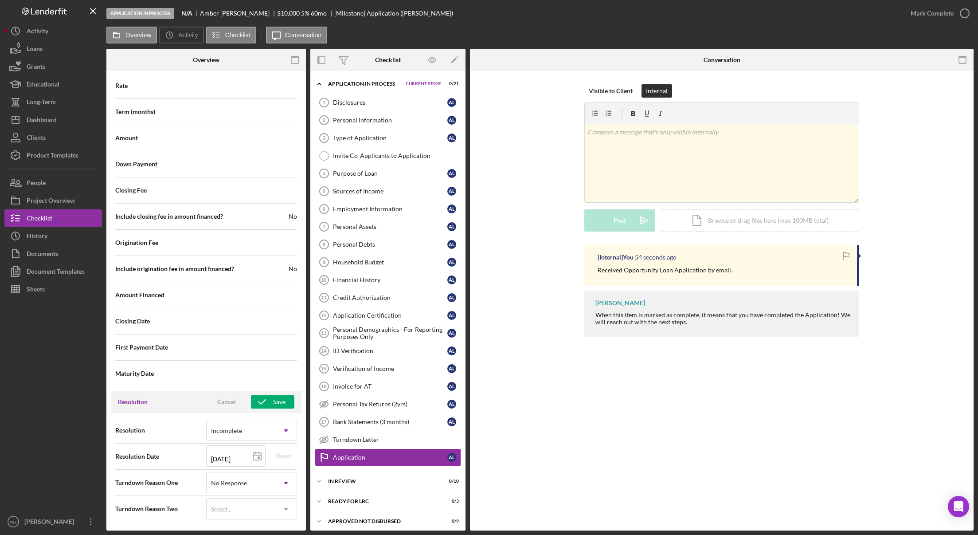
click at [89, 458] on div at bounding box center [53, 405] width 98 height 215
click at [266, 398] on icon "button" at bounding box center [262, 402] width 22 height 22
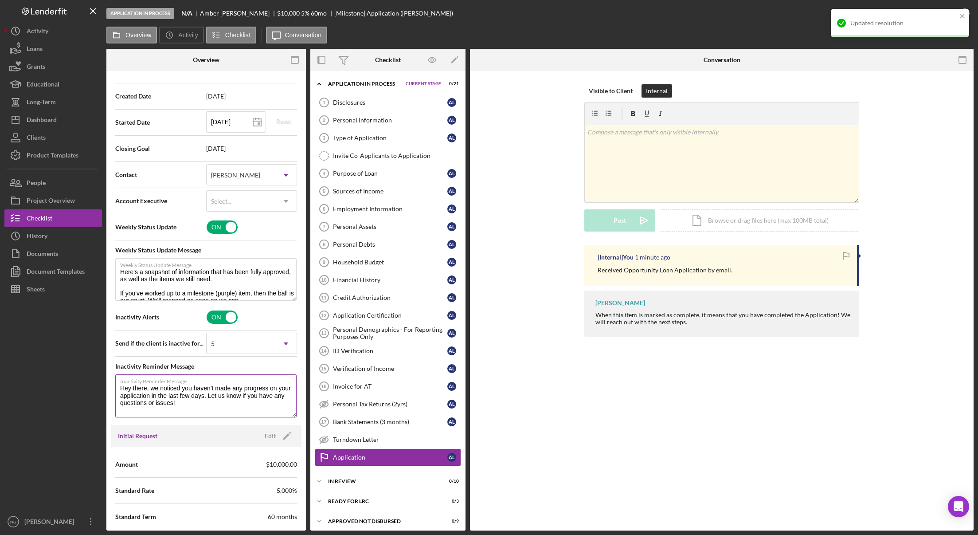
scroll to position [0, 0]
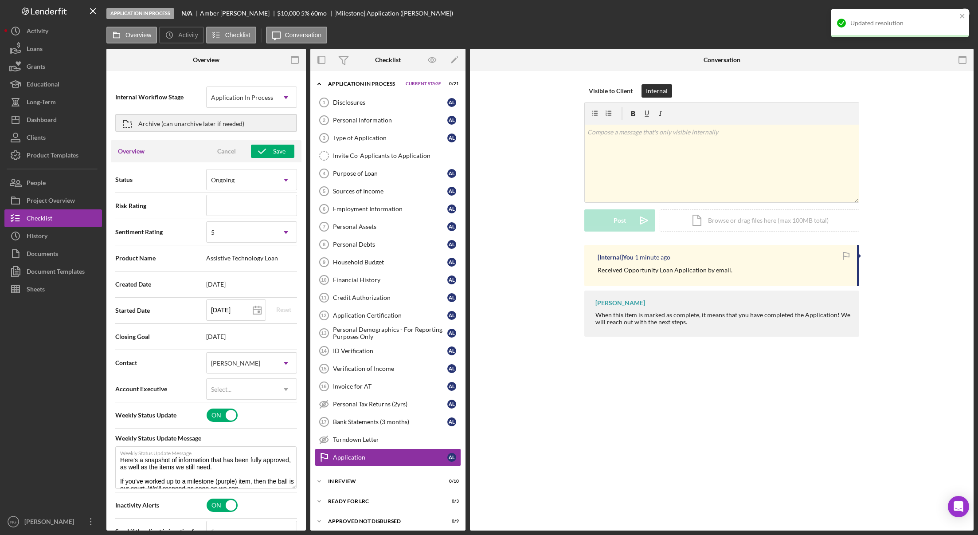
click at [218, 152] on div "Cancel" at bounding box center [226, 151] width 19 height 13
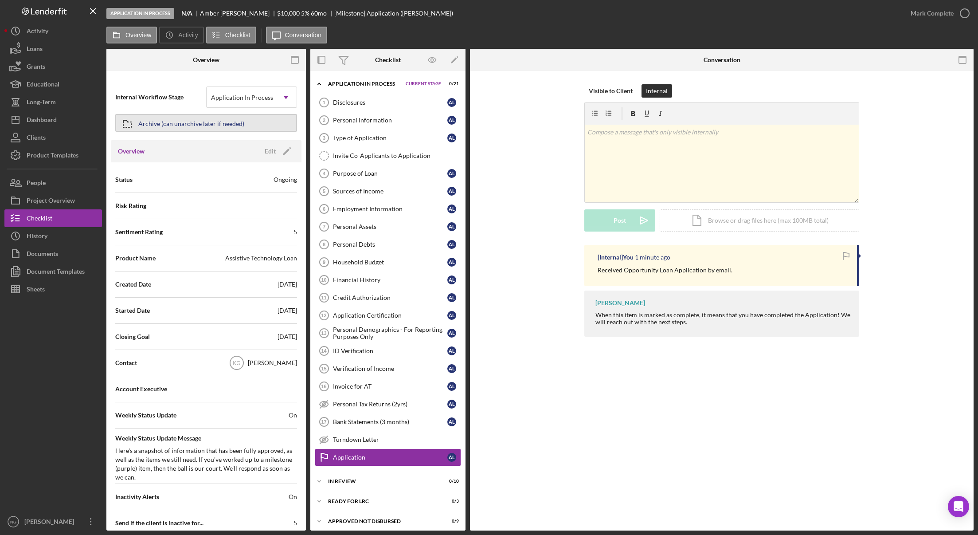
click at [161, 126] on div "Archive (can unarchive later if needed)" at bounding box center [191, 123] width 106 height 16
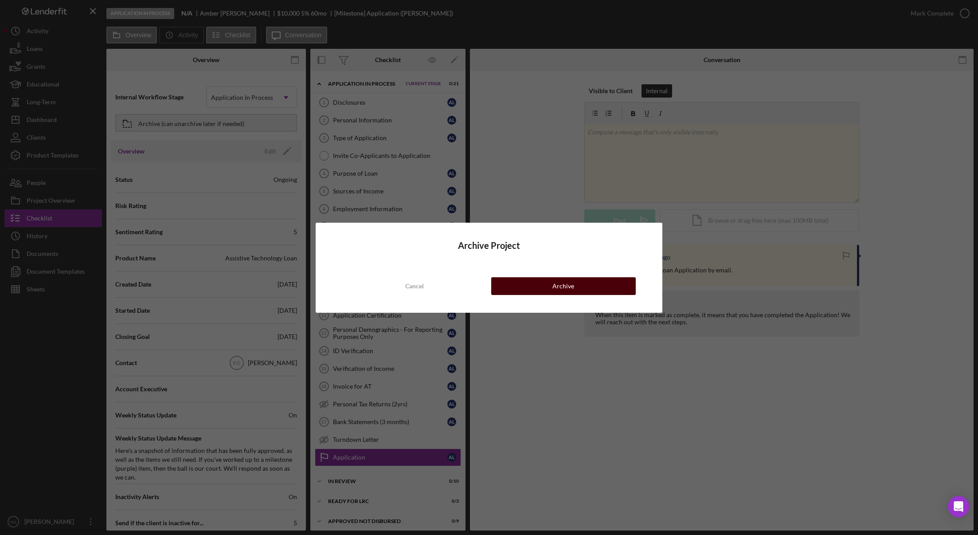
click at [552, 284] on button "Archive" at bounding box center [563, 286] width 145 height 18
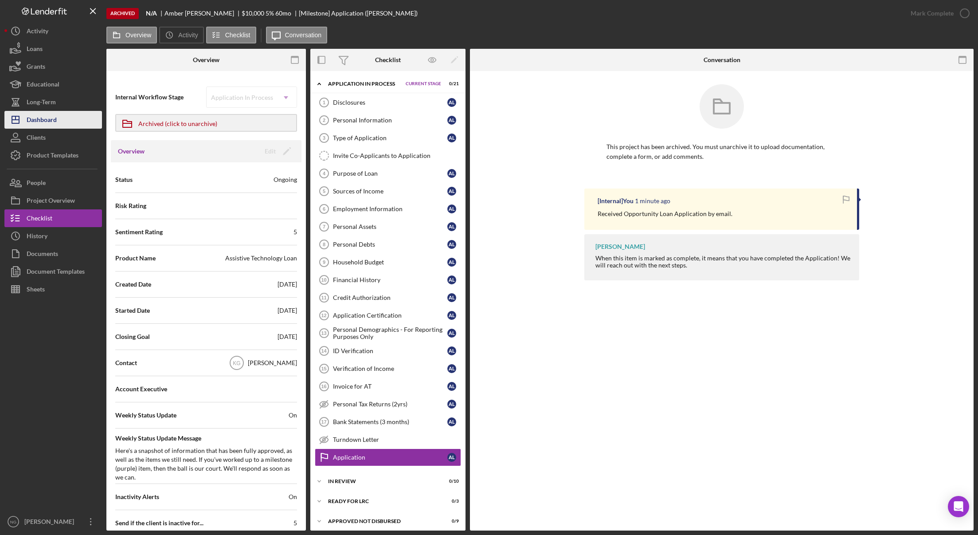
click at [71, 122] on button "Icon/Dashboard Dashboard" at bounding box center [53, 120] width 98 height 18
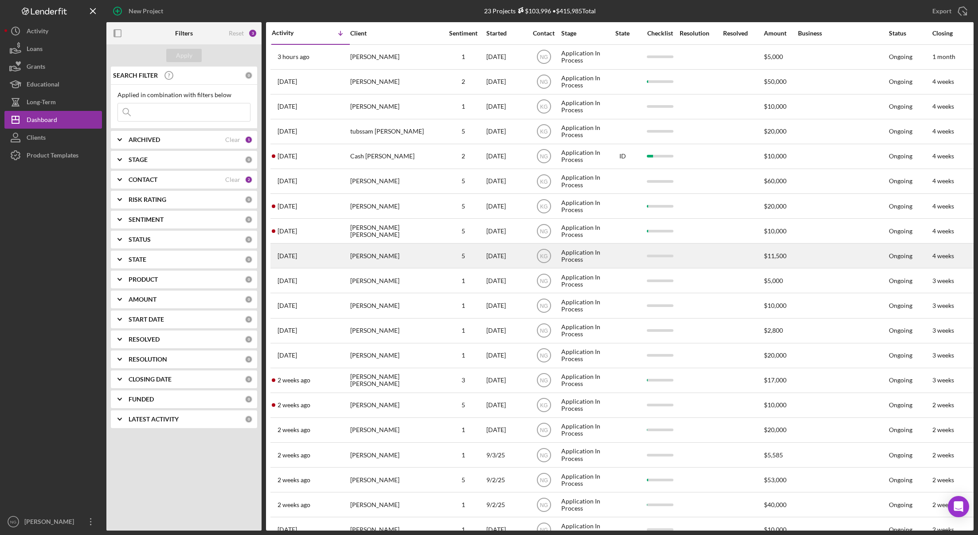
click at [465, 251] on div "5" at bounding box center [463, 256] width 44 height 24
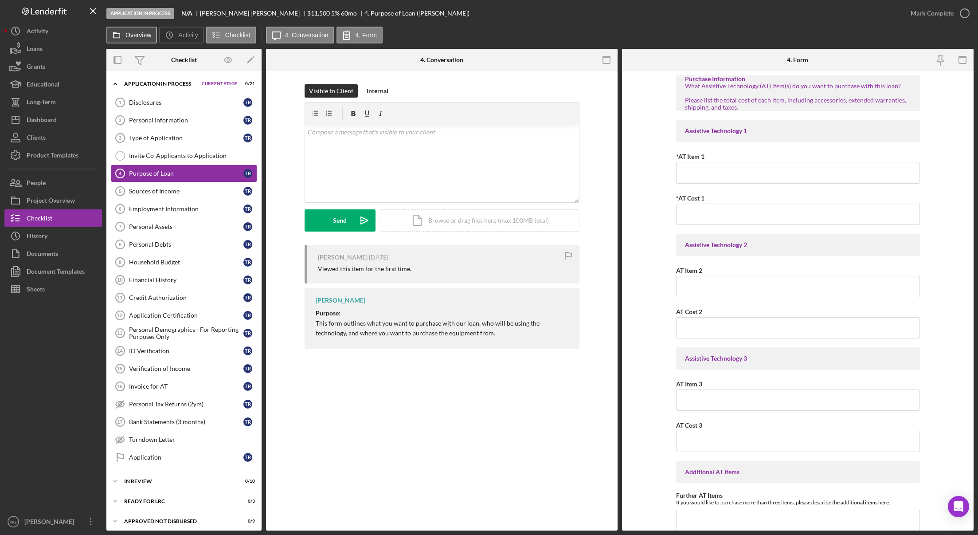
click at [137, 31] on button "Overview" at bounding box center [131, 35] width 51 height 17
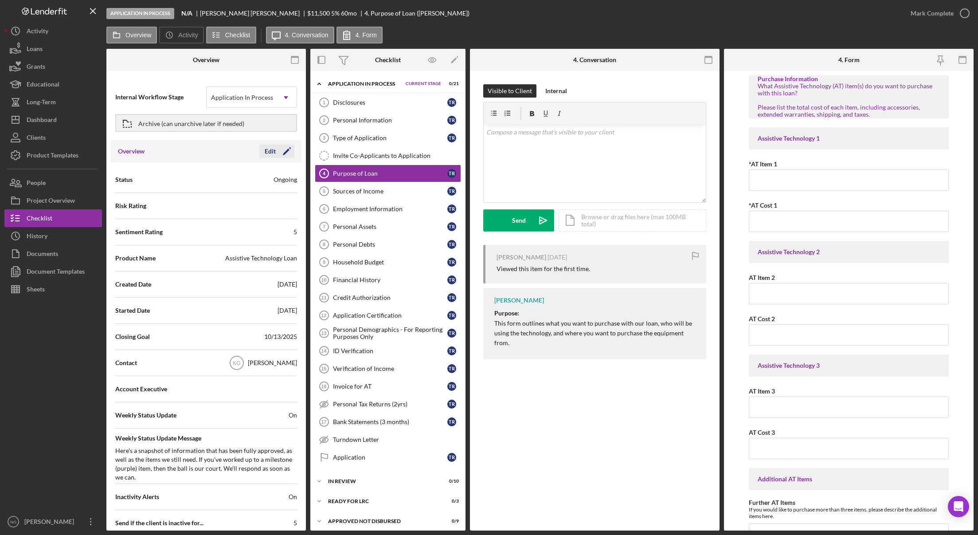
click at [286, 149] on icon "Icon/Edit" at bounding box center [287, 151] width 22 height 22
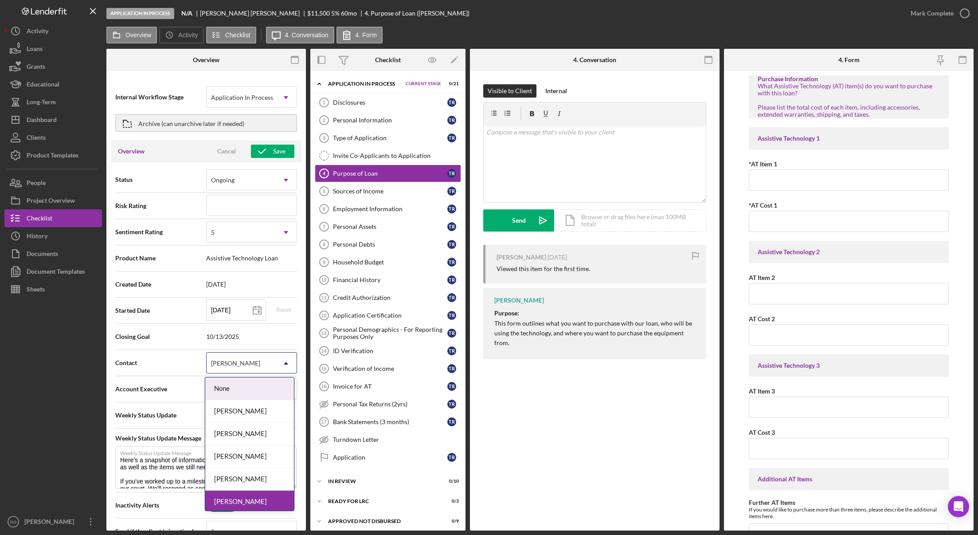
click at [260, 355] on div "[PERSON_NAME]" at bounding box center [241, 363] width 69 height 20
click at [246, 455] on div "[PERSON_NAME]" at bounding box center [249, 456] width 89 height 23
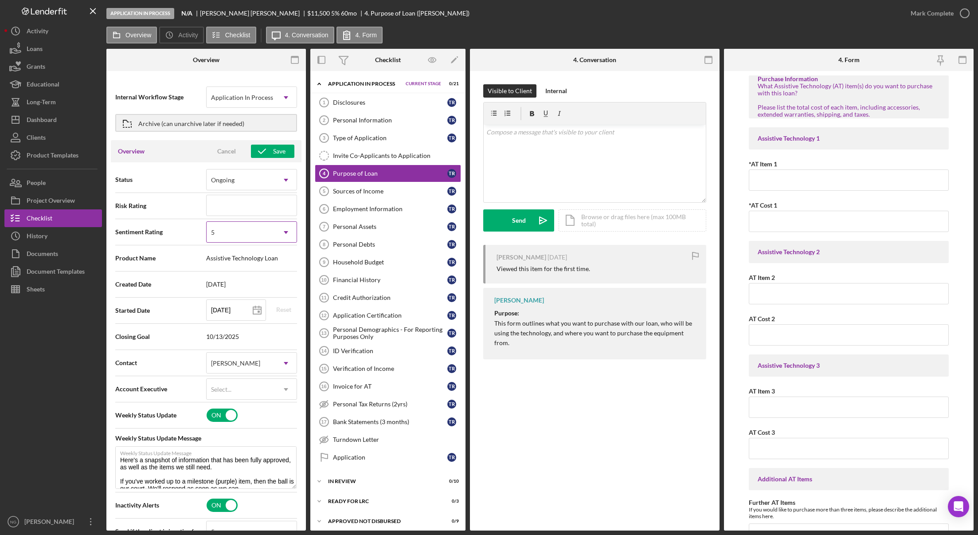
click at [251, 229] on div "5" at bounding box center [241, 232] width 69 height 20
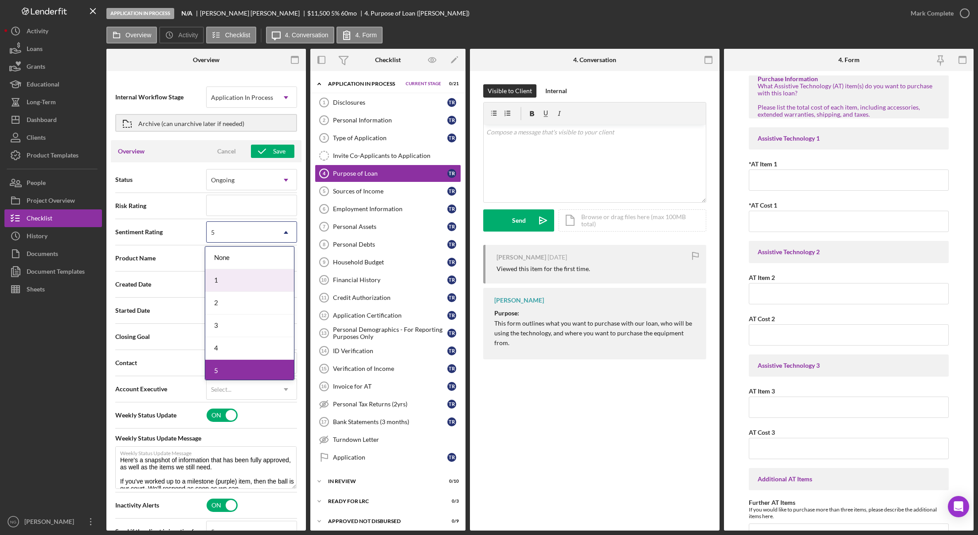
click at [246, 277] on div "1" at bounding box center [249, 280] width 89 height 23
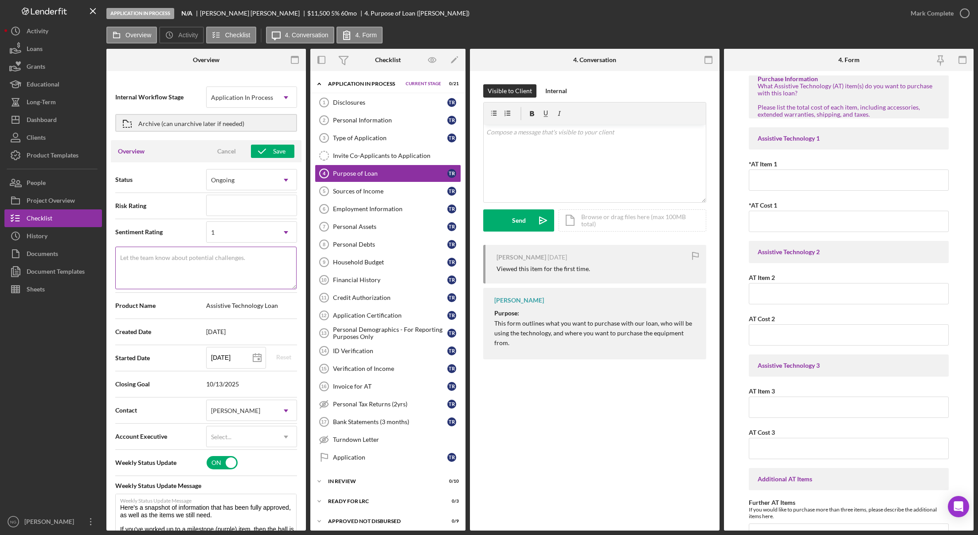
click at [179, 258] on label "Let the team know about potential challenges." at bounding box center [182, 257] width 125 height 7
click at [179, 258] on textarea "Let the team know about potential challenges." at bounding box center [205, 268] width 181 height 43
click at [263, 155] on icon "button" at bounding box center [262, 151] width 22 height 22
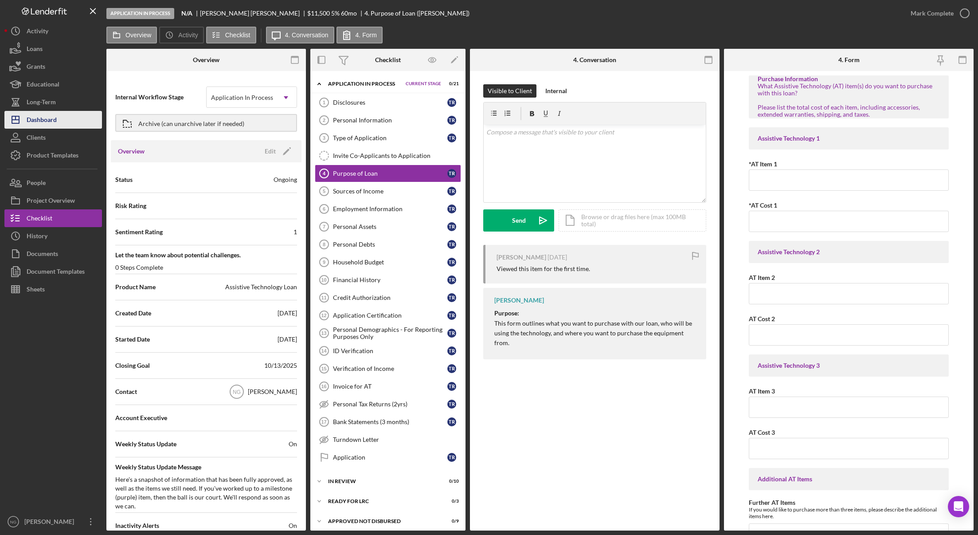
click at [51, 123] on div "Dashboard" at bounding box center [42, 121] width 30 height 20
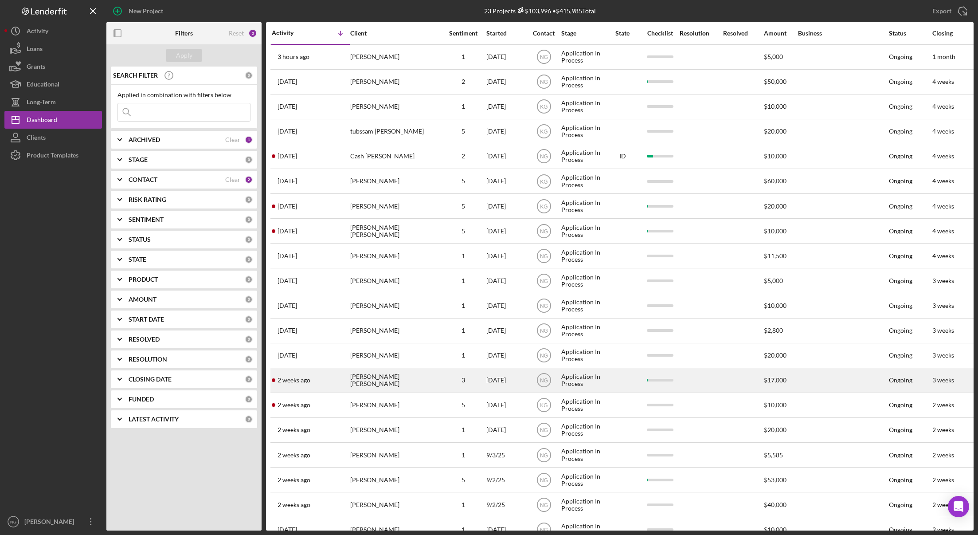
click at [406, 381] on div "[PERSON_NAME] [PERSON_NAME]" at bounding box center [394, 381] width 89 height 24
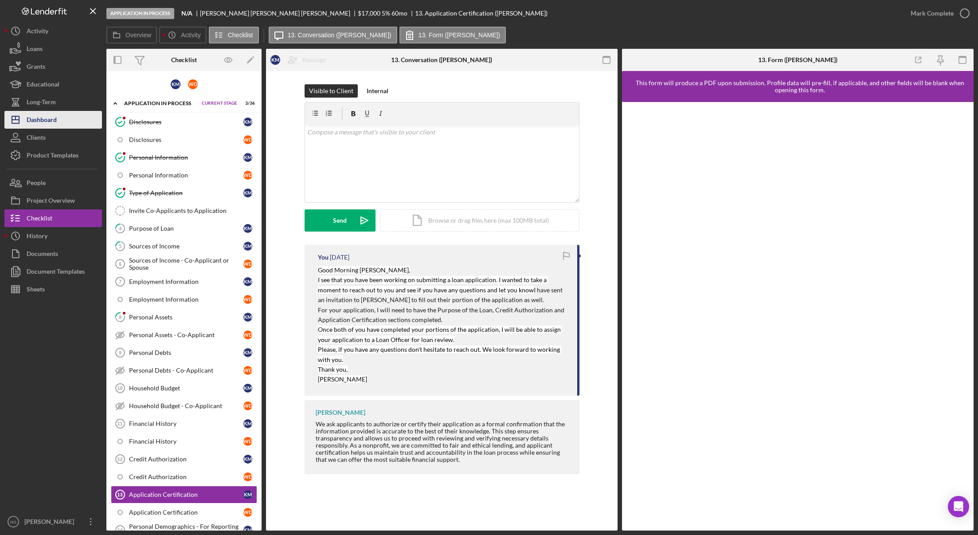
click at [50, 122] on div "Dashboard" at bounding box center [42, 121] width 30 height 20
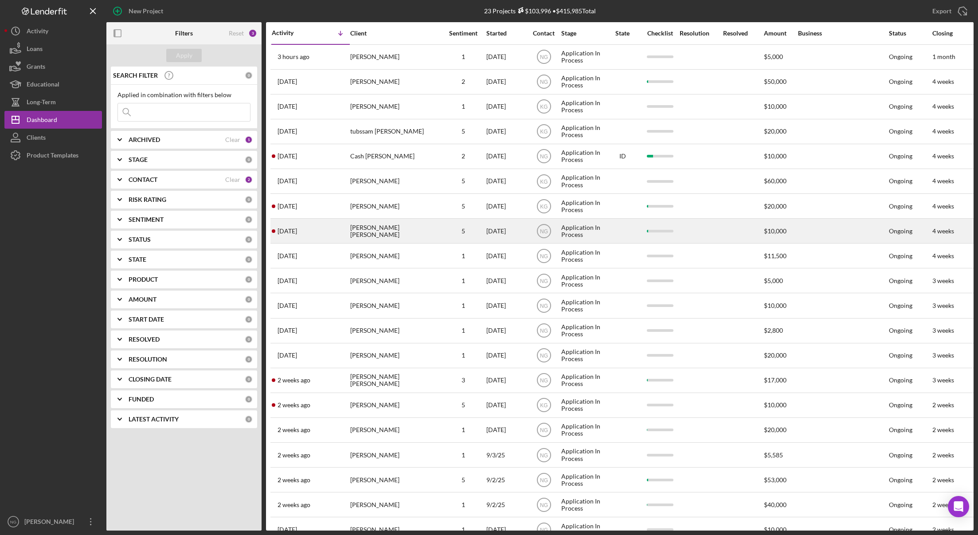
click at [425, 232] on div "[PERSON_NAME] [PERSON_NAME]" at bounding box center [394, 231] width 89 height 24
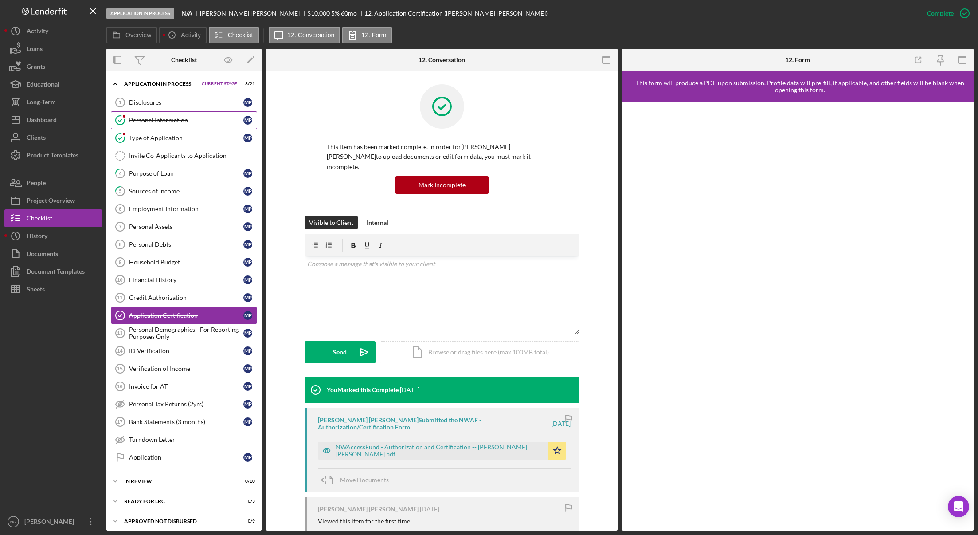
click at [137, 120] on div "Personal Information" at bounding box center [186, 120] width 114 height 7
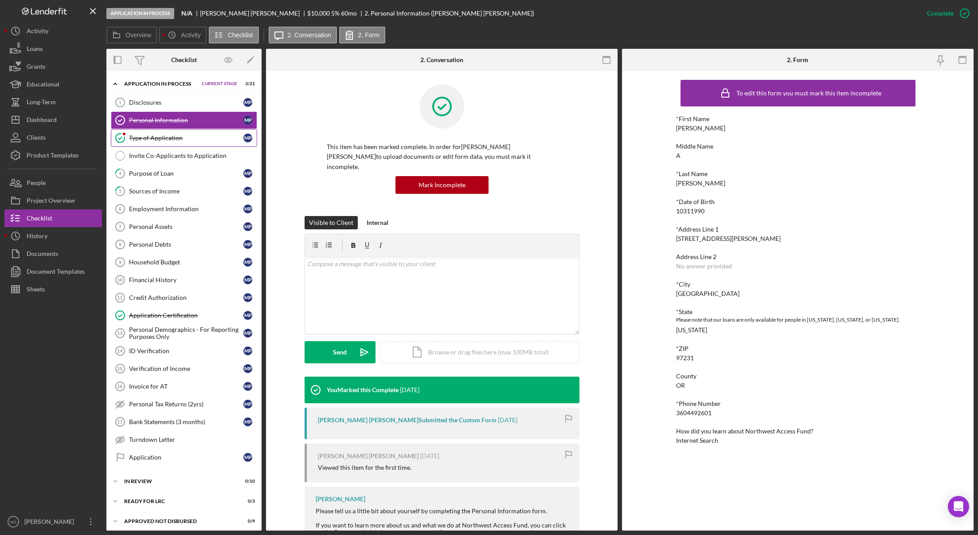
click at [142, 139] on div "Type of Application" at bounding box center [186, 137] width 114 height 7
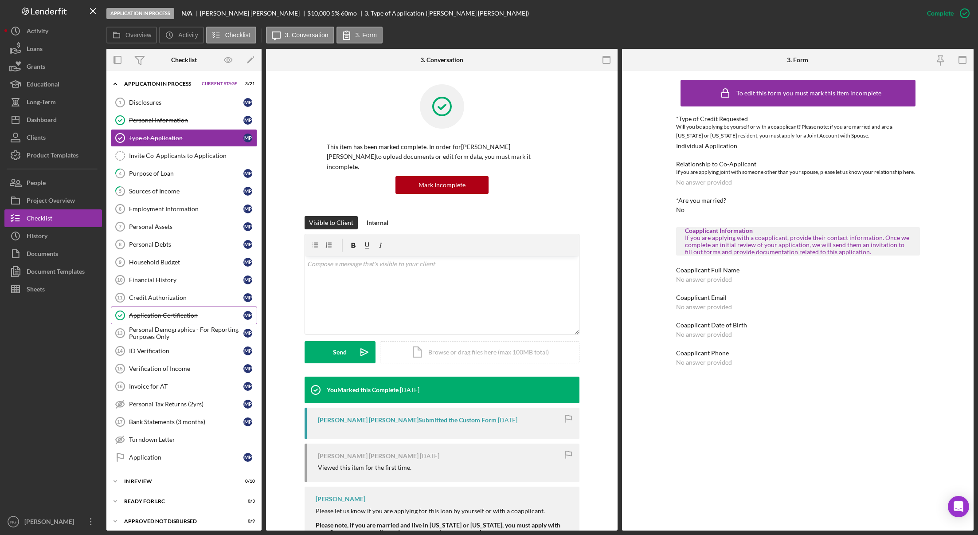
click at [156, 318] on div "Application Certification" at bounding box center [186, 315] width 114 height 7
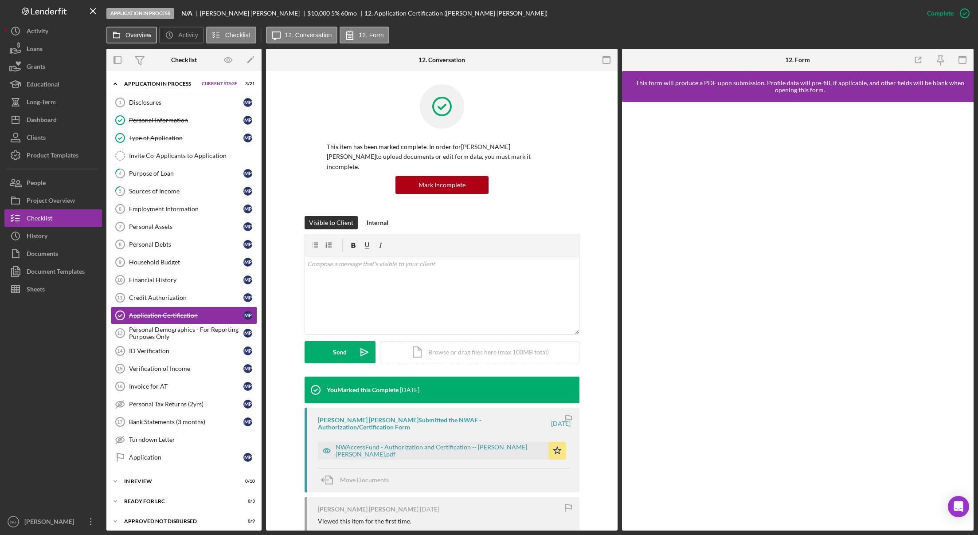
click at [139, 36] on label "Overview" at bounding box center [139, 34] width 26 height 7
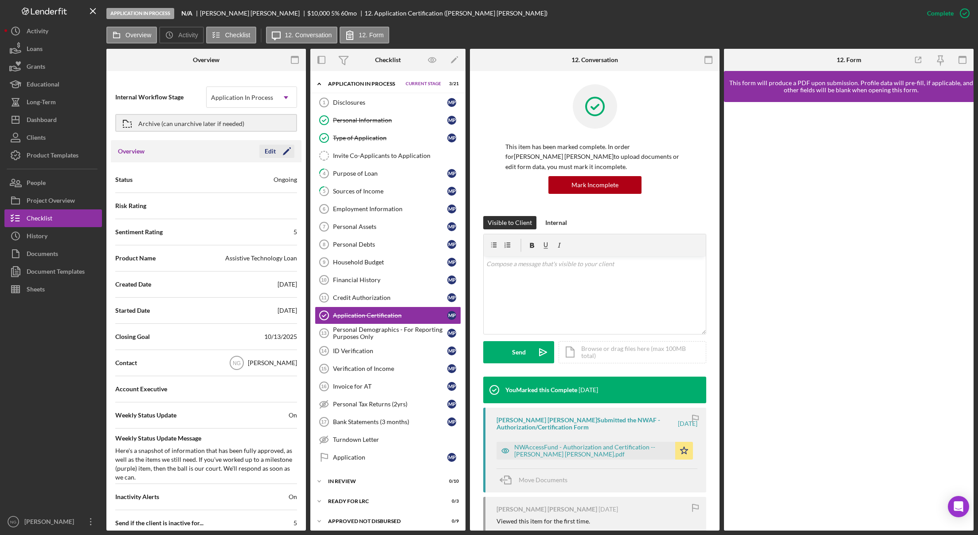
click at [284, 153] on icon "Icon/Edit" at bounding box center [287, 151] width 22 height 22
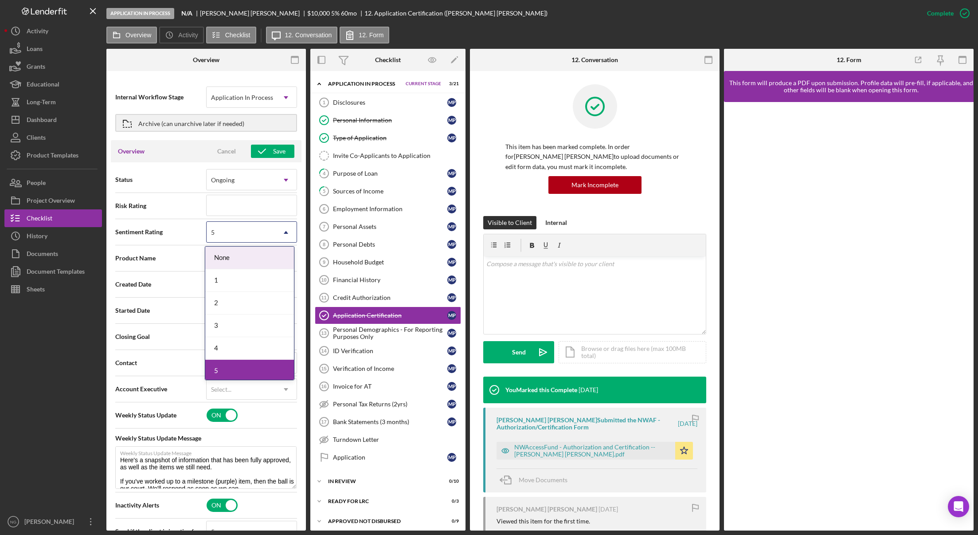
click at [277, 234] on icon "Icon/Dropdown Arrow" at bounding box center [285, 232] width 21 height 21
click at [233, 301] on div "2" at bounding box center [249, 303] width 89 height 23
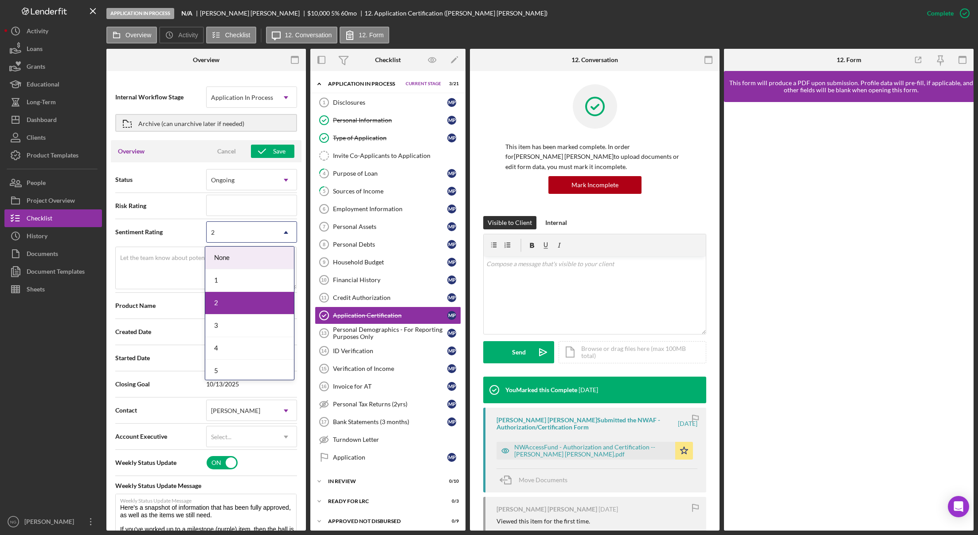
click at [261, 232] on div "2" at bounding box center [241, 232] width 69 height 20
click at [239, 321] on div "3" at bounding box center [249, 325] width 89 height 23
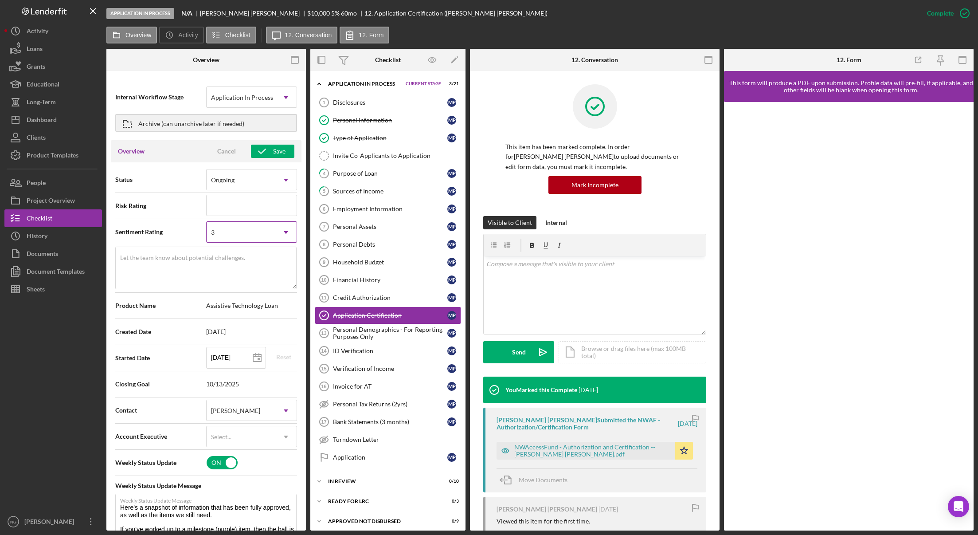
click at [244, 231] on div "3" at bounding box center [241, 232] width 69 height 20
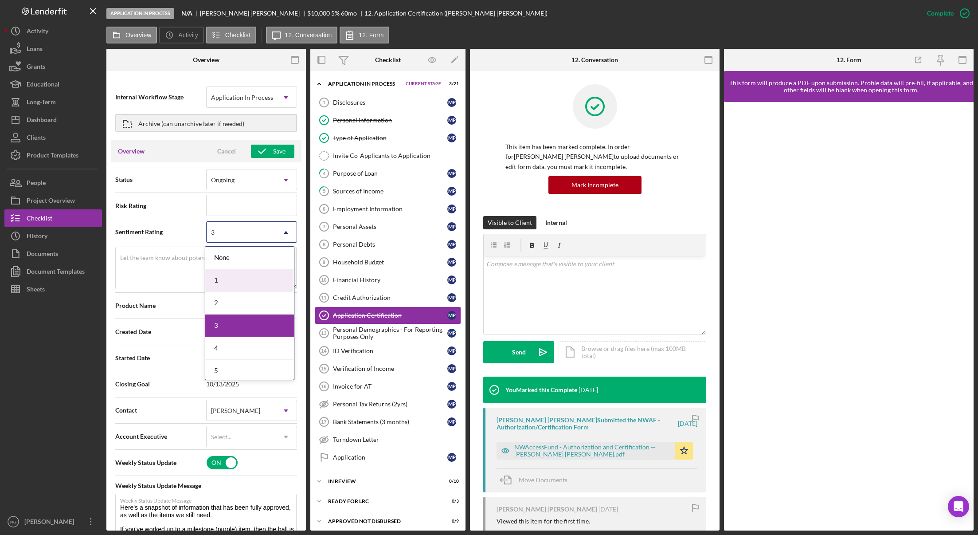
click at [241, 283] on div "1" at bounding box center [249, 280] width 89 height 23
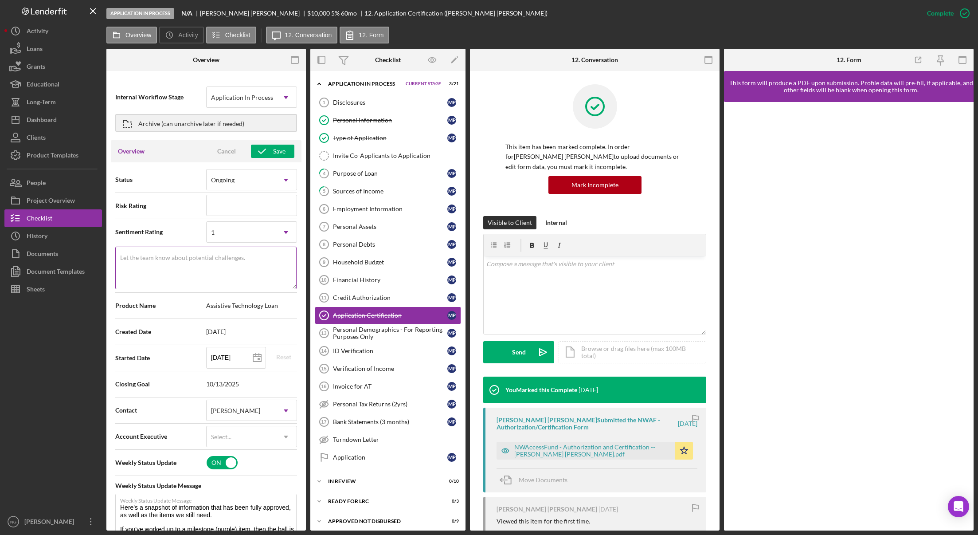
click at [222, 255] on label "Let the team know about potential challenges." at bounding box center [182, 257] width 125 height 7
click at [222, 255] on textarea "Let the team know about potential challenges." at bounding box center [205, 268] width 181 height 43
click at [227, 150] on div "Cancel" at bounding box center [226, 151] width 19 height 13
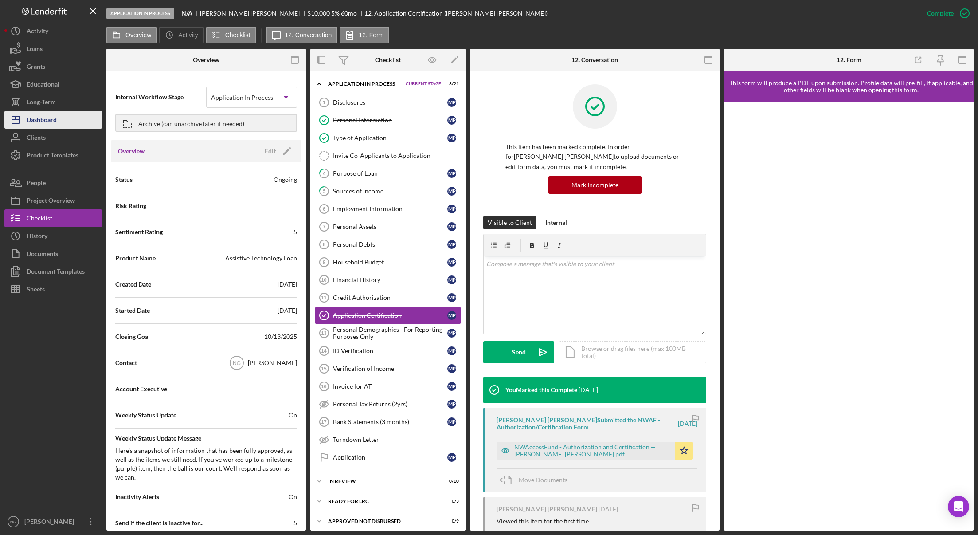
click at [43, 123] on div "Dashboard" at bounding box center [42, 121] width 30 height 20
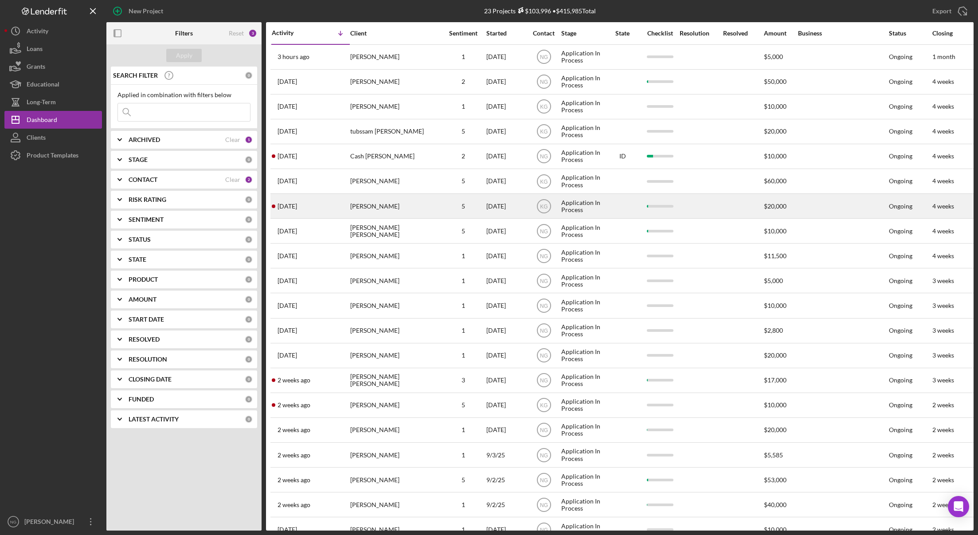
click at [444, 209] on div "5" at bounding box center [463, 206] width 44 height 7
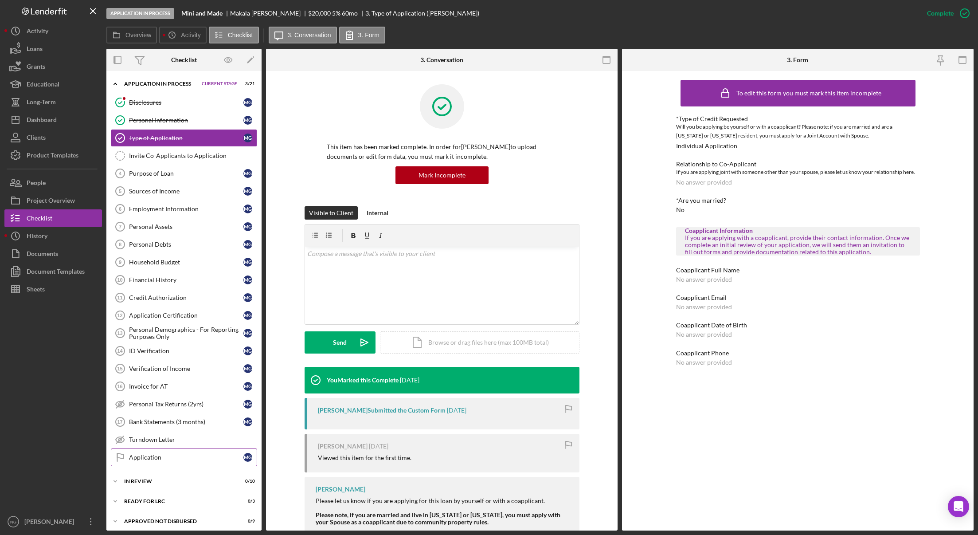
click at [158, 455] on div "Application" at bounding box center [186, 457] width 114 height 7
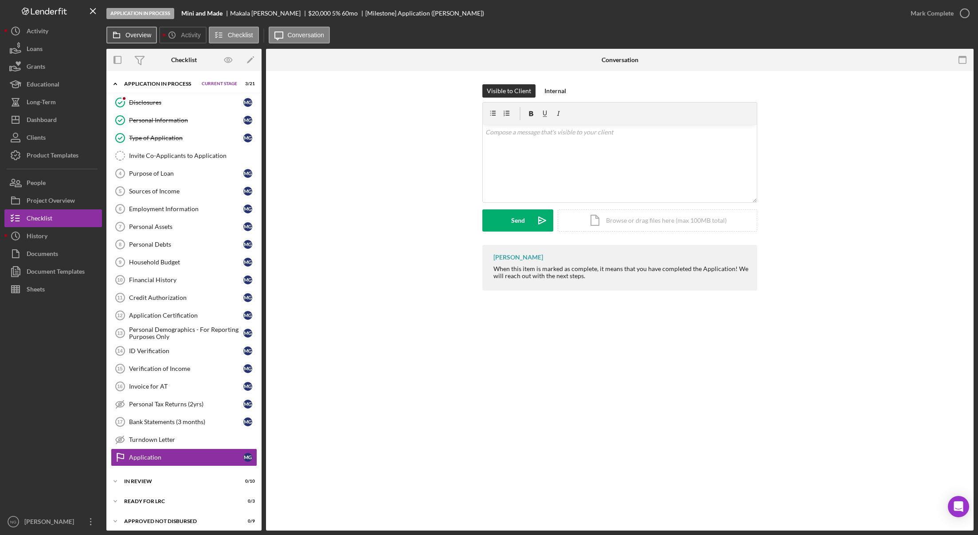
click at [142, 37] on label "Overview" at bounding box center [139, 34] width 26 height 7
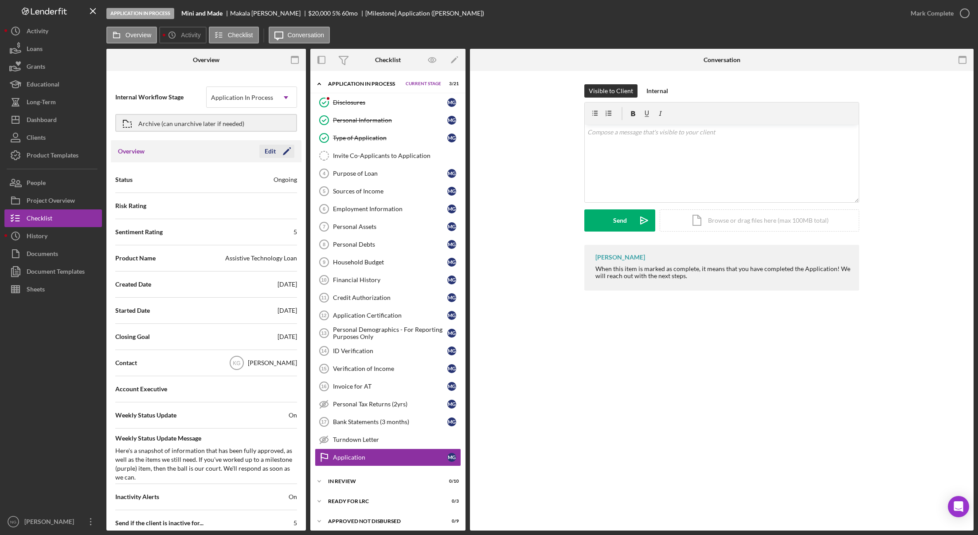
click at [288, 152] on icon "Icon/Edit" at bounding box center [287, 151] width 22 height 22
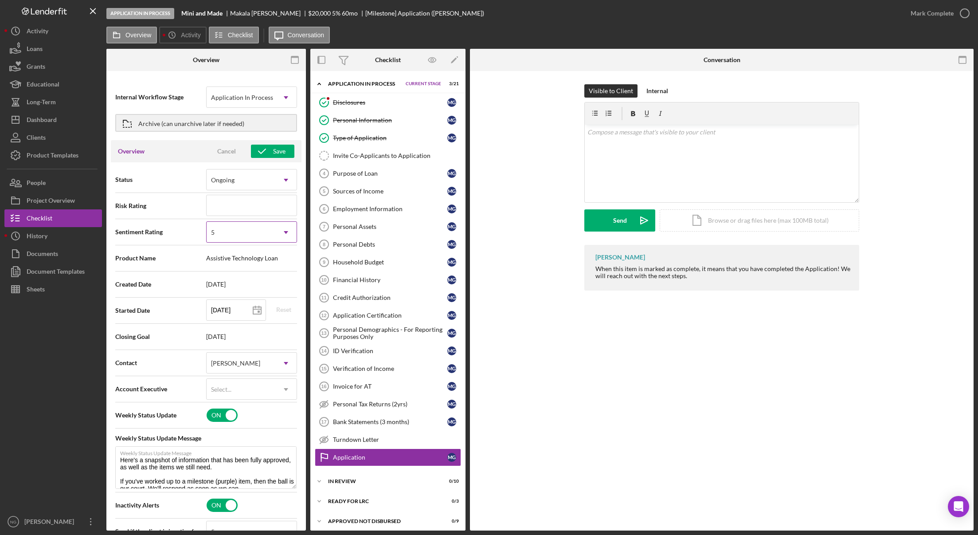
click at [259, 234] on div "5" at bounding box center [241, 232] width 69 height 20
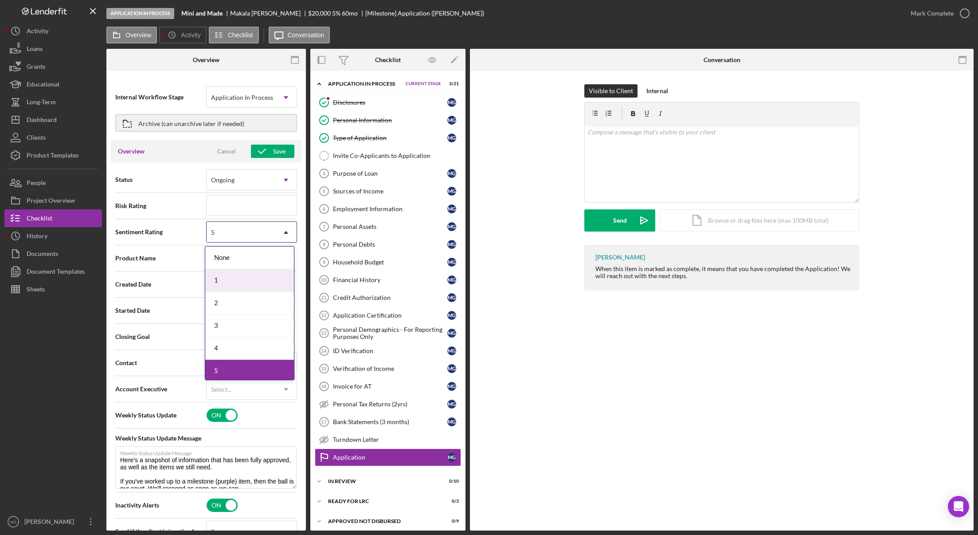
click at [238, 280] on div "1" at bounding box center [249, 280] width 89 height 23
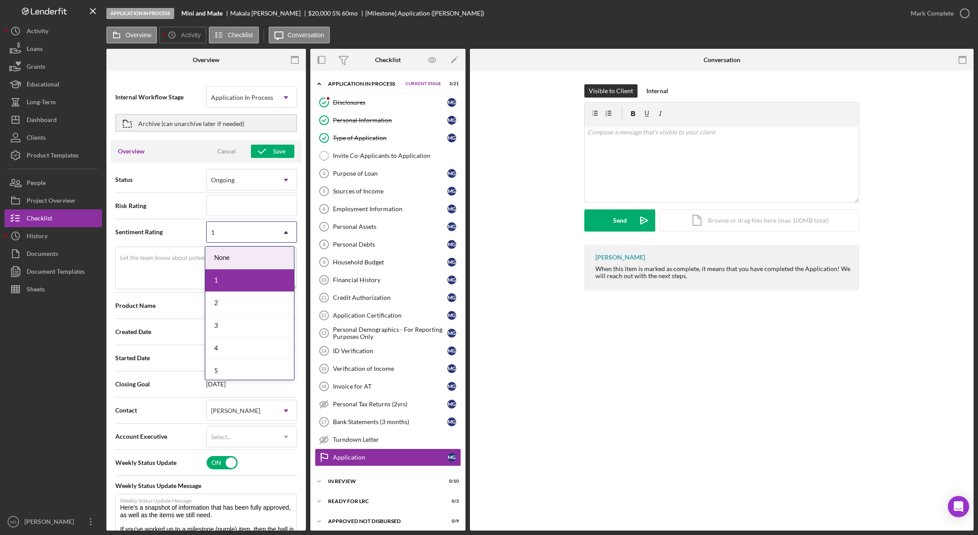
click at [228, 235] on div "1" at bounding box center [241, 232] width 69 height 20
click at [223, 301] on div "2" at bounding box center [249, 303] width 89 height 23
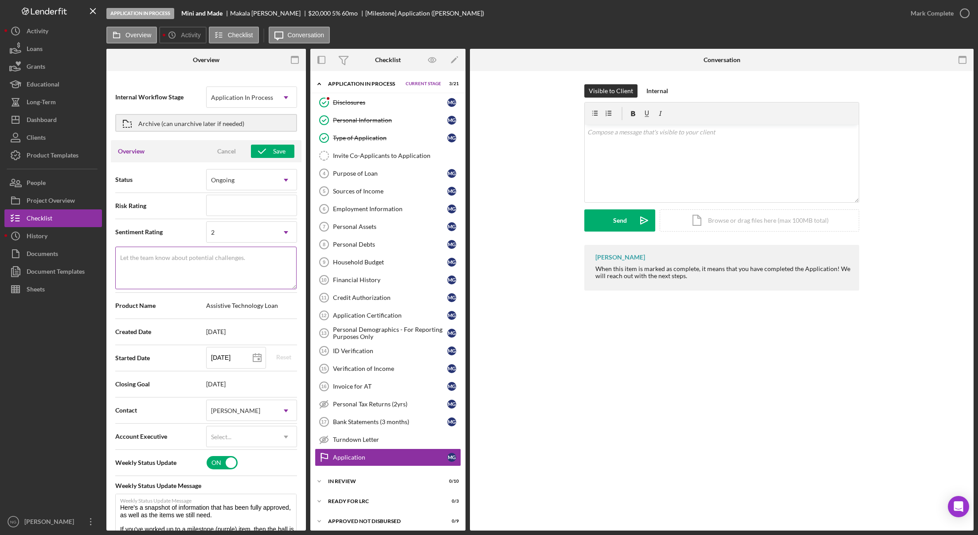
click at [184, 263] on textarea "Let the team know about potential challenges." at bounding box center [205, 268] width 181 height 43
click at [120, 260] on textarea "1-3 Complete" at bounding box center [205, 268] width 181 height 43
click at [252, 409] on div "[PERSON_NAME]" at bounding box center [241, 410] width 69 height 20
click at [242, 506] on div "[PERSON_NAME]" at bounding box center [249, 504] width 89 height 23
click at [267, 154] on icon "button" at bounding box center [262, 151] width 22 height 22
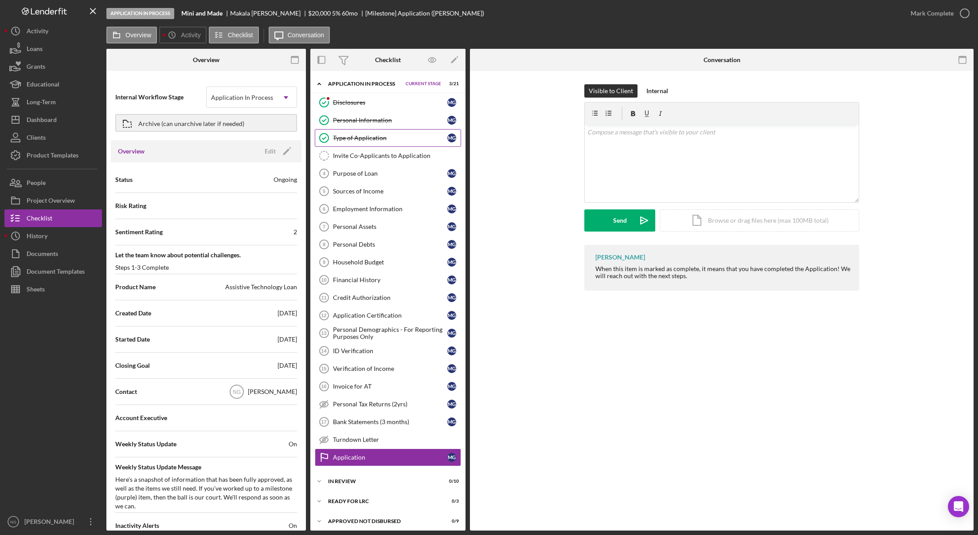
click at [386, 143] on link "Type of Application Type of Application M G" at bounding box center [388, 138] width 146 height 18
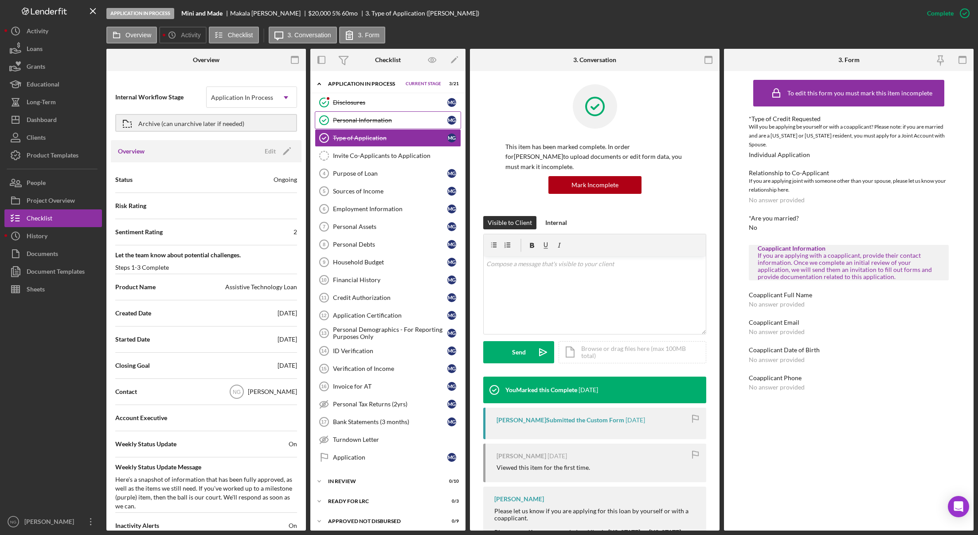
click at [386, 126] on link "Personal Information Personal Information M G" at bounding box center [388, 120] width 146 height 18
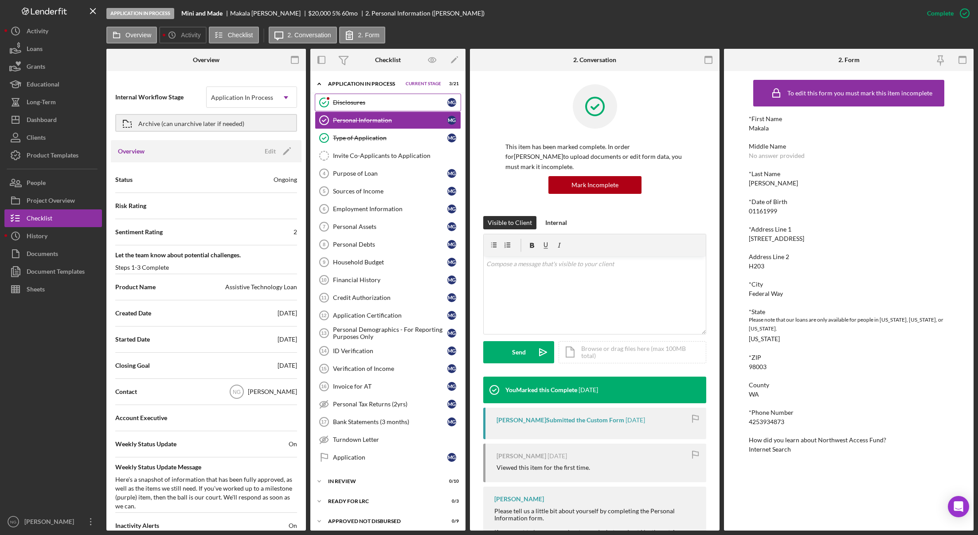
click at [376, 105] on div "Disclosures" at bounding box center [390, 102] width 114 height 7
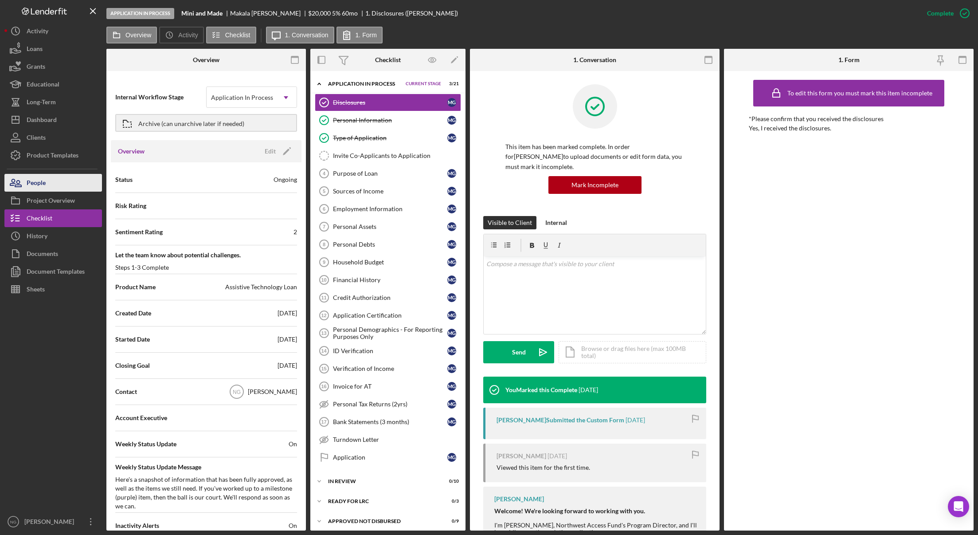
click at [77, 182] on button "People" at bounding box center [53, 183] width 98 height 18
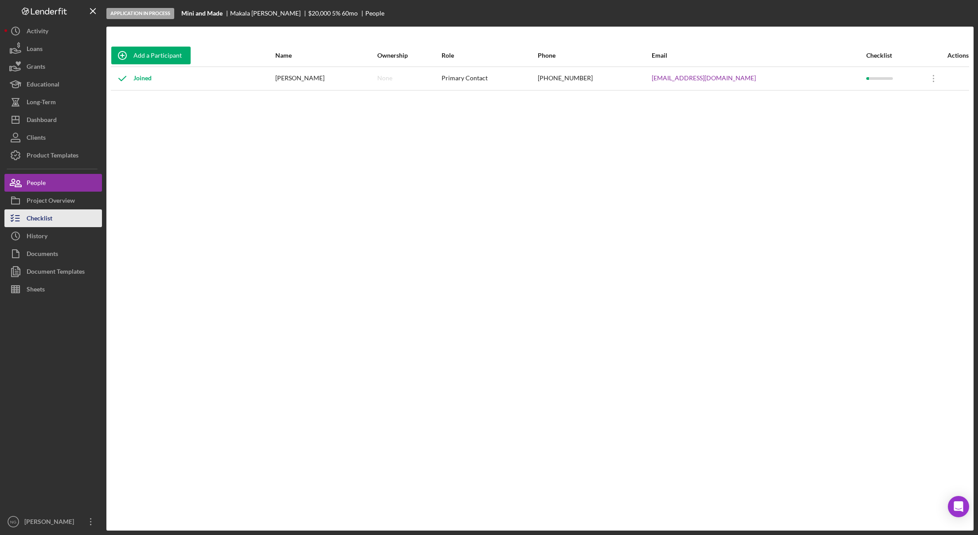
click at [51, 214] on div "Checklist" at bounding box center [40, 219] width 26 height 20
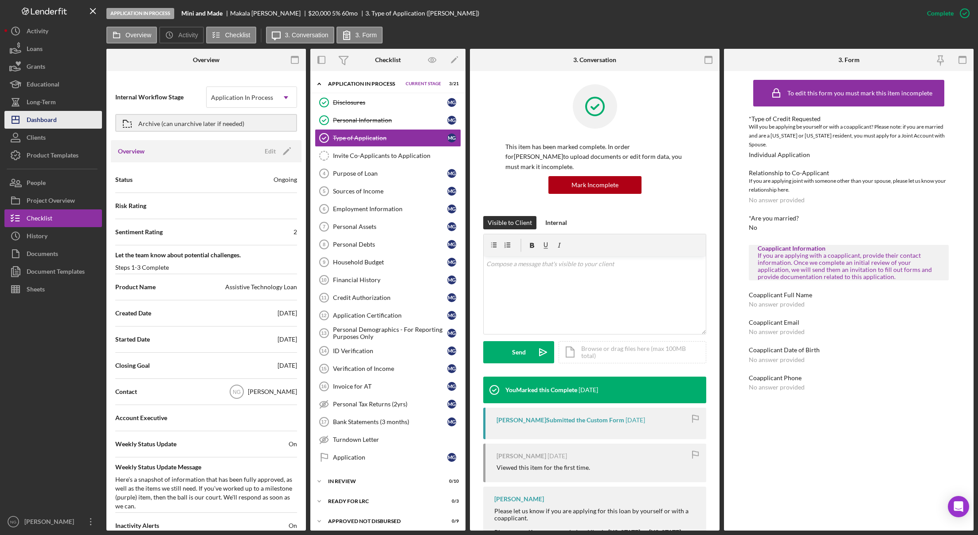
click at [39, 122] on div "Dashboard" at bounding box center [42, 121] width 30 height 20
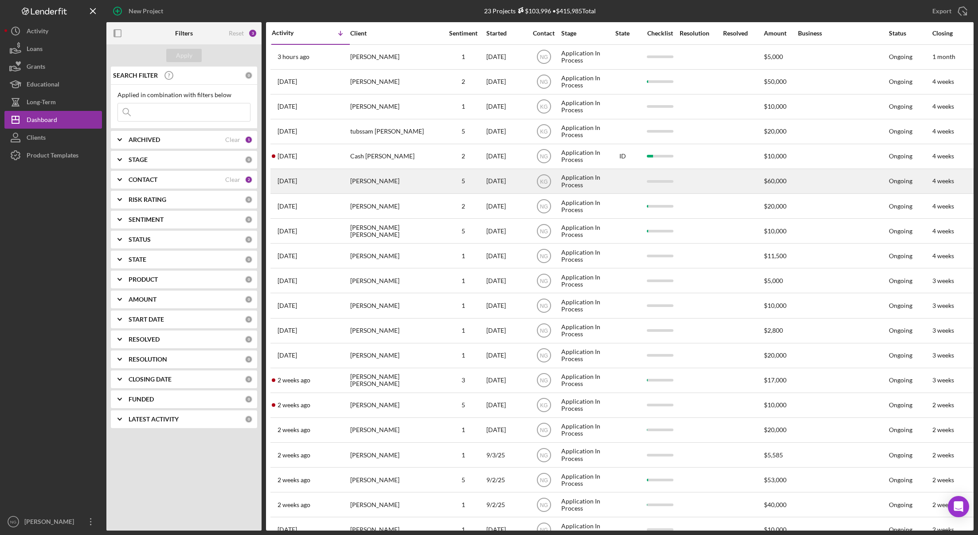
click at [421, 177] on div "[PERSON_NAME]" at bounding box center [394, 181] width 89 height 24
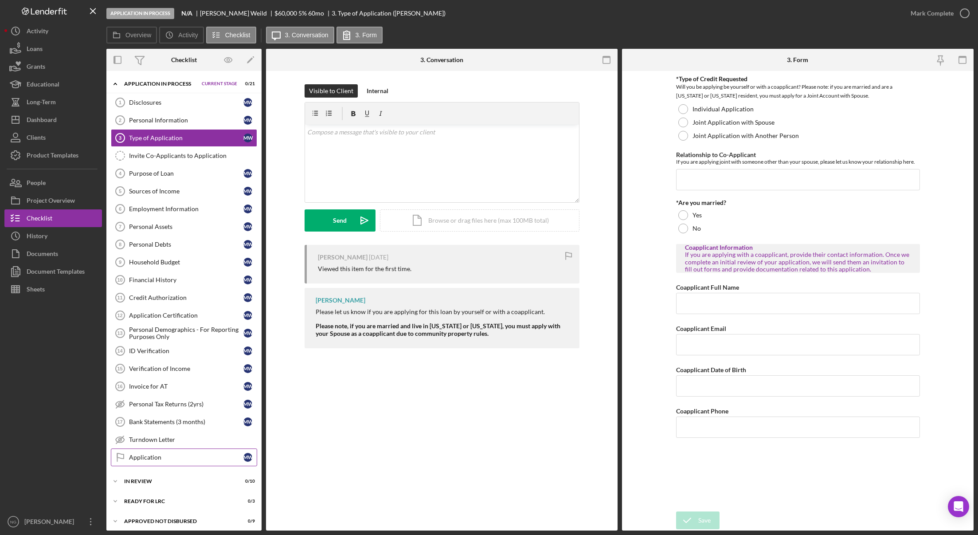
click at [134, 456] on div "Application" at bounding box center [186, 457] width 114 height 7
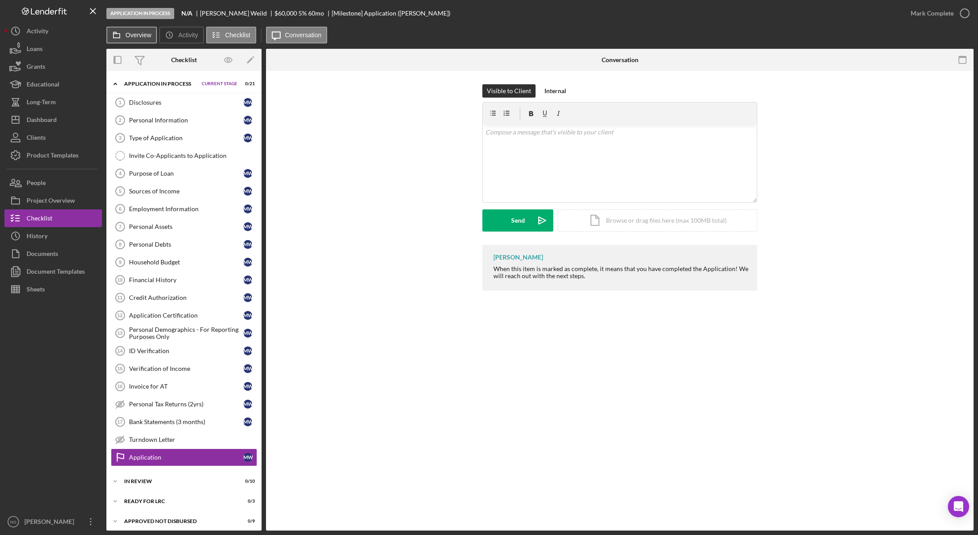
click at [125, 33] on icon at bounding box center [117, 35] width 18 height 18
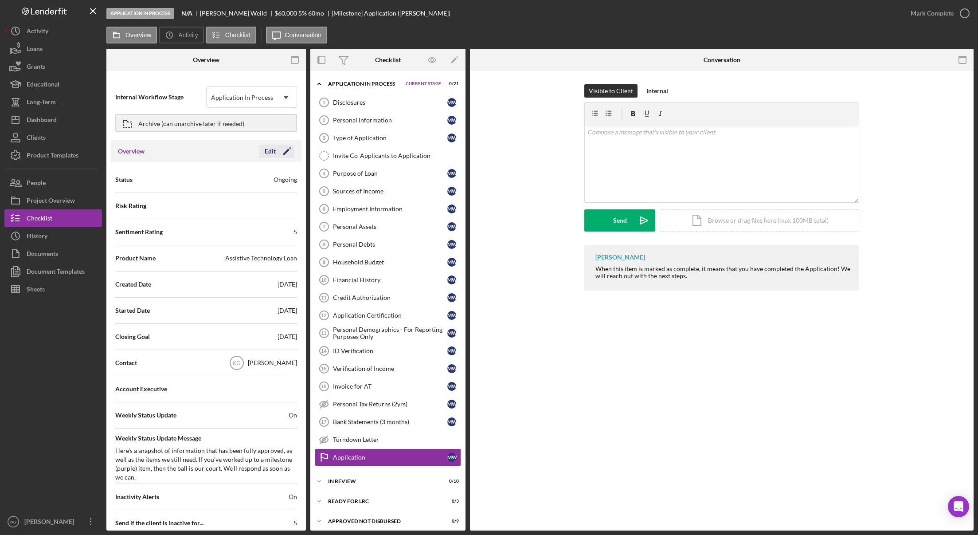
click at [276, 151] on icon "Icon/Edit" at bounding box center [287, 151] width 22 height 22
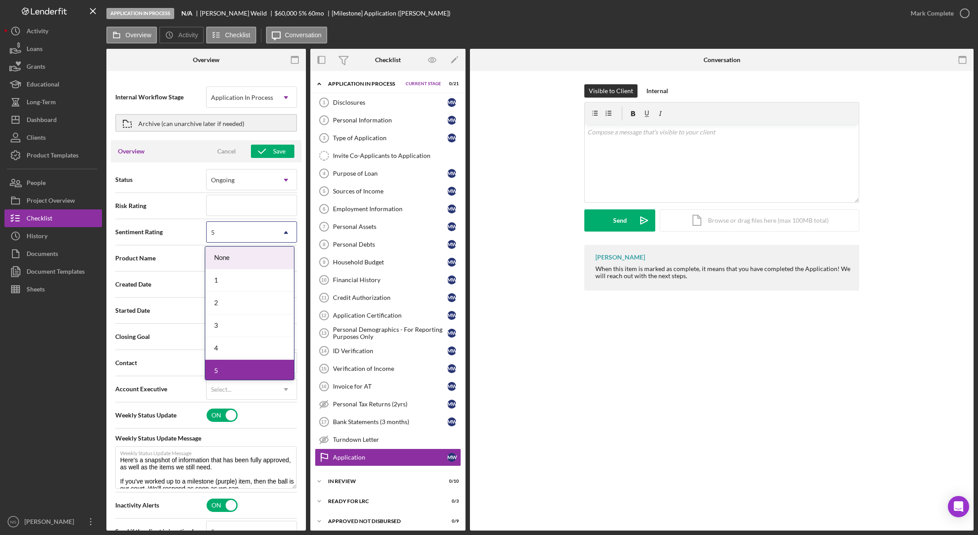
click at [248, 237] on div "5" at bounding box center [241, 232] width 69 height 20
click at [237, 280] on div "1" at bounding box center [249, 280] width 89 height 23
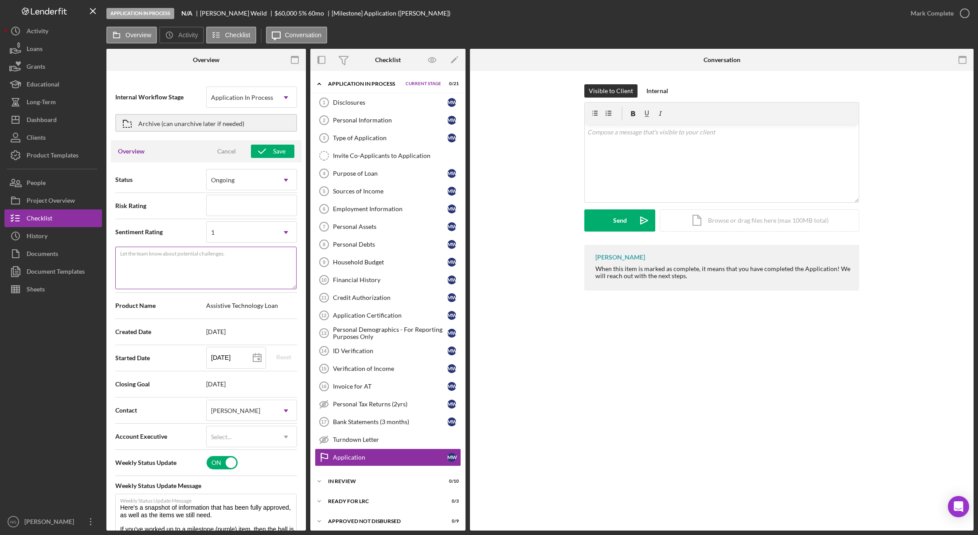
click at [230, 265] on textarea "Let the team know about potential challenges." at bounding box center [205, 268] width 181 height 43
click at [242, 406] on div "[PERSON_NAME]" at bounding box center [241, 410] width 69 height 20
click at [233, 507] on div "[PERSON_NAME]" at bounding box center [249, 504] width 89 height 23
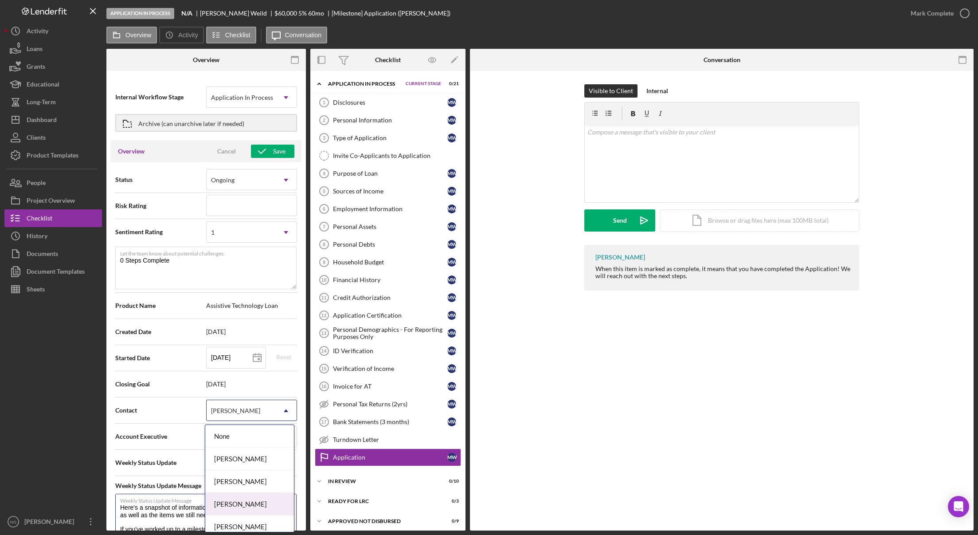
click at [233, 507] on textarea "Here's a snapshot of information that has been fully approved, as well as the i…" at bounding box center [205, 515] width 181 height 43
click at [266, 477] on div "Weekly Status Update Message Weekly Status Update Message Here's a snapshot of …" at bounding box center [206, 508] width 182 height 64
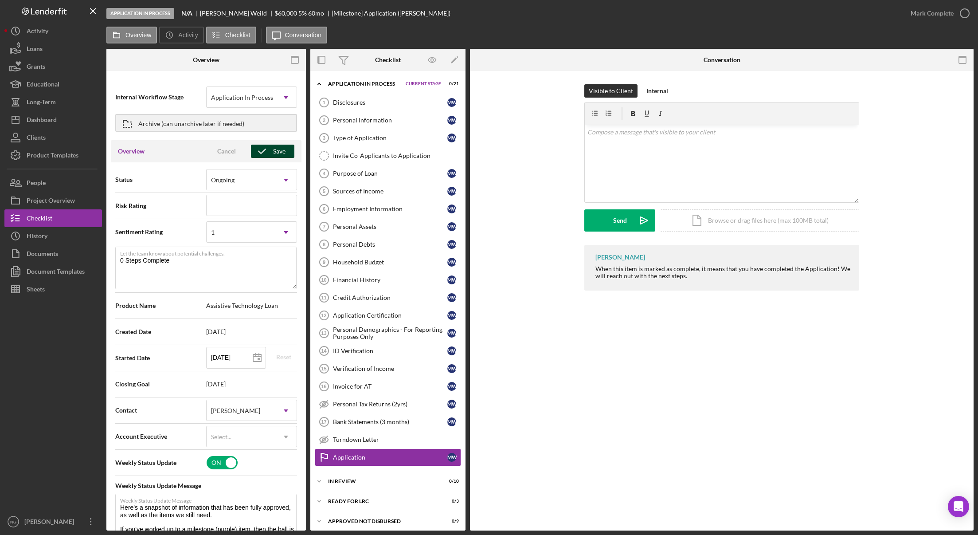
click at [273, 153] on div "Save" at bounding box center [279, 151] width 12 height 13
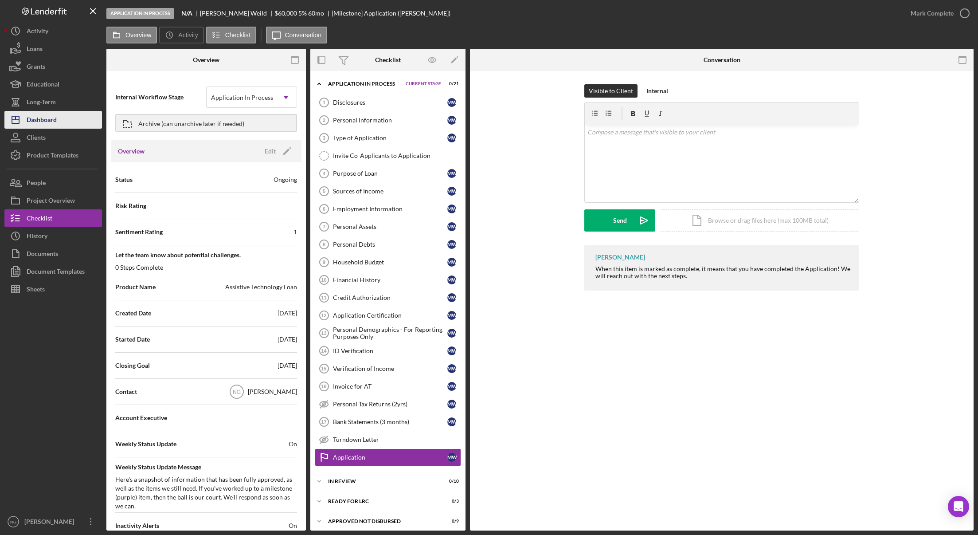
click at [62, 118] on button "Icon/Dashboard Dashboard" at bounding box center [53, 120] width 98 height 18
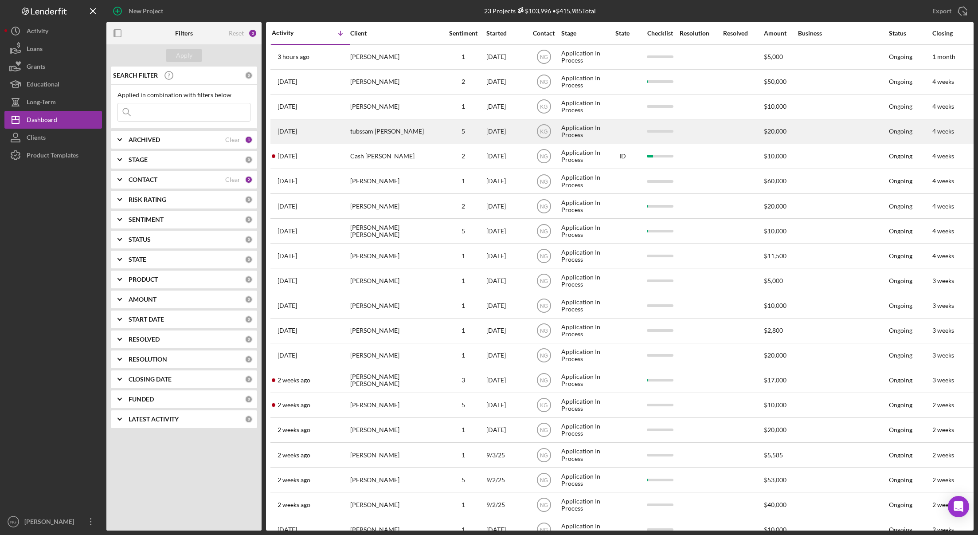
click at [463, 134] on div "5" at bounding box center [463, 131] width 44 height 7
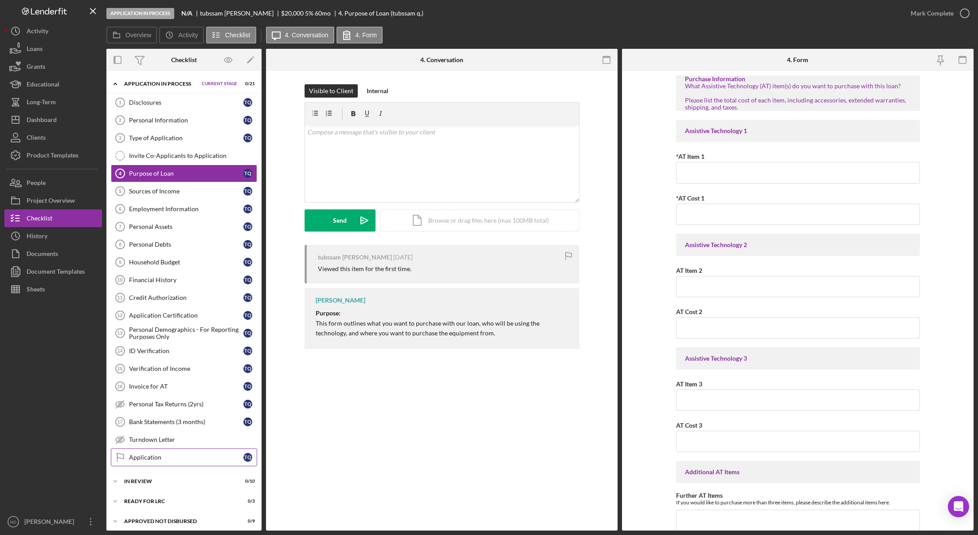
click at [137, 463] on link "Application Application t q" at bounding box center [184, 457] width 146 height 18
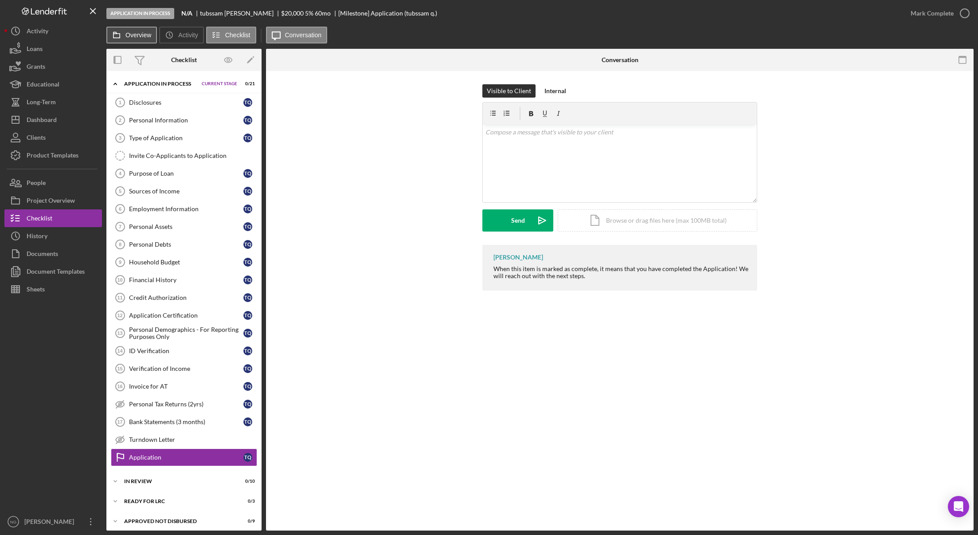
click at [128, 36] on label "Overview" at bounding box center [139, 34] width 26 height 7
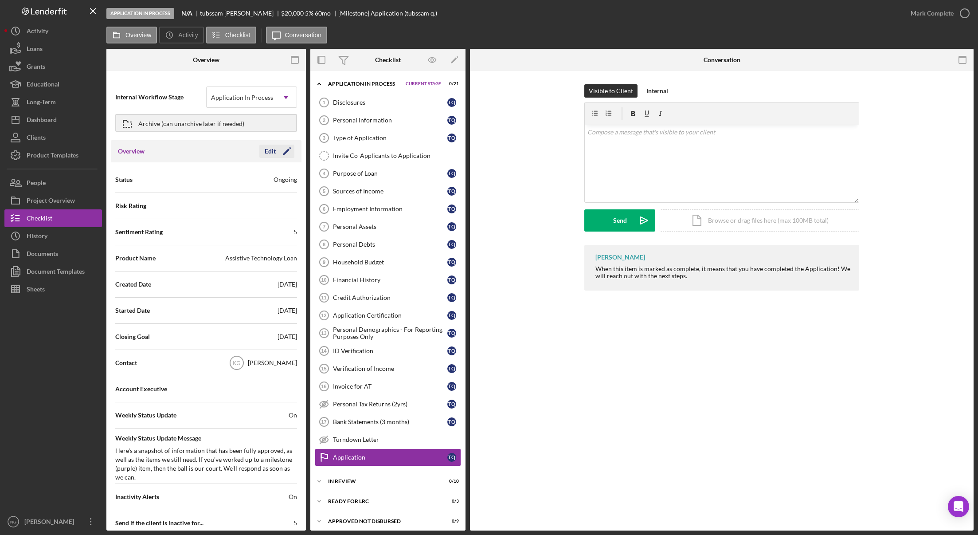
click at [270, 152] on div "Edit" at bounding box center [270, 151] width 11 height 13
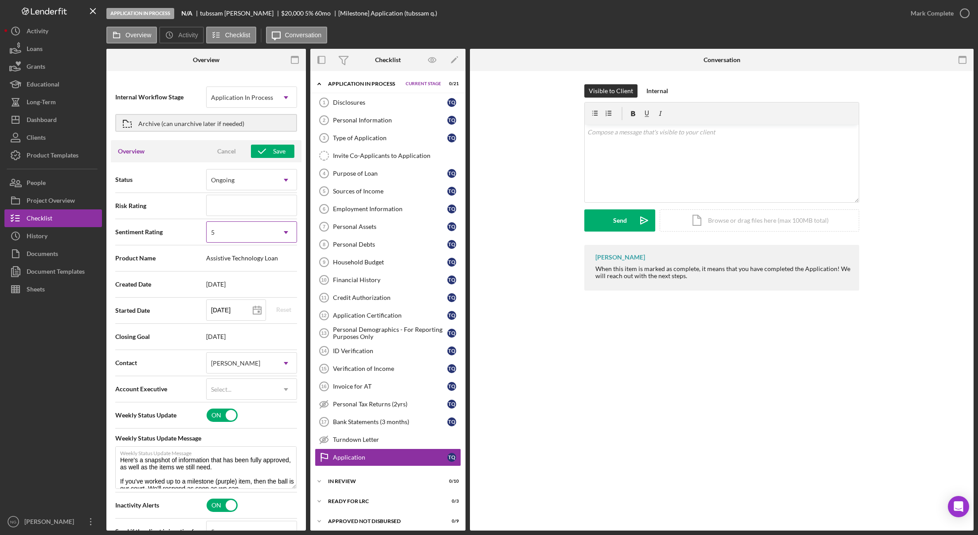
click at [248, 235] on div "5" at bounding box center [241, 232] width 69 height 20
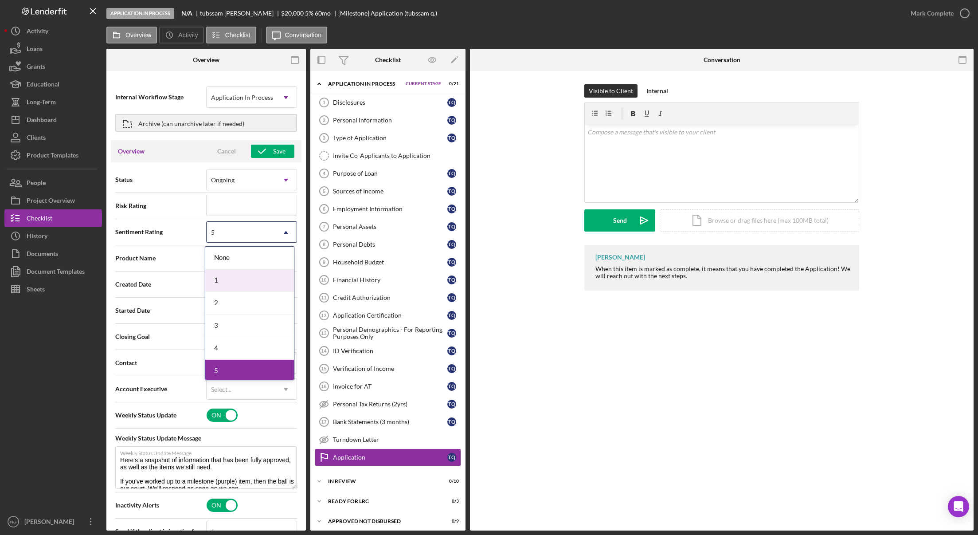
click at [232, 283] on div "1" at bounding box center [249, 280] width 89 height 23
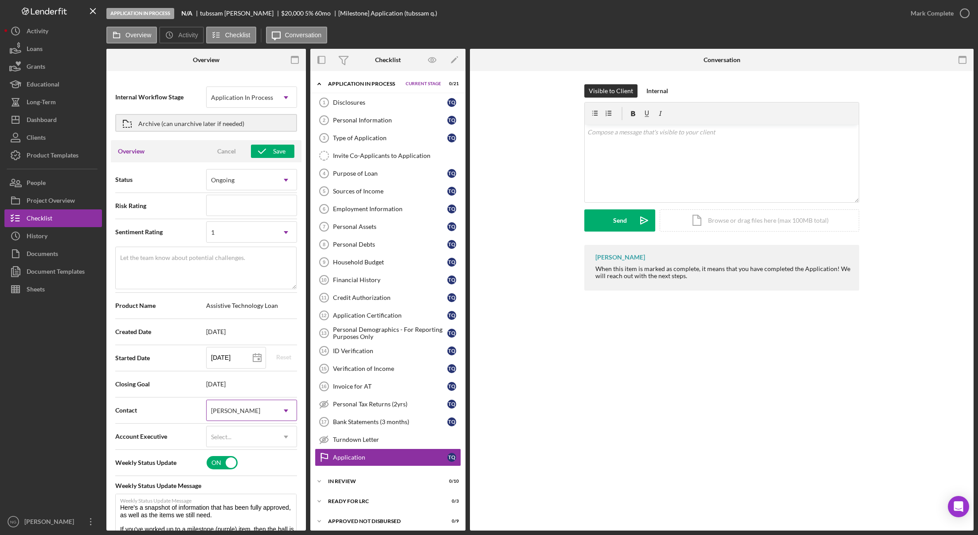
click at [232, 413] on div "[PERSON_NAME]" at bounding box center [235, 410] width 49 height 7
click at [229, 500] on div "[PERSON_NAME]" at bounding box center [249, 504] width 89 height 23
click at [221, 271] on textarea "Let the team know about potential challenges." at bounding box center [205, 268] width 181 height 43
click at [263, 155] on icon "button" at bounding box center [262, 151] width 22 height 22
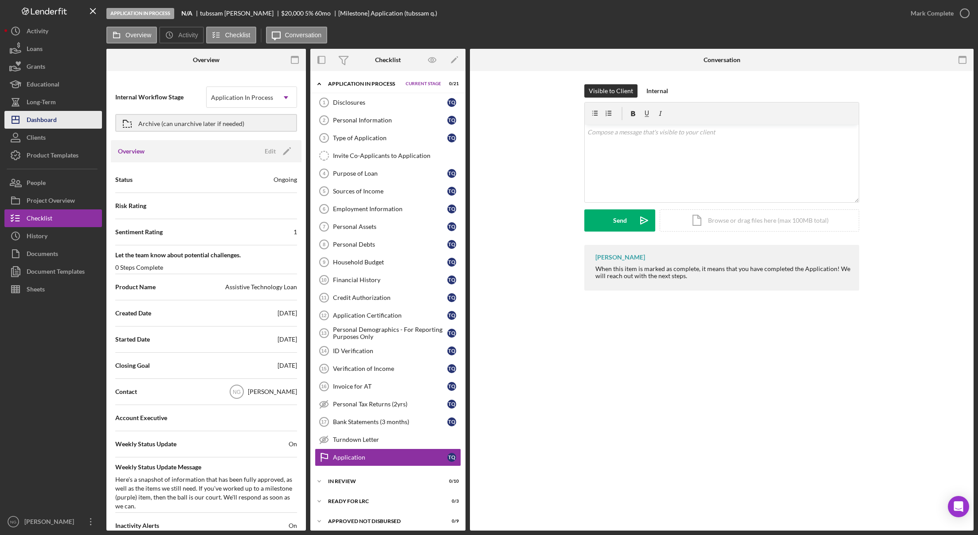
click at [46, 122] on div "Dashboard" at bounding box center [42, 121] width 30 height 20
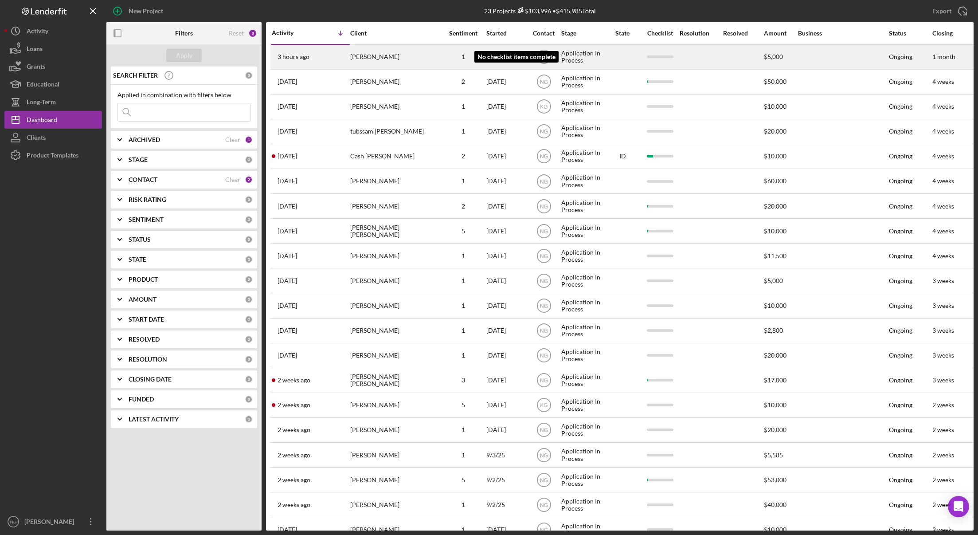
click at [464, 59] on div "1" at bounding box center [463, 56] width 44 height 7
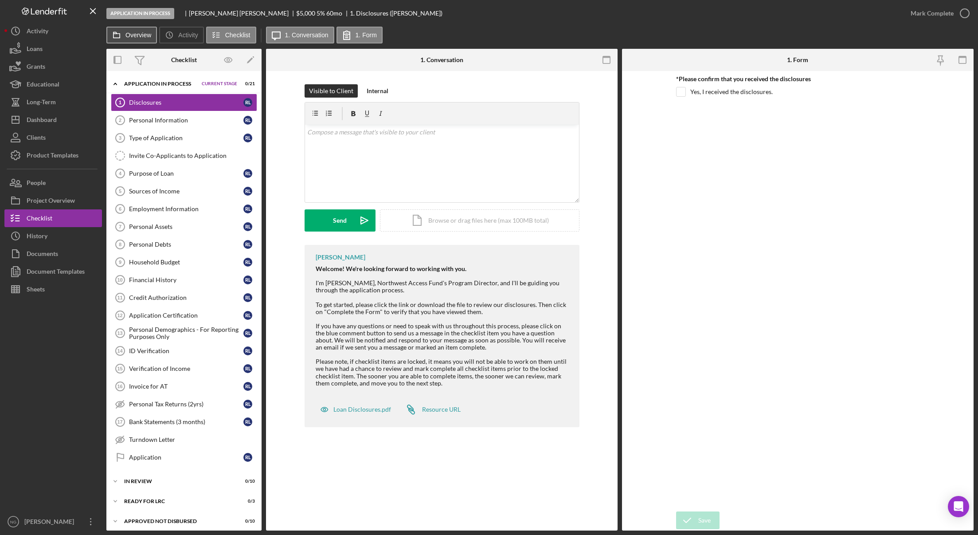
click at [146, 34] on label "Overview" at bounding box center [139, 34] width 26 height 7
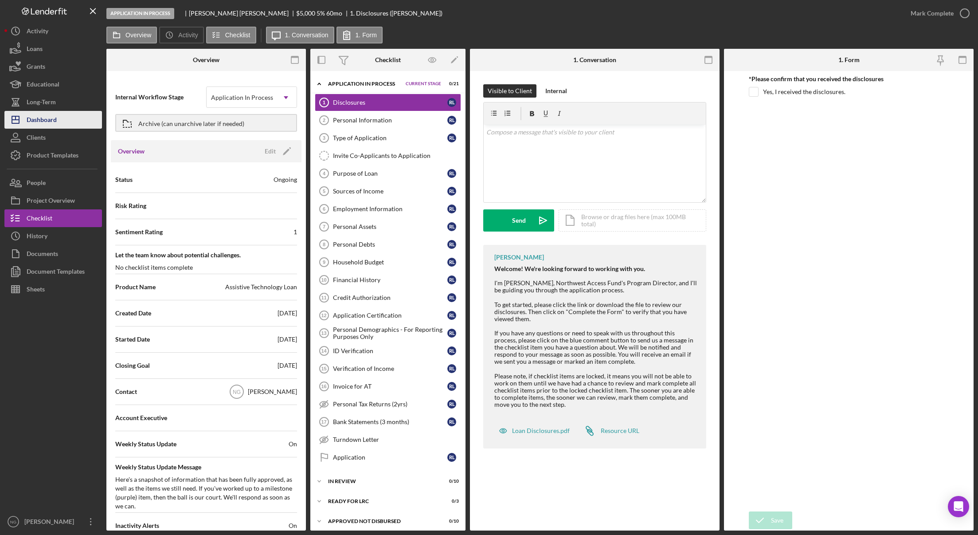
click at [48, 118] on div "Dashboard" at bounding box center [42, 121] width 30 height 20
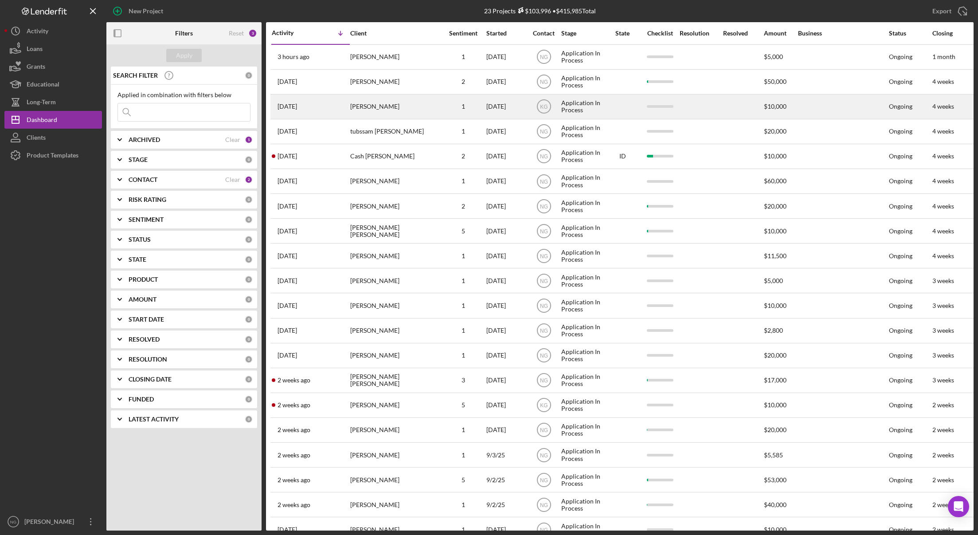
click at [507, 108] on div "[DATE]" at bounding box center [507, 107] width 40 height 24
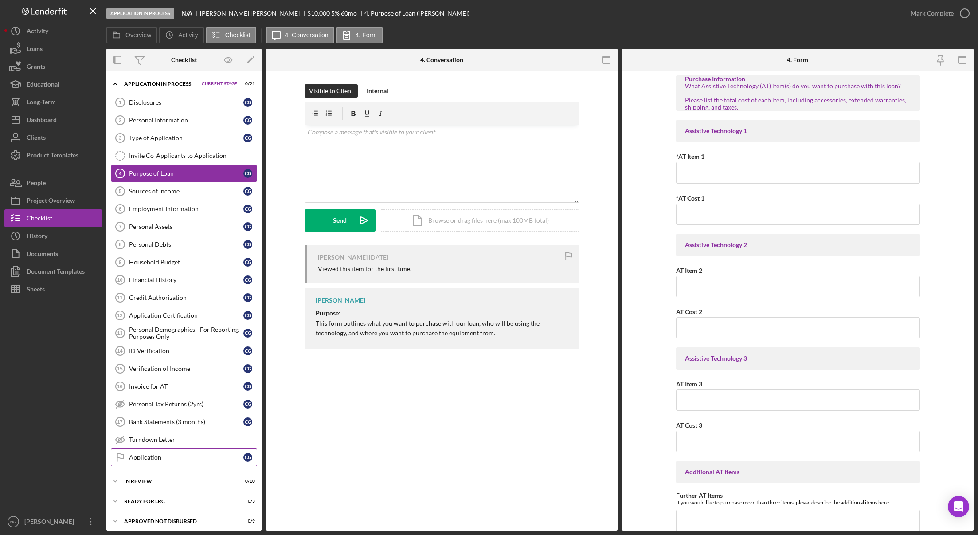
click at [148, 455] on div "Application" at bounding box center [186, 457] width 114 height 7
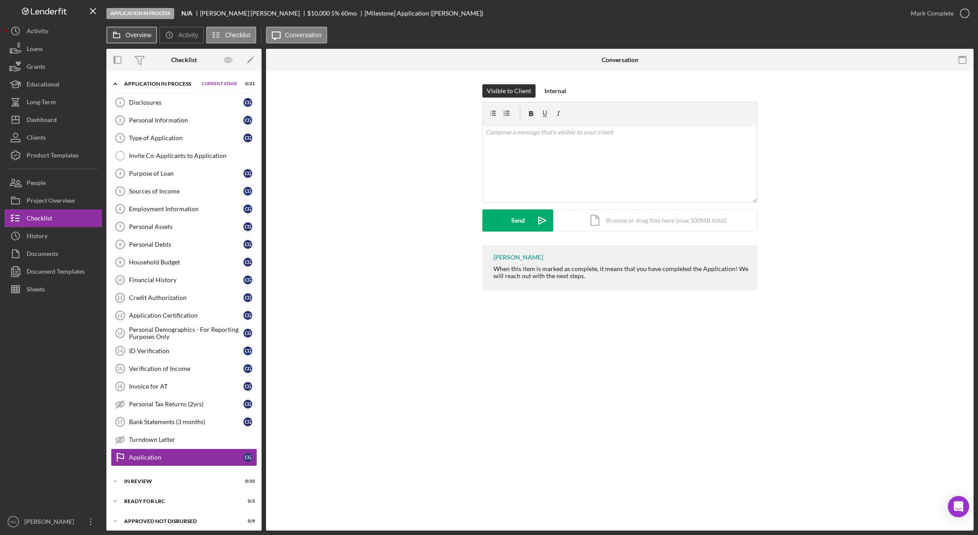
click at [130, 39] on button "Overview" at bounding box center [131, 35] width 51 height 17
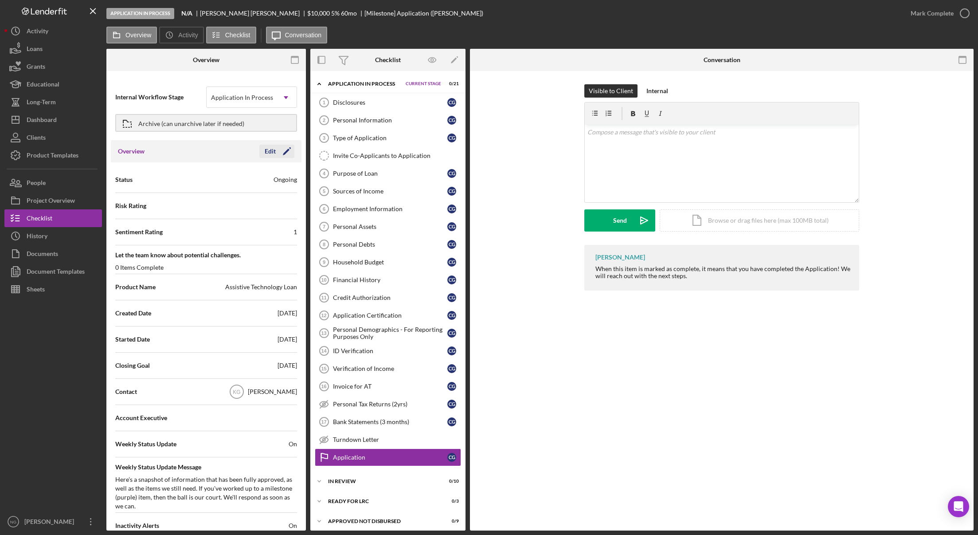
click at [267, 153] on div "Edit" at bounding box center [270, 151] width 11 height 13
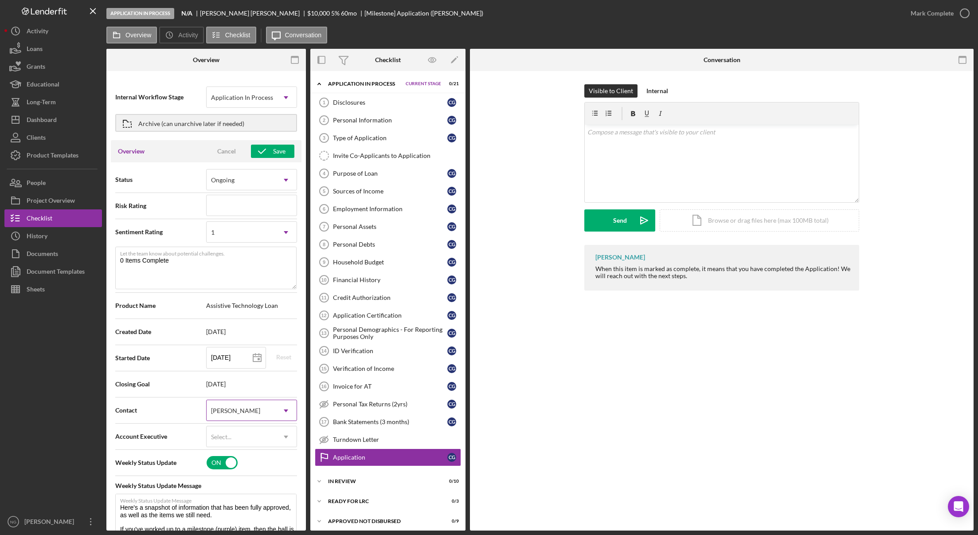
click at [255, 414] on div "[PERSON_NAME]" at bounding box center [241, 410] width 69 height 20
drag, startPoint x: 240, startPoint y: 501, endPoint x: 244, endPoint y: 501, distance: 4.5
click at [240, 501] on div "[PERSON_NAME]" at bounding box center [249, 504] width 89 height 23
click at [279, 153] on div "Save" at bounding box center [279, 151] width 12 height 13
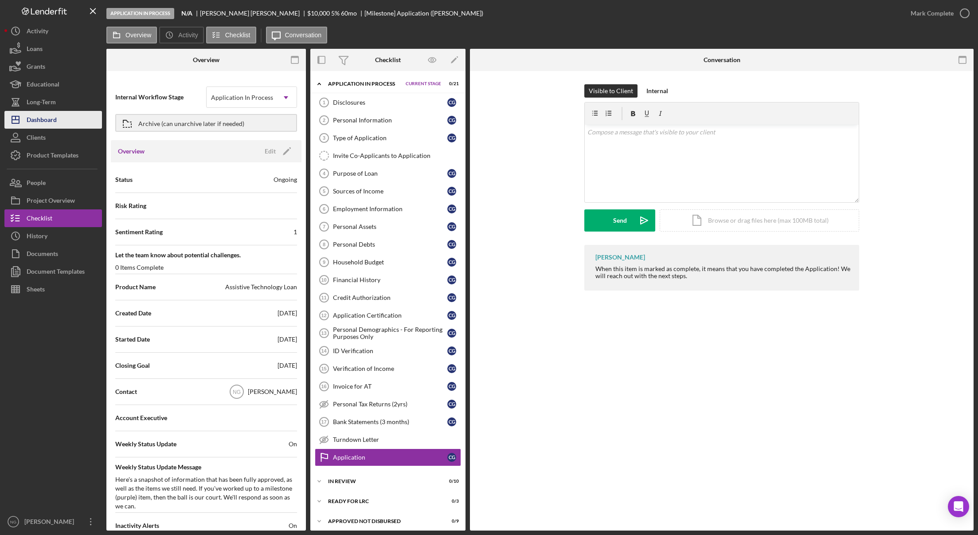
click at [47, 121] on div "Dashboard" at bounding box center [42, 121] width 30 height 20
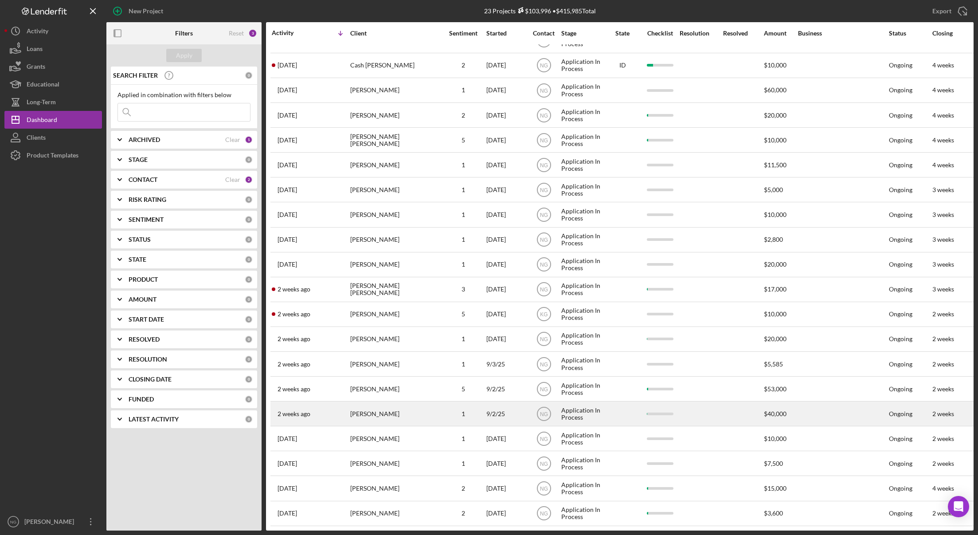
scroll to position [98, 0]
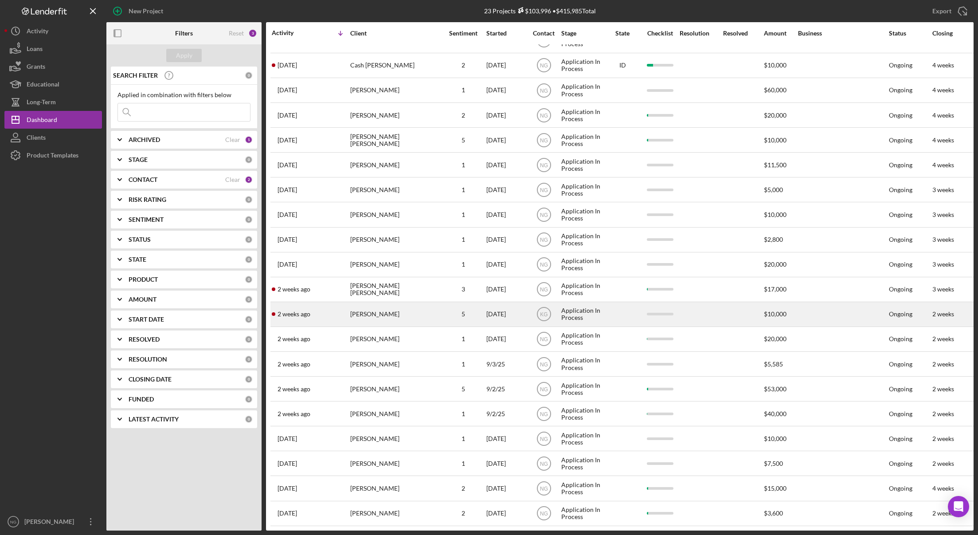
click at [512, 310] on div "[DATE]" at bounding box center [507, 314] width 40 height 24
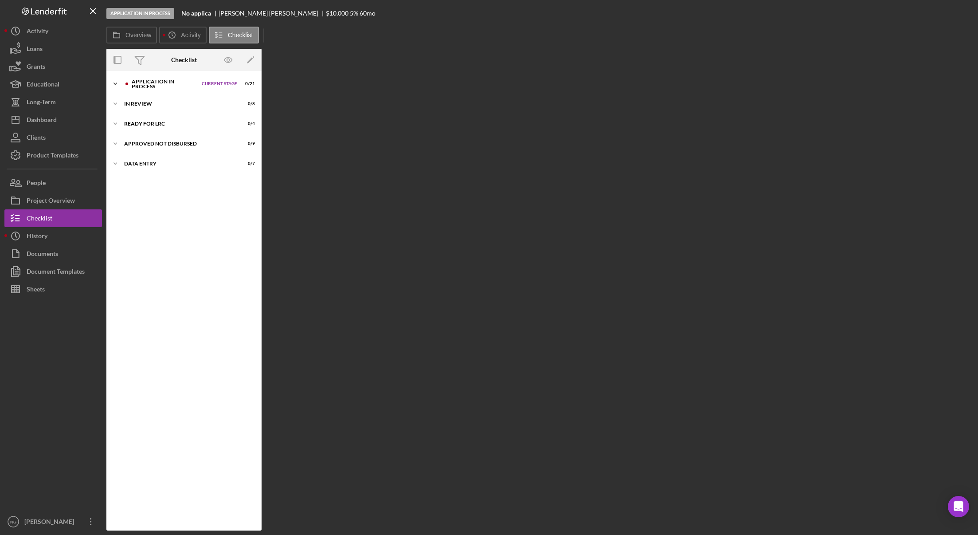
scroll to position [24, 0]
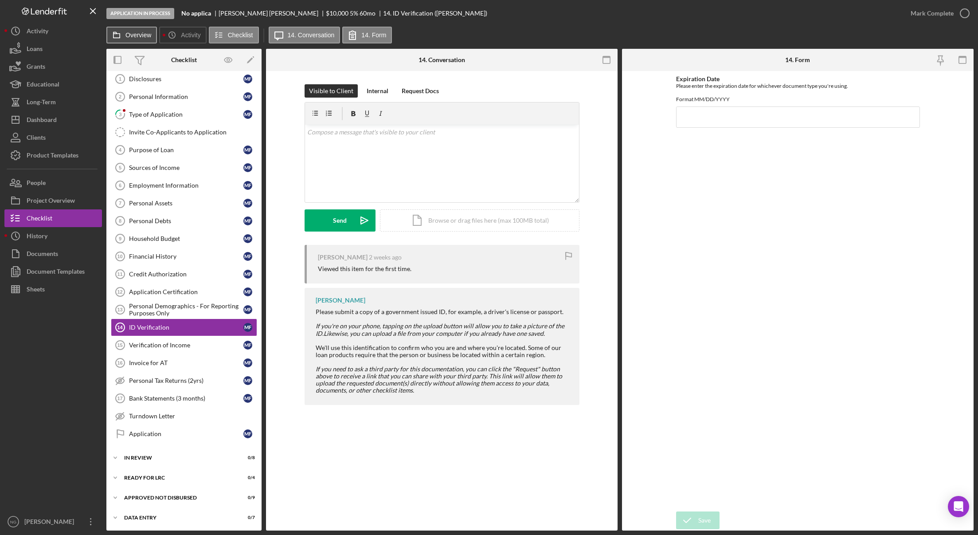
click at [141, 39] on button "Overview" at bounding box center [131, 35] width 51 height 17
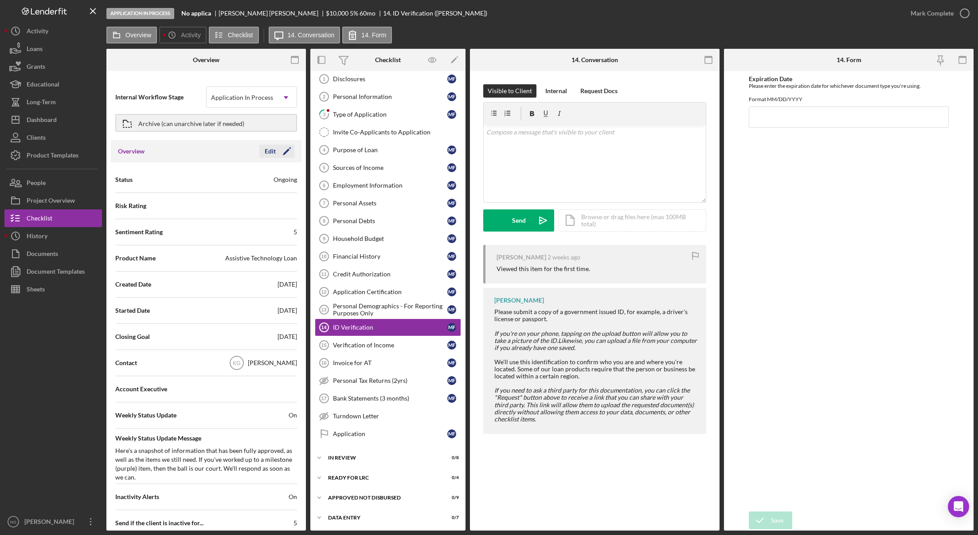
click at [277, 153] on icon "Icon/Edit" at bounding box center [287, 151] width 22 height 22
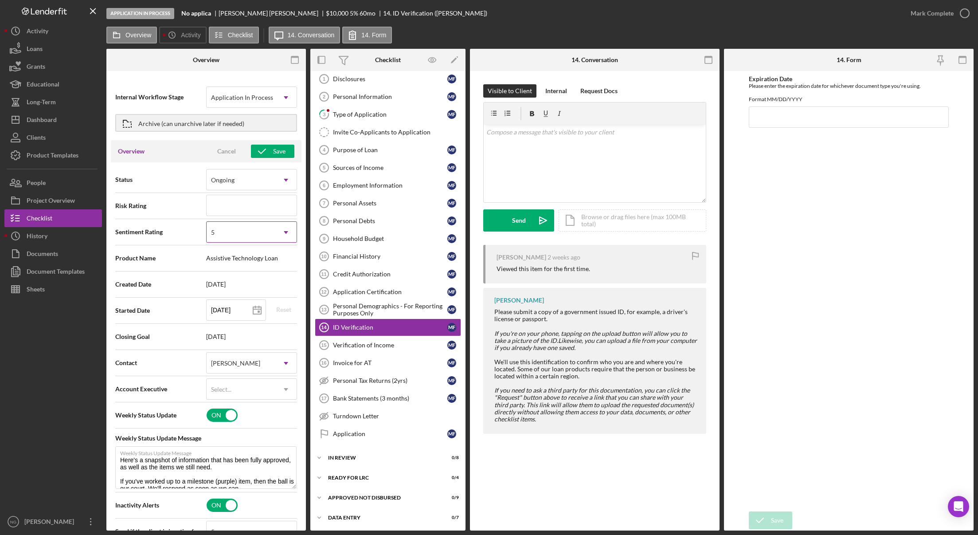
click at [247, 236] on div "5" at bounding box center [241, 232] width 69 height 20
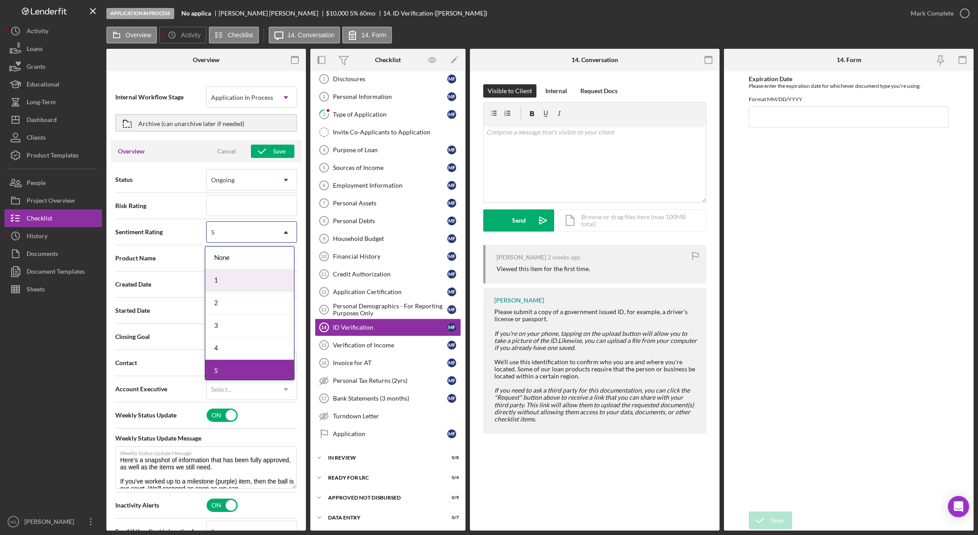
click at [242, 277] on div "1" at bounding box center [249, 280] width 89 height 23
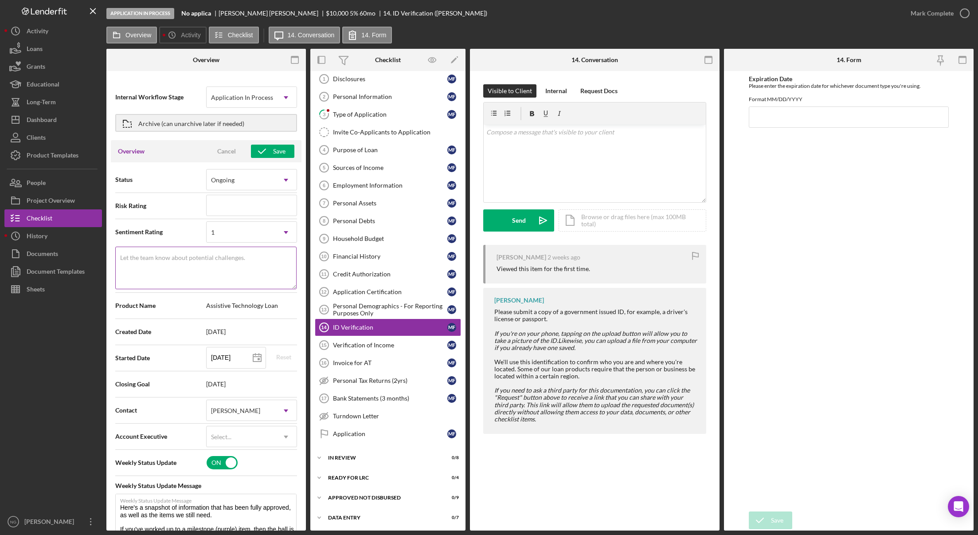
click at [241, 277] on textarea "Let the team know about potential challenges." at bounding box center [205, 268] width 181 height 43
click at [235, 410] on div "[PERSON_NAME]" at bounding box center [235, 410] width 49 height 7
click at [234, 500] on div "[PERSON_NAME]" at bounding box center [249, 504] width 89 height 23
click at [281, 149] on div "Save" at bounding box center [279, 151] width 12 height 13
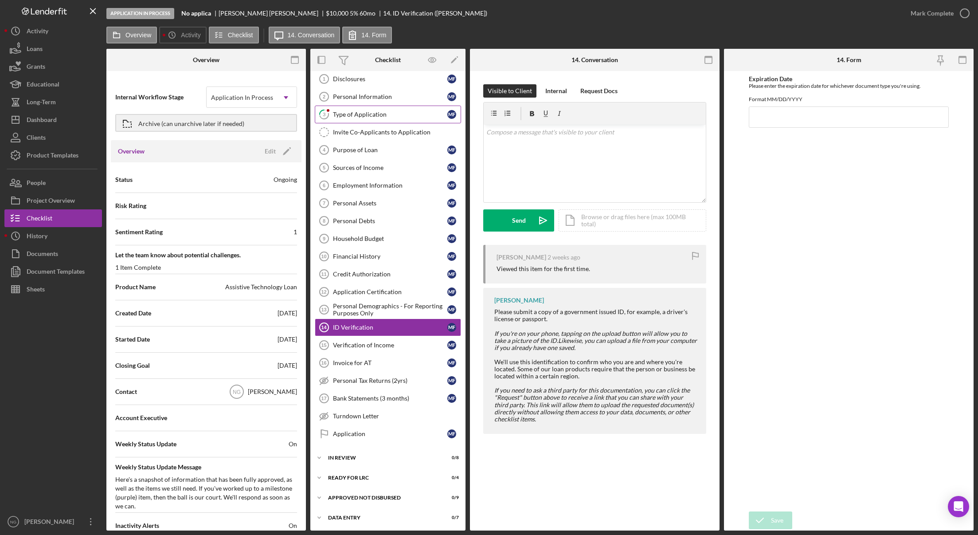
click at [357, 113] on div "Type of Application" at bounding box center [390, 114] width 114 height 7
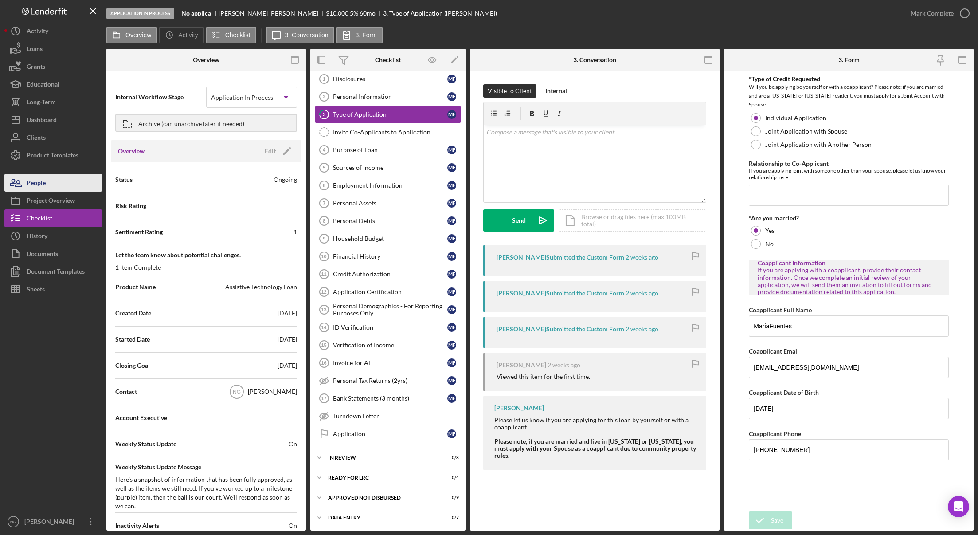
click at [62, 187] on button "People" at bounding box center [53, 183] width 98 height 18
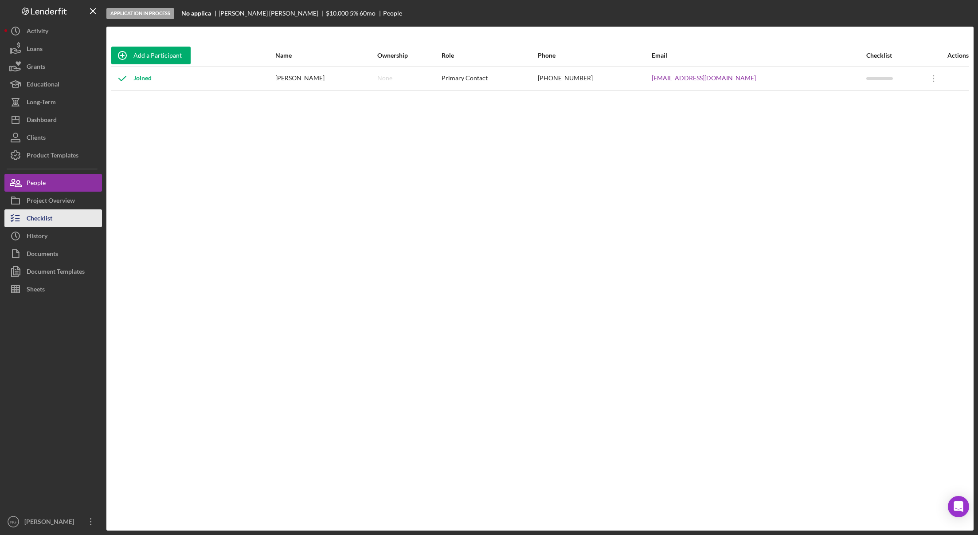
click at [49, 215] on div "Checklist" at bounding box center [40, 219] width 26 height 20
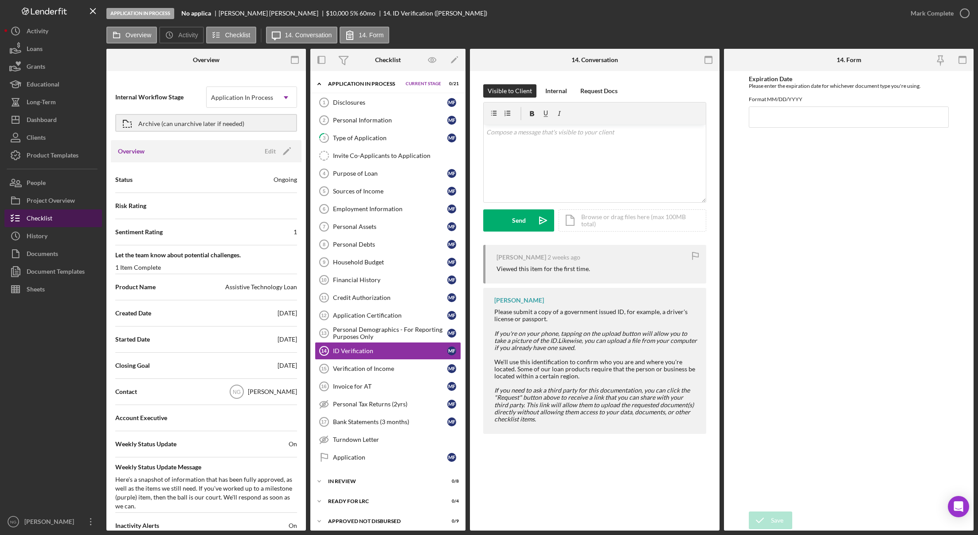
scroll to position [24, 0]
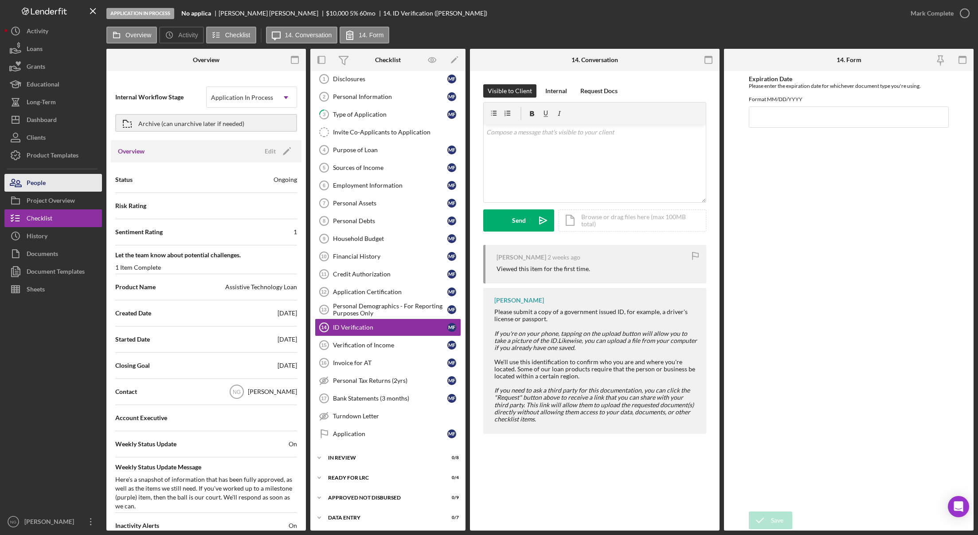
click at [34, 187] on div "People" at bounding box center [36, 184] width 19 height 20
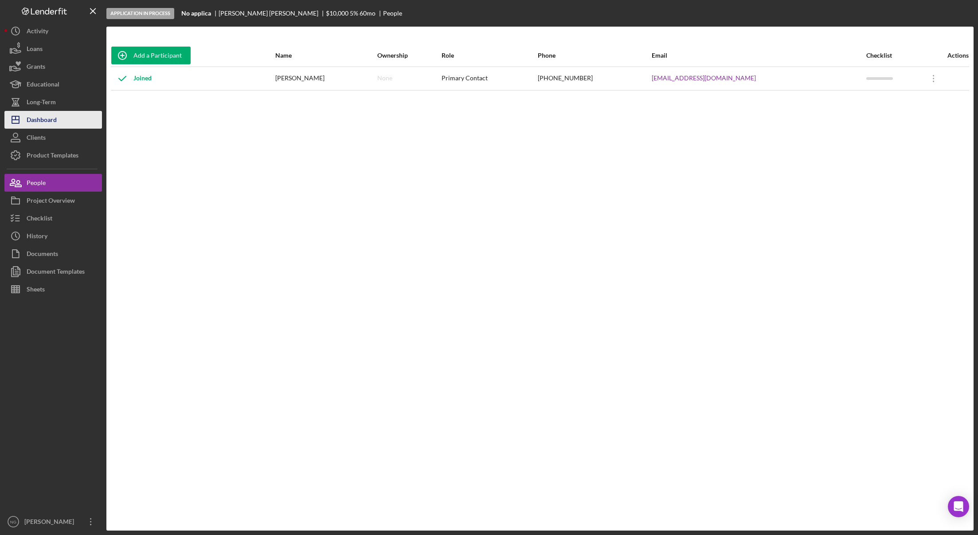
click at [53, 117] on div "Dashboard" at bounding box center [42, 121] width 30 height 20
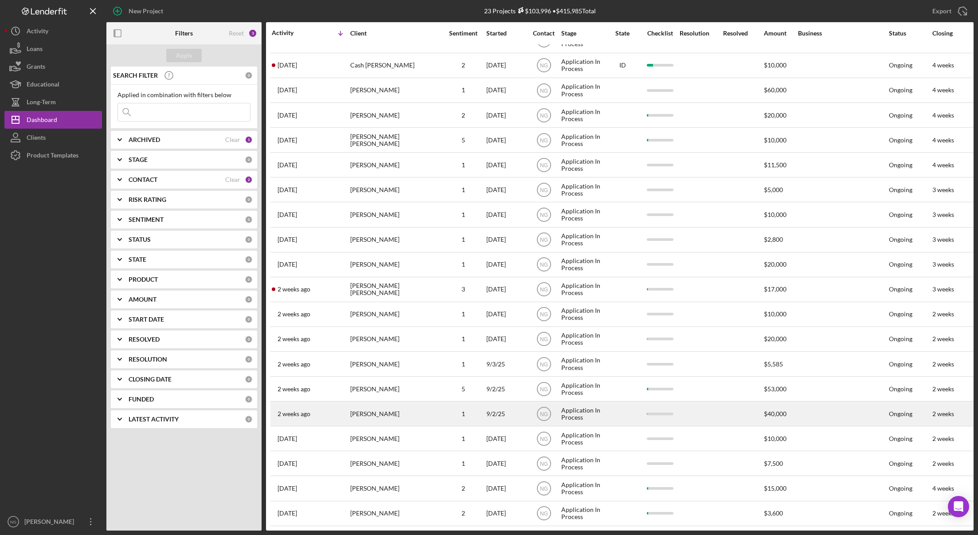
scroll to position [98, 0]
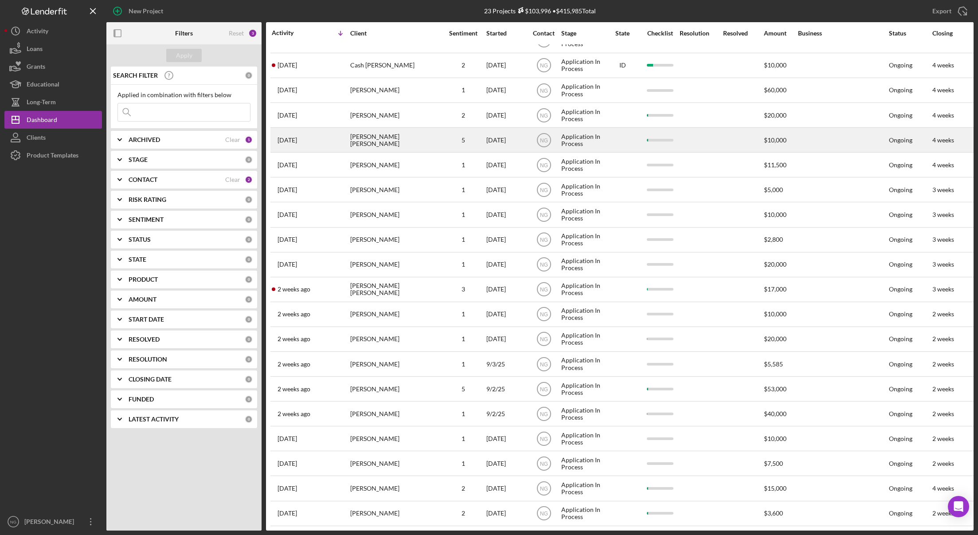
click at [396, 139] on div "[PERSON_NAME] [PERSON_NAME]" at bounding box center [394, 140] width 89 height 24
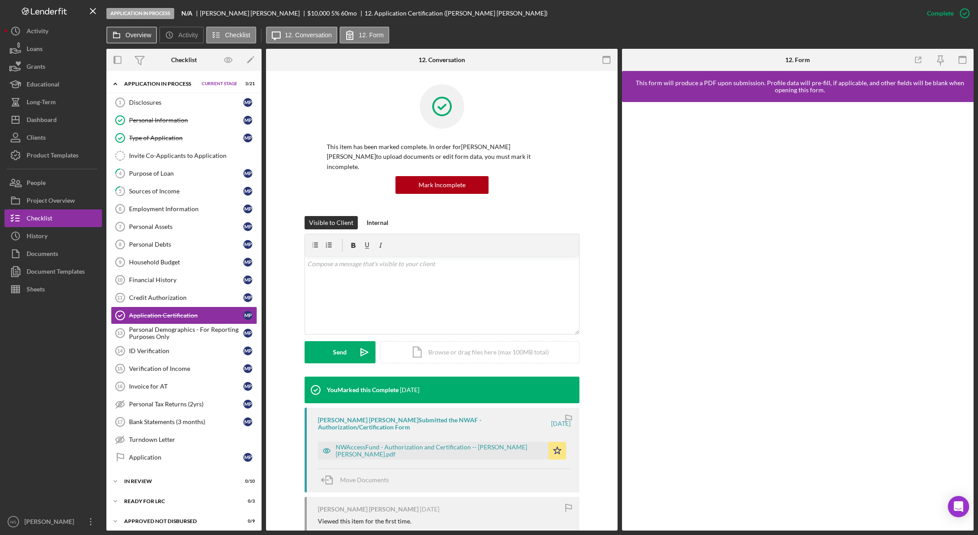
click at [134, 35] on label "Overview" at bounding box center [139, 34] width 26 height 7
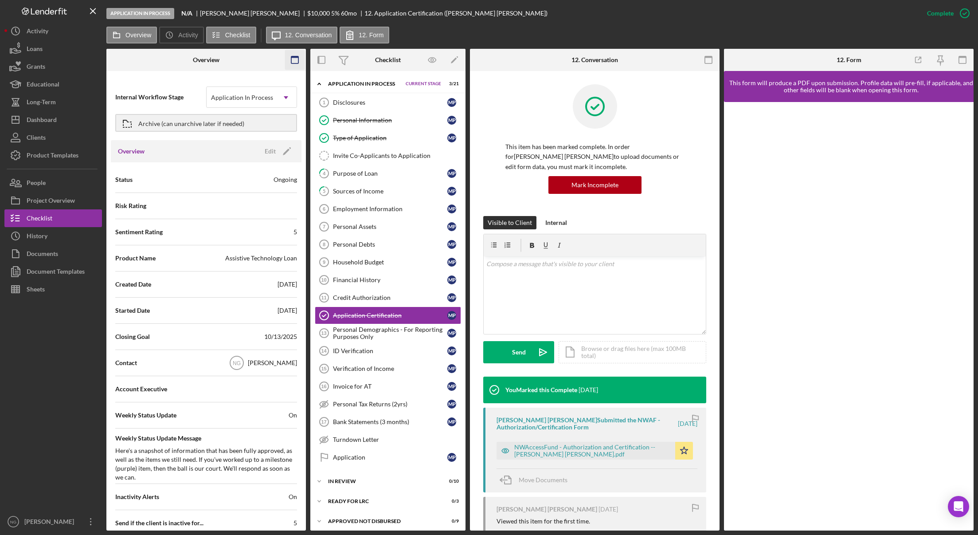
click at [297, 59] on icon "button" at bounding box center [295, 60] width 20 height 20
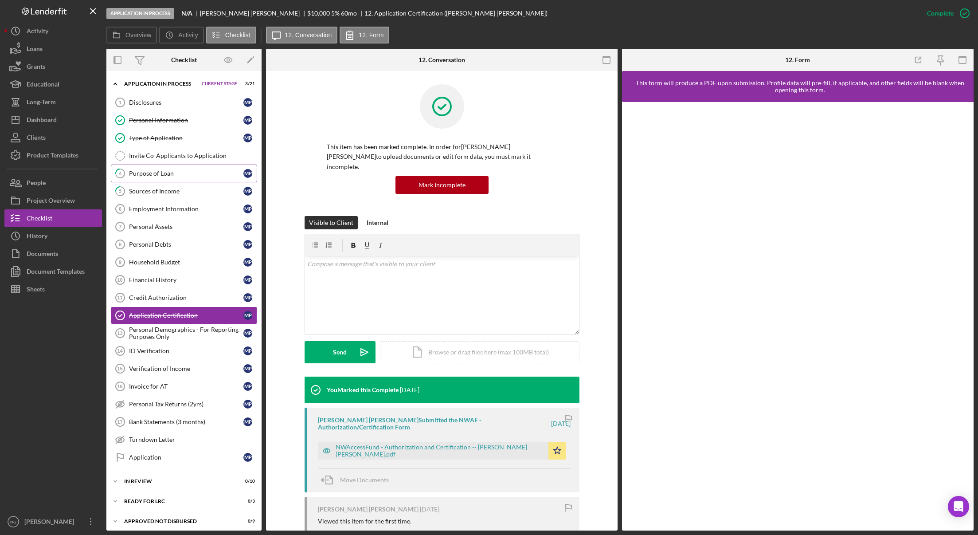
click at [195, 168] on link "4 Purpose of Loan M P" at bounding box center [184, 174] width 146 height 18
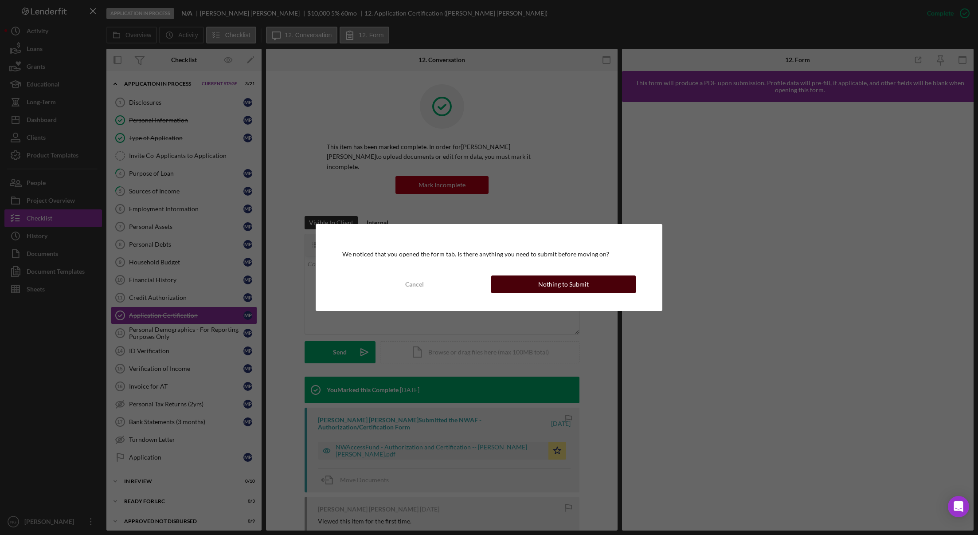
click at [581, 284] on div "Nothing to Submit" at bounding box center [563, 284] width 51 height 18
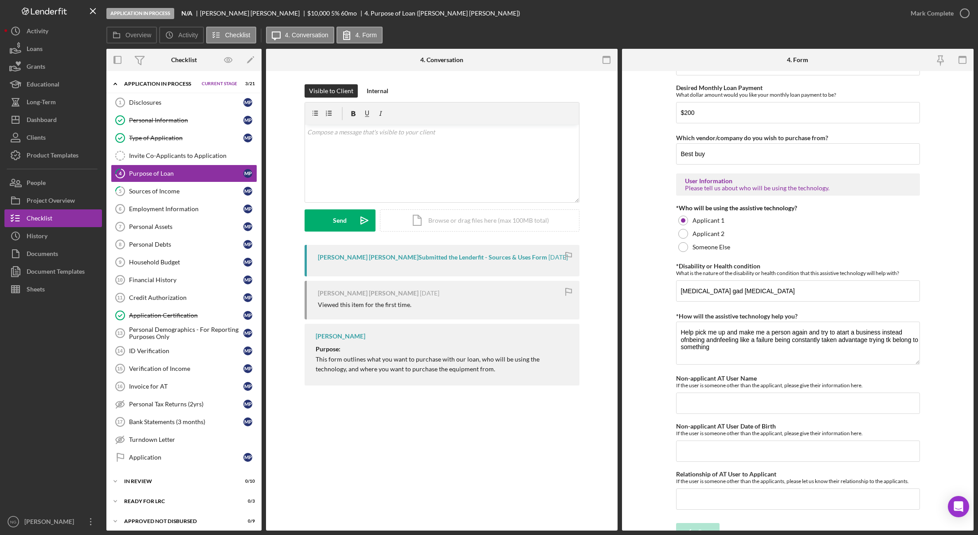
scroll to position [611, 0]
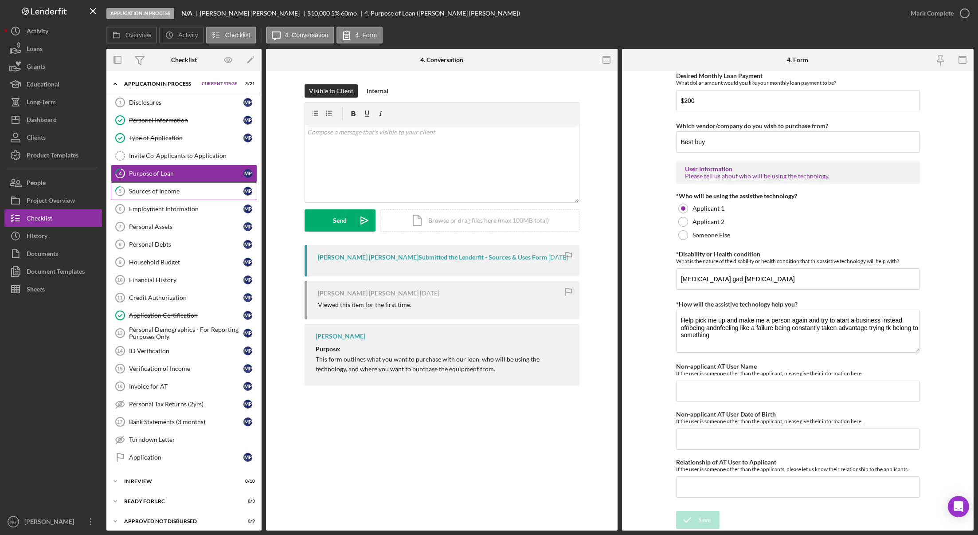
click at [167, 184] on link "5 Sources of Income M P" at bounding box center [184, 191] width 146 height 18
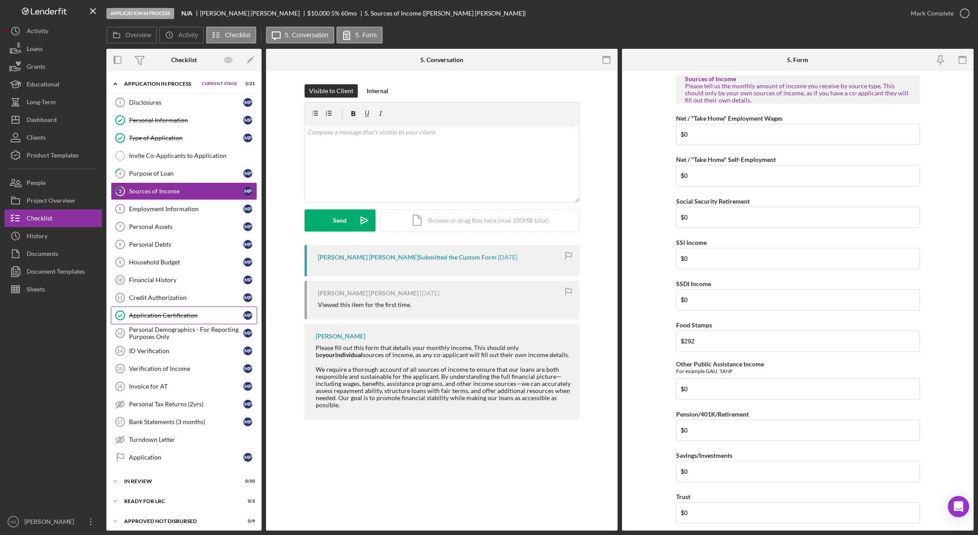
click at [189, 315] on div "Application Certification" at bounding box center [186, 315] width 114 height 7
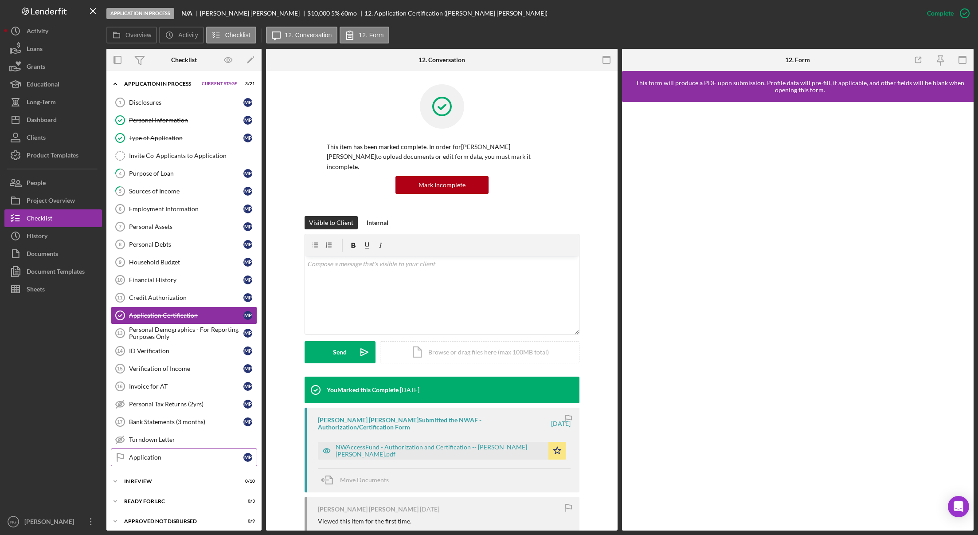
click at [150, 455] on div "Application" at bounding box center [186, 457] width 114 height 7
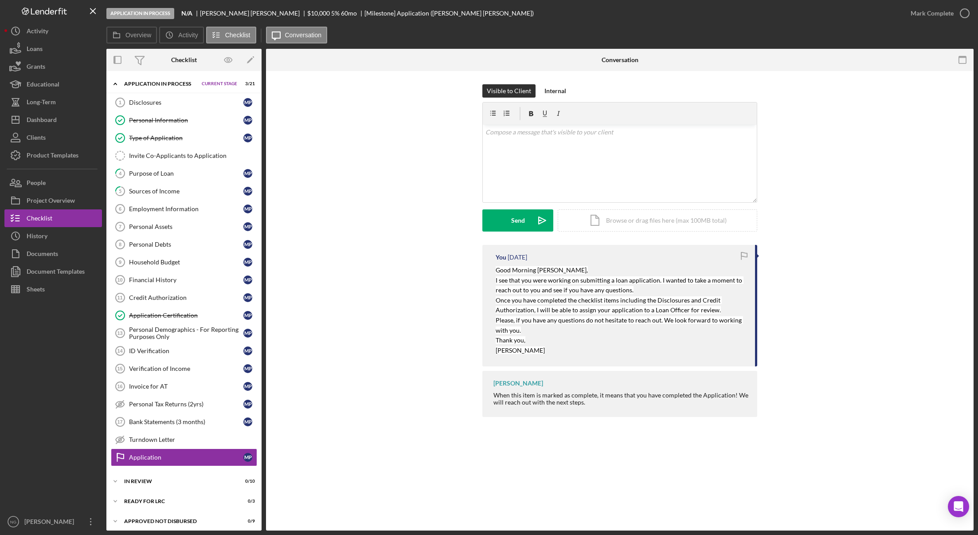
click at [462, 176] on div "Visible to Client Internal v Color teal Color pink Remove color Add row above A…" at bounding box center [619, 164] width 681 height 161
click at [35, 124] on div "Dashboard" at bounding box center [42, 121] width 30 height 20
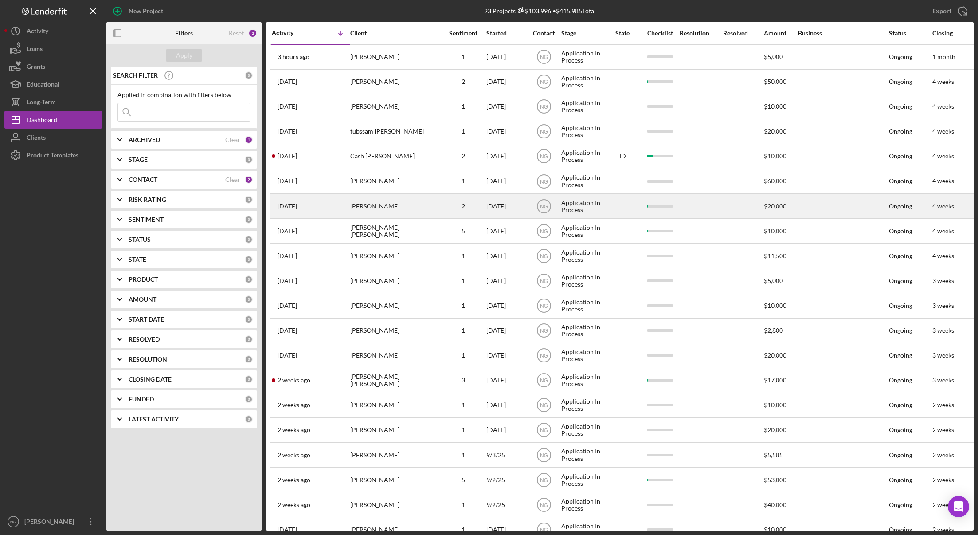
click at [401, 201] on div "[PERSON_NAME]" at bounding box center [394, 206] width 89 height 24
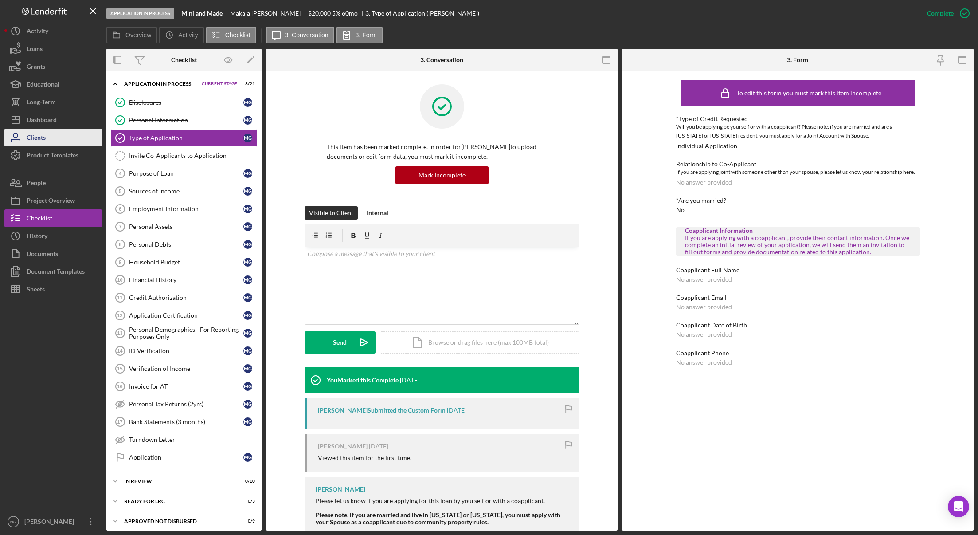
click at [45, 139] on div "Clients" at bounding box center [36, 139] width 19 height 20
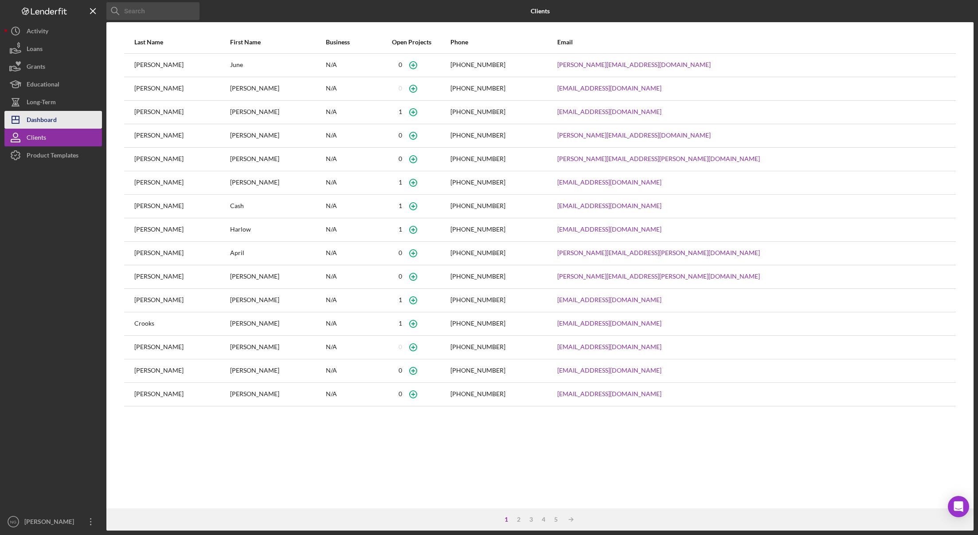
click at [45, 126] on div "Dashboard" at bounding box center [42, 121] width 30 height 20
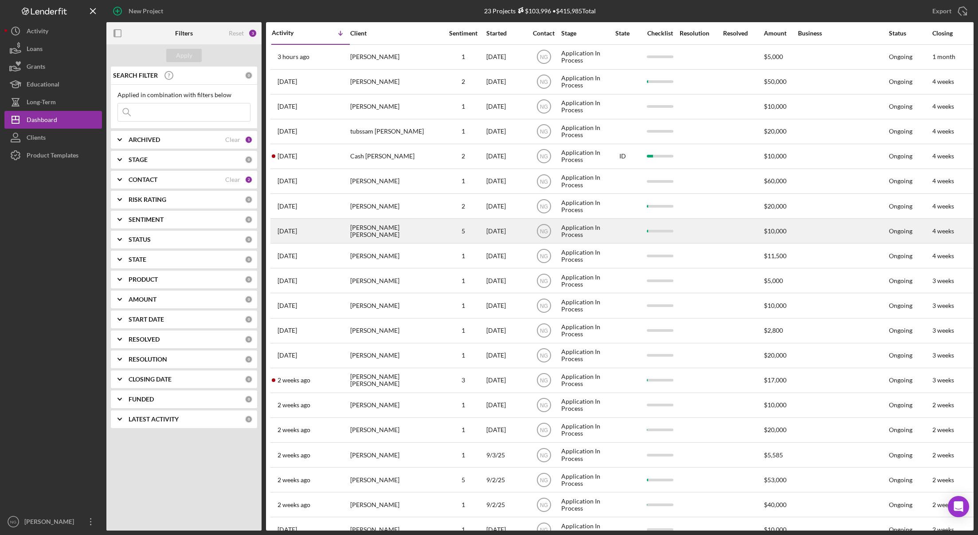
click at [397, 228] on div "[PERSON_NAME] [PERSON_NAME]" at bounding box center [394, 231] width 89 height 24
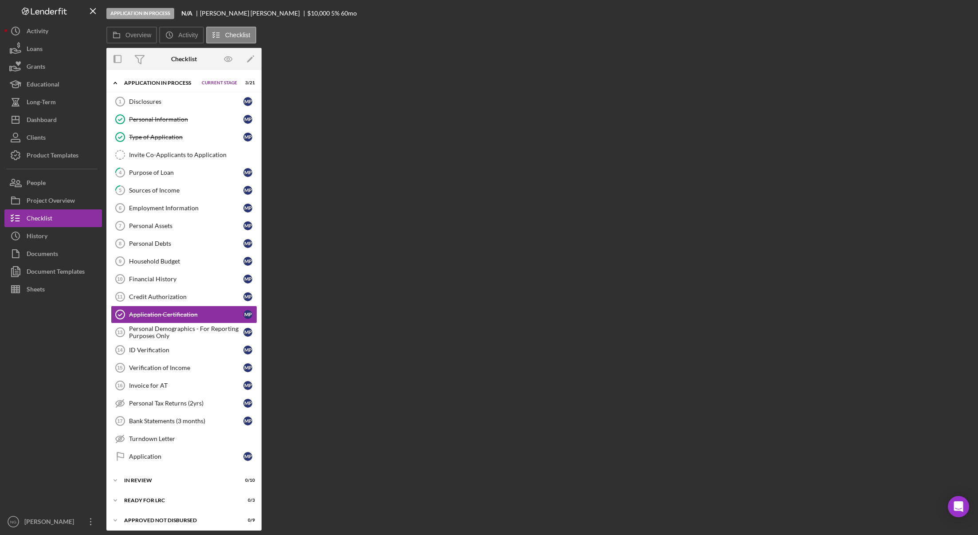
scroll to position [14, 0]
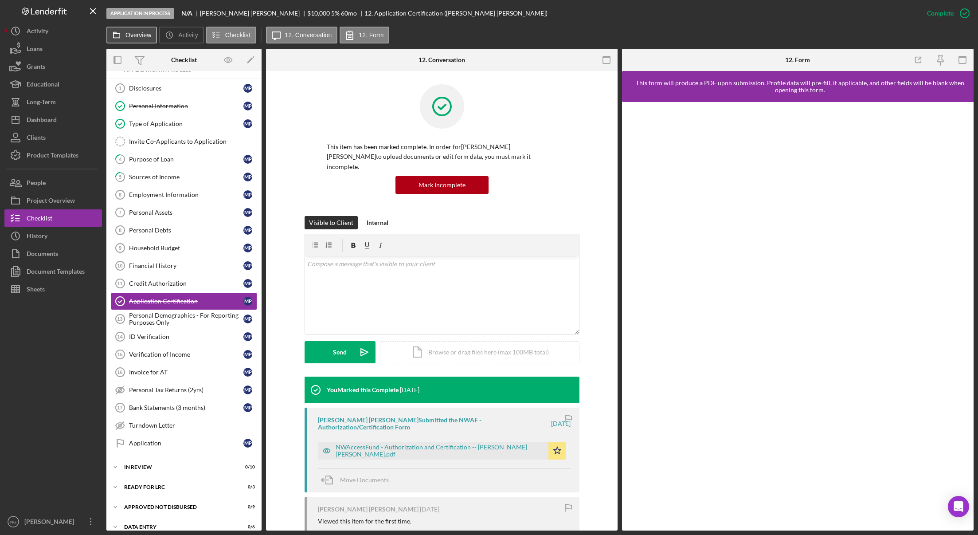
click at [135, 39] on button "Overview" at bounding box center [131, 35] width 51 height 17
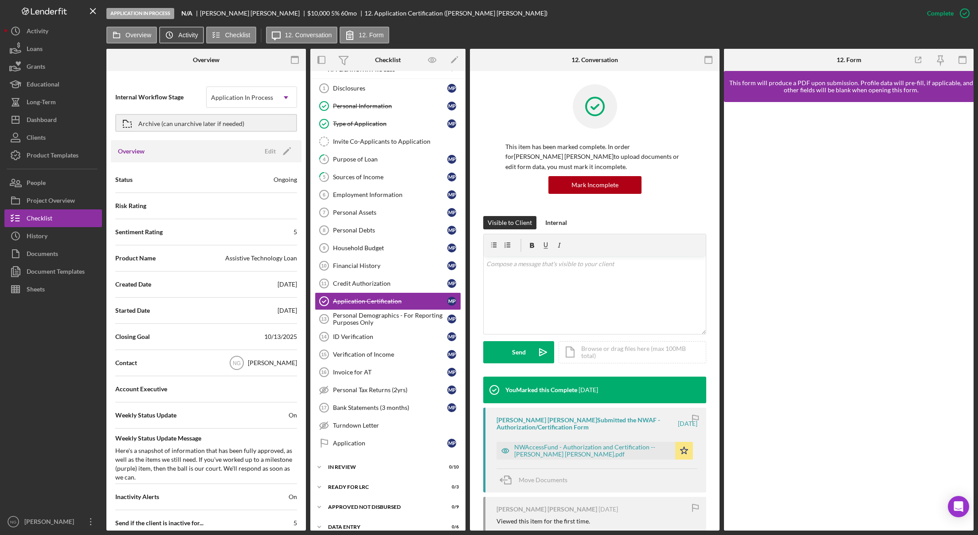
click at [200, 38] on button "Icon/History Activity" at bounding box center [181, 35] width 44 height 17
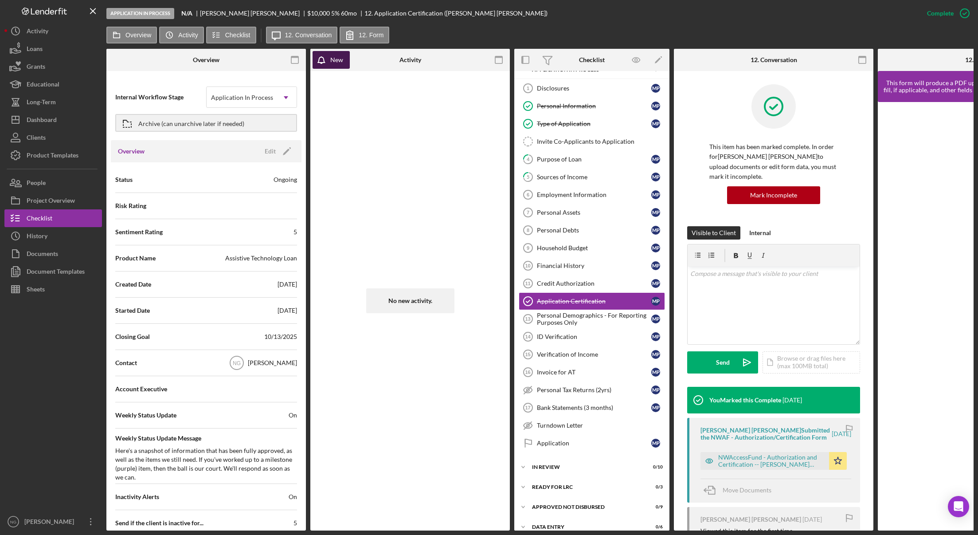
click at [327, 59] on icon "button" at bounding box center [324, 62] width 22 height 22
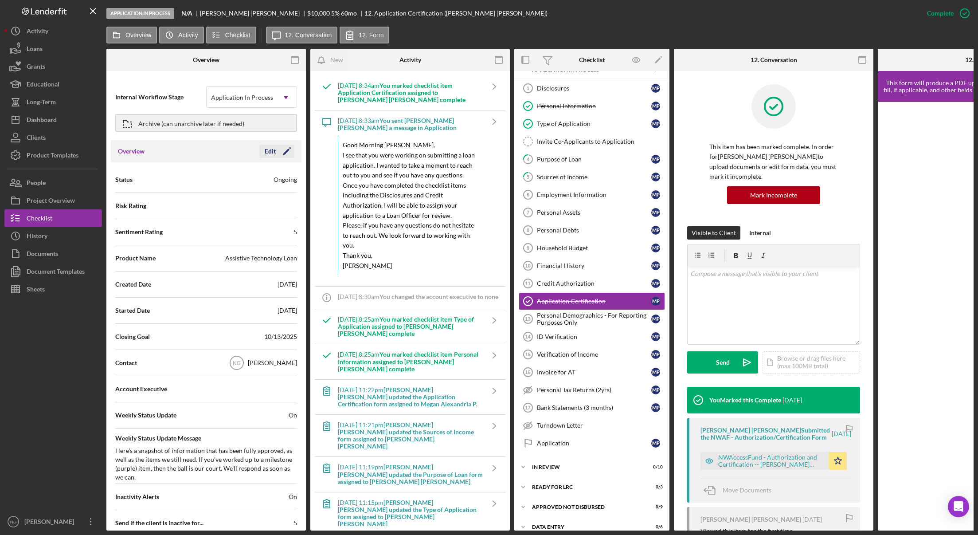
click at [278, 157] on icon "Icon/Edit" at bounding box center [287, 151] width 22 height 22
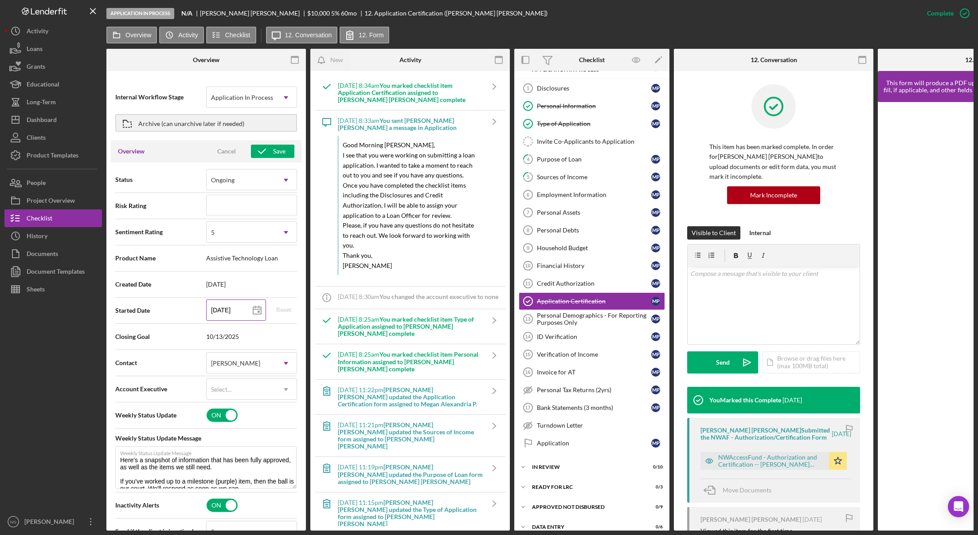
click at [246, 312] on icon at bounding box center [257, 310] width 22 height 22
click at [235, 239] on div "5" at bounding box center [241, 232] width 69 height 20
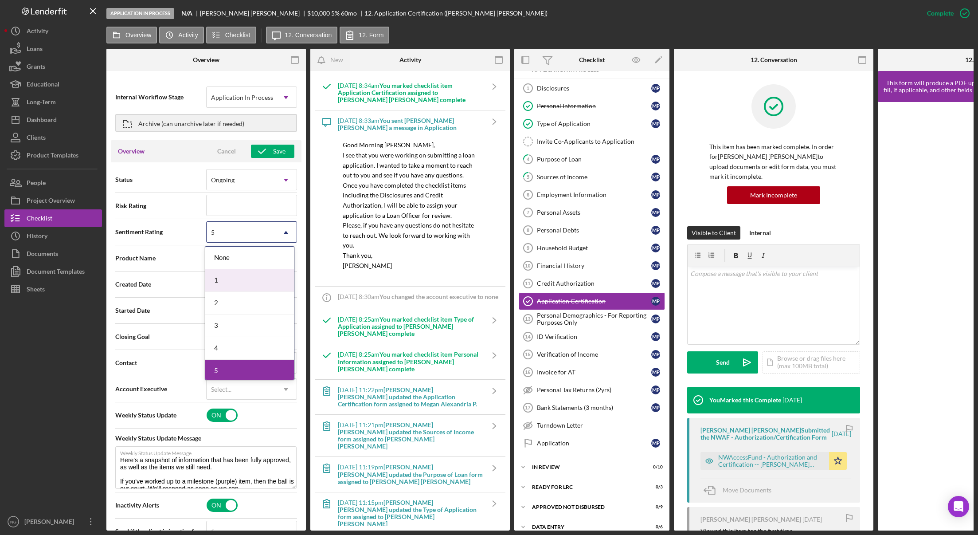
click at [232, 275] on div "1" at bounding box center [249, 280] width 89 height 23
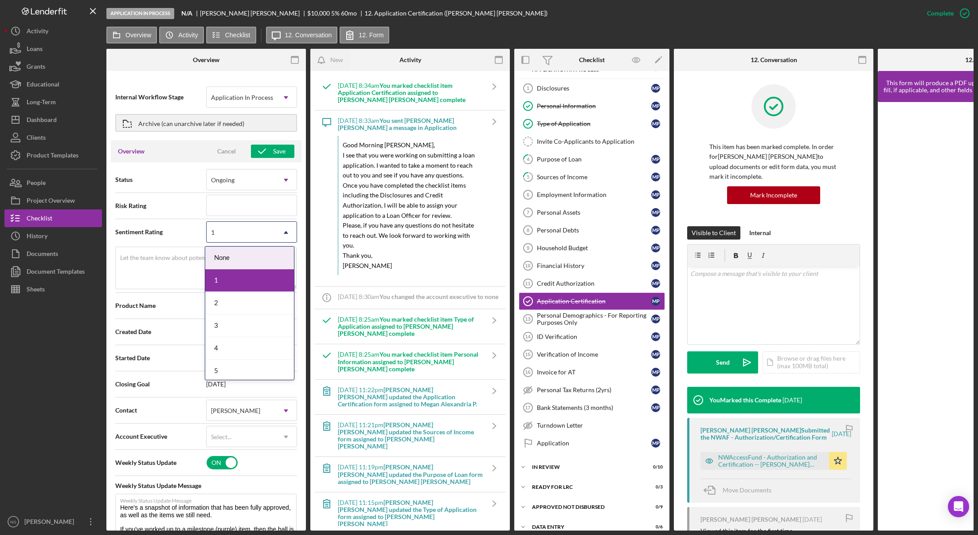
click at [240, 241] on div "1" at bounding box center [241, 232] width 69 height 20
click at [240, 294] on div "2" at bounding box center [249, 303] width 89 height 23
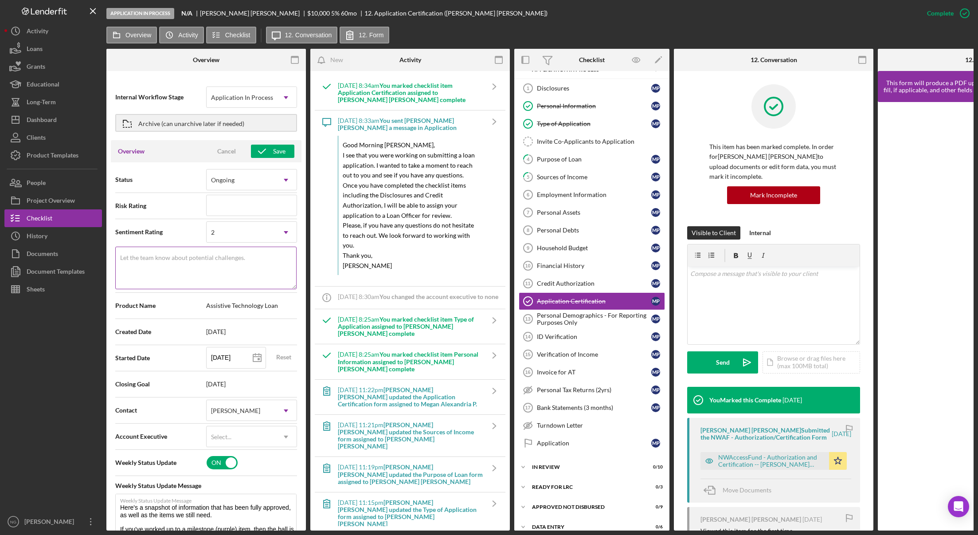
click at [217, 259] on label "Let the team know about potential challenges." at bounding box center [182, 257] width 125 height 7
click at [217, 259] on textarea "Let the team know about potential challenges." at bounding box center [205, 268] width 181 height 43
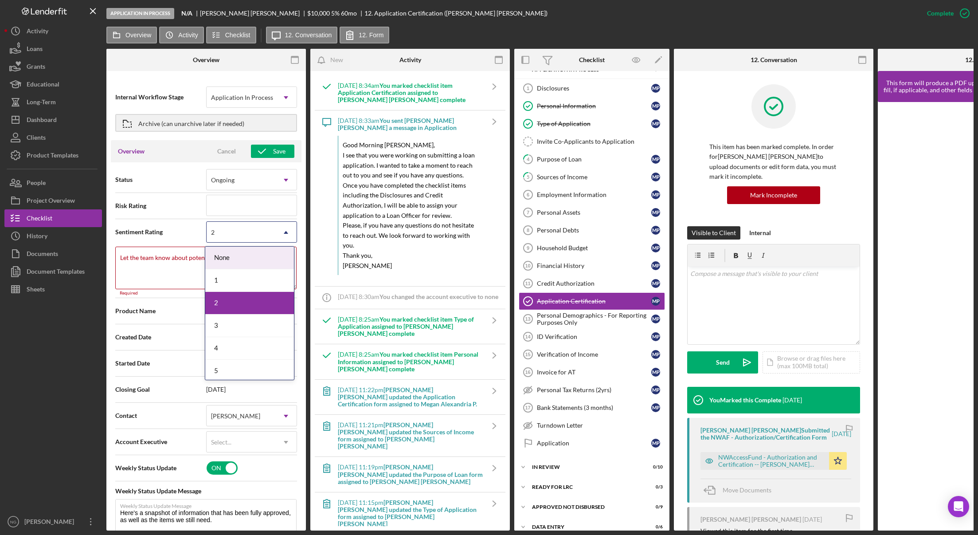
click at [247, 232] on div "2" at bounding box center [241, 232] width 69 height 20
click at [239, 324] on div "3" at bounding box center [249, 325] width 89 height 23
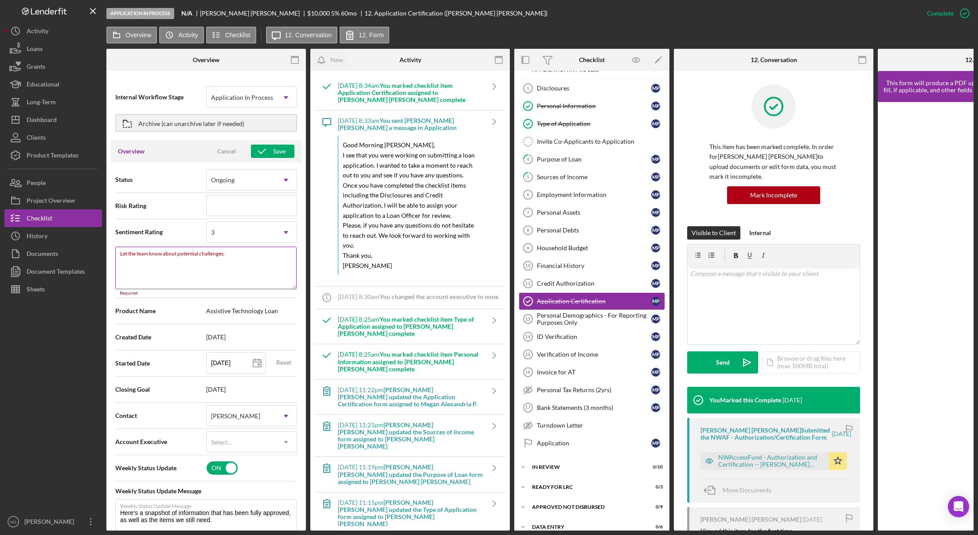
click at [172, 279] on textarea "Let the team know about potential challenges." at bounding box center [205, 268] width 181 height 43
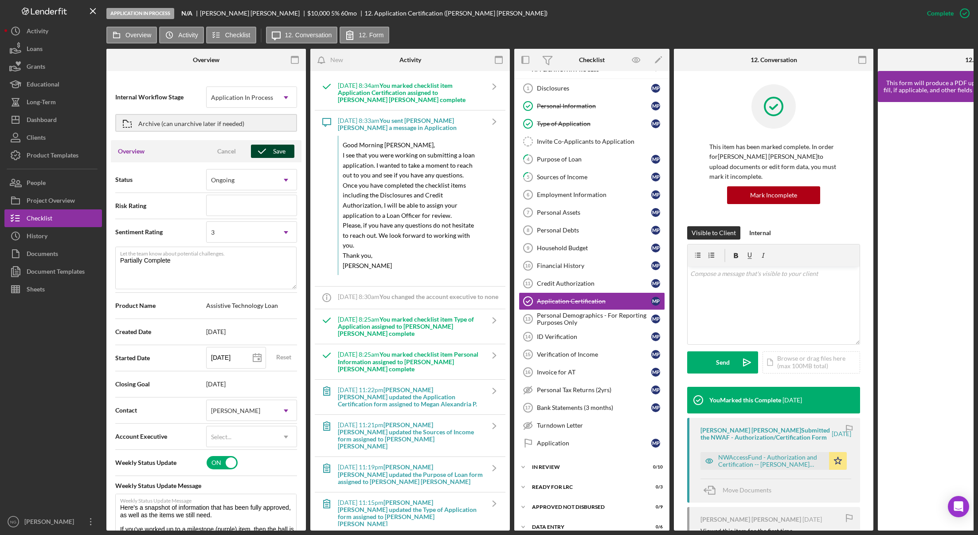
click at [264, 155] on icon "button" at bounding box center [262, 151] width 22 height 22
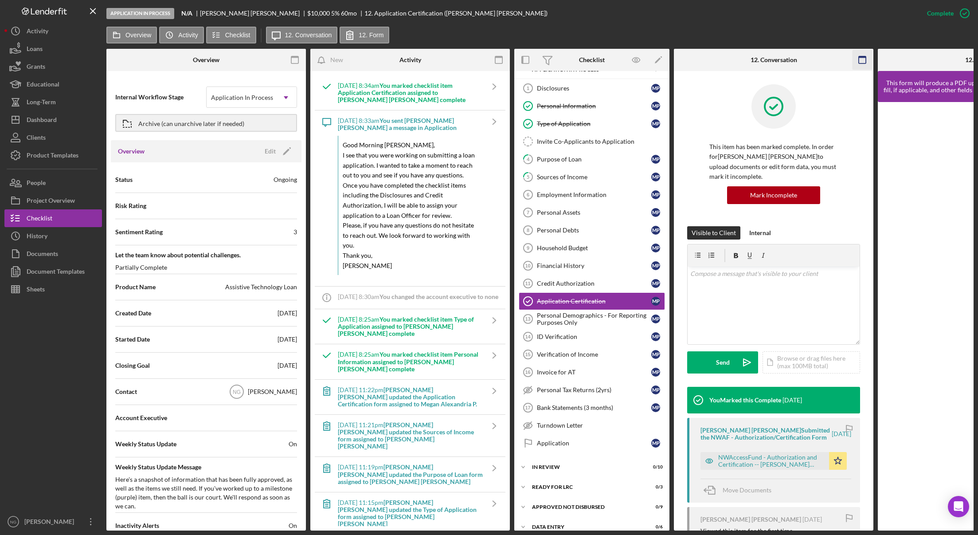
click at [862, 61] on icon "button" at bounding box center [863, 60] width 20 height 20
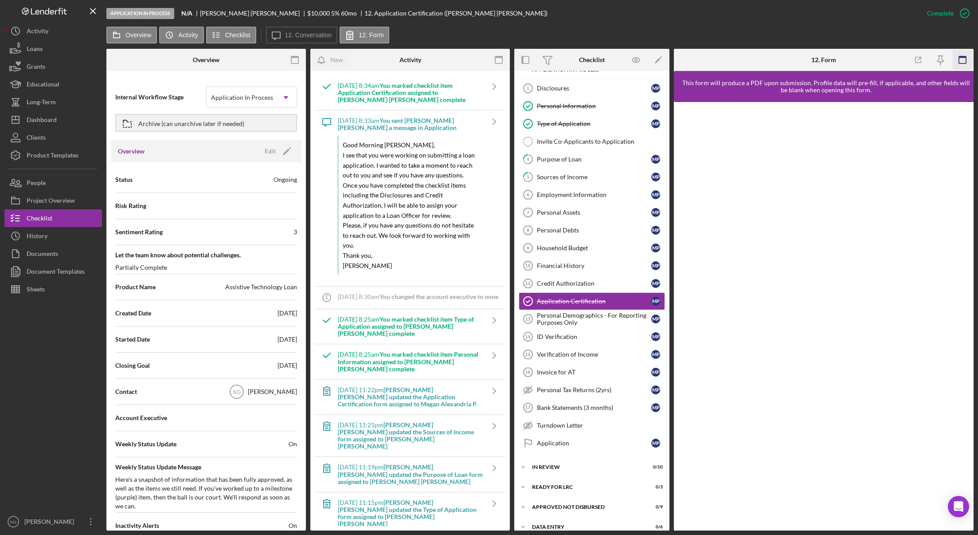
click at [960, 62] on icon "button" at bounding box center [963, 60] width 20 height 20
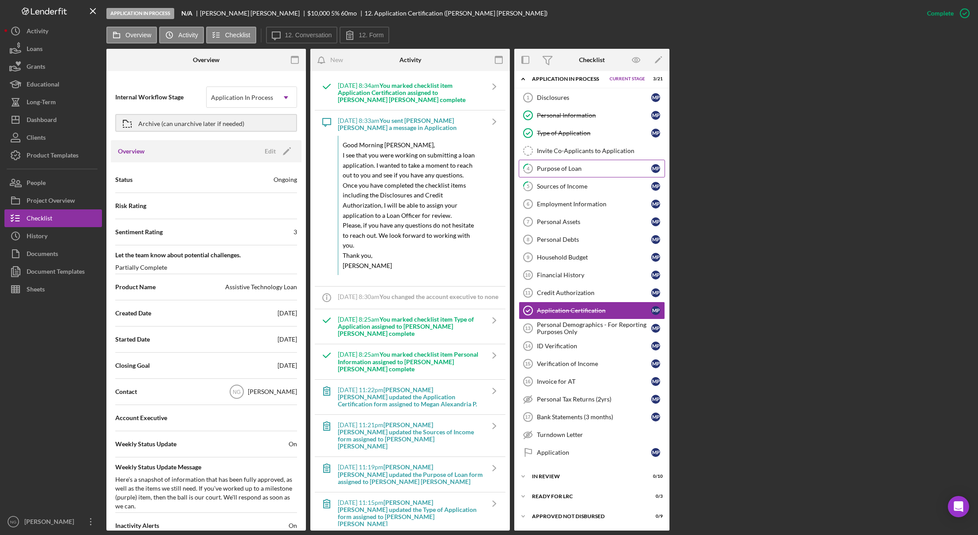
scroll to position [0, 0]
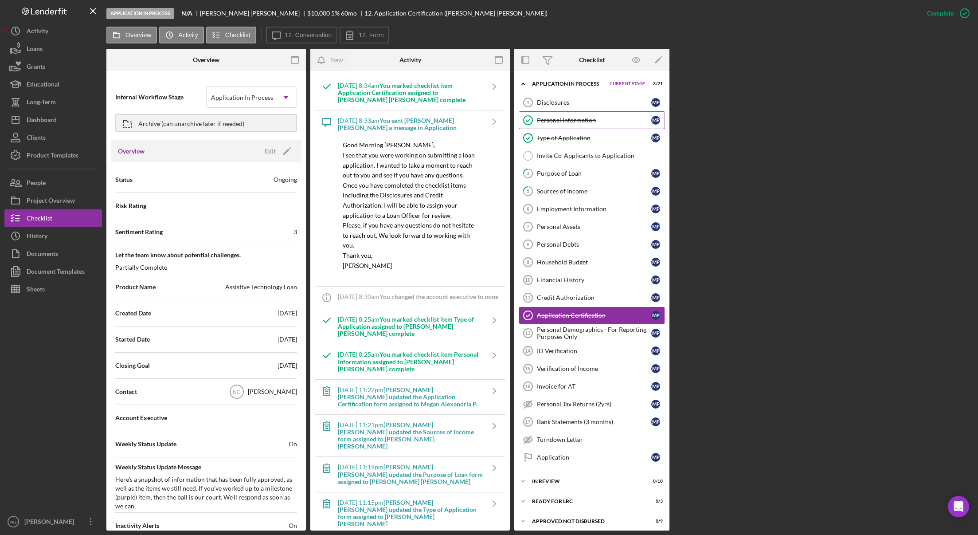
click at [583, 122] on div "Personal Information" at bounding box center [594, 120] width 114 height 7
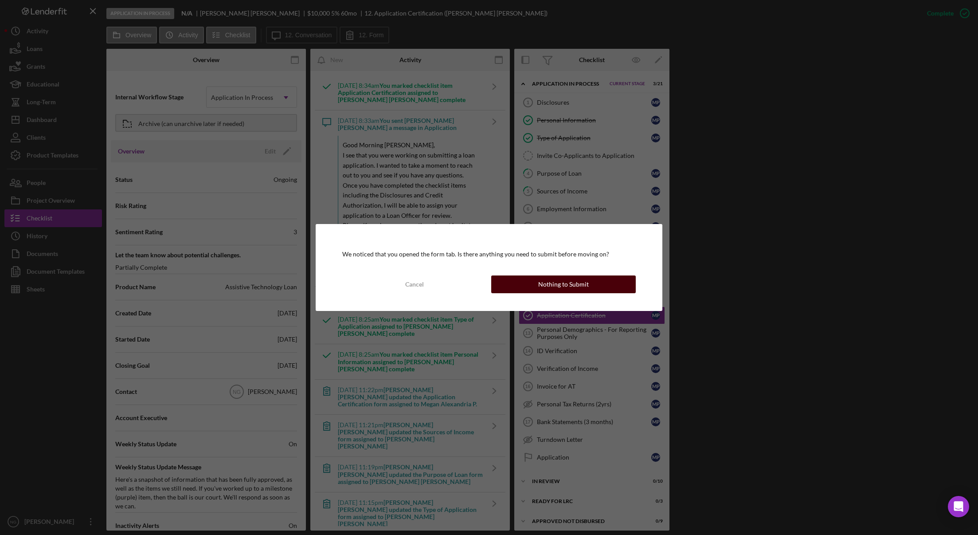
click at [575, 287] on div "Nothing to Submit" at bounding box center [563, 284] width 51 height 18
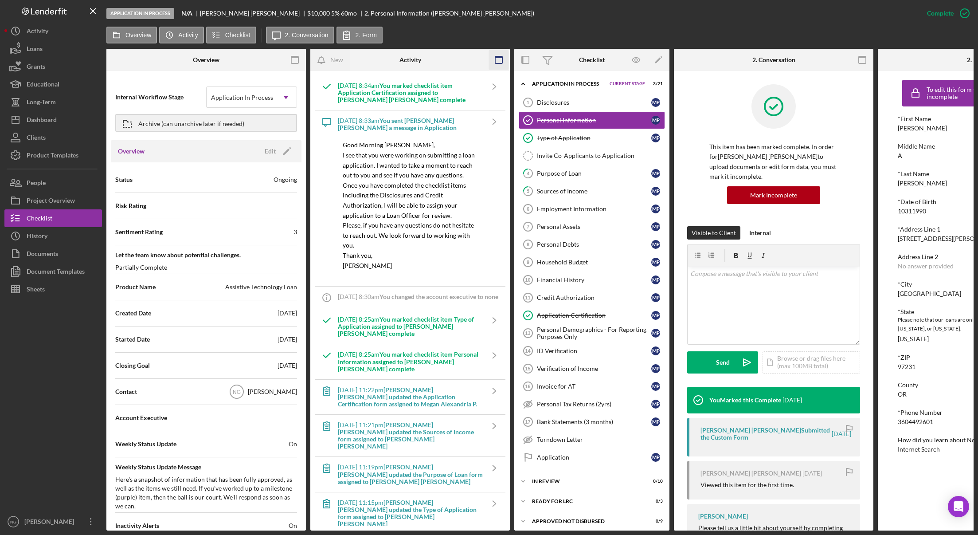
click at [499, 63] on icon "button" at bounding box center [499, 60] width 20 height 20
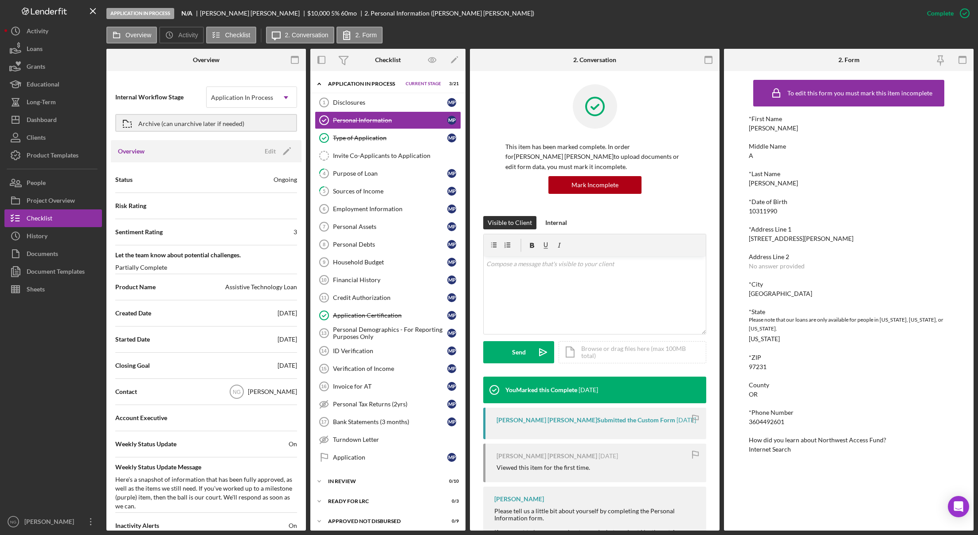
click at [67, 411] on div at bounding box center [53, 405] width 98 height 215
click at [41, 132] on div "Clients" at bounding box center [36, 139] width 19 height 20
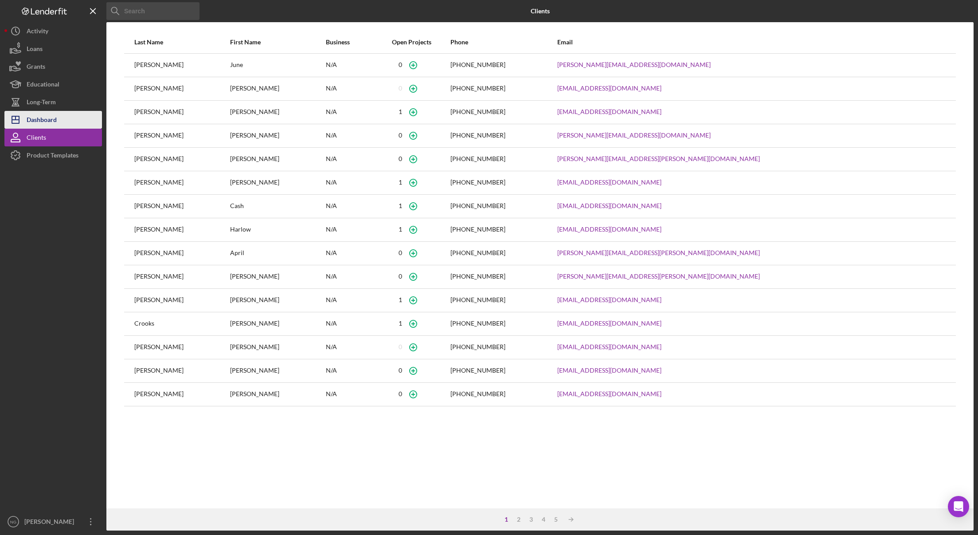
click at [46, 122] on div "Dashboard" at bounding box center [42, 121] width 30 height 20
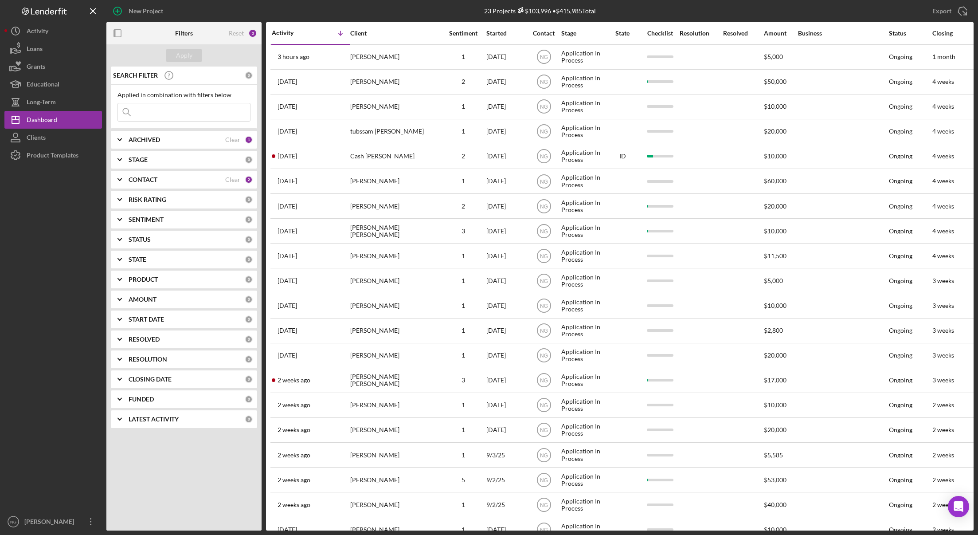
click at [251, 178] on div "2" at bounding box center [249, 180] width 8 height 8
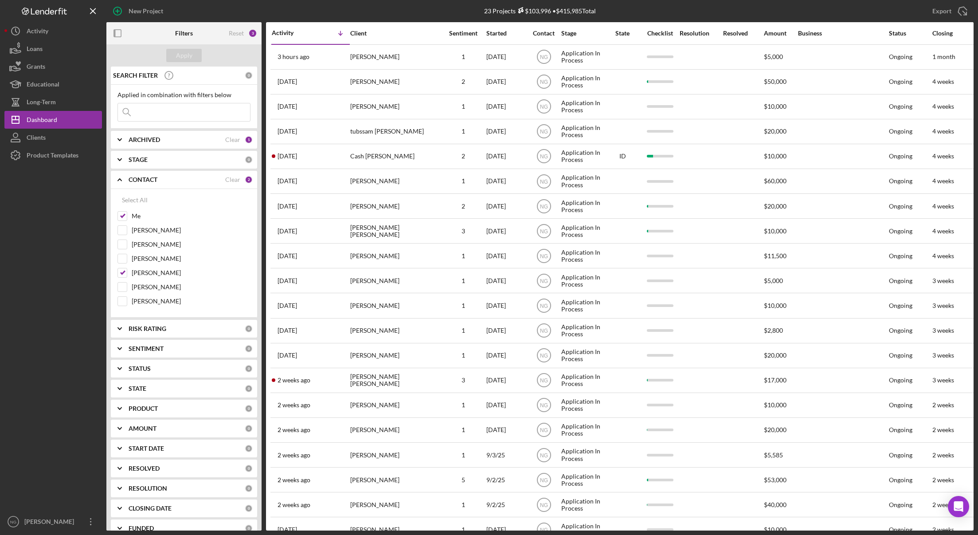
click at [238, 178] on div "CONTACT Clear 2" at bounding box center [191, 180] width 124 height 8
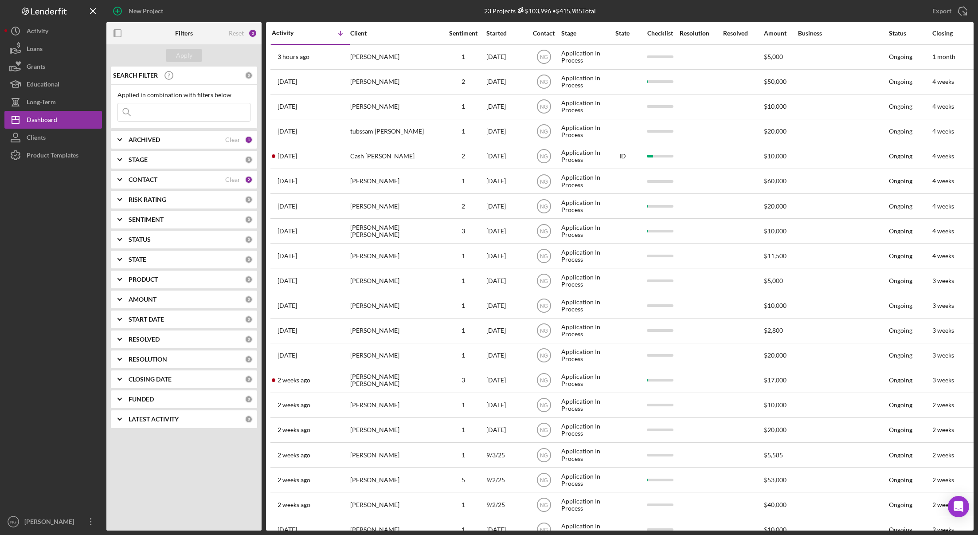
click at [148, 181] on b "CONTACT" at bounding box center [143, 179] width 29 height 7
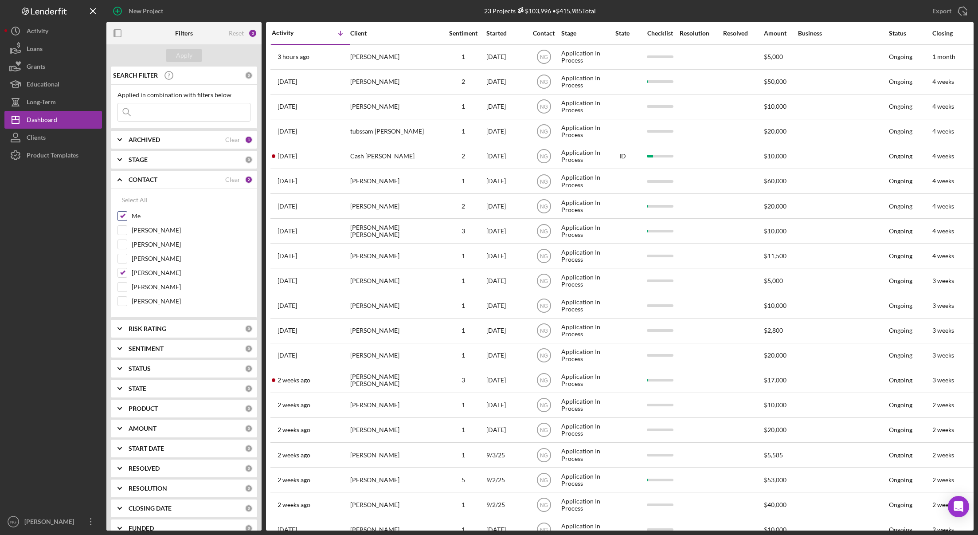
click at [122, 214] on input "Me" at bounding box center [122, 216] width 9 height 9
click at [189, 58] on div "Apply" at bounding box center [184, 55] width 16 height 13
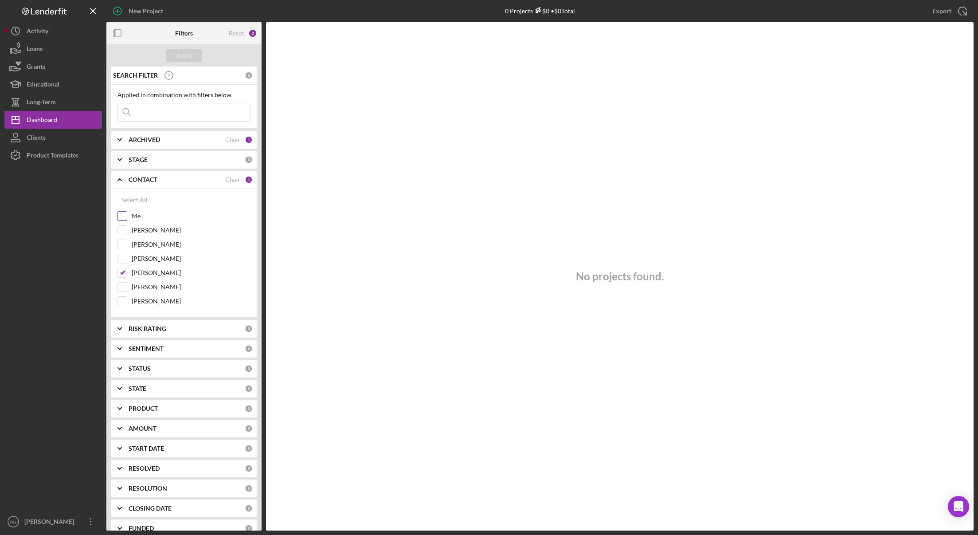
click at [124, 217] on input "Me" at bounding box center [122, 216] width 9 height 9
click at [119, 274] on input "[PERSON_NAME]" at bounding box center [122, 272] width 9 height 9
click at [192, 57] on div "Apply" at bounding box center [184, 55] width 16 height 13
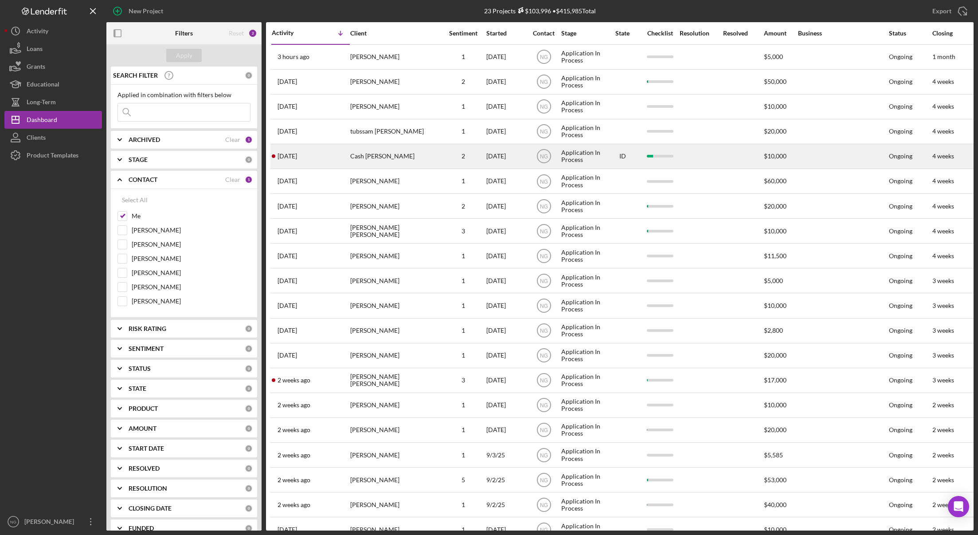
click at [423, 159] on div "Cash [PERSON_NAME]" at bounding box center [394, 157] width 89 height 24
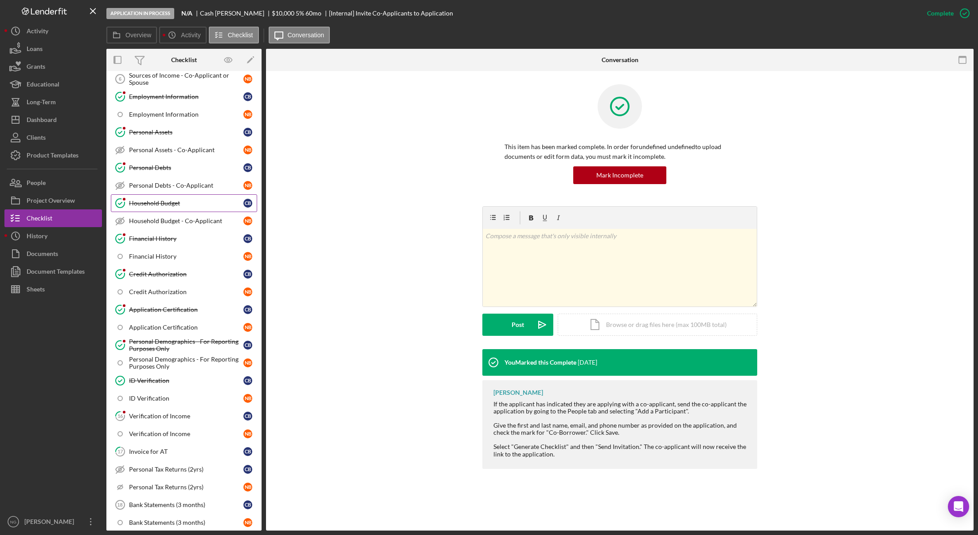
scroll to position [222, 0]
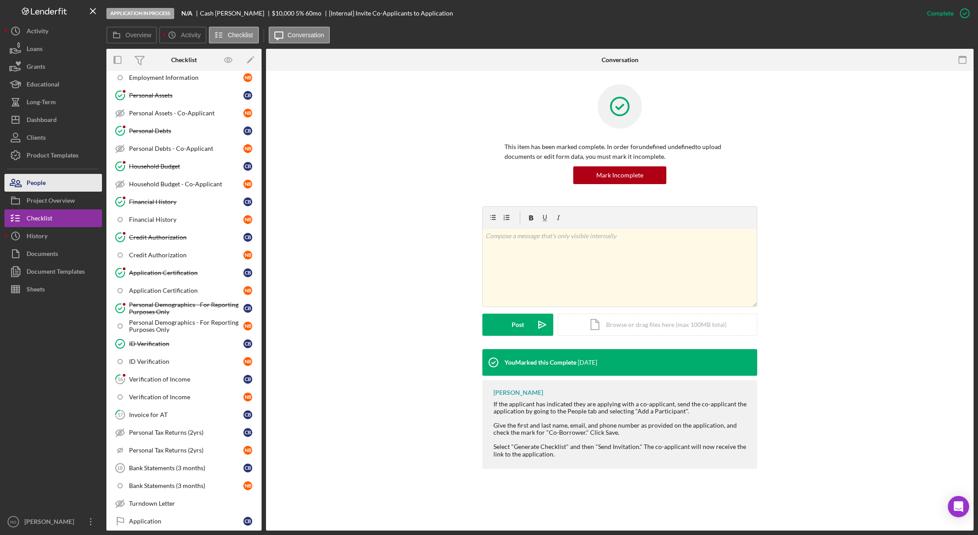
click at [52, 182] on button "People" at bounding box center [53, 183] width 98 height 18
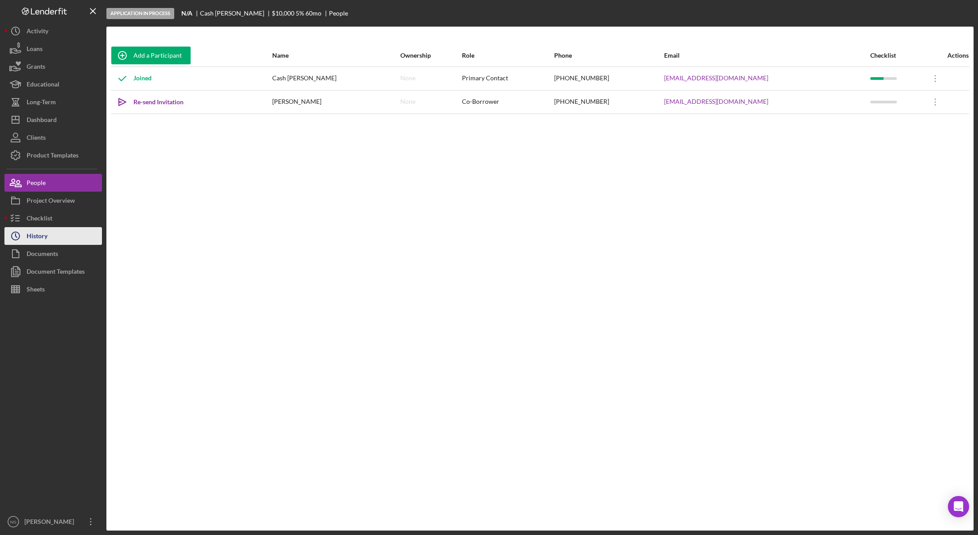
click at [64, 238] on button "Icon/History History" at bounding box center [53, 236] width 98 height 18
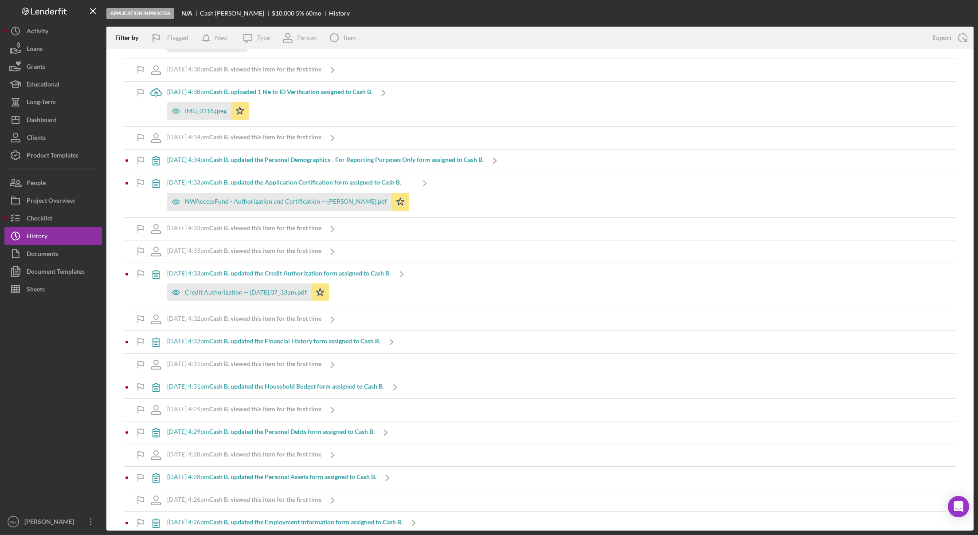
scroll to position [710, 0]
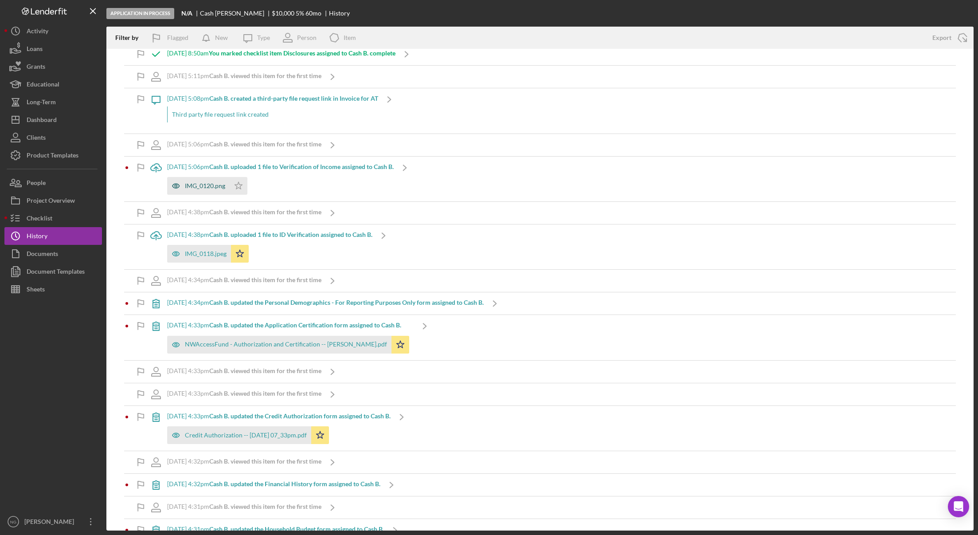
click at [193, 185] on div "IMG_0120.png" at bounding box center [205, 185] width 40 height 7
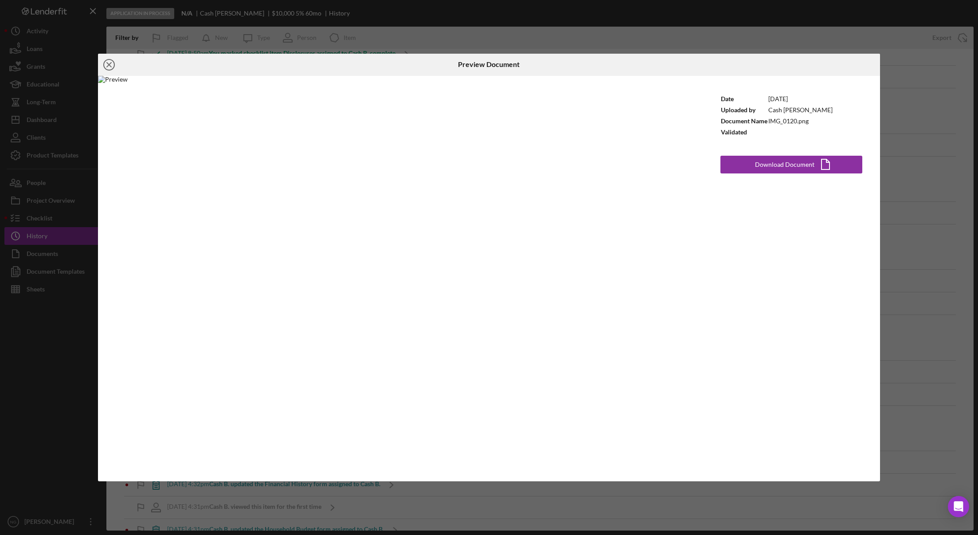
click at [110, 62] on icon "Icon/Close" at bounding box center [109, 65] width 22 height 22
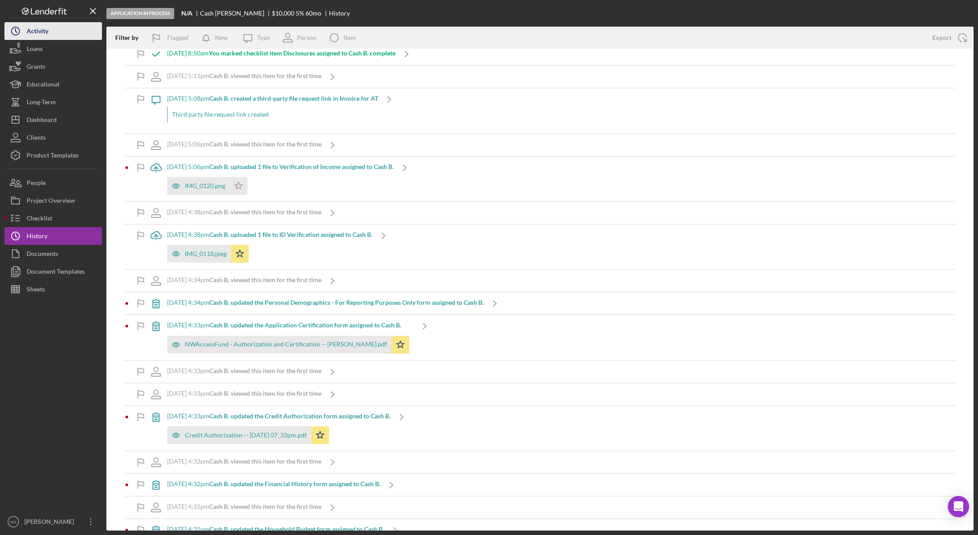
click at [55, 33] on button "Icon/History Activity" at bounding box center [53, 31] width 98 height 18
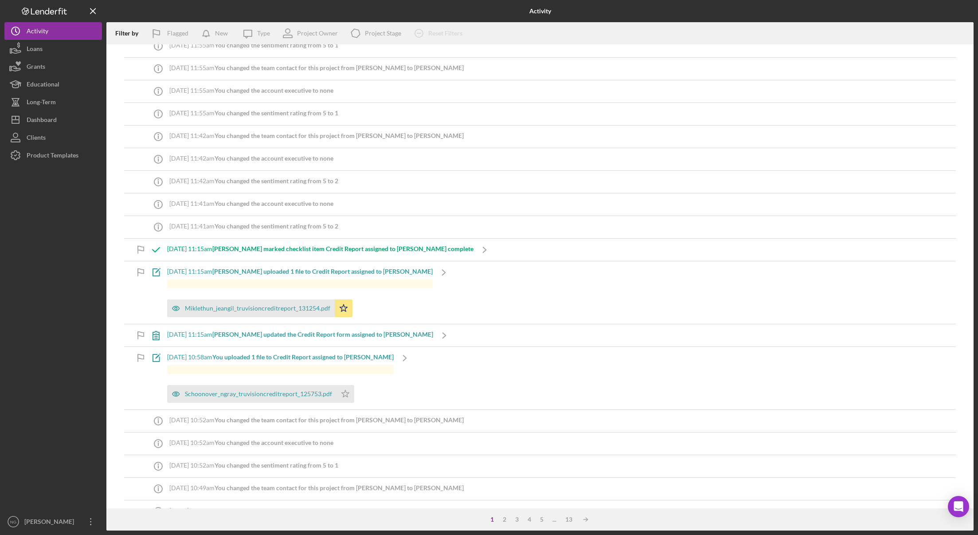
scroll to position [1153, 0]
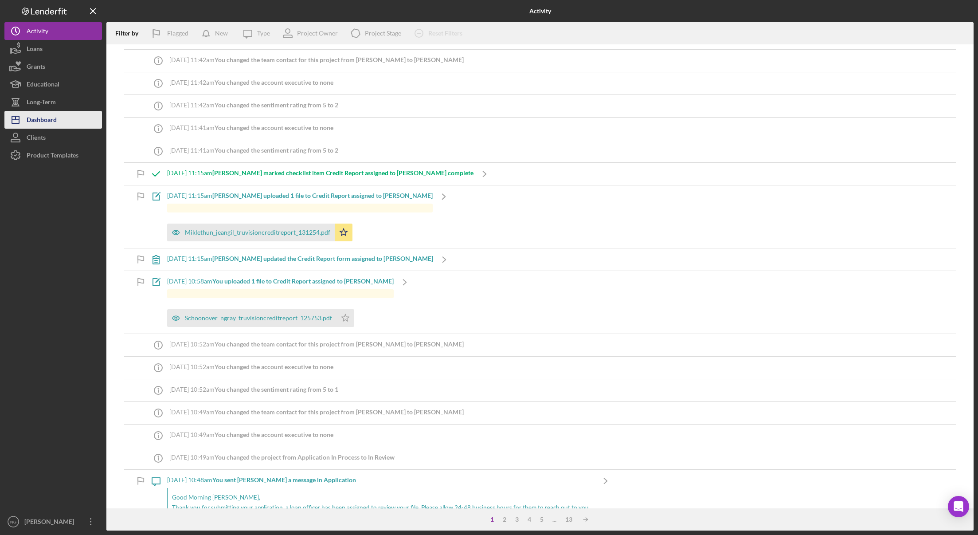
click at [42, 120] on div "Dashboard" at bounding box center [42, 121] width 30 height 20
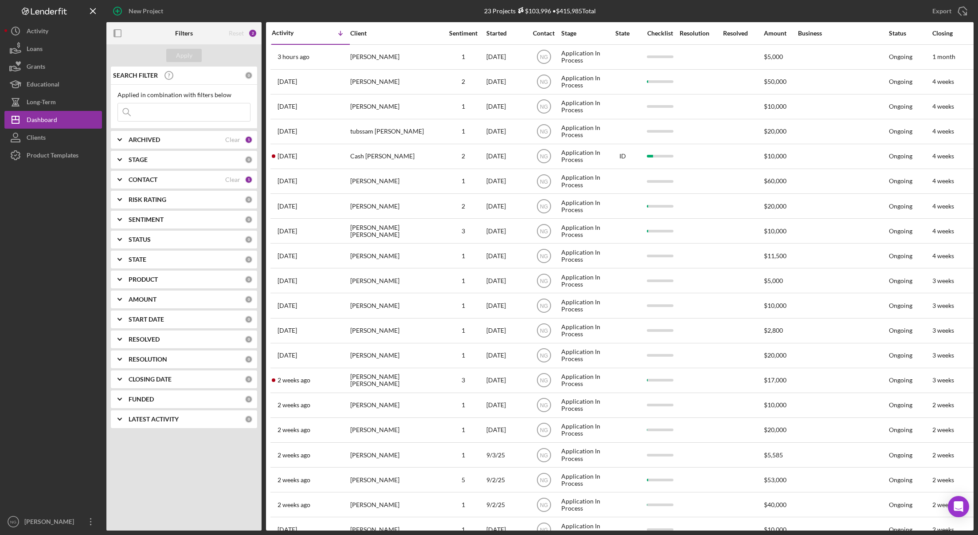
click at [234, 177] on div "Clear" at bounding box center [232, 179] width 15 height 7
click at [181, 50] on div "Apply" at bounding box center [184, 55] width 16 height 13
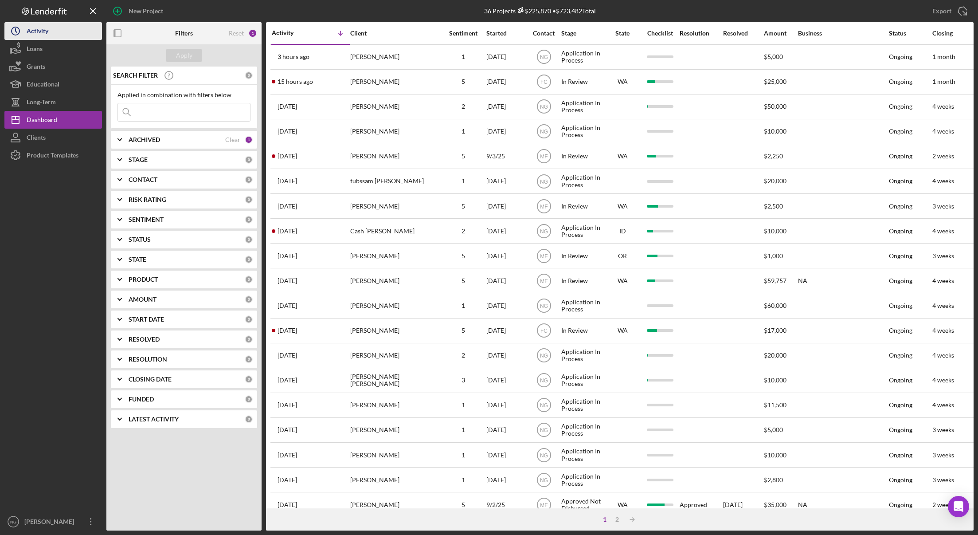
click at [78, 30] on button "Icon/History Activity" at bounding box center [53, 31] width 98 height 18
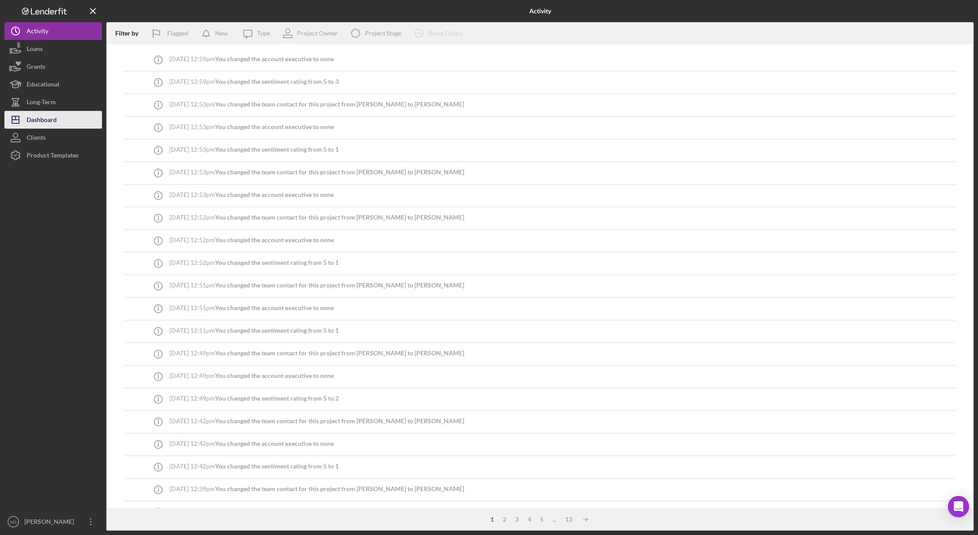
click at [40, 122] on div "Dashboard" at bounding box center [42, 121] width 30 height 20
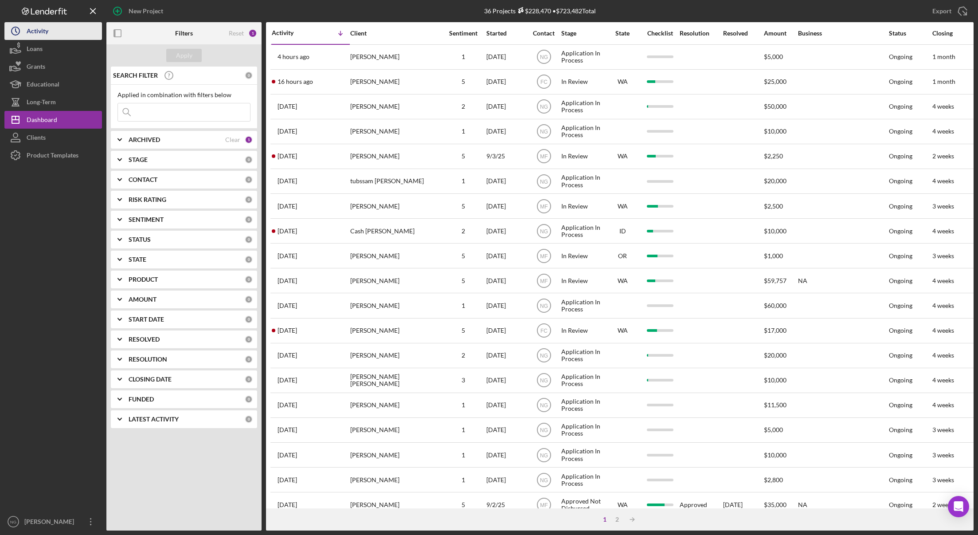
click at [55, 35] on button "Icon/History Activity" at bounding box center [53, 31] width 98 height 18
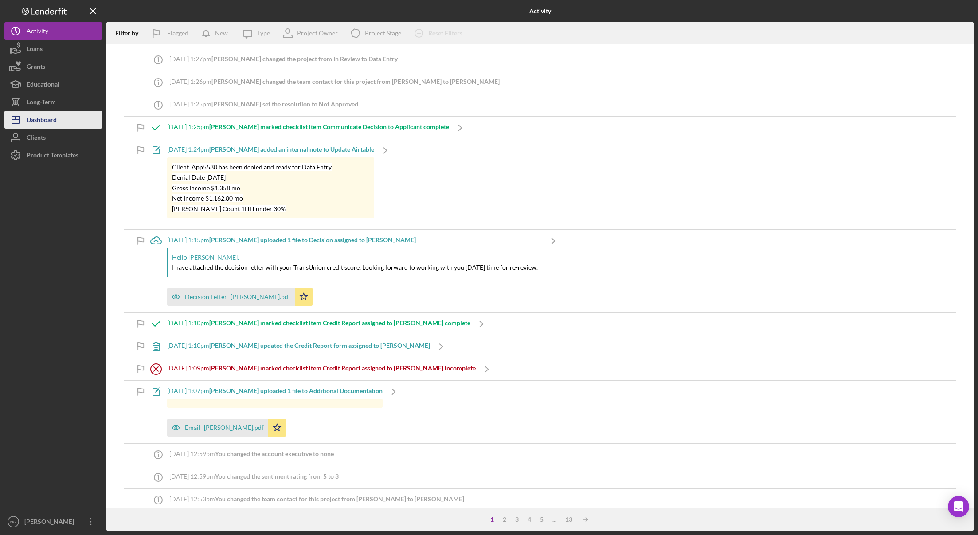
click at [45, 124] on div "Dashboard" at bounding box center [42, 121] width 30 height 20
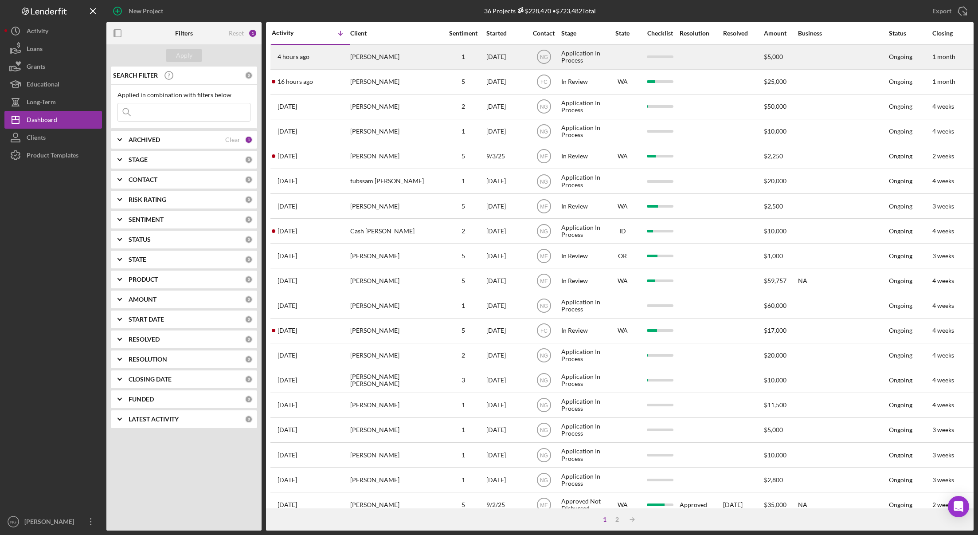
click at [415, 60] on div "[PERSON_NAME]" at bounding box center [394, 57] width 89 height 24
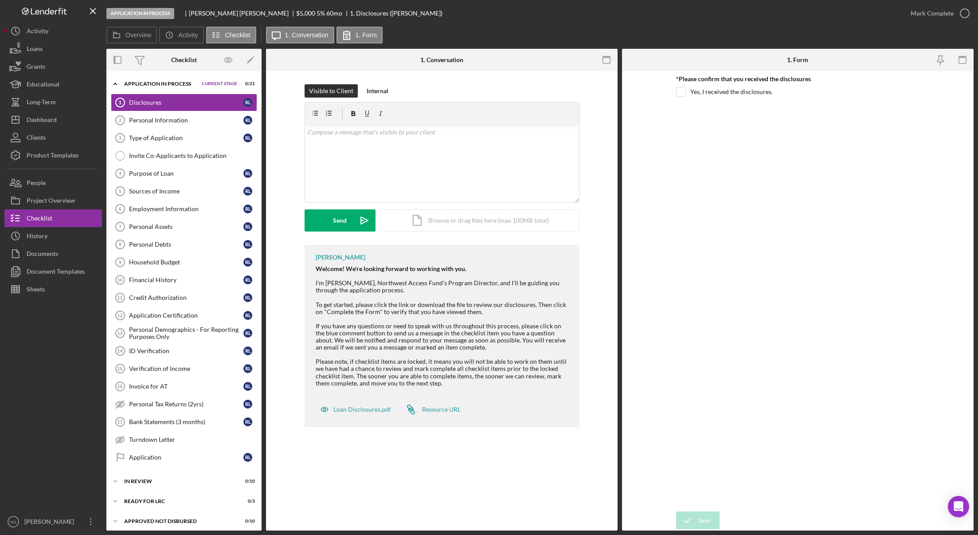
click at [49, 408] on div at bounding box center [53, 405] width 98 height 215
drag, startPoint x: 65, startPoint y: 122, endPoint x: 74, endPoint y: 122, distance: 9.4
click at [65, 122] on button "Icon/Dashboard Dashboard" at bounding box center [53, 120] width 98 height 18
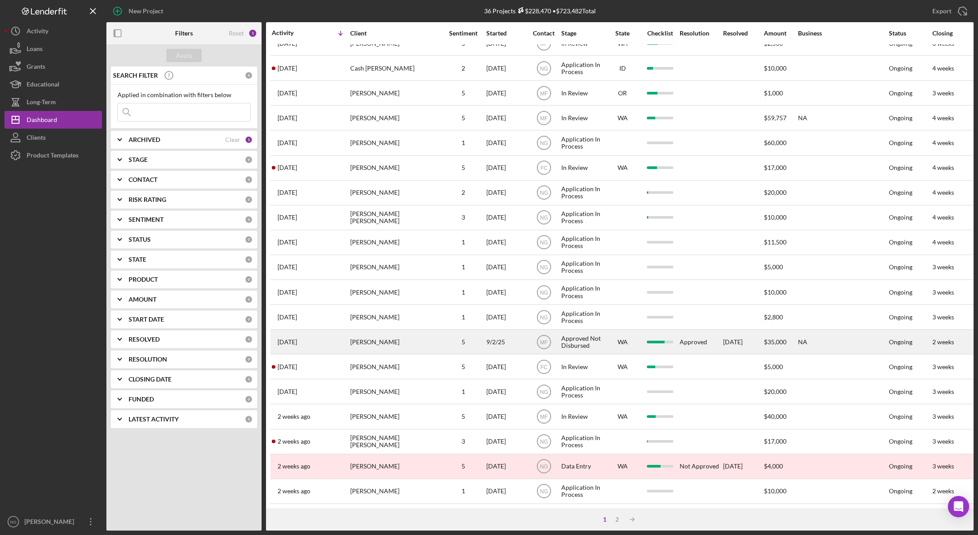
scroll to position [169, 0]
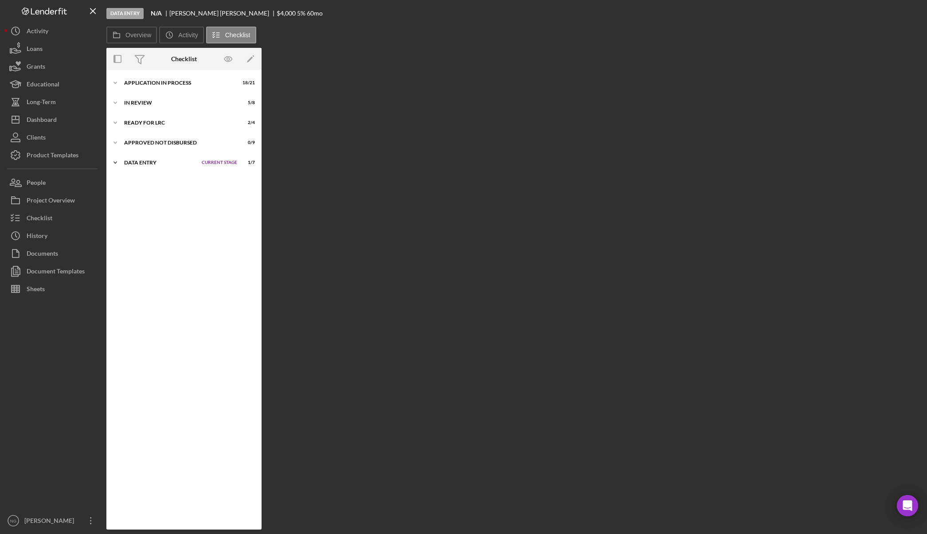
click at [149, 165] on div "Data Entry" at bounding box center [160, 162] width 73 height 5
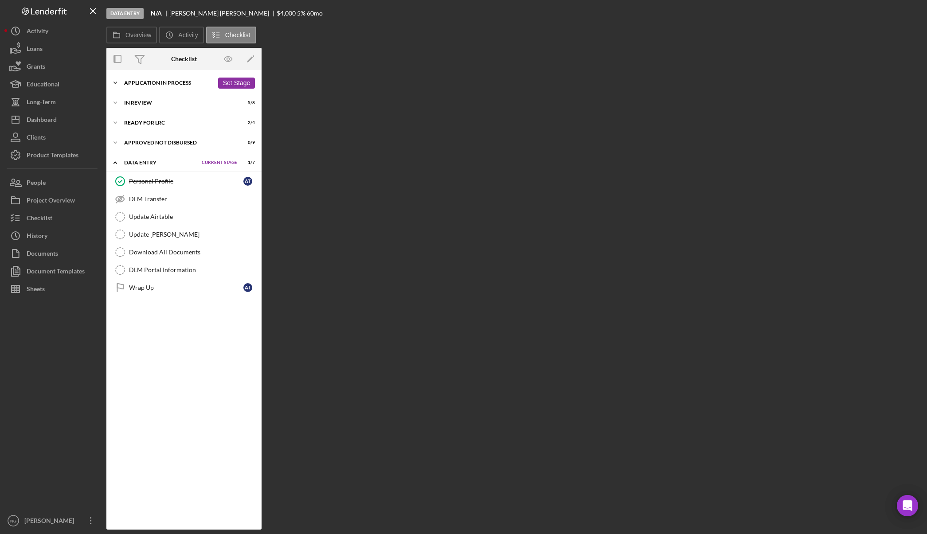
click at [148, 84] on div "Application In Process" at bounding box center [169, 82] width 90 height 5
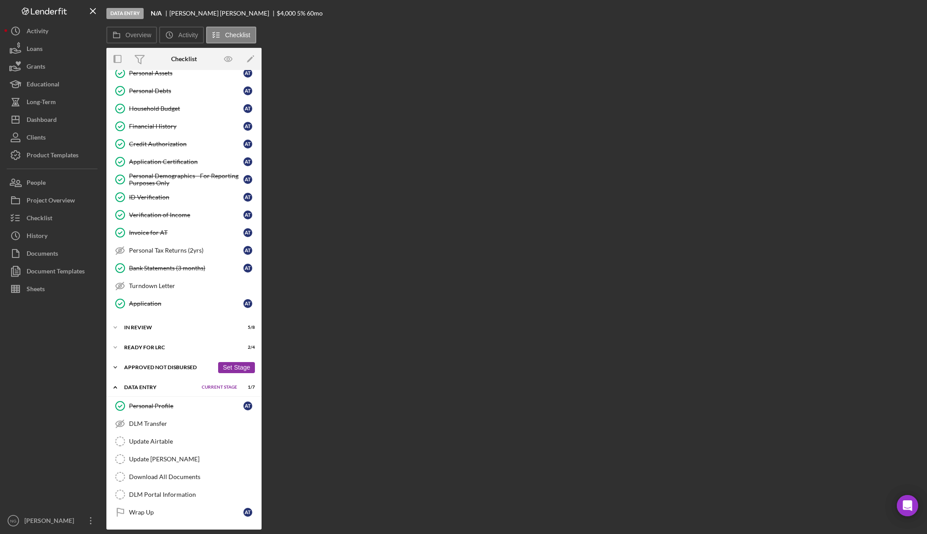
scroll to position [153, 0]
click at [156, 328] on div "In Review" at bounding box center [169, 327] width 90 height 5
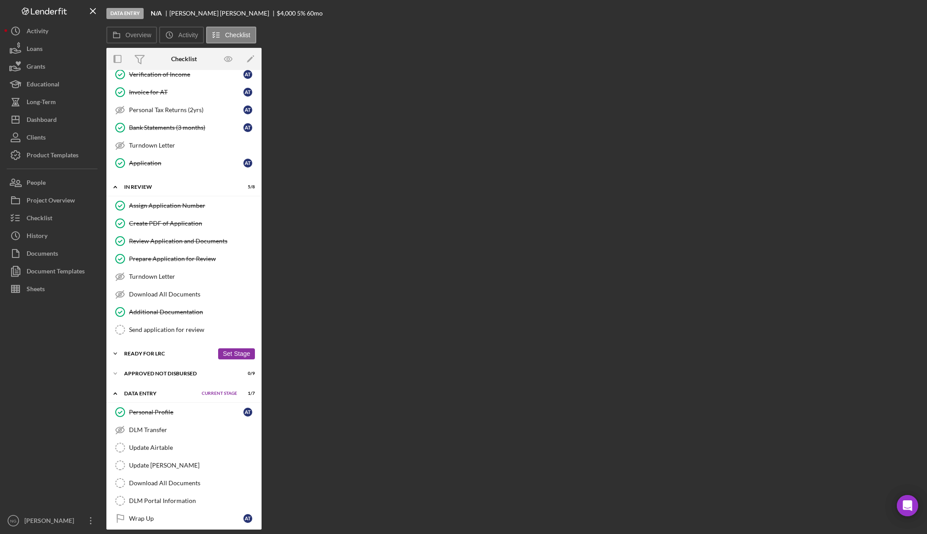
scroll to position [300, 0]
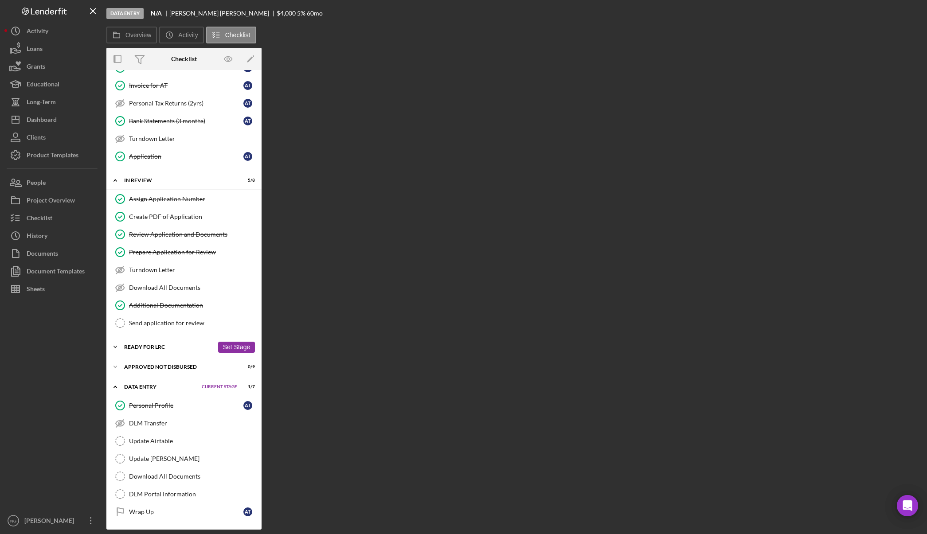
click at [157, 348] on div "Ready for LRC" at bounding box center [169, 347] width 90 height 5
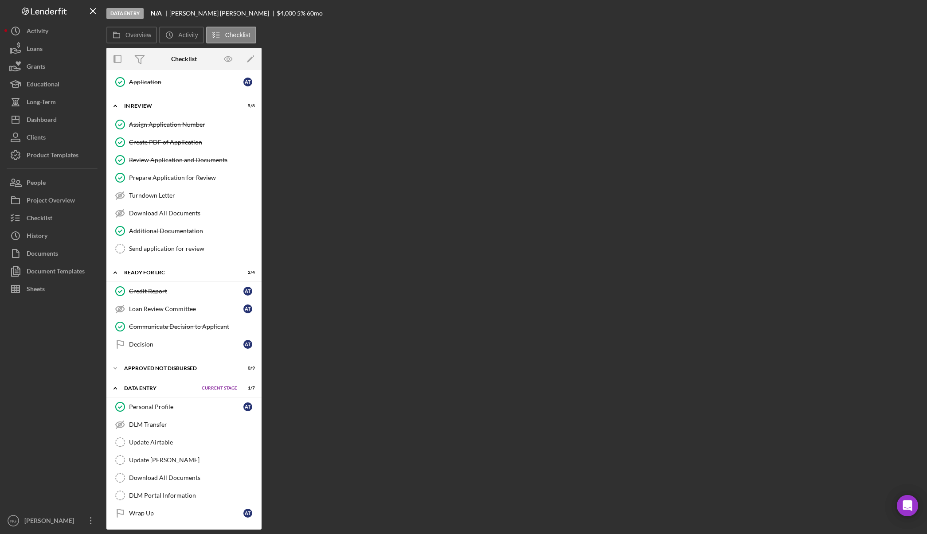
scroll to position [376, 0]
click at [156, 387] on div "Data Entry" at bounding box center [160, 387] width 73 height 5
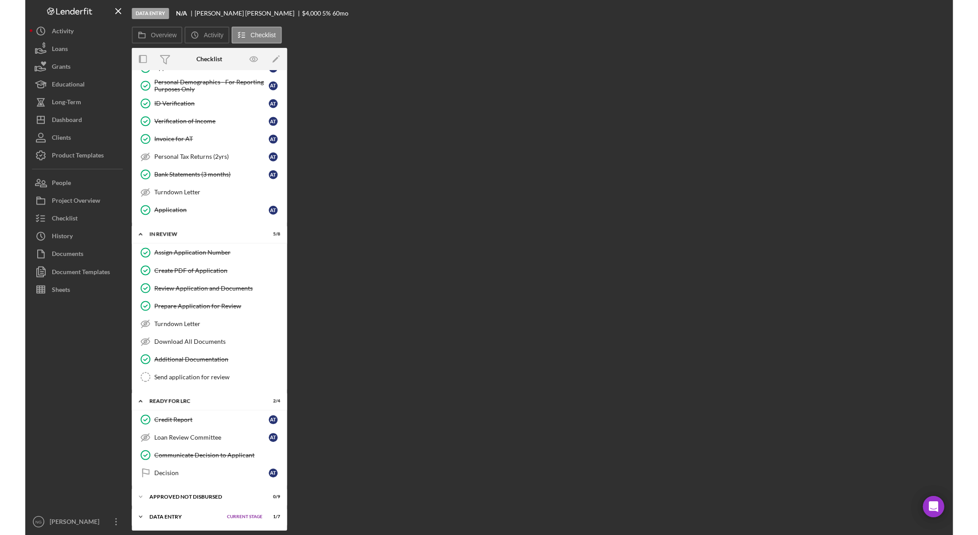
scroll to position [247, 0]
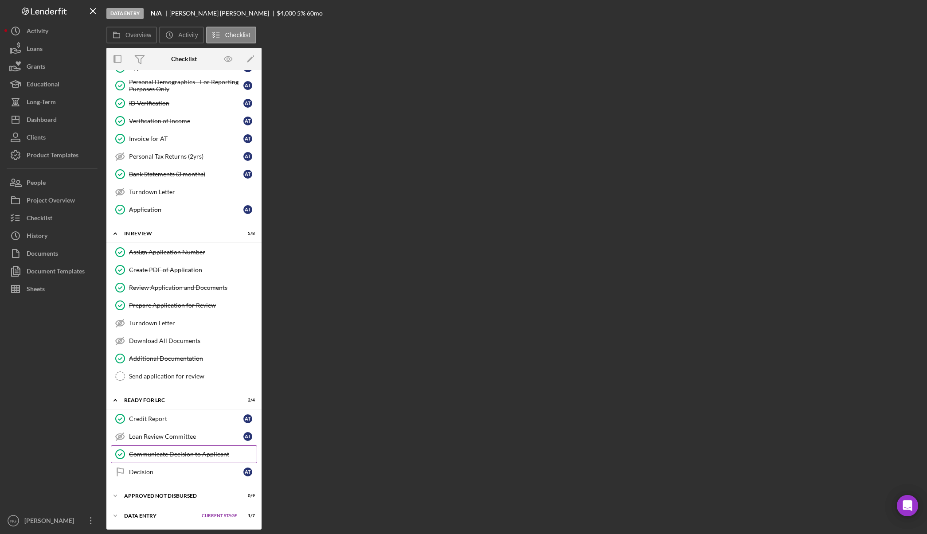
click at [212, 455] on div "Communicate Decision to Applicant" at bounding box center [193, 454] width 128 height 7
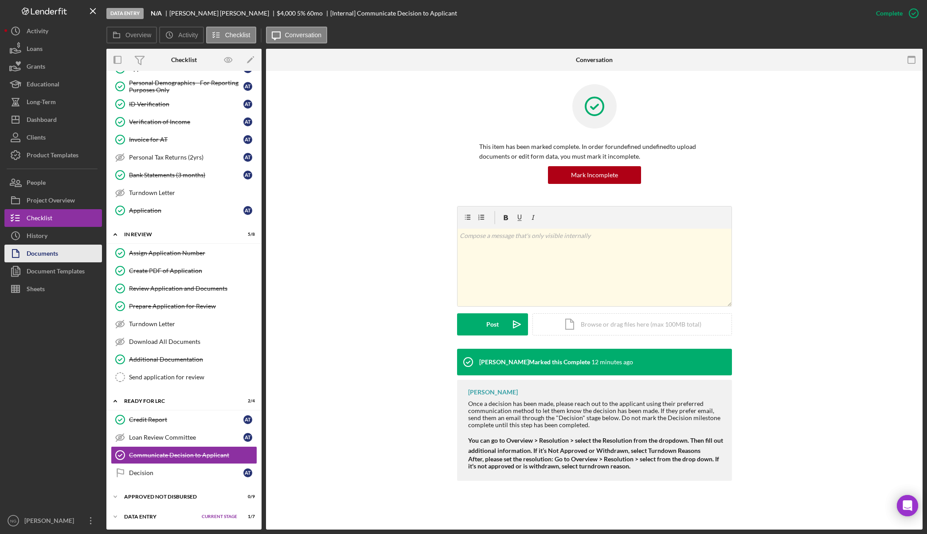
click at [59, 258] on button "Documents" at bounding box center [53, 254] width 98 height 18
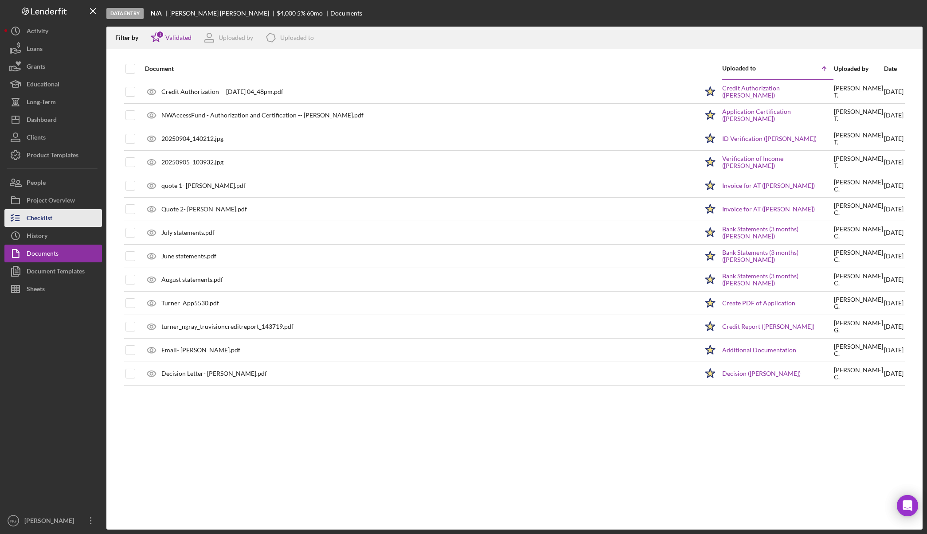
click at [44, 222] on div "Checklist" at bounding box center [40, 219] width 26 height 20
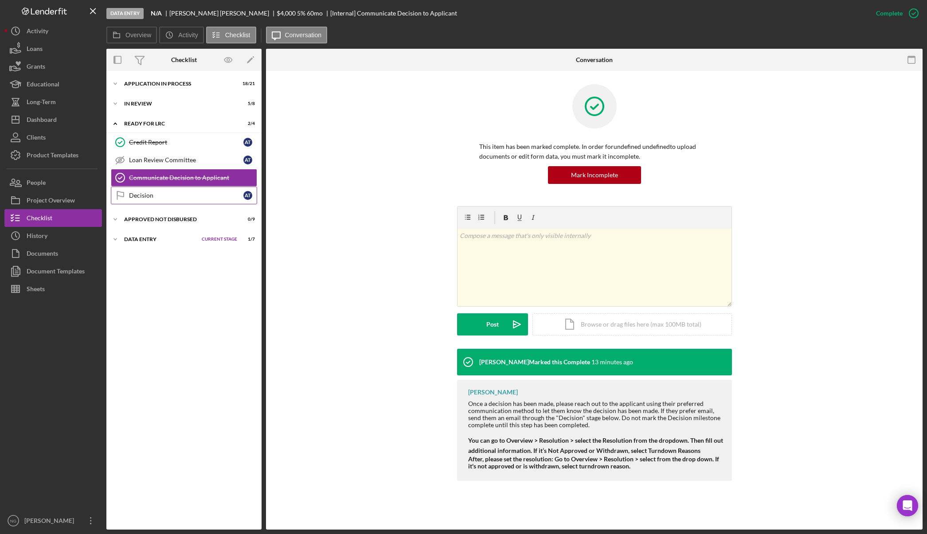
click at [147, 197] on div "Decision" at bounding box center [186, 195] width 114 height 7
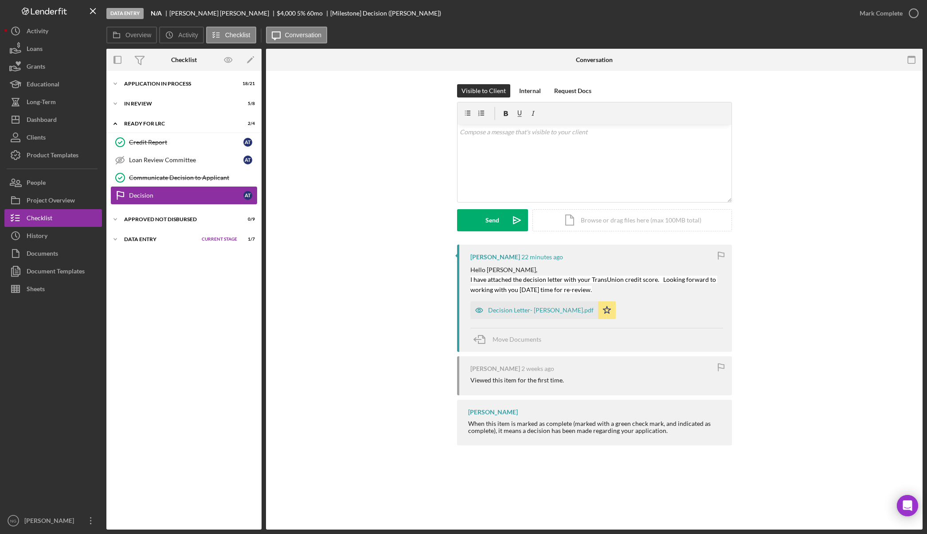
click at [216, 198] on div "Decision" at bounding box center [186, 195] width 114 height 7
click at [146, 335] on div "Icon/Expander Application In Process 18 / 21 Set Stage Icon/Expander In Review …" at bounding box center [183, 300] width 155 height 450
click at [145, 237] on div "Data Entry" at bounding box center [160, 239] width 73 height 5
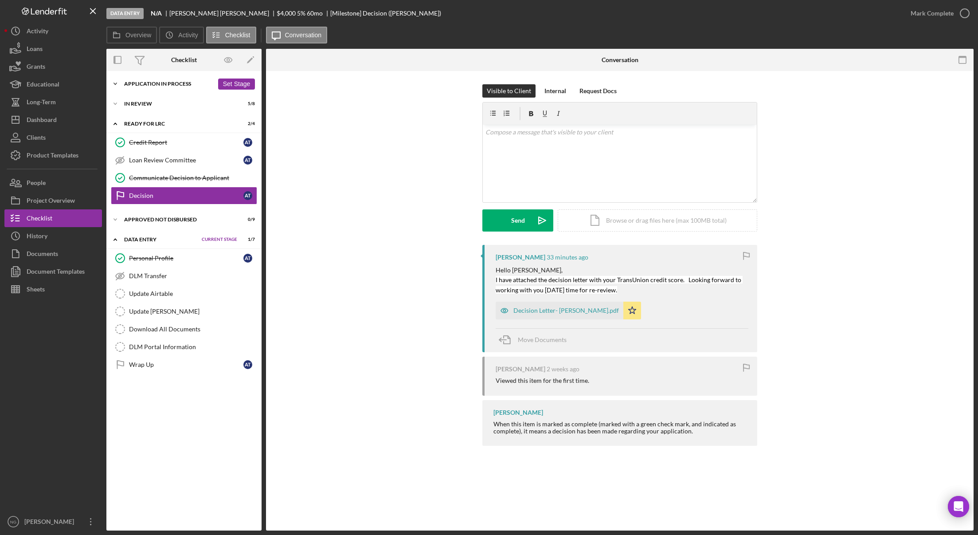
click at [173, 85] on div "Application In Process" at bounding box center [169, 83] width 90 height 5
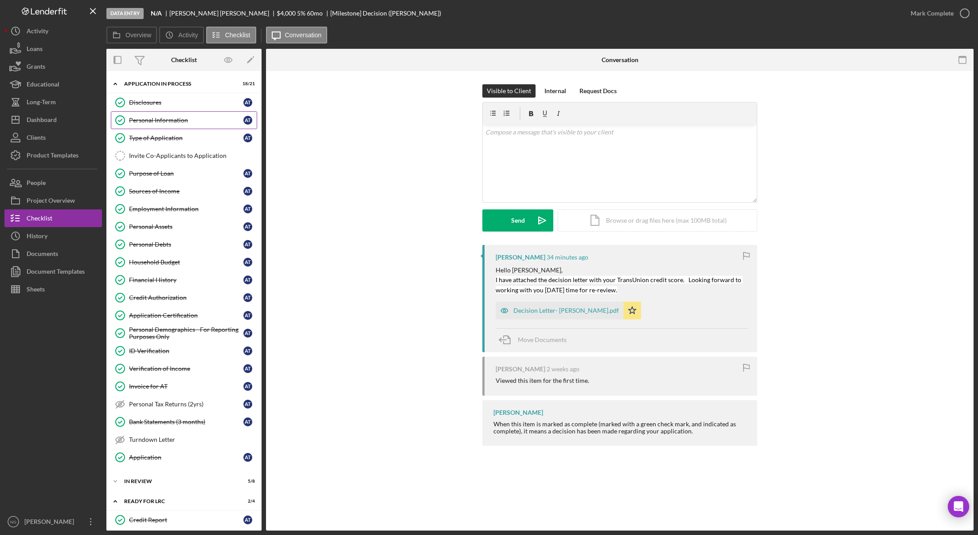
click at [145, 124] on div "Personal Information" at bounding box center [186, 120] width 114 height 7
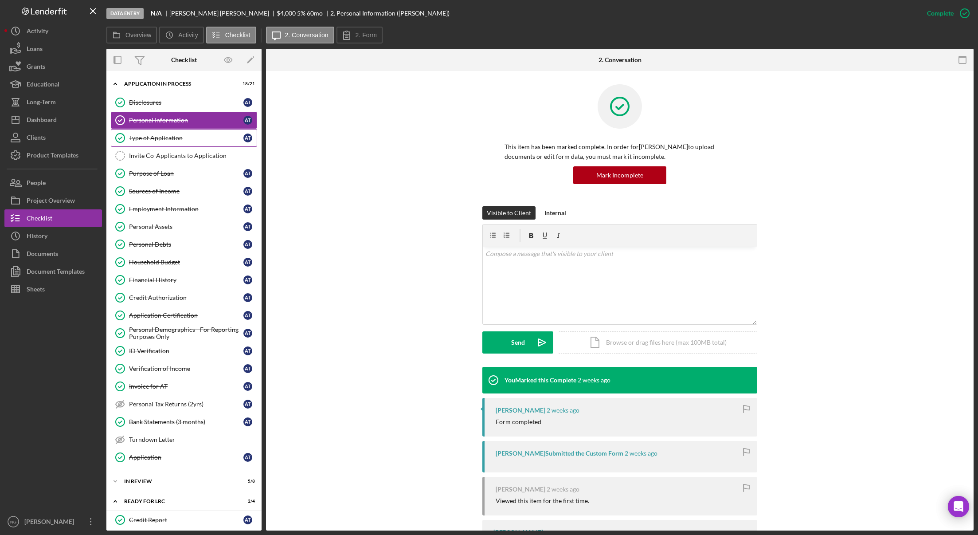
click at [144, 137] on div "Type of Application" at bounding box center [186, 137] width 114 height 7
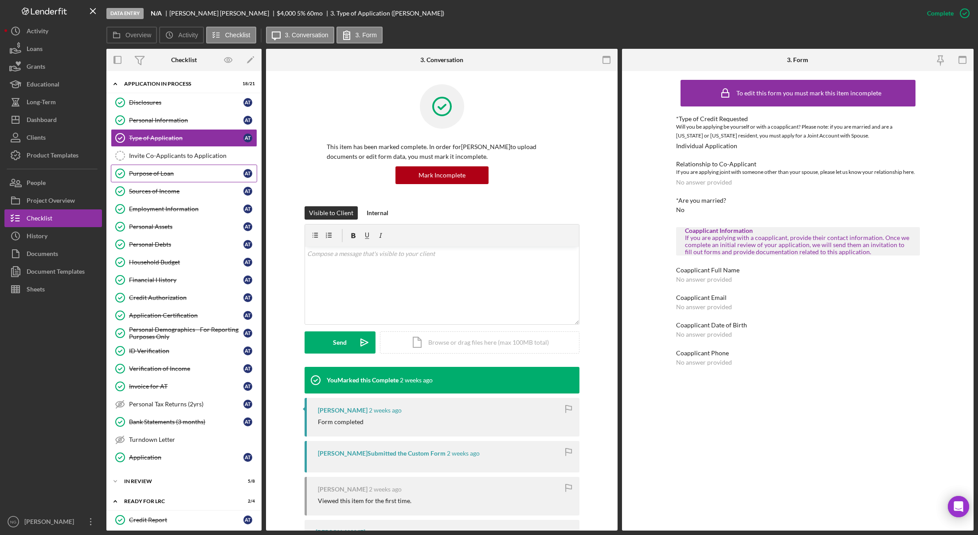
click at [154, 176] on div "Purpose of Loan" at bounding box center [186, 173] width 114 height 7
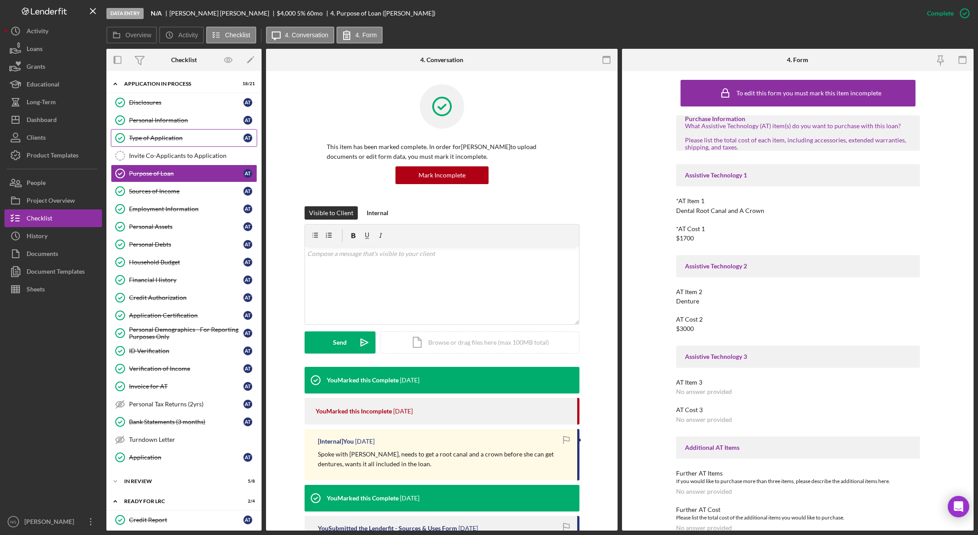
click at [161, 139] on div "Type of Application" at bounding box center [186, 137] width 114 height 7
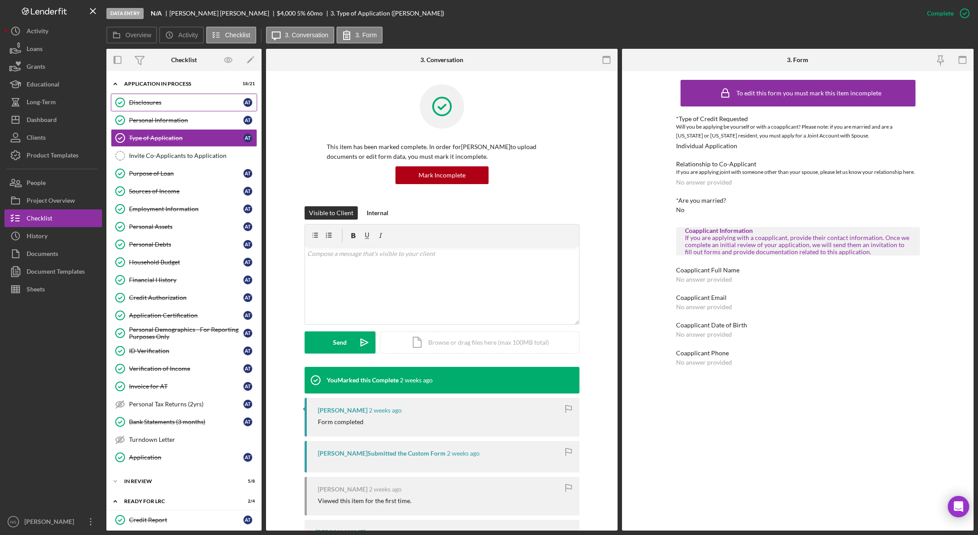
click at [160, 110] on link "Disclosures Disclosures A T" at bounding box center [184, 103] width 146 height 18
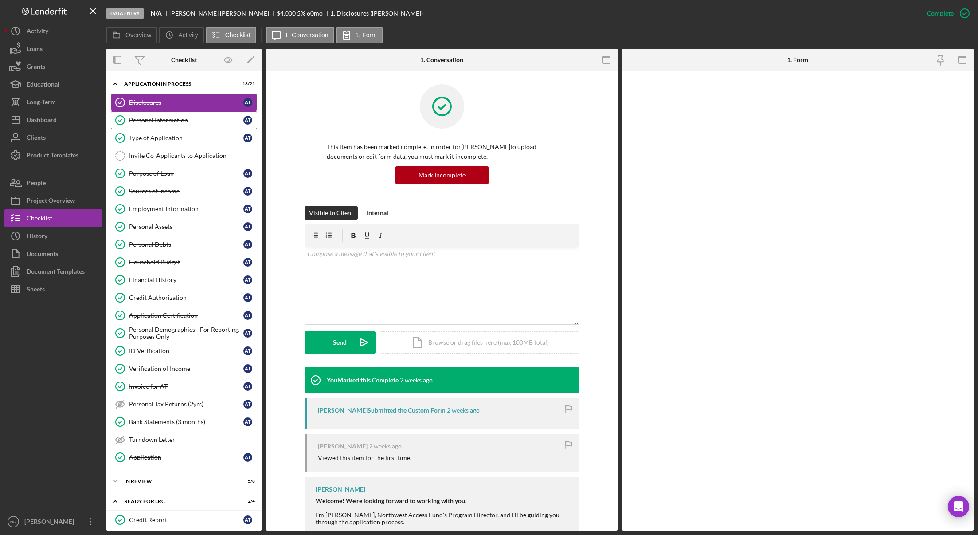
click at [160, 119] on div "Personal Information" at bounding box center [186, 120] width 114 height 7
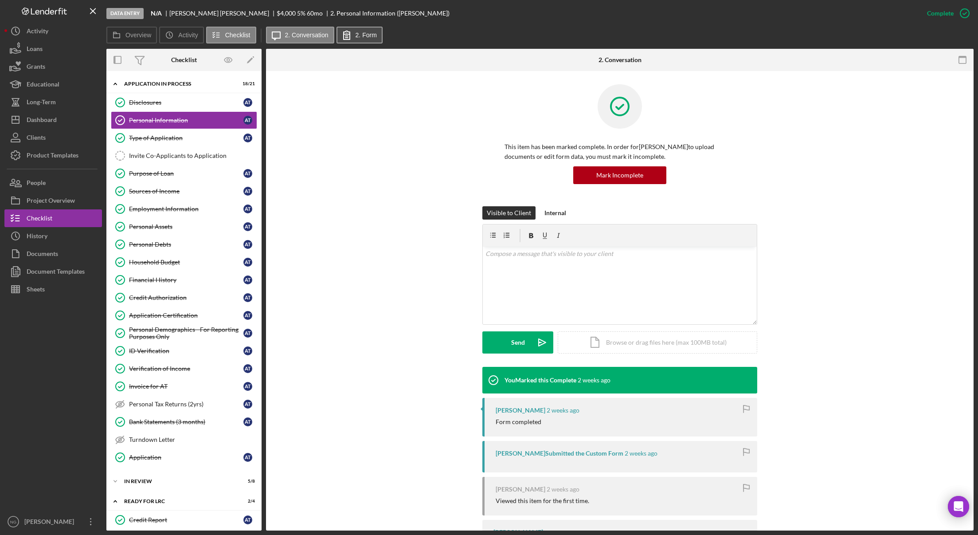
click at [370, 32] on label "2. Form" at bounding box center [366, 34] width 21 height 7
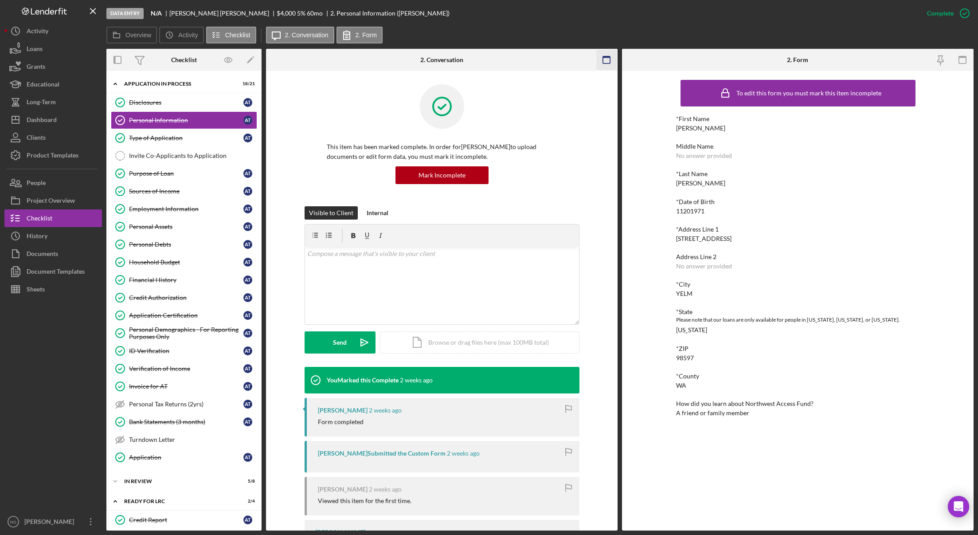
click at [609, 60] on icon "button" at bounding box center [607, 60] width 20 height 20
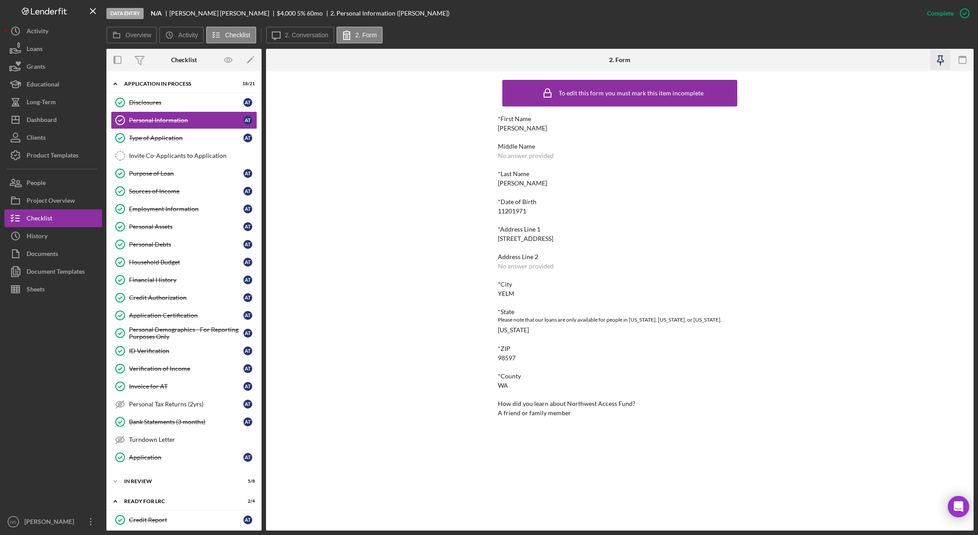
click at [927, 61] on icon "button" at bounding box center [941, 60] width 20 height 20
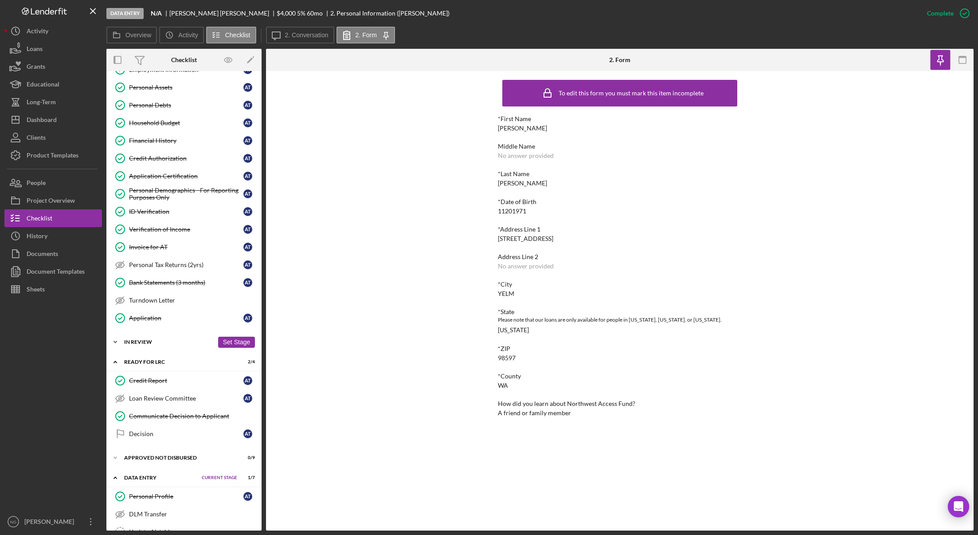
scroll to position [177, 0]
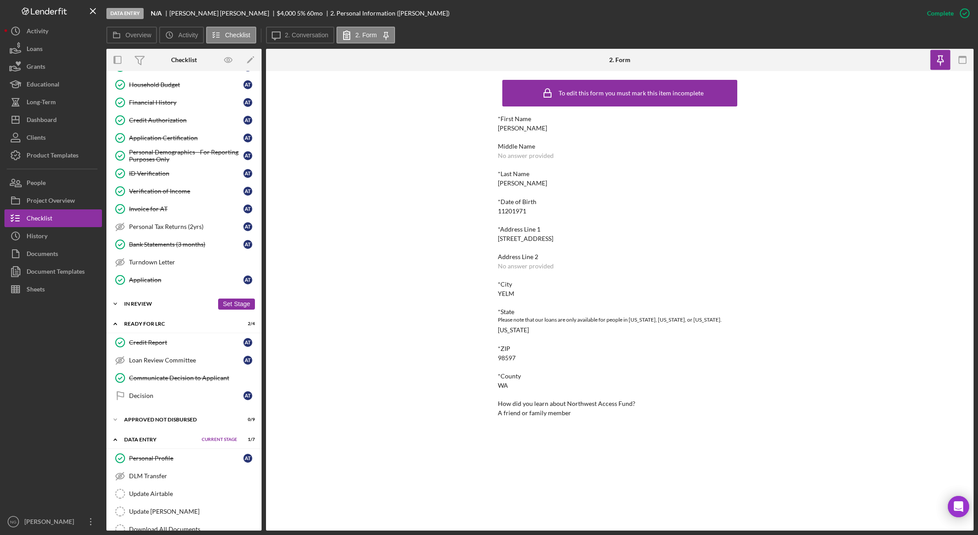
click at [156, 302] on div "In Review" at bounding box center [169, 303] width 90 height 5
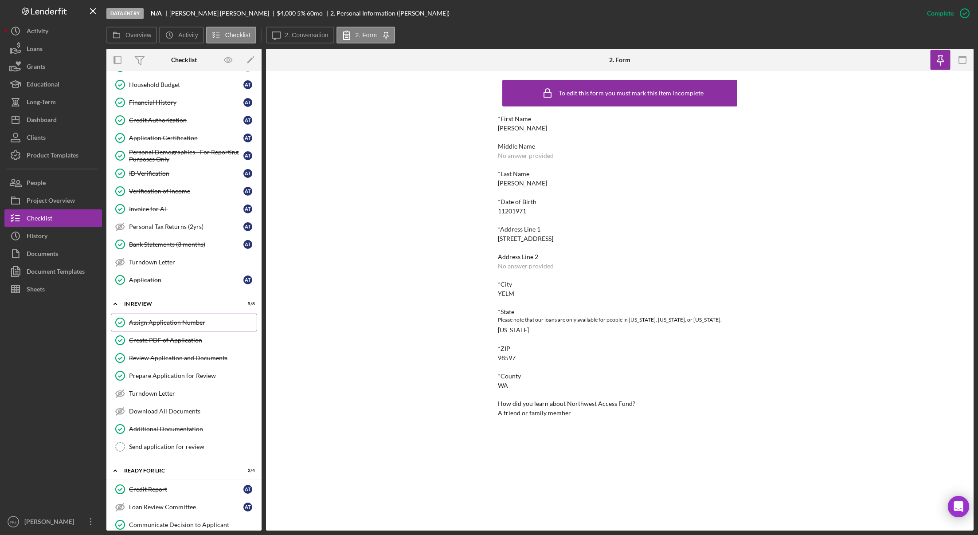
click at [159, 328] on link "Assign Application Number Assign Application Number" at bounding box center [184, 323] width 146 height 18
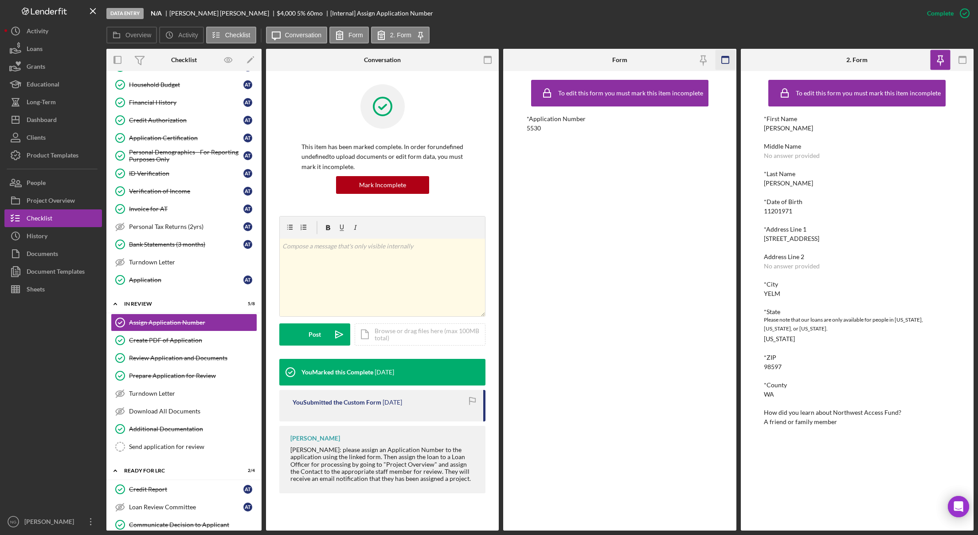
click at [723, 60] on icon "button" at bounding box center [725, 60] width 20 height 20
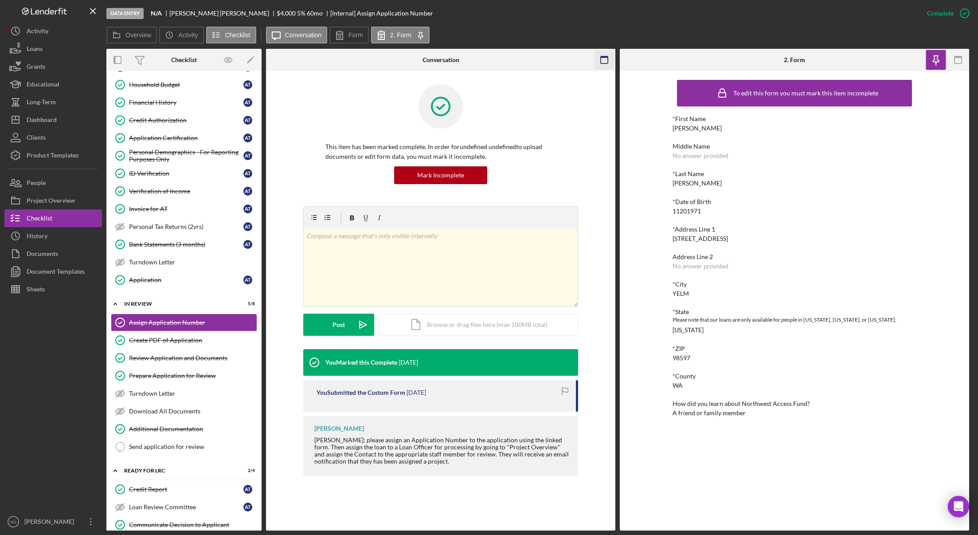
click at [603, 57] on rect "button" at bounding box center [604, 57] width 7 height 2
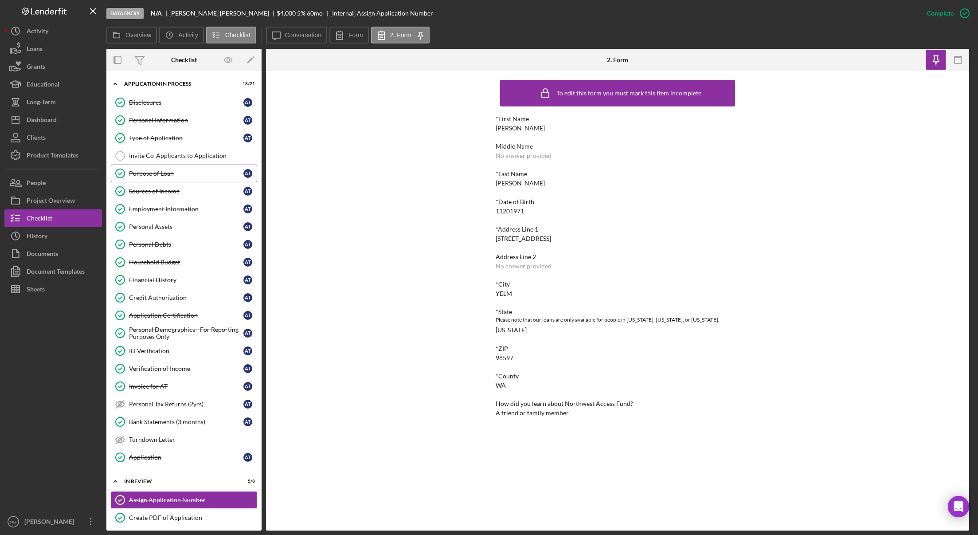
click at [185, 173] on div "Purpose of Loan" at bounding box center [186, 173] width 114 height 7
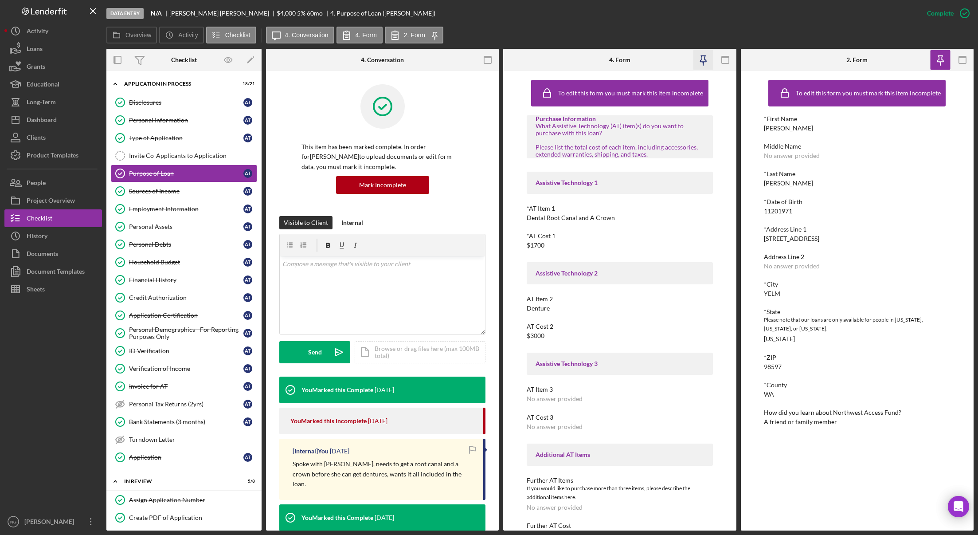
click at [705, 61] on icon "button" at bounding box center [703, 60] width 20 height 20
click at [484, 59] on rect "button" at bounding box center [487, 59] width 7 height 7
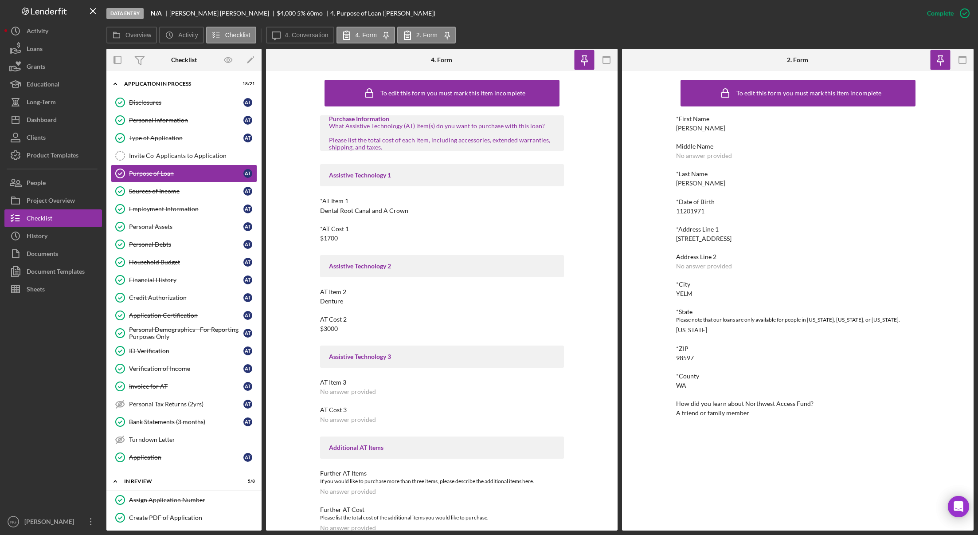
drag, startPoint x: 735, startPoint y: 240, endPoint x: 677, endPoint y: 240, distance: 58.5
click at [677, 240] on div "*Address Line 1 [STREET_ADDRESS]" at bounding box center [798, 234] width 244 height 16
copy div "[STREET_ADDRESS]"
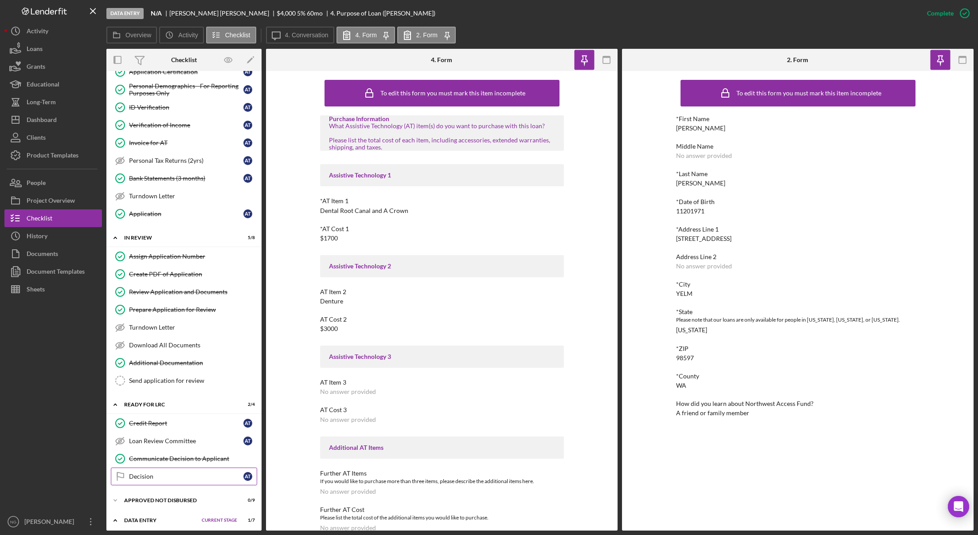
scroll to position [243, 0]
click at [172, 424] on div "Credit Report" at bounding box center [186, 423] width 114 height 7
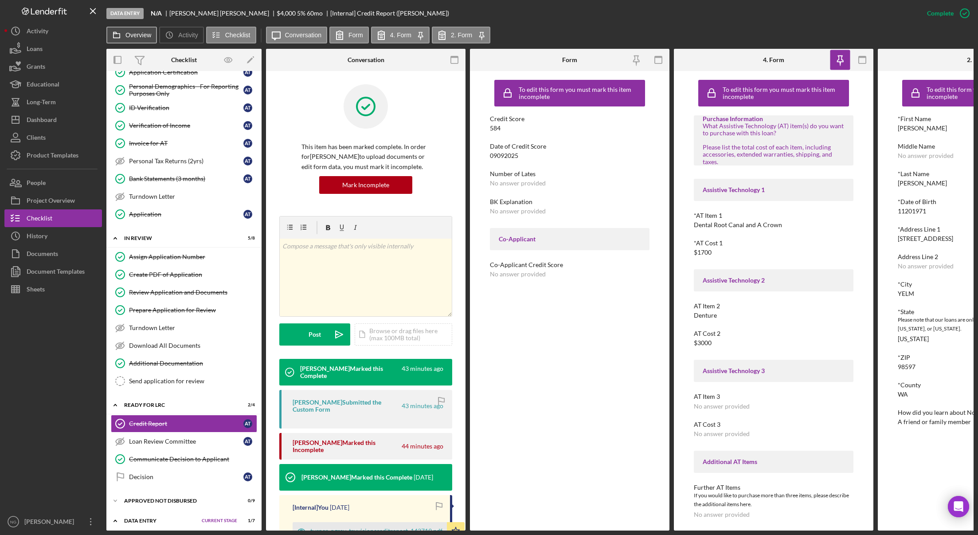
click at [138, 32] on label "Overview" at bounding box center [139, 34] width 26 height 7
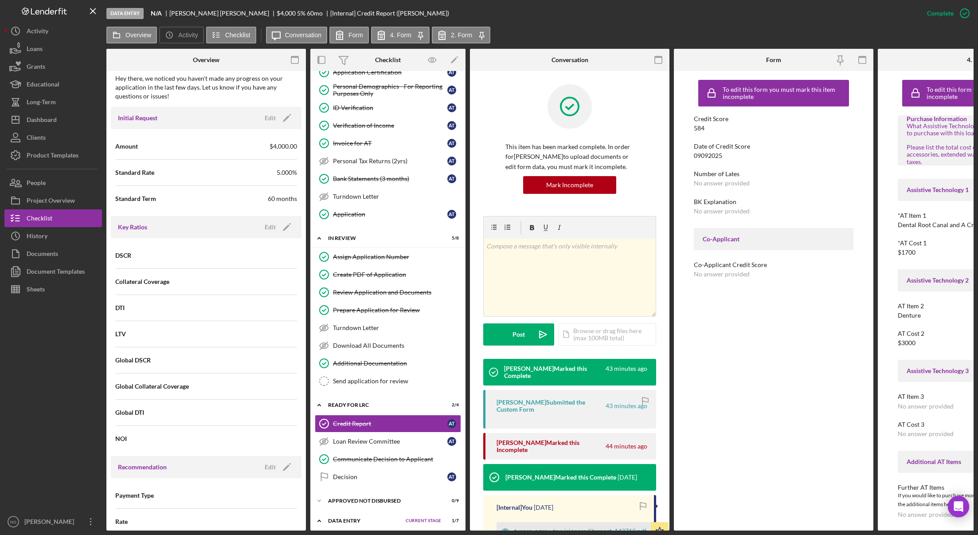
scroll to position [919, 0]
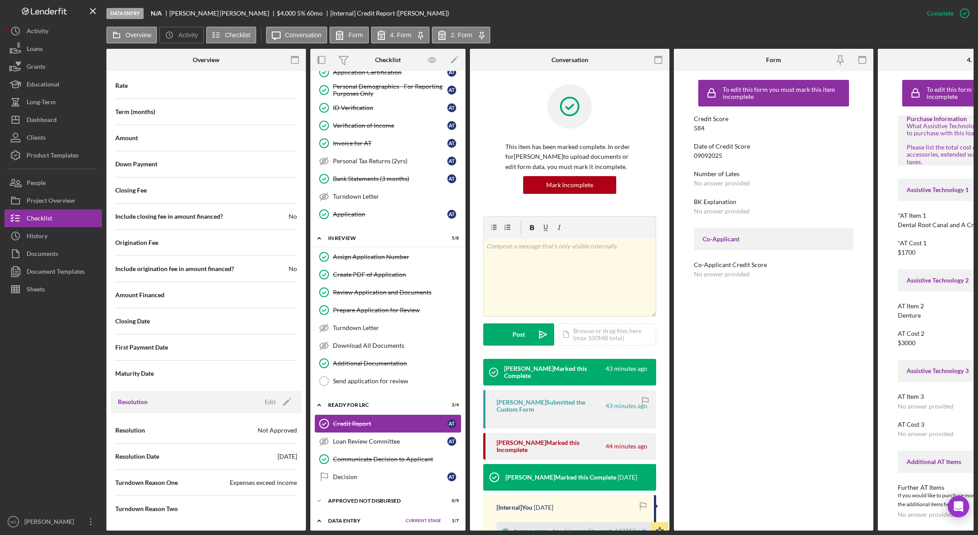
click at [342, 425] on div "Credit Report" at bounding box center [390, 423] width 114 height 7
click at [662, 60] on rect "button" at bounding box center [658, 59] width 7 height 7
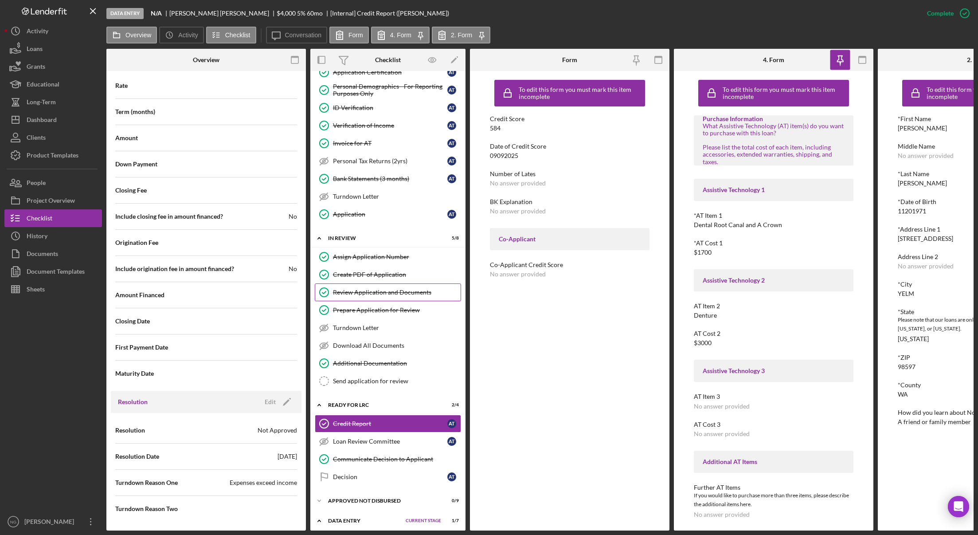
click at [398, 289] on div "Review Application and Documents" at bounding box center [397, 292] width 128 height 7
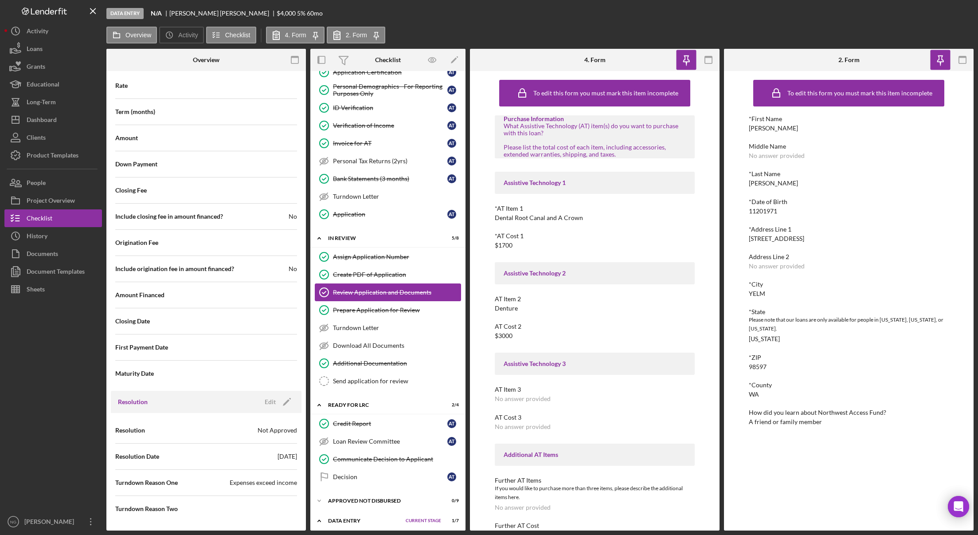
scroll to position [919, 0]
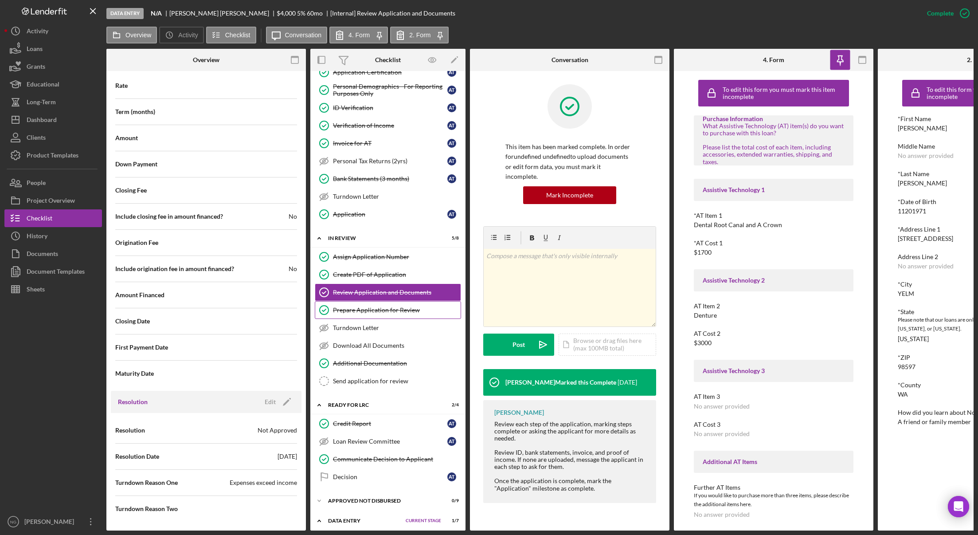
click at [396, 309] on div "Prepare Application for Review" at bounding box center [397, 309] width 128 height 7
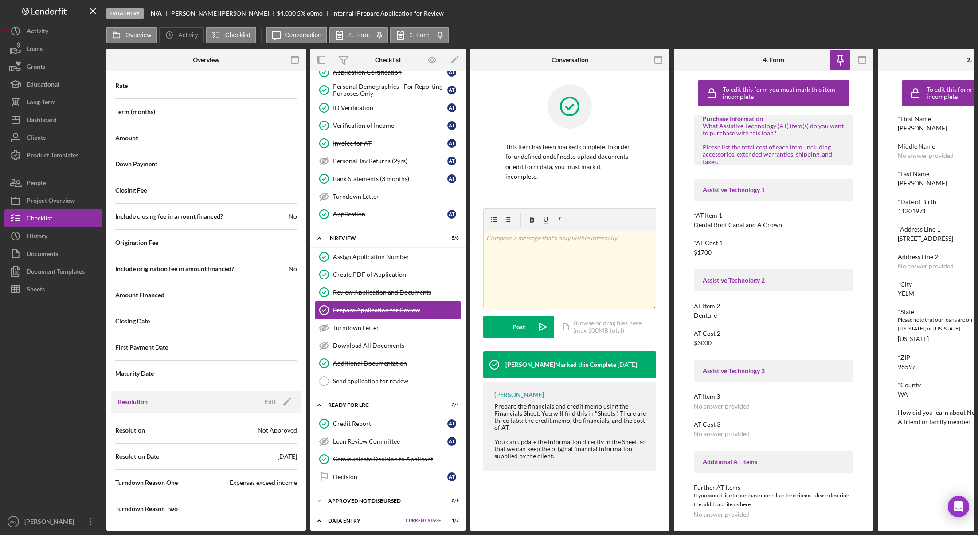
scroll to position [919, 0]
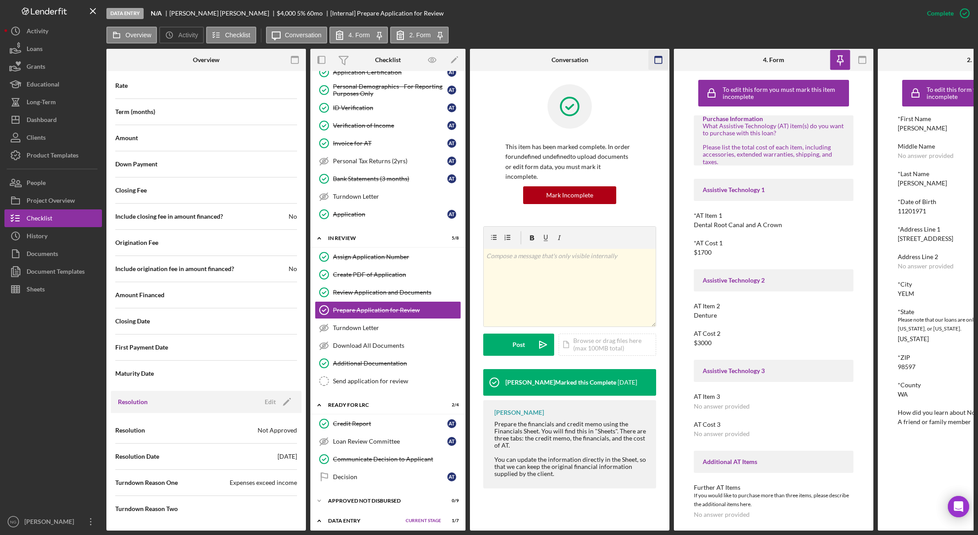
click at [659, 61] on icon "button" at bounding box center [659, 60] width 20 height 20
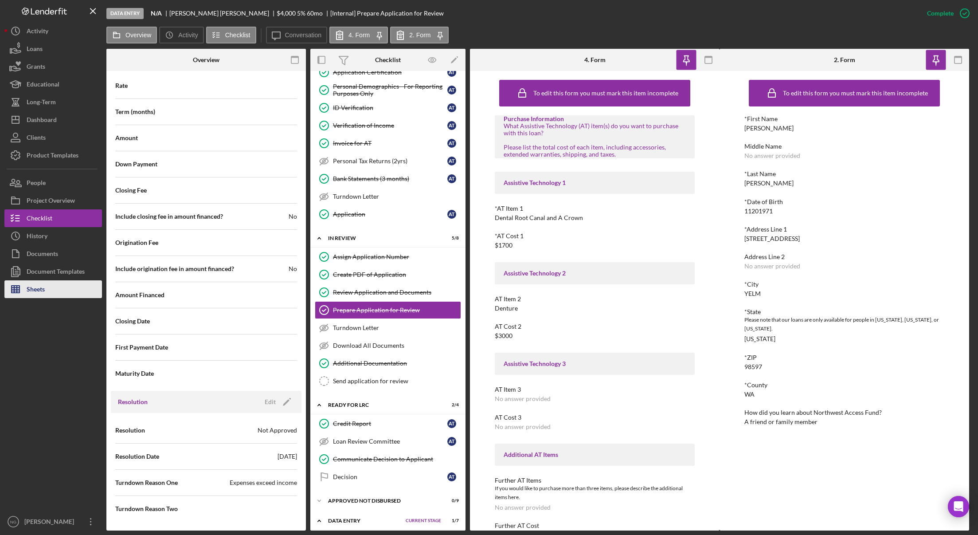
click at [57, 286] on button "Sheets" at bounding box center [53, 289] width 98 height 18
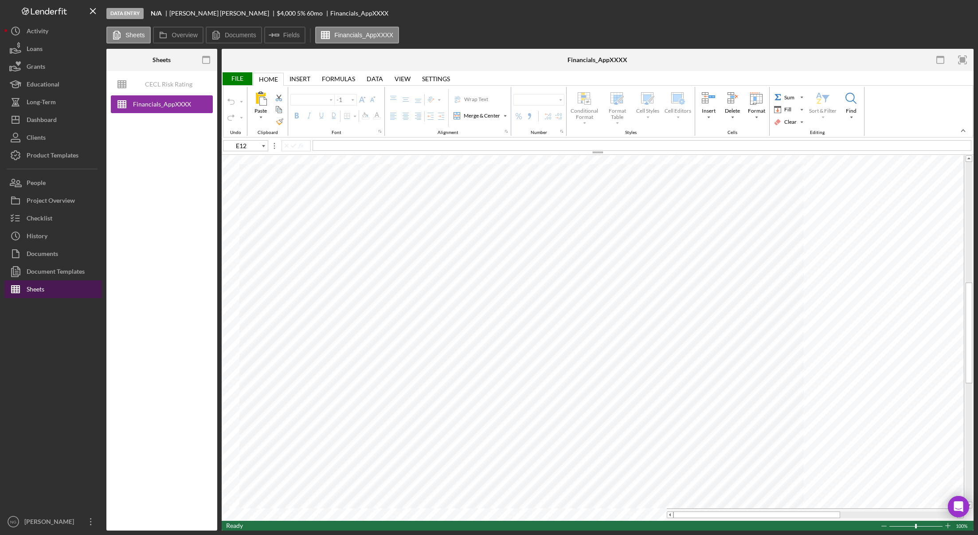
type input "Arial"
type input "10"
type input "C18"
type input "11"
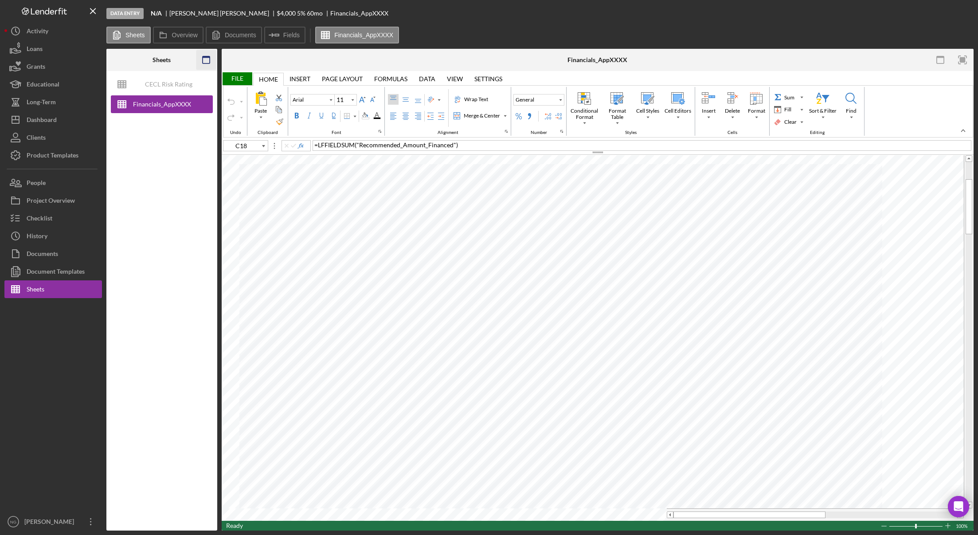
click at [209, 59] on icon "button" at bounding box center [206, 60] width 20 height 20
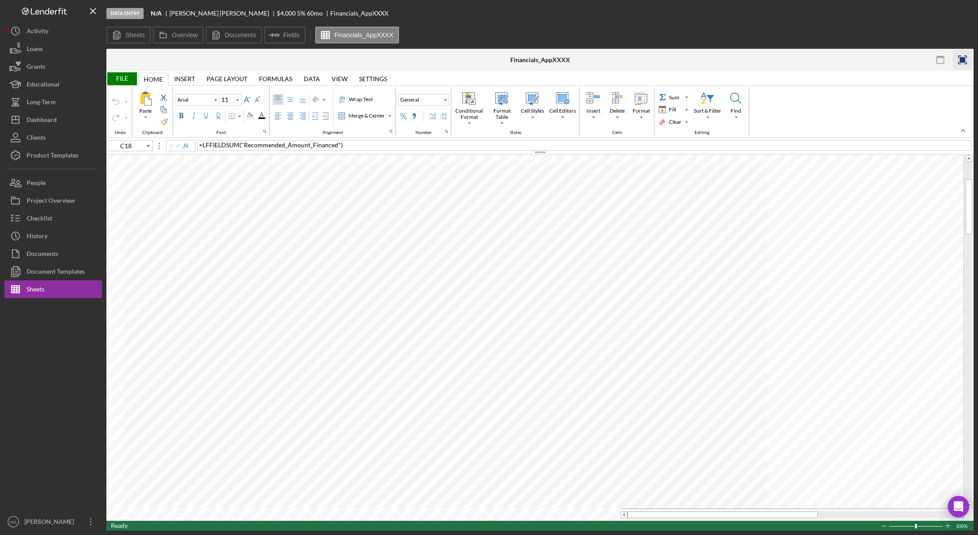
click at [927, 60] on rect "button" at bounding box center [963, 60] width 6 height 6
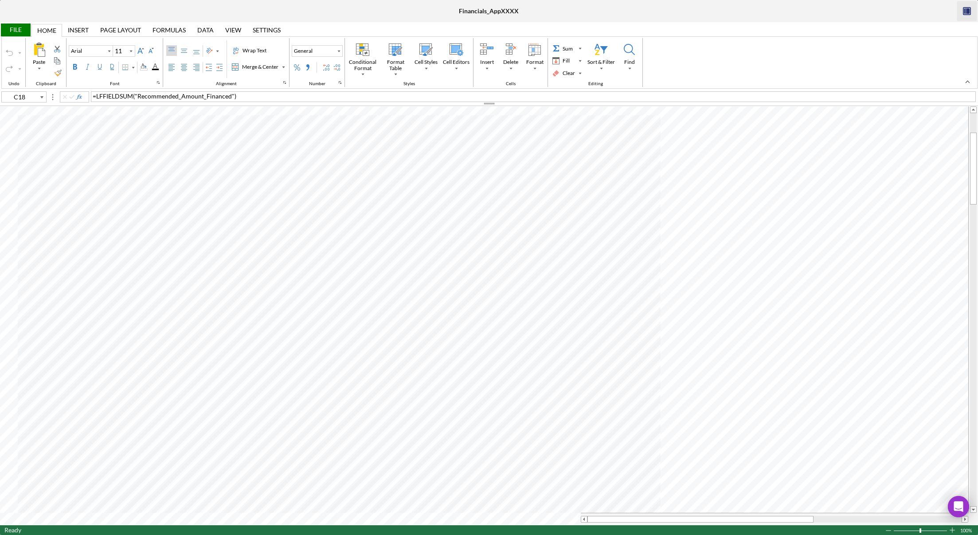
click at [927, 10] on icon "button" at bounding box center [968, 11] width 4 height 6
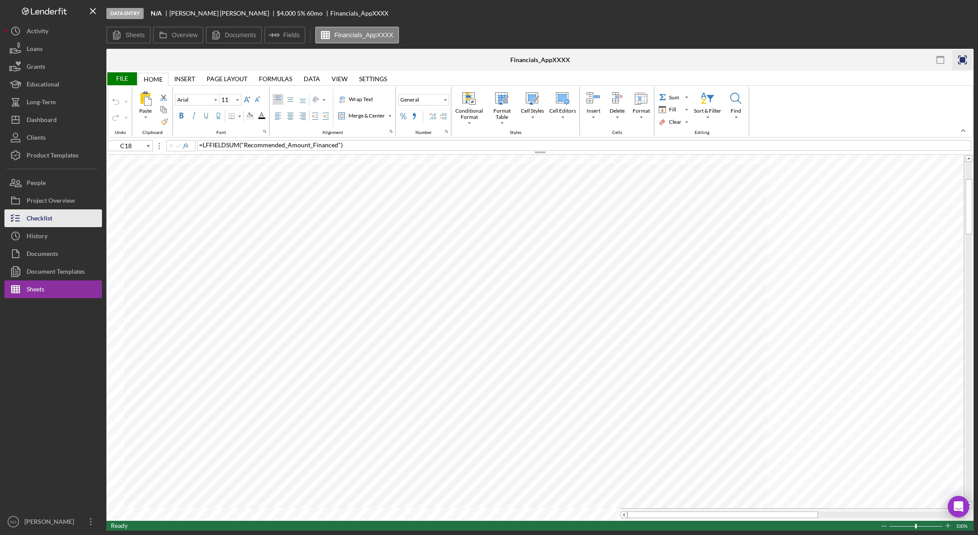
click at [44, 217] on div "Checklist" at bounding box center [40, 219] width 26 height 20
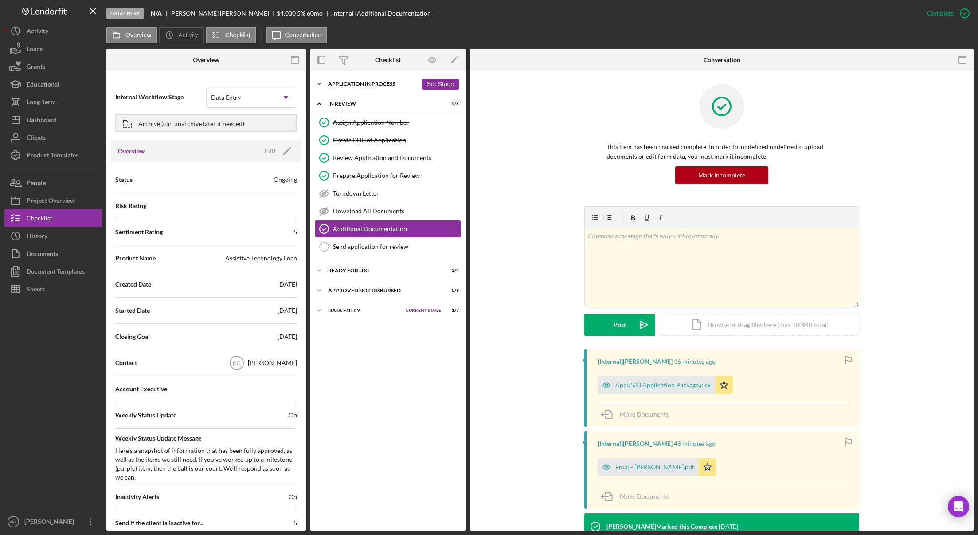
click at [380, 85] on div "Application In Process" at bounding box center [373, 83] width 90 height 5
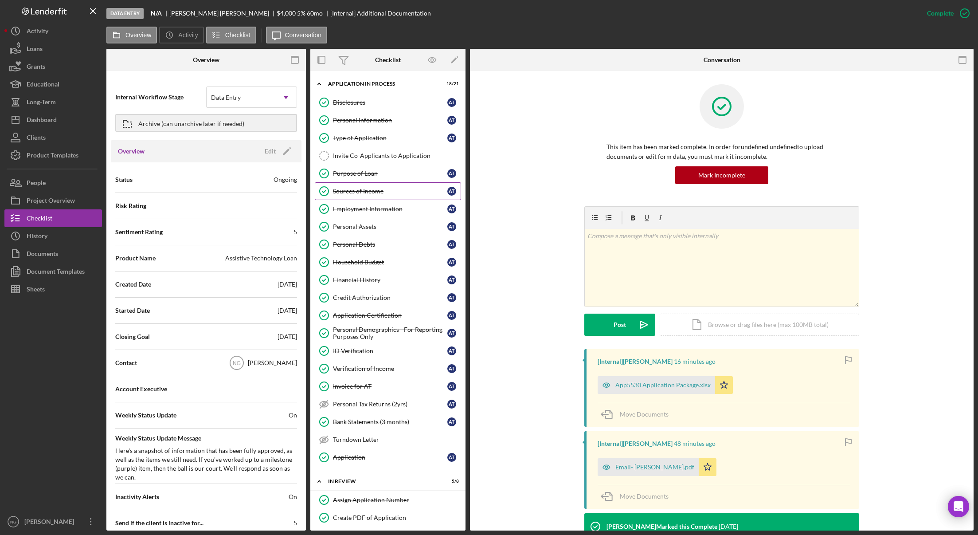
click at [365, 191] on div "Sources of Income" at bounding box center [390, 191] width 114 height 7
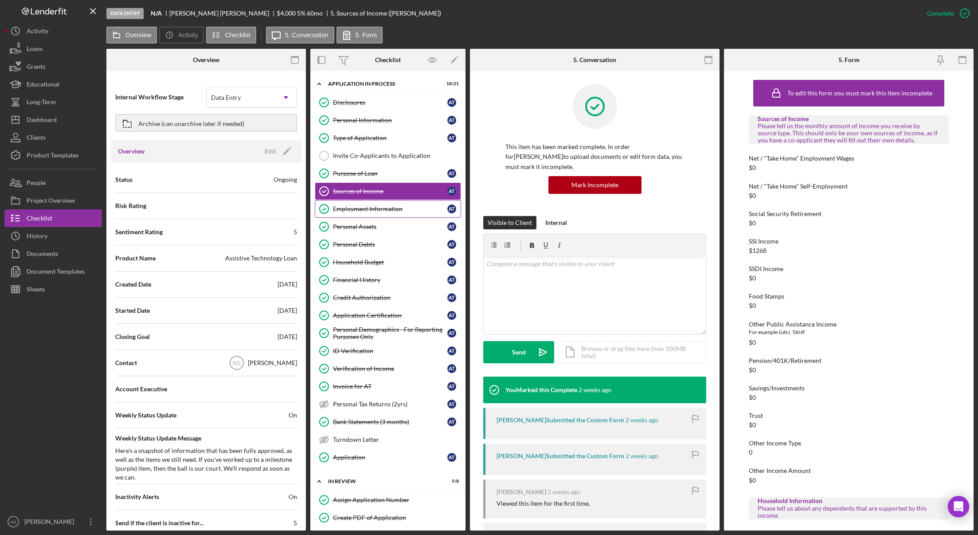
click at [377, 208] on div "Employment Information" at bounding box center [390, 208] width 114 height 7
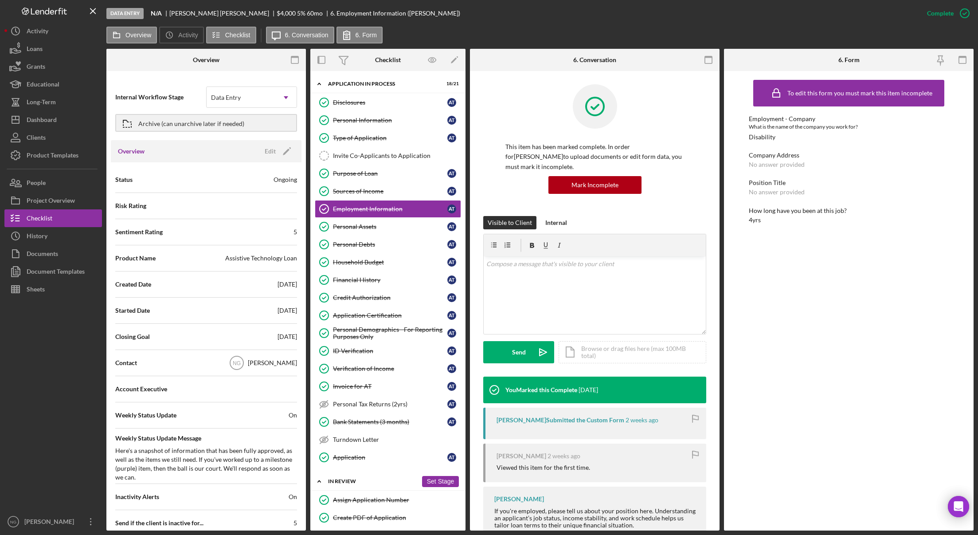
scroll to position [171, 0]
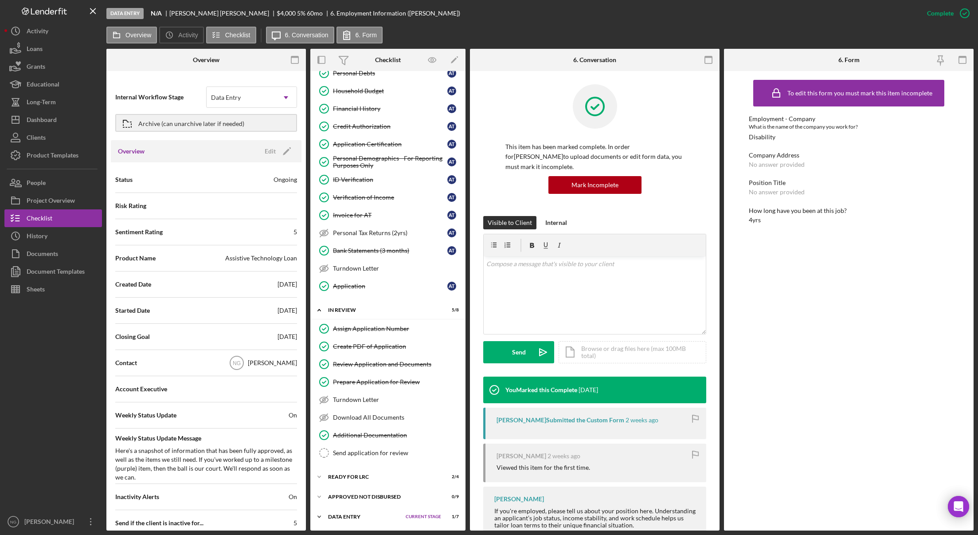
click at [361, 516] on div "Data Entry" at bounding box center [364, 516] width 73 height 5
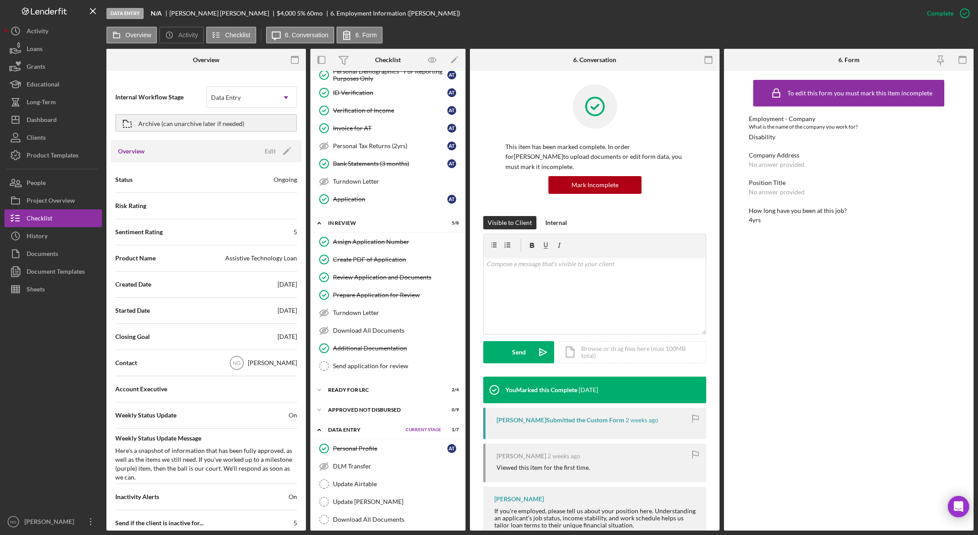
scroll to position [300, 0]
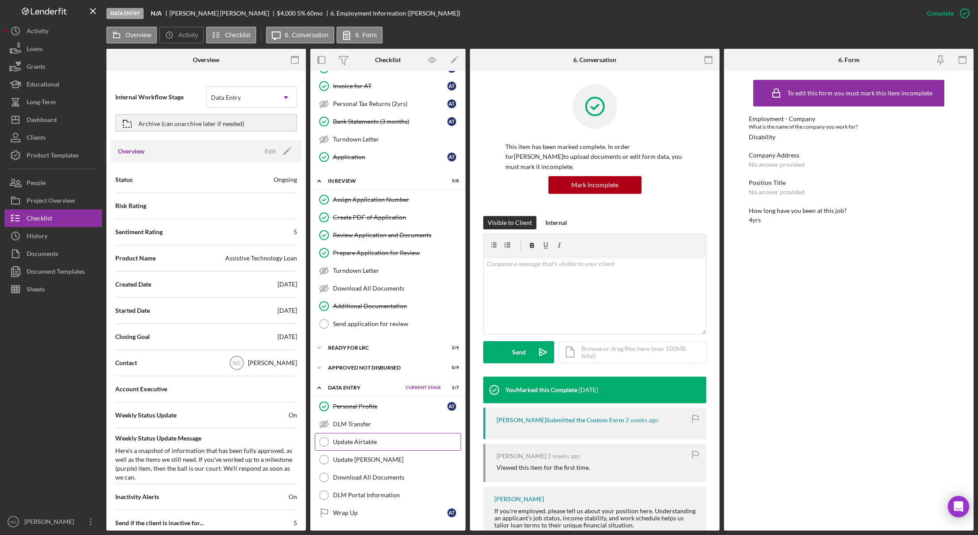
click at [369, 445] on div "Update Airtable" at bounding box center [397, 441] width 128 height 7
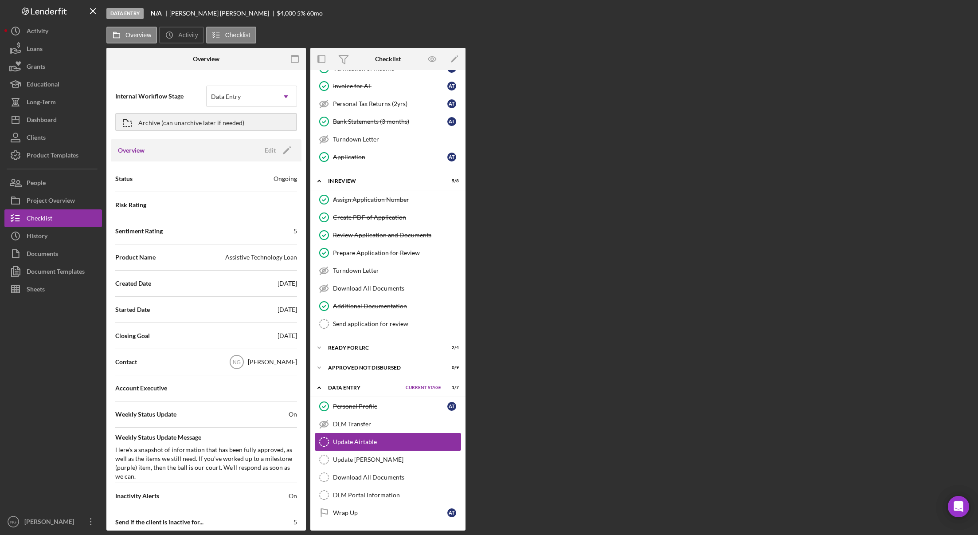
scroll to position [300, 0]
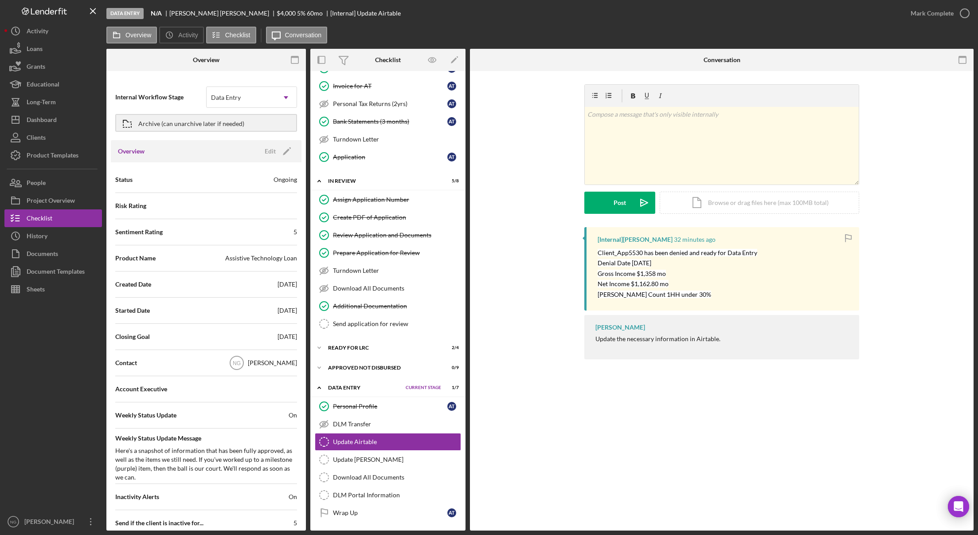
click at [695, 297] on p "[PERSON_NAME] Count 1HH under 30%" at bounding box center [678, 294] width 160 height 10
click at [493, 456] on div "Update Airtable Update Airtable v Color teal Color pink Remove color Add row ab…" at bounding box center [722, 300] width 504 height 459
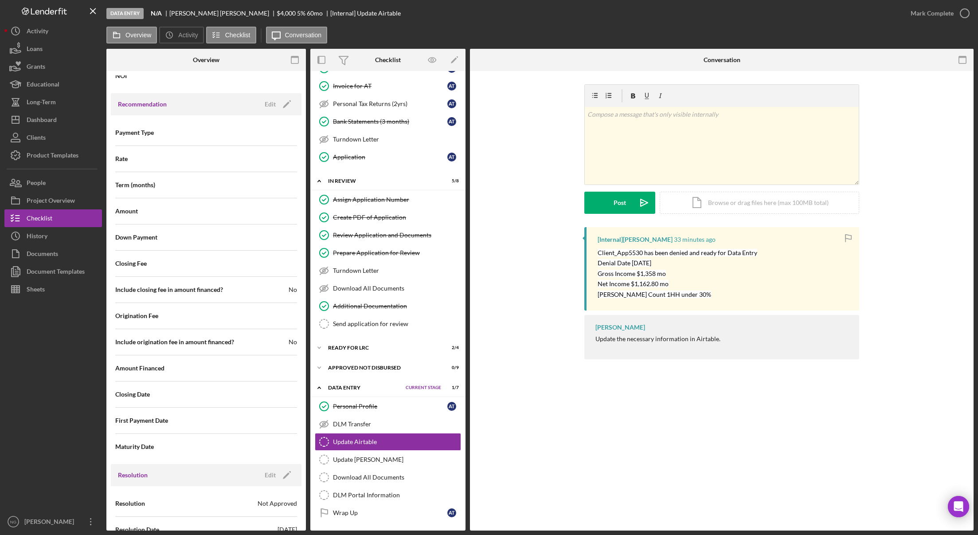
scroll to position [916, 0]
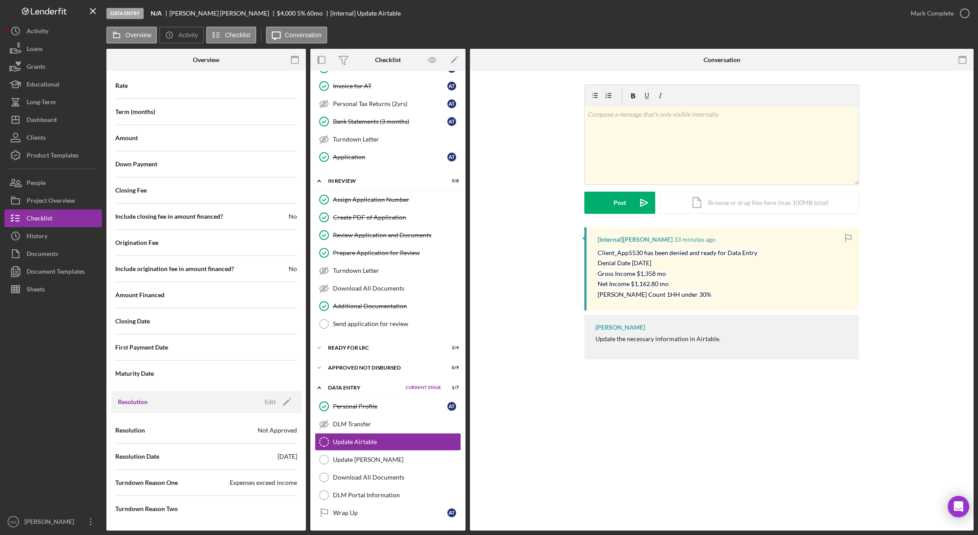
click at [294, 60] on icon "button" at bounding box center [295, 60] width 20 height 20
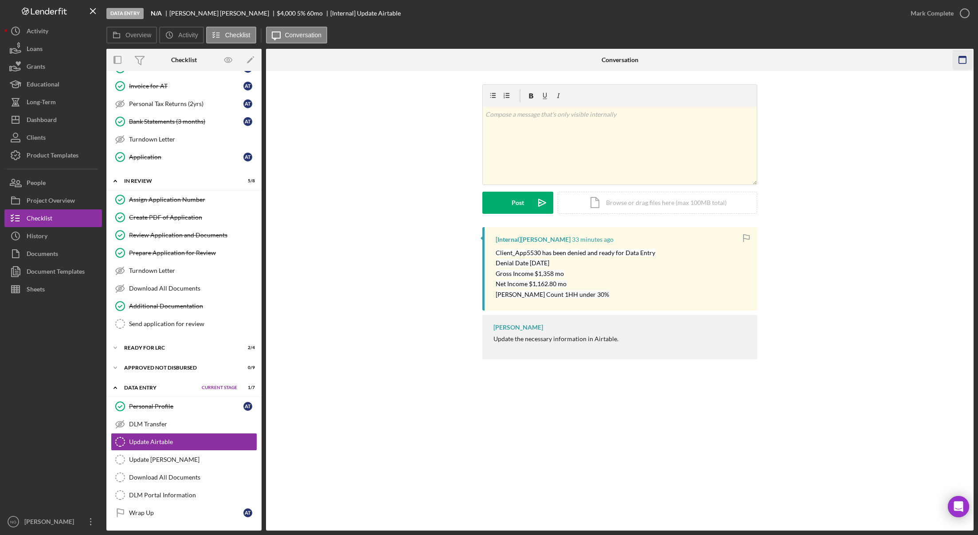
click at [927, 60] on icon "button" at bounding box center [963, 60] width 20 height 20
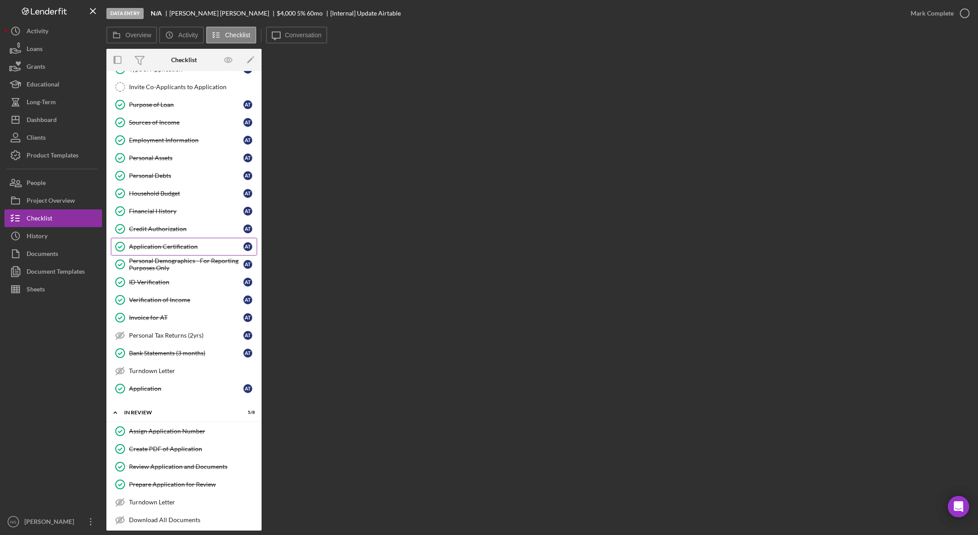
scroll to position [0, 0]
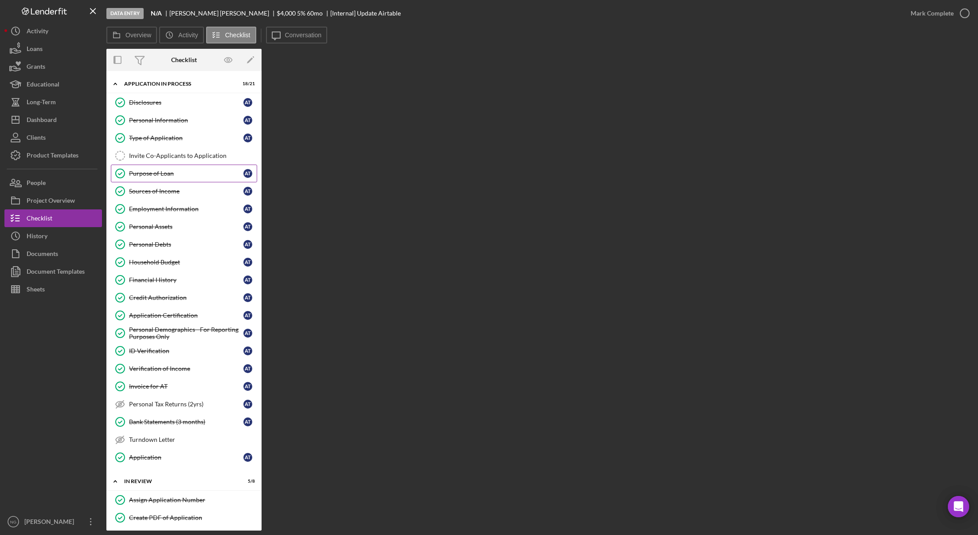
click at [187, 173] on div "Purpose of Loan" at bounding box center [186, 173] width 114 height 7
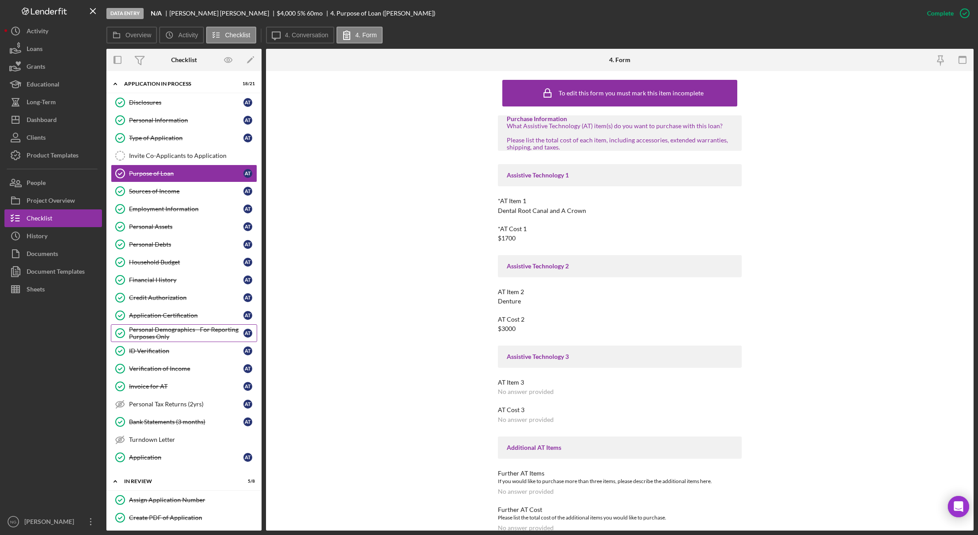
click at [185, 332] on div "Personal Demographics - For Reporting Purposes Only" at bounding box center [186, 333] width 114 height 14
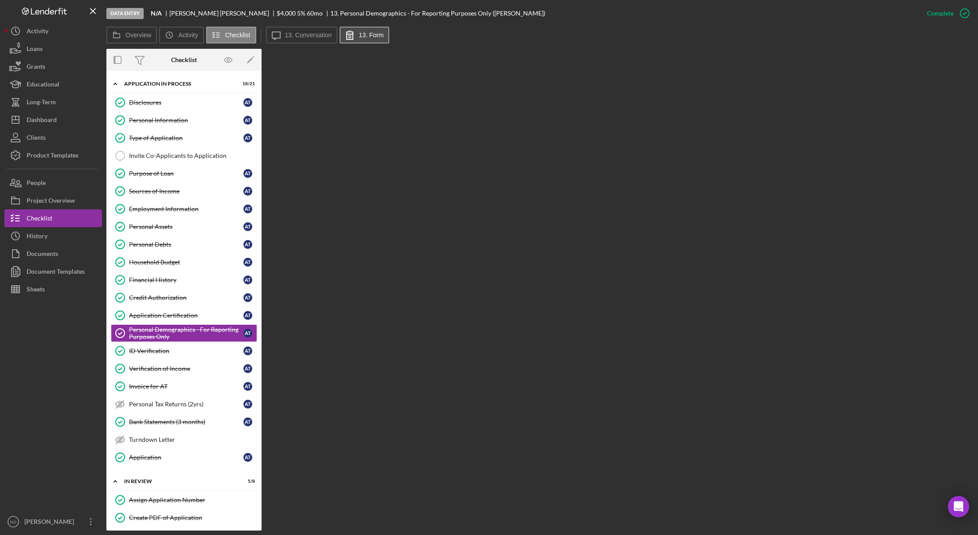
click at [359, 30] on icon at bounding box center [350, 35] width 22 height 22
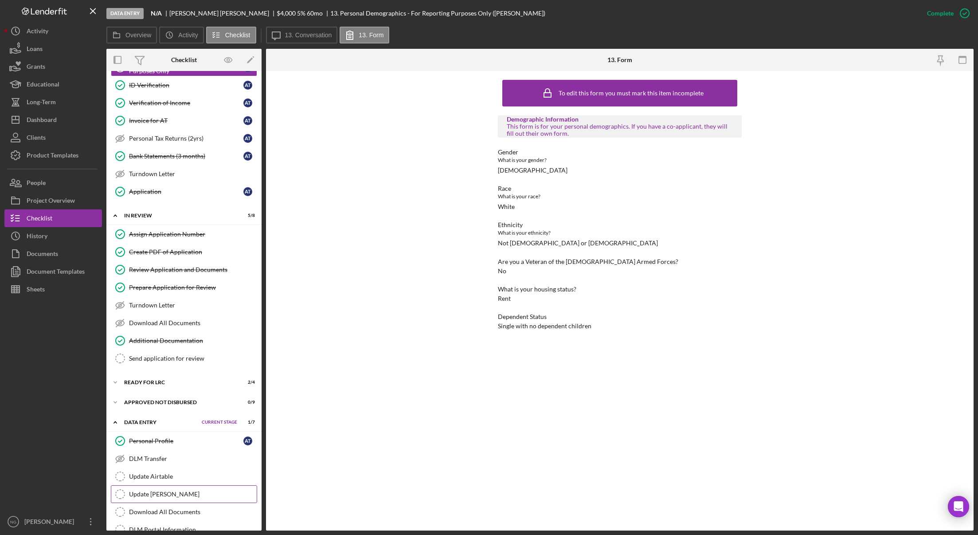
scroll to position [300, 0]
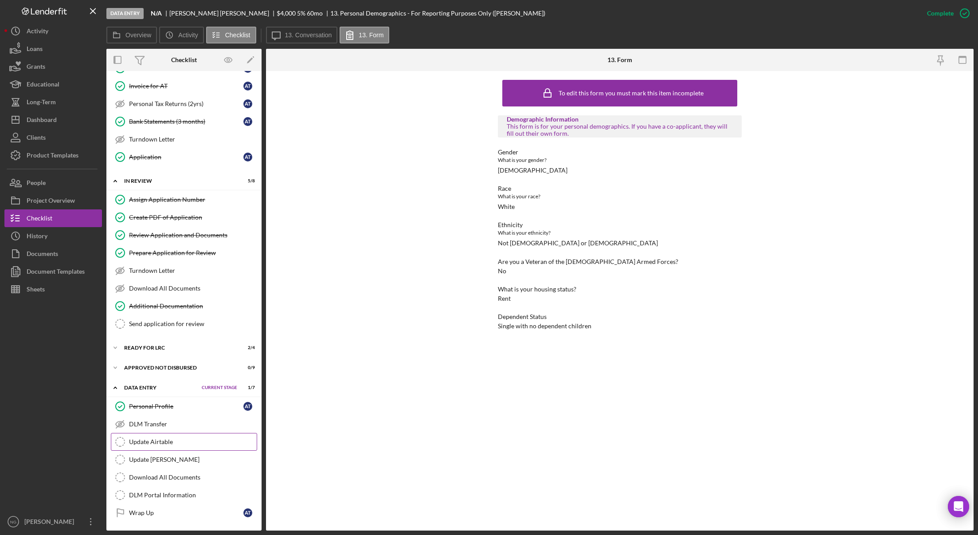
click at [148, 444] on div "Update Airtable" at bounding box center [193, 441] width 128 height 7
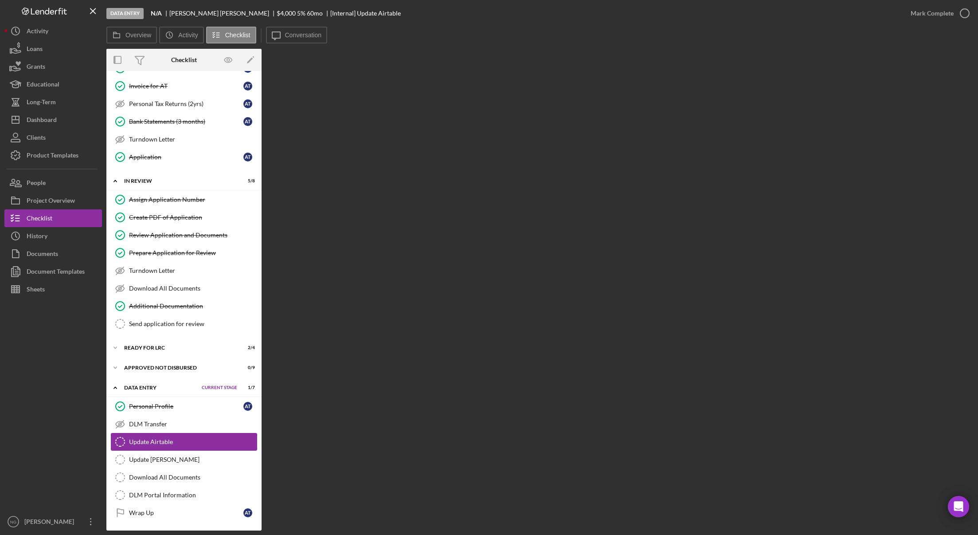
click at [199, 440] on div "Update Airtable" at bounding box center [193, 441] width 128 height 7
click at [927, 14] on polyline "button" at bounding box center [965, 13] width 4 height 2
click at [160, 478] on div "Download All Documents" at bounding box center [193, 477] width 128 height 7
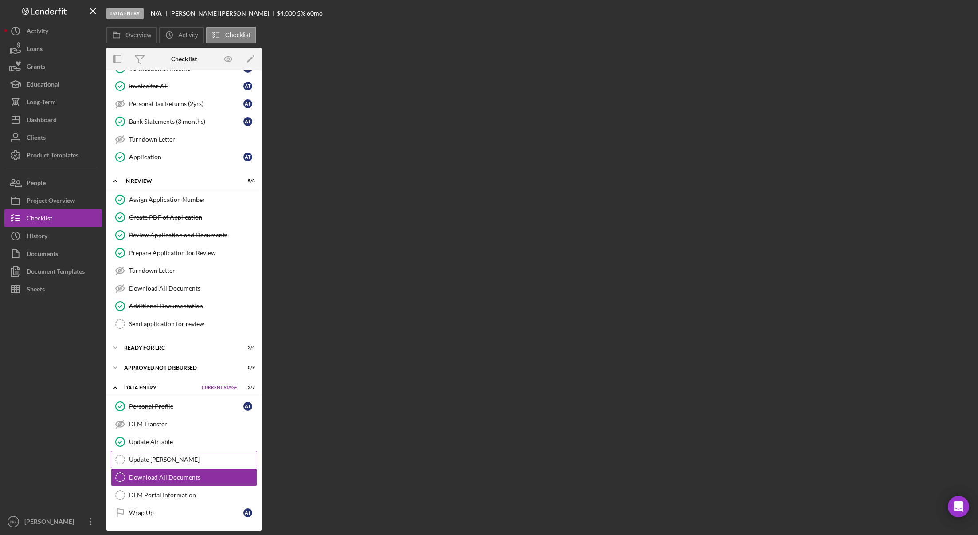
scroll to position [300, 0]
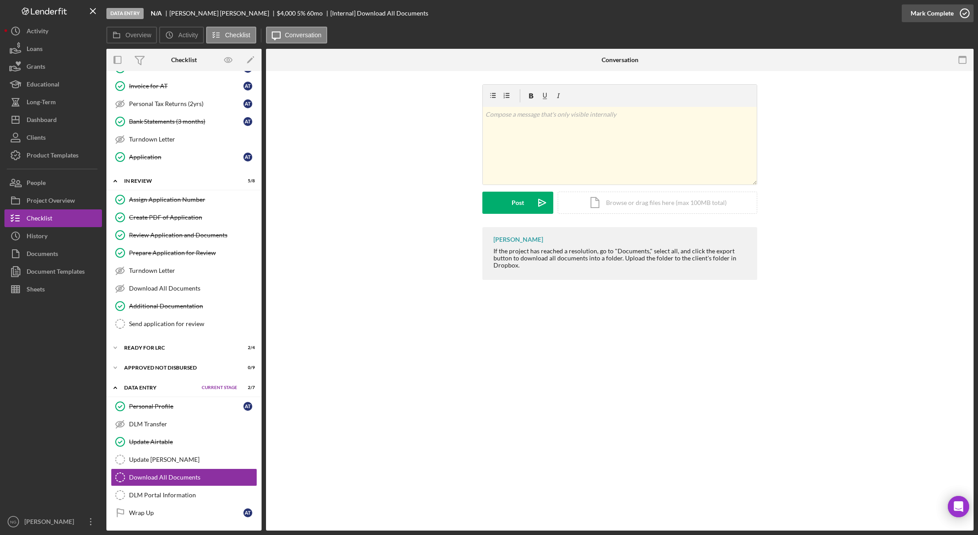
click at [927, 16] on icon "button" at bounding box center [965, 13] width 22 height 22
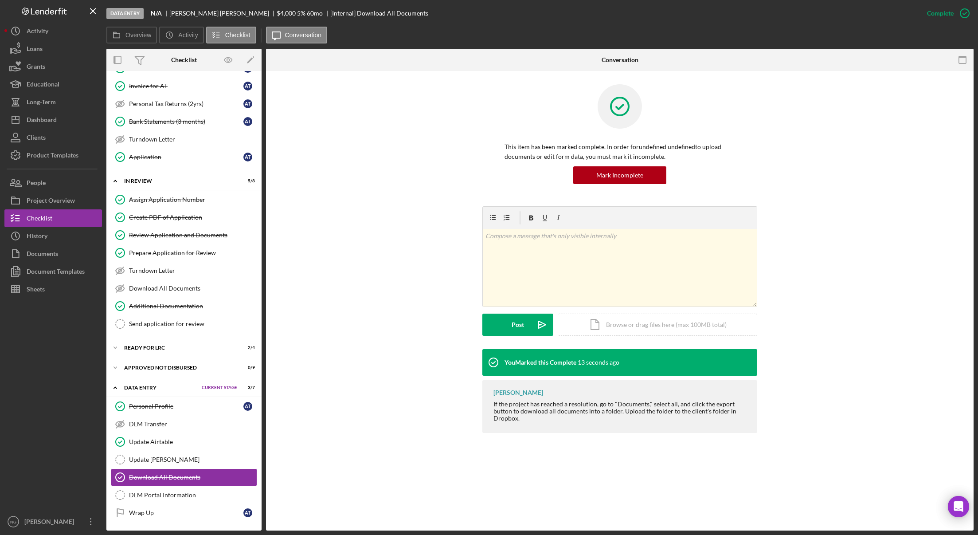
click at [365, 485] on div "Download All Documents Download All Documents This item has been marked complet…" at bounding box center [620, 300] width 708 height 459
click at [140, 43] on button "Overview" at bounding box center [131, 35] width 51 height 17
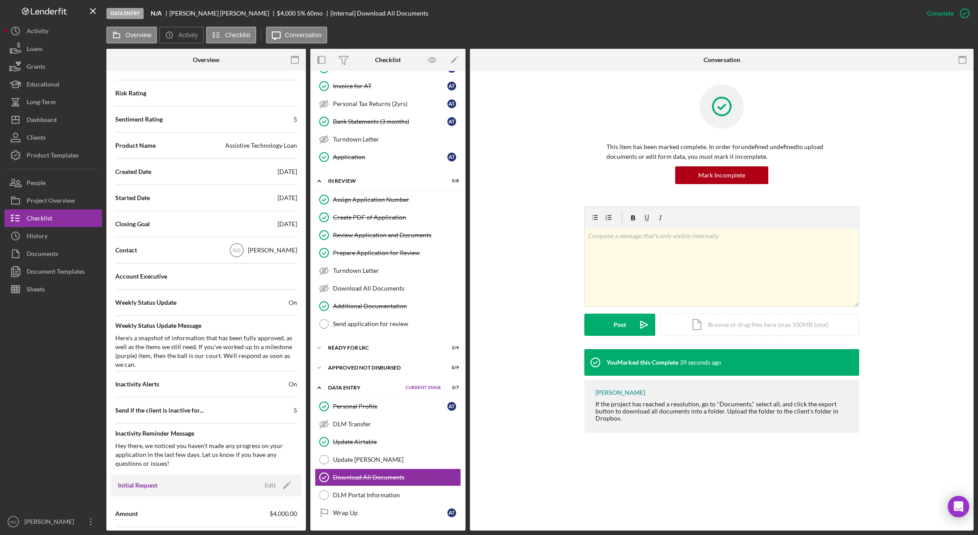
scroll to position [0, 0]
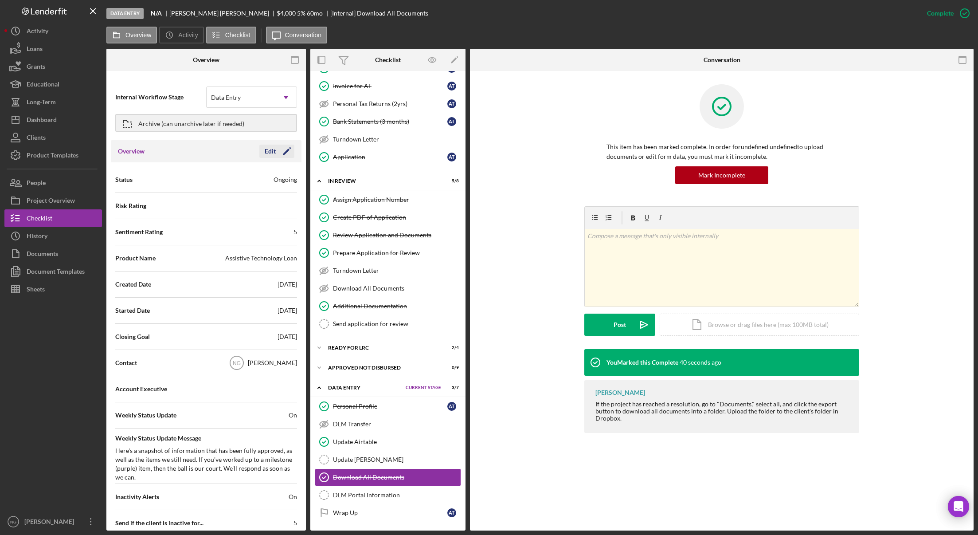
click at [281, 153] on icon "Icon/Edit" at bounding box center [287, 151] width 22 height 22
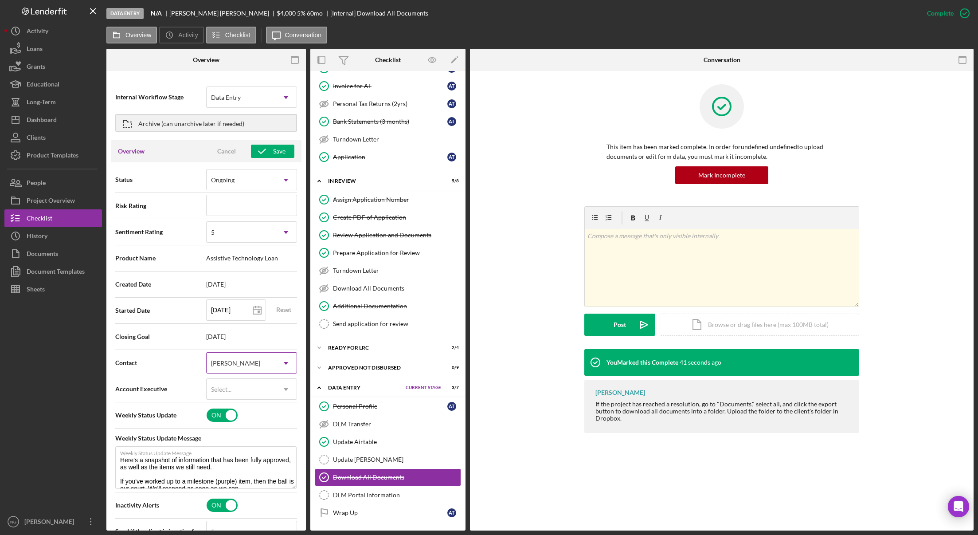
click at [237, 362] on div "[PERSON_NAME]" at bounding box center [235, 363] width 49 height 7
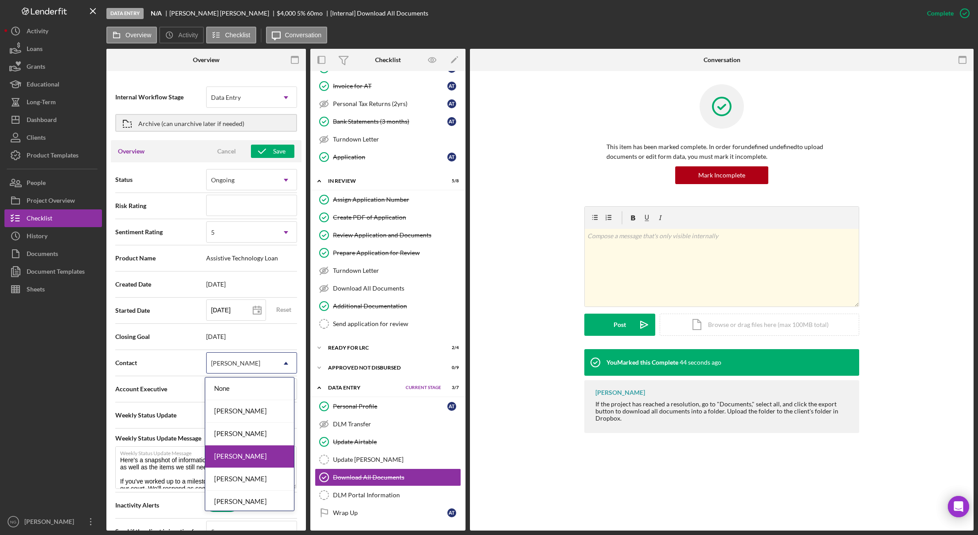
scroll to position [48, 0]
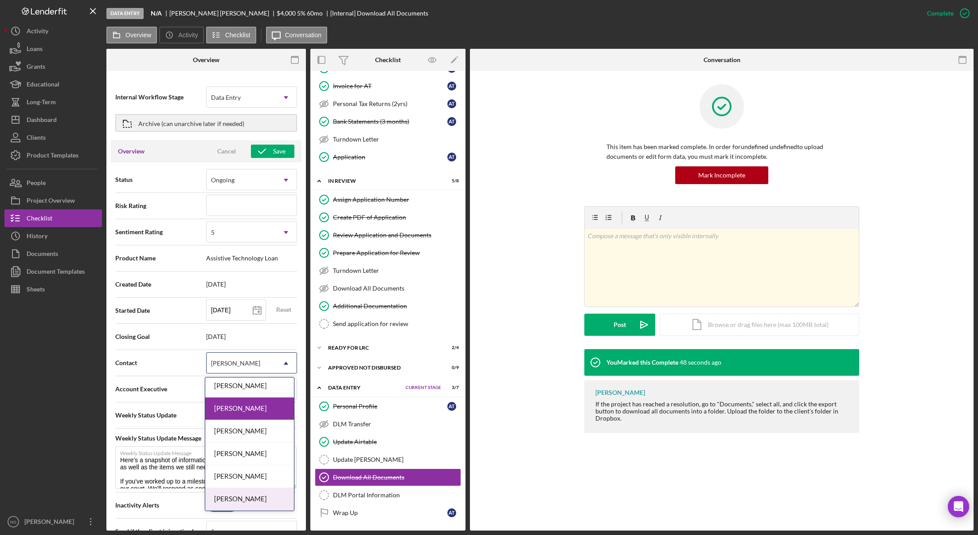
click at [246, 499] on div "[PERSON_NAME]" at bounding box center [249, 499] width 89 height 23
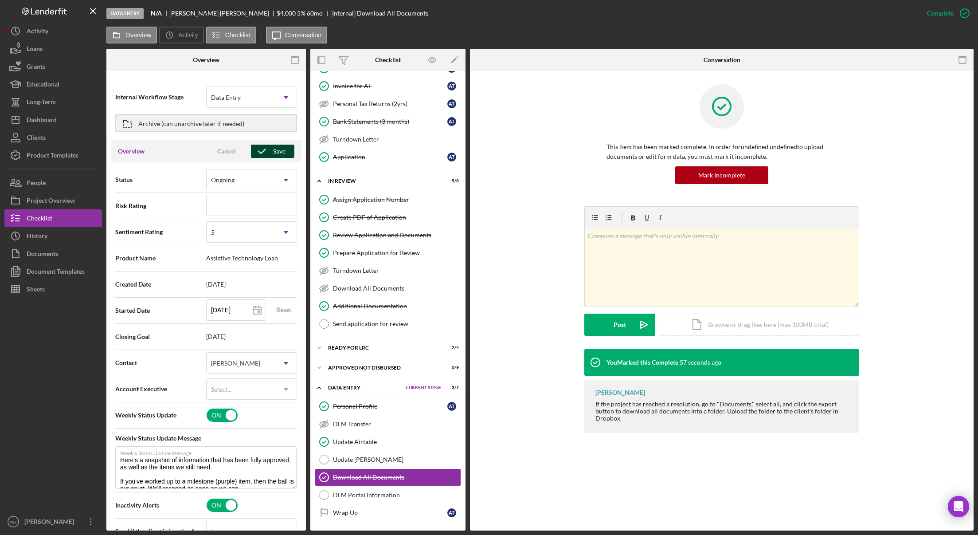
click at [283, 148] on button "Save" at bounding box center [272, 151] width 43 height 13
type textarea "Here's a snapshot of information that has been fully approved, as well as the i…"
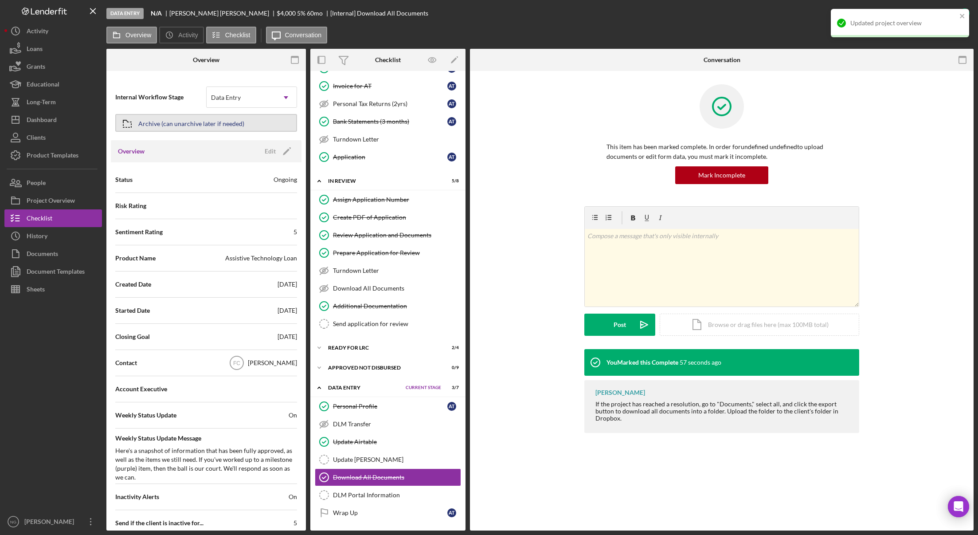
click at [248, 126] on button "Archive (can unarchive later if needed)" at bounding box center [206, 123] width 182 height 18
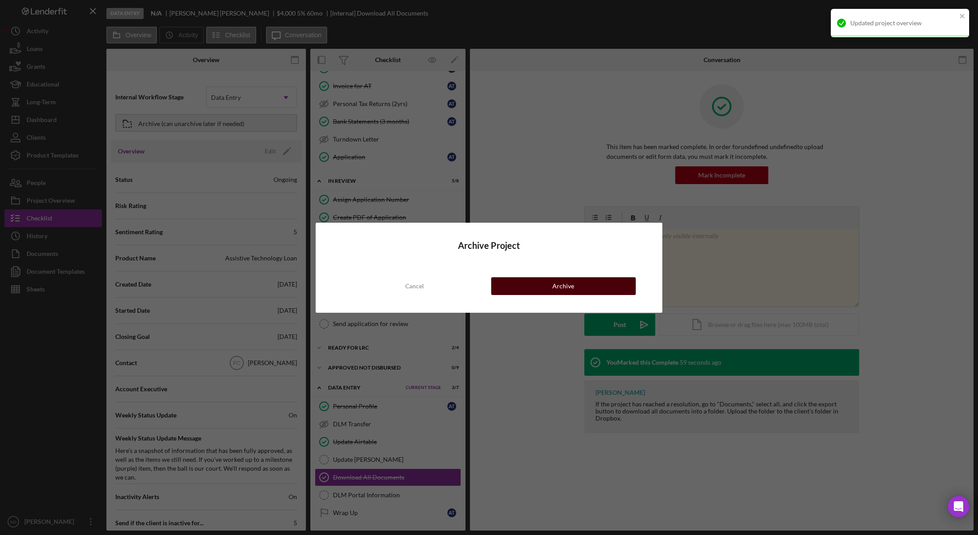
click at [585, 285] on button "Archive" at bounding box center [563, 286] width 145 height 18
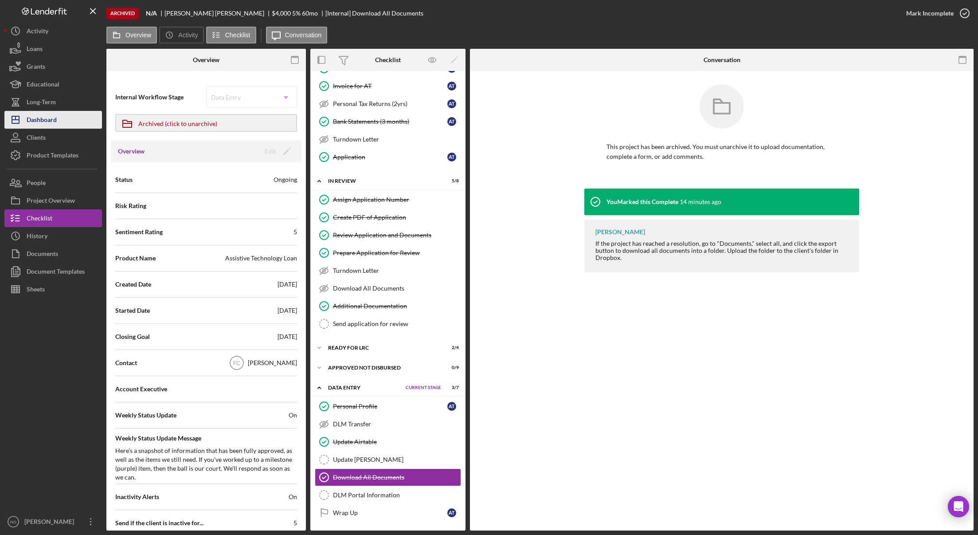
click at [22, 114] on icon "Icon/Dashboard" at bounding box center [15, 120] width 22 height 22
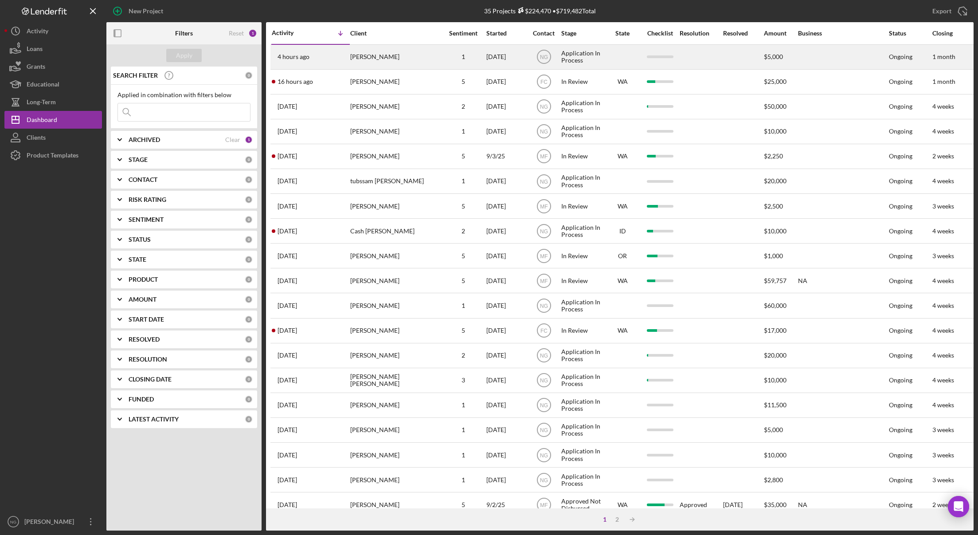
click at [392, 53] on div "[PERSON_NAME]" at bounding box center [394, 57] width 89 height 24
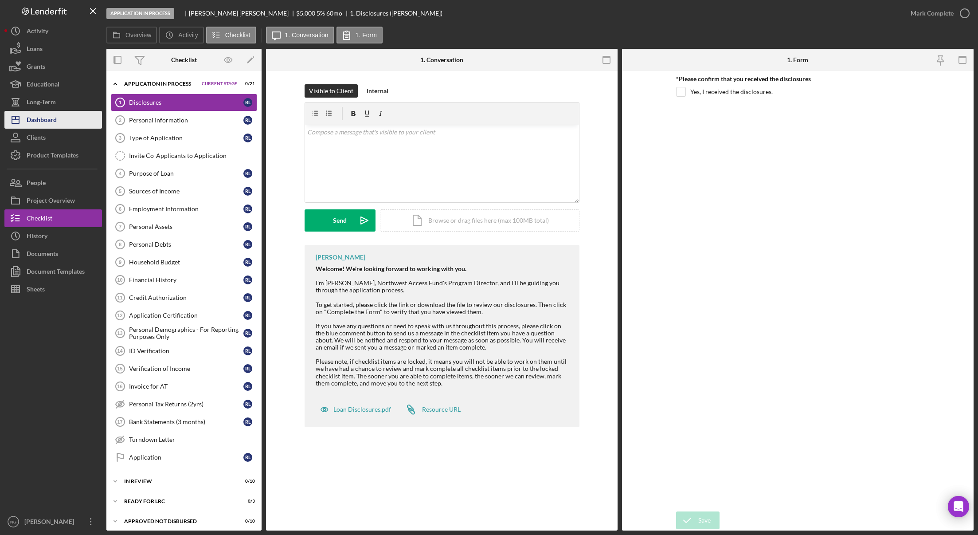
click at [60, 114] on button "Icon/Dashboard Dashboard" at bounding box center [53, 120] width 98 height 18
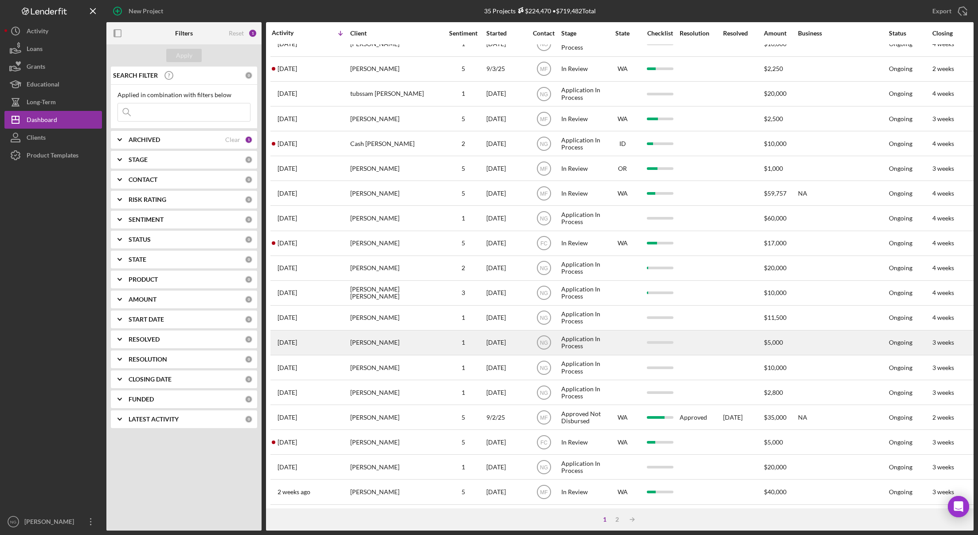
scroll to position [169, 0]
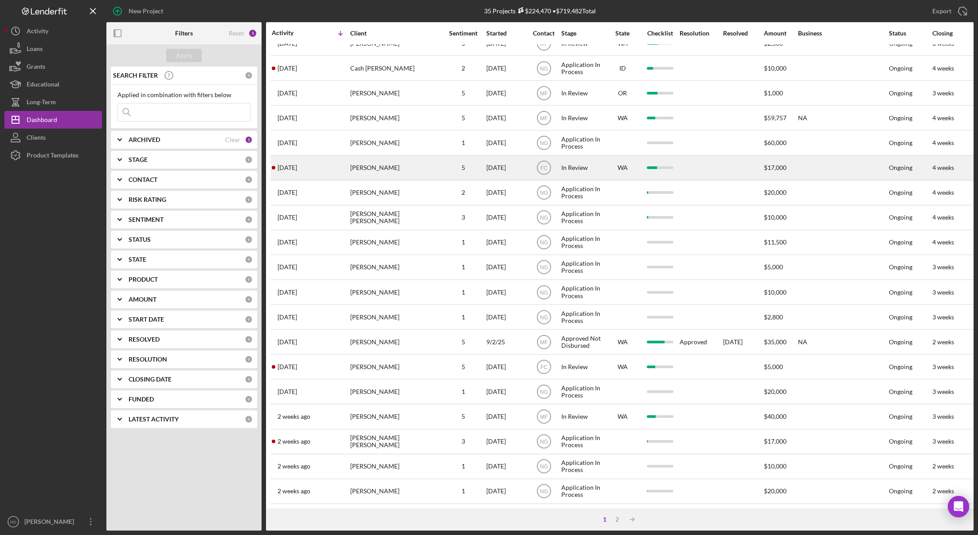
click at [441, 163] on td "5" at bounding box center [463, 167] width 45 height 25
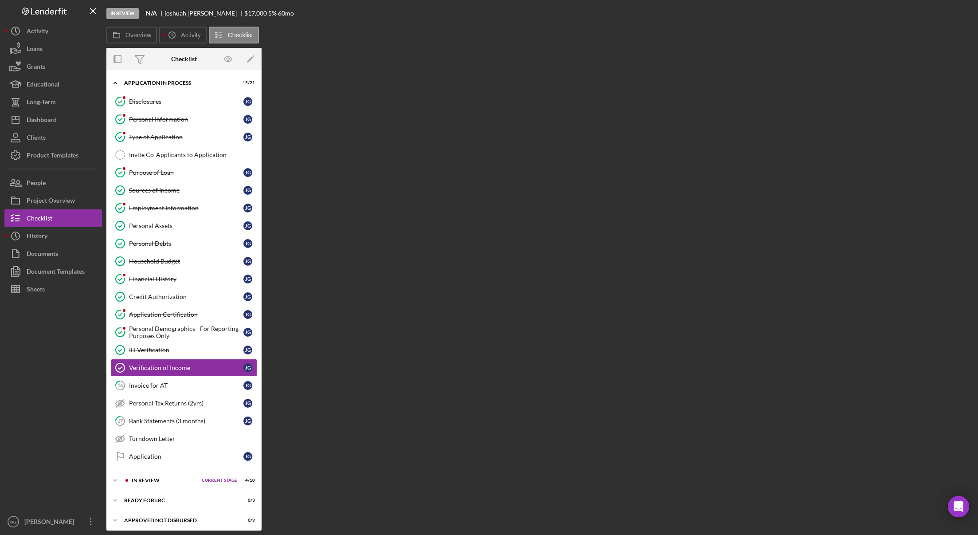
scroll to position [24, 0]
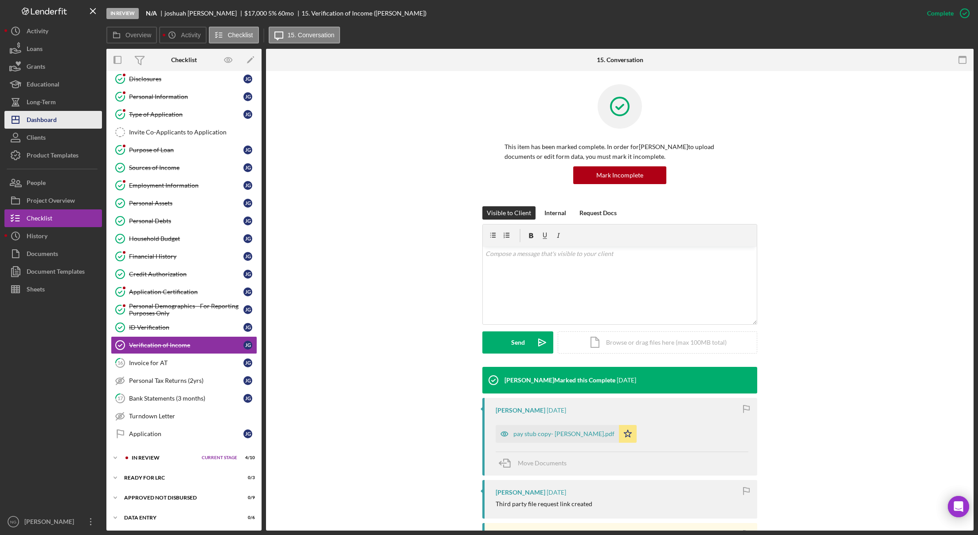
click at [38, 122] on div "Dashboard" at bounding box center [42, 121] width 30 height 20
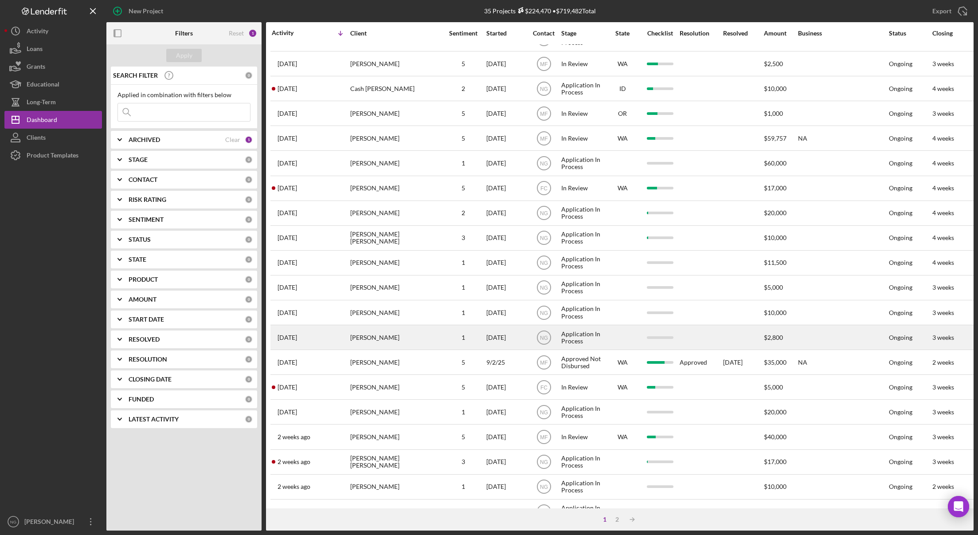
scroll to position [169, 0]
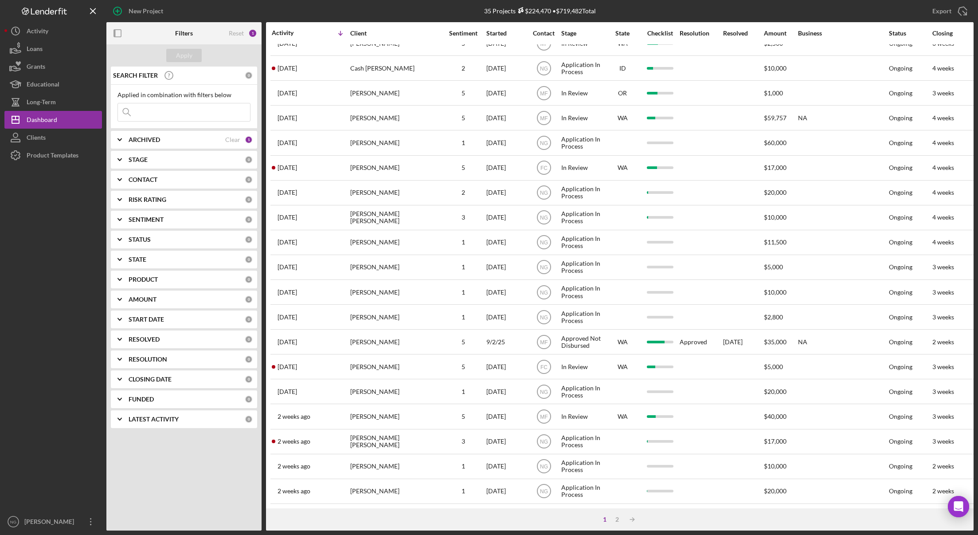
click at [157, 140] on b "ARCHIVED" at bounding box center [144, 139] width 31 height 7
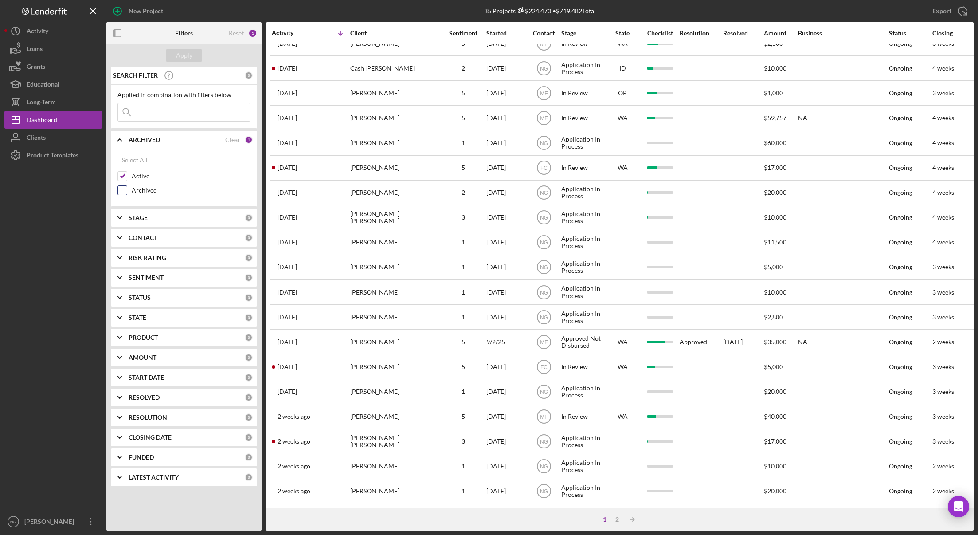
click at [125, 190] on input "Archived" at bounding box center [122, 190] width 9 height 9
checkbox input "true"
click at [120, 179] on input "Active" at bounding box center [122, 176] width 9 height 9
checkbox input "false"
click at [163, 56] on div "Apply" at bounding box center [183, 55] width 155 height 22
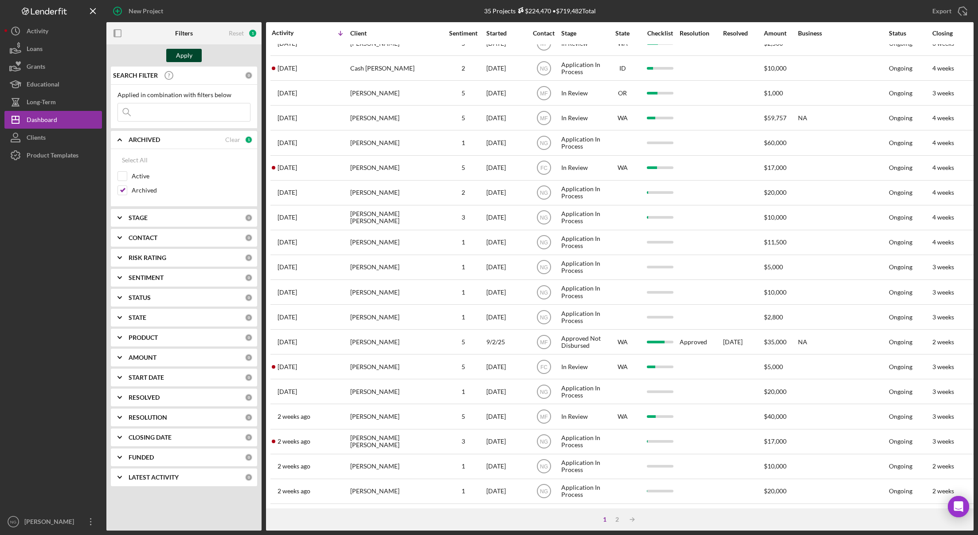
click at [175, 56] on button "Apply" at bounding box center [183, 55] width 35 height 13
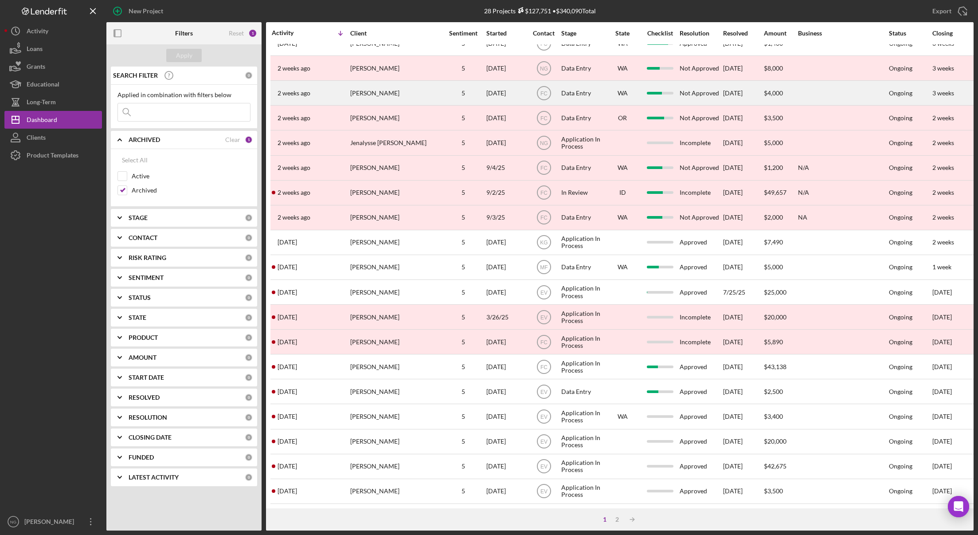
click at [433, 86] on div "[PERSON_NAME]" at bounding box center [394, 93] width 89 height 24
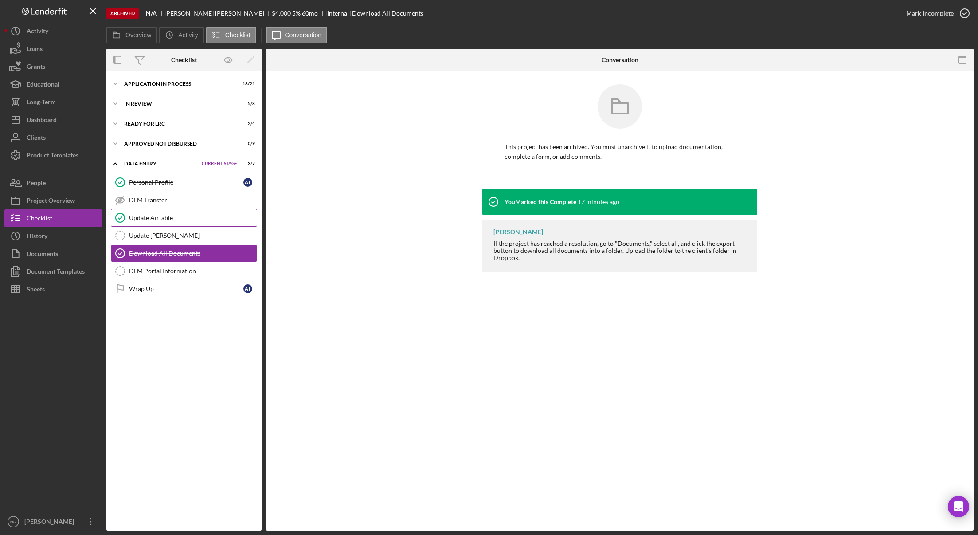
click at [161, 216] on div "Update Airtable" at bounding box center [193, 217] width 128 height 7
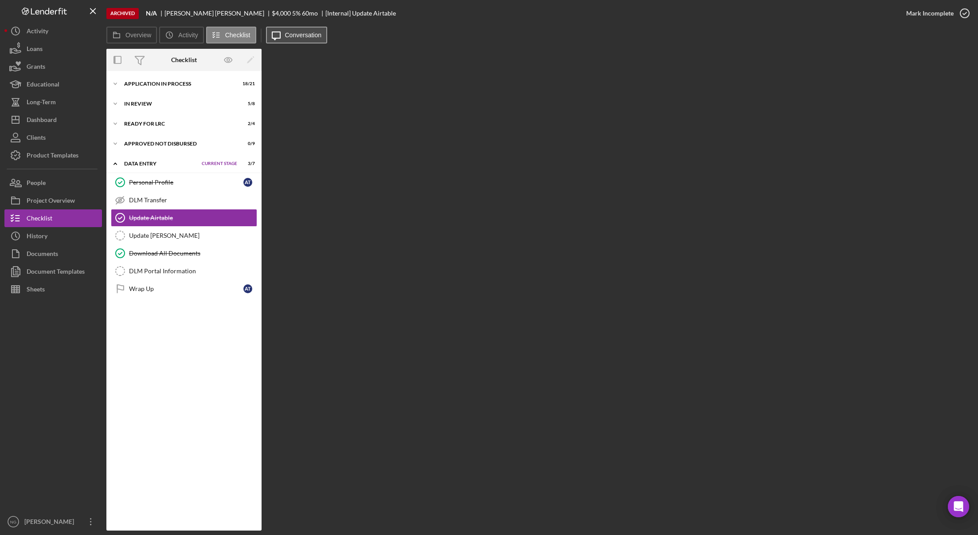
click at [295, 35] on label "Conversation" at bounding box center [303, 34] width 37 height 7
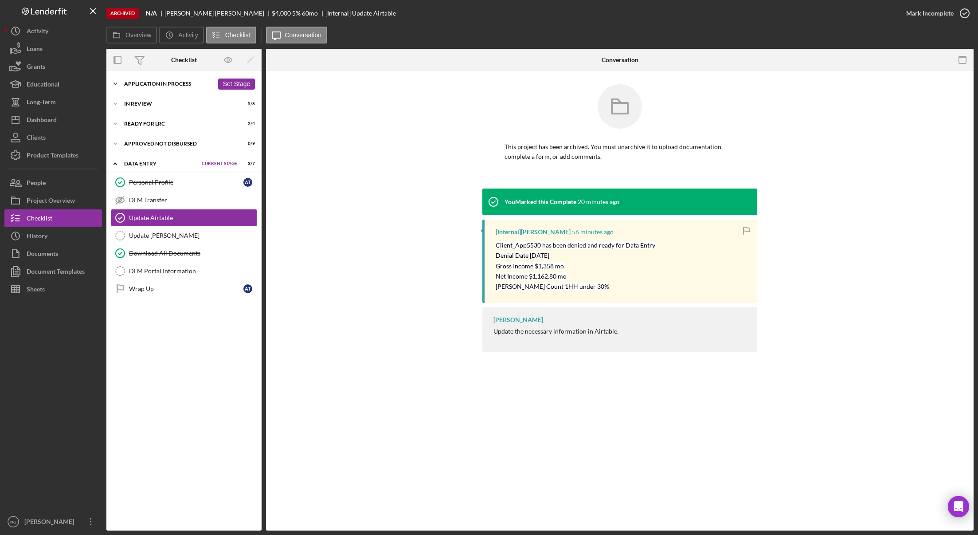
click at [142, 82] on div "Application In Process" at bounding box center [169, 83] width 90 height 5
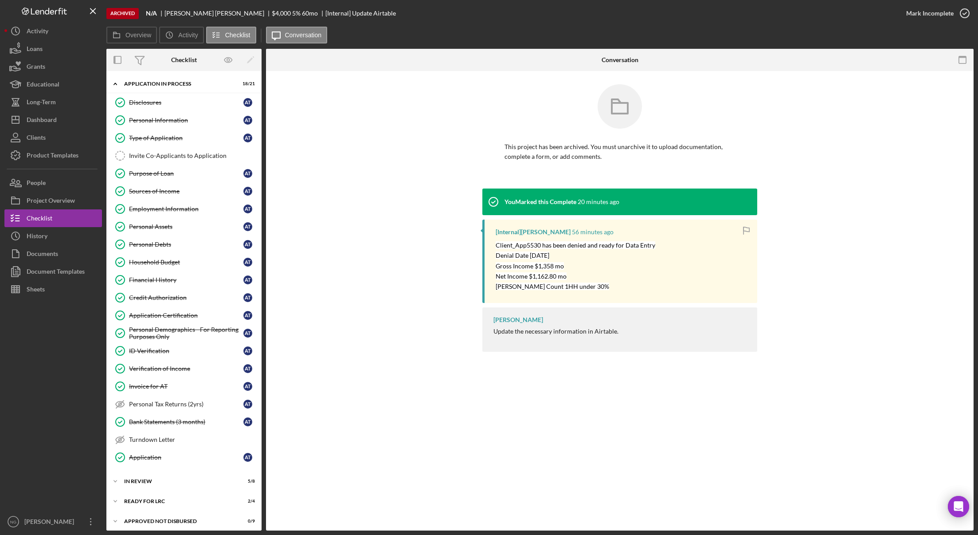
click at [746, 229] on icon "button" at bounding box center [747, 230] width 20 height 20
click at [927, 15] on icon "close" at bounding box center [962, 16] width 4 height 4
click at [53, 119] on div "Dashboard" at bounding box center [42, 121] width 30 height 20
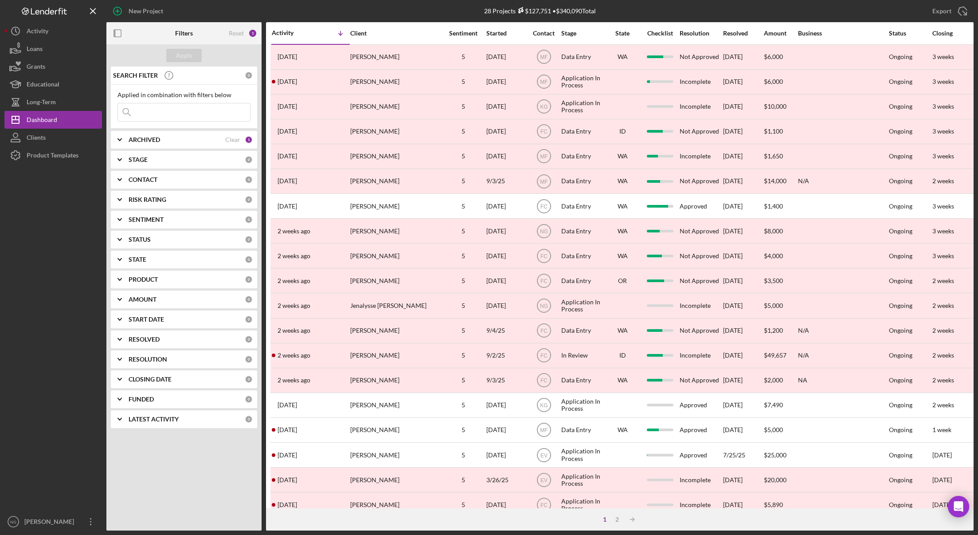
click at [200, 140] on div "ARCHIVED" at bounding box center [177, 139] width 97 height 7
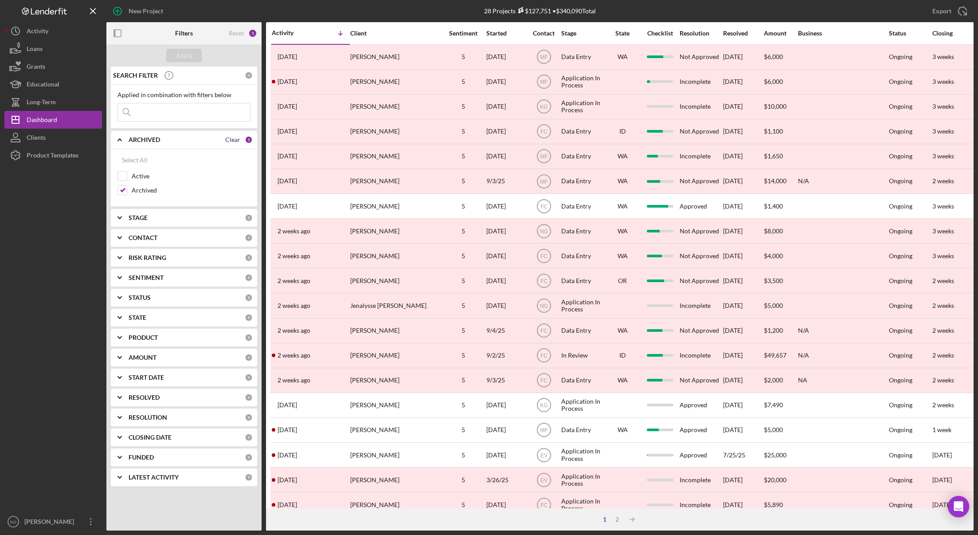
click at [239, 138] on div "Clear" at bounding box center [232, 139] width 15 height 7
checkbox input "false"
click at [130, 177] on div "Active" at bounding box center [184, 178] width 133 height 14
click at [116, 174] on div "Select All Active Archived" at bounding box center [184, 178] width 146 height 58
click at [122, 173] on input "Active" at bounding box center [122, 176] width 9 height 9
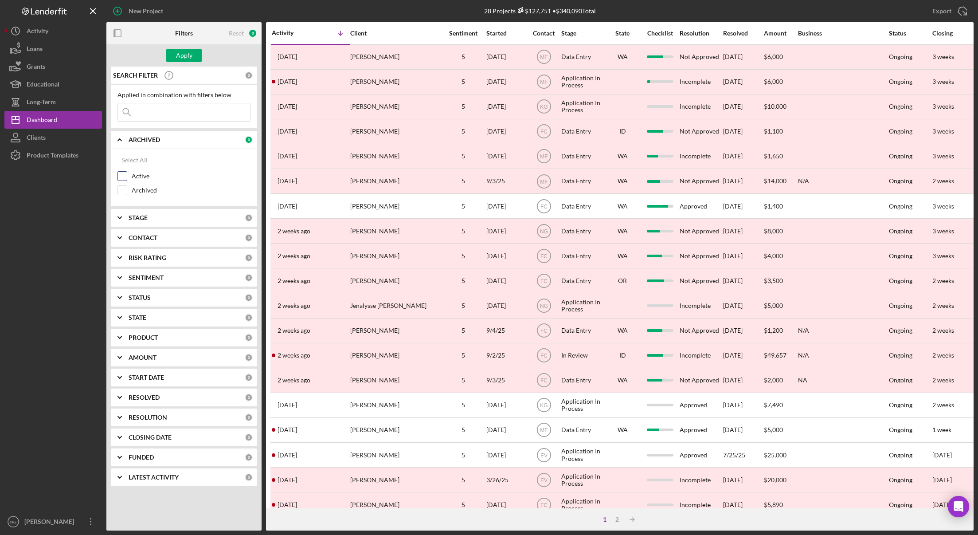
checkbox input "true"
click at [193, 56] on button "Apply" at bounding box center [183, 55] width 35 height 13
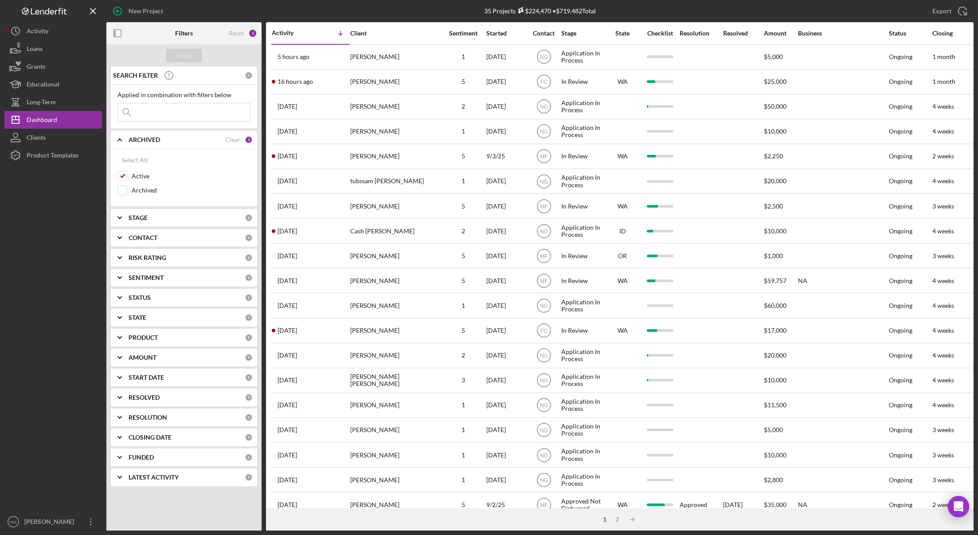
click at [462, 35] on div "Sentiment" at bounding box center [463, 33] width 44 height 7
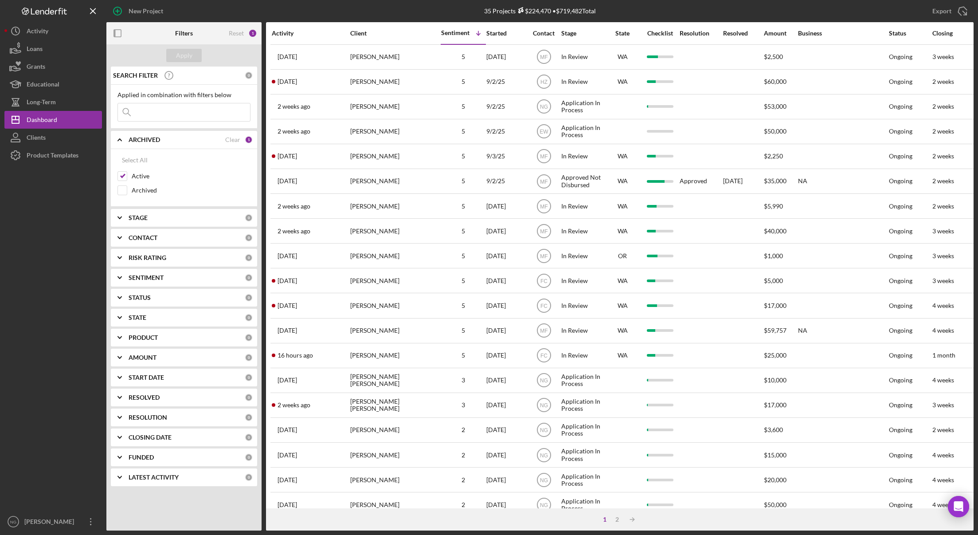
click at [282, 36] on div "Activity" at bounding box center [311, 33] width 78 height 7
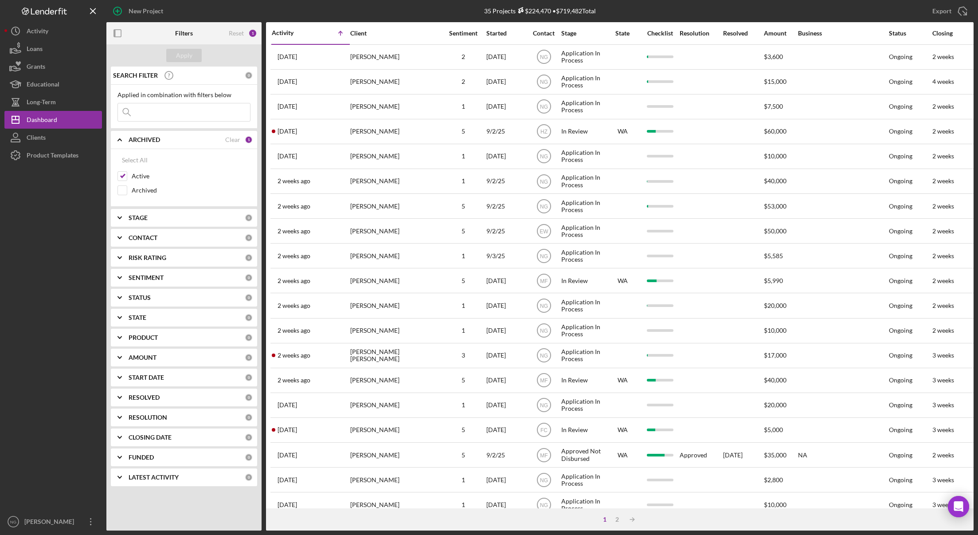
click at [284, 33] on div "Activity" at bounding box center [291, 32] width 39 height 7
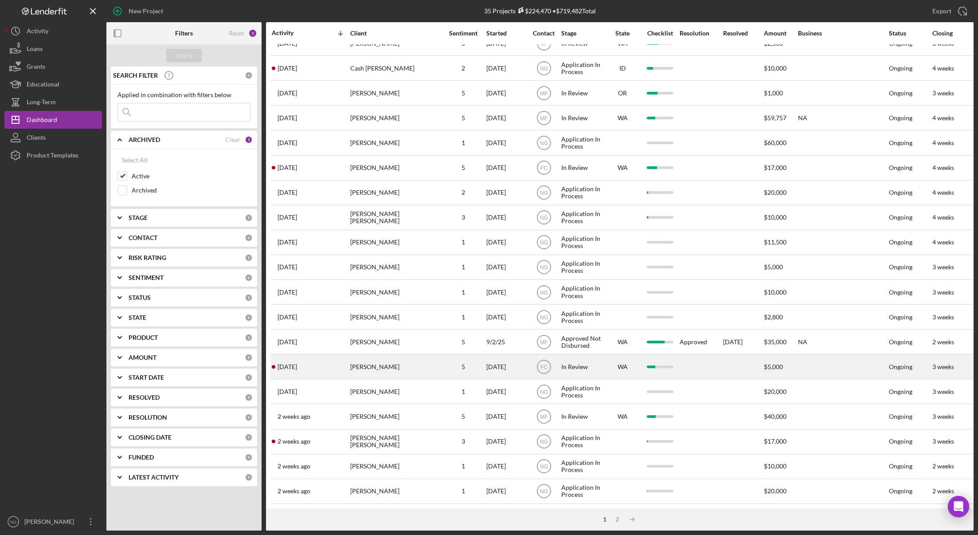
scroll to position [169, 0]
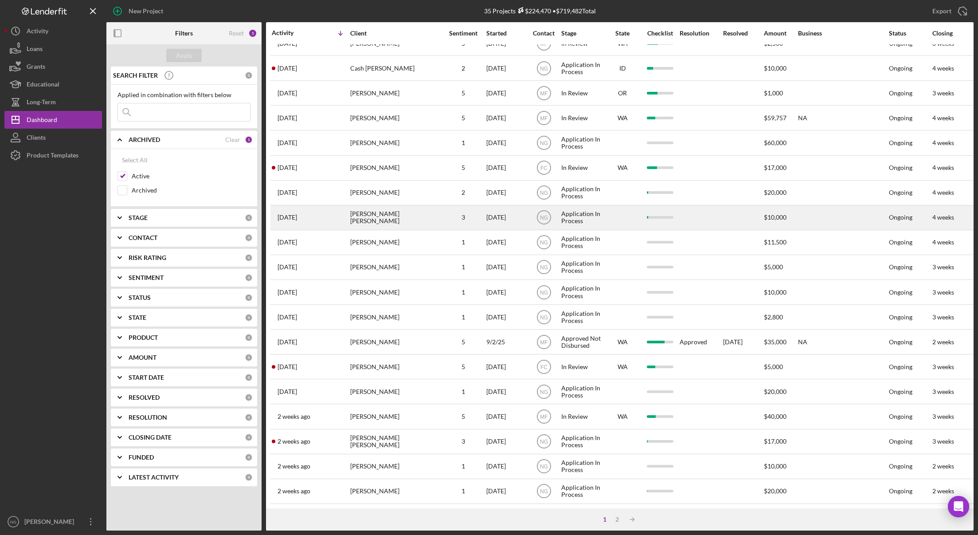
click at [419, 215] on div "[PERSON_NAME] [PERSON_NAME]" at bounding box center [394, 218] width 89 height 24
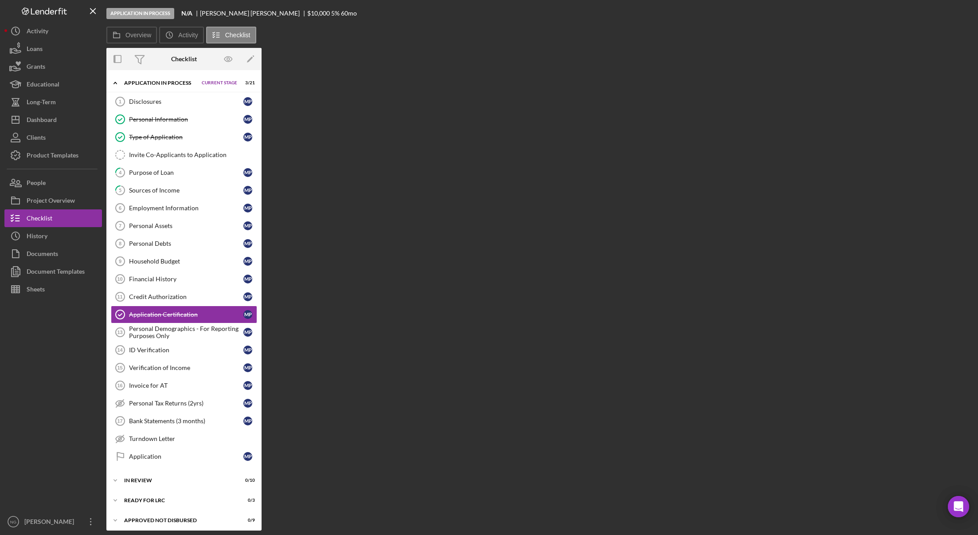
scroll to position [14, 0]
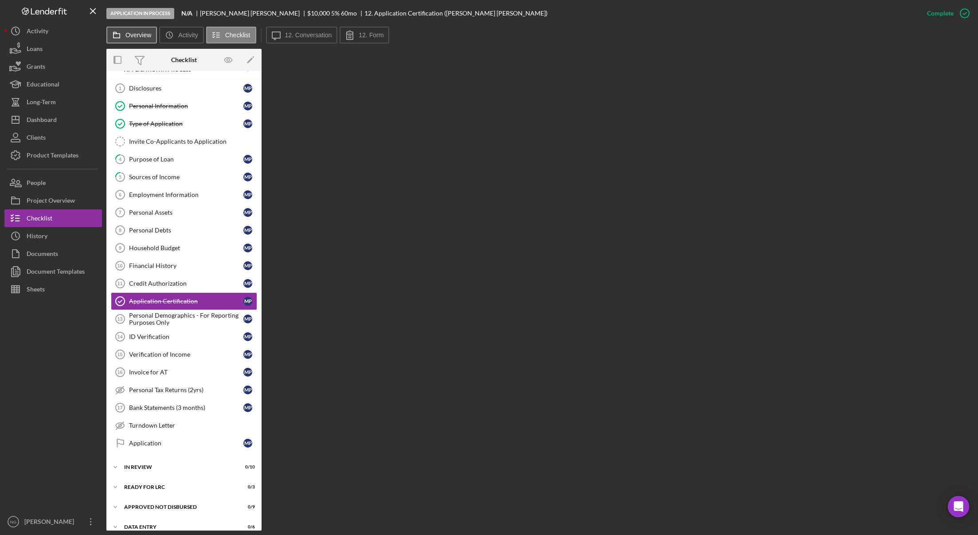
click at [133, 36] on label "Overview" at bounding box center [139, 34] width 26 height 7
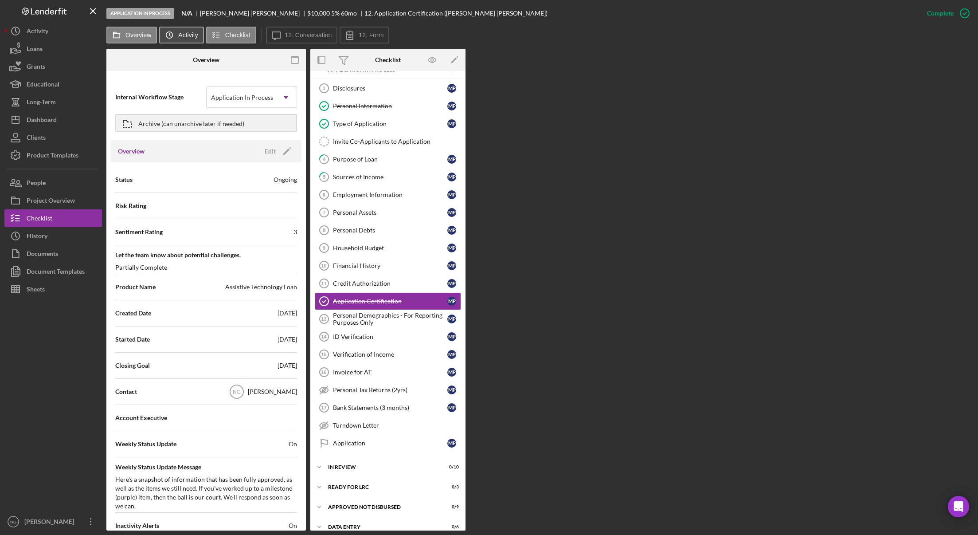
click at [178, 36] on icon "Icon/History" at bounding box center [170, 35] width 18 height 18
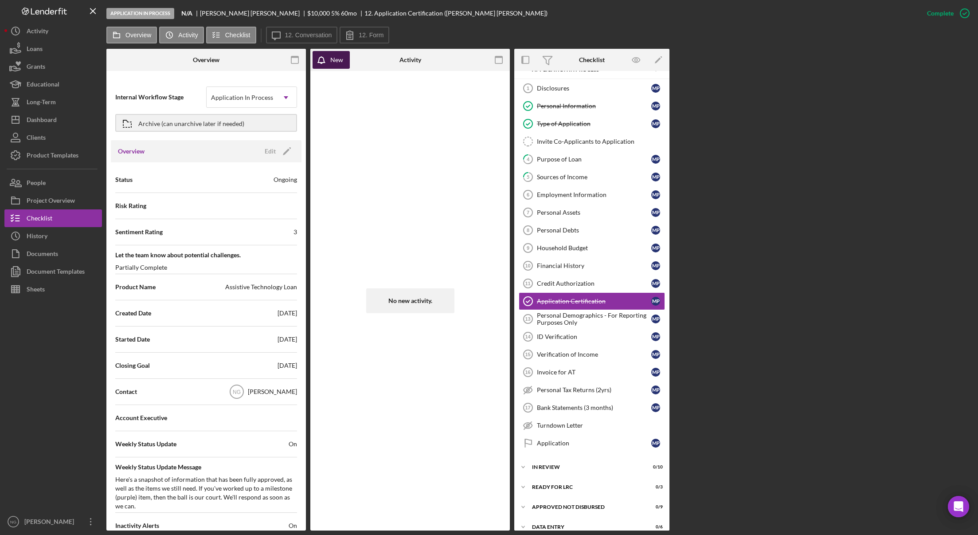
click at [334, 62] on div "New" at bounding box center [336, 60] width 13 height 18
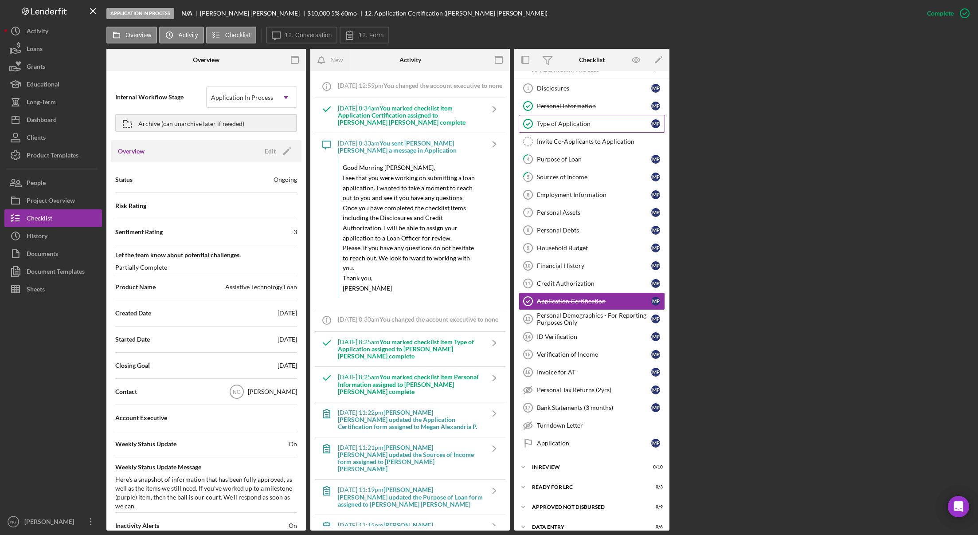
click at [580, 124] on div "Type of Application" at bounding box center [594, 123] width 114 height 7
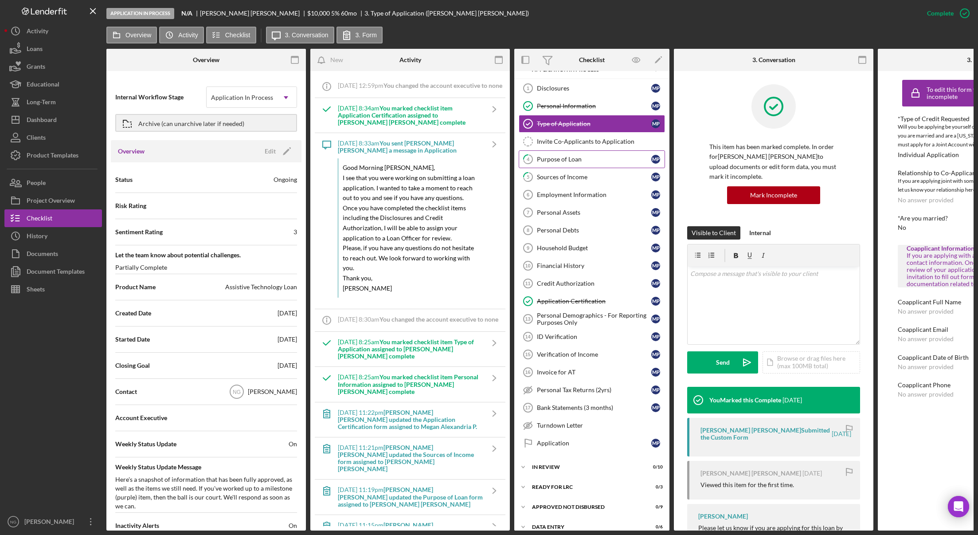
click at [573, 164] on link "4 Purpose of Loan M P" at bounding box center [592, 159] width 146 height 18
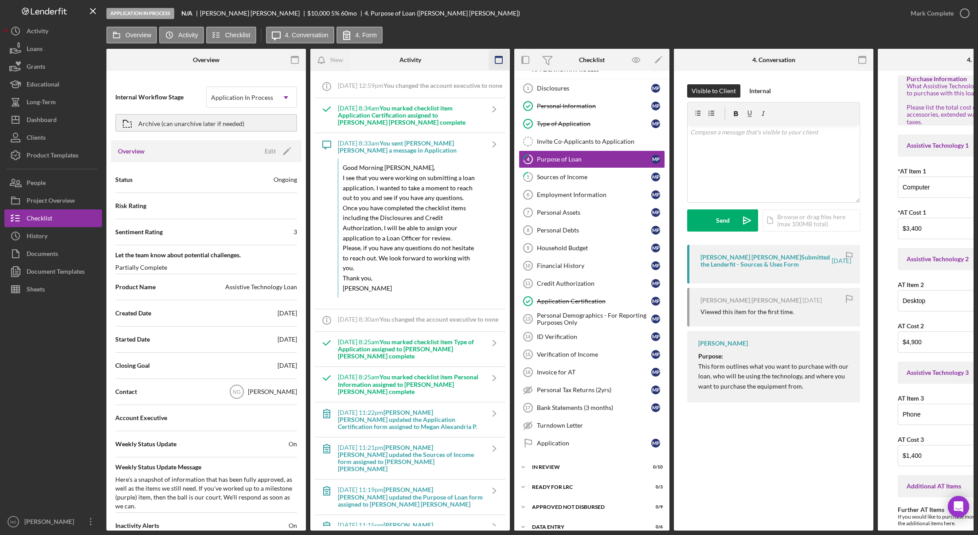
click at [503, 62] on icon "button" at bounding box center [499, 60] width 20 height 20
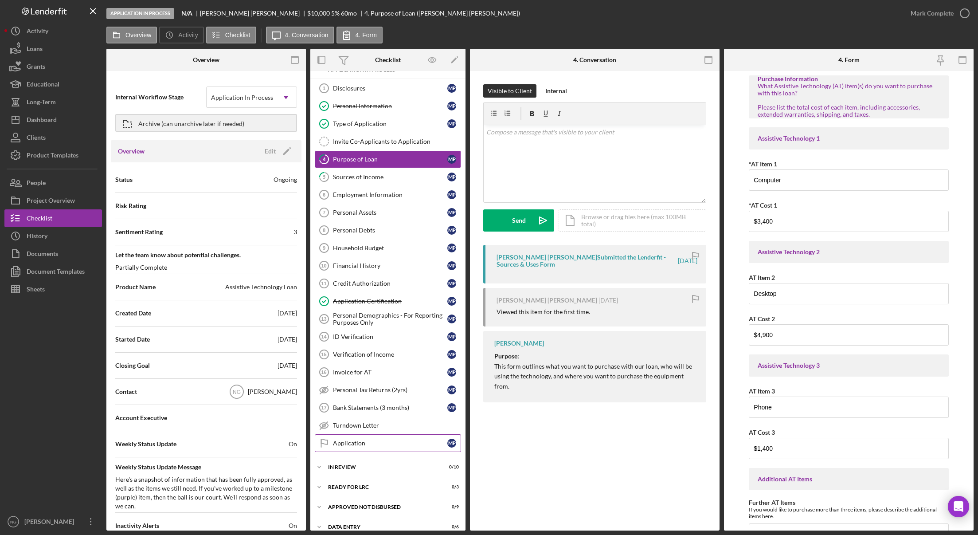
click at [360, 444] on div "Application" at bounding box center [390, 443] width 114 height 7
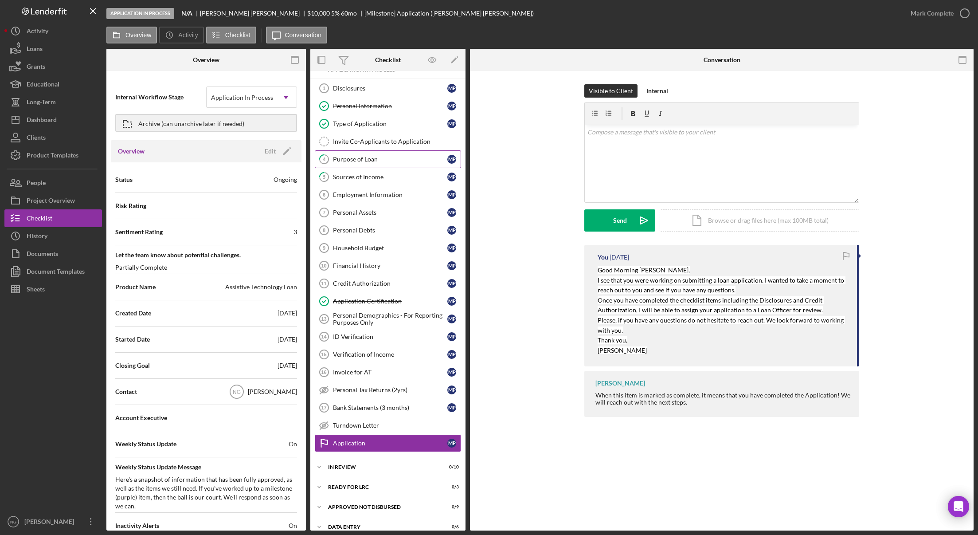
click at [356, 162] on div "Purpose of Loan" at bounding box center [390, 159] width 114 height 7
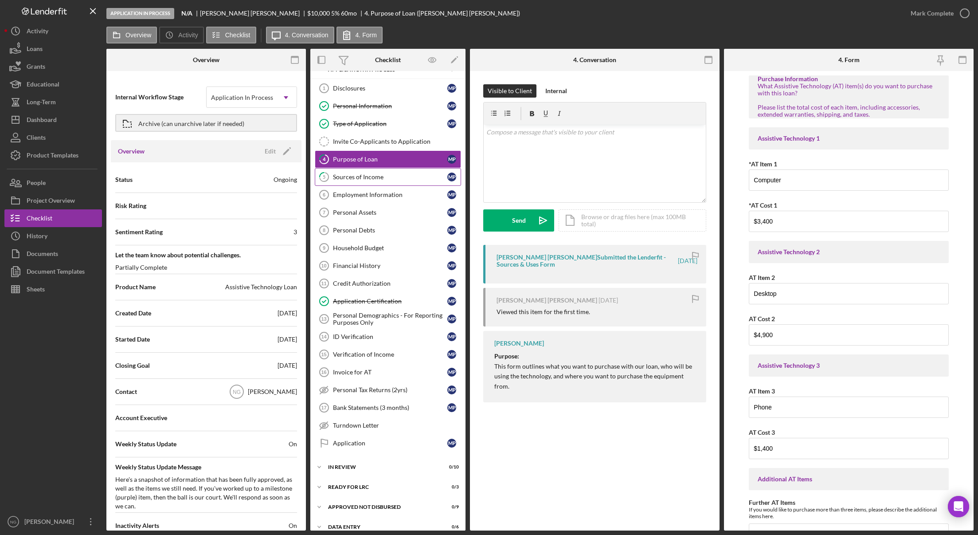
click at [368, 181] on div "Sources of Income" at bounding box center [390, 176] width 114 height 7
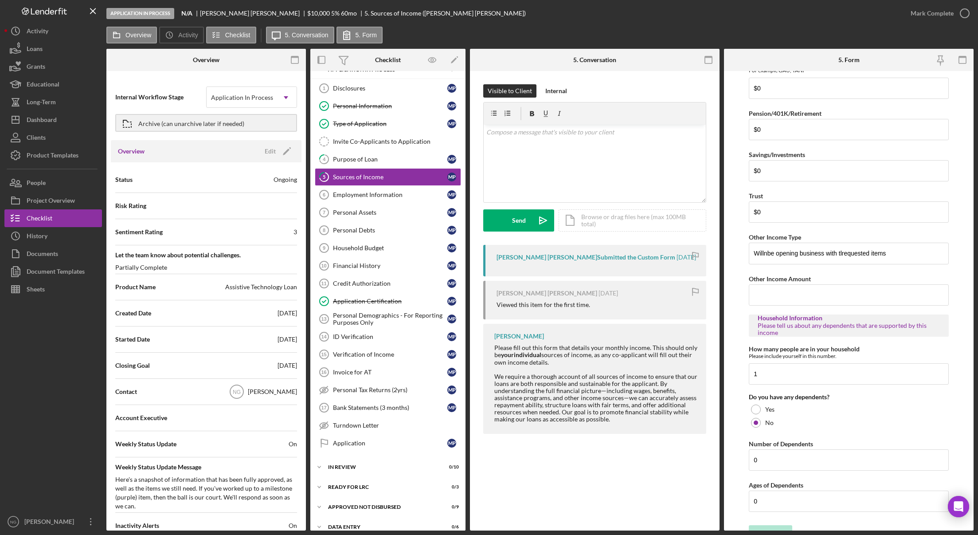
scroll to position [314, 0]
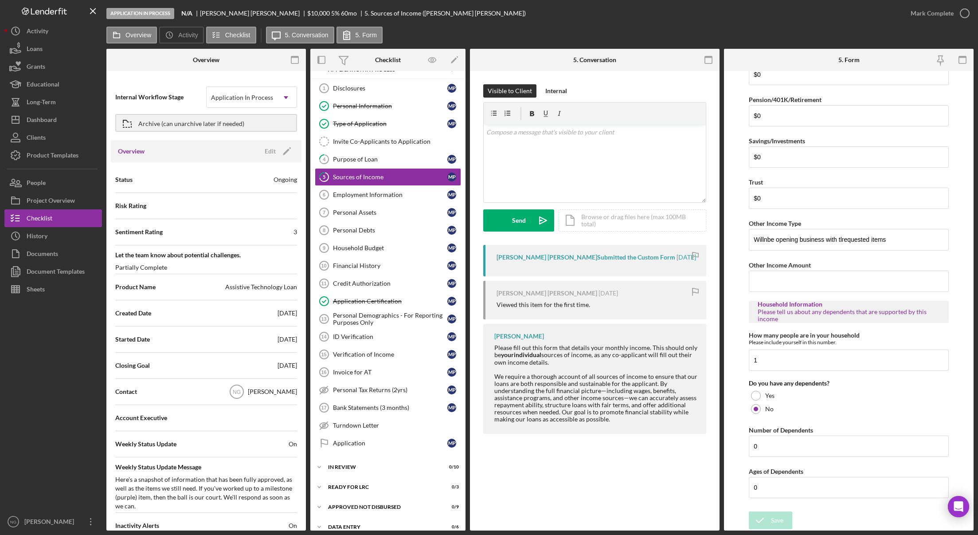
click at [602, 483] on div "5 Sources of Income Visible to Client Internal v Color teal Color pink Remove c…" at bounding box center [595, 300] width 250 height 459
click at [369, 444] on div "Application" at bounding box center [390, 443] width 114 height 7
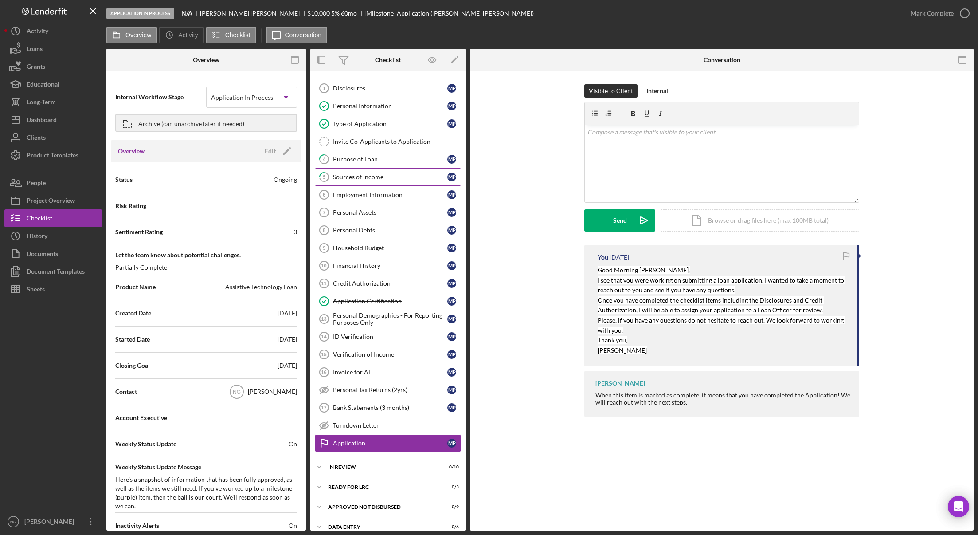
click at [391, 181] on link "5 Sources of Income M P" at bounding box center [388, 177] width 146 height 18
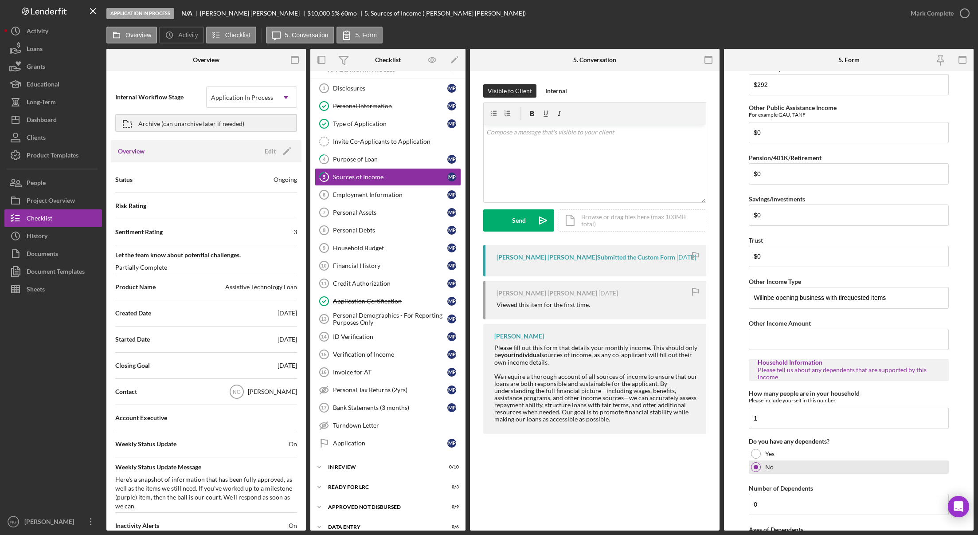
scroll to position [314, 0]
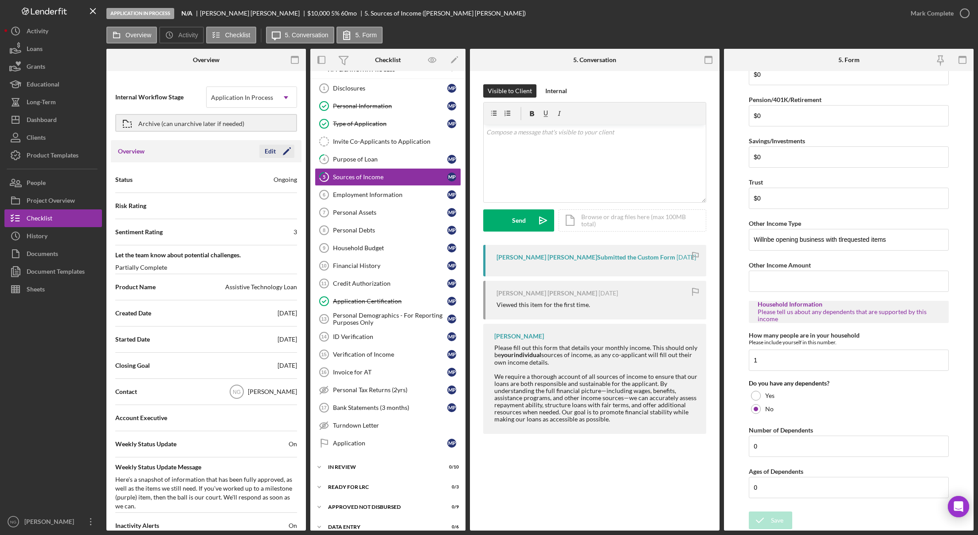
click at [284, 151] on polygon "button" at bounding box center [286, 152] width 7 height 7
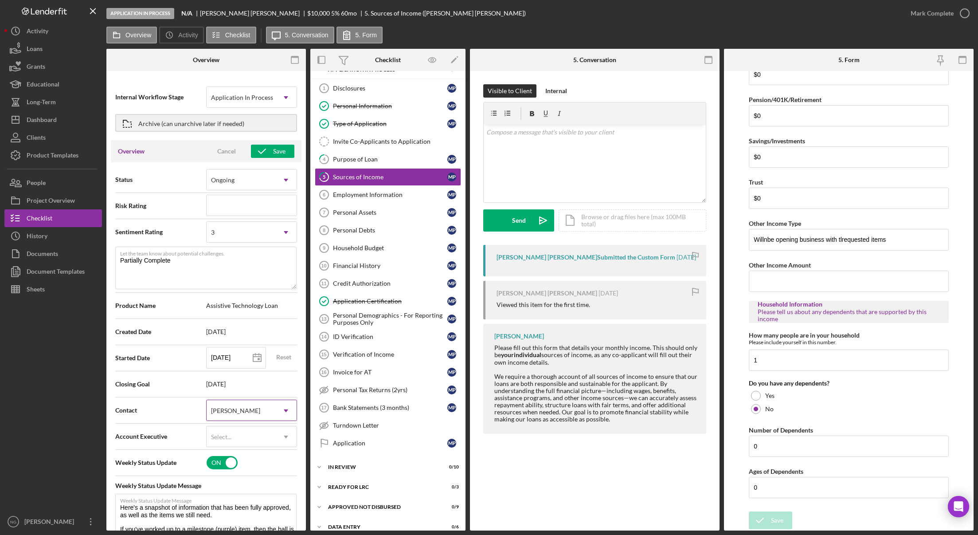
click at [247, 407] on div "[PERSON_NAME]" at bounding box center [241, 410] width 69 height 20
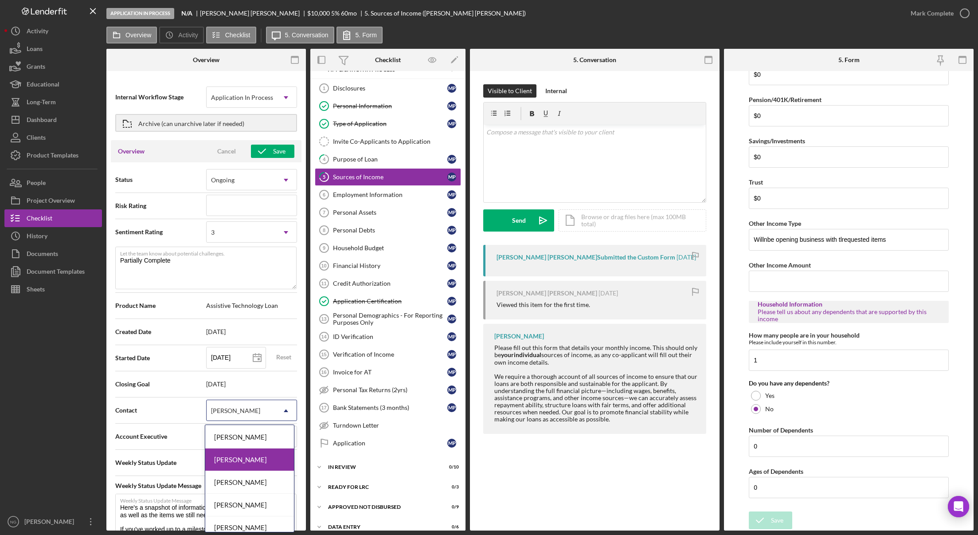
scroll to position [74, 0]
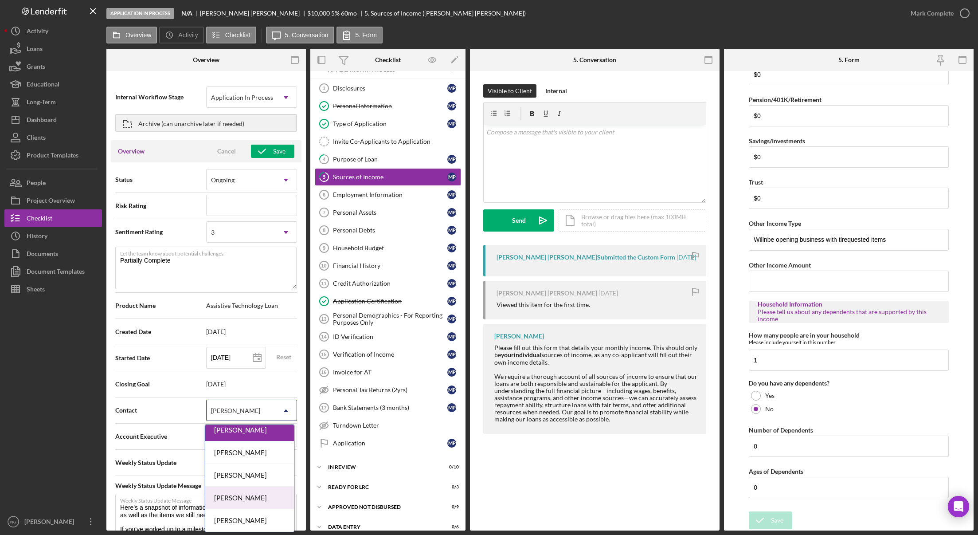
click at [246, 494] on div "[PERSON_NAME]" at bounding box center [249, 498] width 89 height 23
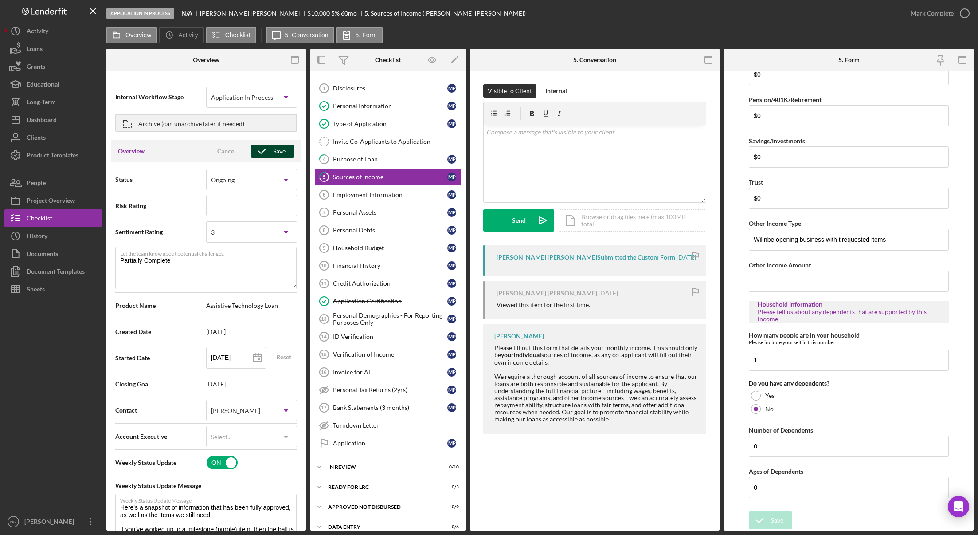
click at [264, 155] on icon "button" at bounding box center [262, 151] width 22 height 22
type textarea "Here's a snapshot of information that has been fully approved, as well as the i…"
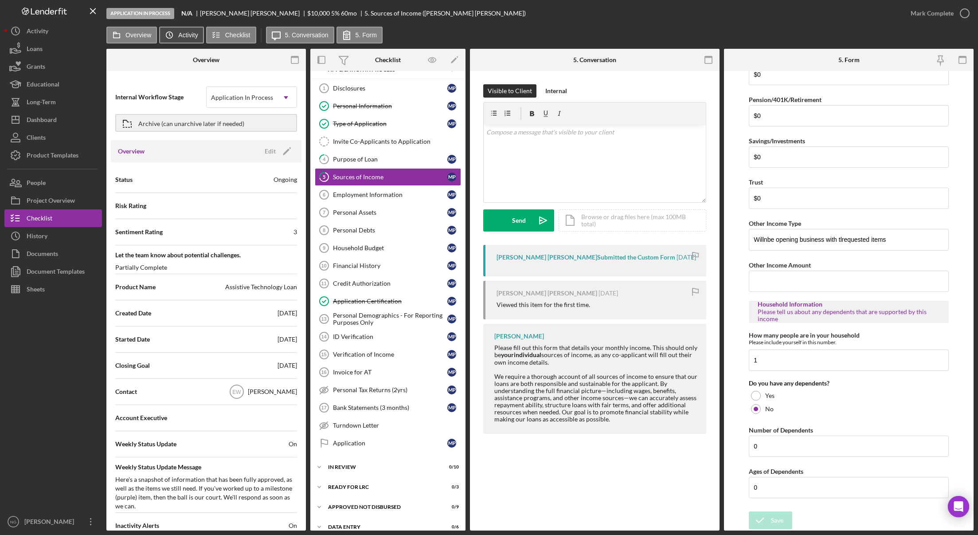
click at [184, 31] on label "Activity" at bounding box center [188, 34] width 20 height 7
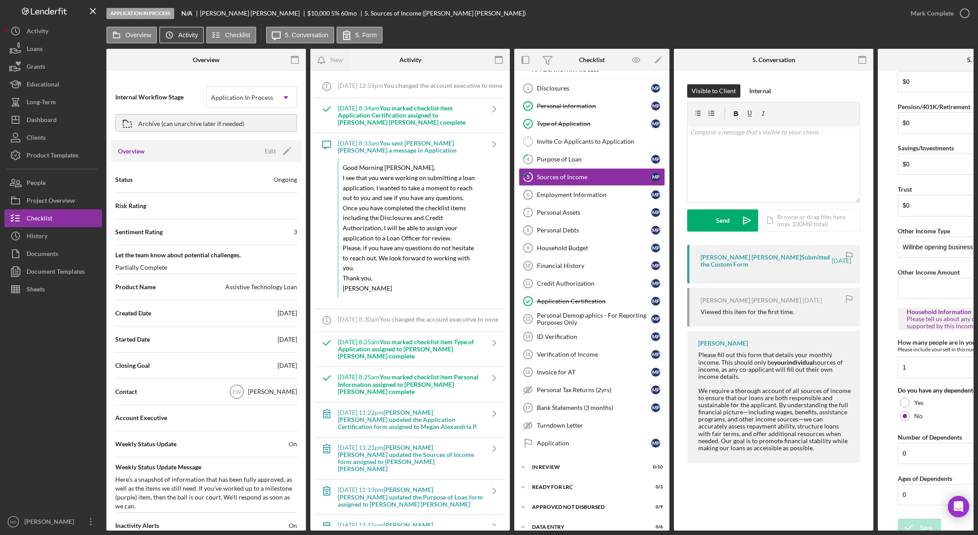
scroll to position [322, 0]
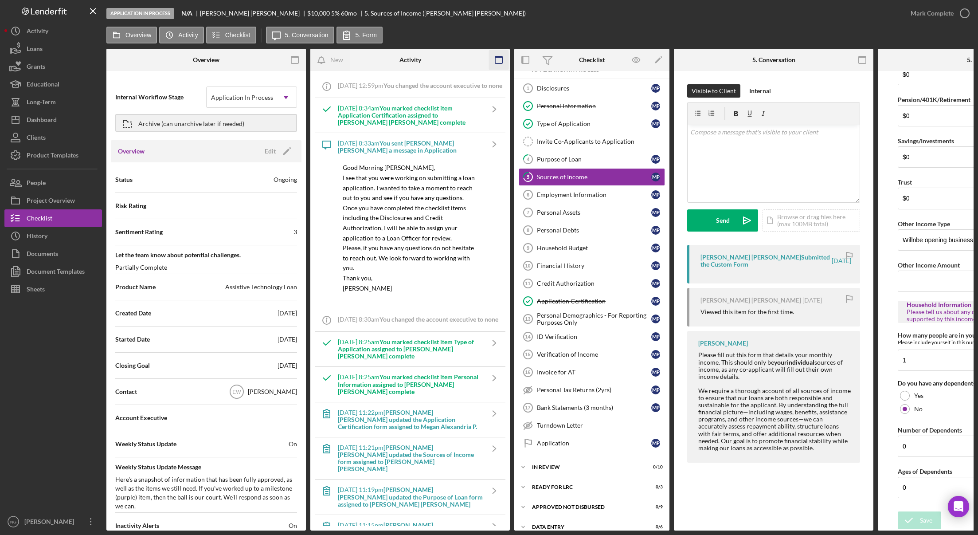
click at [502, 59] on icon "button" at bounding box center [499, 60] width 20 height 20
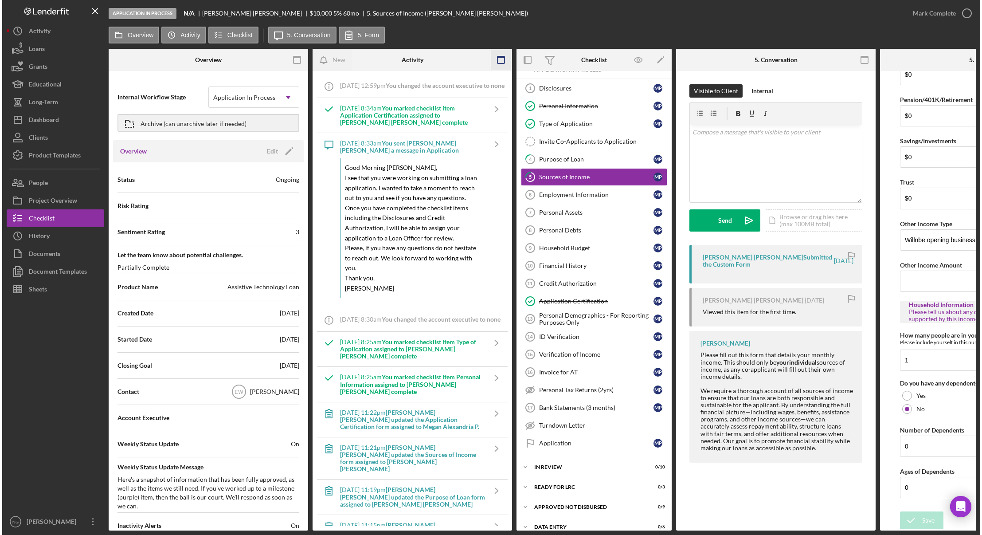
scroll to position [314, 0]
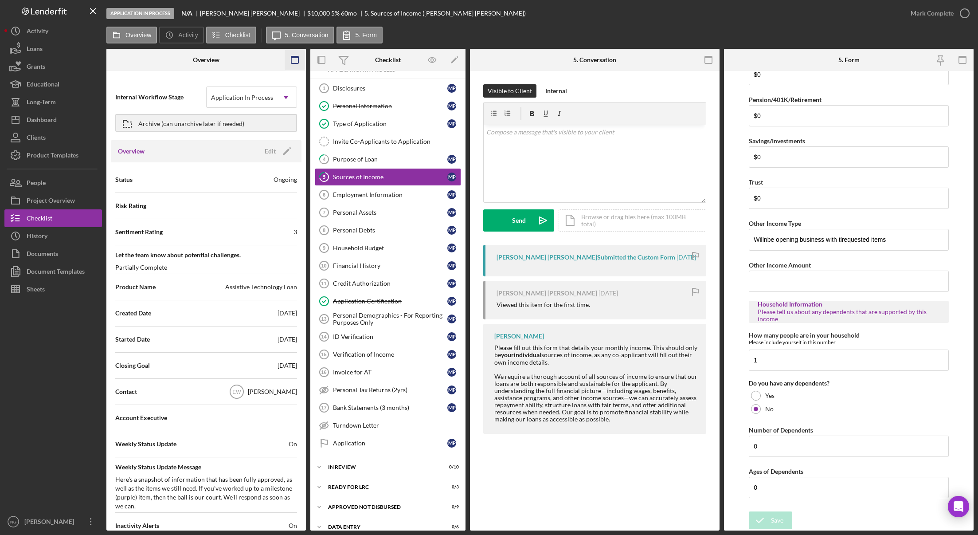
click at [295, 61] on icon "button" at bounding box center [295, 60] width 20 height 20
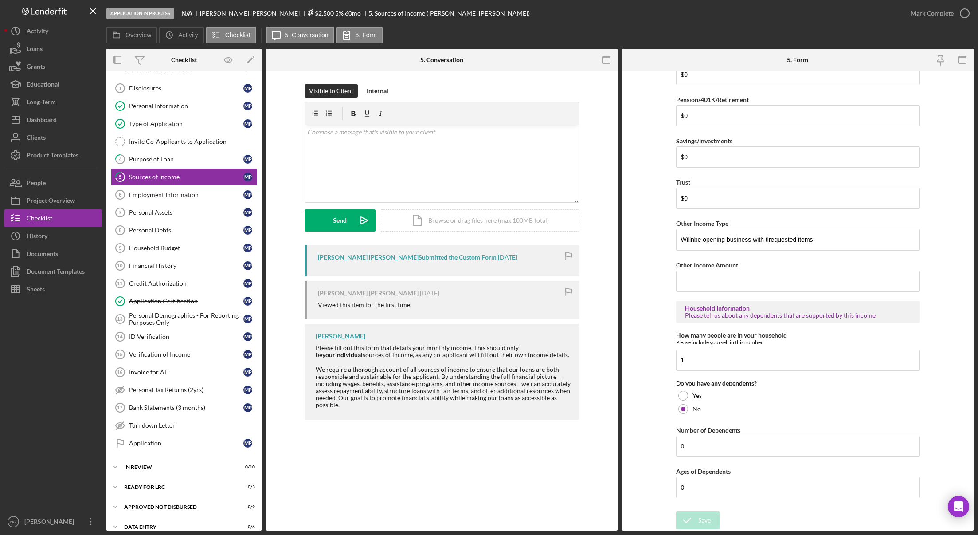
click at [311, 13] on icon at bounding box center [311, 13] width 1 height 1
click at [56, 120] on div "Dashboard" at bounding box center [42, 121] width 30 height 20
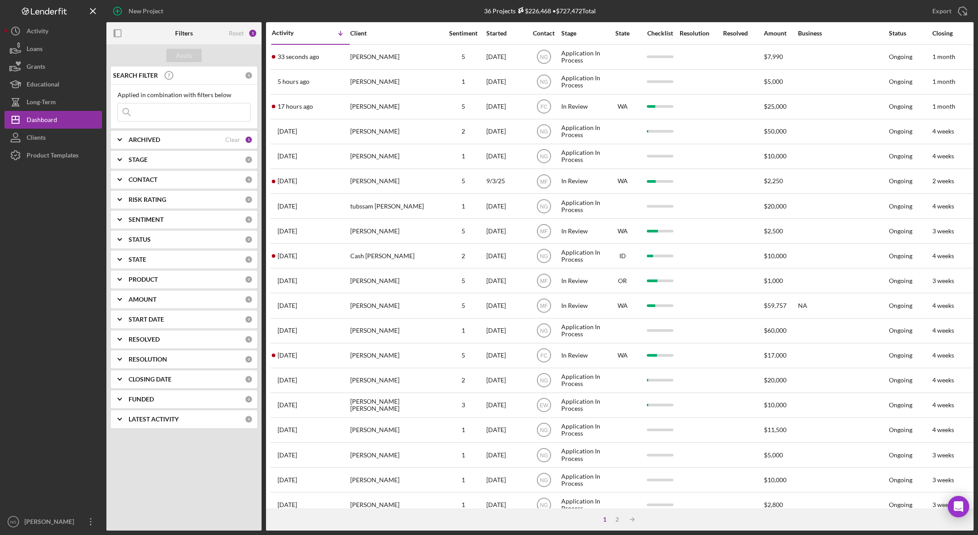
click at [358, 61] on div "[PERSON_NAME]" at bounding box center [394, 57] width 89 height 24
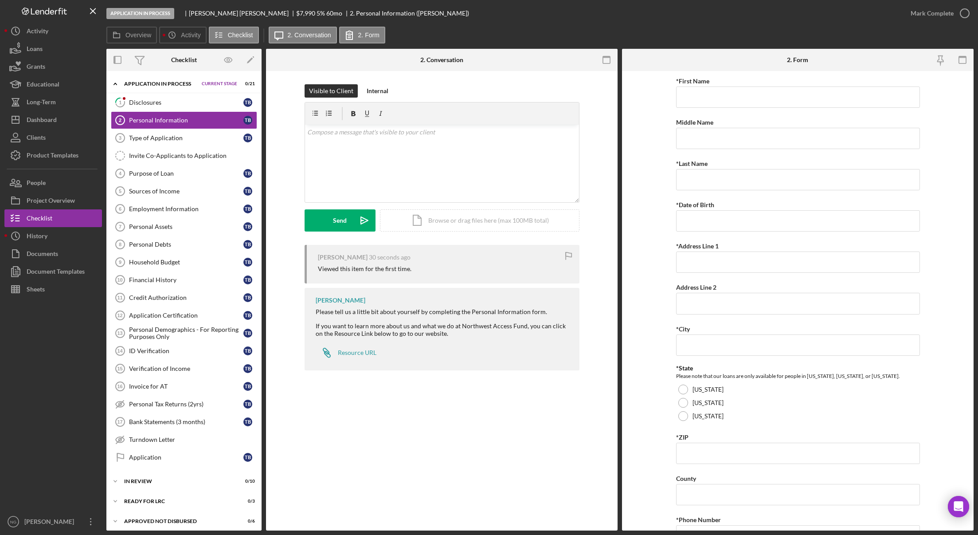
click at [499, 491] on div "Personal Information 2 Personal Information Visible to Client Internal v Color …" at bounding box center [442, 300] width 352 height 459
click at [146, 106] on link "1 Disclosures T B" at bounding box center [184, 103] width 146 height 18
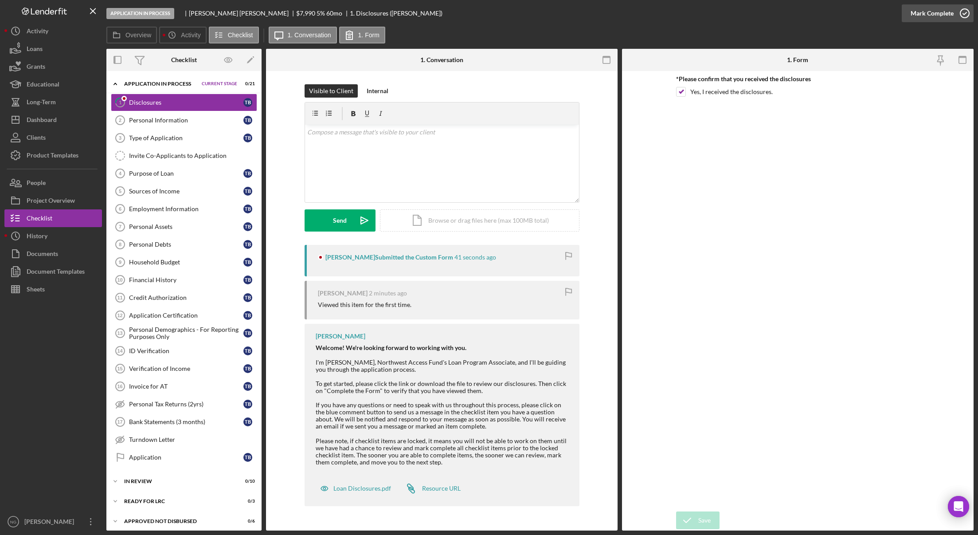
click at [927, 13] on icon "button" at bounding box center [965, 13] width 22 height 22
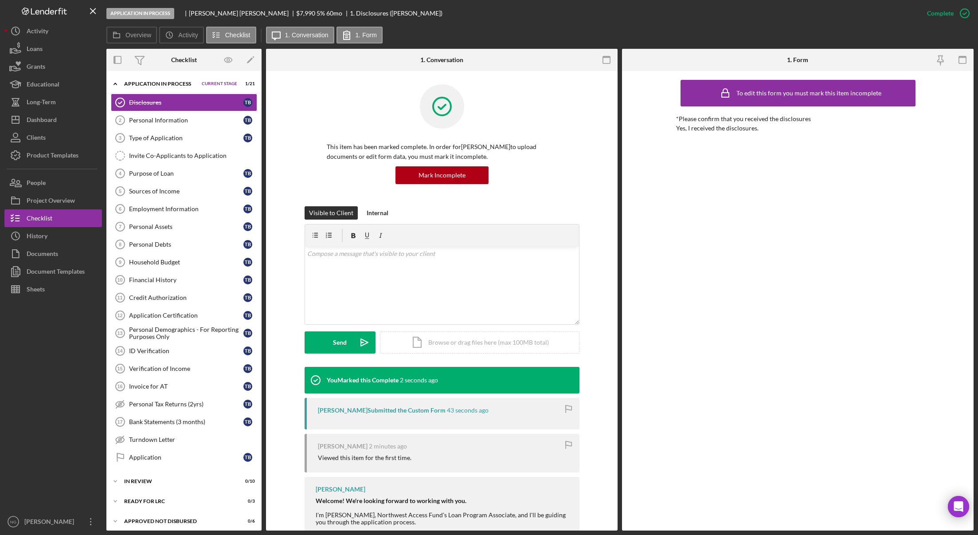
click at [66, 444] on div at bounding box center [53, 405] width 98 height 215
click at [147, 34] on label "Overview" at bounding box center [139, 34] width 26 height 7
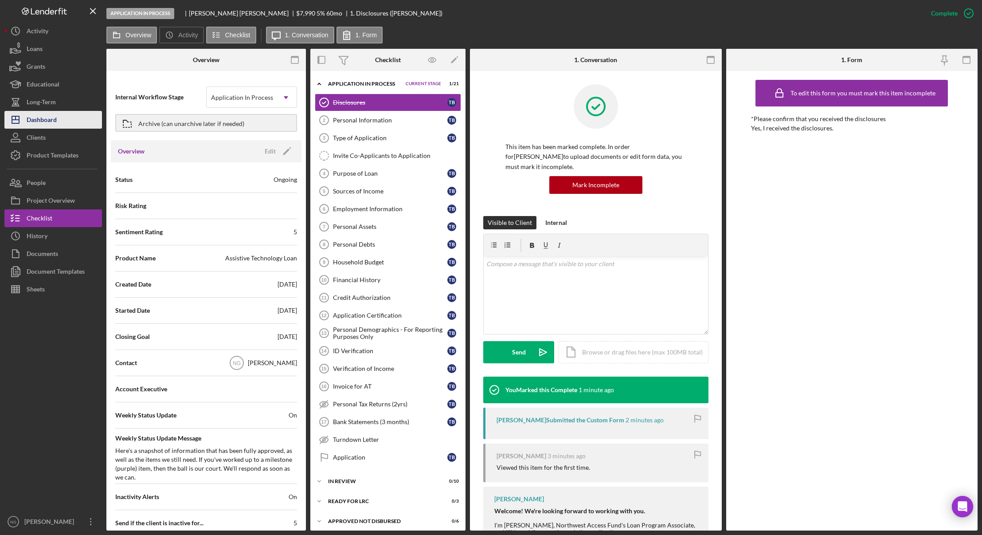
click at [44, 121] on div "Dashboard" at bounding box center [42, 121] width 30 height 20
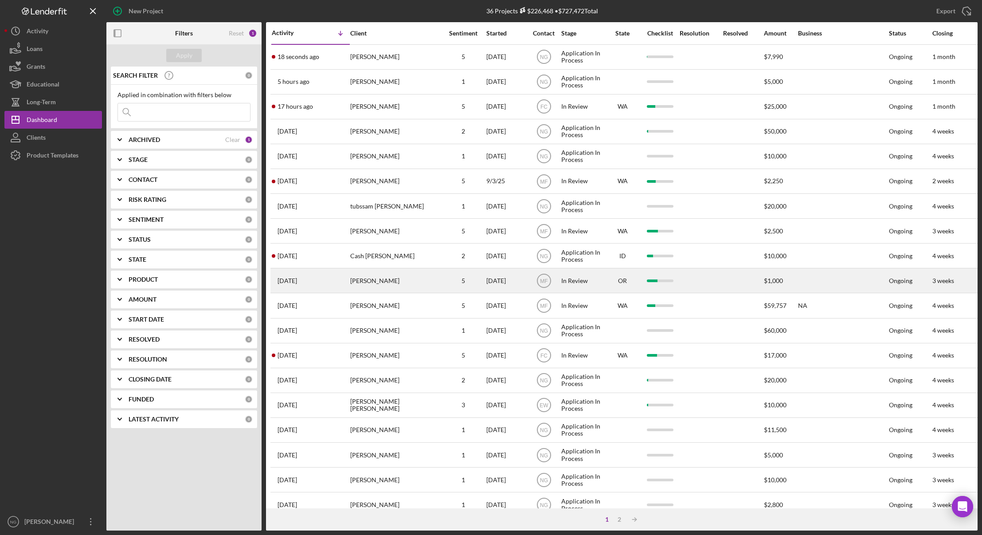
click at [465, 282] on div "5" at bounding box center [463, 280] width 44 height 7
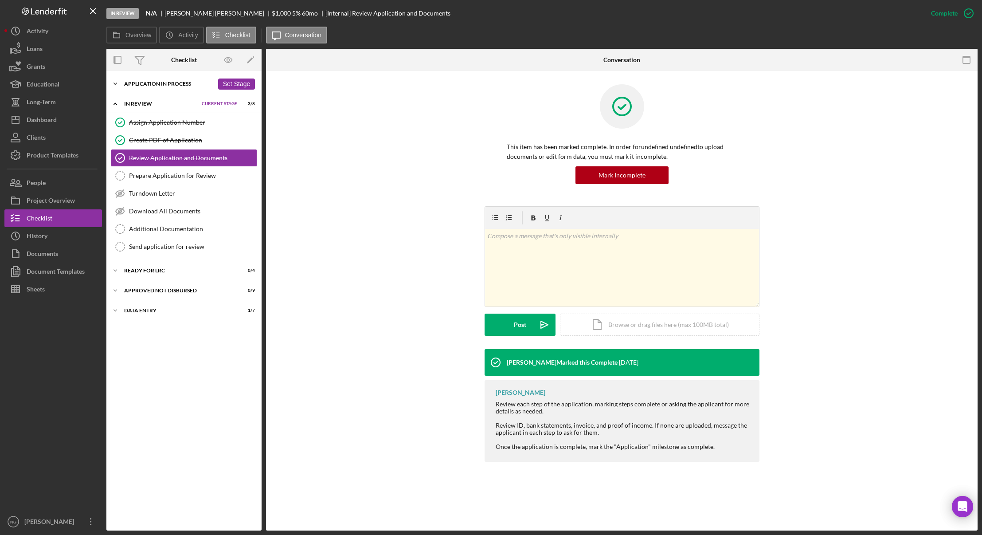
click at [171, 84] on div "Application In Process" at bounding box center [169, 83] width 90 height 5
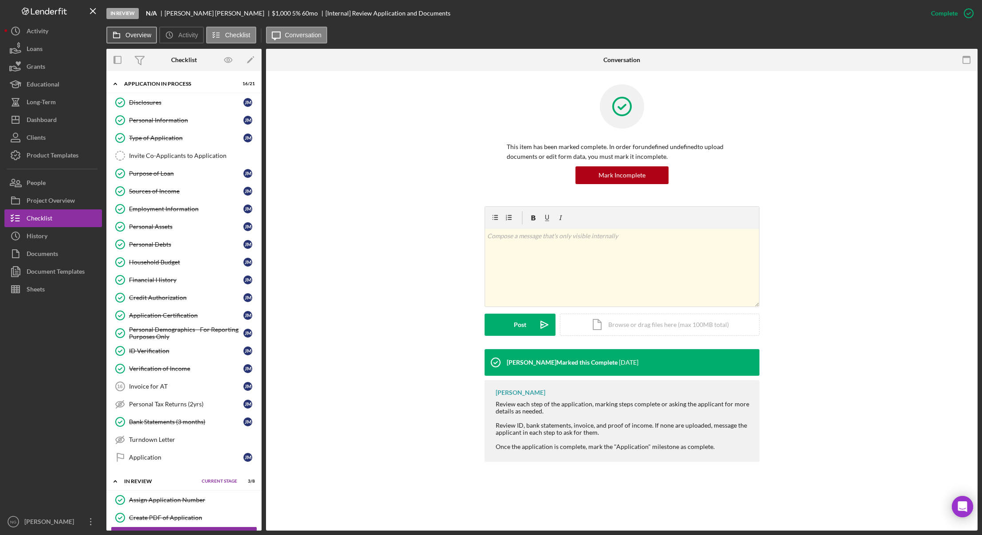
click at [134, 42] on button "Overview" at bounding box center [131, 35] width 51 height 17
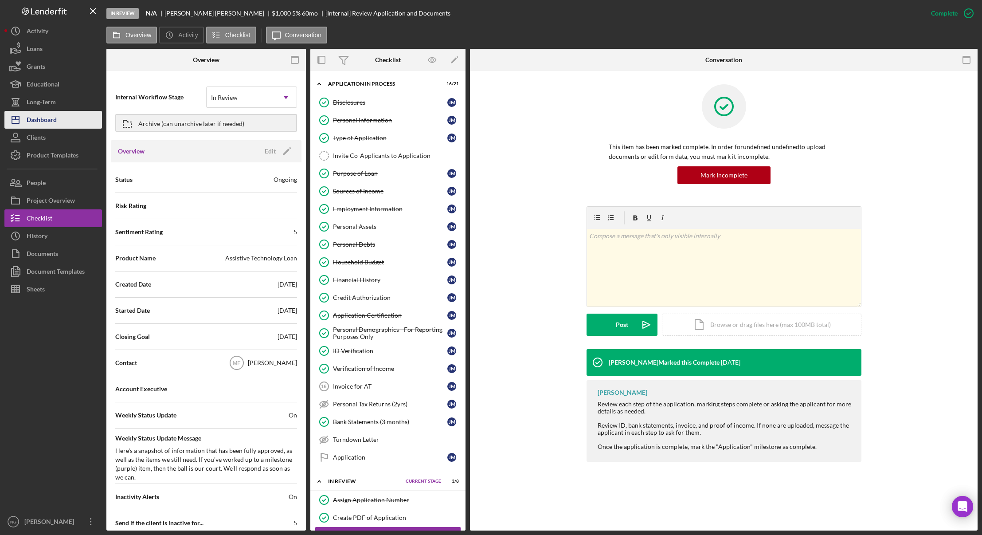
click at [41, 121] on div "Dashboard" at bounding box center [42, 121] width 30 height 20
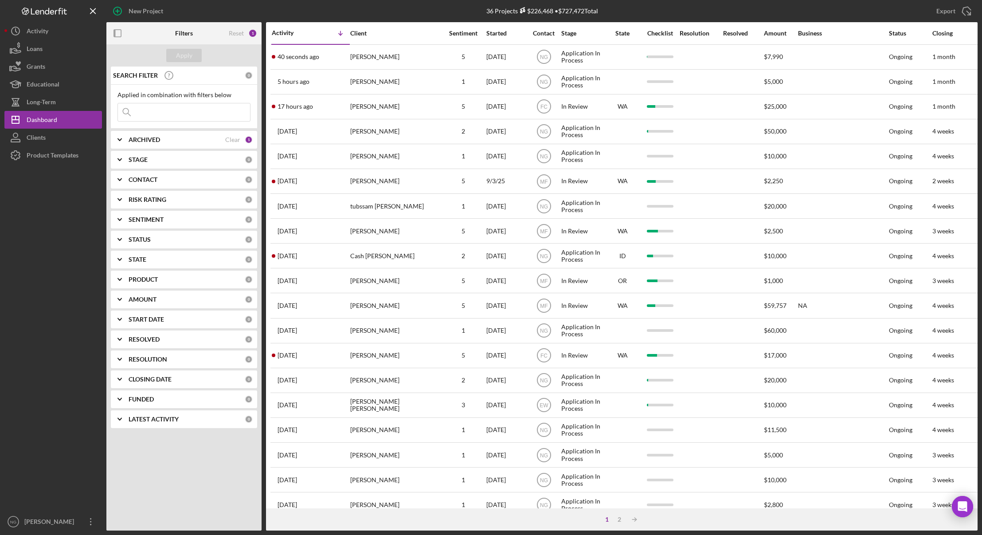
click at [252, 181] on div "0" at bounding box center [249, 180] width 8 height 8
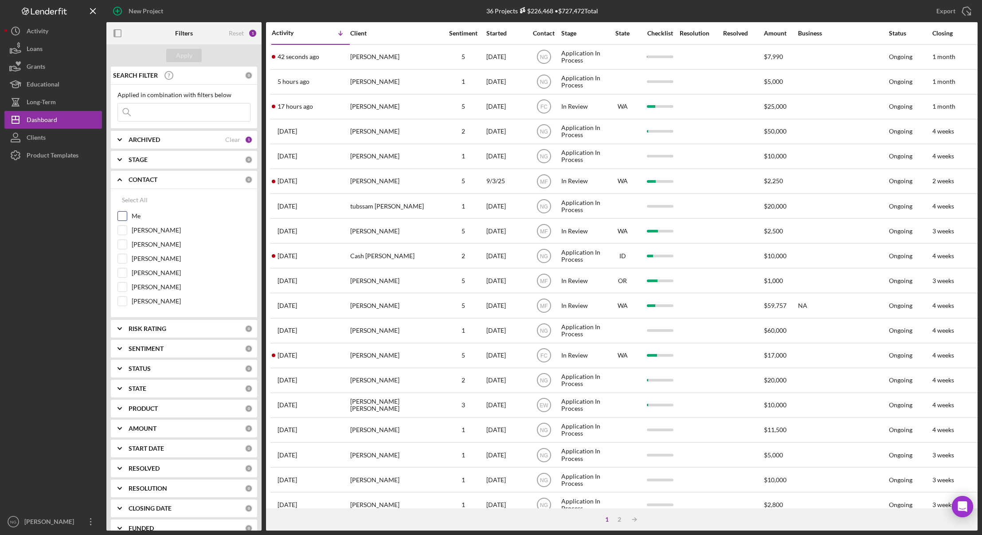
click at [127, 218] on div "Me" at bounding box center [184, 218] width 133 height 14
click at [121, 272] on input "[PERSON_NAME]" at bounding box center [122, 272] width 9 height 9
checkbox input "true"
click at [125, 218] on input "Me" at bounding box center [122, 216] width 9 height 9
checkbox input "true"
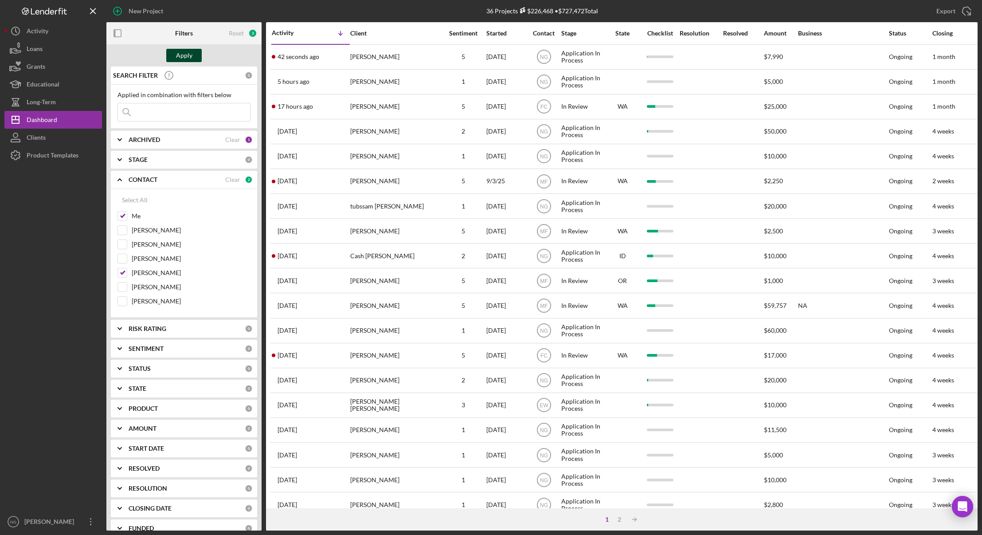
click at [187, 54] on div "Apply" at bounding box center [184, 55] width 16 height 13
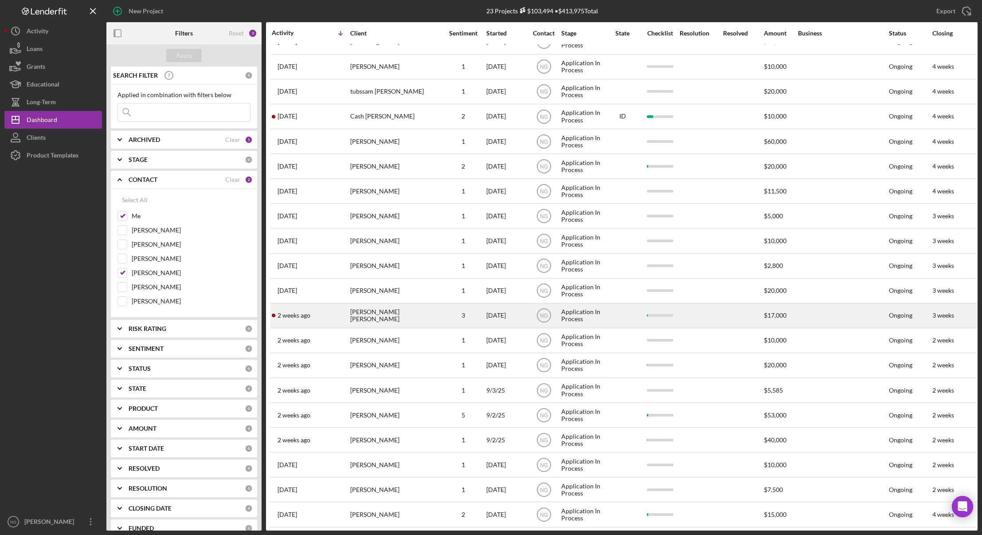
scroll to position [98, 0]
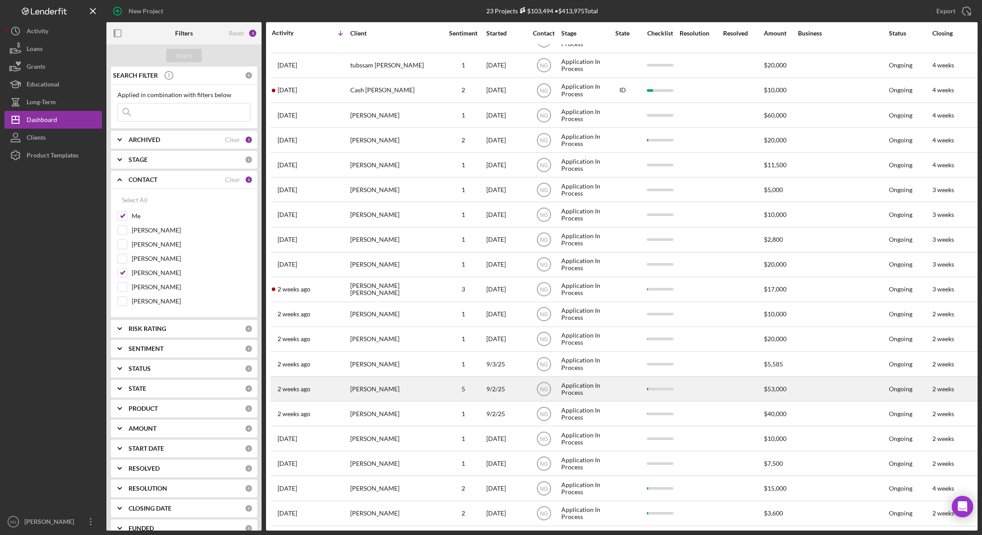
click at [470, 385] on div "5" at bounding box center [463, 388] width 44 height 7
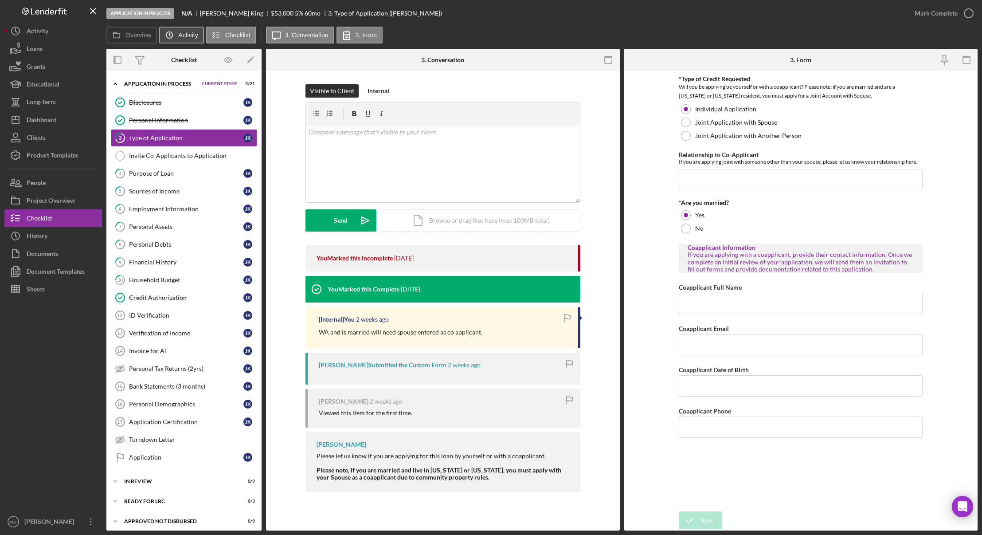
click at [177, 36] on icon "Icon/History" at bounding box center [170, 35] width 18 height 18
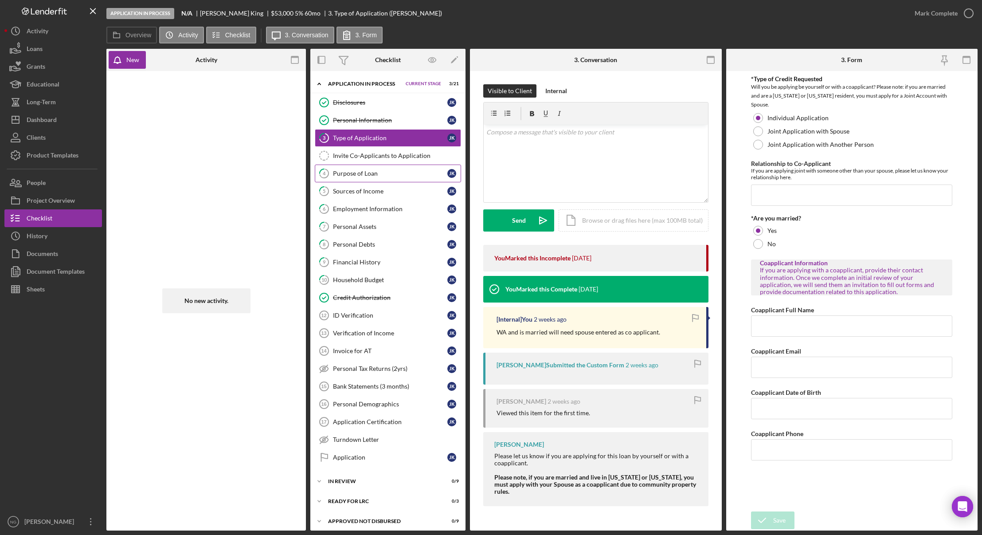
click at [383, 174] on div "Purpose of Loan" at bounding box center [390, 173] width 114 height 7
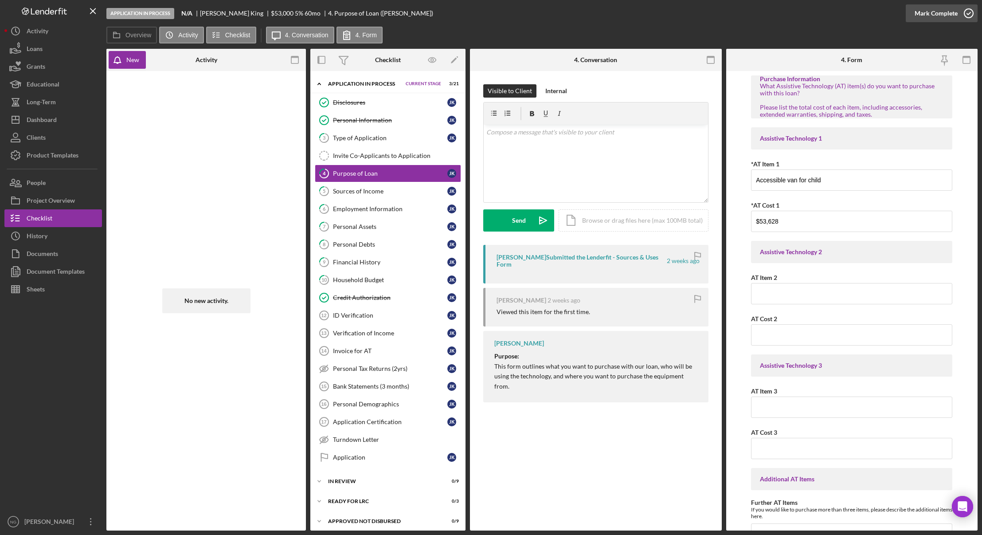
click at [927, 12] on icon "button" at bounding box center [969, 13] width 22 height 22
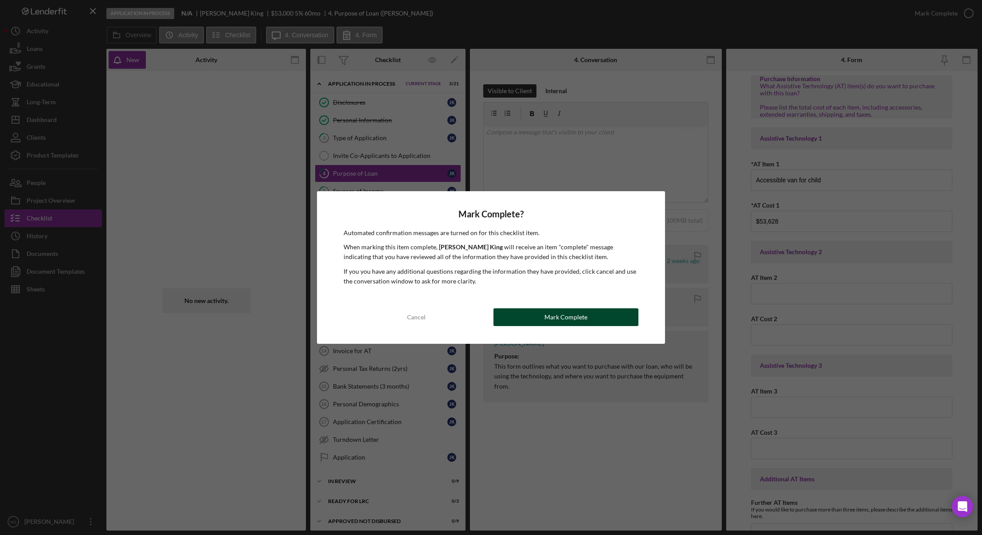
click at [586, 318] on div "Mark Complete" at bounding box center [566, 317] width 43 height 18
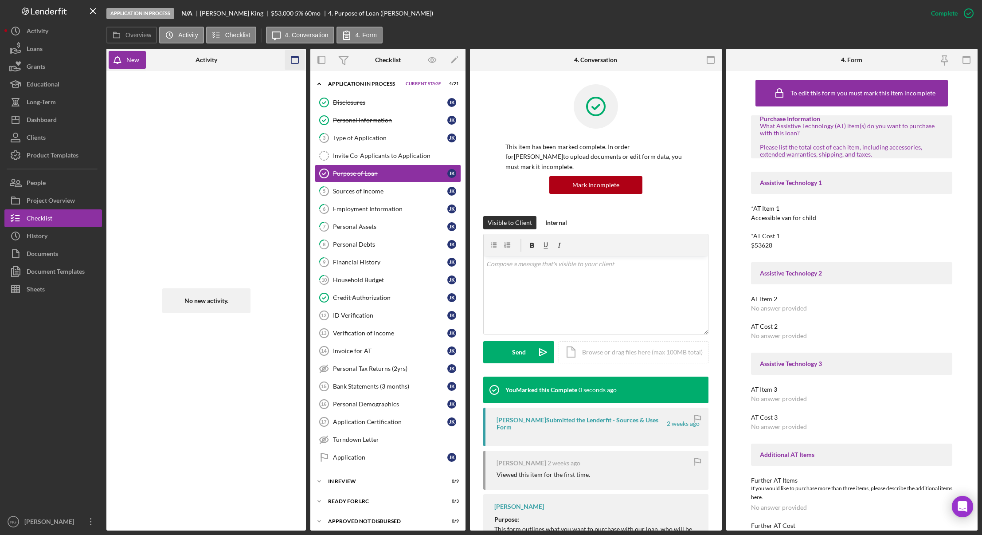
click at [293, 61] on icon "button" at bounding box center [295, 60] width 20 height 20
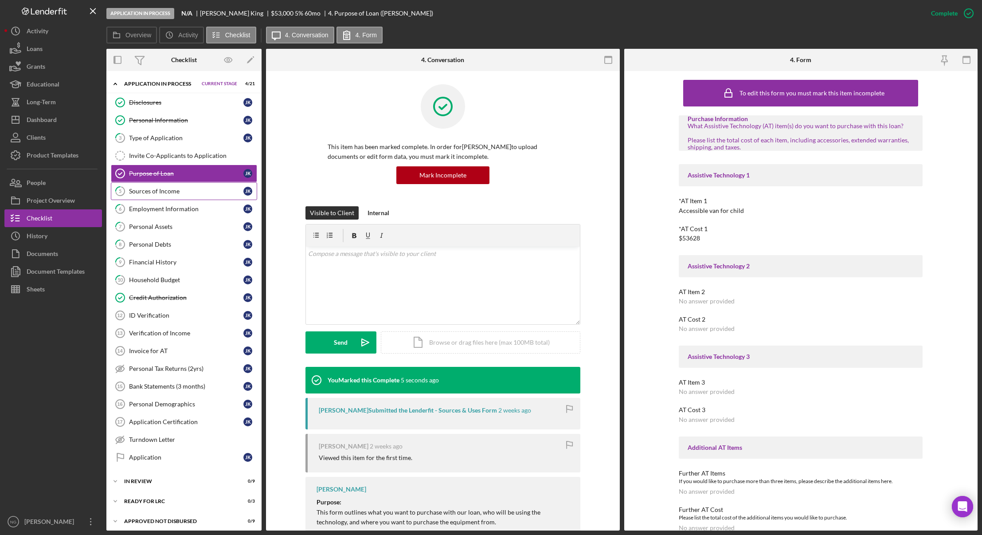
click at [200, 194] on div "Sources of Income" at bounding box center [186, 191] width 114 height 7
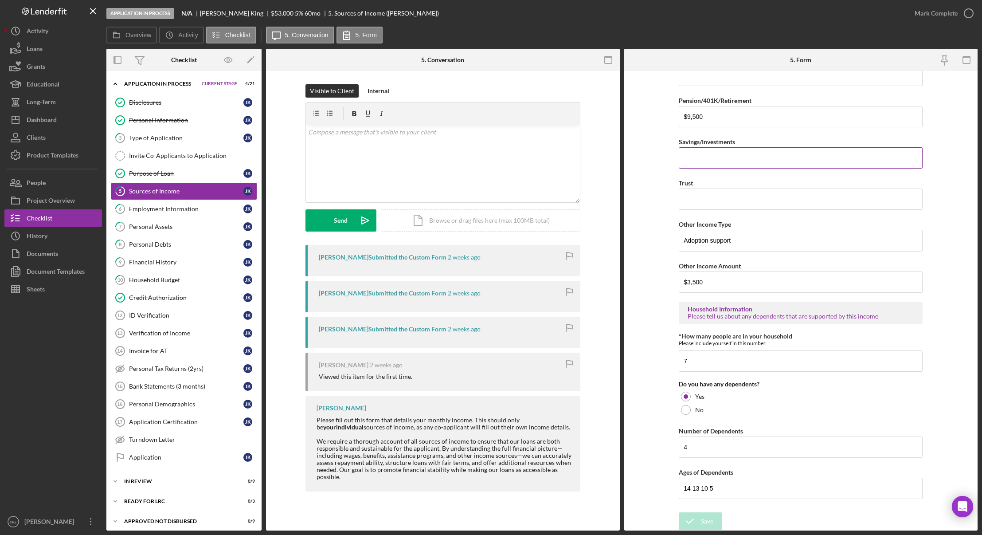
scroll to position [314, 0]
click at [927, 15] on div "Mark Complete" at bounding box center [936, 13] width 43 height 18
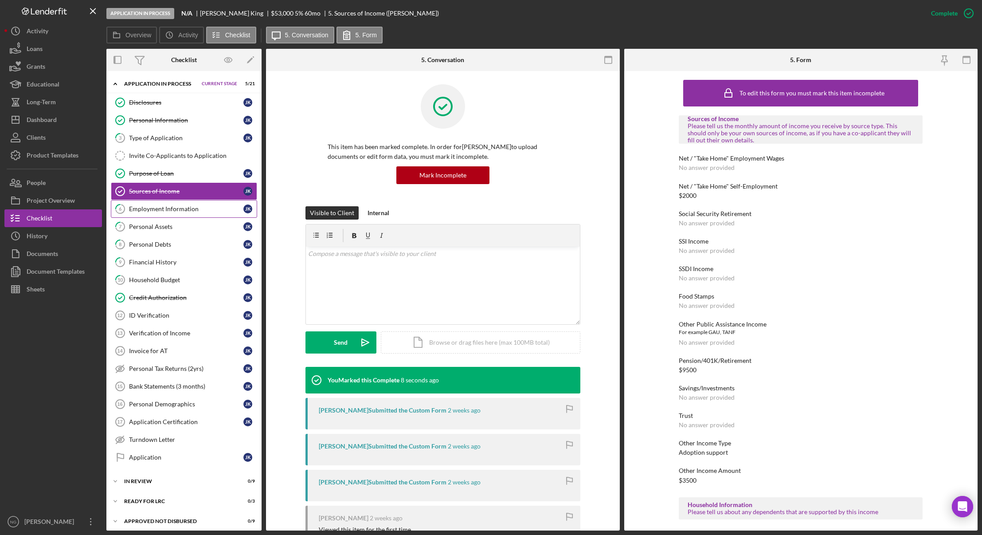
click at [200, 209] on div "Employment Information" at bounding box center [186, 208] width 114 height 7
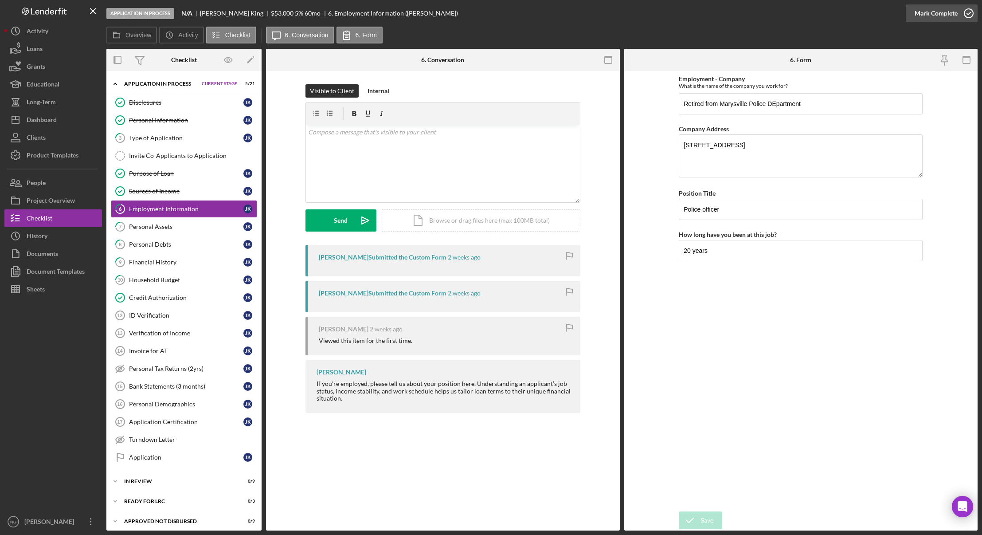
click at [927, 12] on icon "button" at bounding box center [969, 13] width 22 height 22
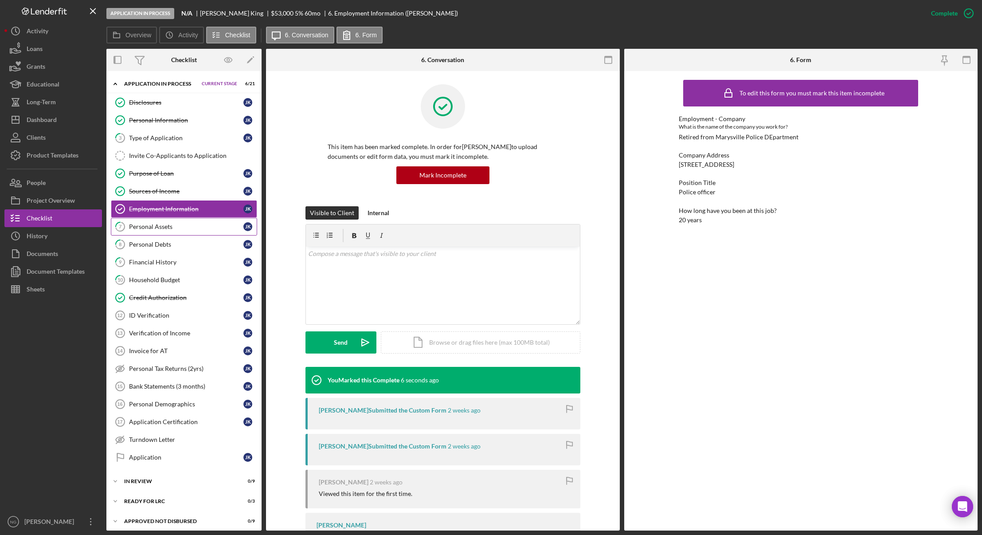
click at [153, 229] on div "Personal Assets" at bounding box center [186, 226] width 114 height 7
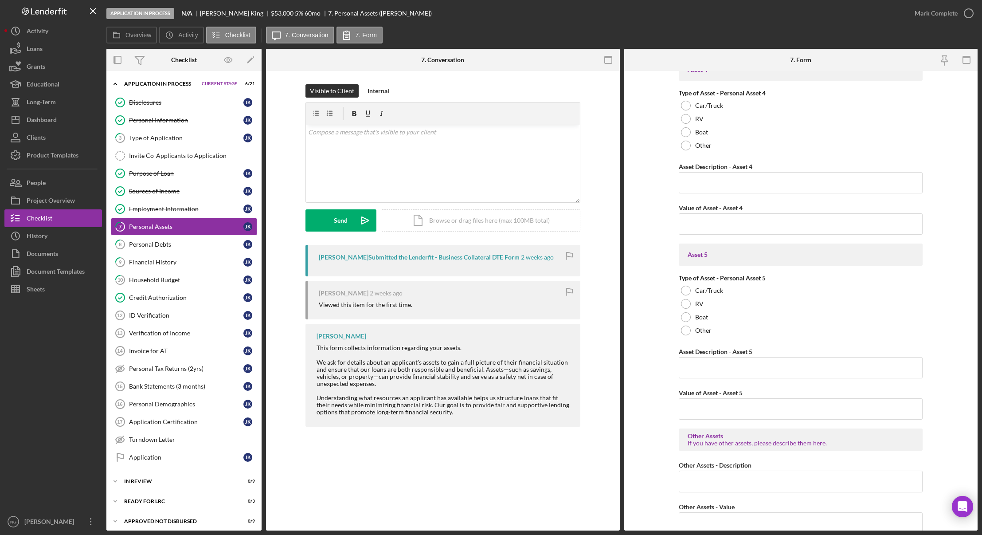
scroll to position [1144, 0]
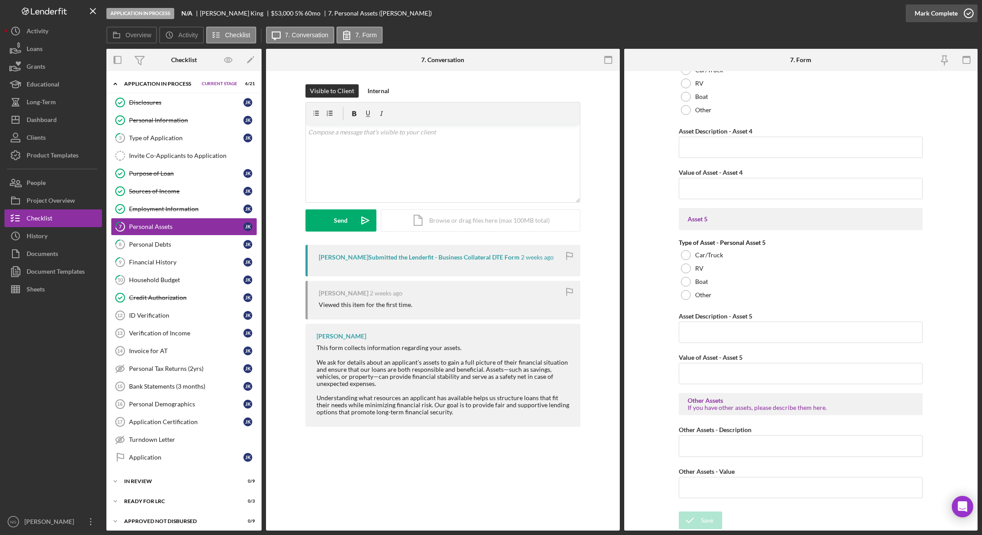
click at [927, 12] on icon "button" at bounding box center [969, 13] width 22 height 22
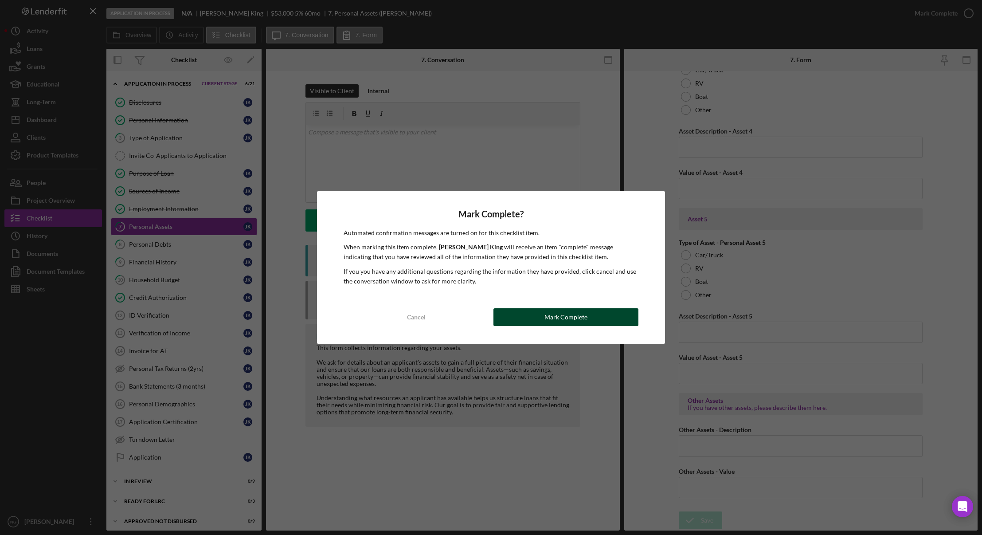
click at [554, 317] on div "Mark Complete" at bounding box center [566, 317] width 43 height 18
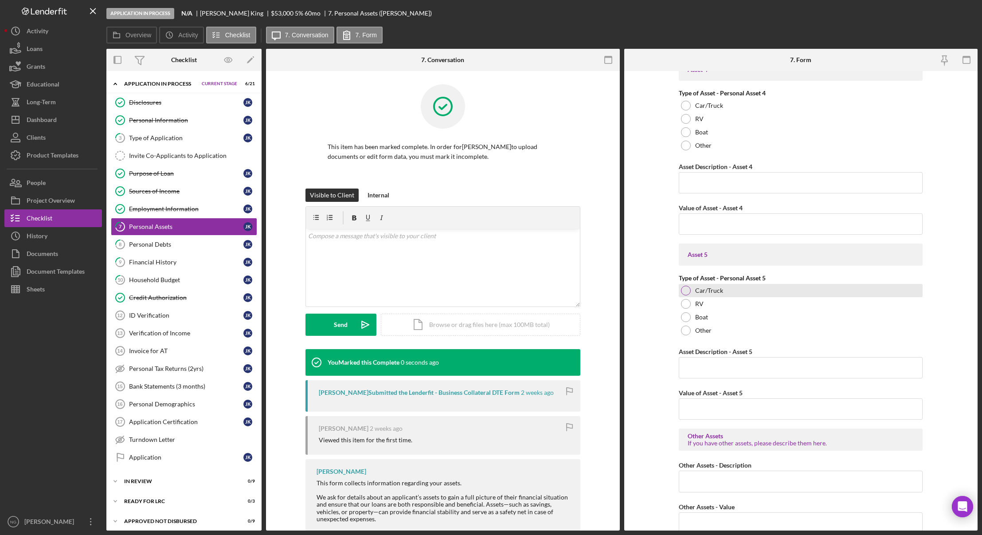
scroll to position [1180, 0]
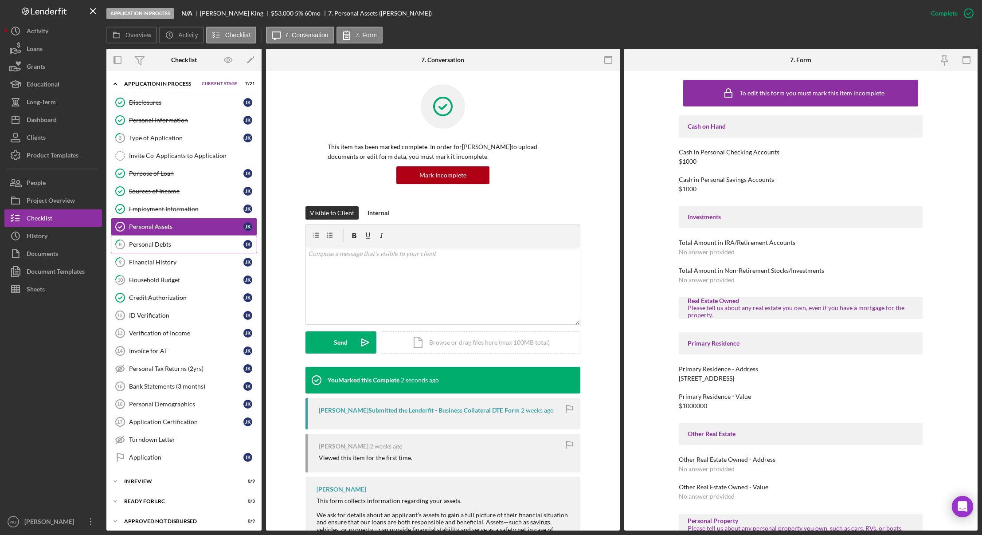
click at [154, 247] on div "Personal Debts" at bounding box center [186, 244] width 114 height 7
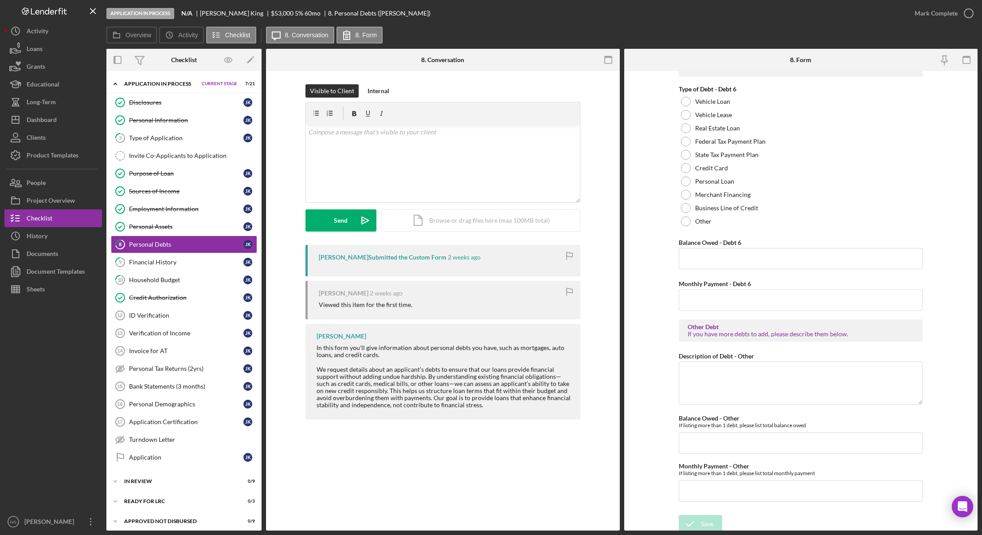
scroll to position [1752, 0]
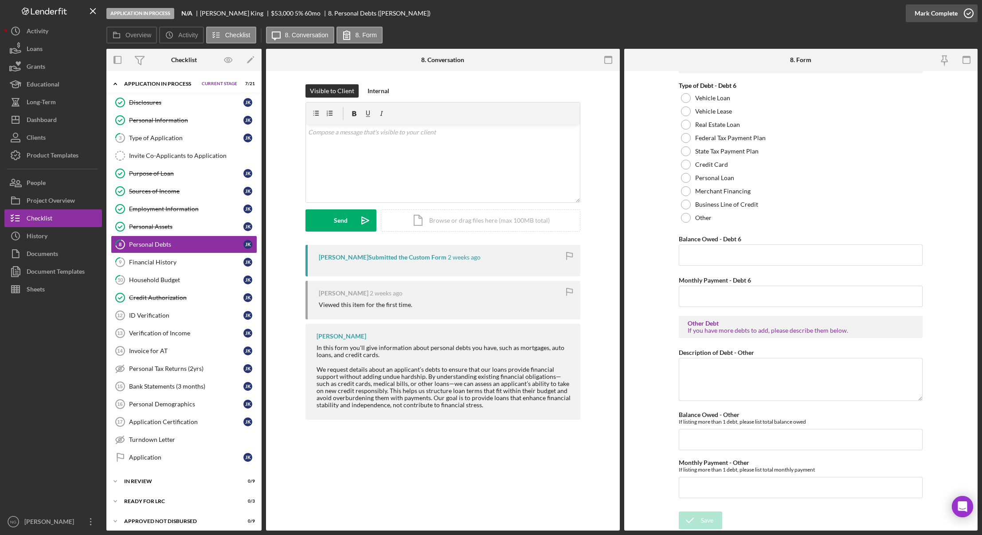
click at [927, 17] on icon "button" at bounding box center [969, 13] width 22 height 22
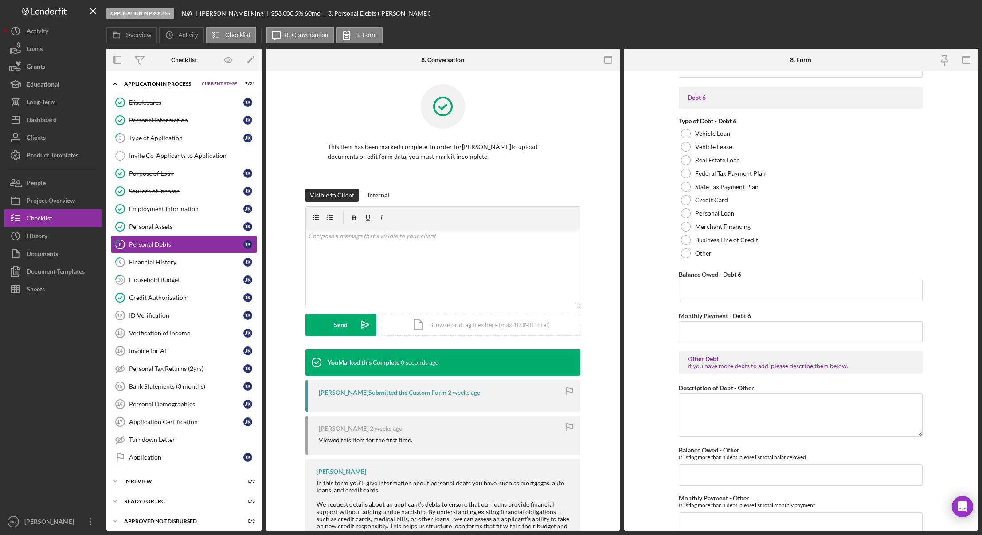
scroll to position [1787, 0]
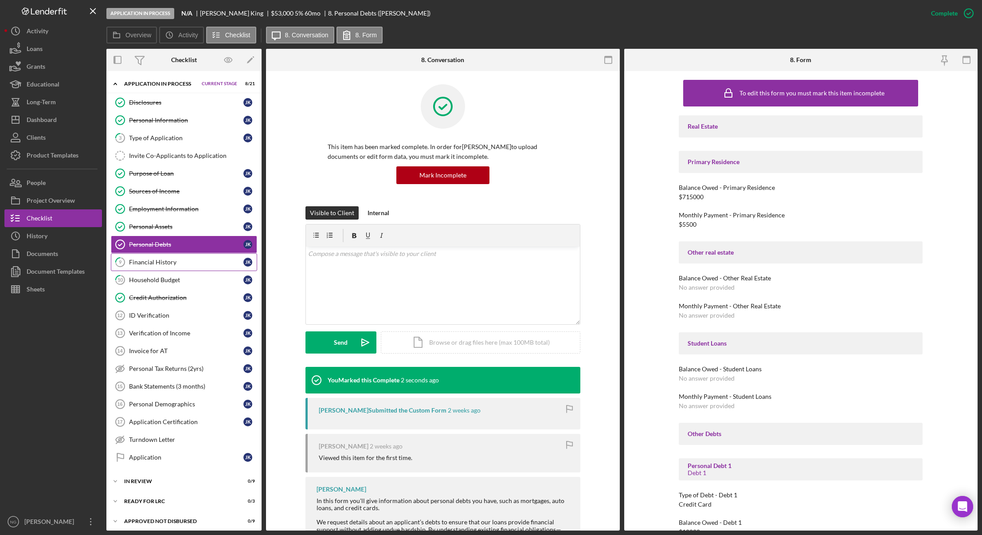
click at [171, 261] on div "Financial History" at bounding box center [186, 262] width 114 height 7
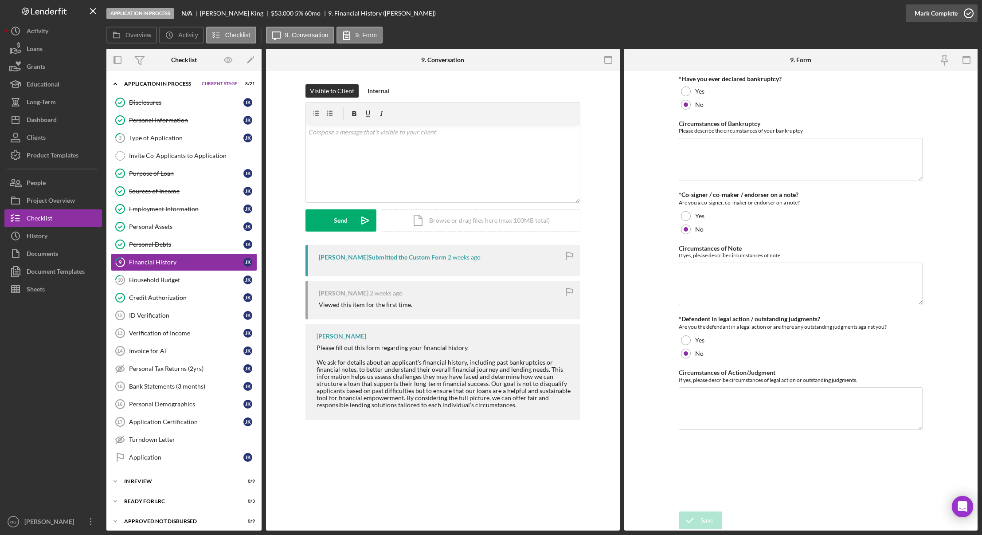
click at [927, 14] on icon "button" at bounding box center [969, 13] width 22 height 22
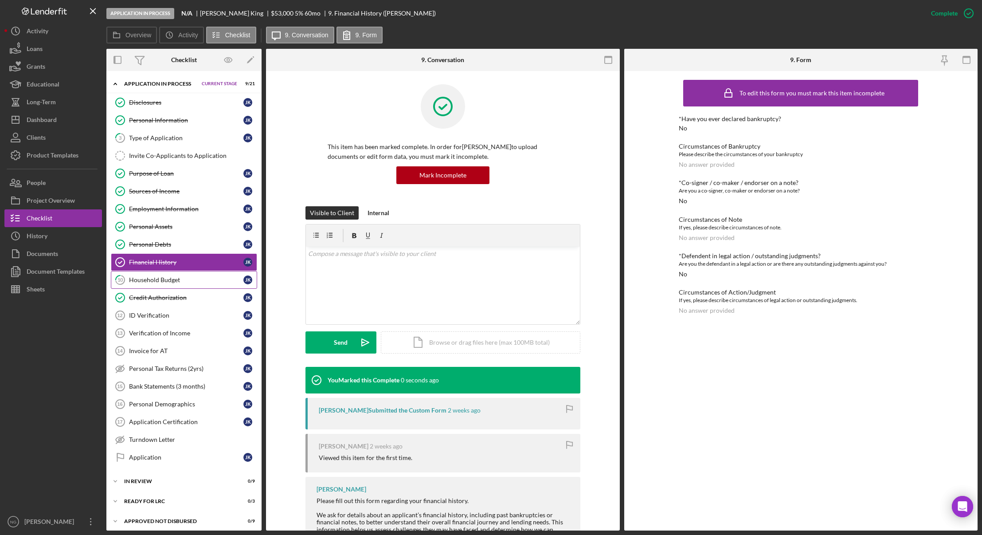
click at [185, 282] on div "Household Budget" at bounding box center [186, 279] width 114 height 7
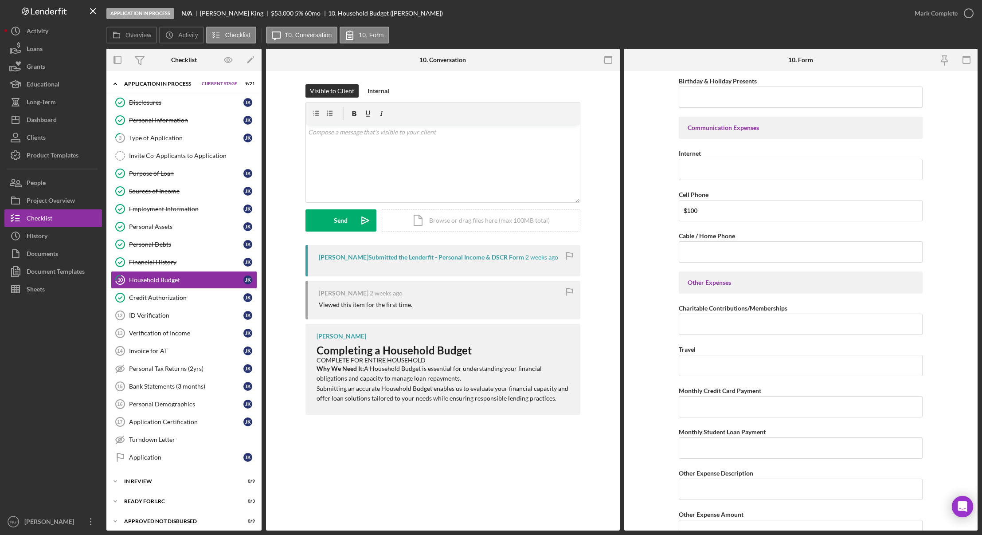
scroll to position [1640, 0]
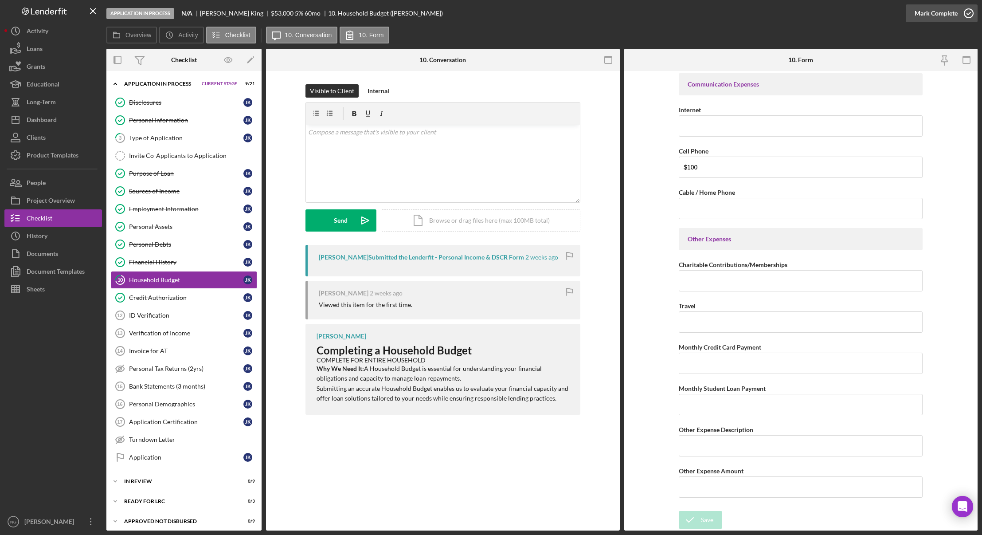
click at [927, 16] on icon "button" at bounding box center [969, 13] width 22 height 22
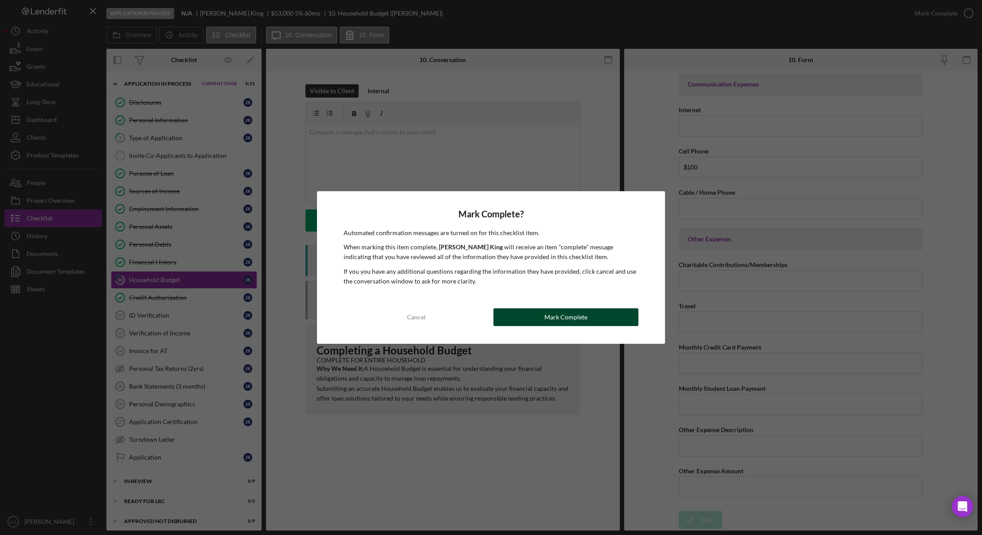
click at [579, 313] on div "Mark Complete" at bounding box center [566, 317] width 43 height 18
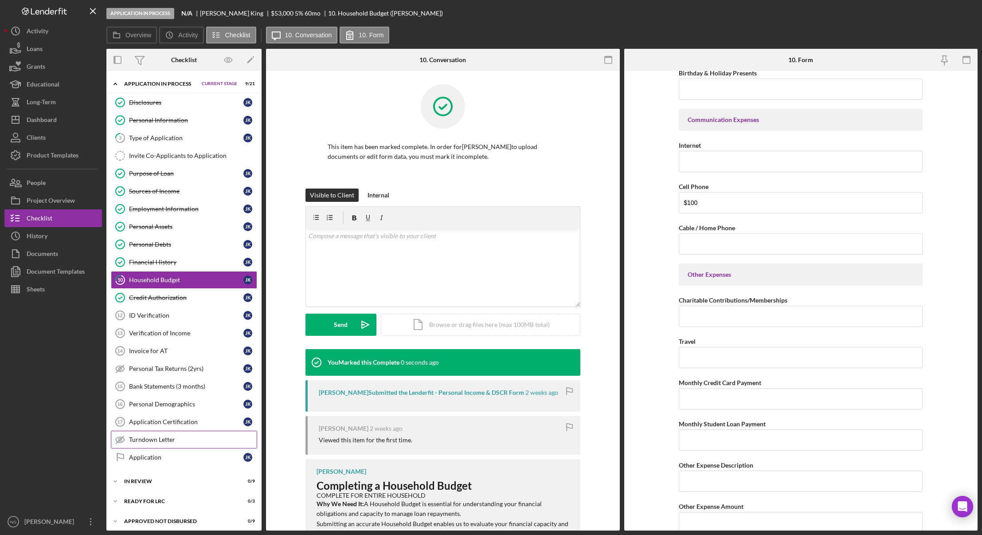
scroll to position [1676, 0]
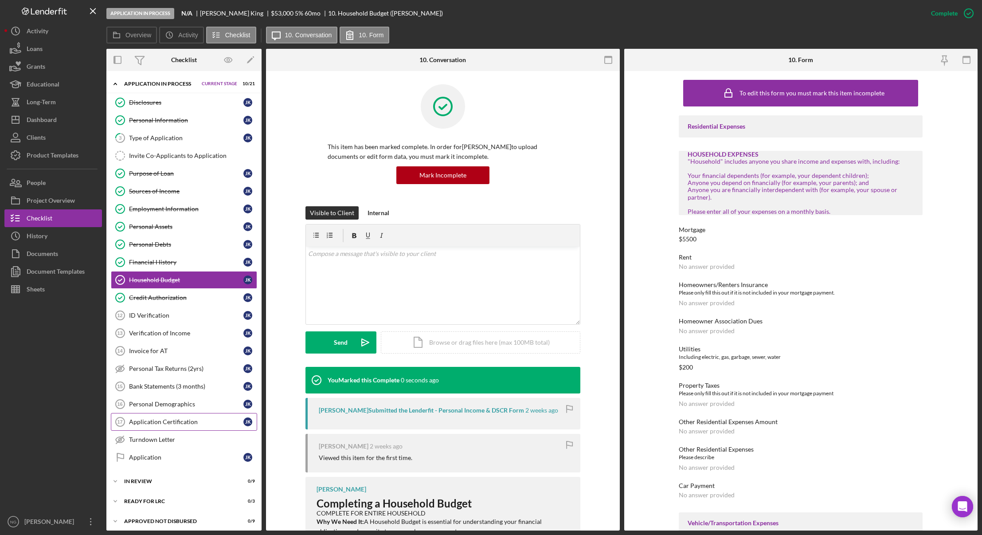
click at [161, 424] on div "Application Certification" at bounding box center [186, 421] width 114 height 7
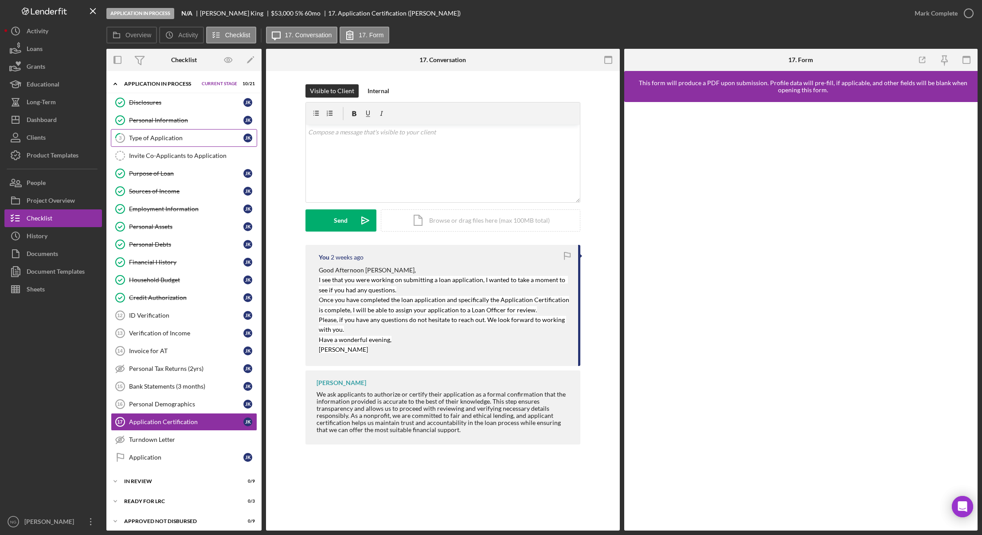
click at [173, 135] on div "Type of Application" at bounding box center [186, 137] width 114 height 7
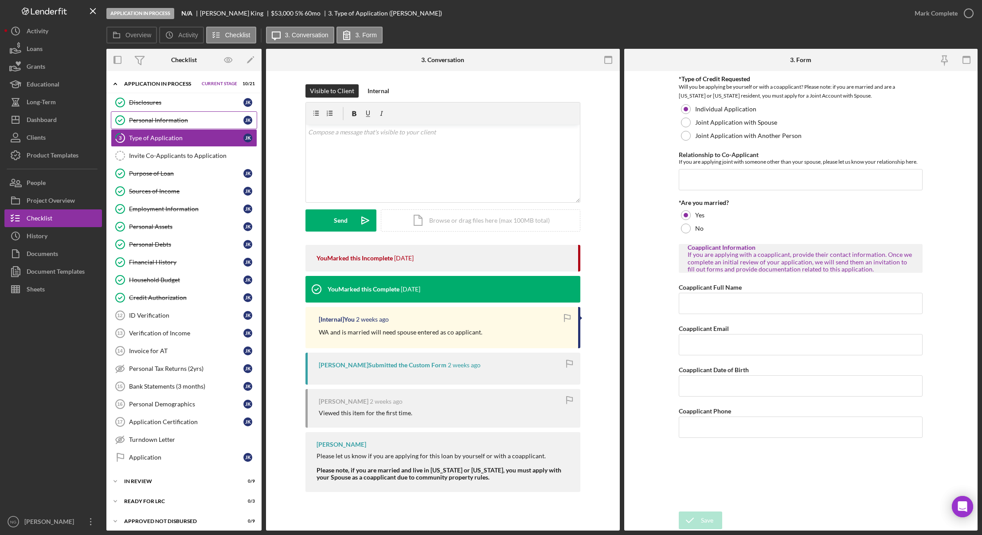
click at [187, 119] on div "Personal Information" at bounding box center [186, 120] width 114 height 7
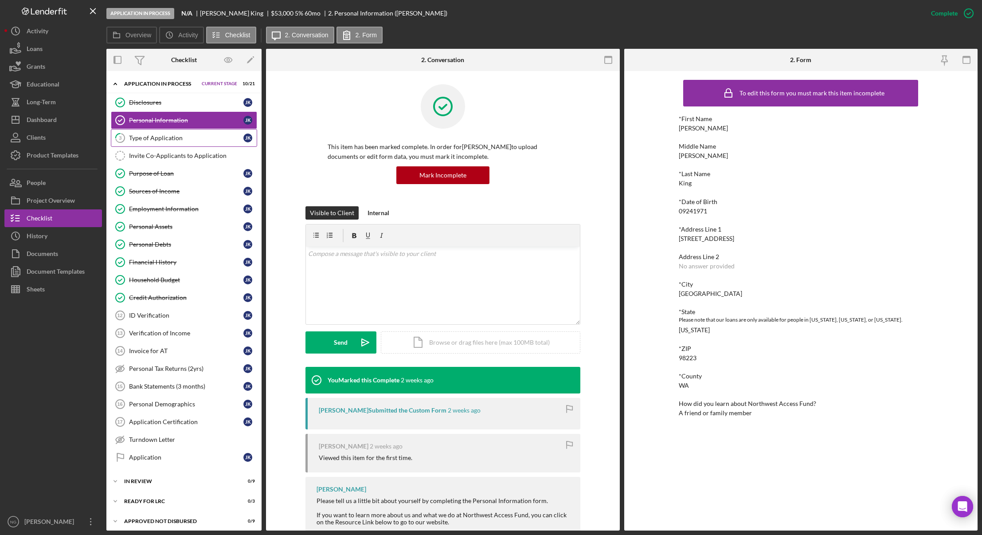
click at [171, 141] on div "Type of Application" at bounding box center [186, 137] width 114 height 7
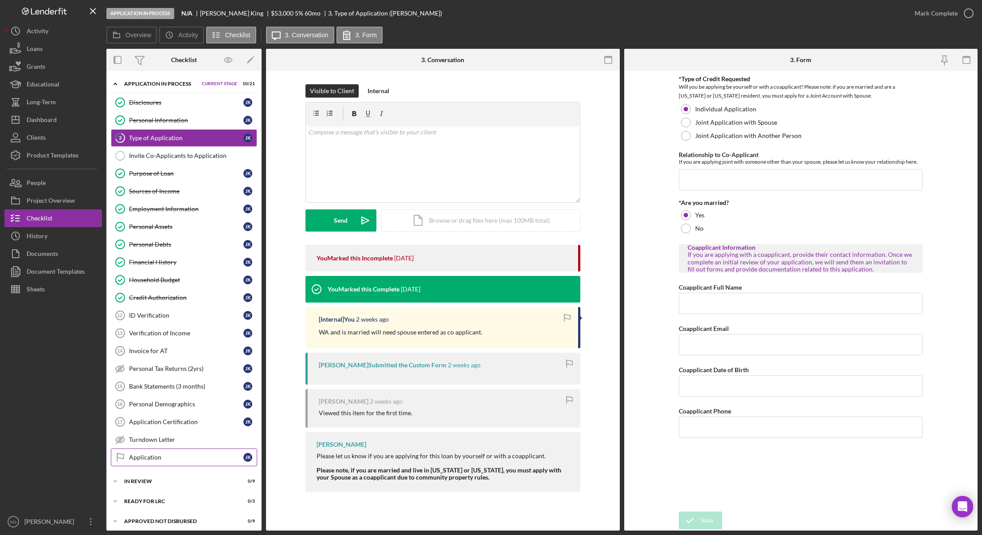
click at [160, 459] on div "Application" at bounding box center [186, 457] width 114 height 7
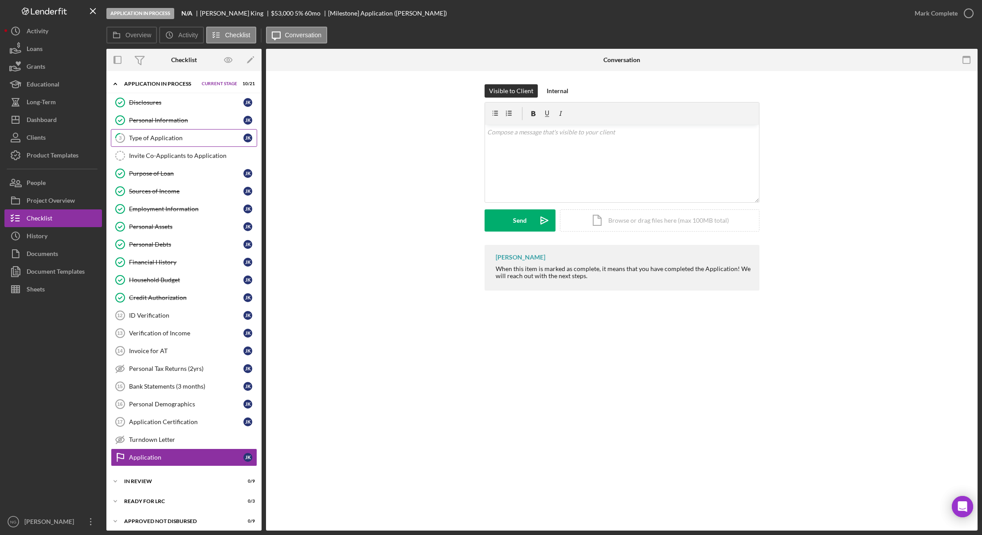
click at [153, 136] on div "Type of Application" at bounding box center [186, 137] width 114 height 7
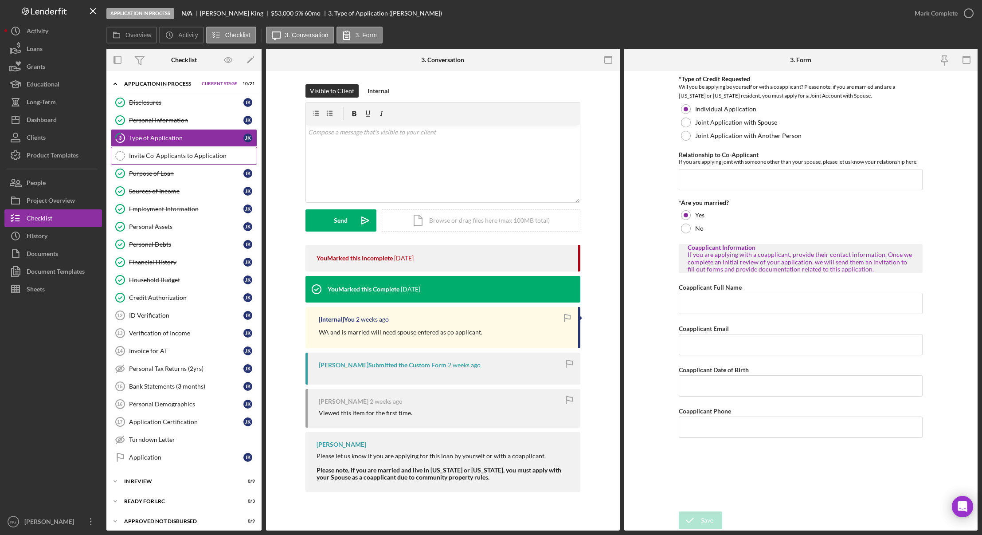
click at [158, 154] on div "Invite Co-Applicants to Application" at bounding box center [193, 155] width 128 height 7
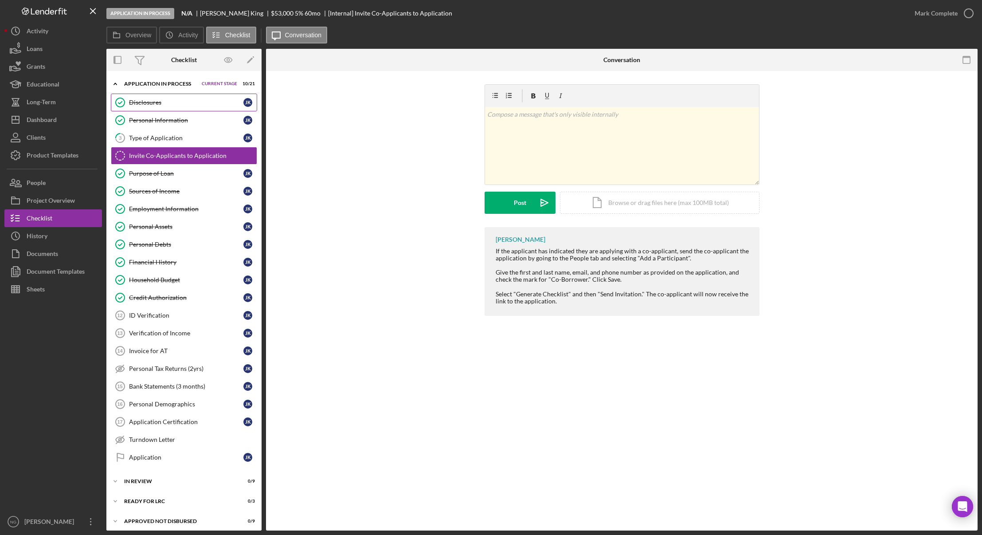
click at [167, 106] on div "Disclosures" at bounding box center [186, 102] width 114 height 7
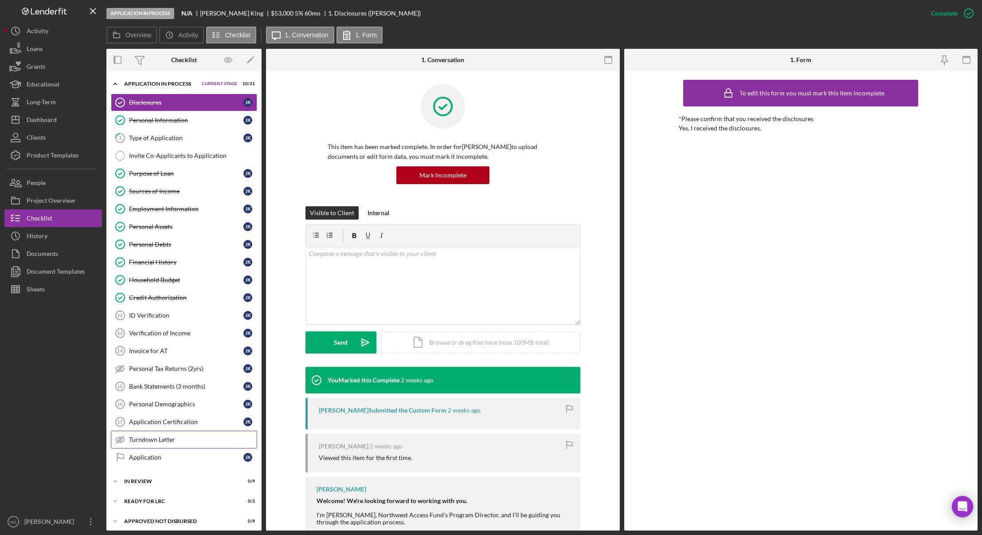
click at [178, 441] on div "Turndown Letter" at bounding box center [193, 439] width 128 height 7
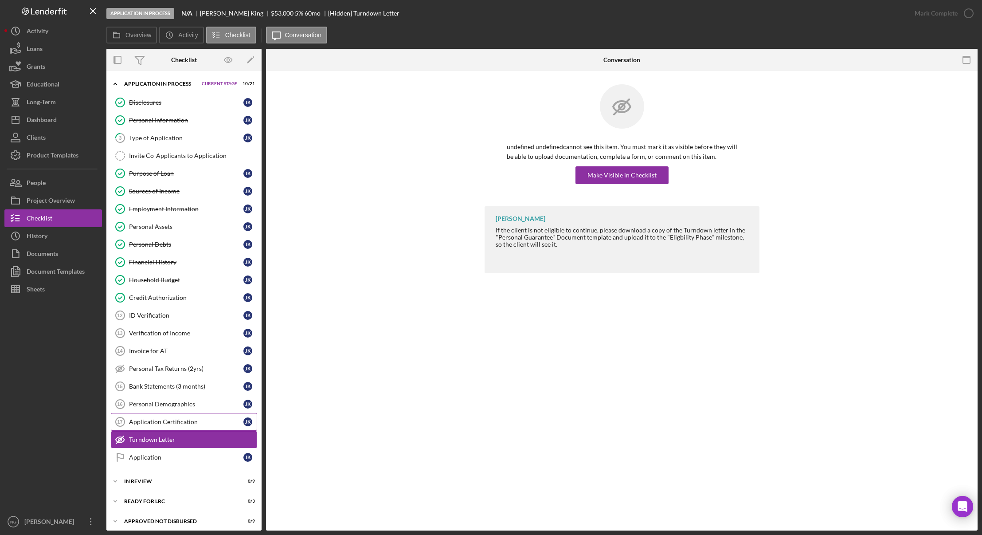
click at [184, 423] on div "Application Certification" at bounding box center [186, 421] width 114 height 7
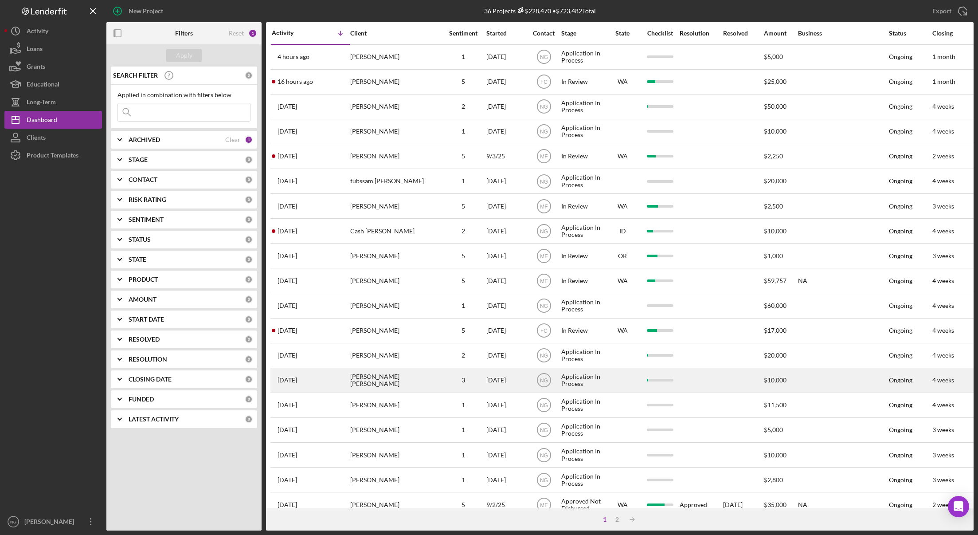
scroll to position [169, 0]
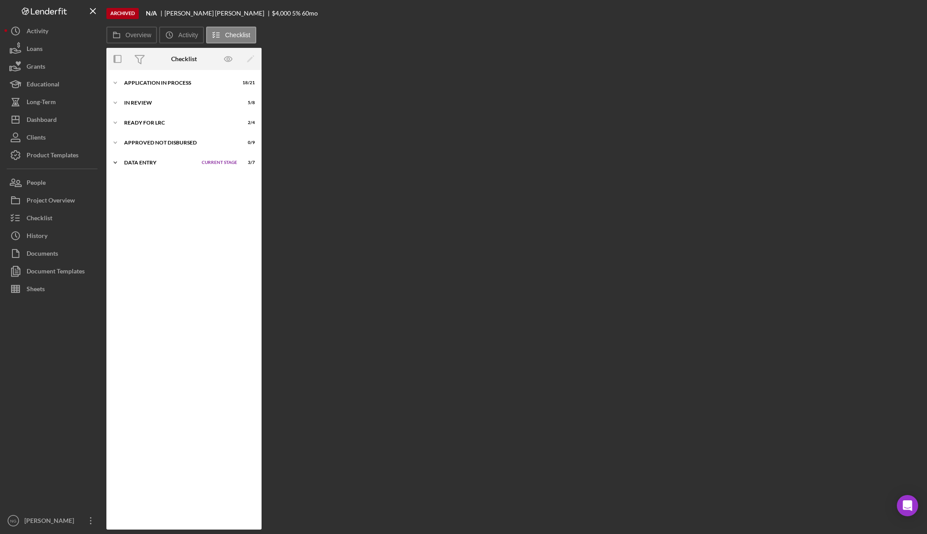
click at [155, 164] on div "Data Entry" at bounding box center [160, 162] width 73 height 5
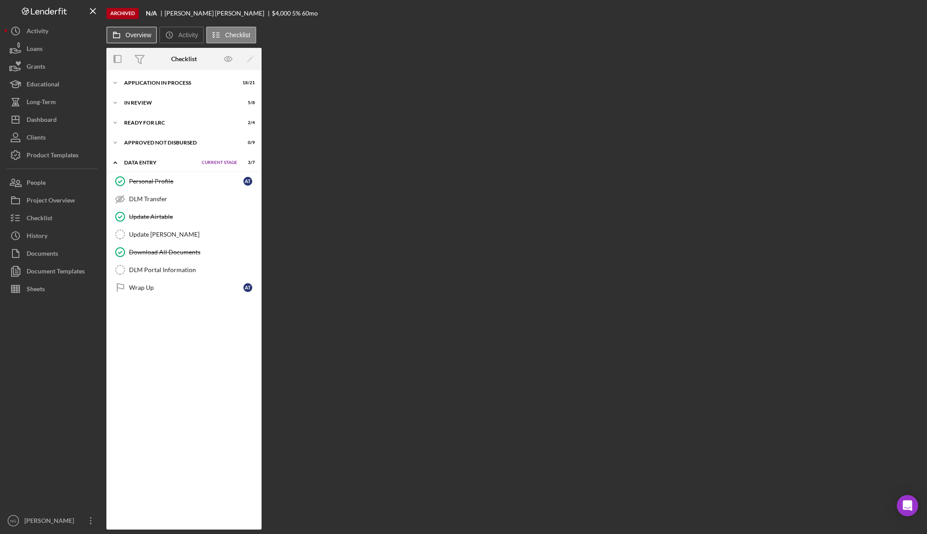
click at [130, 31] on button "Overview" at bounding box center [131, 35] width 51 height 17
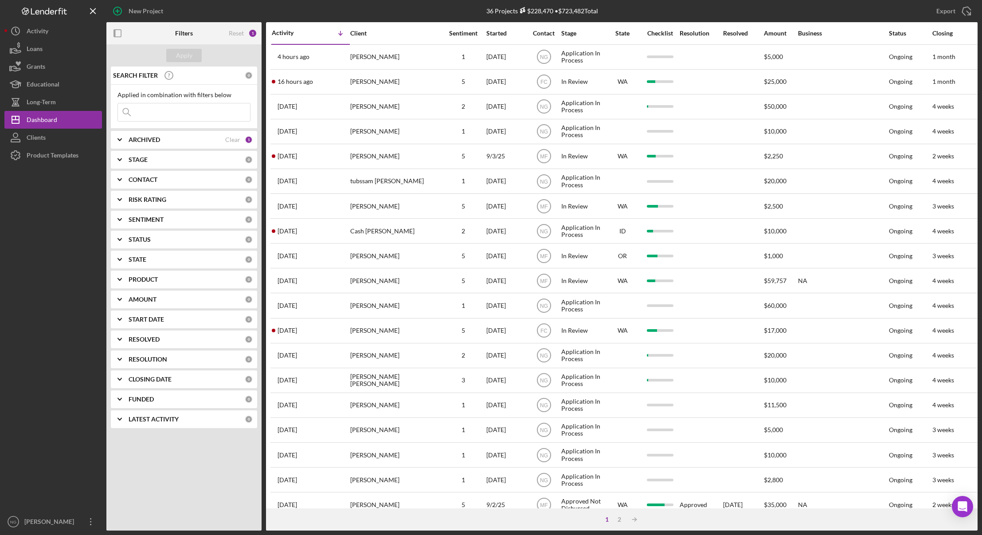
click at [290, 34] on div "Activity" at bounding box center [291, 32] width 39 height 7
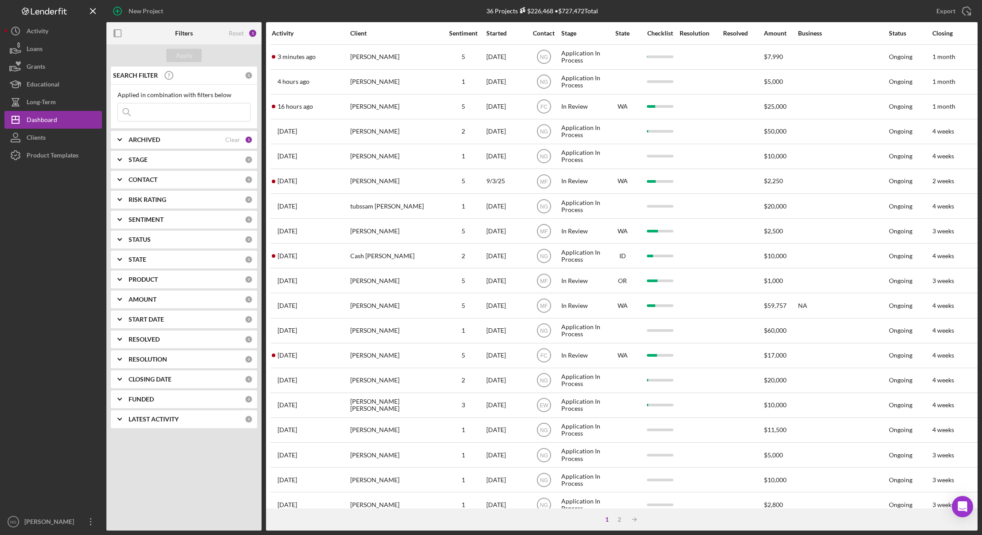
click at [290, 34] on div "Activity" at bounding box center [311, 33] width 78 height 7
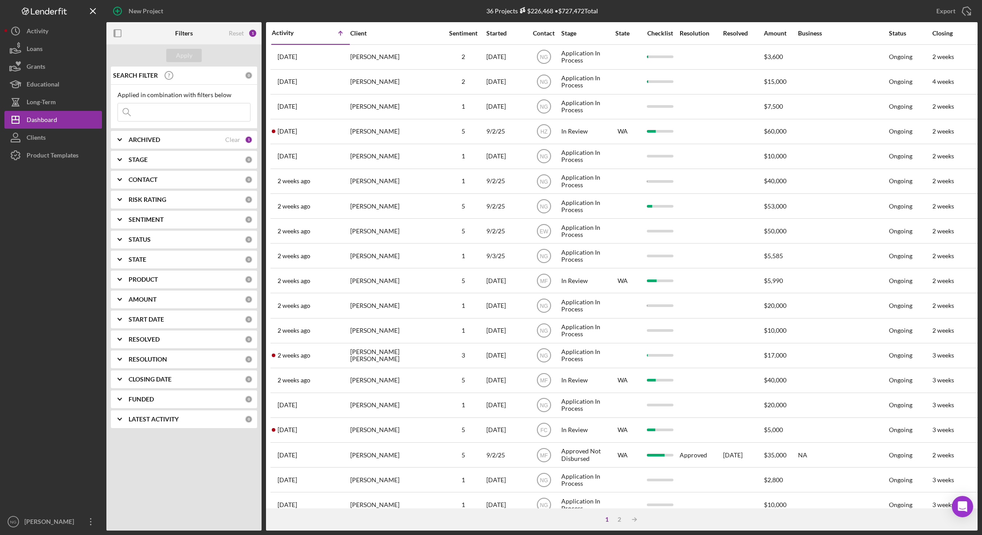
click at [290, 34] on div "Activity" at bounding box center [291, 32] width 39 height 7
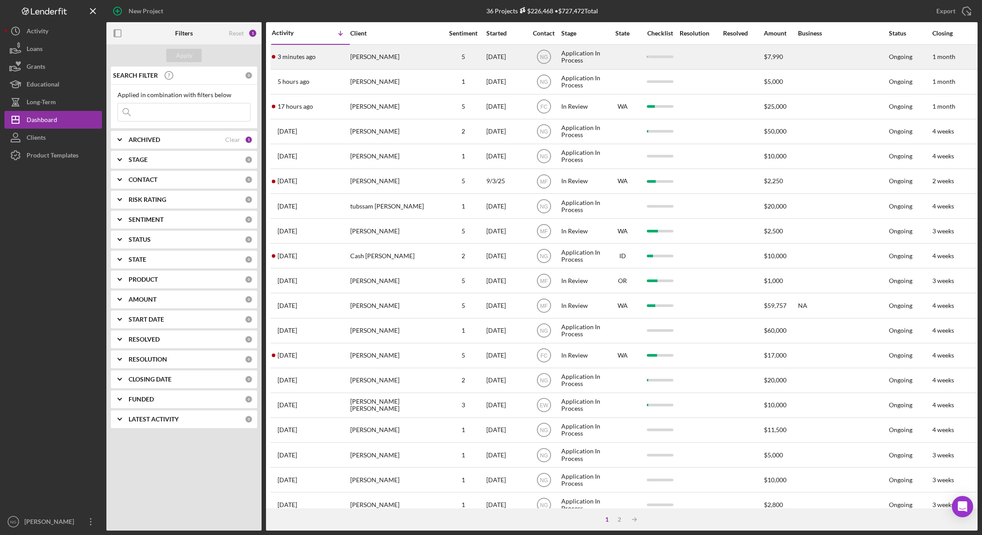
click at [354, 58] on div "[PERSON_NAME]" at bounding box center [394, 57] width 89 height 24
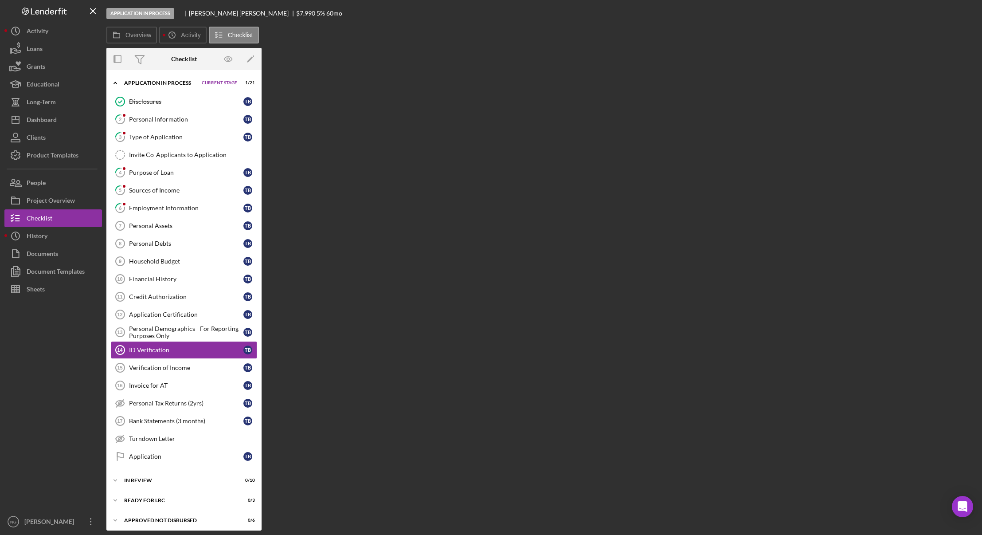
scroll to position [24, 0]
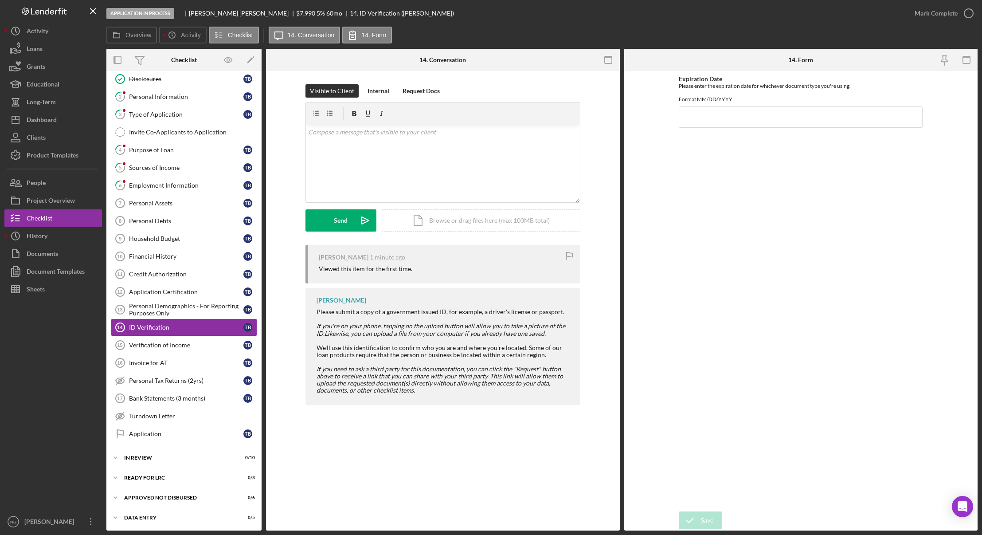
click at [32, 413] on div at bounding box center [53, 405] width 98 height 215
click at [168, 150] on div "Purpose of Loan" at bounding box center [186, 149] width 114 height 7
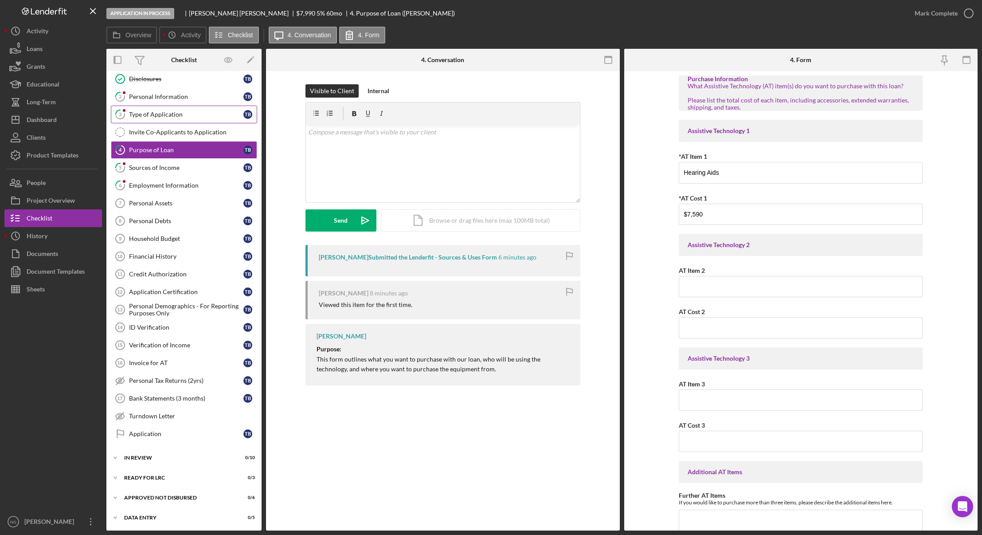
click at [141, 115] on div "Type of Application" at bounding box center [186, 114] width 114 height 7
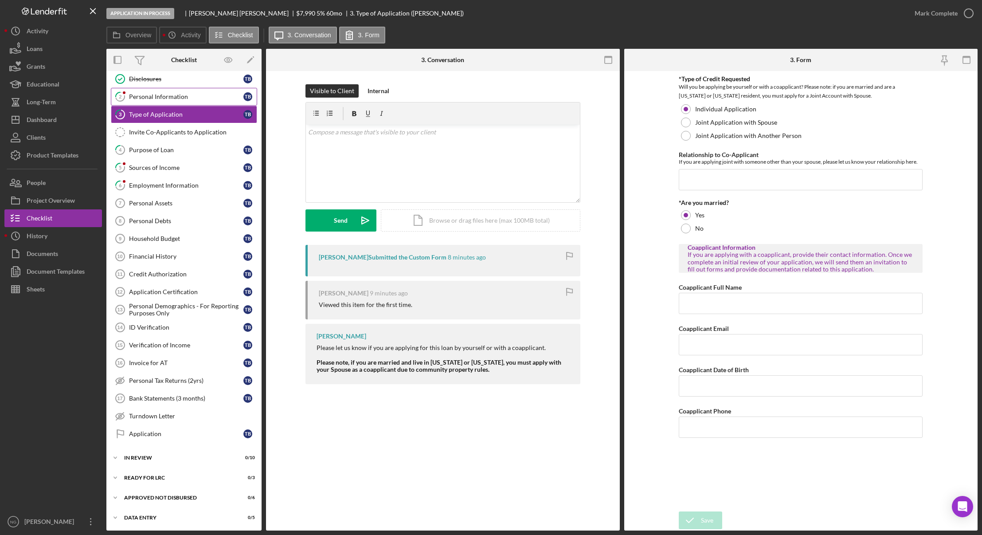
click at [153, 99] on div "Personal Information" at bounding box center [186, 96] width 114 height 7
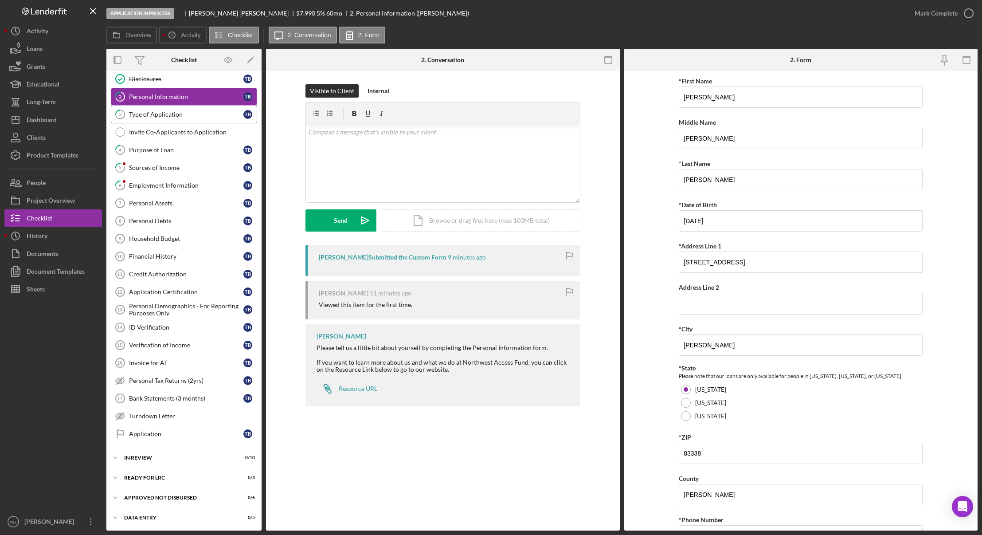
click at [185, 120] on link "3 Type of Application T B" at bounding box center [184, 115] width 146 height 18
